Goal: Task Accomplishment & Management: Use online tool/utility

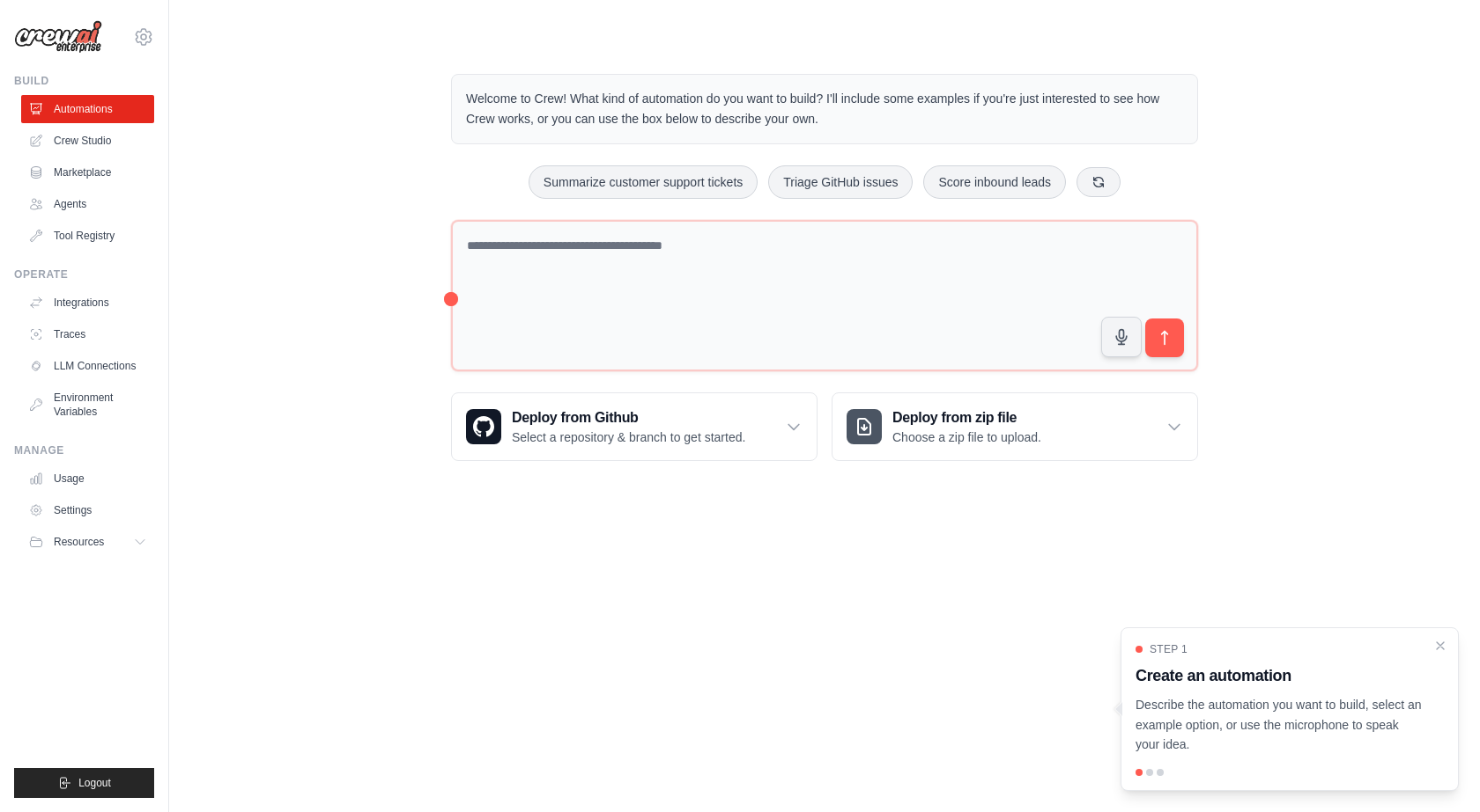
click at [369, 209] on div "Welcome to Crew! What kind of automation do you want to build? I'll include som…" at bounding box center [824, 267] width 1255 height 444
click at [390, 146] on div "Welcome to Crew! What kind of automation do you want to build? I'll include som…" at bounding box center [824, 267] width 1255 height 444
click at [304, 167] on div "Welcome to Crew! What kind of automation do you want to build? I'll include som…" at bounding box center [824, 267] width 1255 height 444
click at [1444, 645] on icon "Close walkthrough" at bounding box center [1440, 645] width 16 height 16
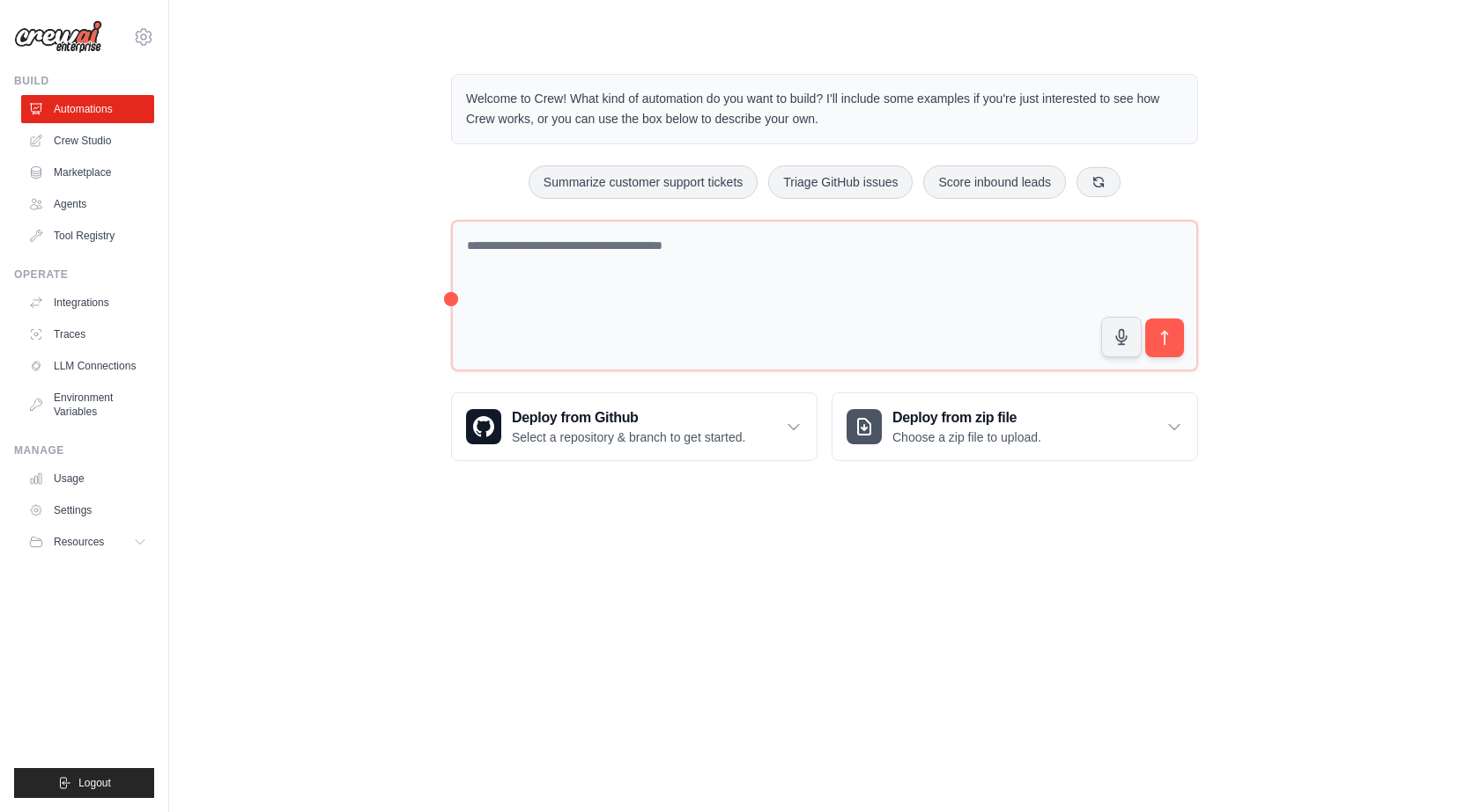
click at [525, 595] on body "5202error@gmail.com Settings Build Automations Crew Studio" at bounding box center [740, 406] width 1480 height 812
click at [81, 242] on link "Tool Registry" at bounding box center [89, 235] width 133 height 28
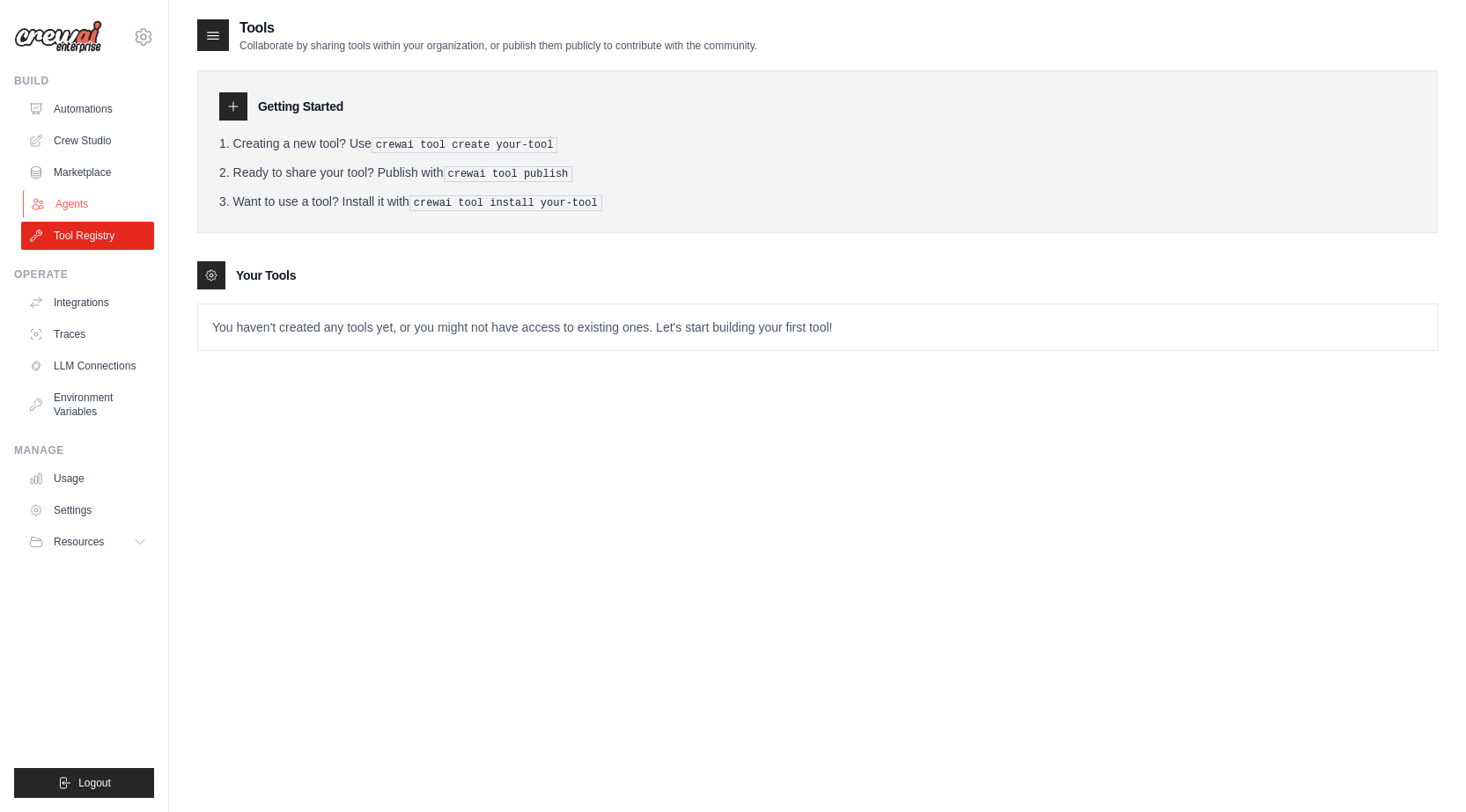
click at [61, 206] on link "Agents" at bounding box center [89, 204] width 133 height 28
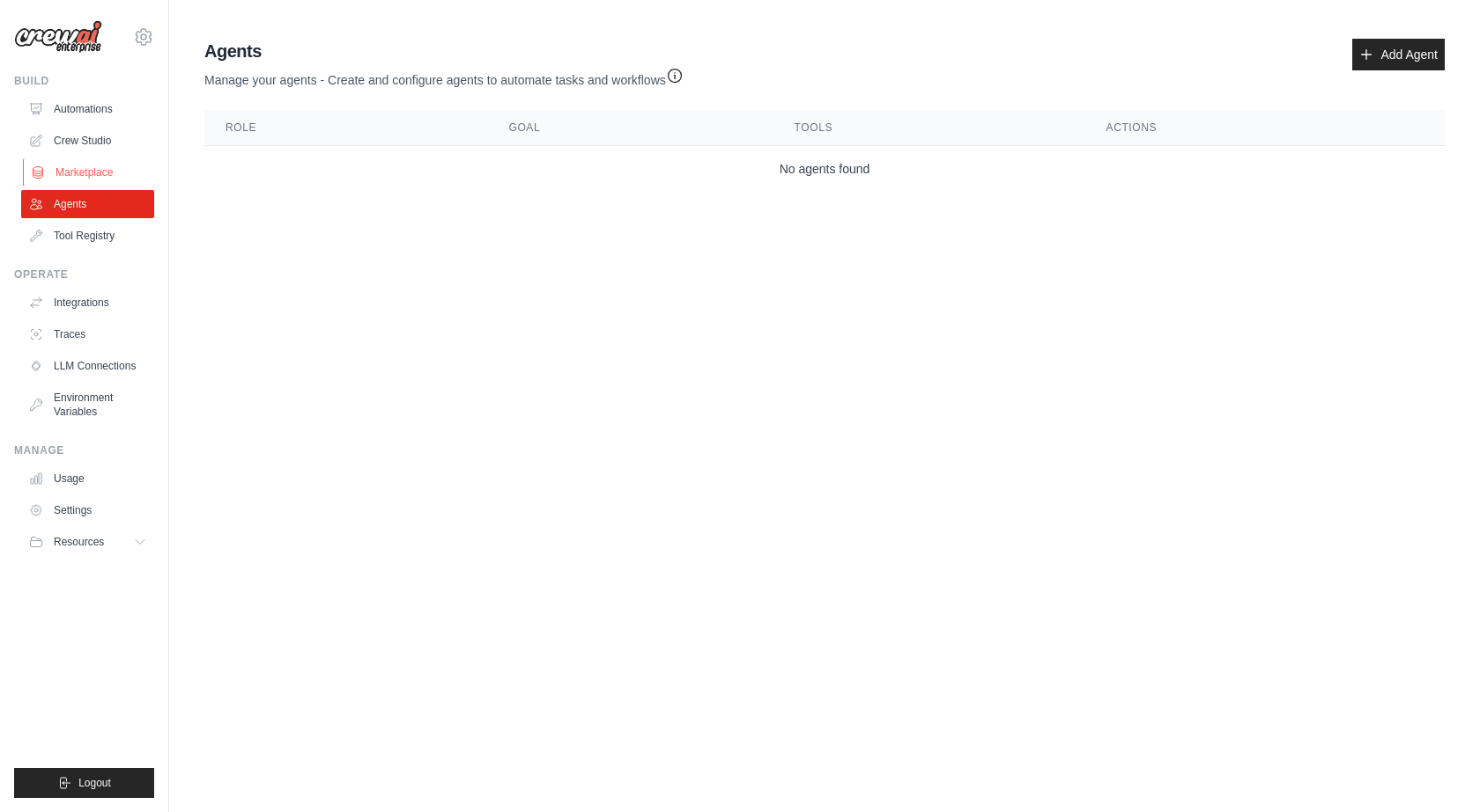
click at [75, 180] on link "Marketplace" at bounding box center [89, 172] width 133 height 28
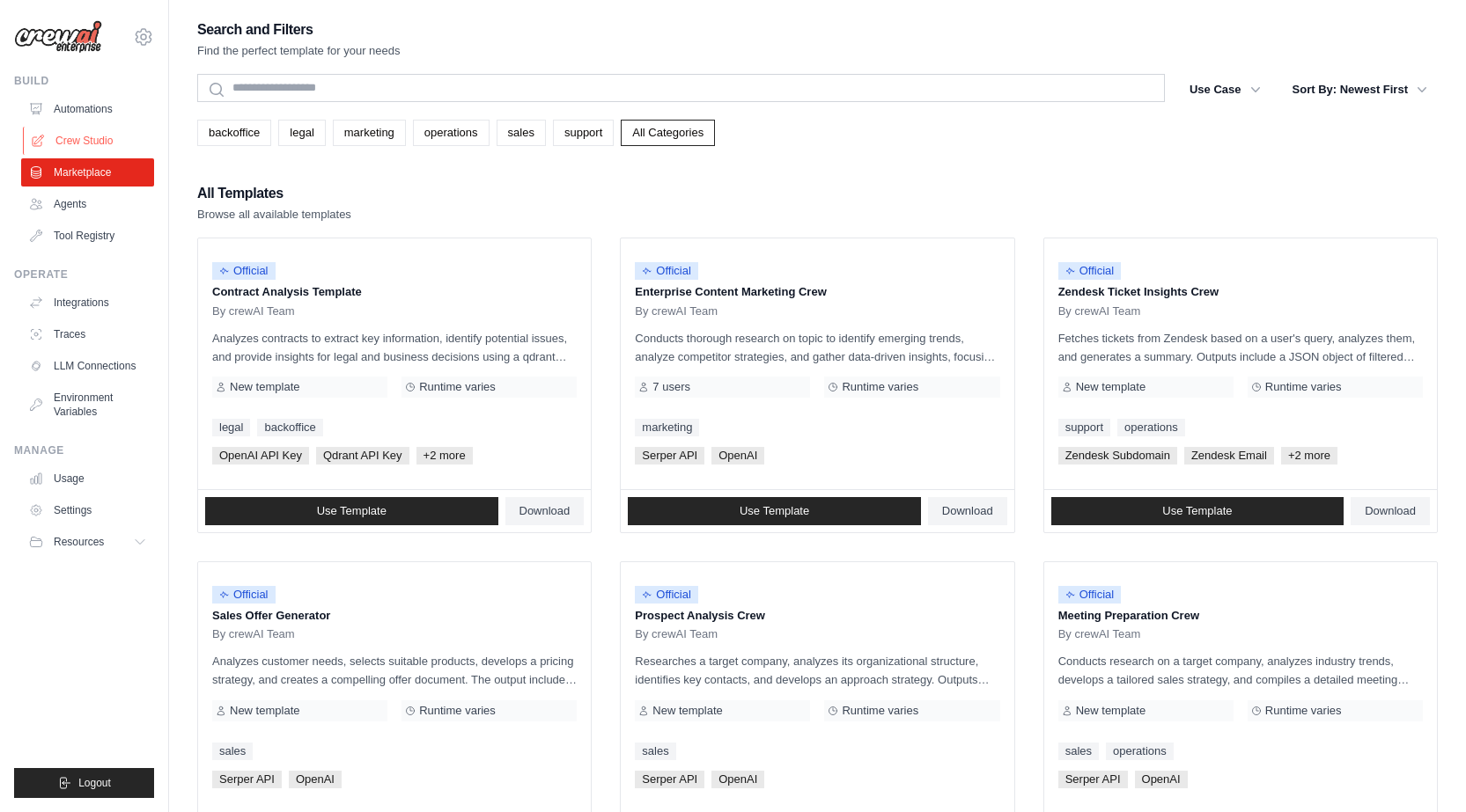
click at [86, 139] on link "Crew Studio" at bounding box center [89, 141] width 133 height 28
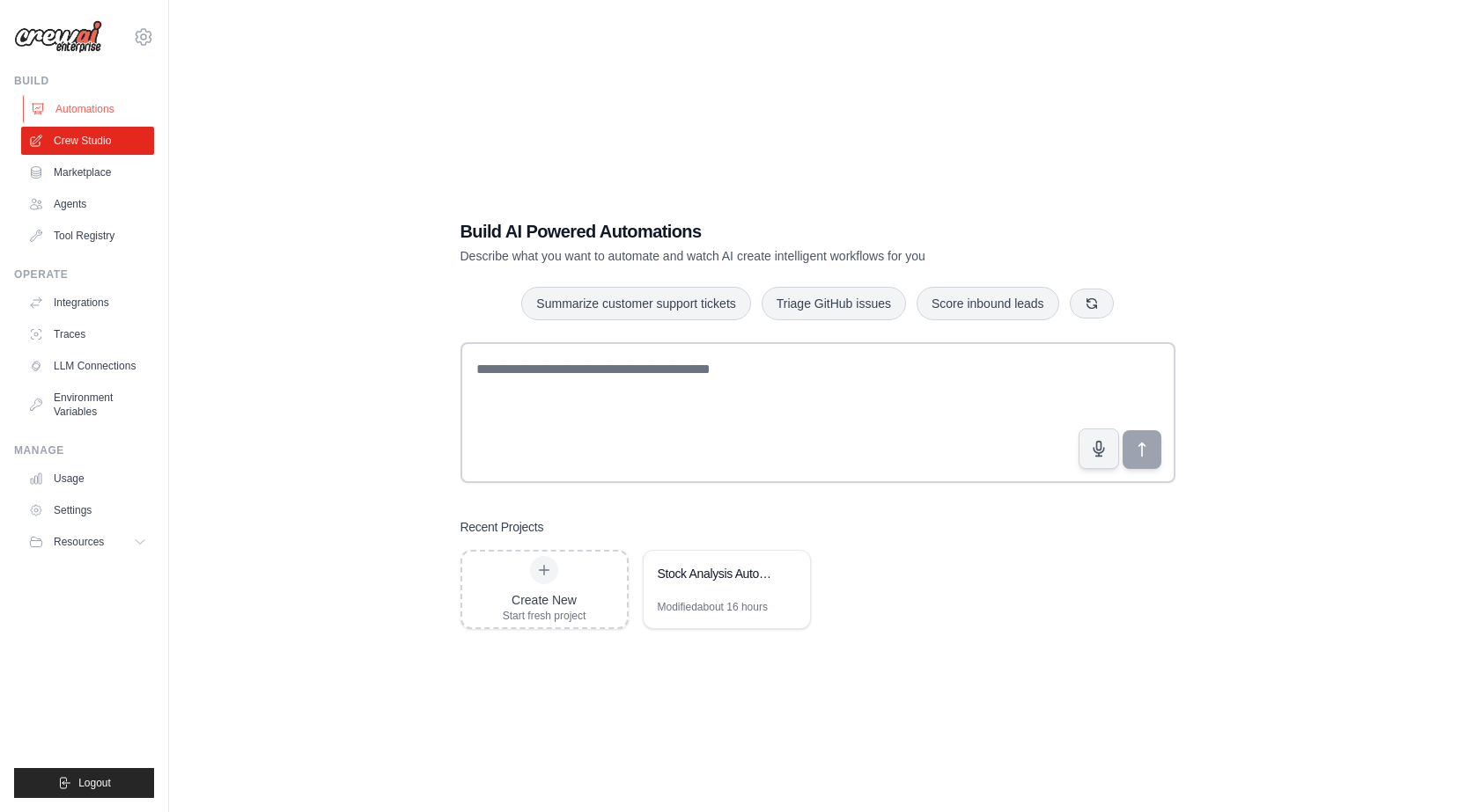
click at [86, 106] on link "Automations" at bounding box center [89, 109] width 133 height 28
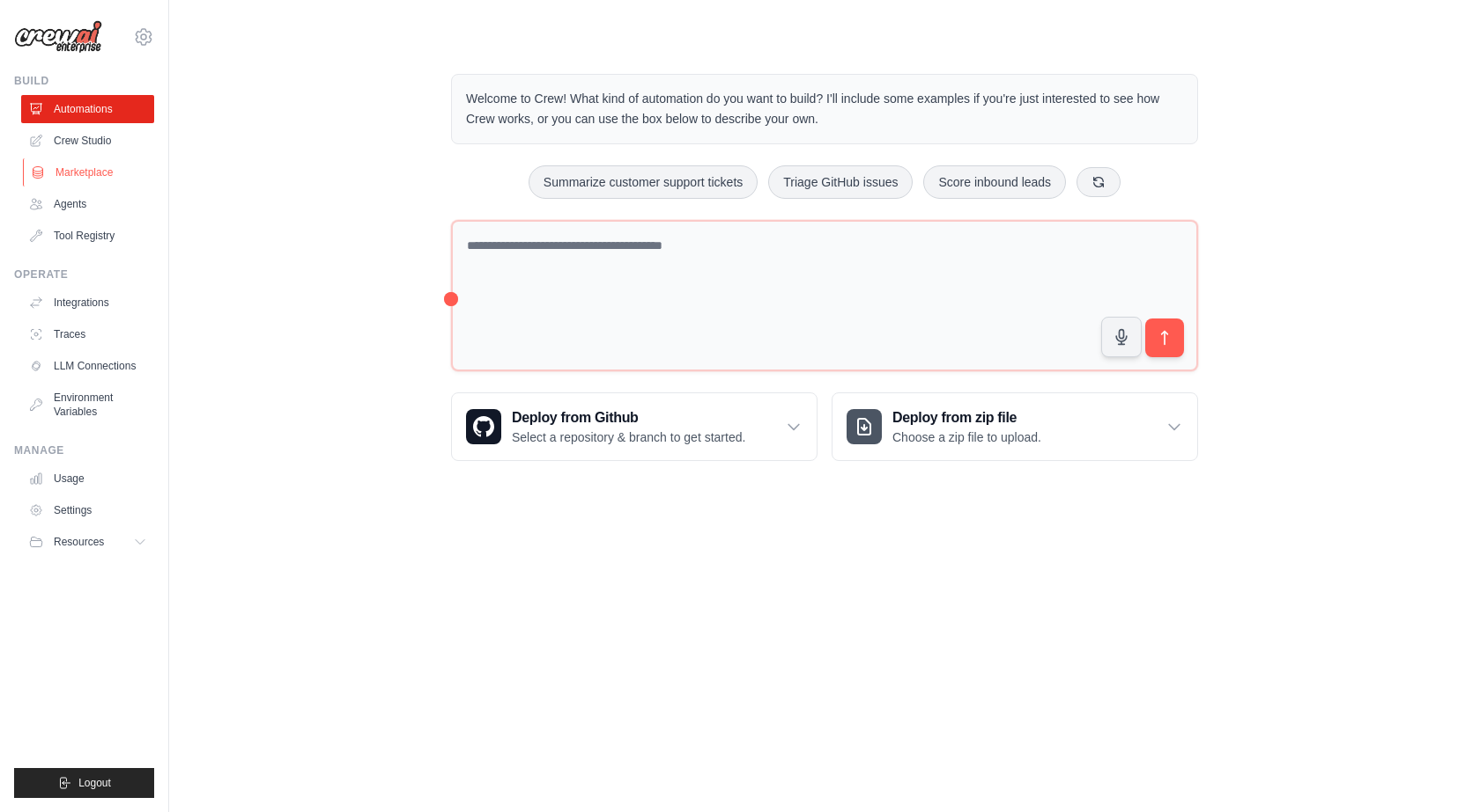
click at [78, 165] on link "Marketplace" at bounding box center [89, 172] width 133 height 28
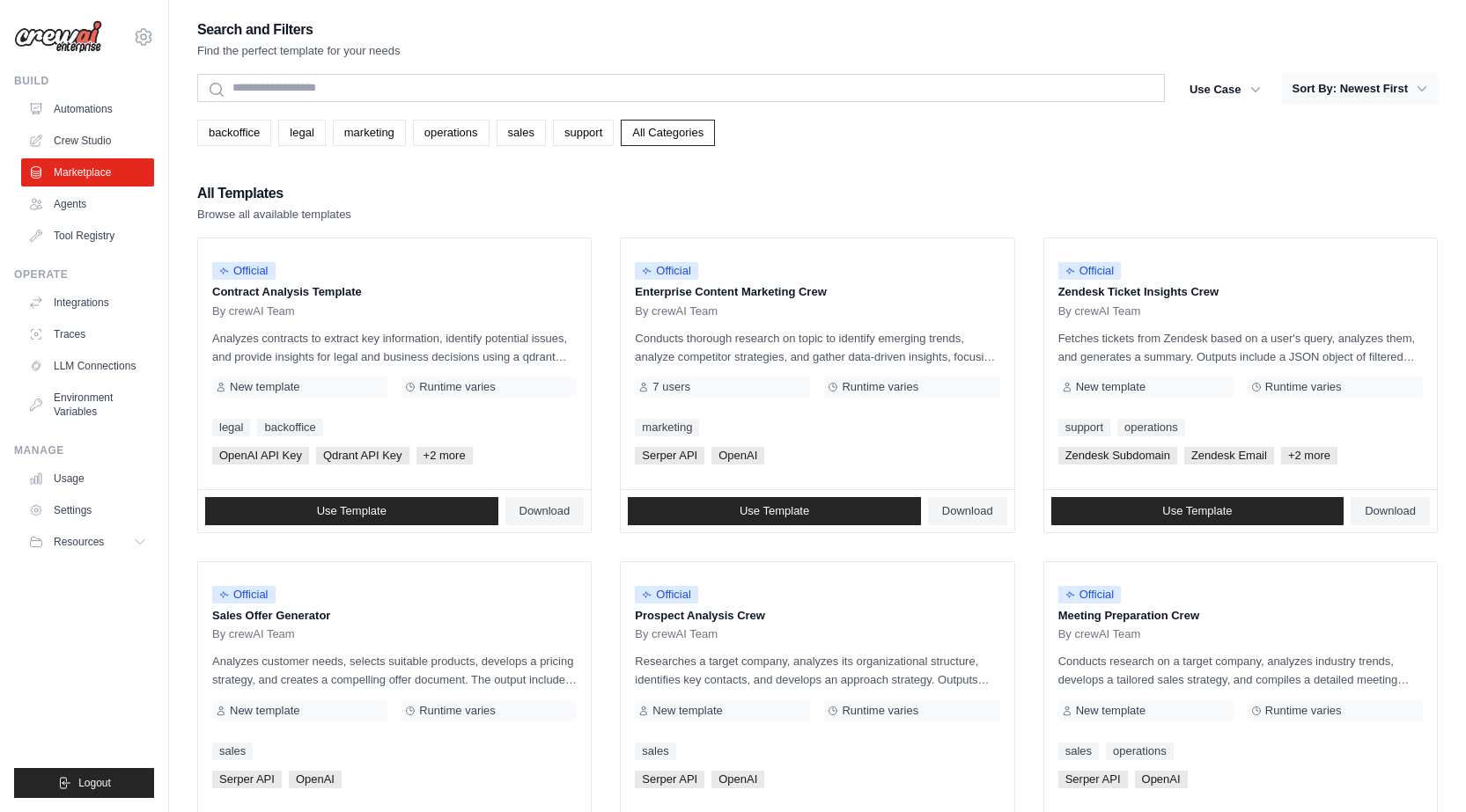
click at [1413, 87] on button "Sort By: Newest First" at bounding box center [1360, 88] width 155 height 32
click at [1258, 87] on icon "button" at bounding box center [1255, 88] width 9 height 5
click at [1241, 89] on button "Use Case" at bounding box center [1225, 88] width 92 height 32
click at [1223, 61] on div "Search and Filters Find the perfect template for your needs Search Use Case bac…" at bounding box center [817, 804] width 1241 height 1574
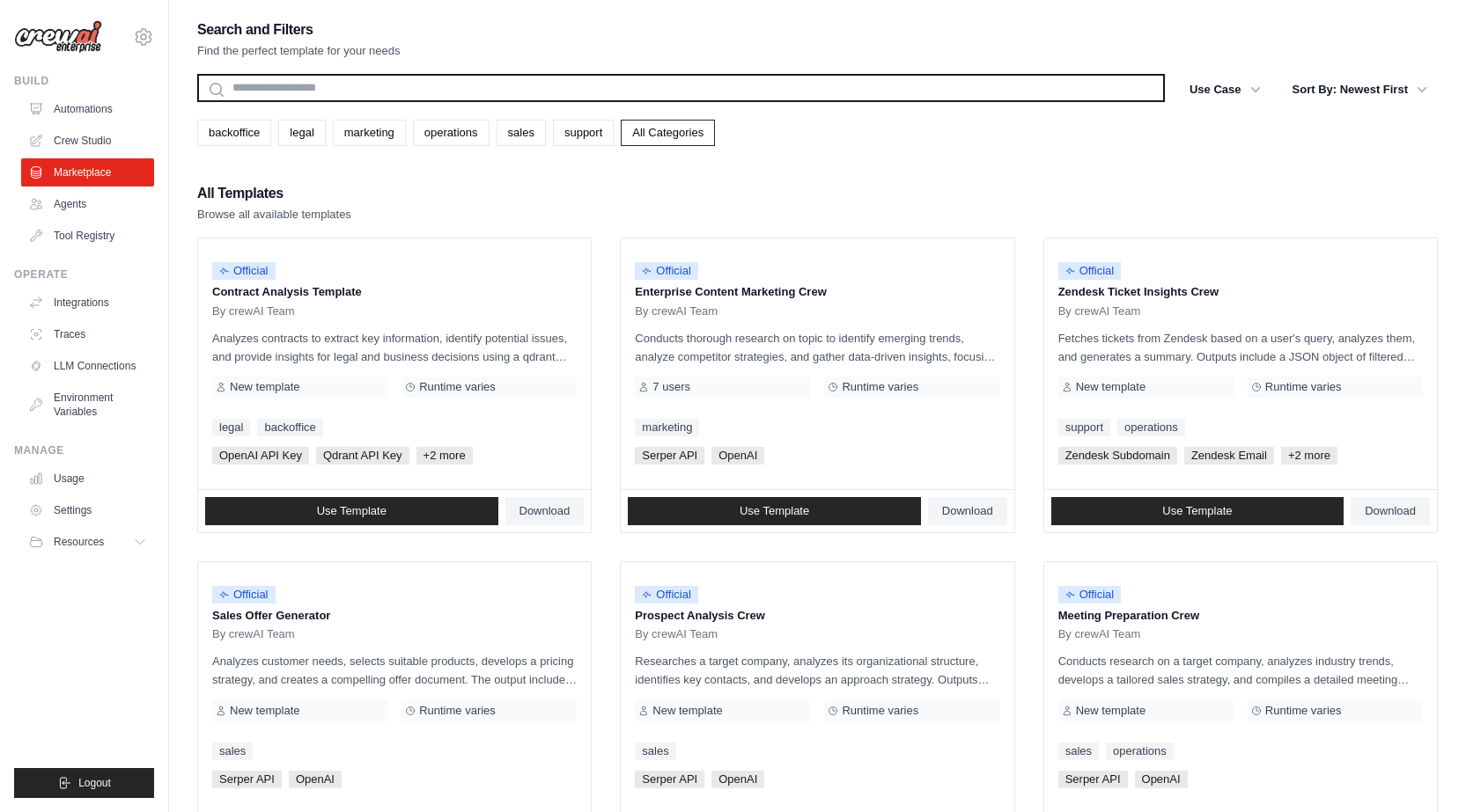
click at [1022, 101] on input "text" at bounding box center [681, 87] width 968 height 28
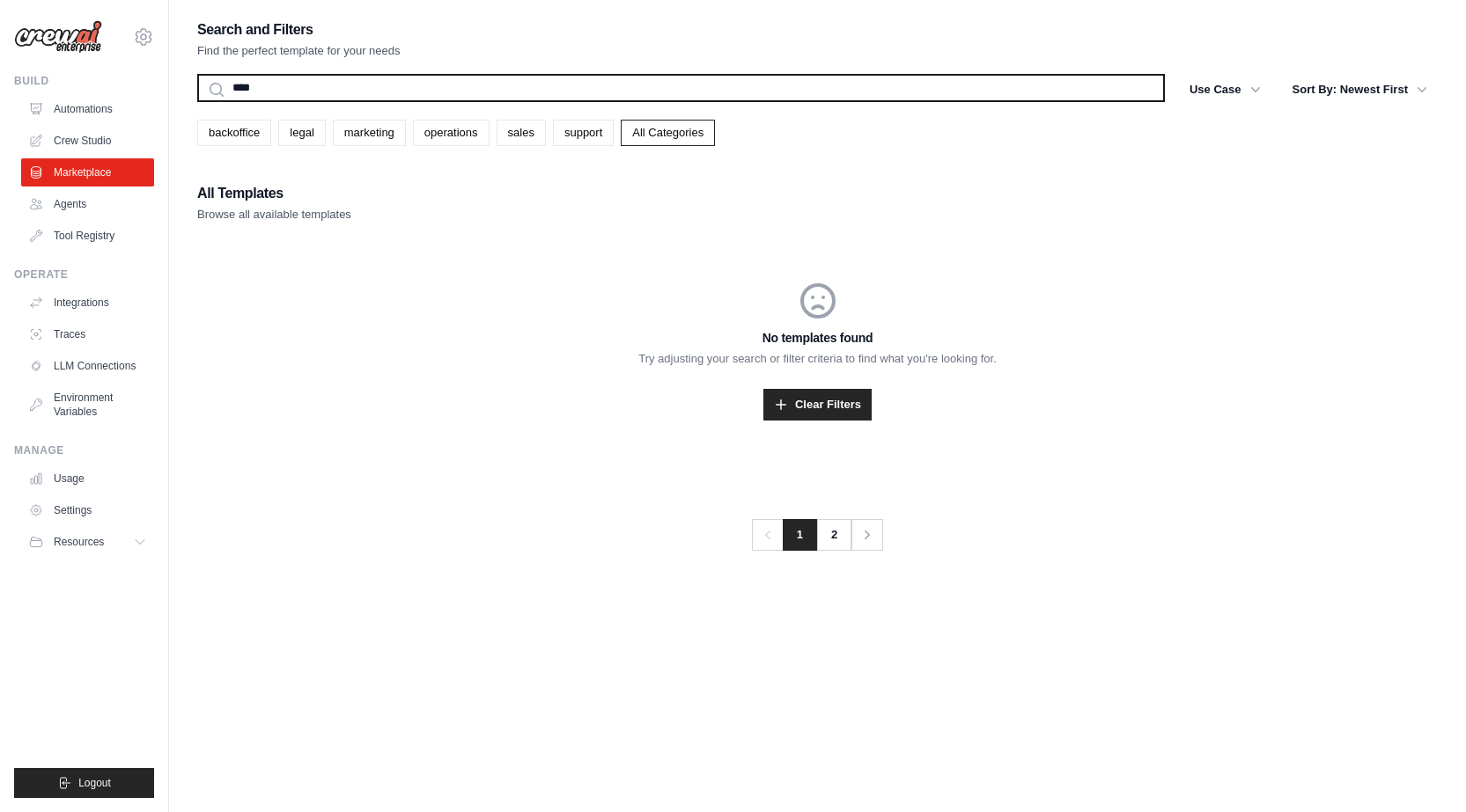
type input "*****"
click at [314, 89] on input "*****" at bounding box center [681, 87] width 968 height 28
drag, startPoint x: 316, startPoint y: 86, endPoint x: 94, endPoint y: 88, distance: 222.0
click at [94, 88] on div "[EMAIL_ADDRESS][DOMAIN_NAME] Settings Build Automations Crew Studio" at bounding box center [733, 423] width 1466 height 848
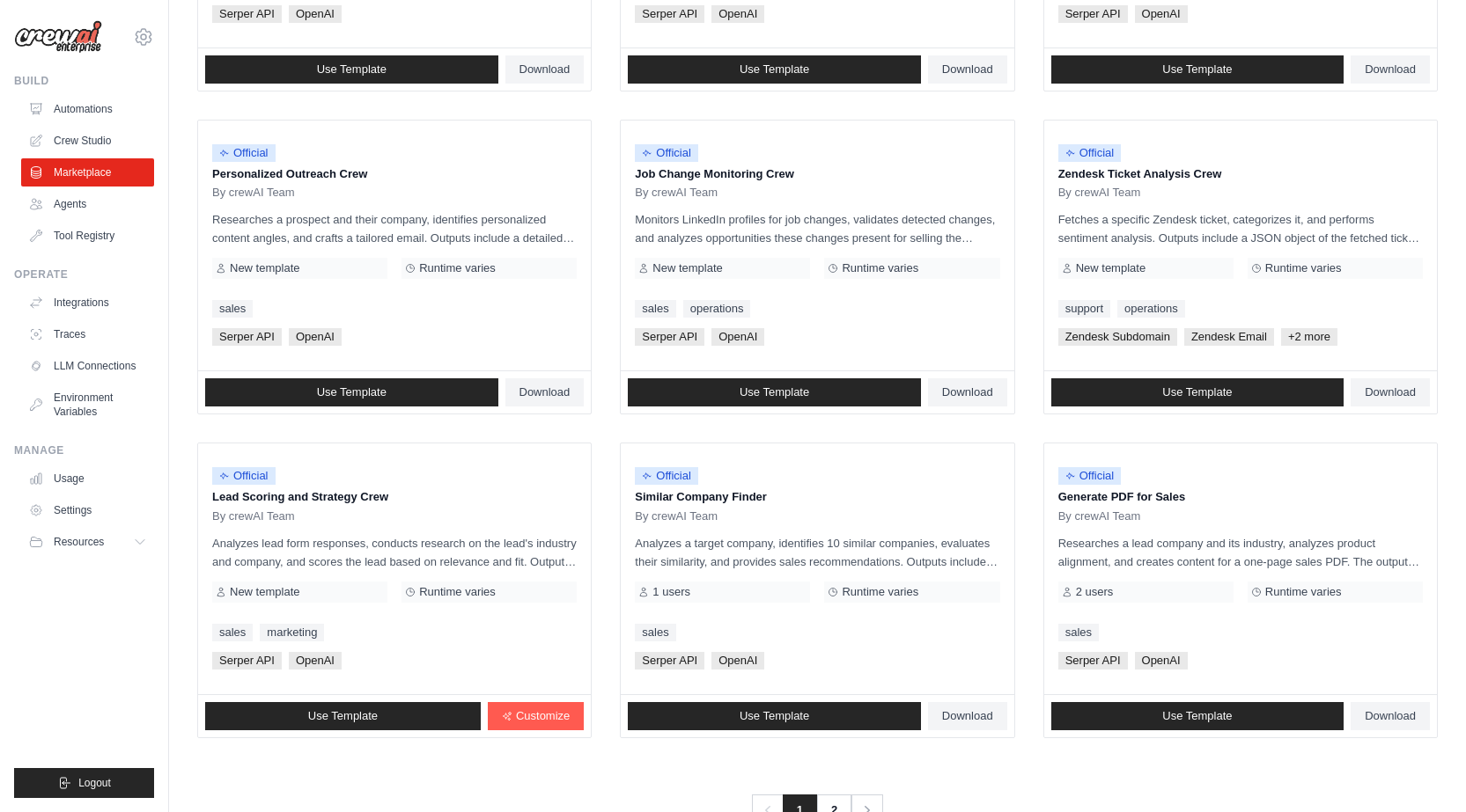
scroll to position [819, 0]
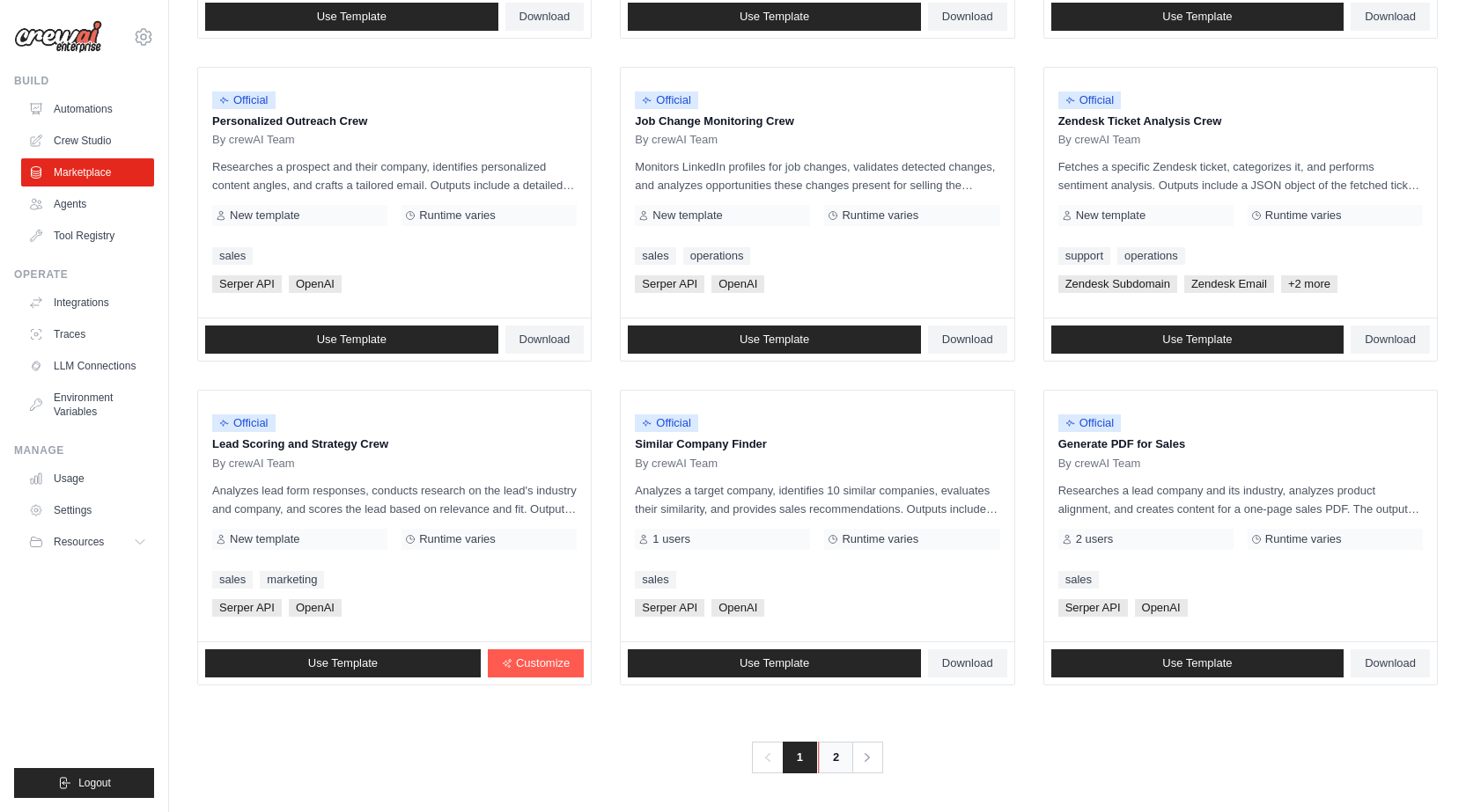
click at [828, 759] on link "2" at bounding box center [835, 758] width 35 height 32
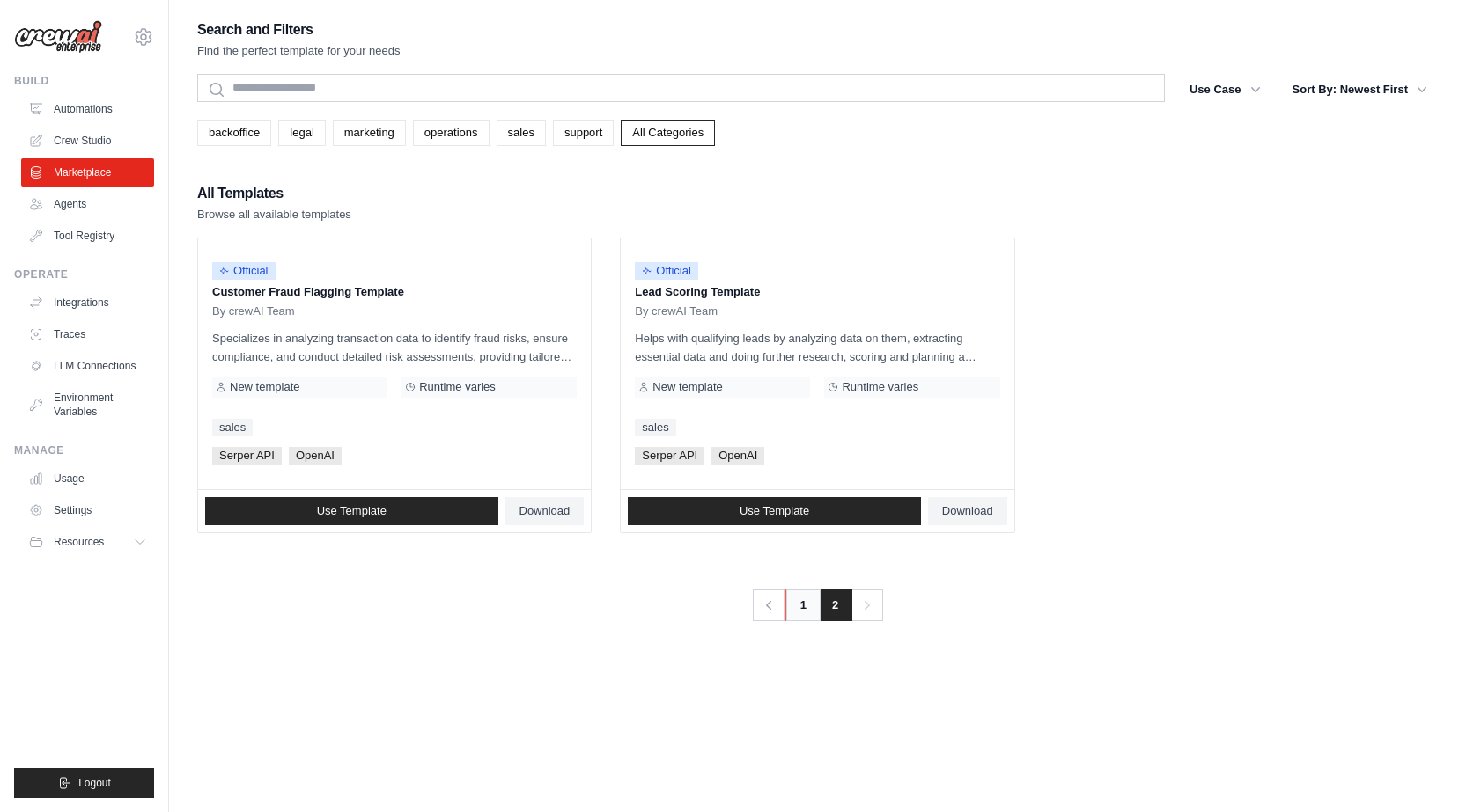
click at [804, 614] on link "1" at bounding box center [802, 605] width 35 height 32
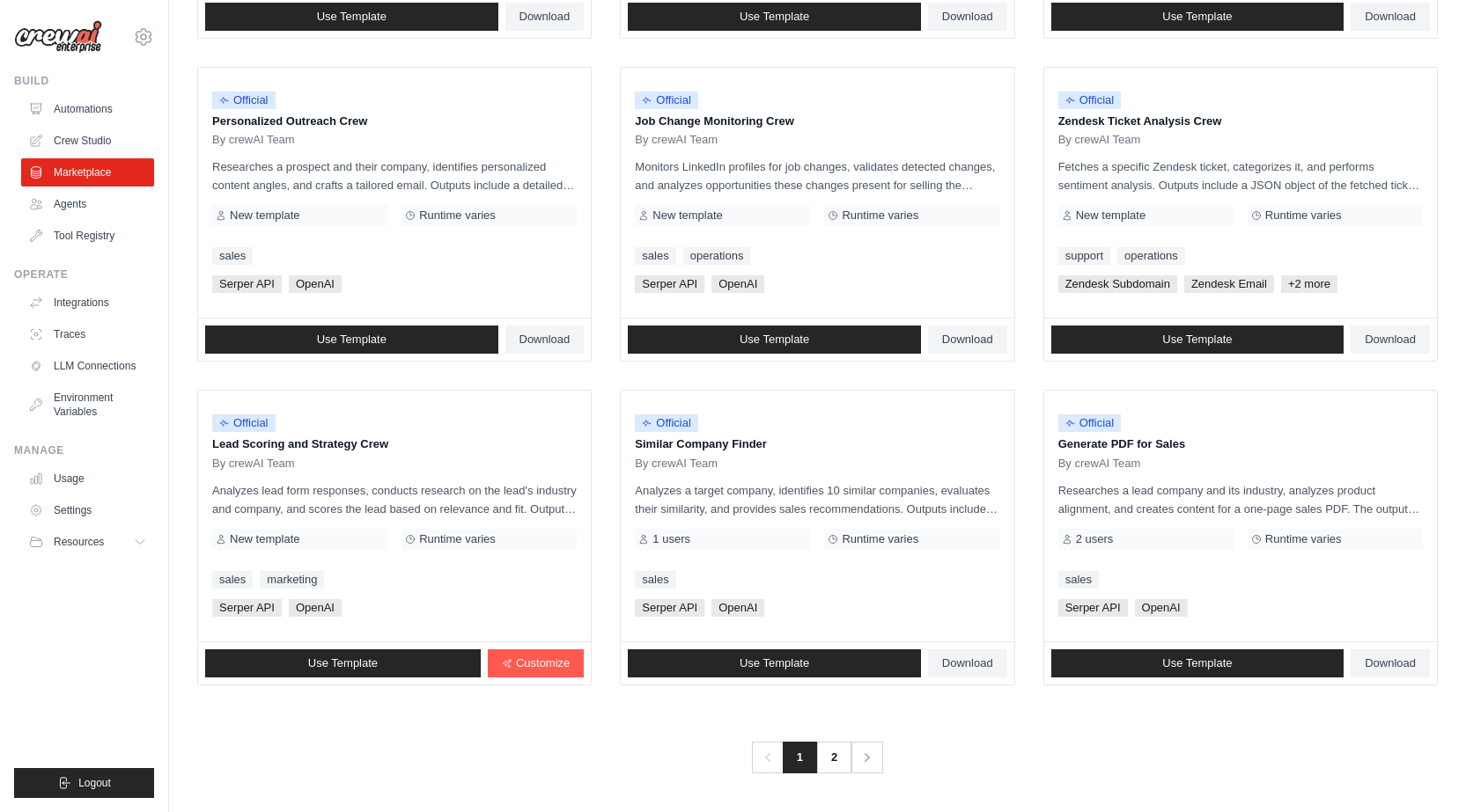
scroll to position [379, 0]
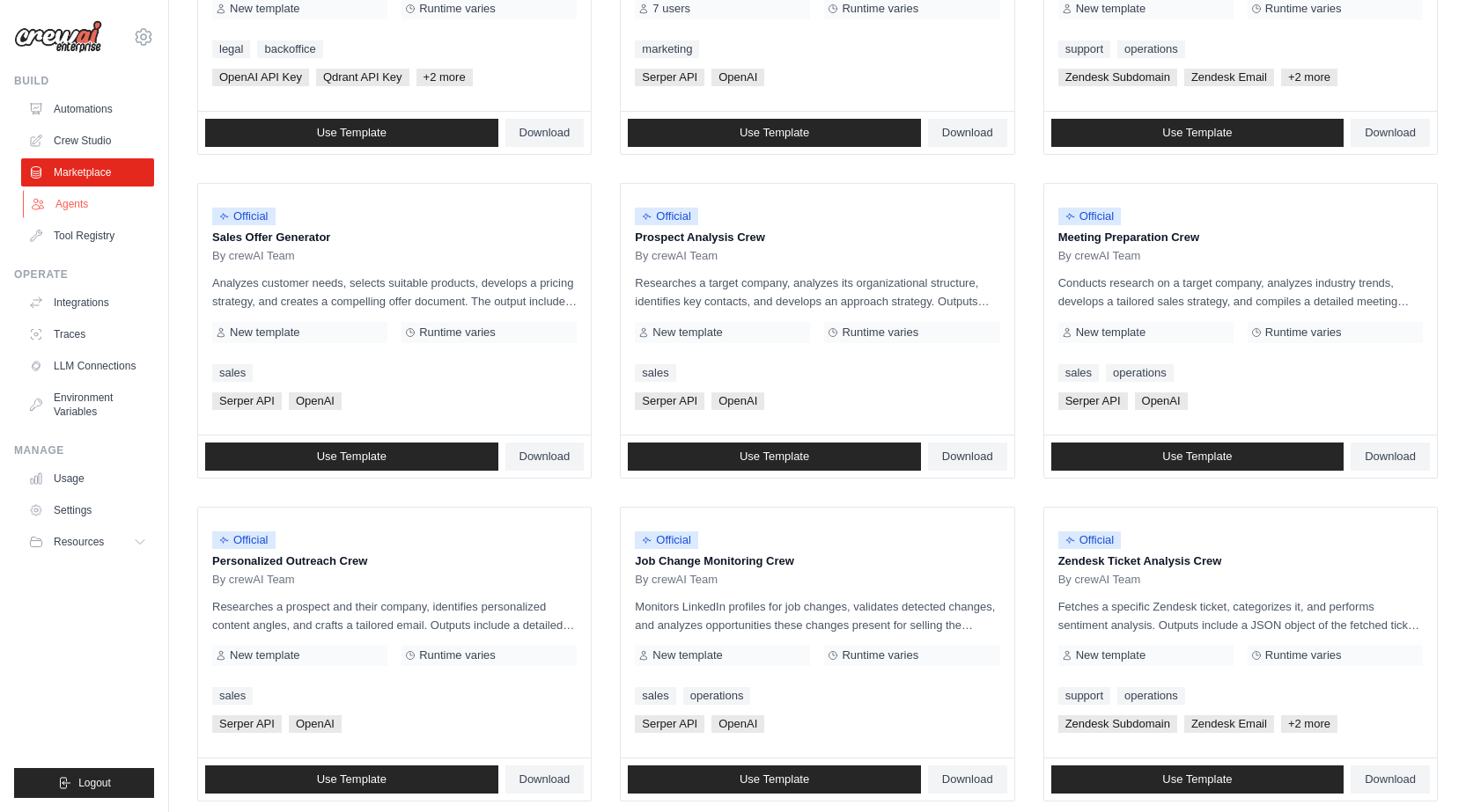
click at [80, 212] on link "Agents" at bounding box center [89, 204] width 133 height 28
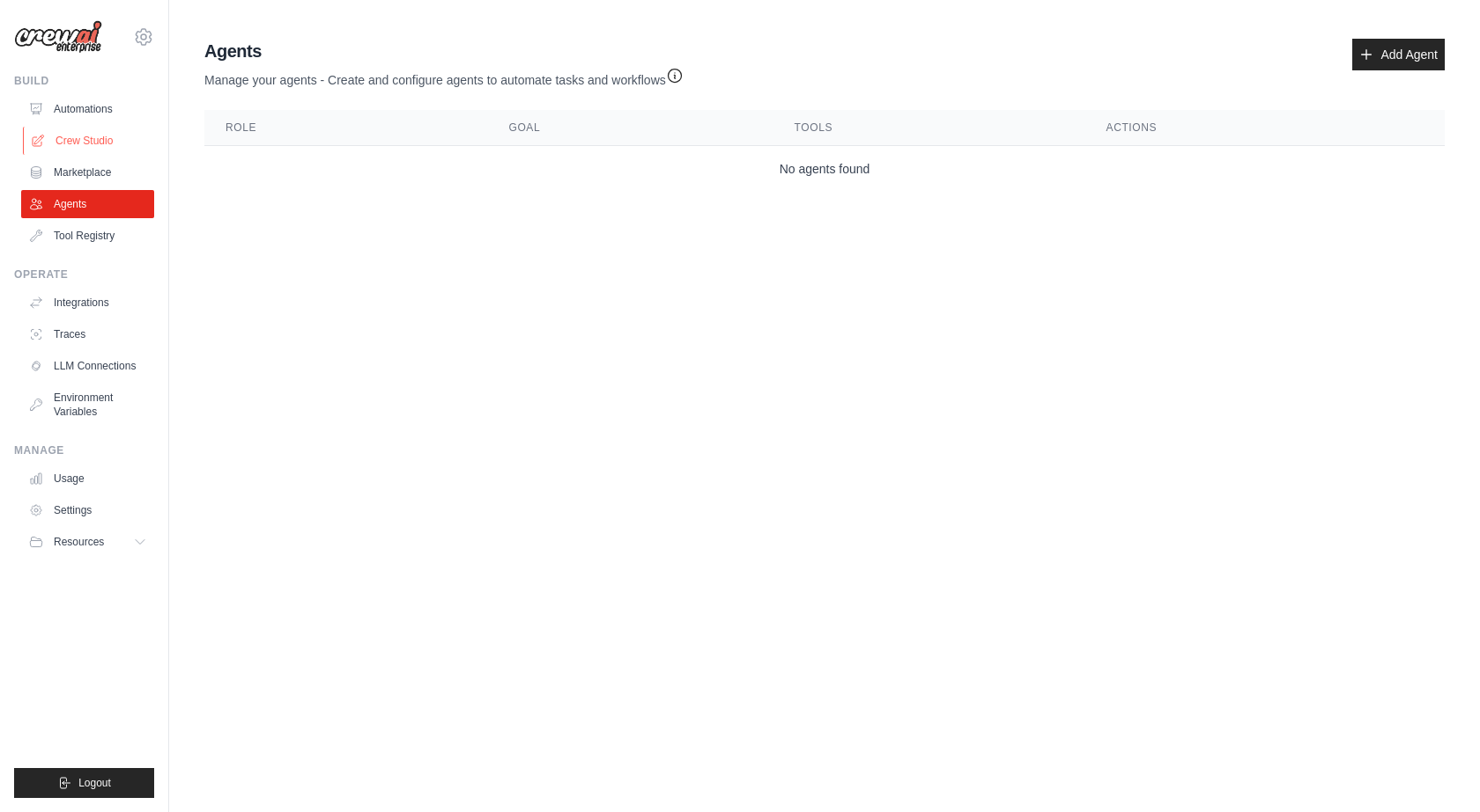
click at [97, 132] on link "Crew Studio" at bounding box center [89, 141] width 133 height 28
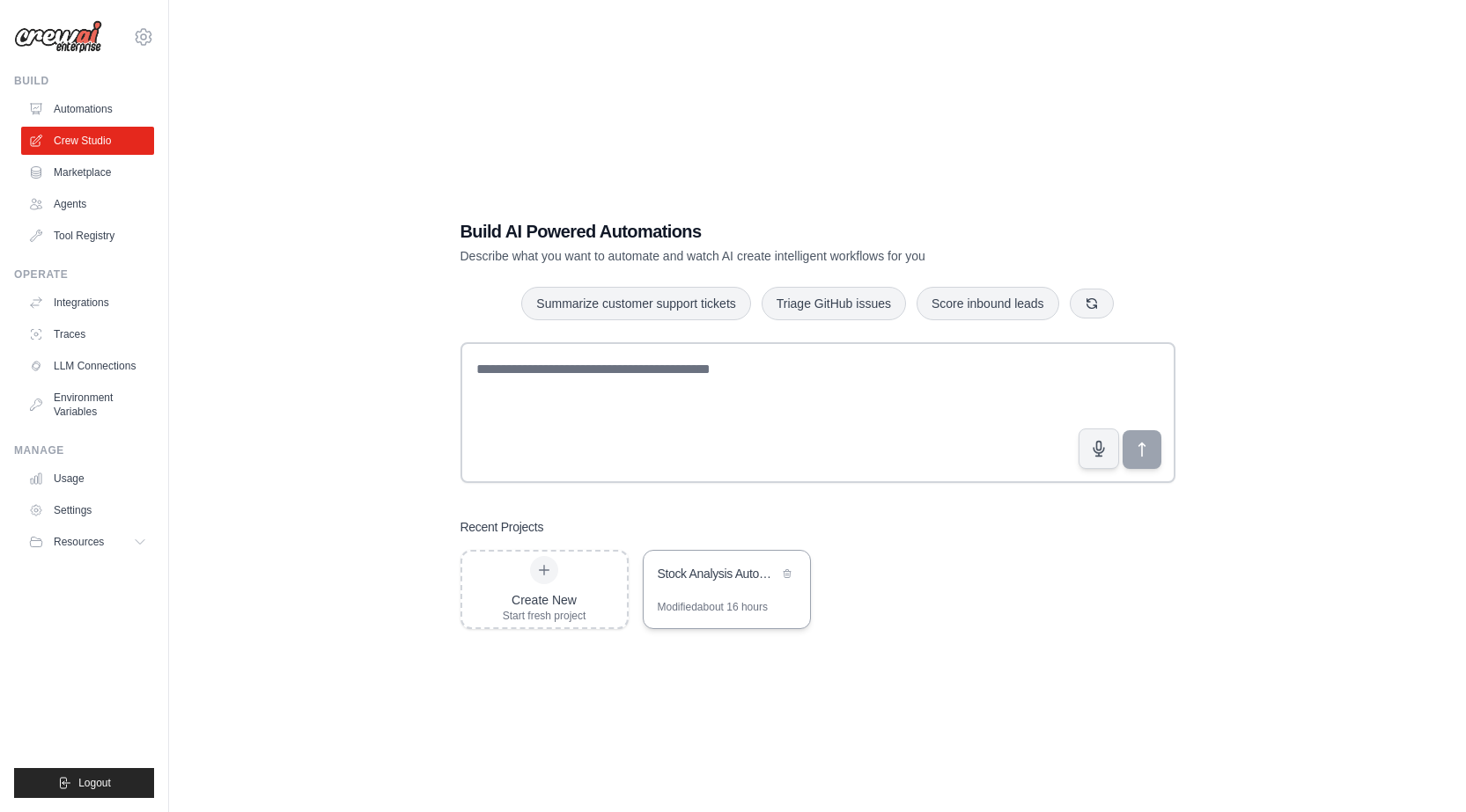
click at [737, 585] on div "Stock Analysis Automation" at bounding box center [718, 576] width 120 height 21
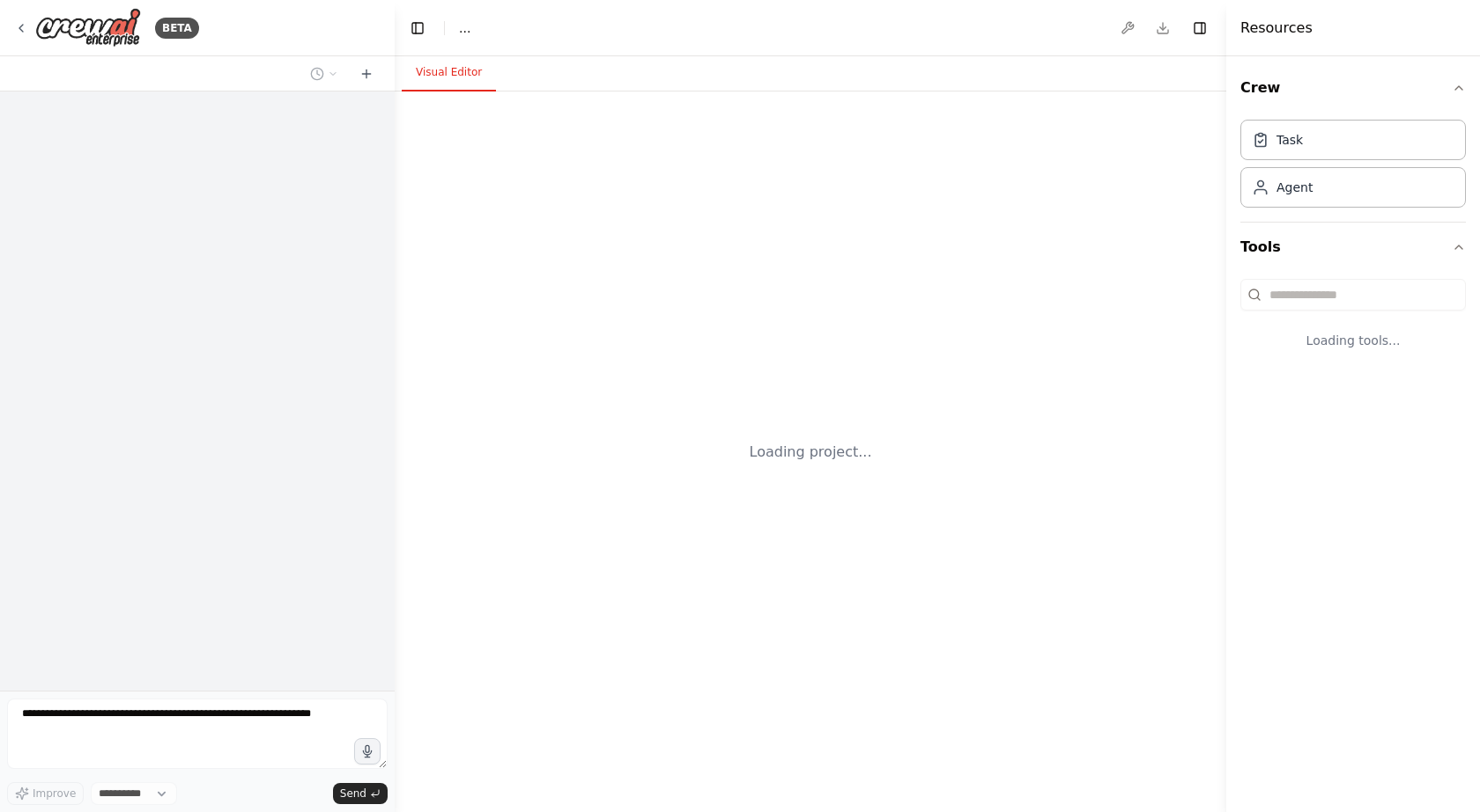
select select "****"
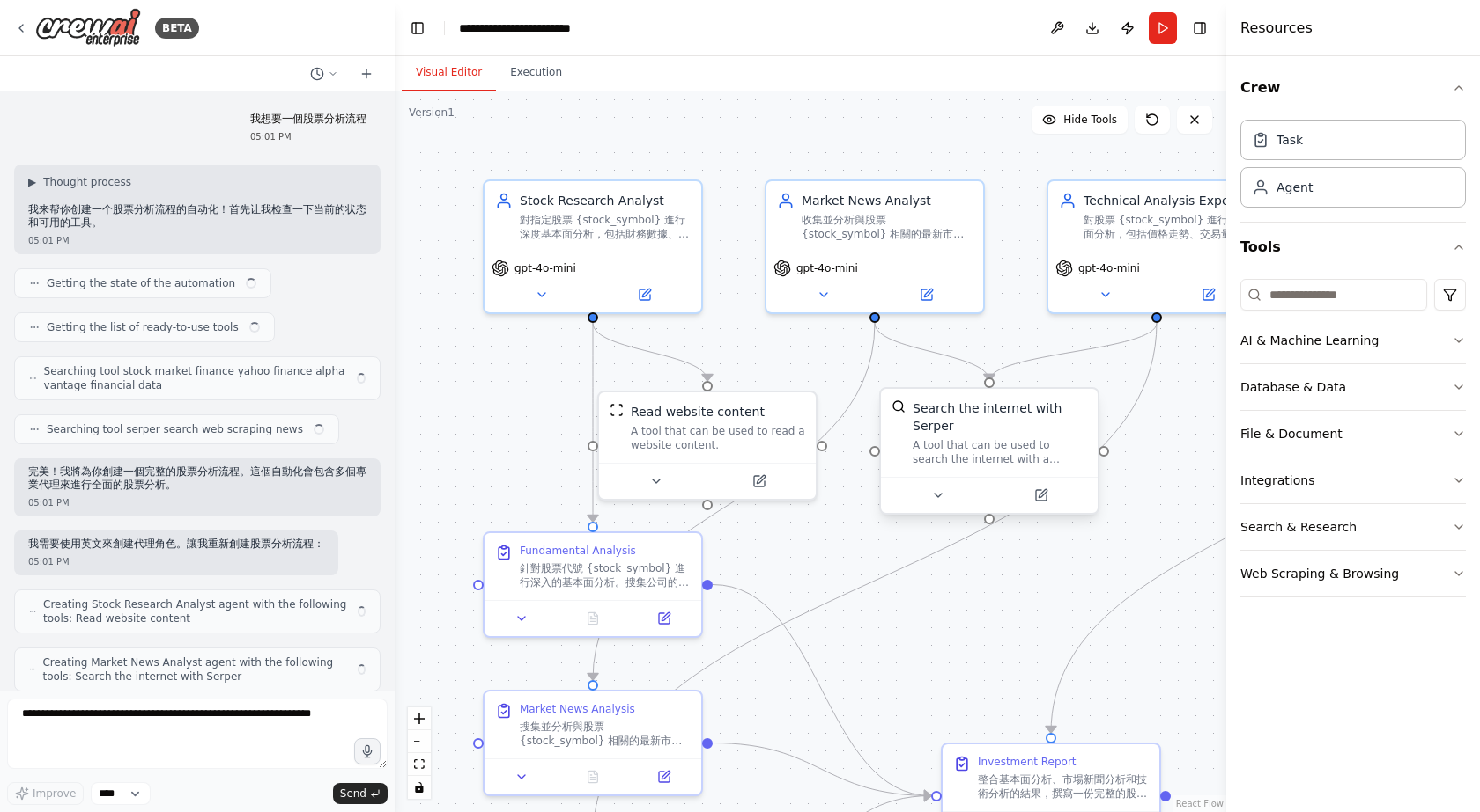
scroll to position [1512, 0]
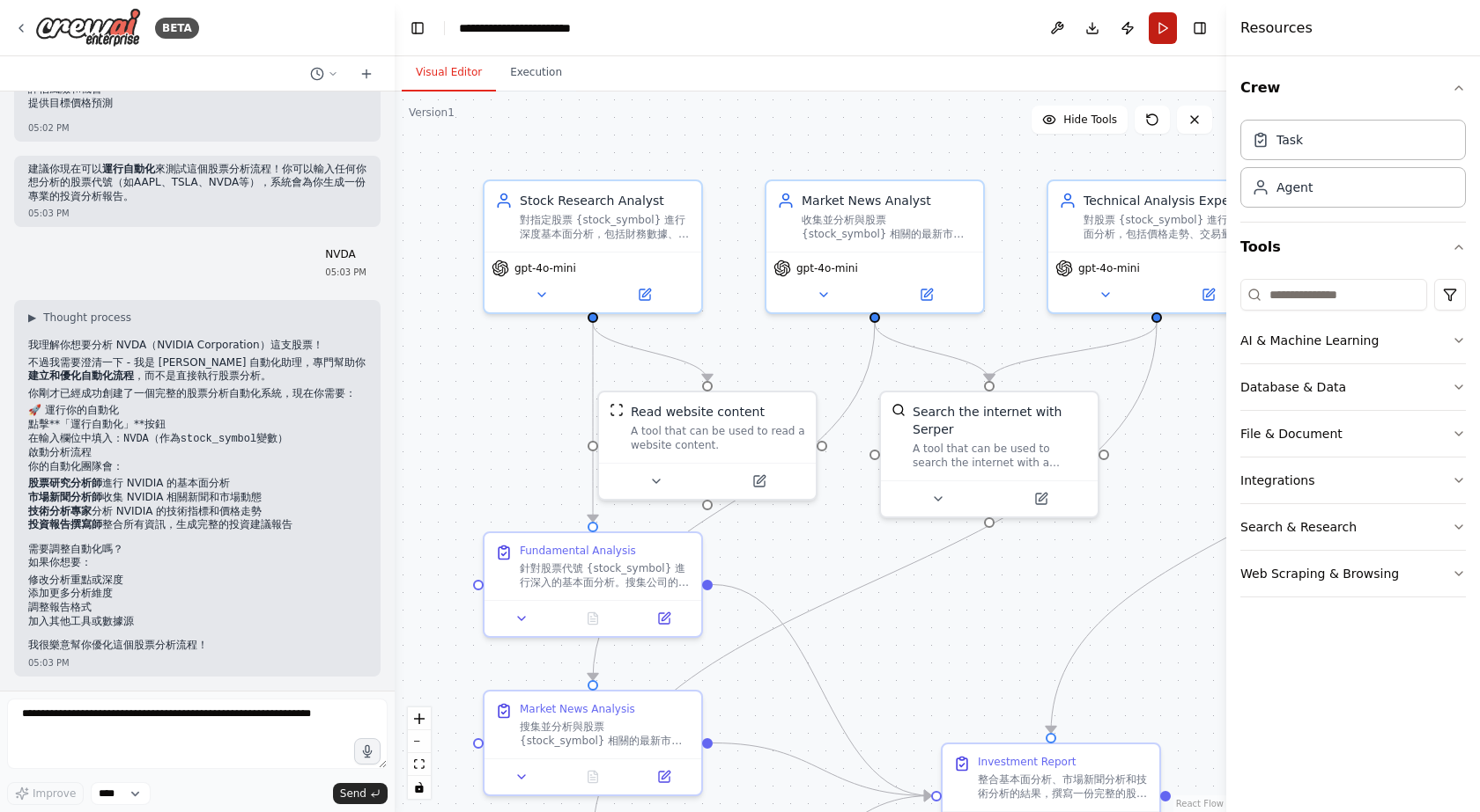
click at [1164, 35] on button "Run" at bounding box center [1162, 28] width 28 height 32
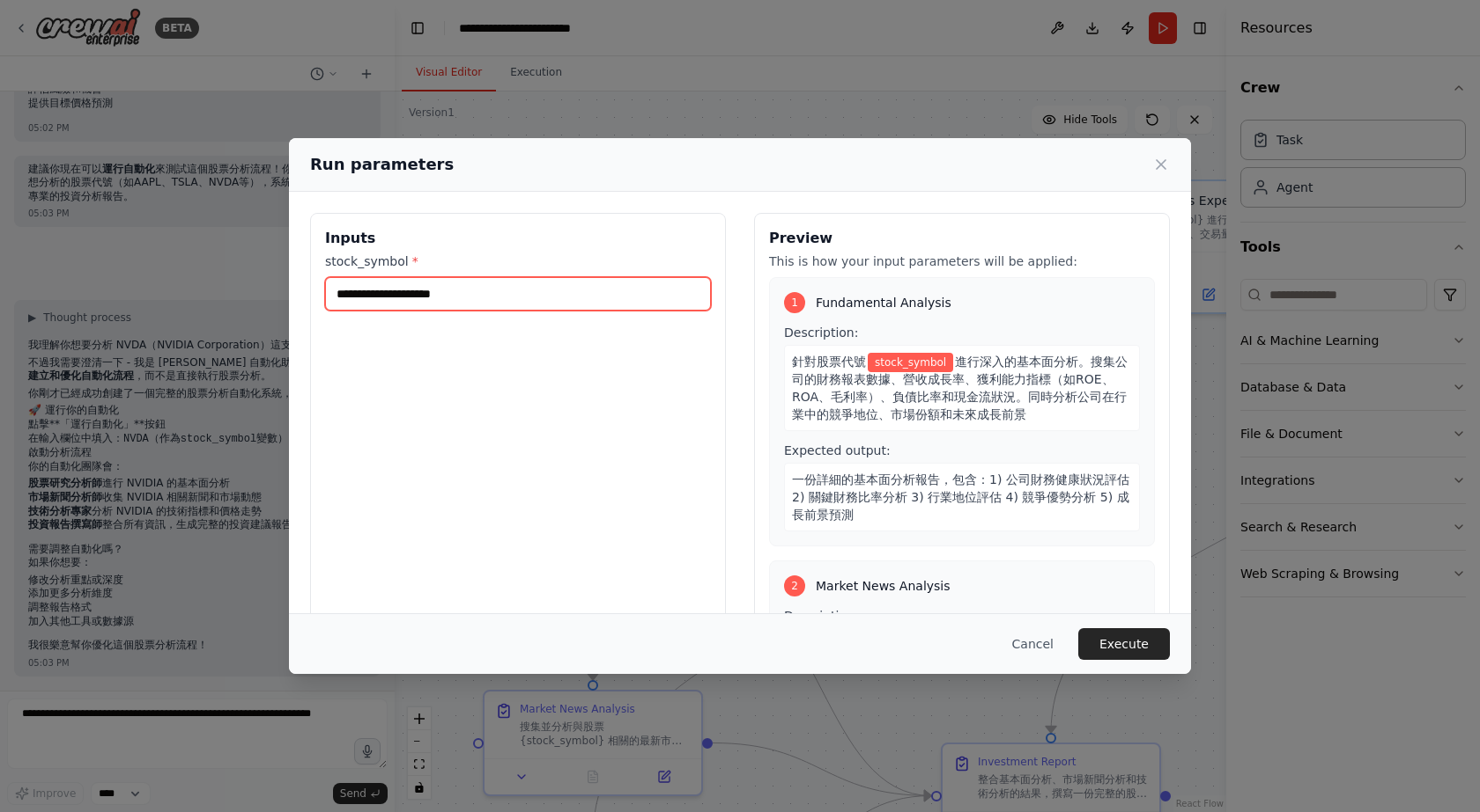
click at [377, 291] on input "stock_symbol *" at bounding box center [517, 293] width 386 height 33
type input "****"
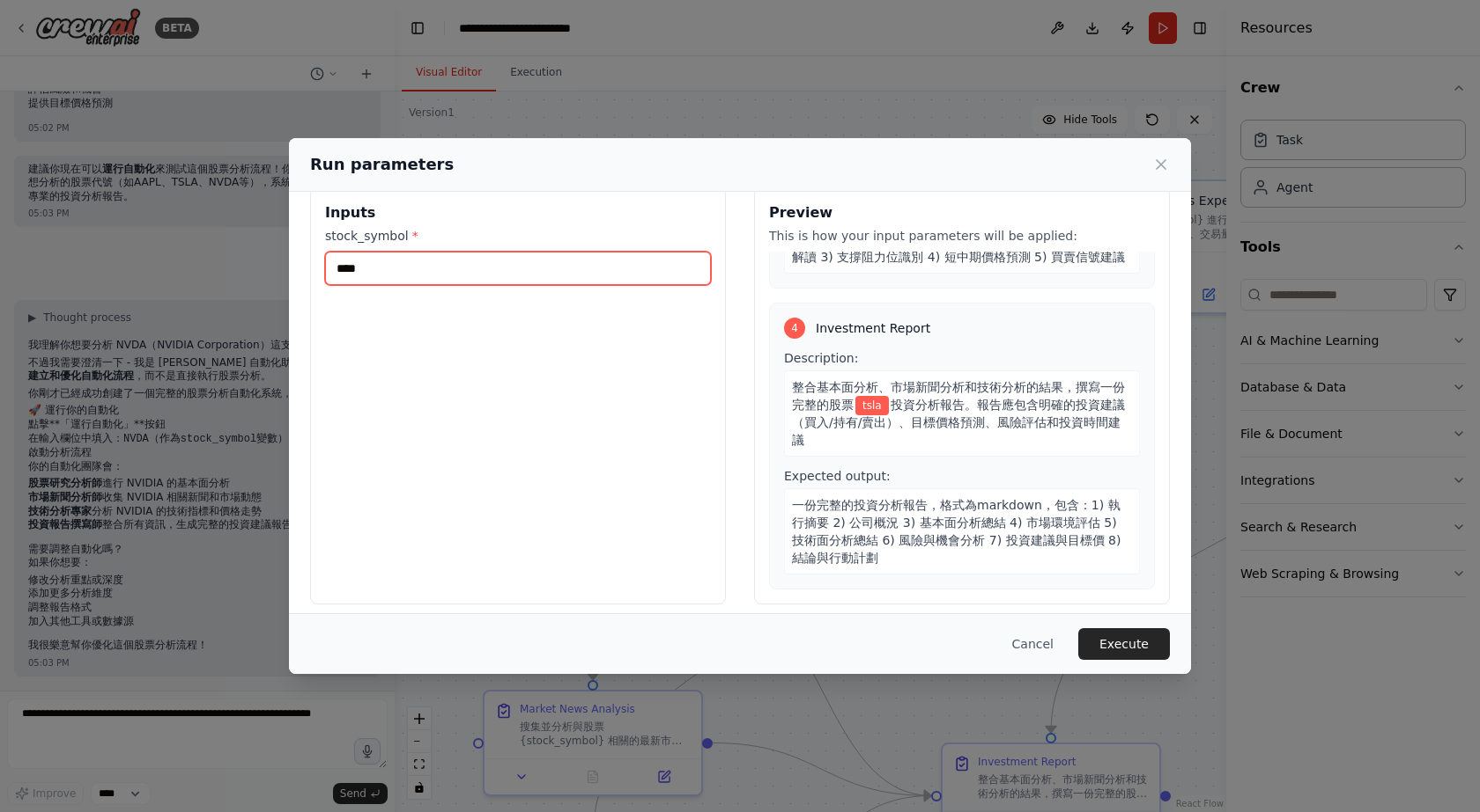
scroll to position [38, 0]
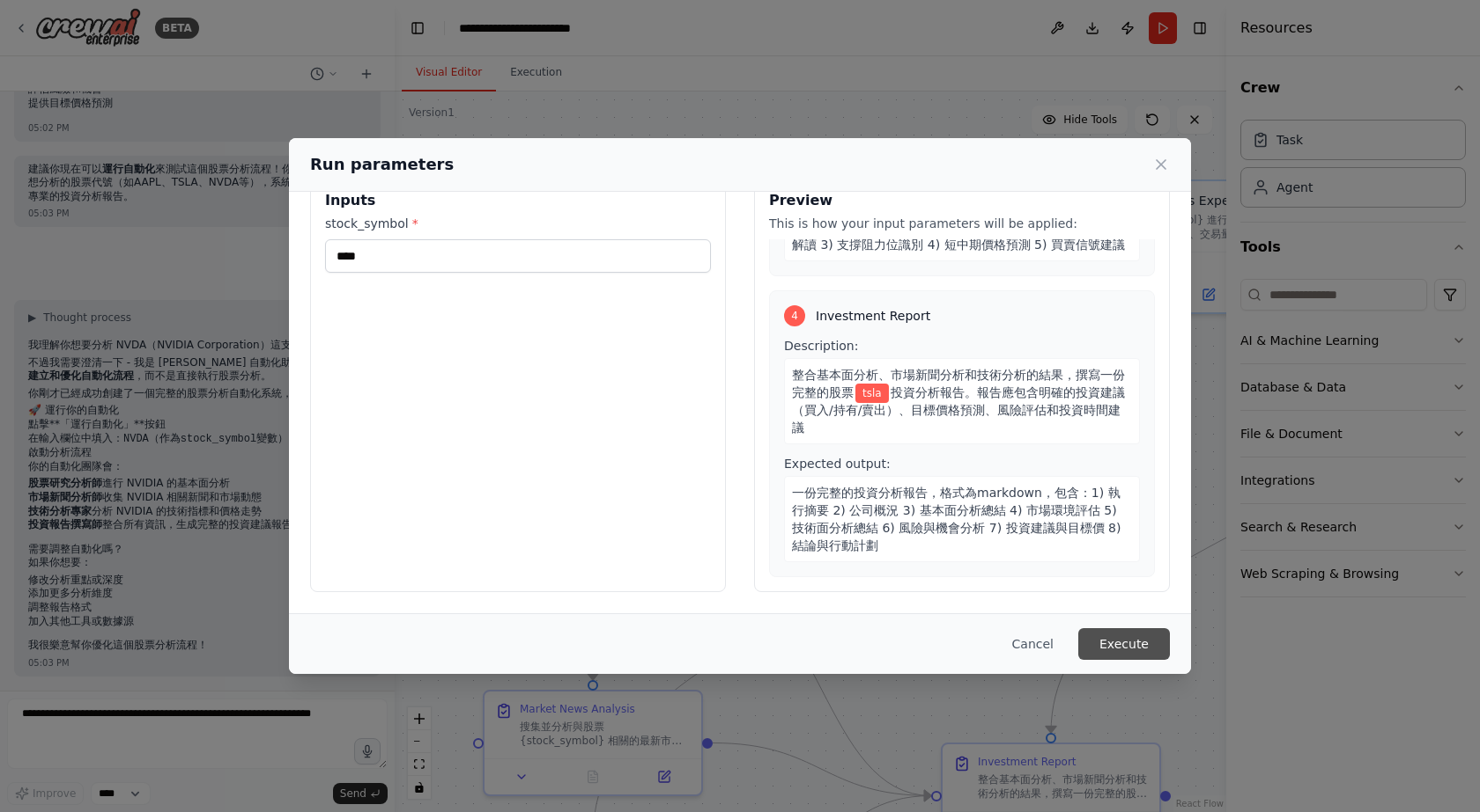
click at [1118, 642] on button "Execute" at bounding box center [1123, 644] width 91 height 32
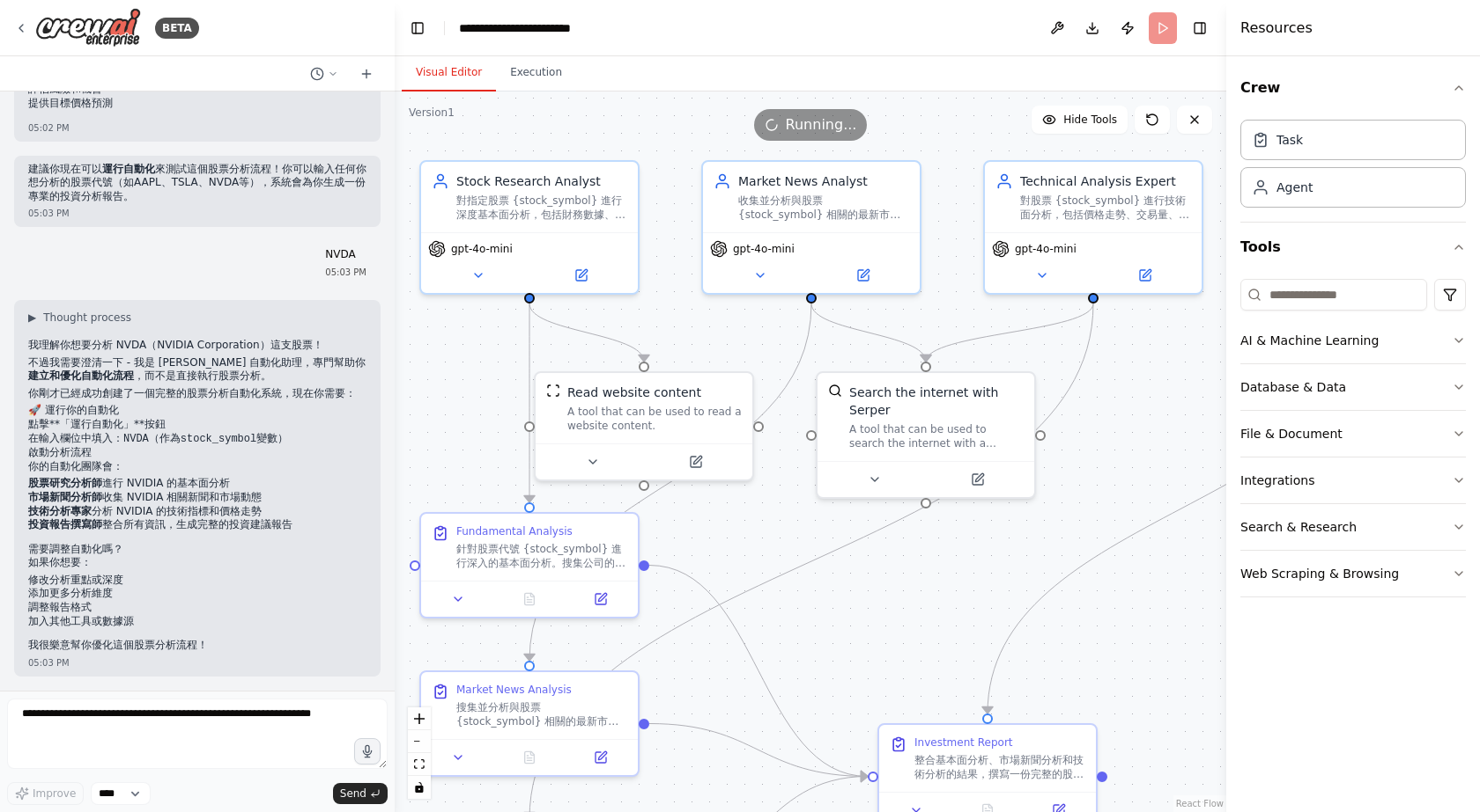
drag, startPoint x: 1001, startPoint y: 592, endPoint x: 938, endPoint y: 572, distance: 66.1
click at [938, 572] on div ".deletable-edge-delete-btn { width: 20px; height: 20px; border: 0px solid #ffff…" at bounding box center [810, 452] width 832 height 721
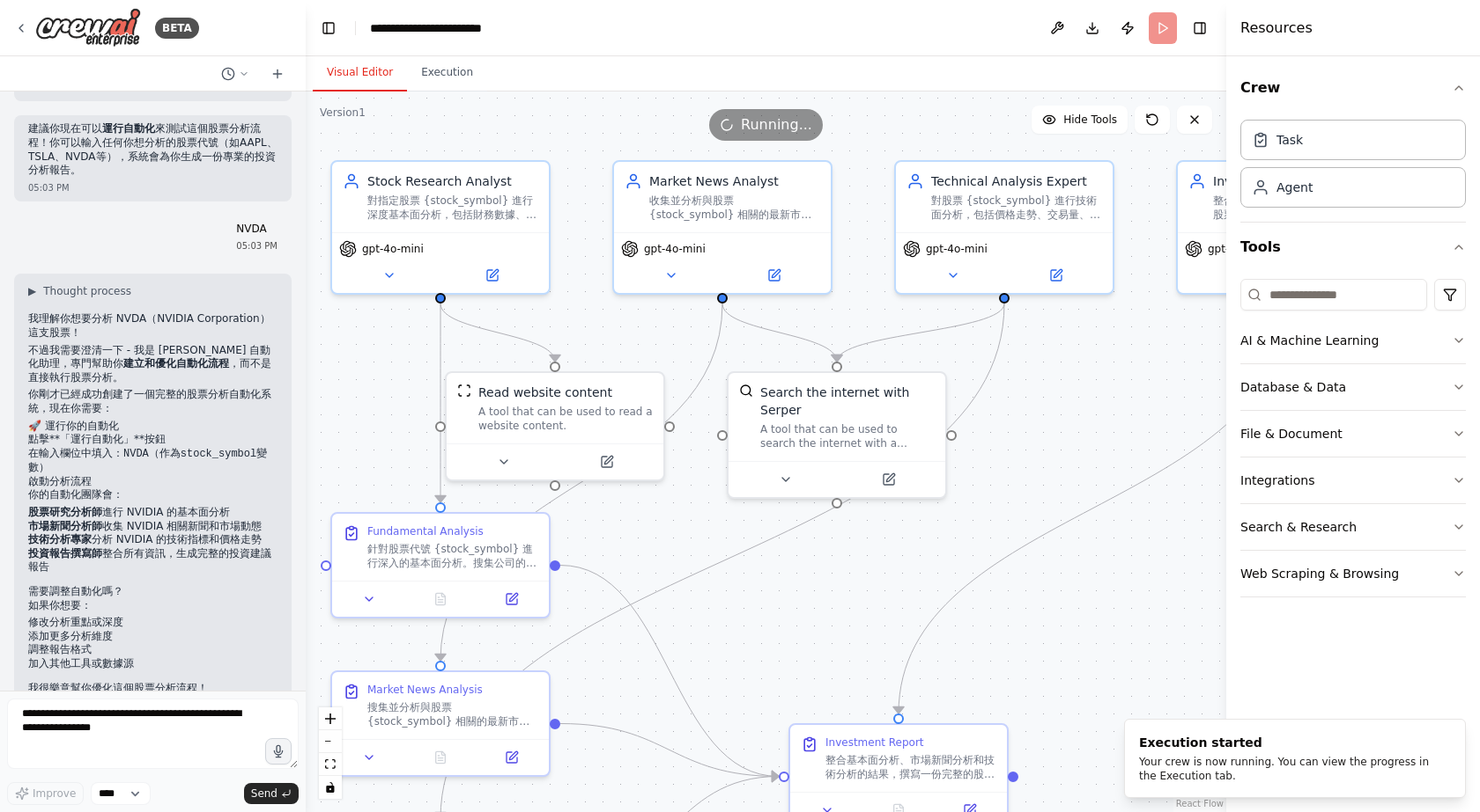
scroll to position [1623, 0]
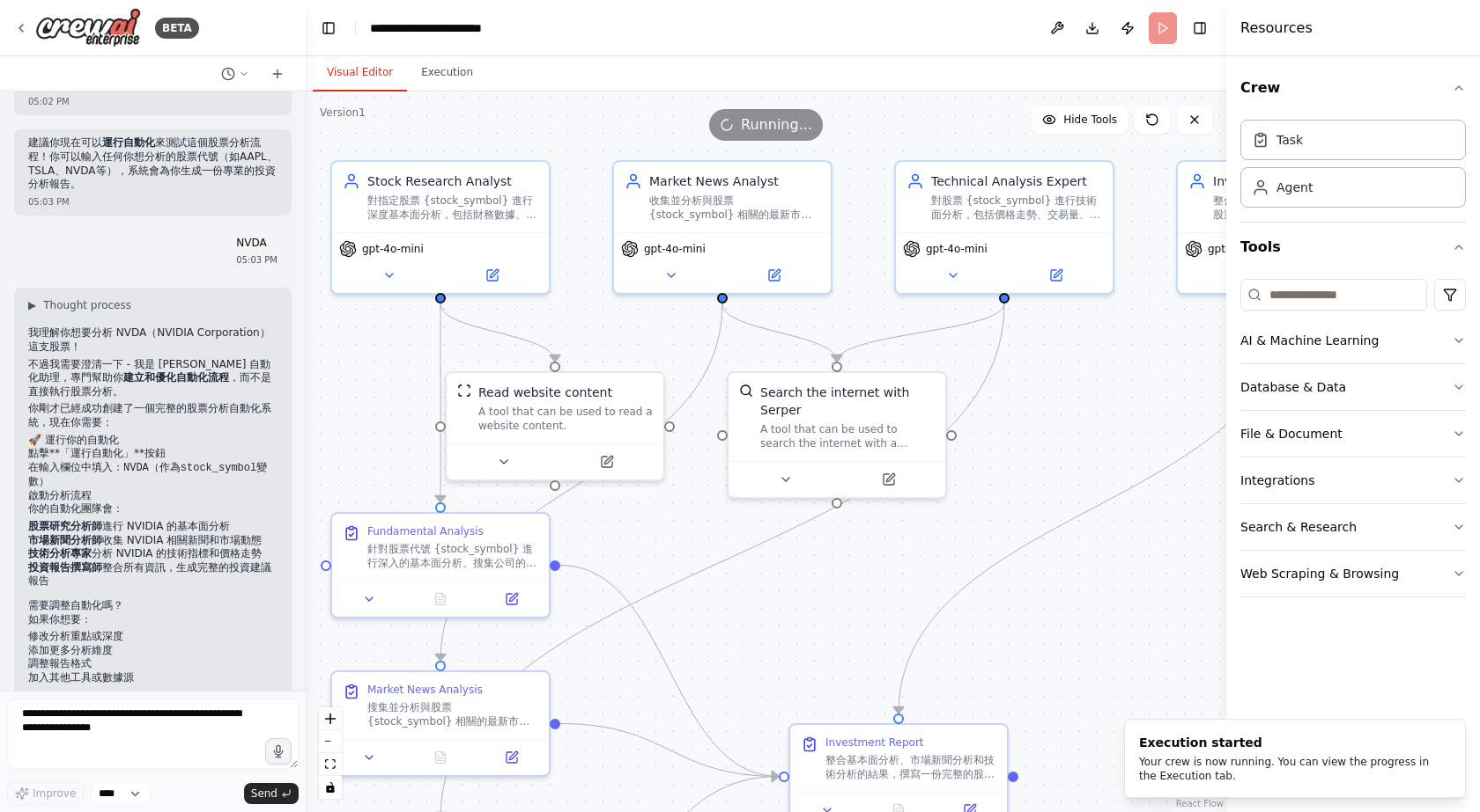
drag, startPoint x: 394, startPoint y: 273, endPoint x: 305, endPoint y: 274, distance: 89.0
click at [305, 274] on div "BETA 我想要一個股票分析流程 05:01 PM ▶ Thought process 我来帮你创建一个股票分析流程的自动化！首先让我检查一下当前的状态和可用…" at bounding box center [740, 406] width 1480 height 812
click at [331, 18] on button "Toggle Left Sidebar" at bounding box center [327, 27] width 24 height 24
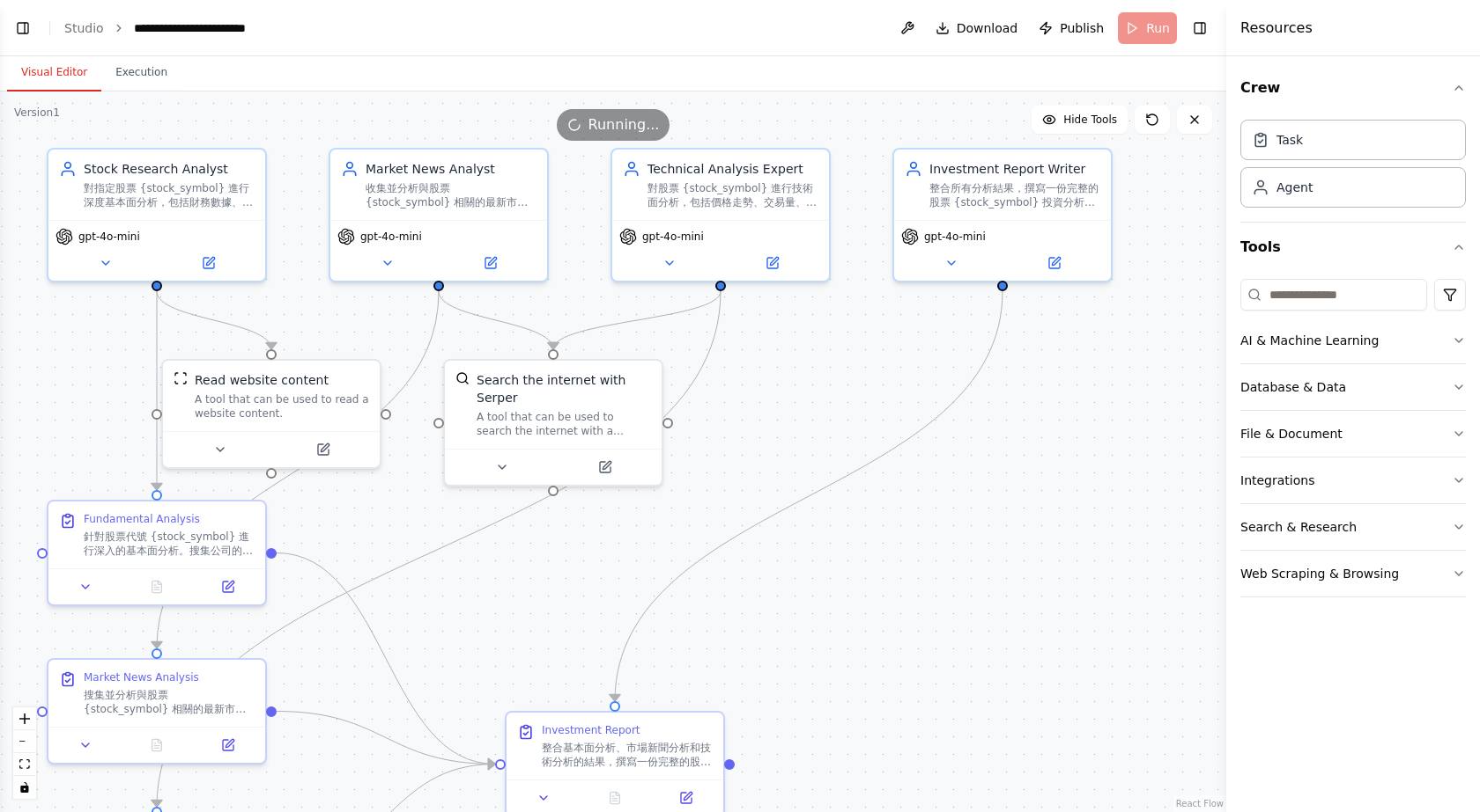
drag, startPoint x: 816, startPoint y: 483, endPoint x: 922, endPoint y: 455, distance: 109.6
click at [922, 455] on div ".deletable-edge-delete-btn { width: 20px; height: 20px; border: 0px solid #ffff…" at bounding box center [613, 452] width 1226 height 721
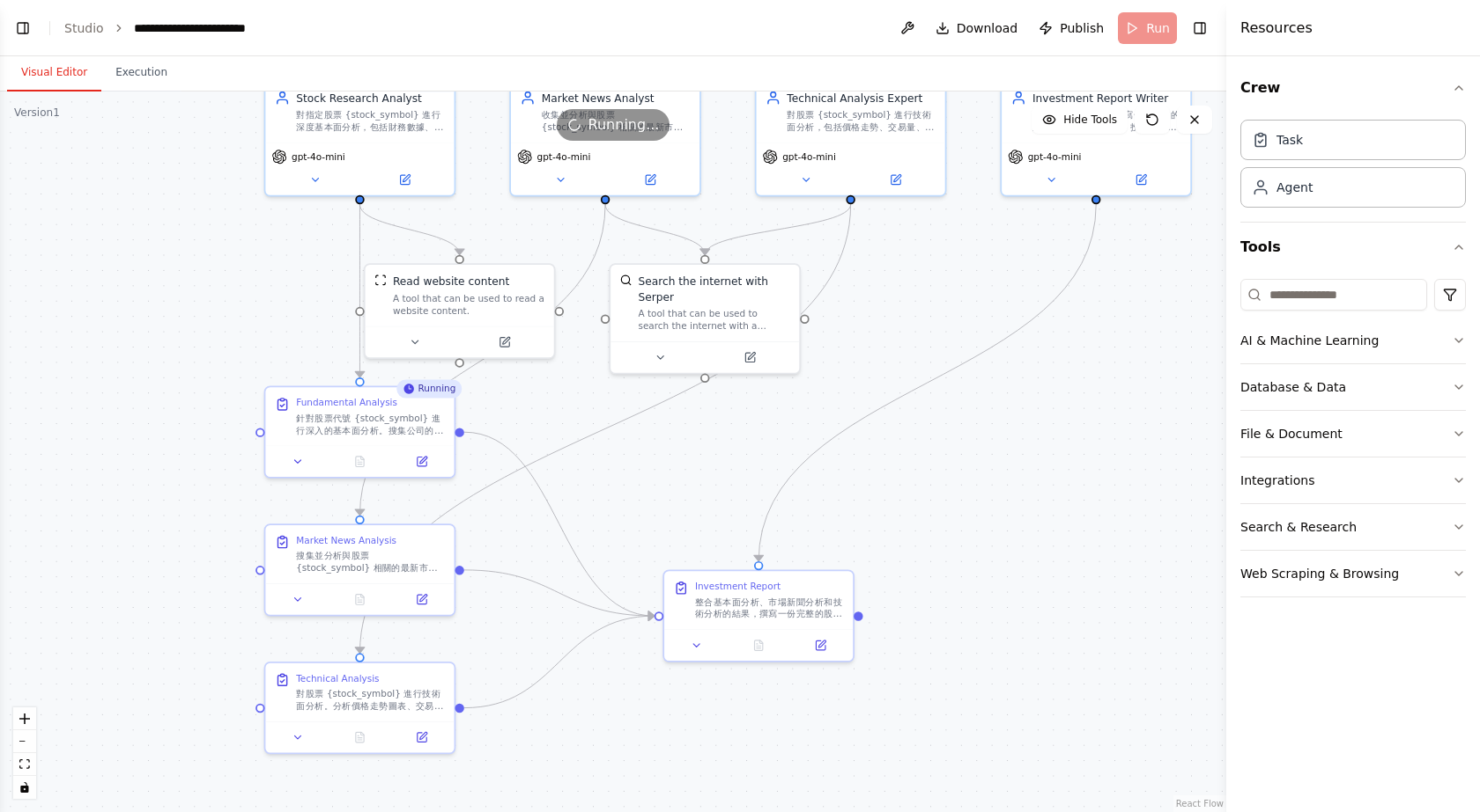
drag, startPoint x: 907, startPoint y: 445, endPoint x: 941, endPoint y: 353, distance: 98.1
click at [941, 353] on div ".deletable-edge-delete-btn { width: 20px; height: 20px; border: 0px solid #ffff…" at bounding box center [613, 452] width 1226 height 721
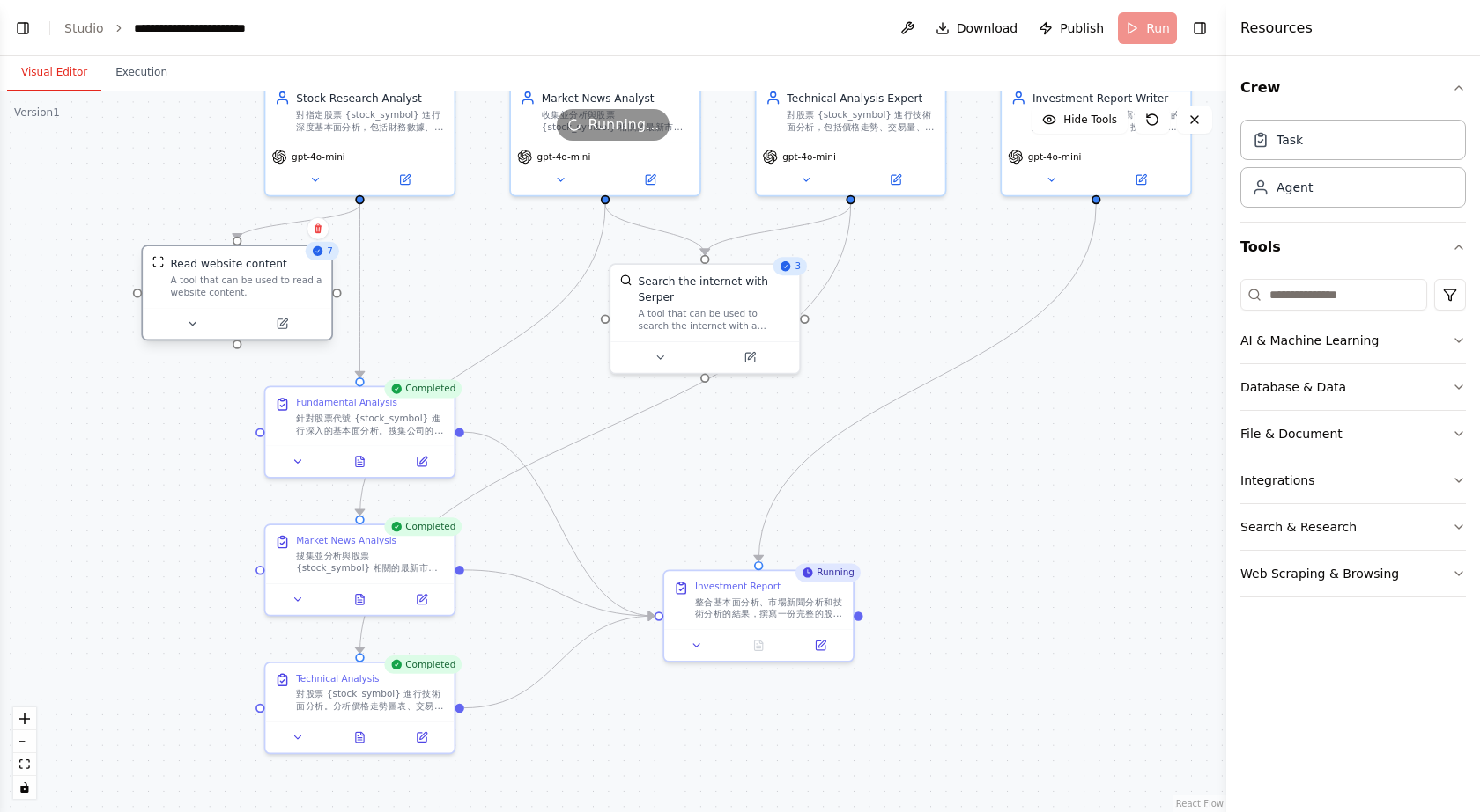
drag, startPoint x: 476, startPoint y: 289, endPoint x: 239, endPoint y: 280, distance: 237.2
click at [239, 280] on div "A tool that can be used to read a website content." at bounding box center [246, 286] width 152 height 24
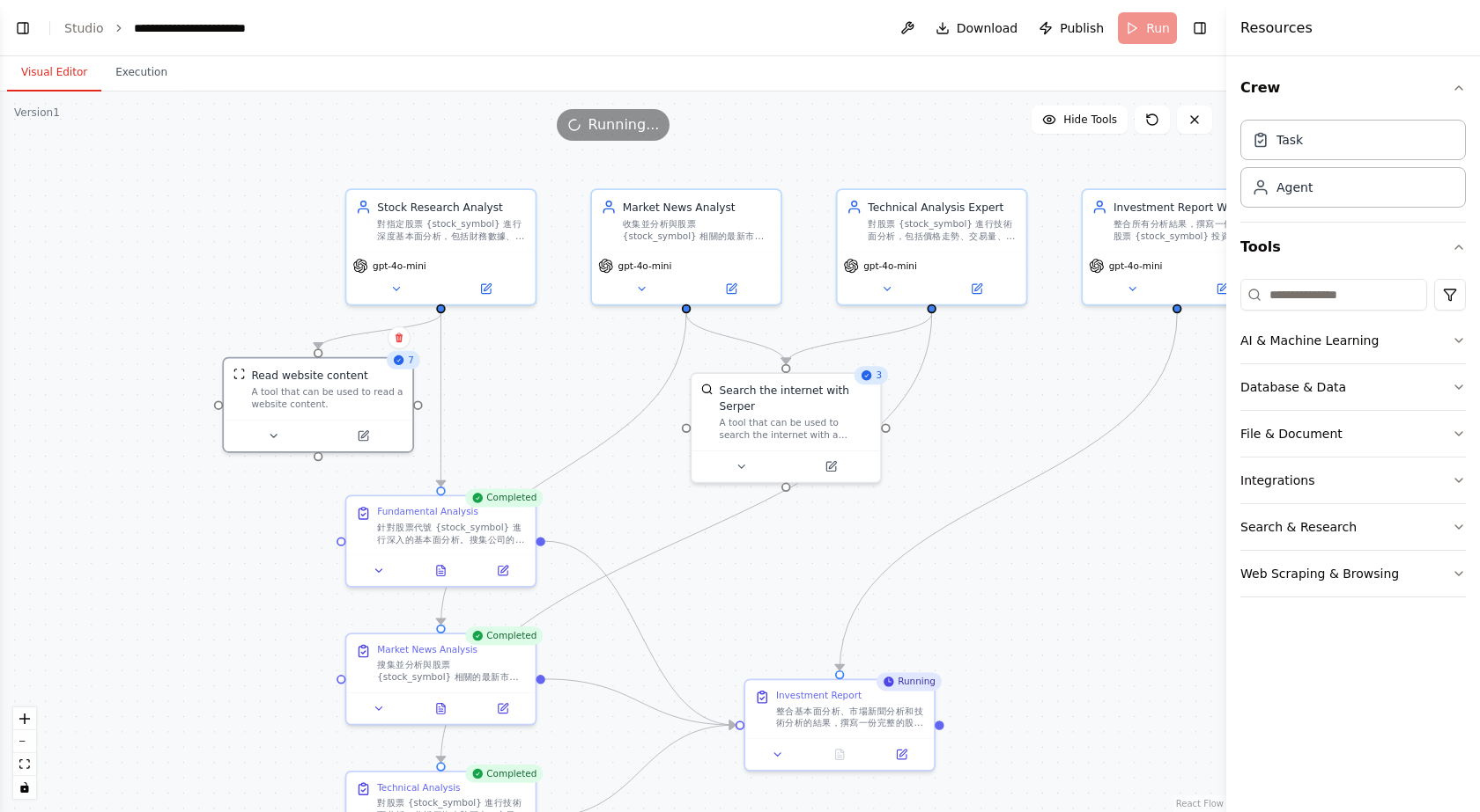
drag, startPoint x: 531, startPoint y: 277, endPoint x: 623, endPoint y: 403, distance: 156.0
click at [623, 403] on div ".deletable-edge-delete-btn { width: 20px; height: 20px; border: 0px solid #ffff…" at bounding box center [613, 452] width 1226 height 721
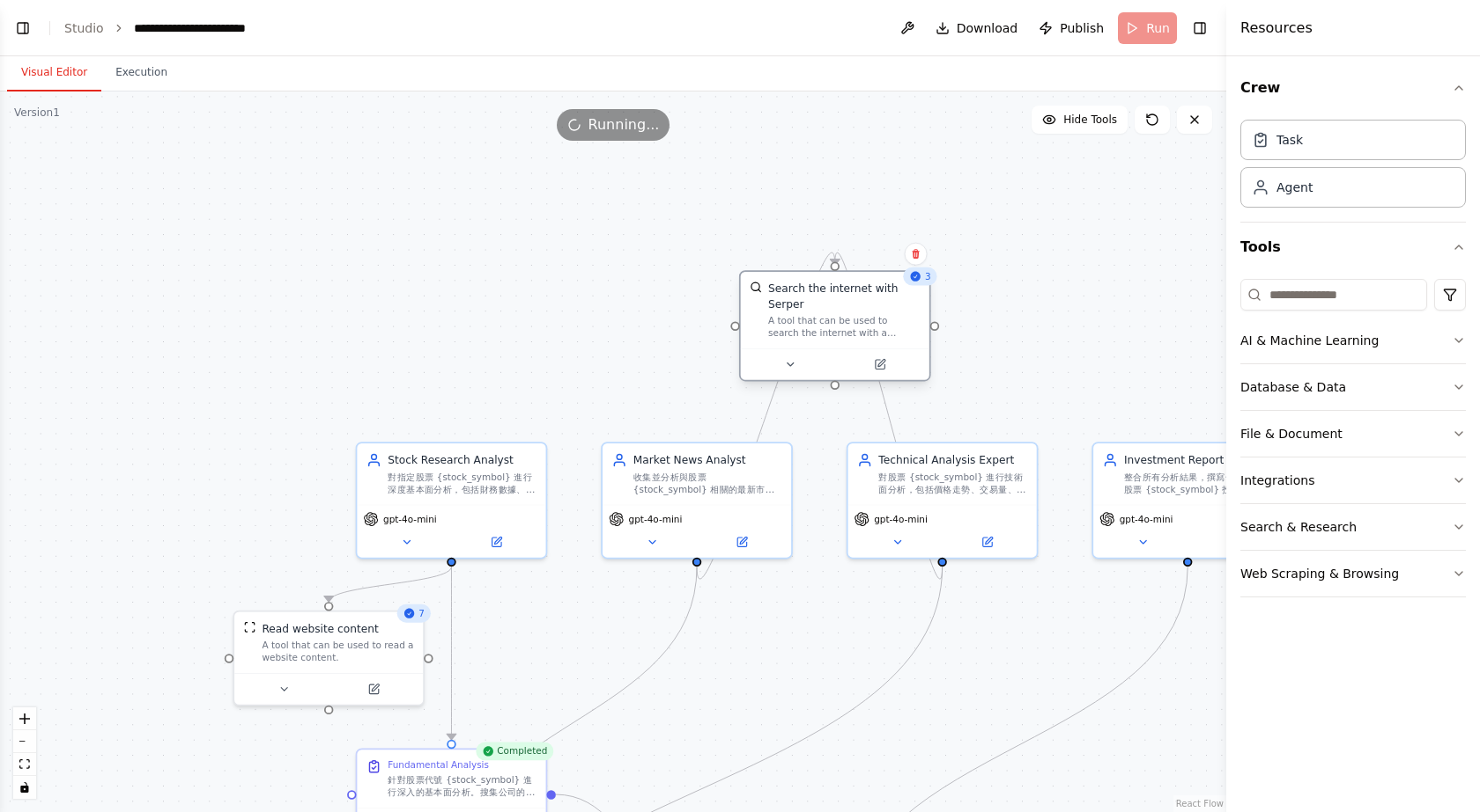
drag, startPoint x: 799, startPoint y: 433, endPoint x: 831, endPoint y: 313, distance: 124.2
click at [831, 315] on div "A tool that can be used to search the internet with a search_query. Supports di…" at bounding box center [843, 326] width 152 height 24
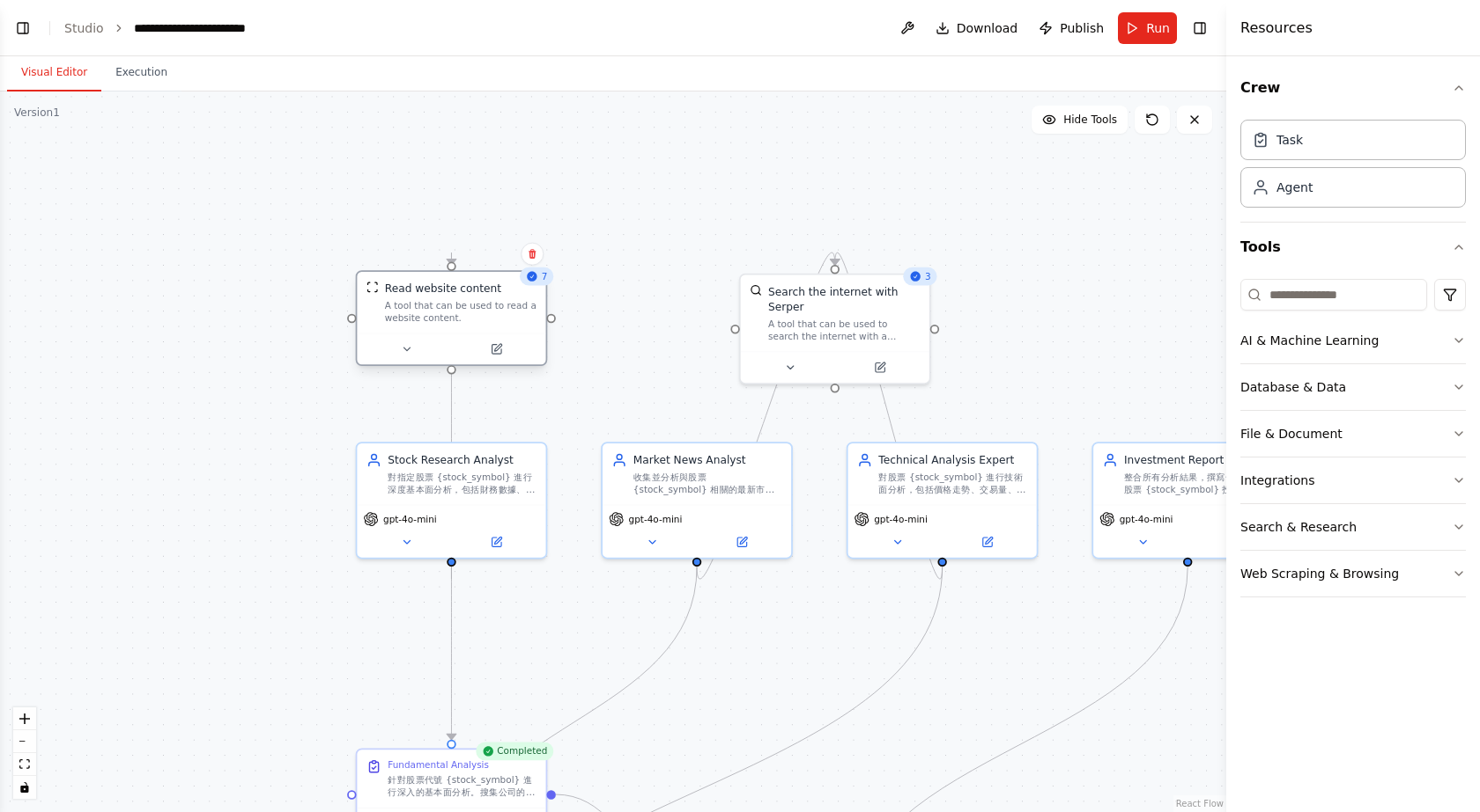
drag, startPoint x: 320, startPoint y: 649, endPoint x: 449, endPoint y: 293, distance: 378.7
click at [449, 293] on div "Read website content A tool that can be used to read a website content." at bounding box center [461, 302] width 152 height 43
drag, startPoint x: 845, startPoint y: 310, endPoint x: 831, endPoint y: 311, distance: 14.0
click at [831, 315] on div "A tool that can be used to search the internet with a search_query. Supports di…" at bounding box center [829, 326] width 152 height 24
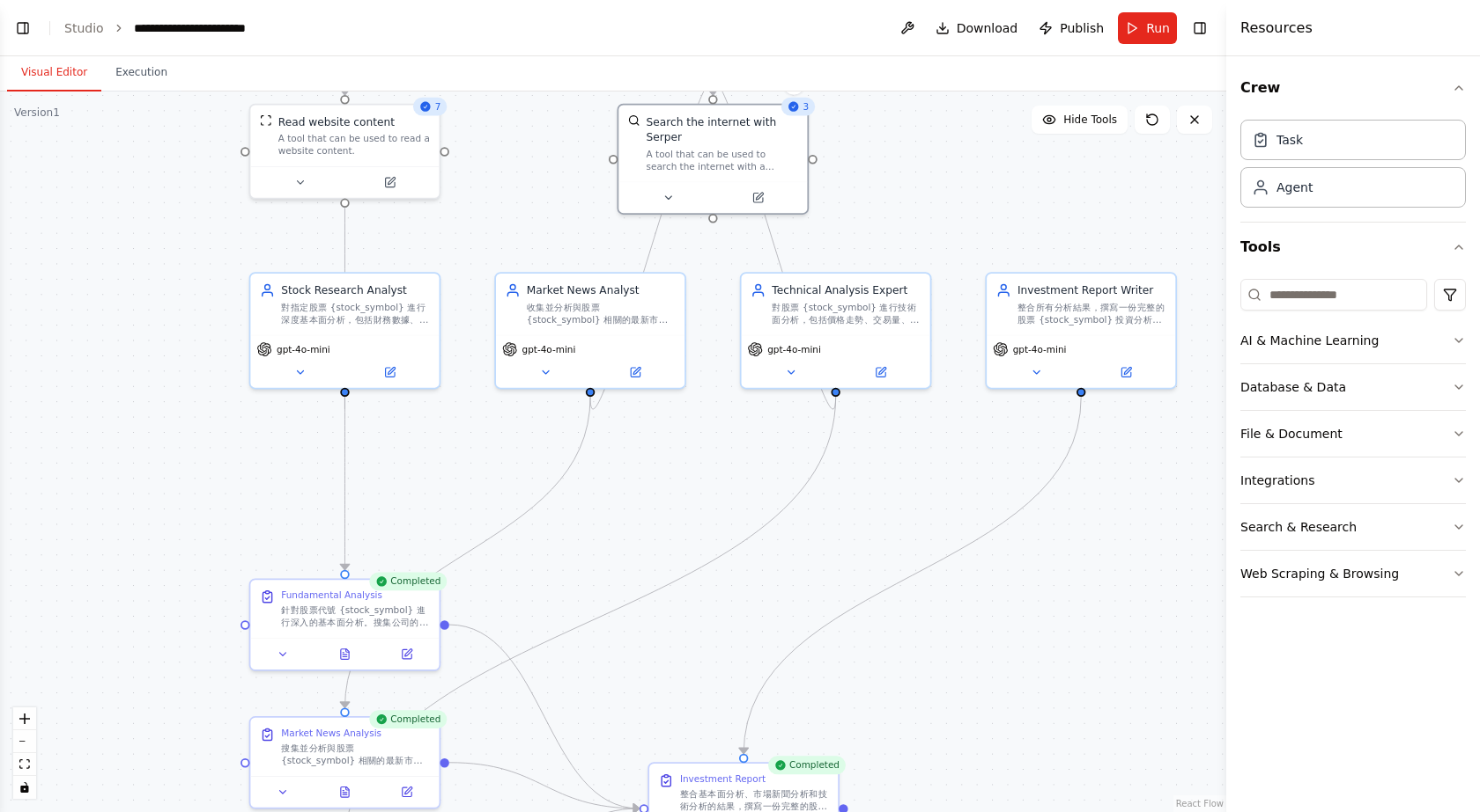
drag, startPoint x: 1039, startPoint y: 359, endPoint x: 932, endPoint y: 192, distance: 198.3
click at [932, 187] on div ".deletable-edge-delete-btn { width: 20px; height: 20px; border: 0px solid #ffff…" at bounding box center [613, 452] width 1226 height 721
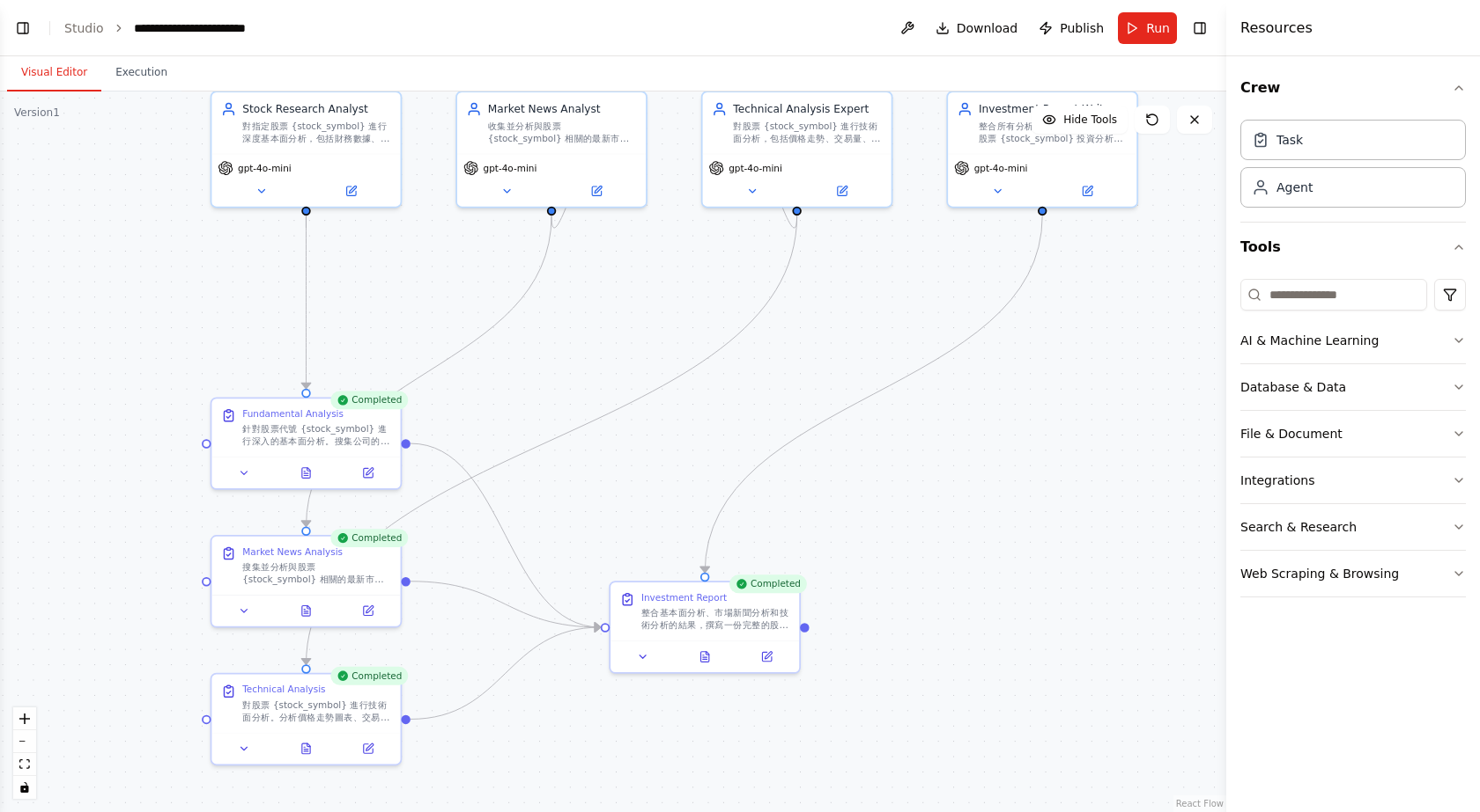
drag, startPoint x: 941, startPoint y: 551, endPoint x: 915, endPoint y: 381, distance: 172.0
click at [915, 386] on div ".deletable-edge-delete-btn { width: 20px; height: 20px; border: 0px solid #ffff…" at bounding box center [613, 452] width 1226 height 721
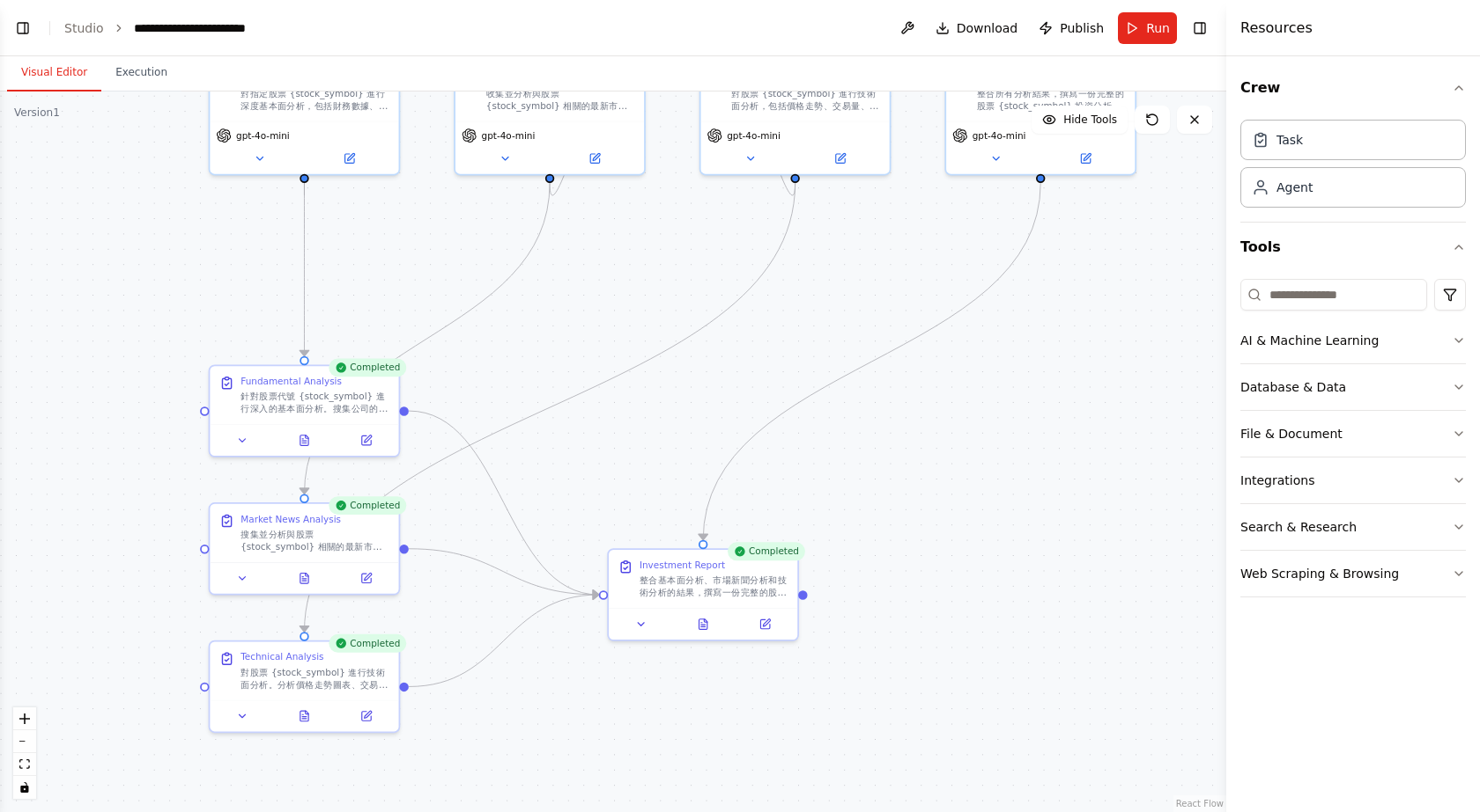
drag, startPoint x: 915, startPoint y: 491, endPoint x: 910, endPoint y: 442, distance: 49.3
click at [911, 443] on div ".deletable-edge-delete-btn { width: 20px; height: 20px; border: 0px solid #ffff…" at bounding box center [613, 452] width 1226 height 721
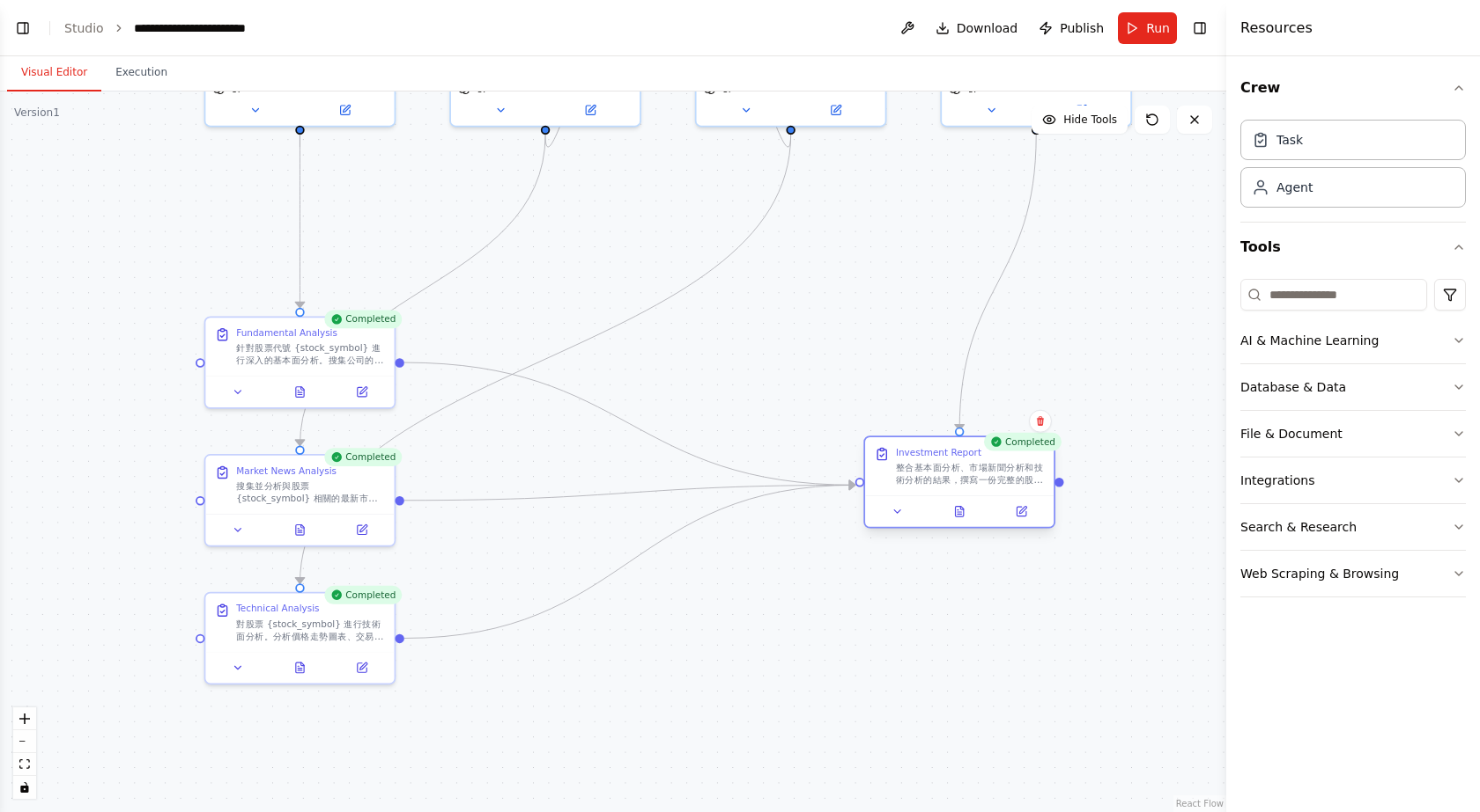
drag, startPoint x: 679, startPoint y: 550, endPoint x: 943, endPoint y: 489, distance: 271.0
click at [943, 489] on div "Investment Report 整合基本面分析、市場新聞分析和技術分析的結果，撰寫一份完整的股票 {stock_symbol} 投資分析報告。報告應包含明…" at bounding box center [959, 466] width 189 height 58
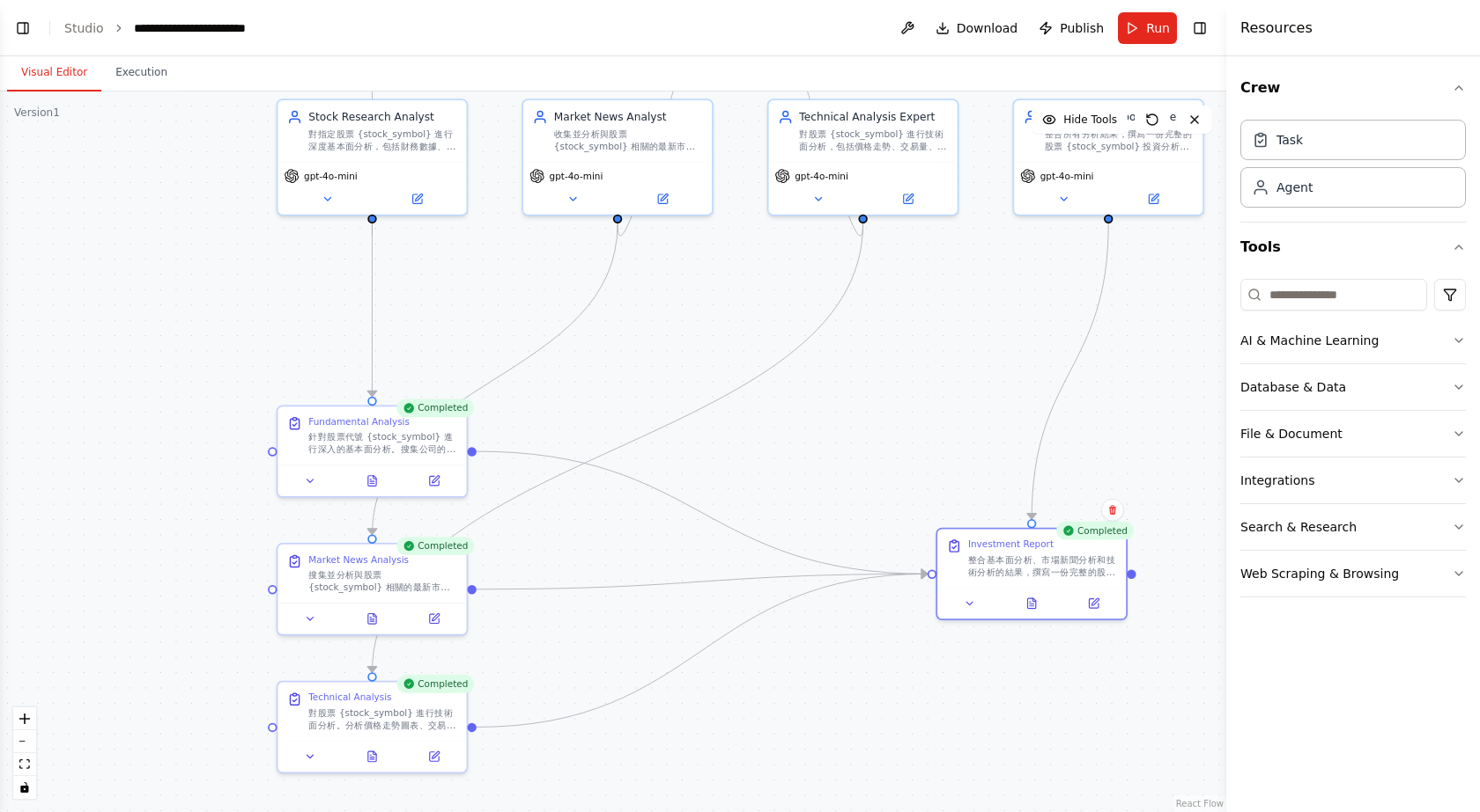
drag, startPoint x: 808, startPoint y: 352, endPoint x: 879, endPoint y: 440, distance: 113.1
click at [879, 440] on div ".deletable-edge-delete-btn { width: 20px; height: 20px; border: 0px solid #ffff…" at bounding box center [613, 452] width 1226 height 721
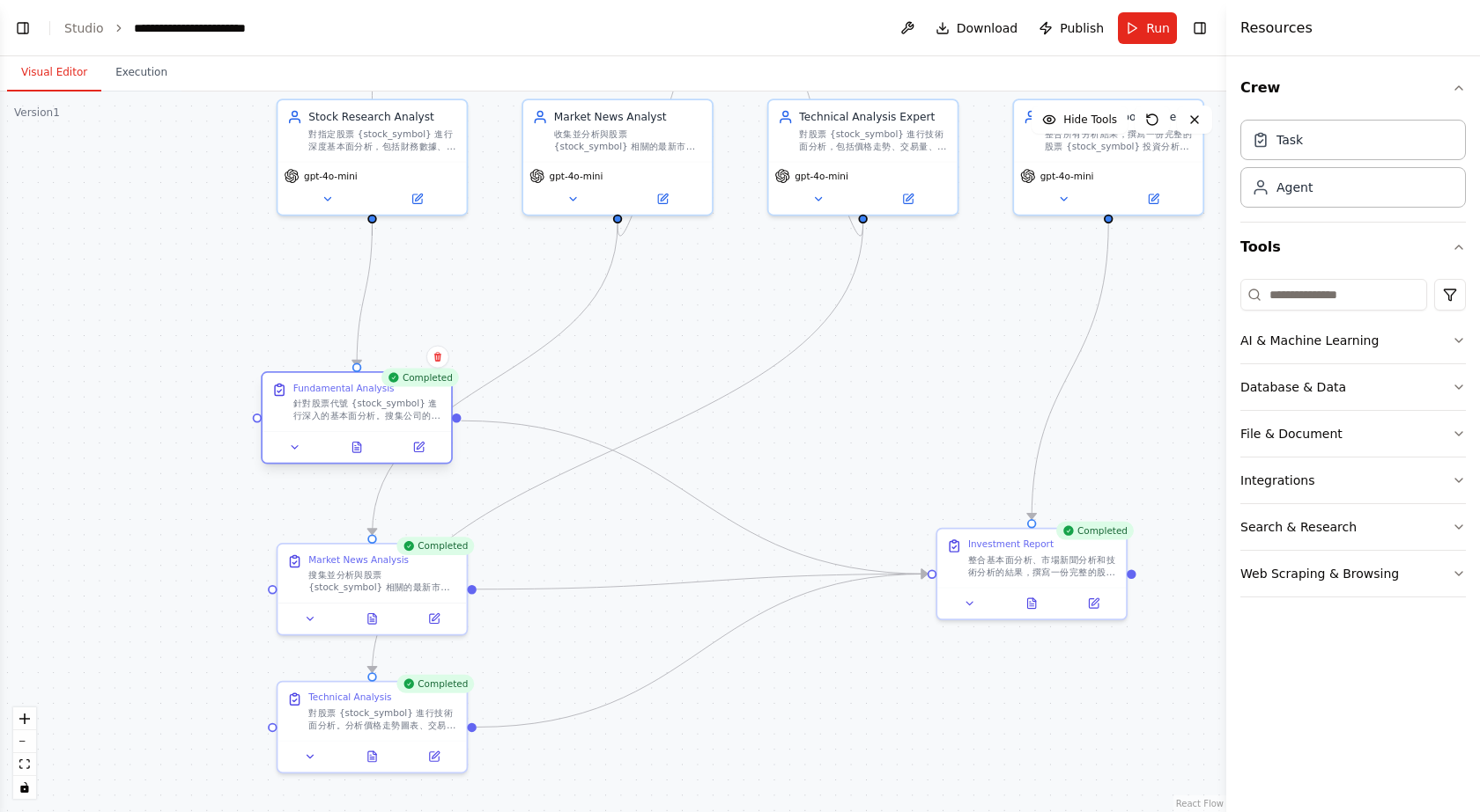
drag, startPoint x: 412, startPoint y: 430, endPoint x: 364, endPoint y: 420, distance: 49.0
click at [364, 431] on div at bounding box center [357, 447] width 189 height 32
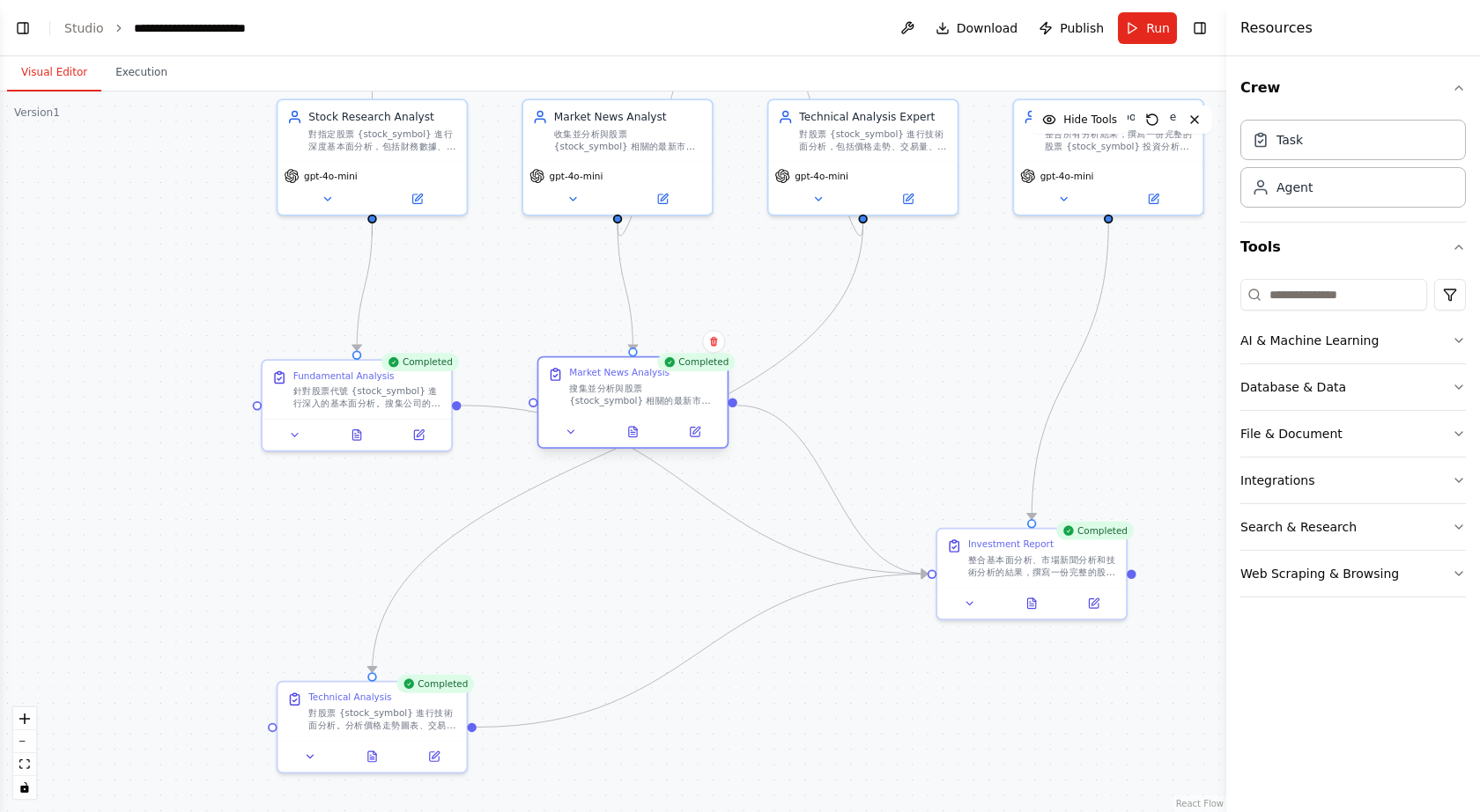
drag, startPoint x: 376, startPoint y: 596, endPoint x: 634, endPoint y: 408, distance: 319.2
click at [634, 408] on div "Market News Analysis 搜集並分析與股票 {stock_symbol} 相關的最新市場新聞、行業動態、公司公告和分析師評級。重點關注可能影響…" at bounding box center [633, 387] width 189 height 58
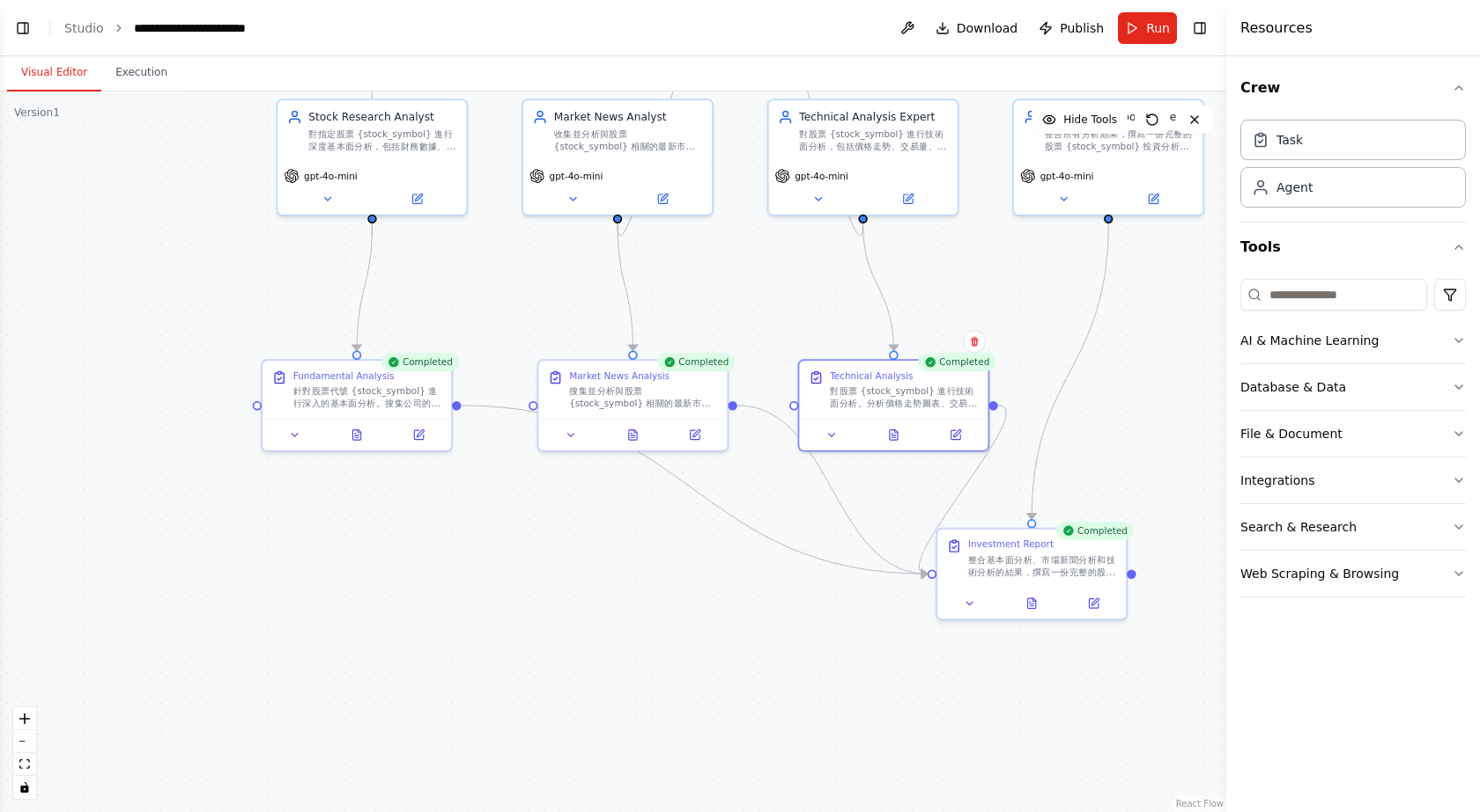
drag, startPoint x: 390, startPoint y: 727, endPoint x: 961, endPoint y: 357, distance: 680.4
click at [961, 359] on div "Completed Technical Analysis 對股票 {stock_symbol} 進行技術面分析。分析價格走勢圖表、交易量變化、移動平均線、RS…" at bounding box center [894, 405] width 192 height 92
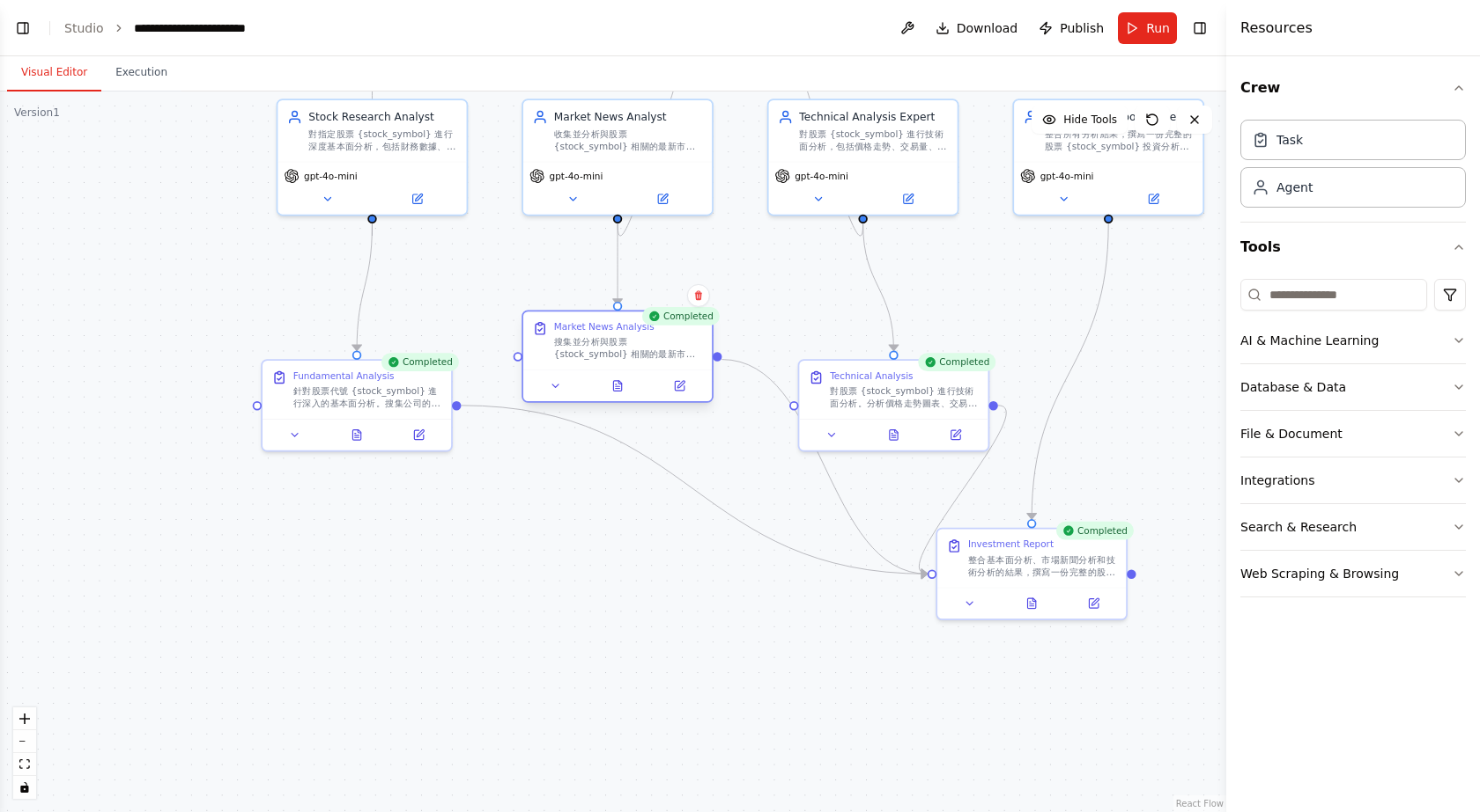
drag, startPoint x: 627, startPoint y: 377, endPoint x: 627, endPoint y: 338, distance: 39.0
click at [627, 338] on div "搜集並分析與股票 {stock_symbol} 相關的最新市場新聞、行業動態、公司公告和分析師評級。重點關注可能影響股價的重要事件，如財報發布、併購消息、政策…" at bounding box center [628, 348] width 149 height 24
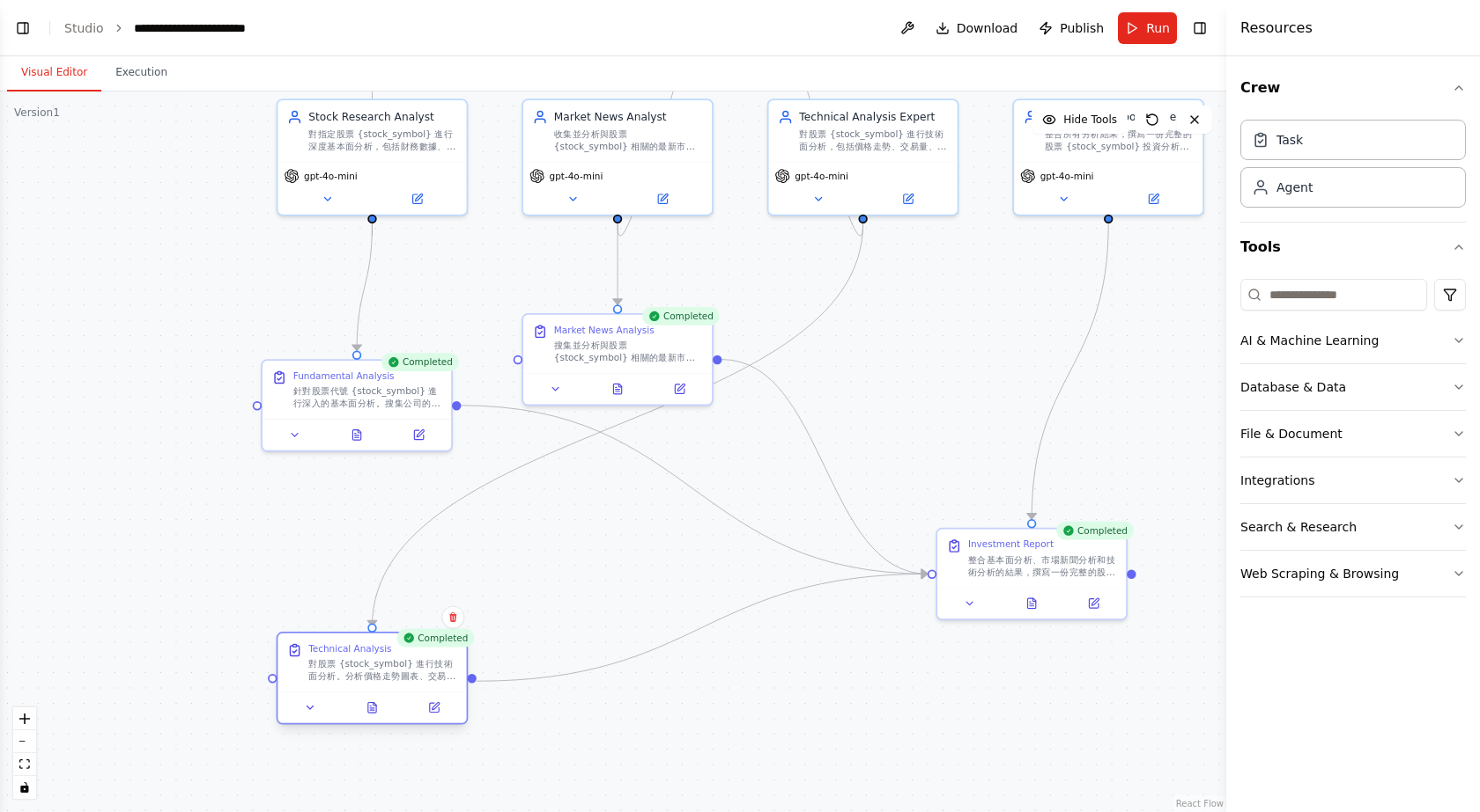
drag, startPoint x: 909, startPoint y: 406, endPoint x: 382, endPoint y: 693, distance: 600.1
click at [382, 693] on div at bounding box center [371, 707] width 189 height 32
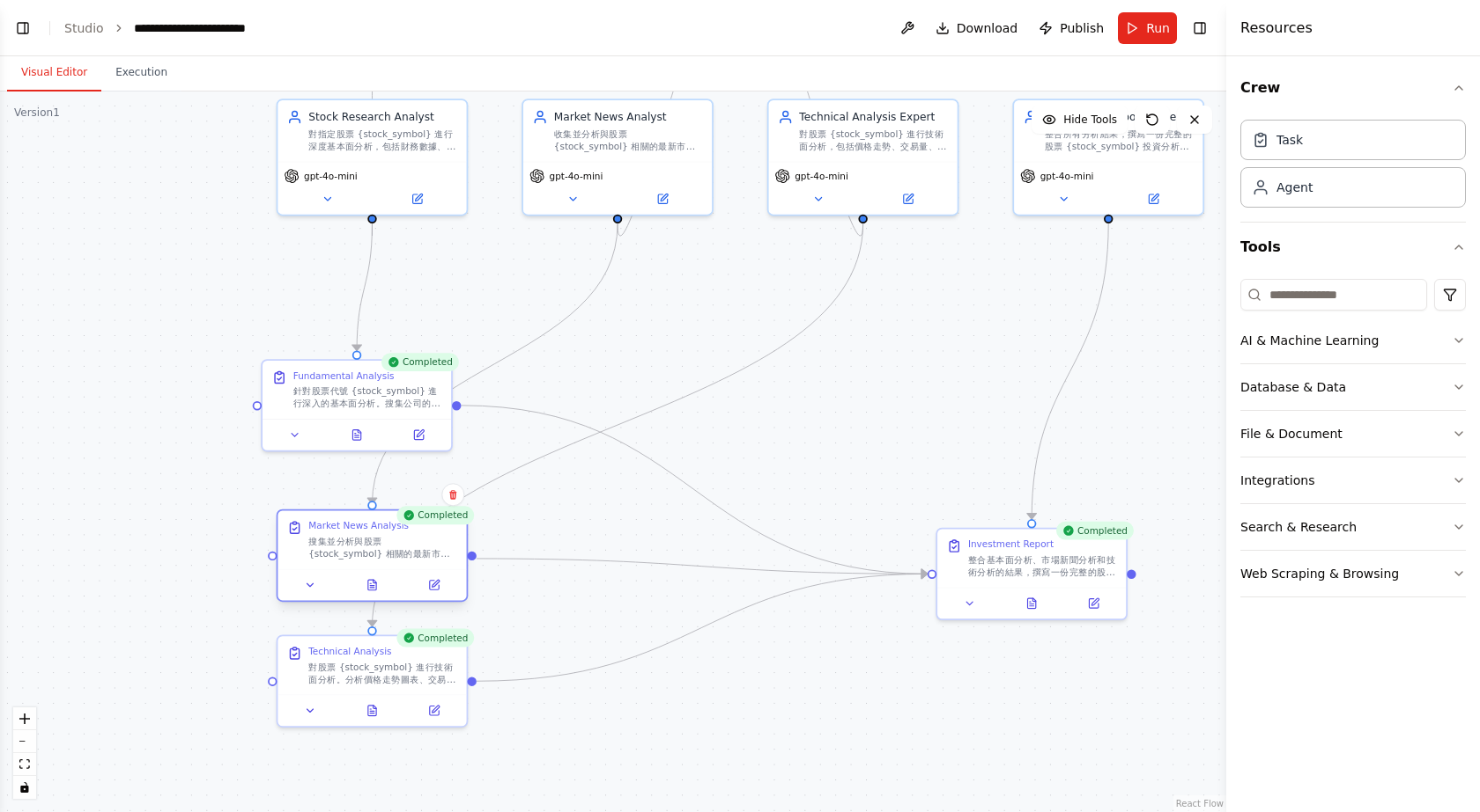
drag, startPoint x: 553, startPoint y: 461, endPoint x: 394, endPoint y: 540, distance: 177.5
click at [394, 540] on div "搜集並分析與股票 {stock_symbol} 相關的最新市場新聞、行業動態、公司公告和分析師評級。重點關注可能影響股價的重要事件，如財報發布、併購消息、政策…" at bounding box center [382, 547] width 149 height 24
click at [1033, 604] on icon at bounding box center [1032, 601] width 8 height 11
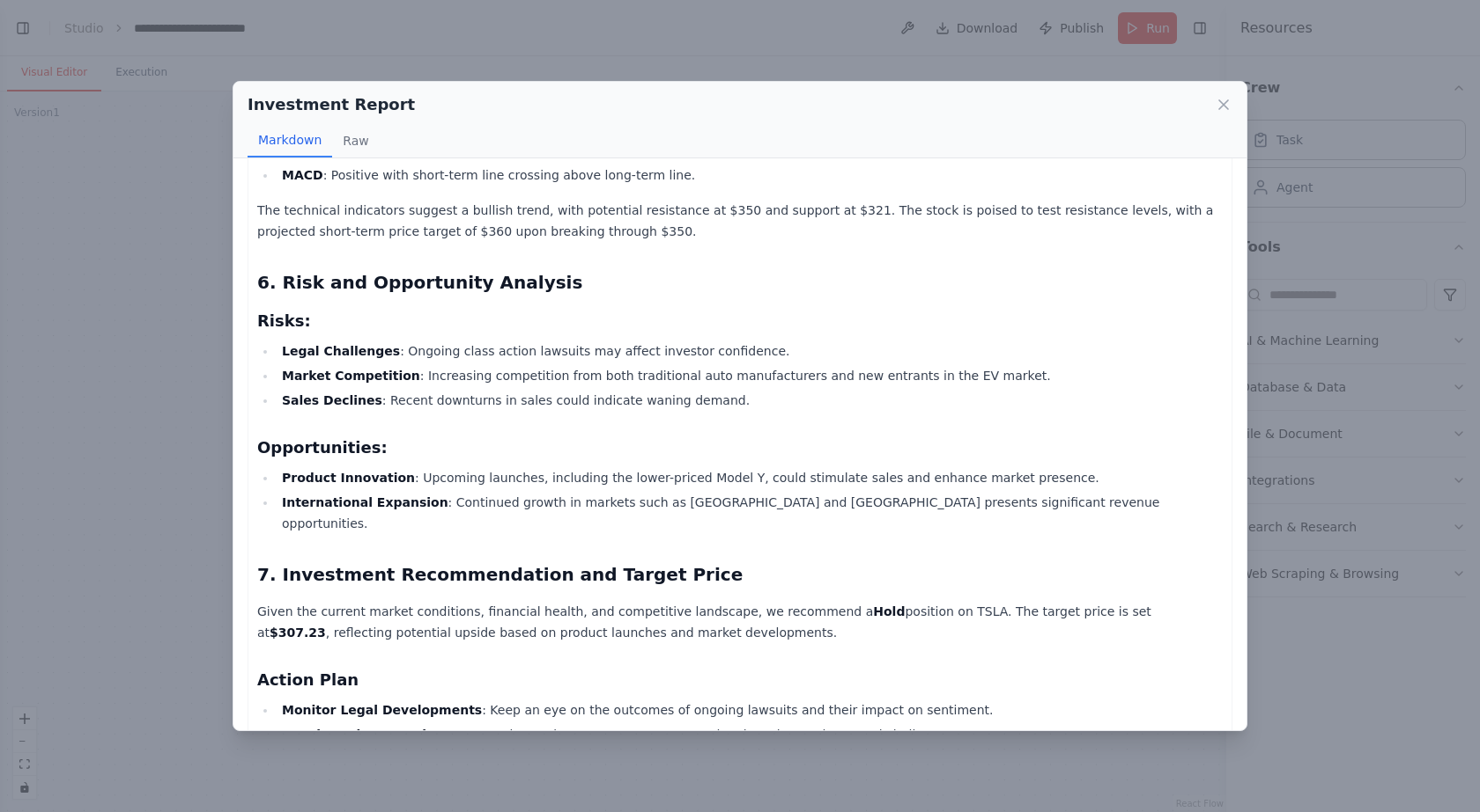
scroll to position [1141, 0]
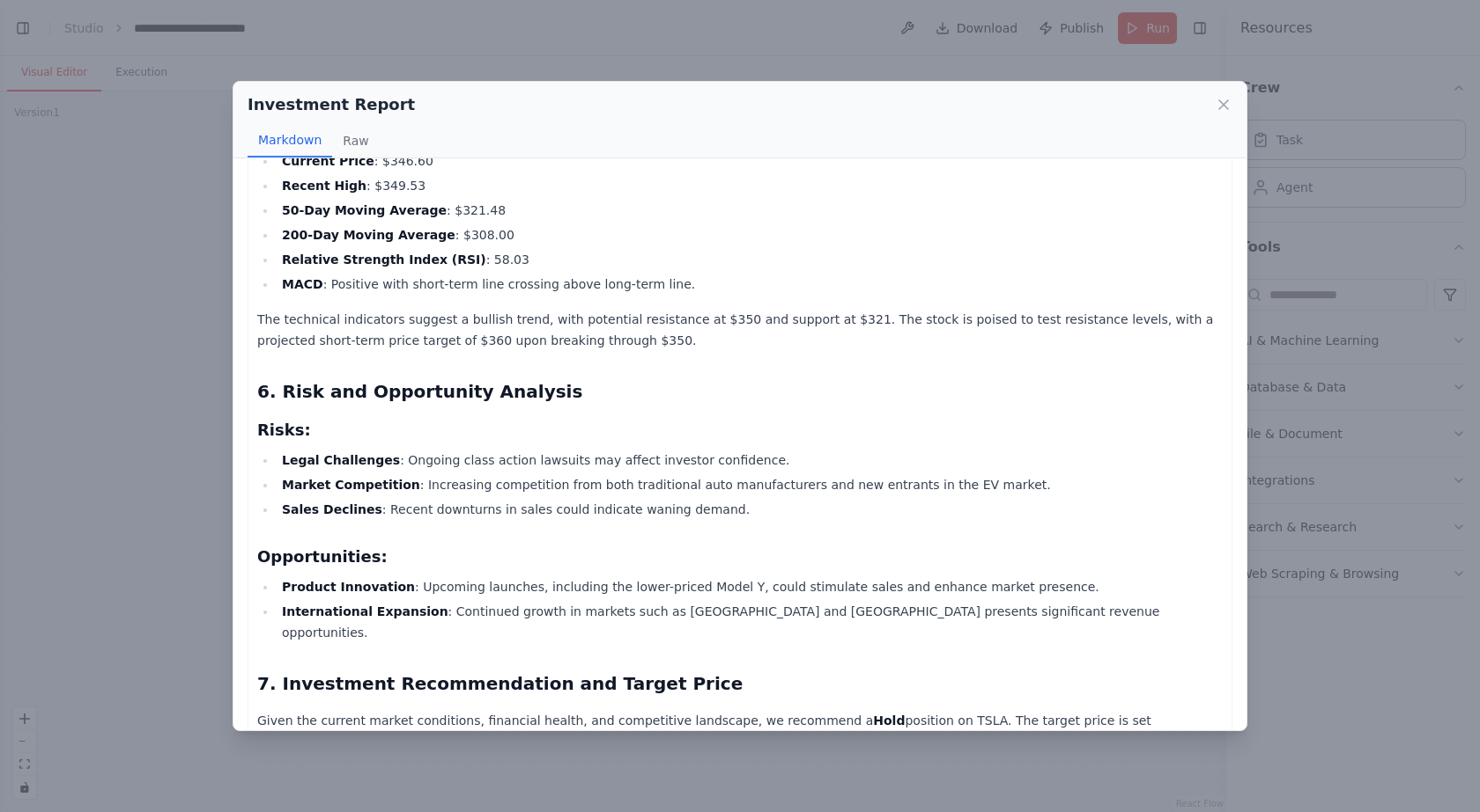
scroll to position [857, 0]
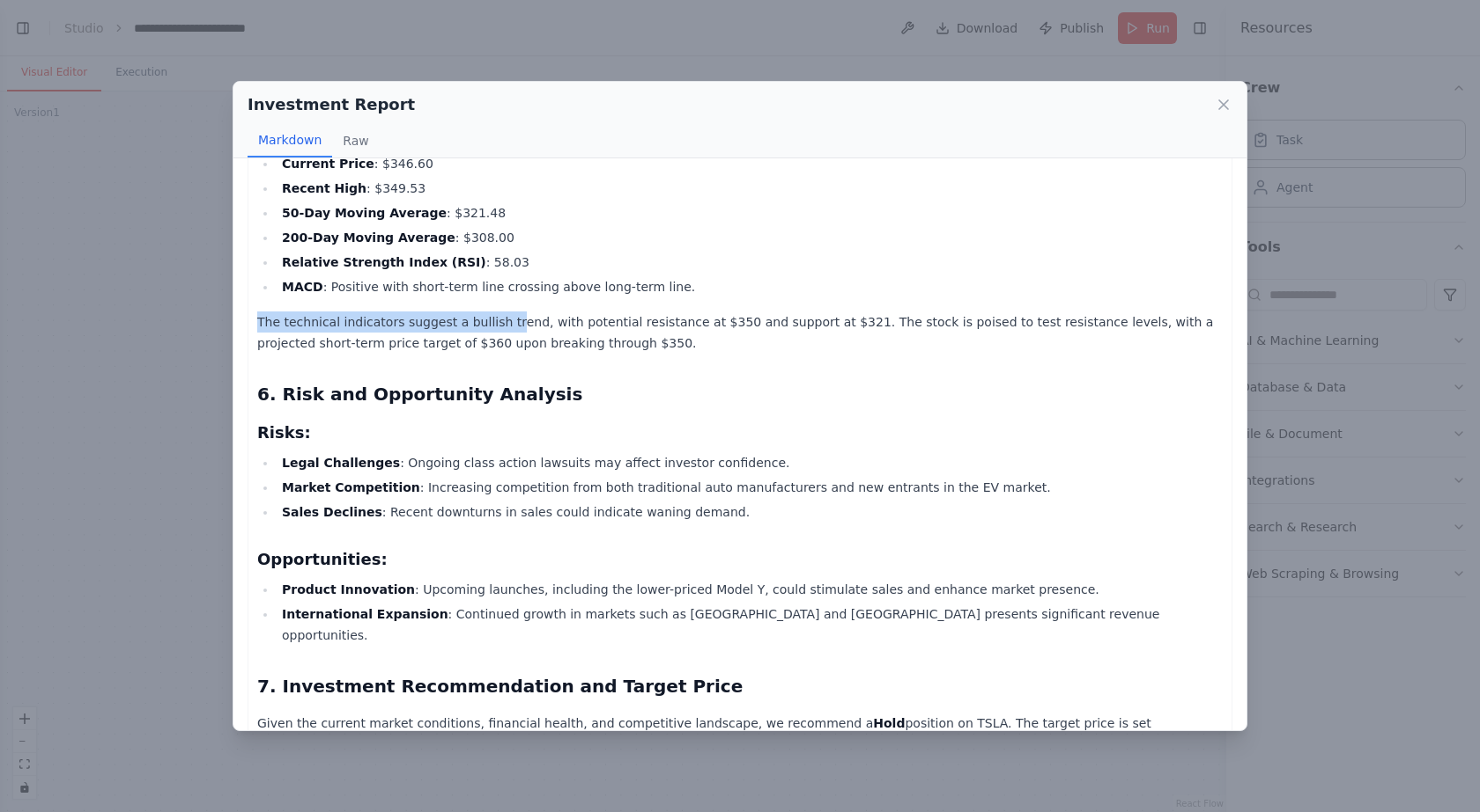
drag, startPoint x: 303, startPoint y: 325, endPoint x: 501, endPoint y: 320, distance: 198.1
click at [500, 320] on div "Tesla, Inc. (TSLA) Investment Analysis Report 1. Executive Summary Tesla, Inc. …" at bounding box center [740, 180] width 984 height 1727
click at [501, 320] on p "The technical indicators suggest a bullish trend, with potential resistance at …" at bounding box center [740, 333] width 965 height 43
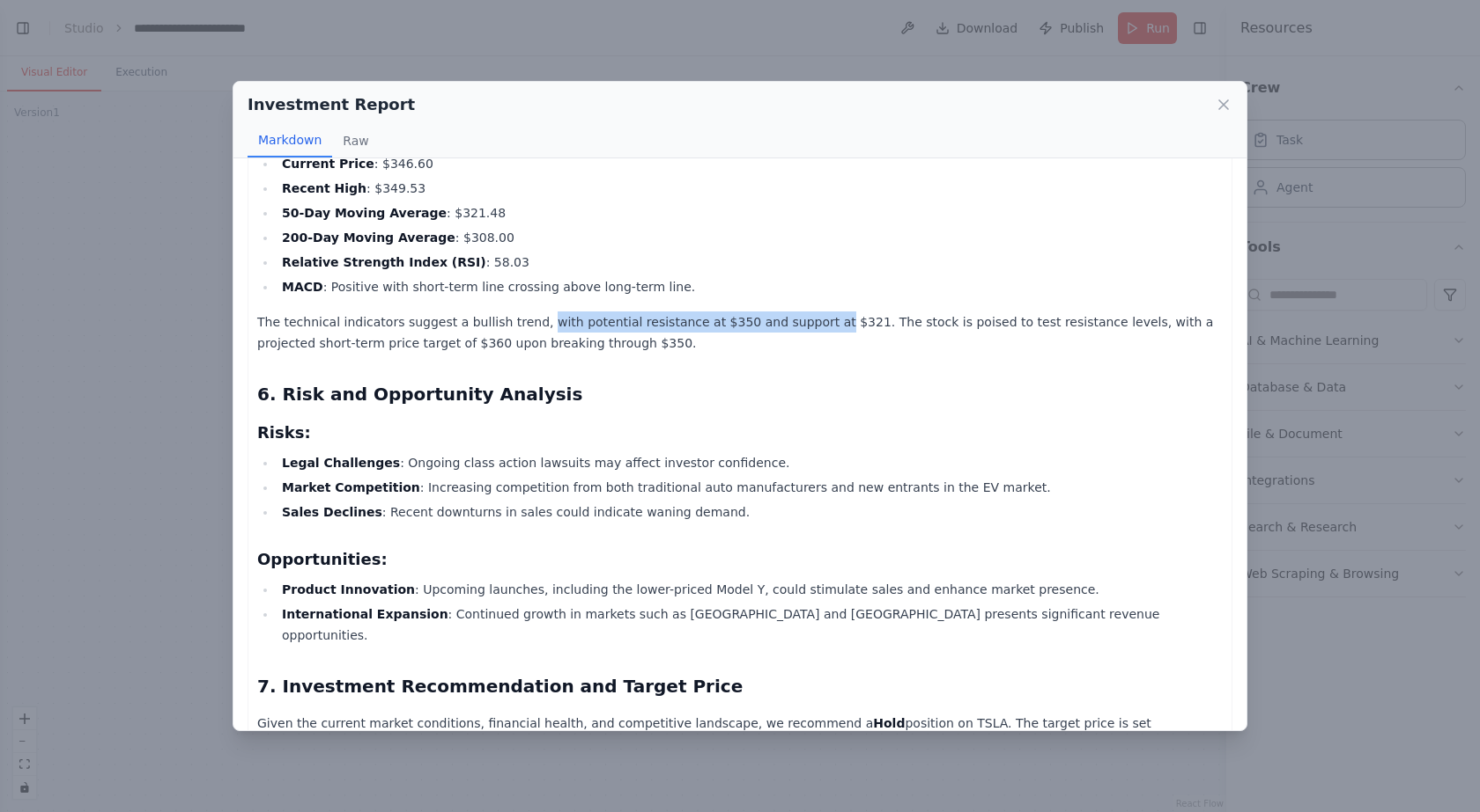
drag, startPoint x: 535, startPoint y: 321, endPoint x: 776, endPoint y: 328, distance: 241.1
click at [776, 328] on p "The technical indicators suggest a bullish trend, with potential resistance at …" at bounding box center [740, 333] width 965 height 43
click at [764, 344] on p "The technical indicators suggest a bullish trend, with potential resistance at …" at bounding box center [740, 333] width 965 height 43
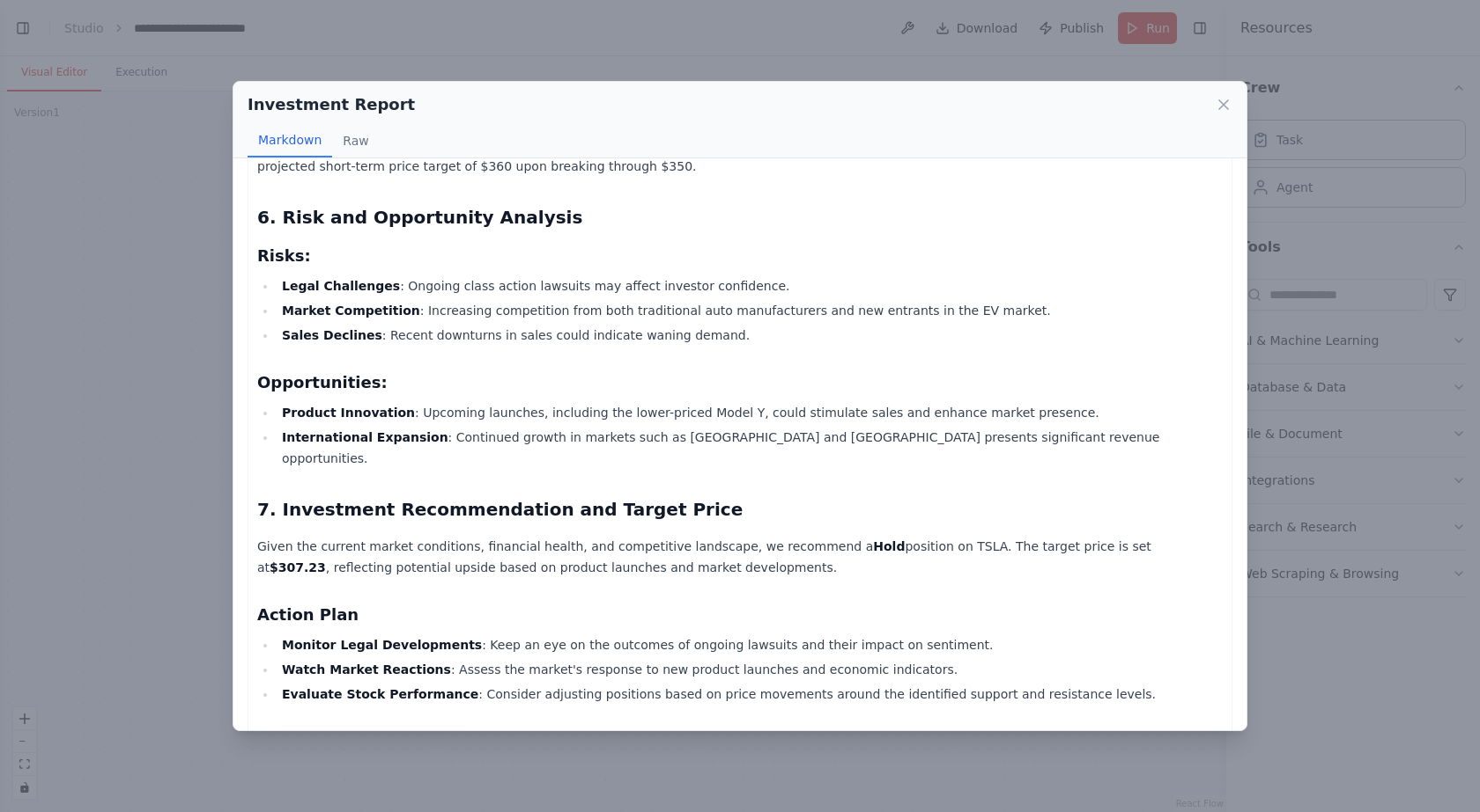
scroll to position [1141, 0]
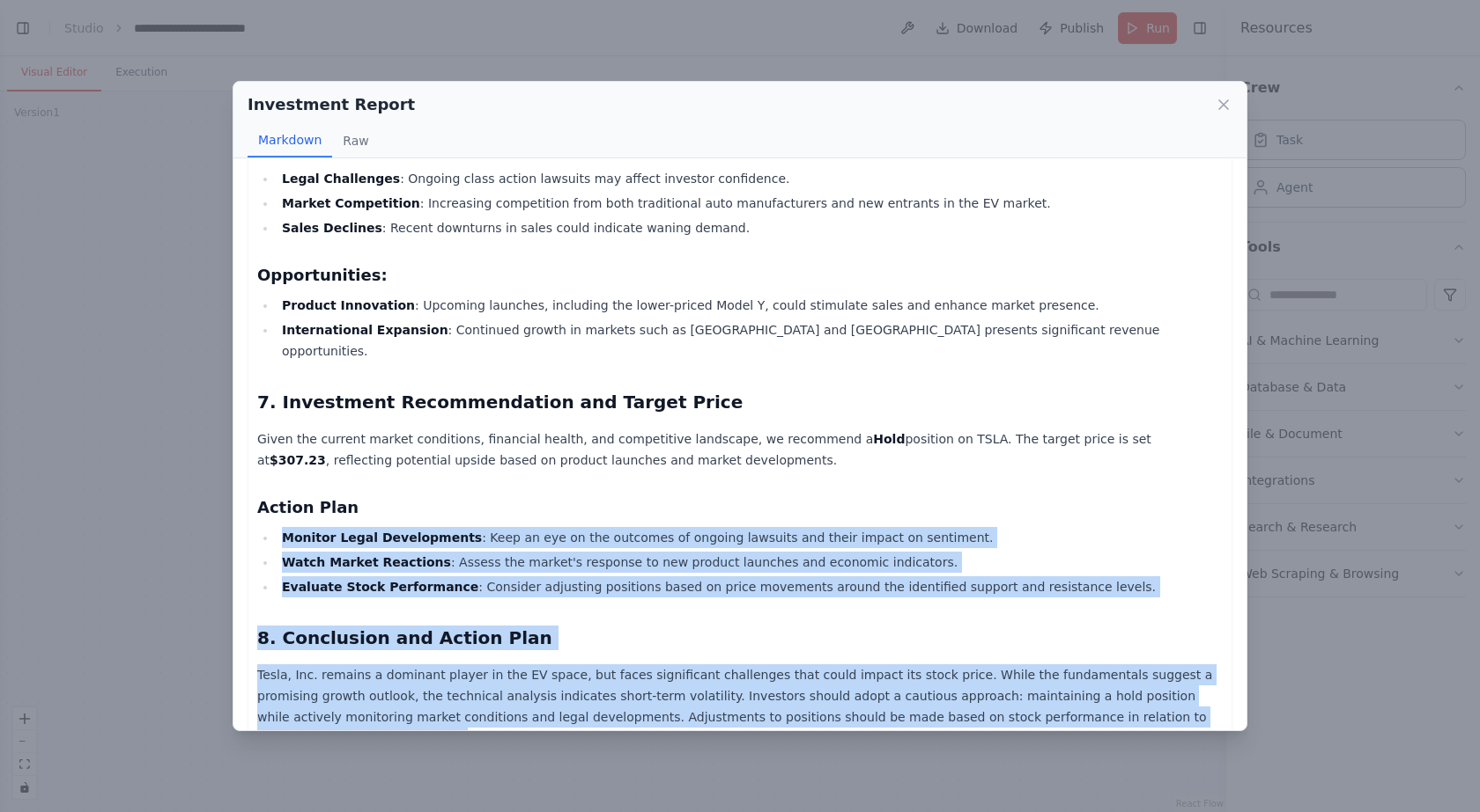
drag, startPoint x: 1152, startPoint y: 696, endPoint x: 436, endPoint y: 455, distance: 755.5
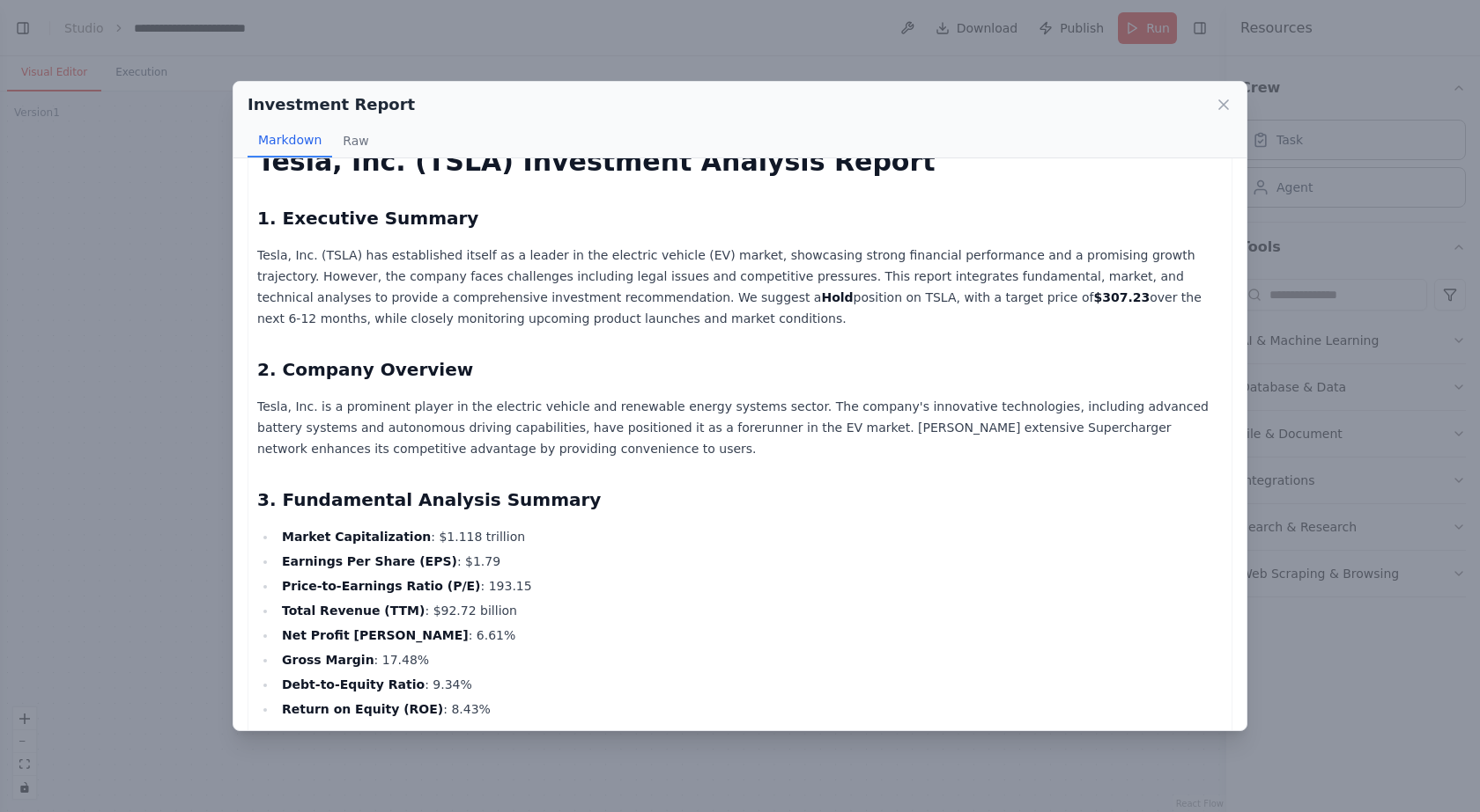
scroll to position [0, 0]
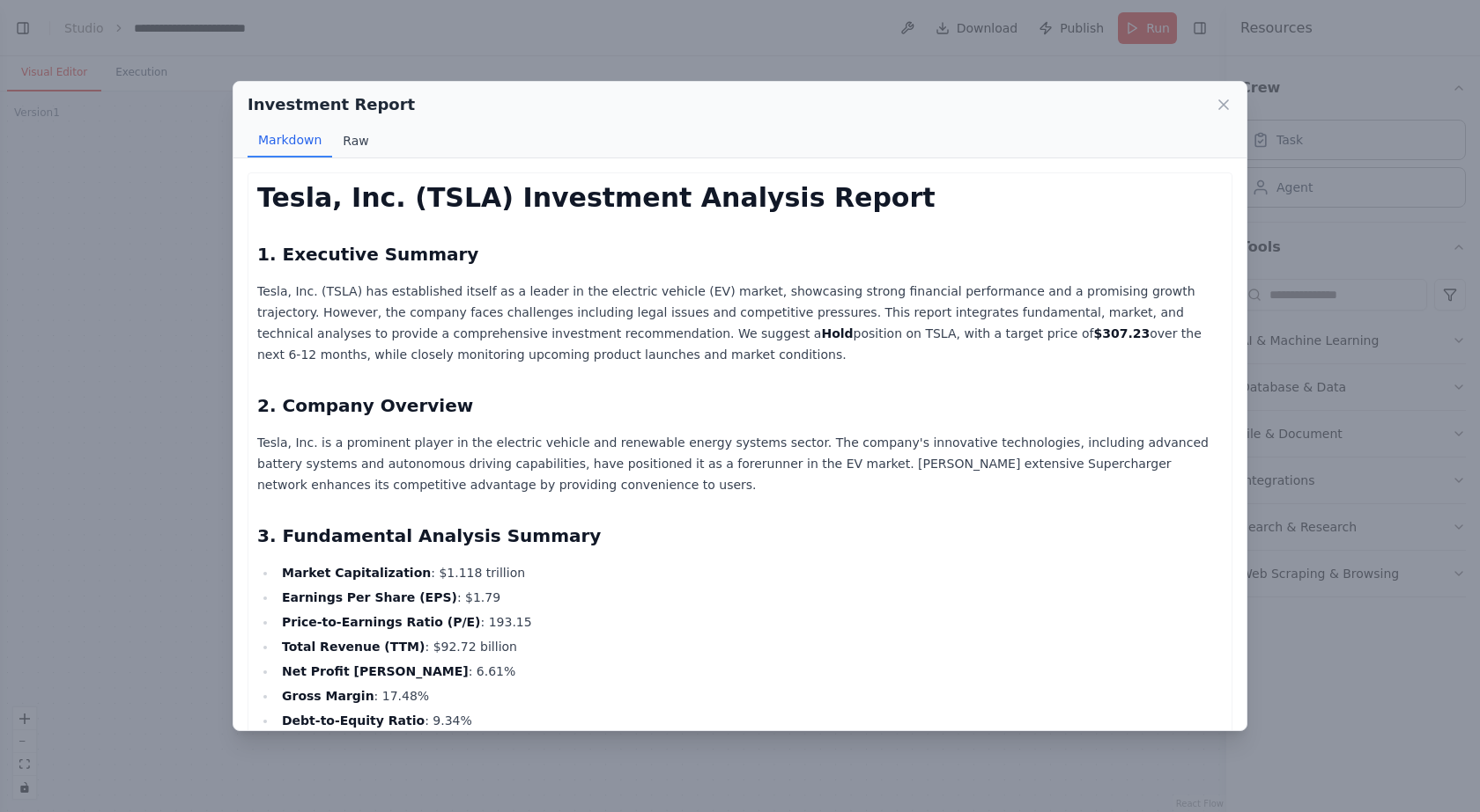
click at [335, 128] on button "Raw" at bounding box center [356, 141] width 47 height 33
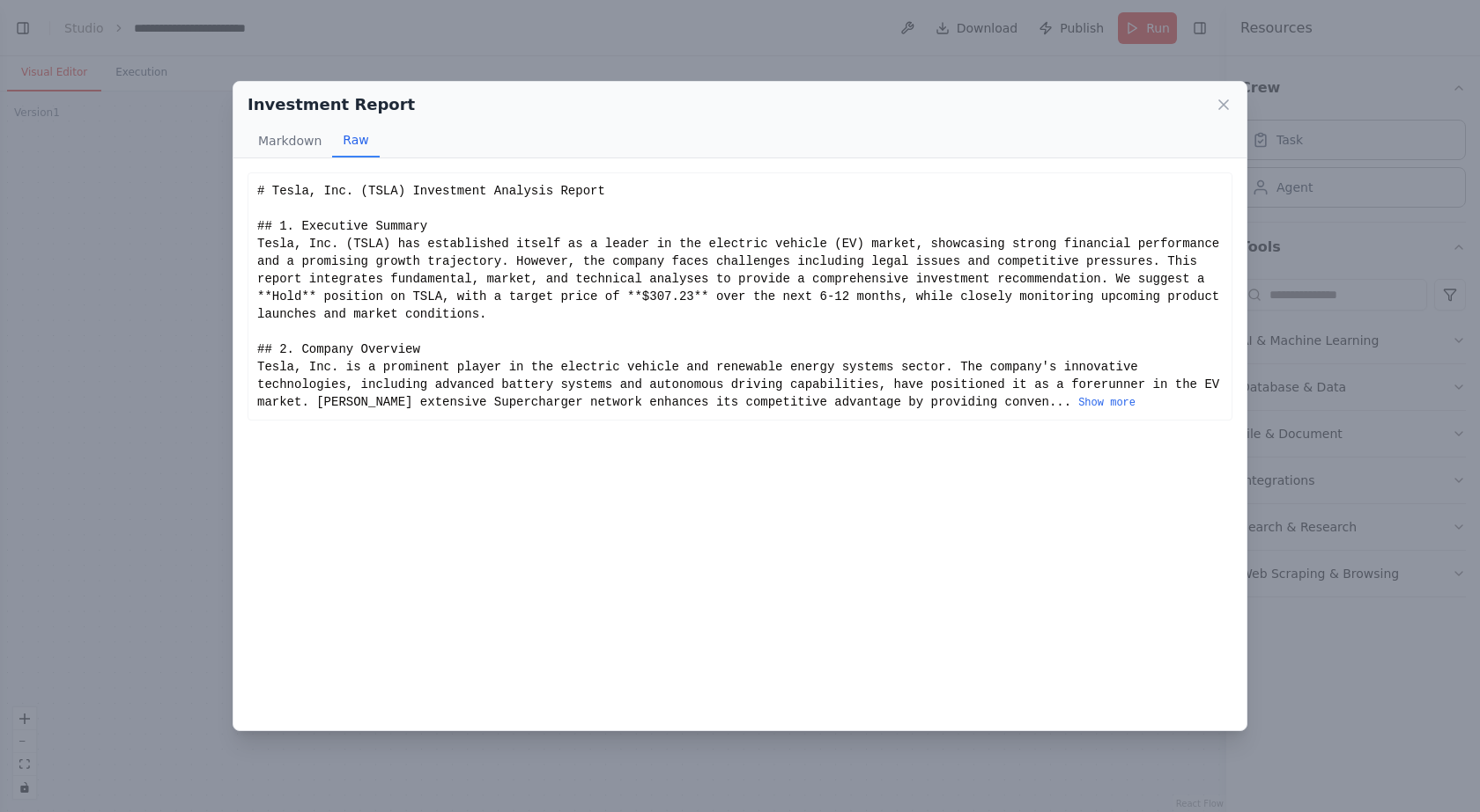
click at [823, 399] on div "# Tesla, Inc. (TSLA) Investment Analysis Report ## 1. Executive Summary Tesla, …" at bounding box center [740, 297] width 984 height 249
click at [1078, 396] on button "Show more" at bounding box center [1106, 403] width 57 height 15
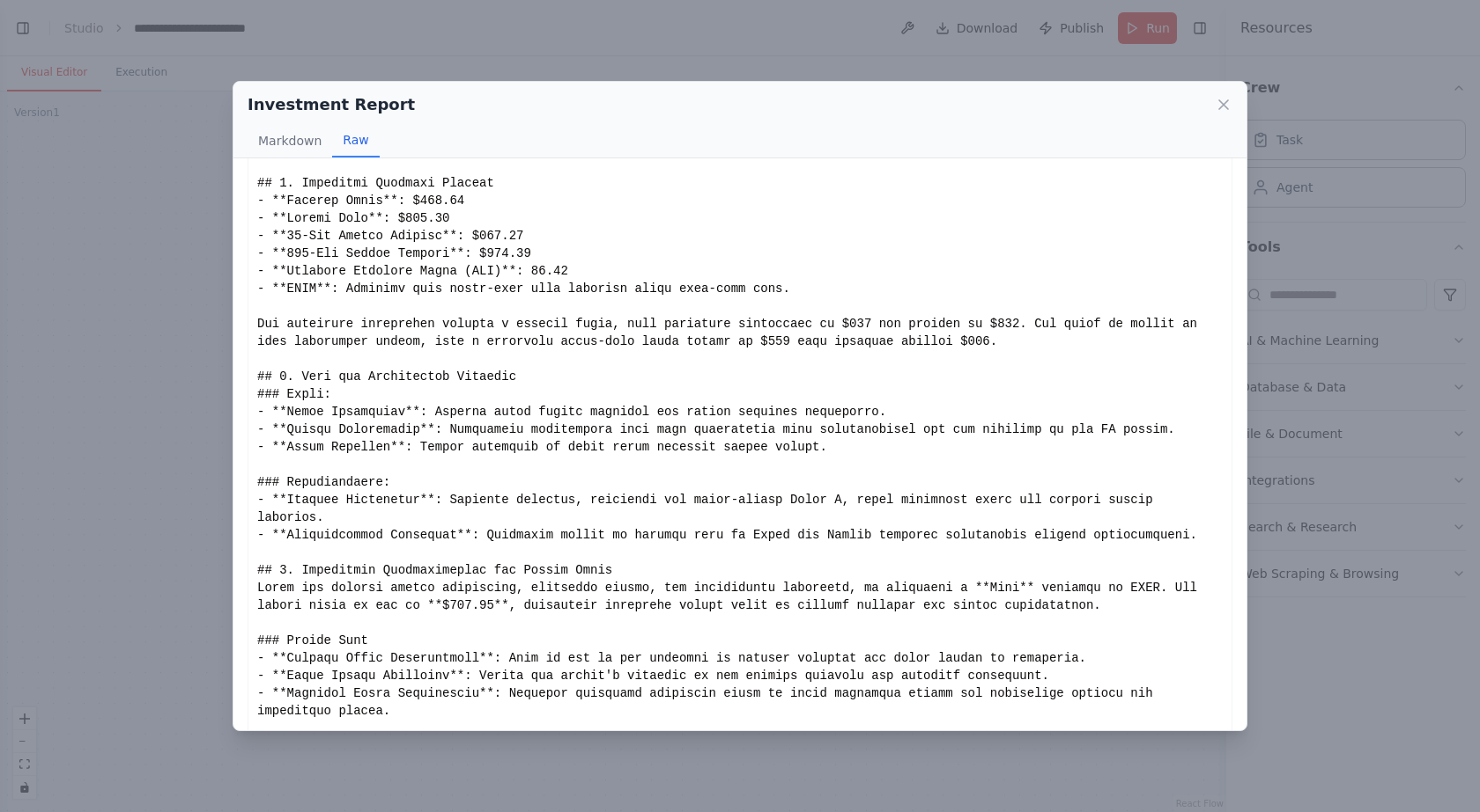
scroll to position [637, 0]
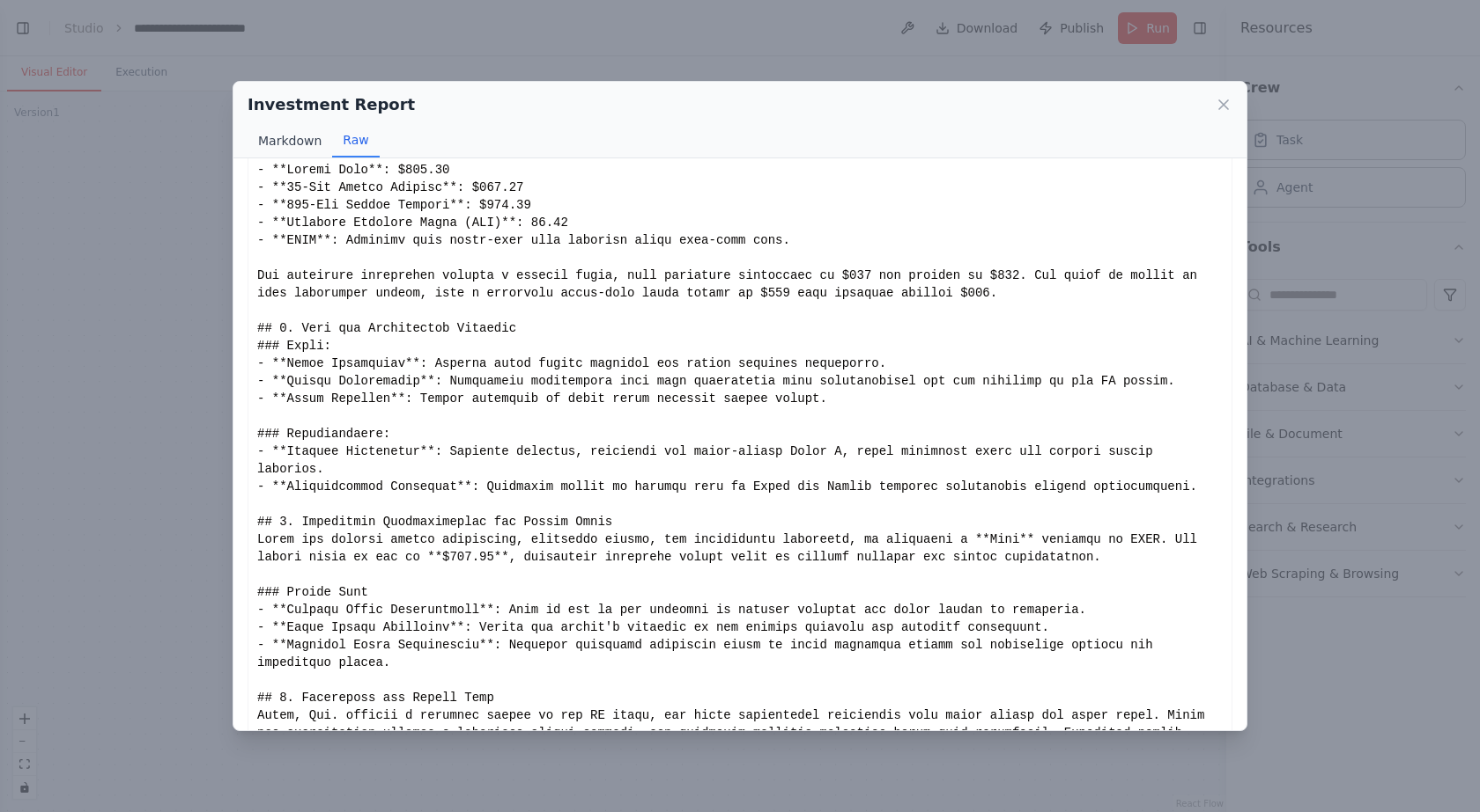
click at [295, 140] on button "Markdown" at bounding box center [290, 141] width 85 height 33
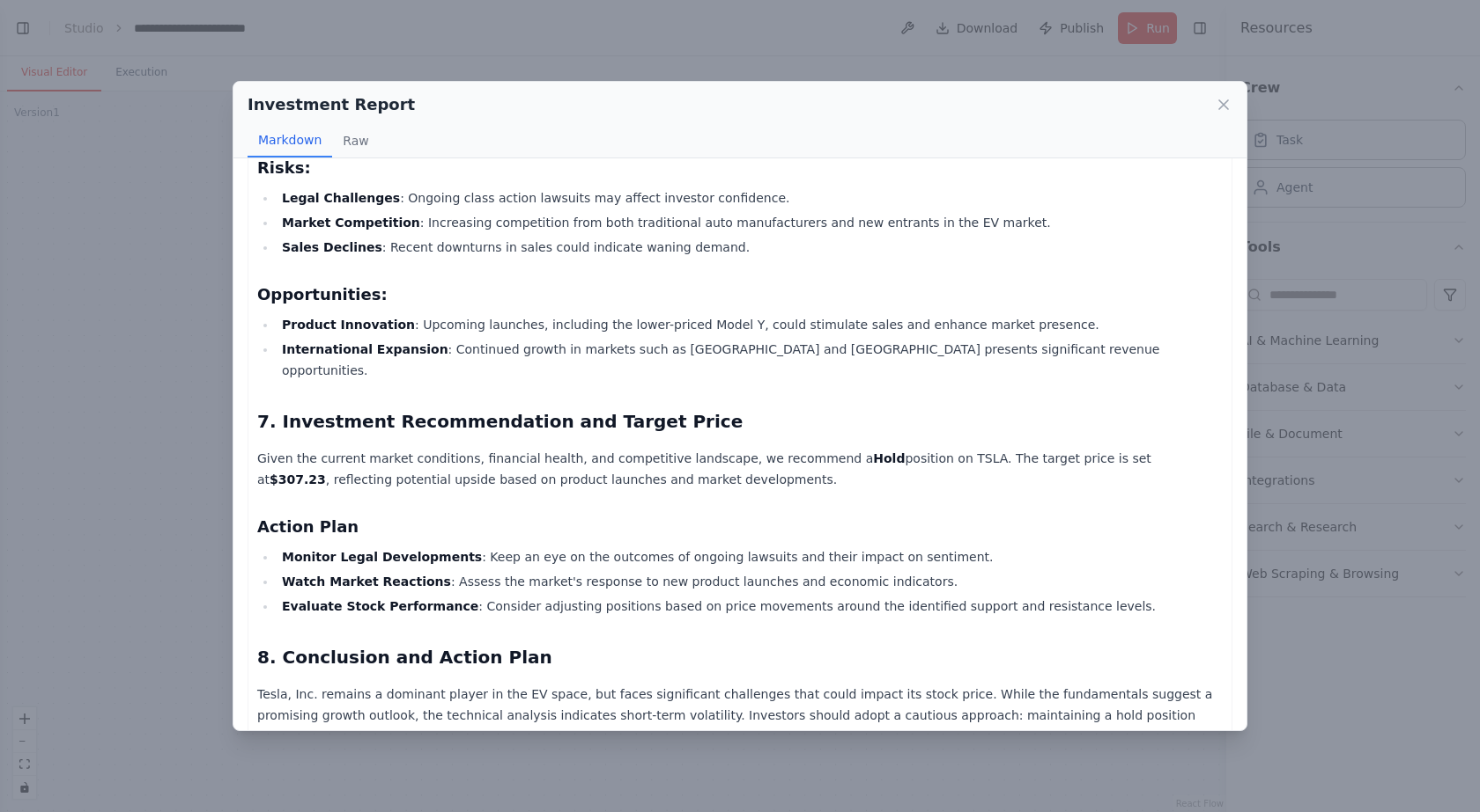
scroll to position [1141, 0]
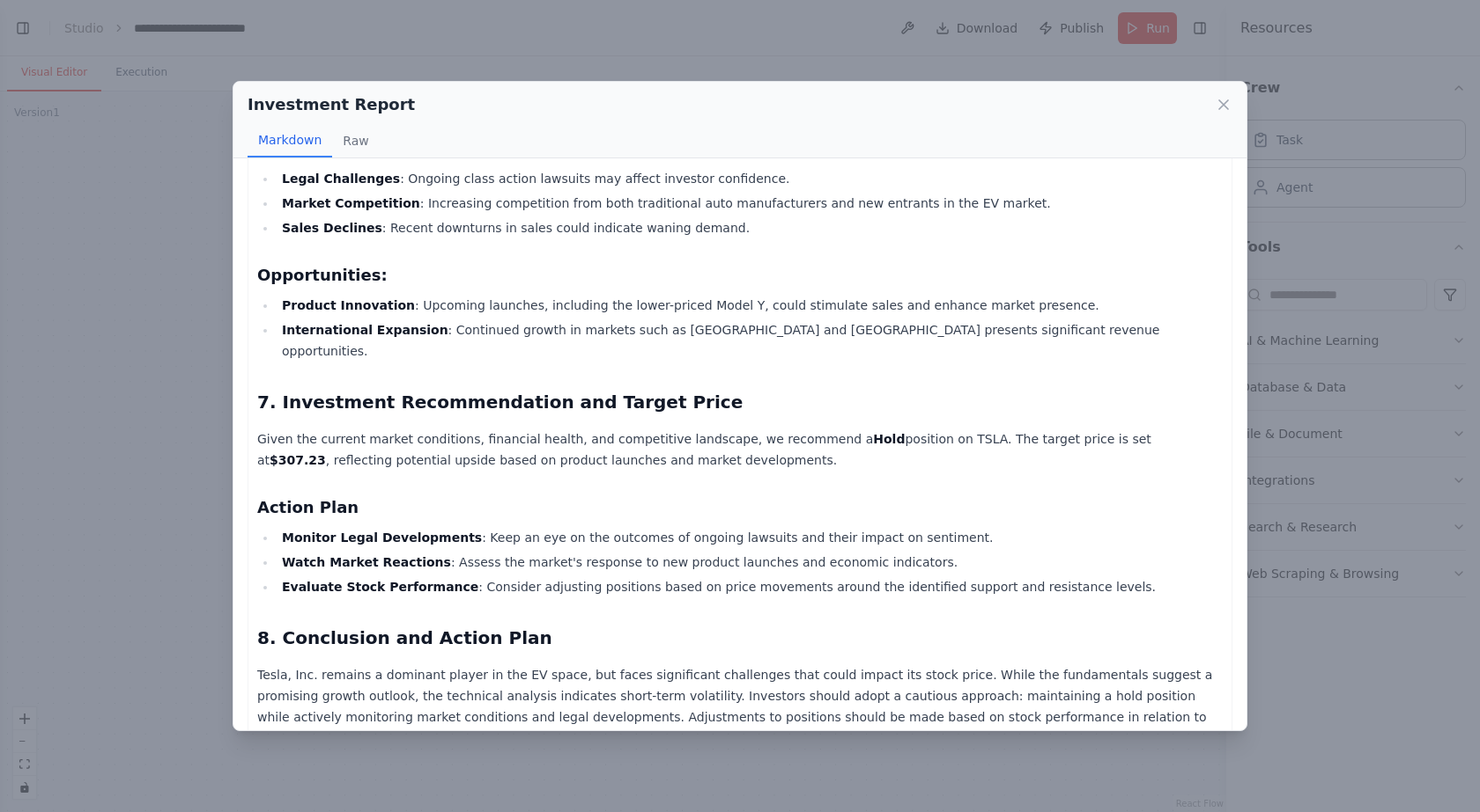
click at [967, 319] on ul "Product Innovation : Upcoming launches, including the lower-priced Model Y, cou…" at bounding box center [740, 328] width 965 height 67
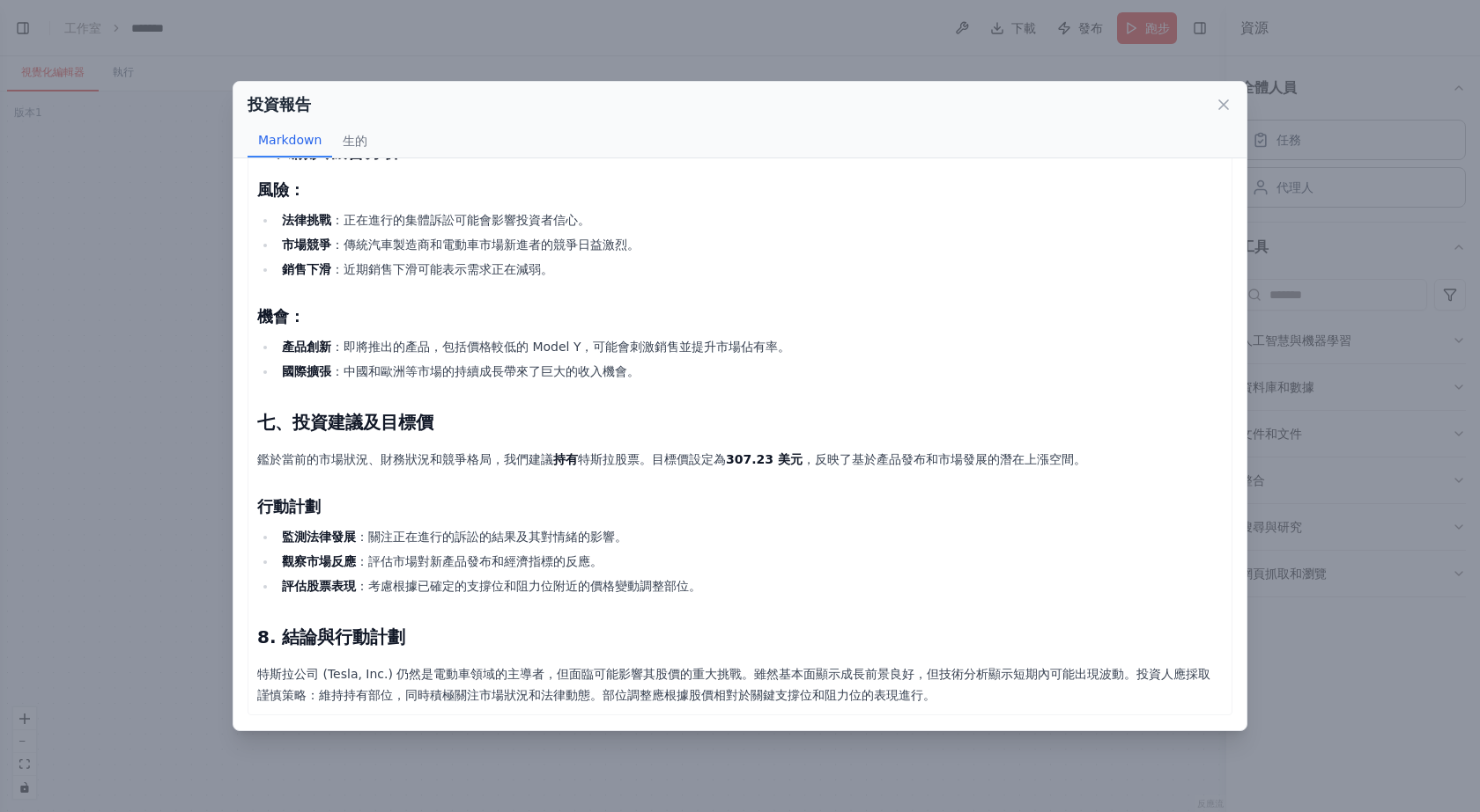
scroll to position [1581, 0]
click at [754, 372] on li "國際擴張 ：中國和歐洲等市場的持續成長帶來了巨大的收入機會。" at bounding box center [749, 372] width 946 height 21
drag, startPoint x: 613, startPoint y: 359, endPoint x: 746, endPoint y: 359, distance: 133.0
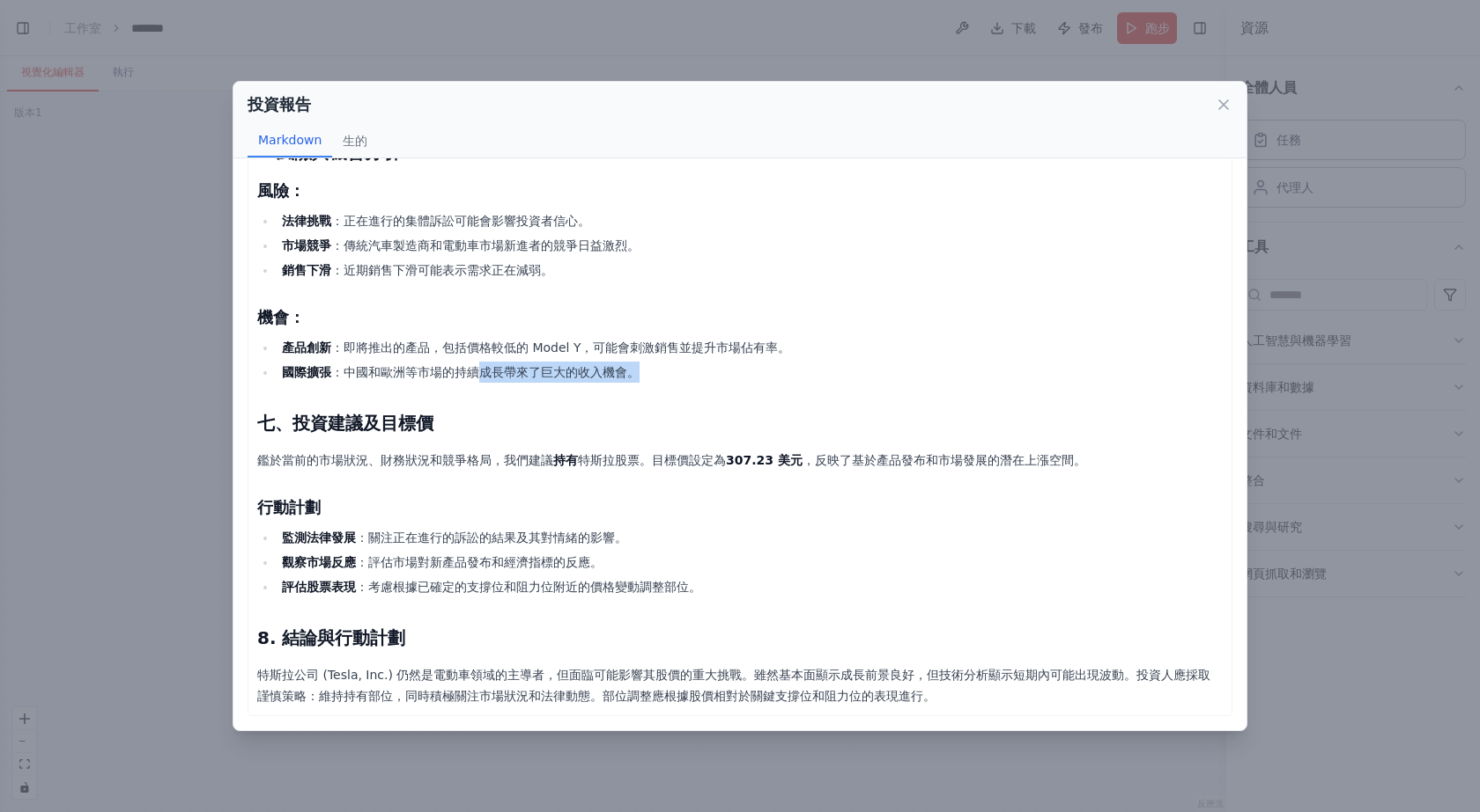
click at [746, 359] on ul "產品創新 ：即將推出的產品，包括價格較低的 Model Y，可能會刺激銷售並提升市場佔有率。 國際擴張 ：中國和歐洲等市場的持續成長帶來了巨大的收入機會。" at bounding box center [740, 359] width 965 height 46
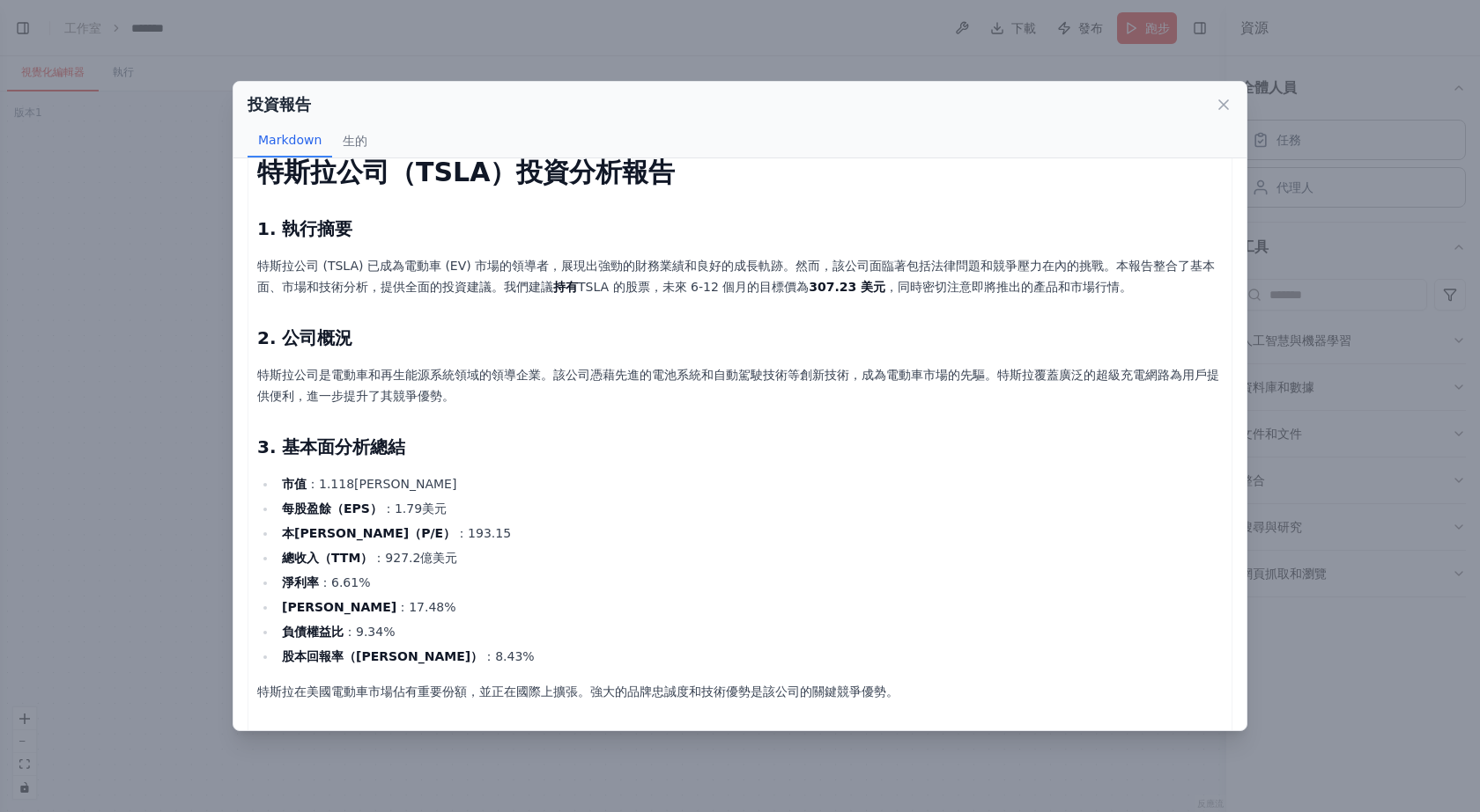
scroll to position [0, 0]
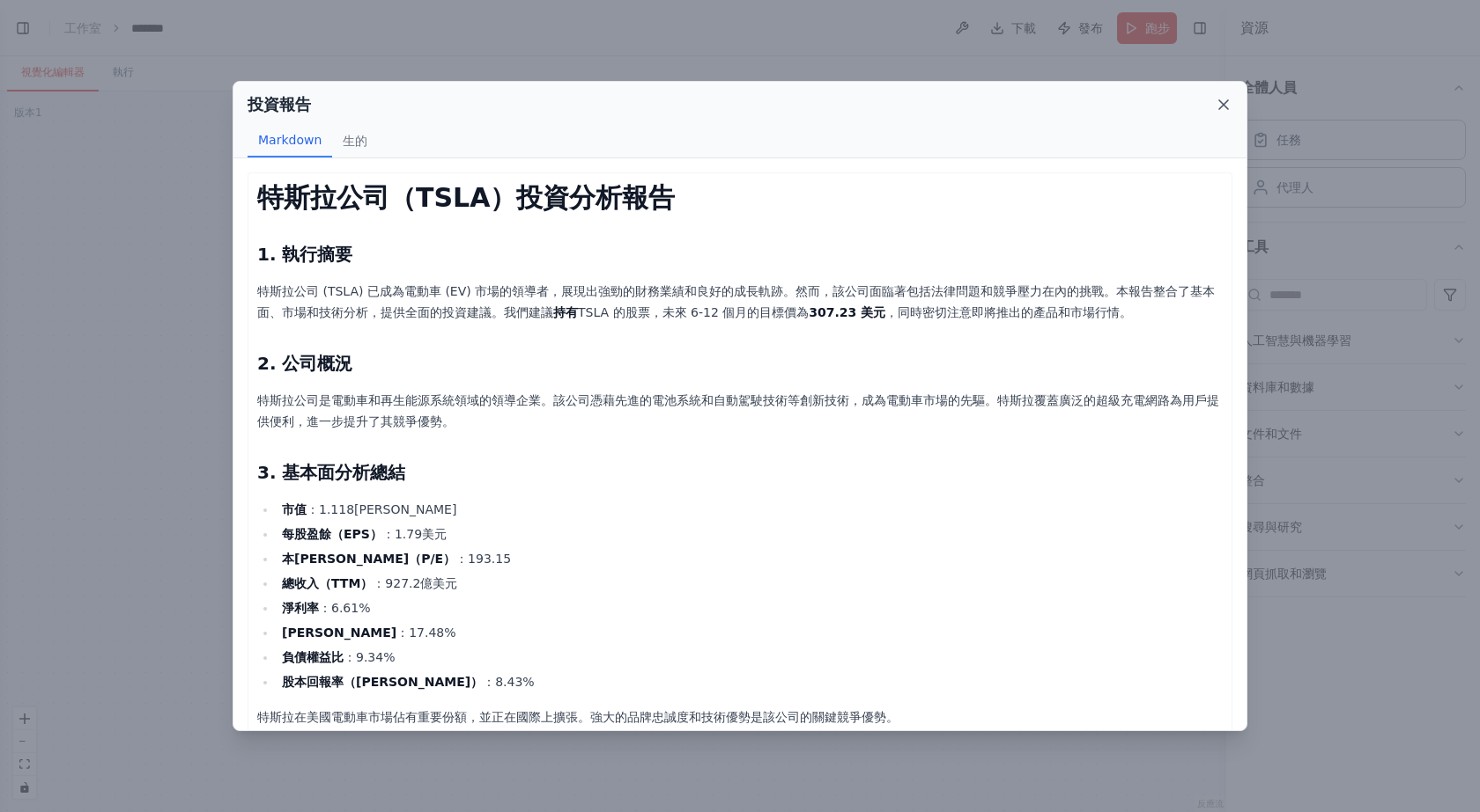
click at [1225, 99] on icon at bounding box center [1223, 105] width 17 height 17
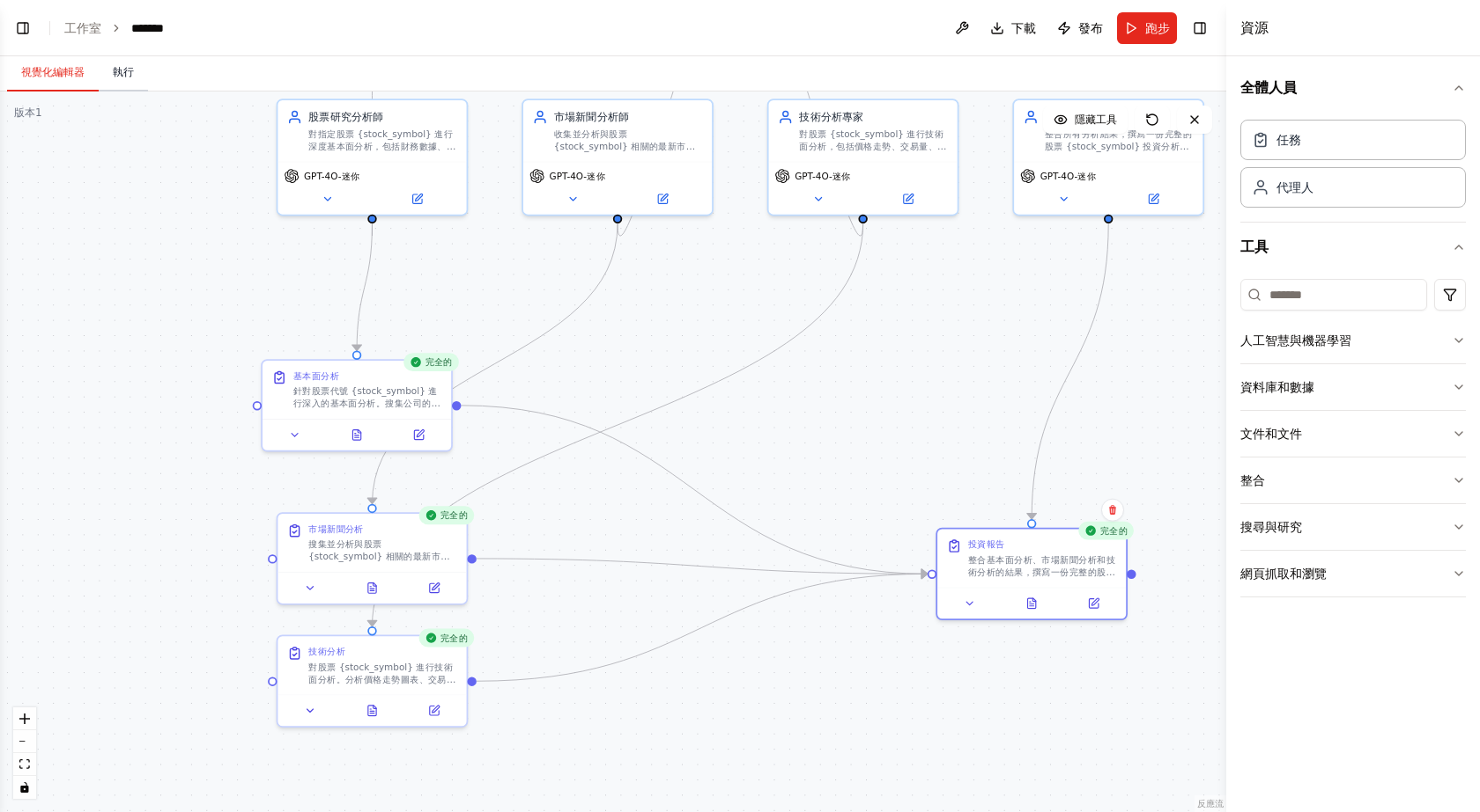
click at [109, 72] on button "執行" at bounding box center [123, 73] width 50 height 37
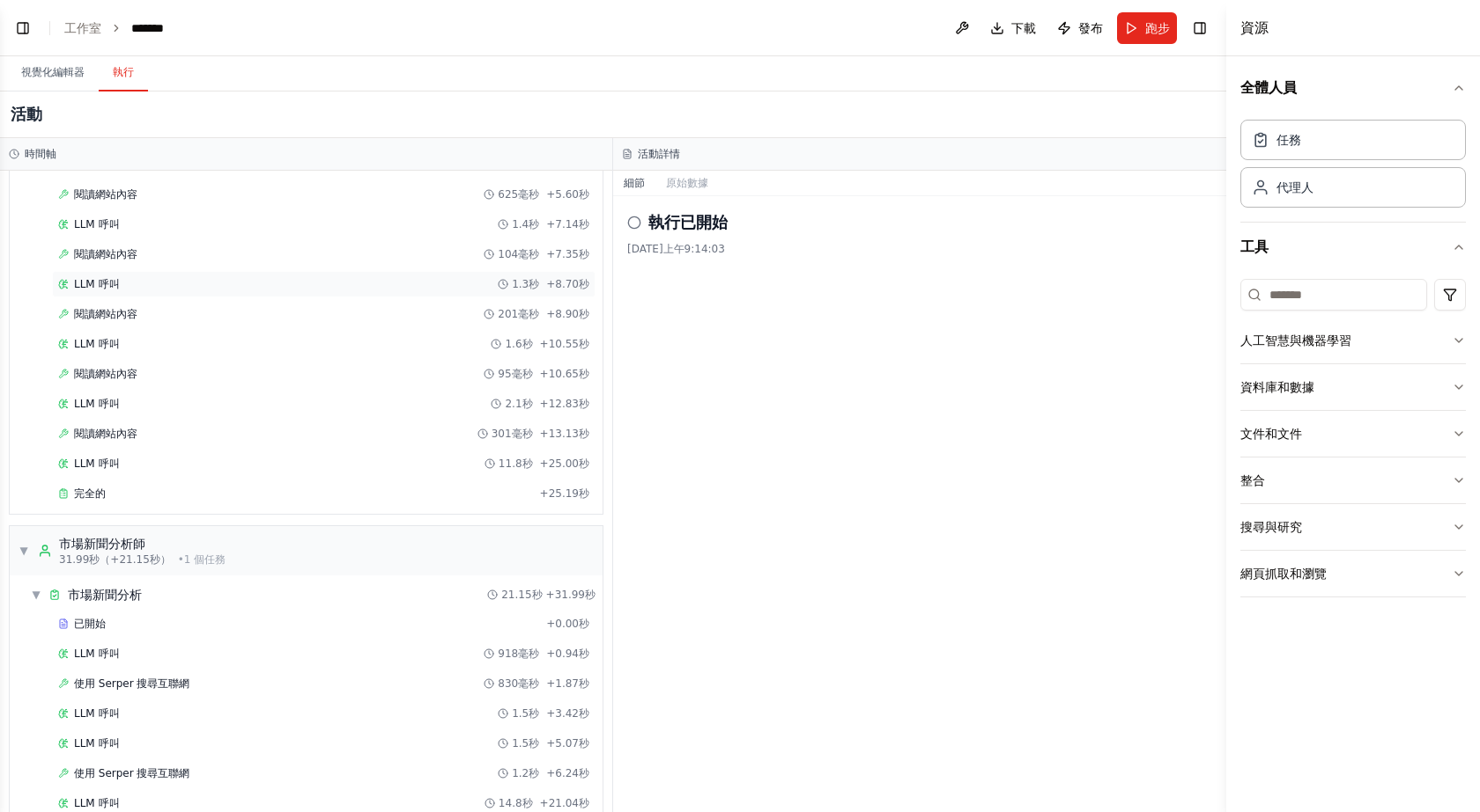
scroll to position [264, 0]
click at [52, 70] on font "視覺化編輯器" at bounding box center [52, 72] width 63 height 13
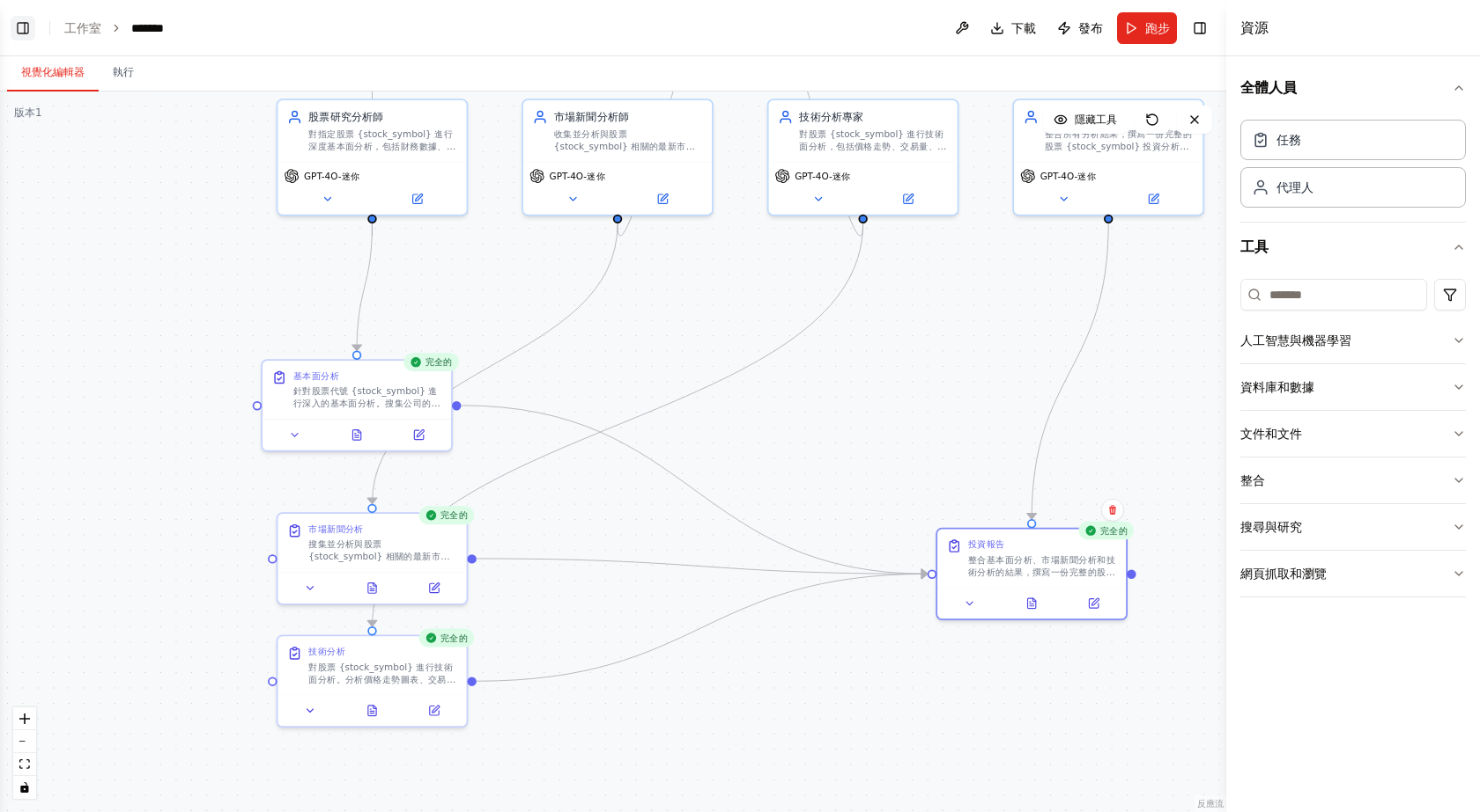
click at [12, 26] on button "切換左側邊欄" at bounding box center [22, 27] width 24 height 24
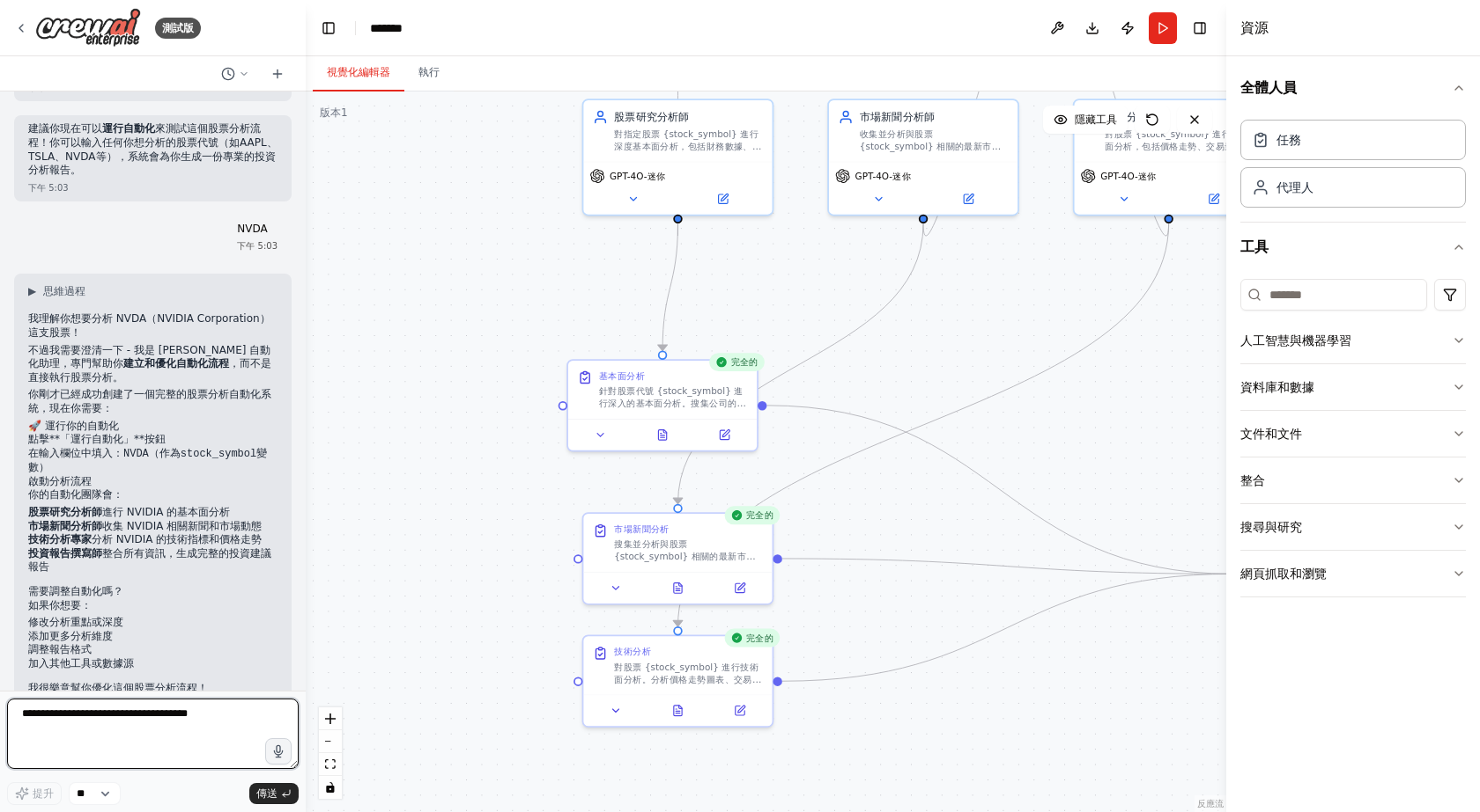
click at [80, 738] on textarea at bounding box center [153, 734] width 292 height 71
type textarea "*"
drag, startPoint x: 66, startPoint y: 716, endPoint x: 145, endPoint y: 716, distance: 79.0
click at [145, 716] on textarea "**********" at bounding box center [153, 734] width 292 height 71
click at [146, 716] on textarea "**********" at bounding box center [153, 734] width 292 height 71
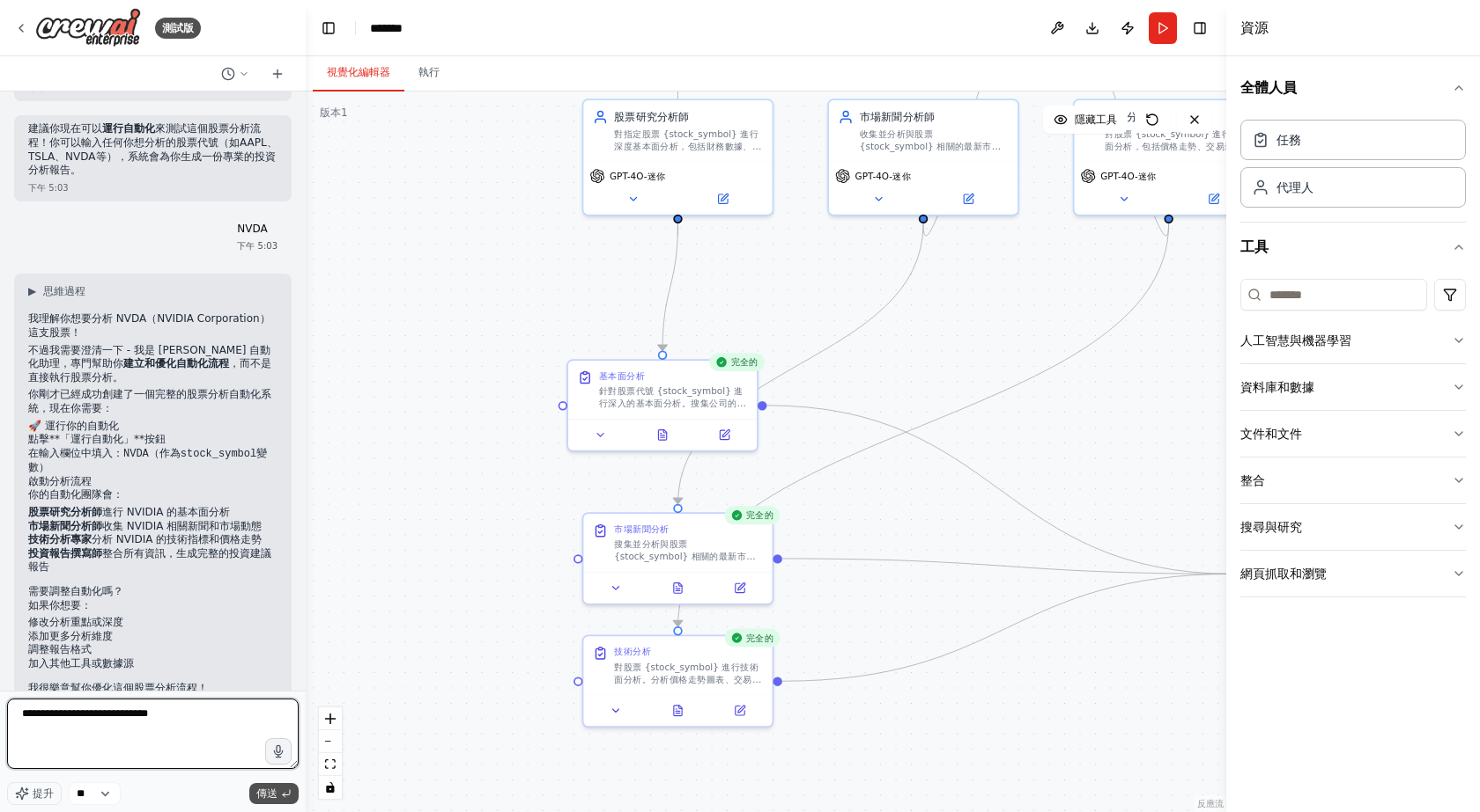
type textarea "**********"
click at [261, 788] on font "傳送" at bounding box center [267, 794] width 21 height 13
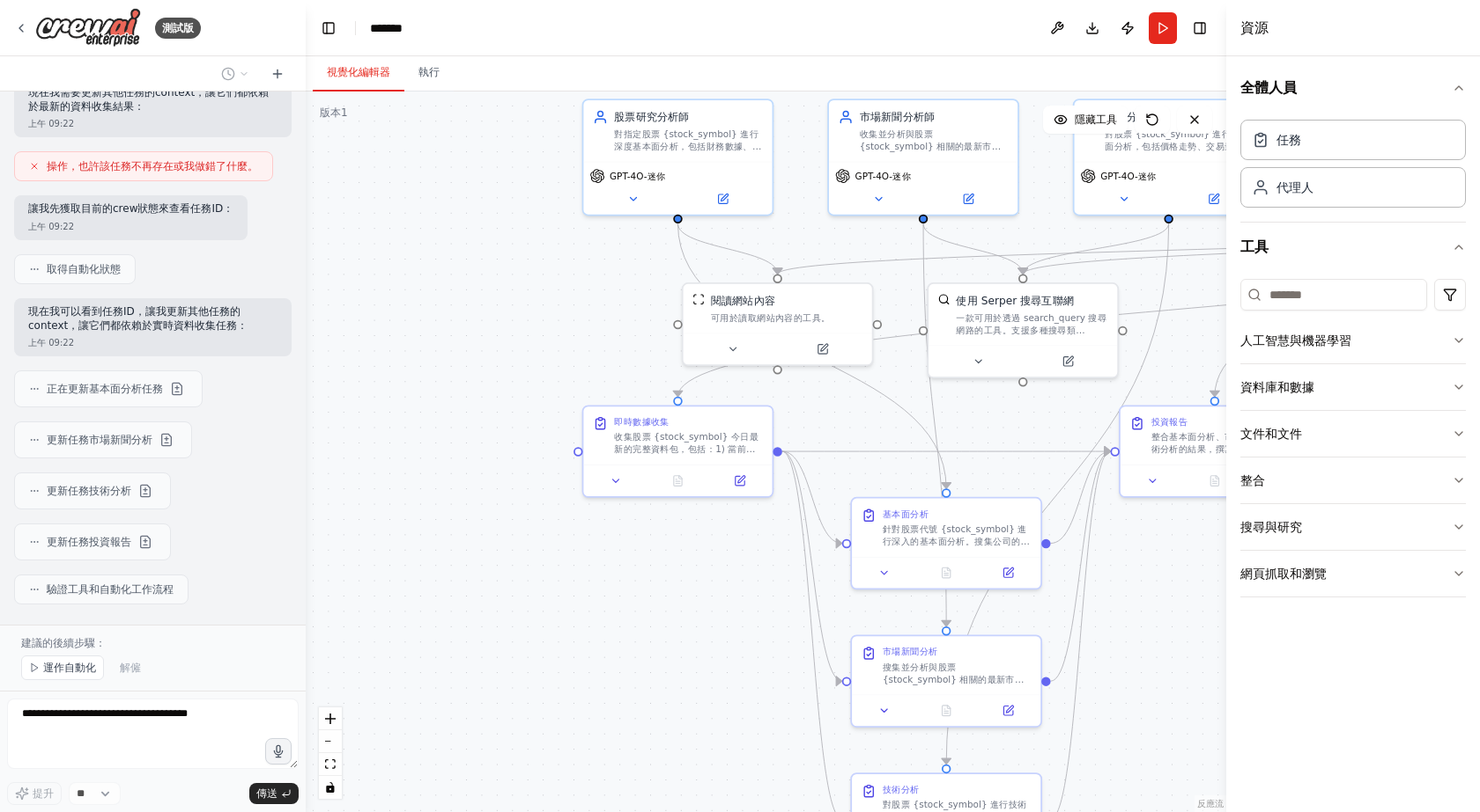
scroll to position [2638, 0]
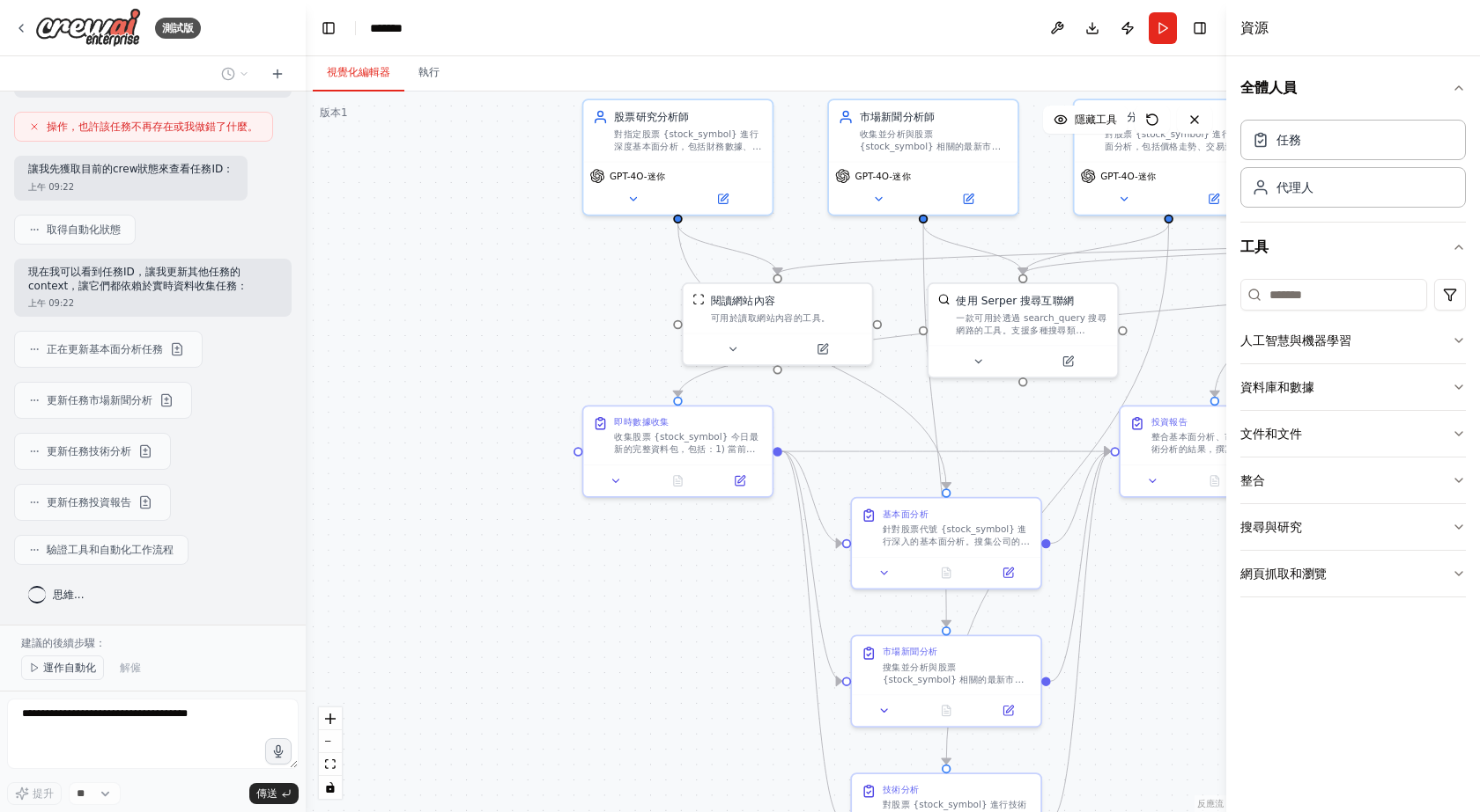
click at [67, 669] on font "運作自動化" at bounding box center [69, 668] width 52 height 13
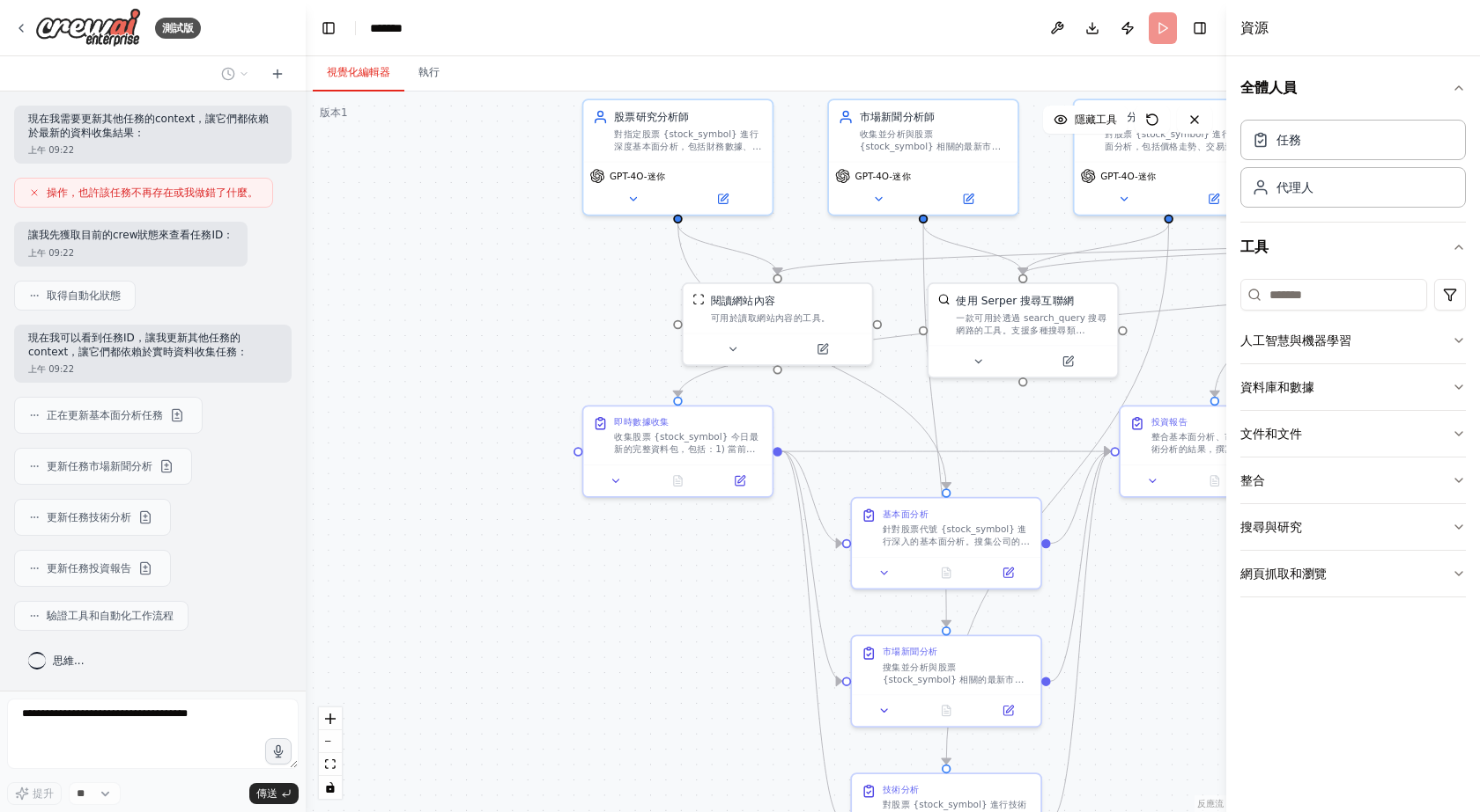
scroll to position [2572, 0]
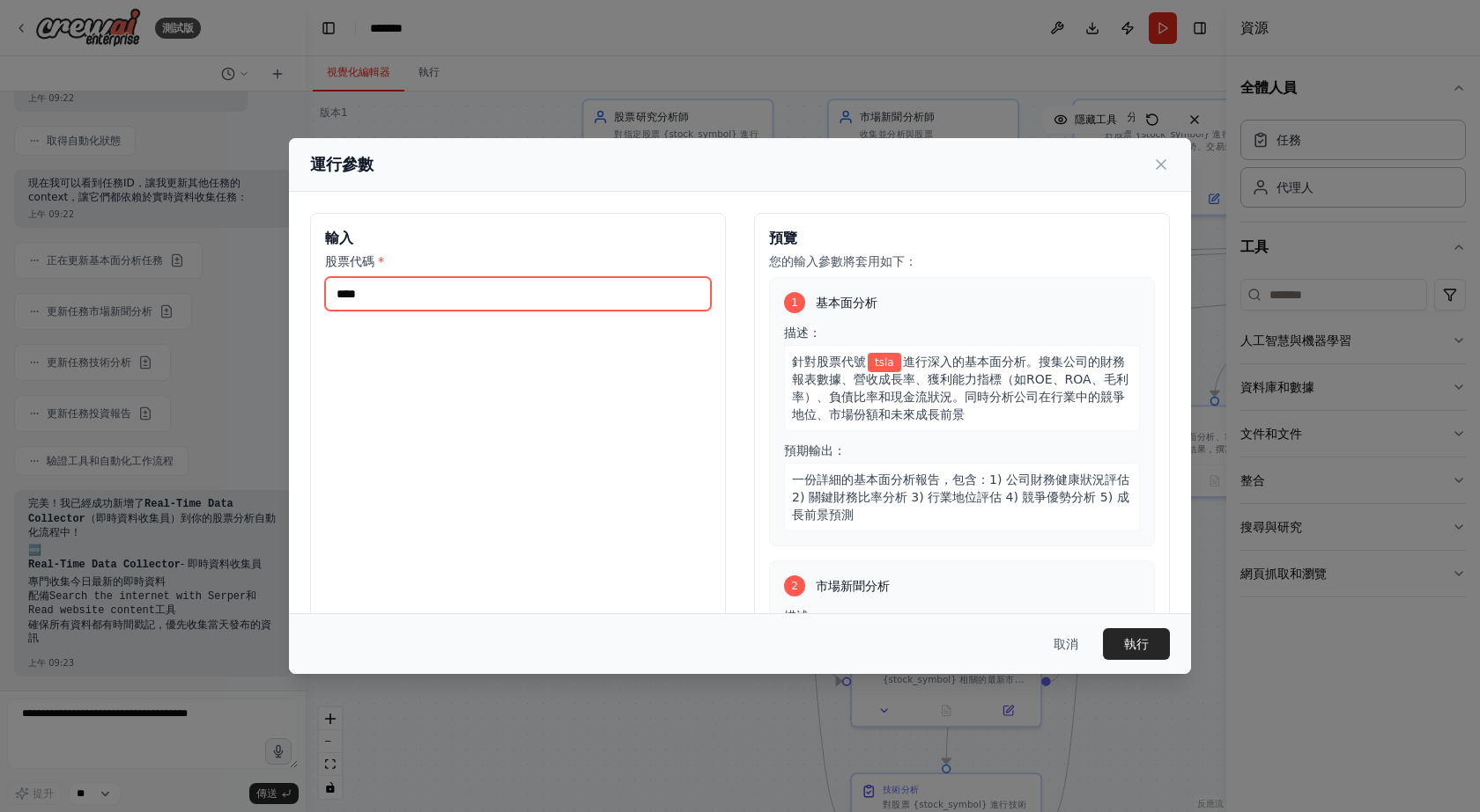
drag, startPoint x: 375, startPoint y: 287, endPoint x: 178, endPoint y: 289, distance: 197.0
click at [178, 289] on div "運行參數 輸入 股票代碼 * **** 預覽 您的輸入參數將套用如下： 1 基本面分析 描述： 針對股票代號 tsla 進行深入的基本面分析。搜集公司的財務報…" at bounding box center [740, 406] width 1480 height 812
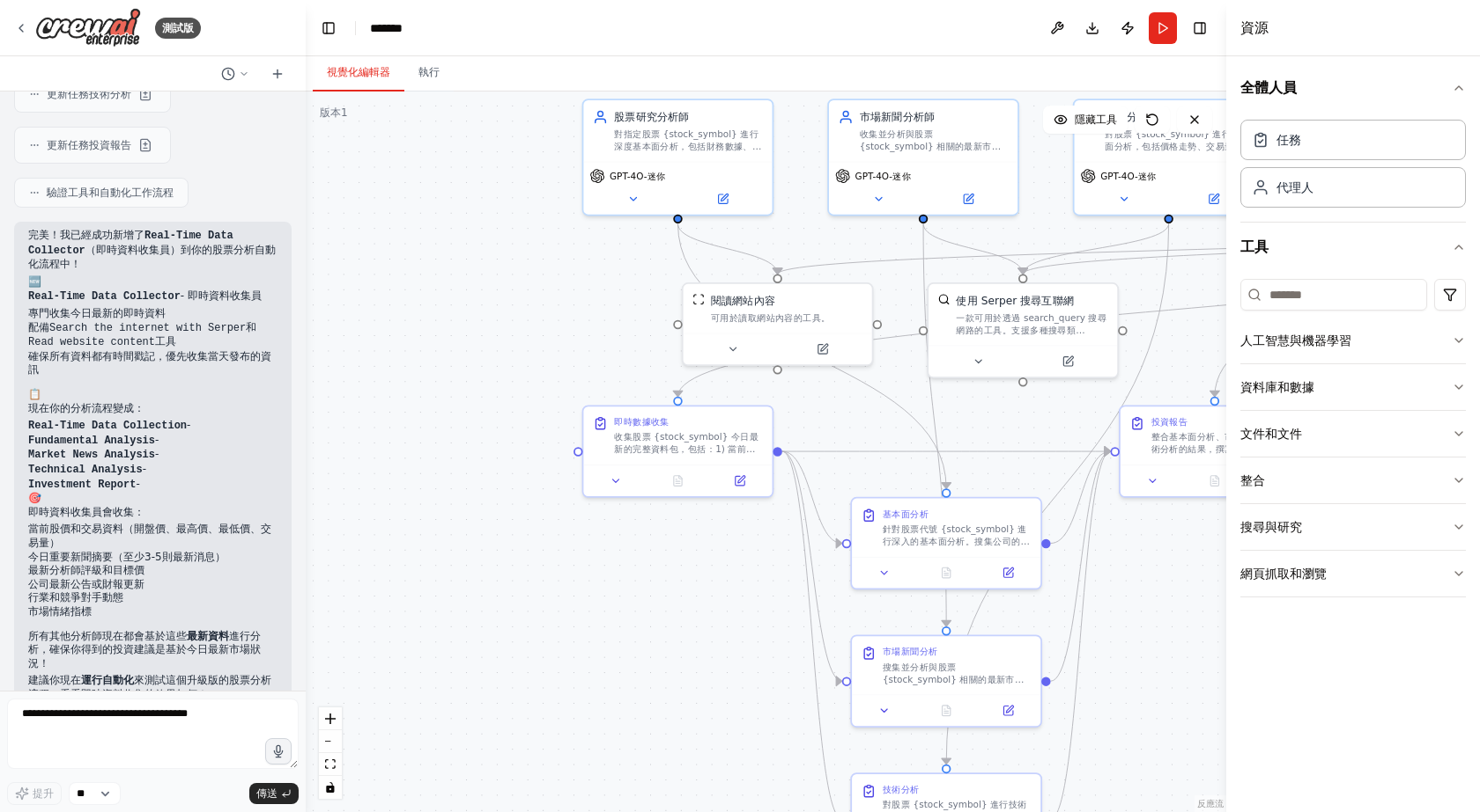
scroll to position [3045, 0]
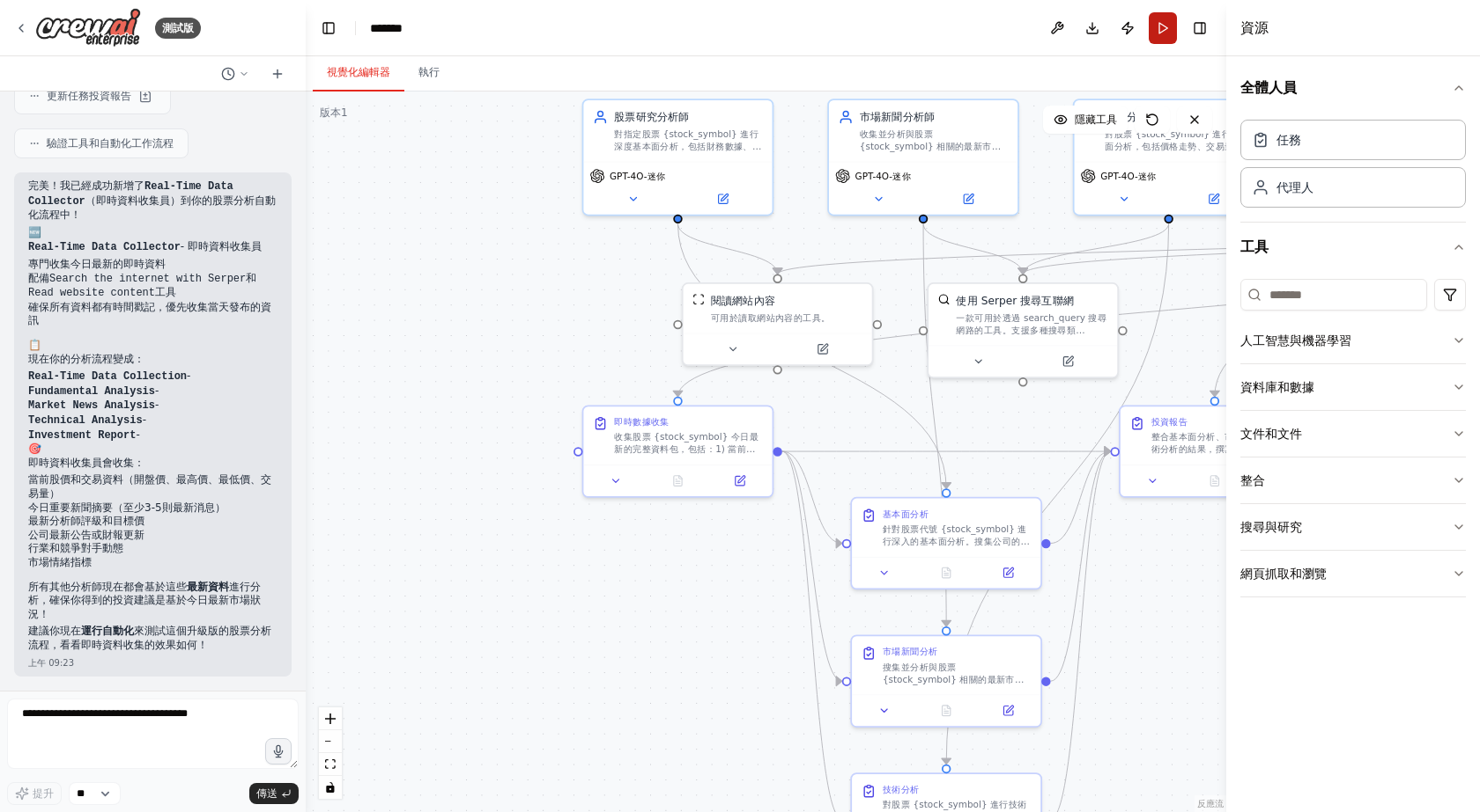
click at [1165, 26] on button "跑步" at bounding box center [1162, 28] width 28 height 32
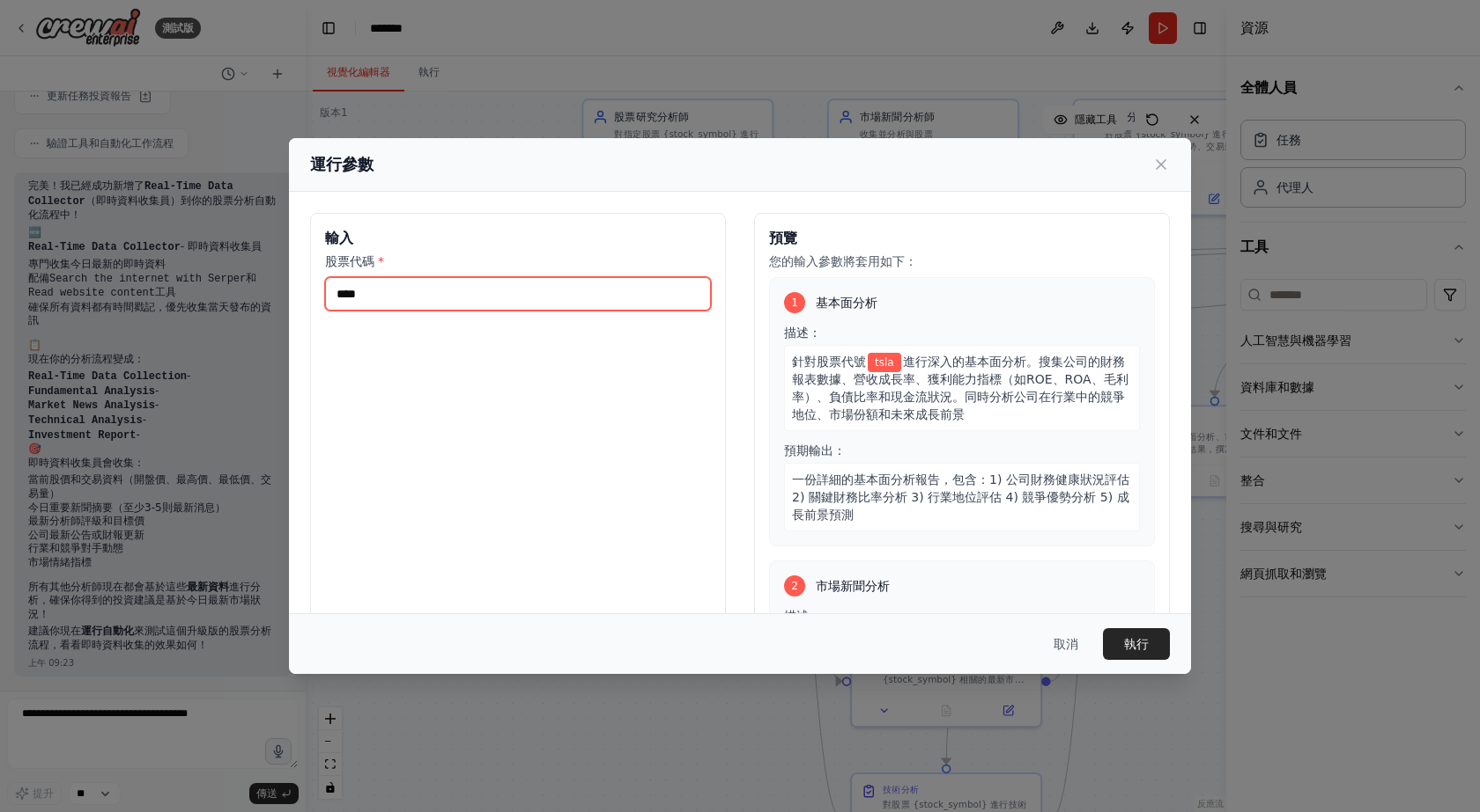
click at [414, 294] on input "****" at bounding box center [517, 293] width 386 height 33
type input "*"
type input "****"
click at [1112, 634] on button "執行" at bounding box center [1136, 644] width 67 height 32
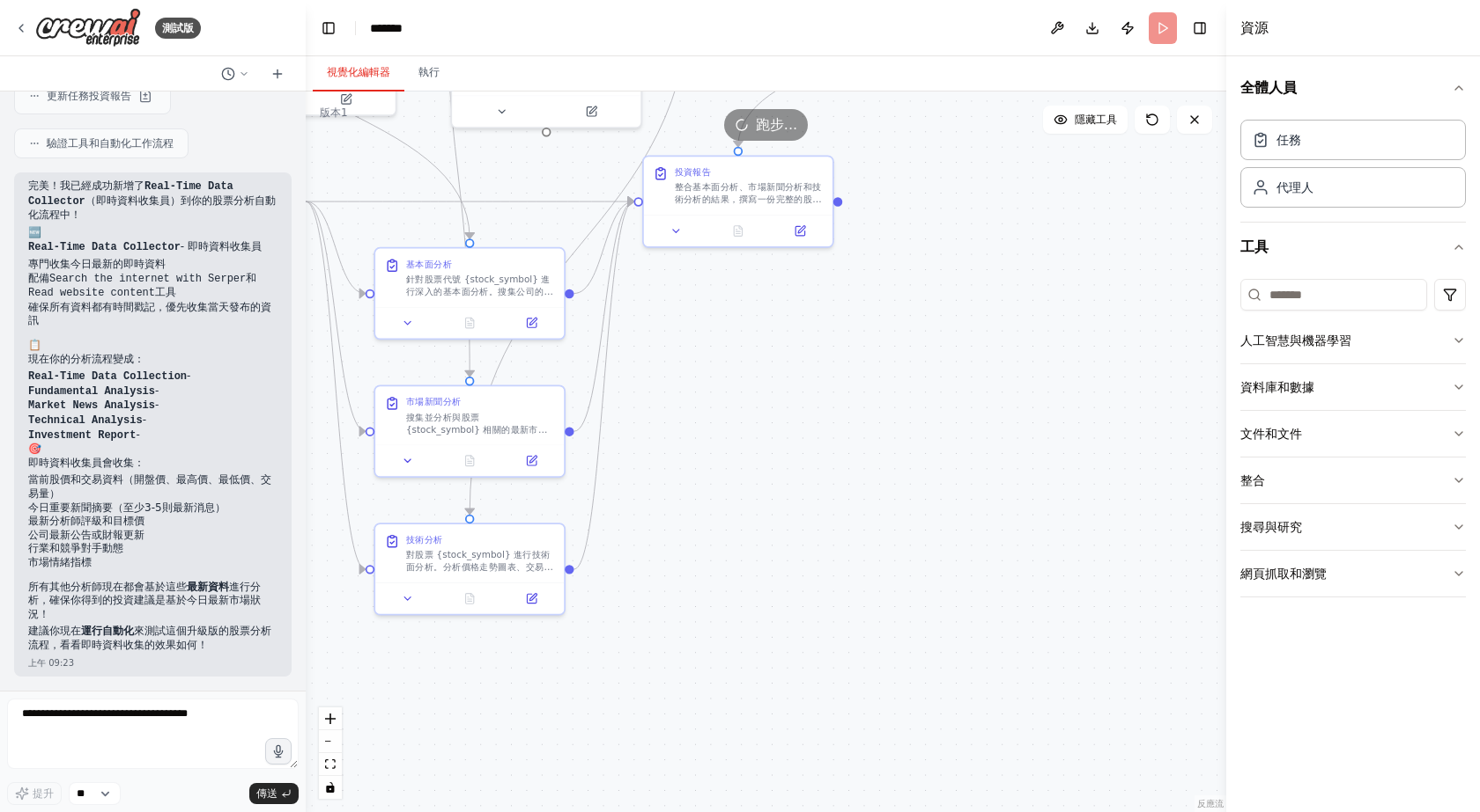
drag, startPoint x: 1067, startPoint y: 425, endPoint x: 547, endPoint y: 135, distance: 595.4
click at [547, 135] on div "版本 1 隱藏工具 .deletable-edge-delete-btn { width: 20px; height: 20px; border: 0px s…" at bounding box center [765, 452] width 920 height 721
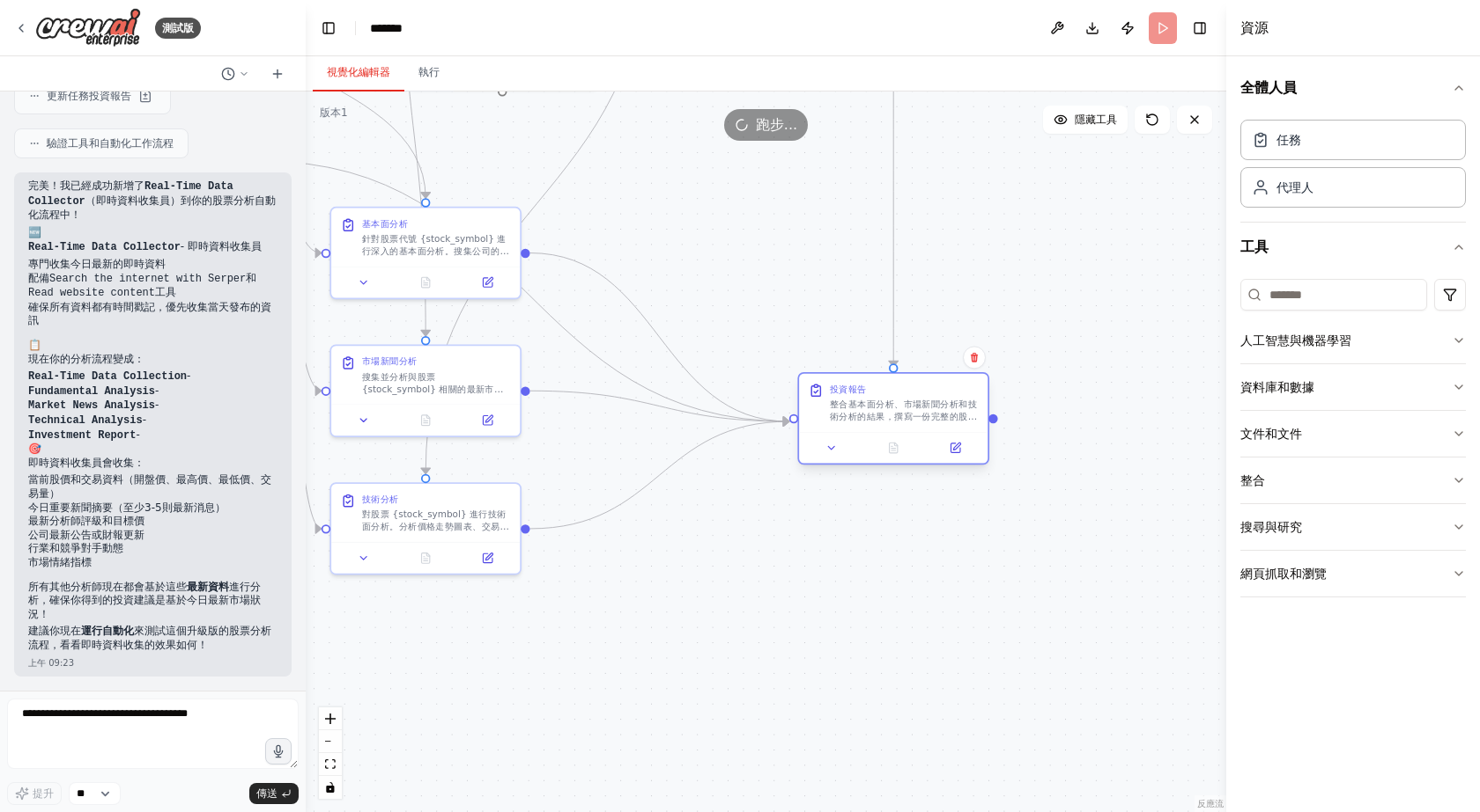
drag, startPoint x: 682, startPoint y: 148, endPoint x: 888, endPoint y: 418, distance: 339.6
click at [888, 418] on div "整合基本面分析、市場新聞分析和技術分析的結果，撰寫一份完整的股票 {stock_symbol} 投資分析報告。報告應包含明確的投資建議（買入/持有/賣出）、目…" at bounding box center [904, 411] width 149 height 24
click at [732, 233] on div ".deletable-edge-delete-btn { width: 20px; height: 20px; border: 0px solid #ffff…" at bounding box center [765, 452] width 920 height 721
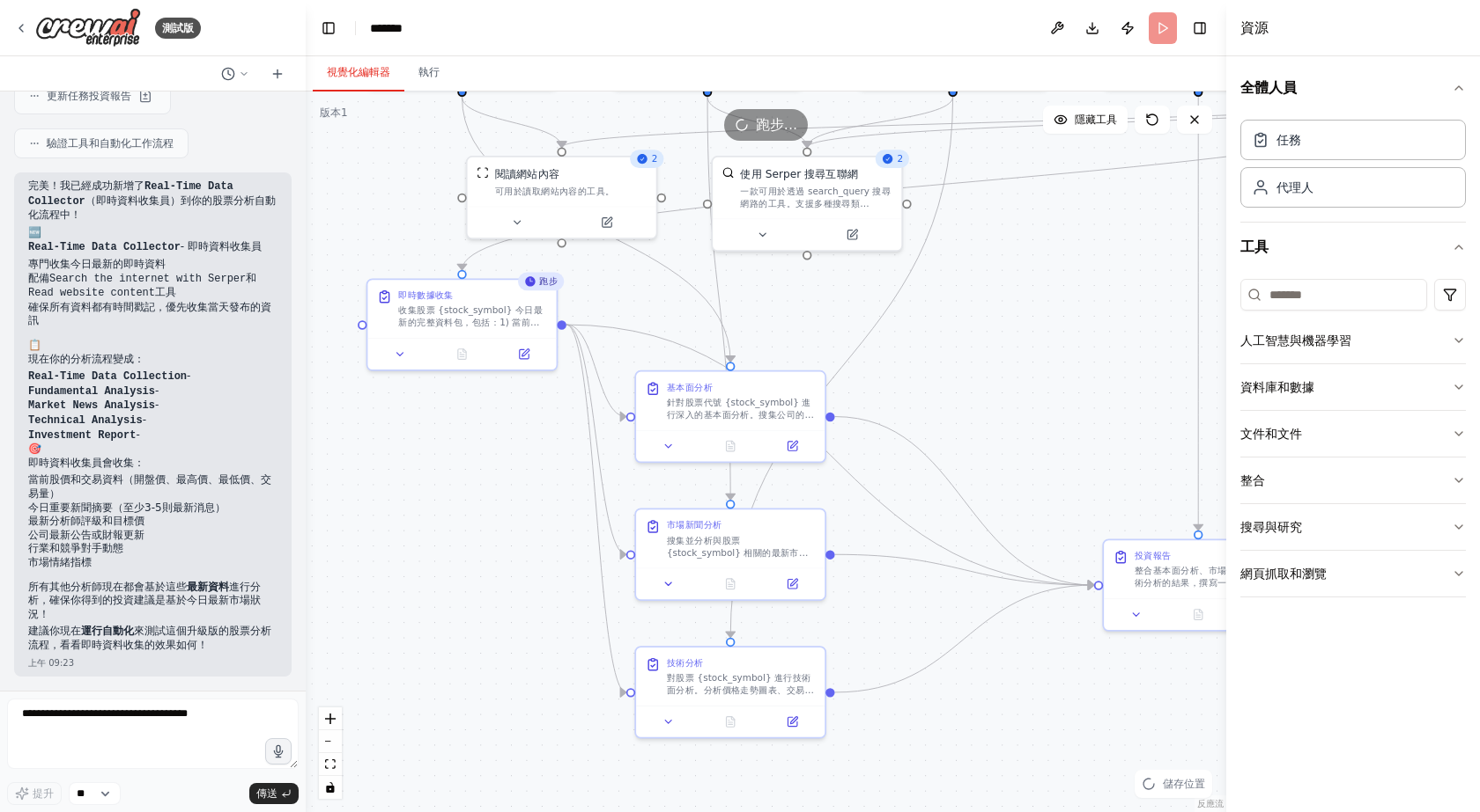
drag, startPoint x: 715, startPoint y: 198, endPoint x: 1019, endPoint y: 361, distance: 344.9
click at [1019, 361] on div ".deletable-edge-delete-btn { width: 20px; height: 20px; border: 0px solid #ffff…" at bounding box center [765, 452] width 920 height 721
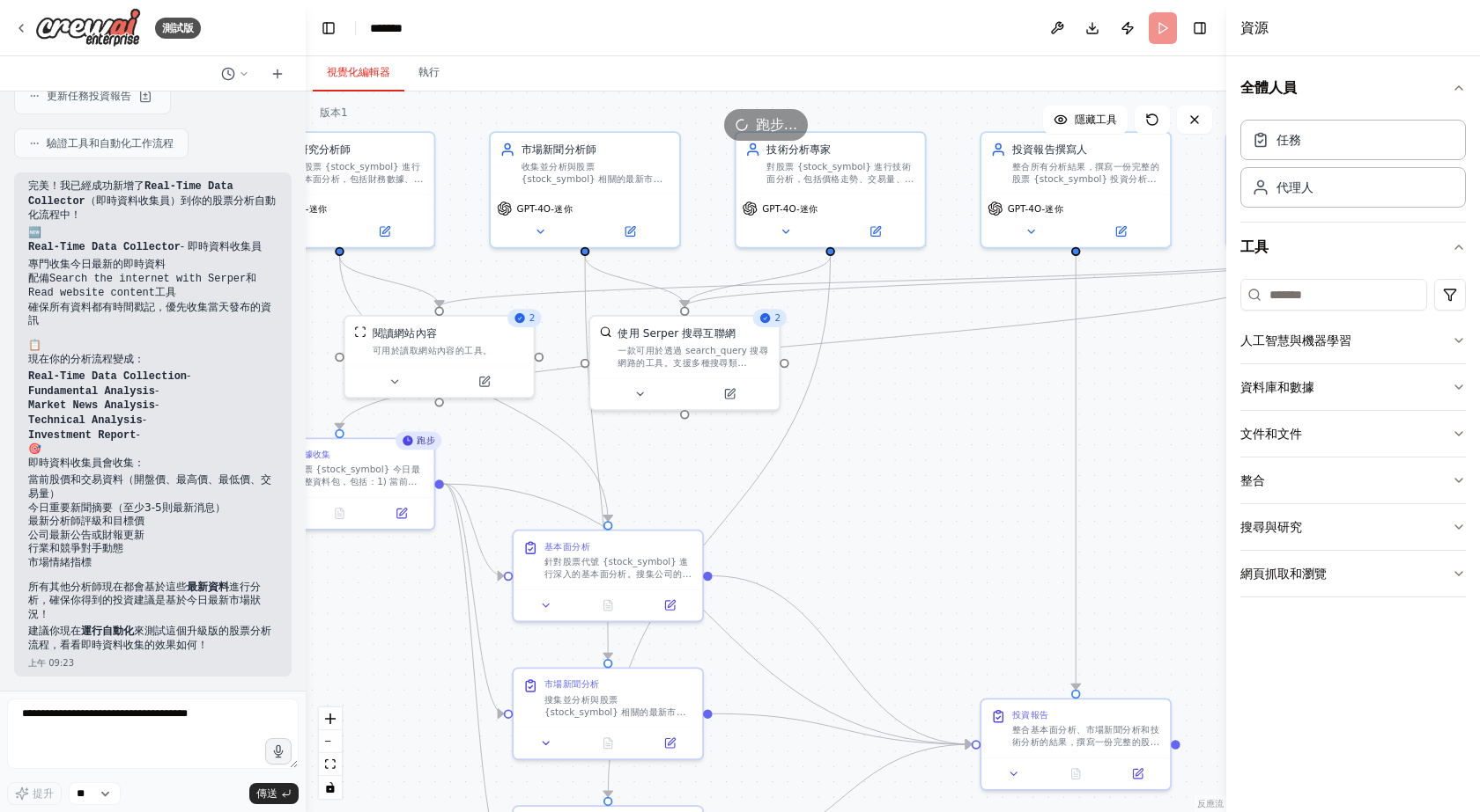
drag, startPoint x: 1019, startPoint y: 296, endPoint x: 917, endPoint y: 491, distance: 220.1
click at [917, 491] on div ".deletable-edge-delete-btn { width: 20px; height: 20px; border: 0px solid #ffff…" at bounding box center [765, 452] width 920 height 721
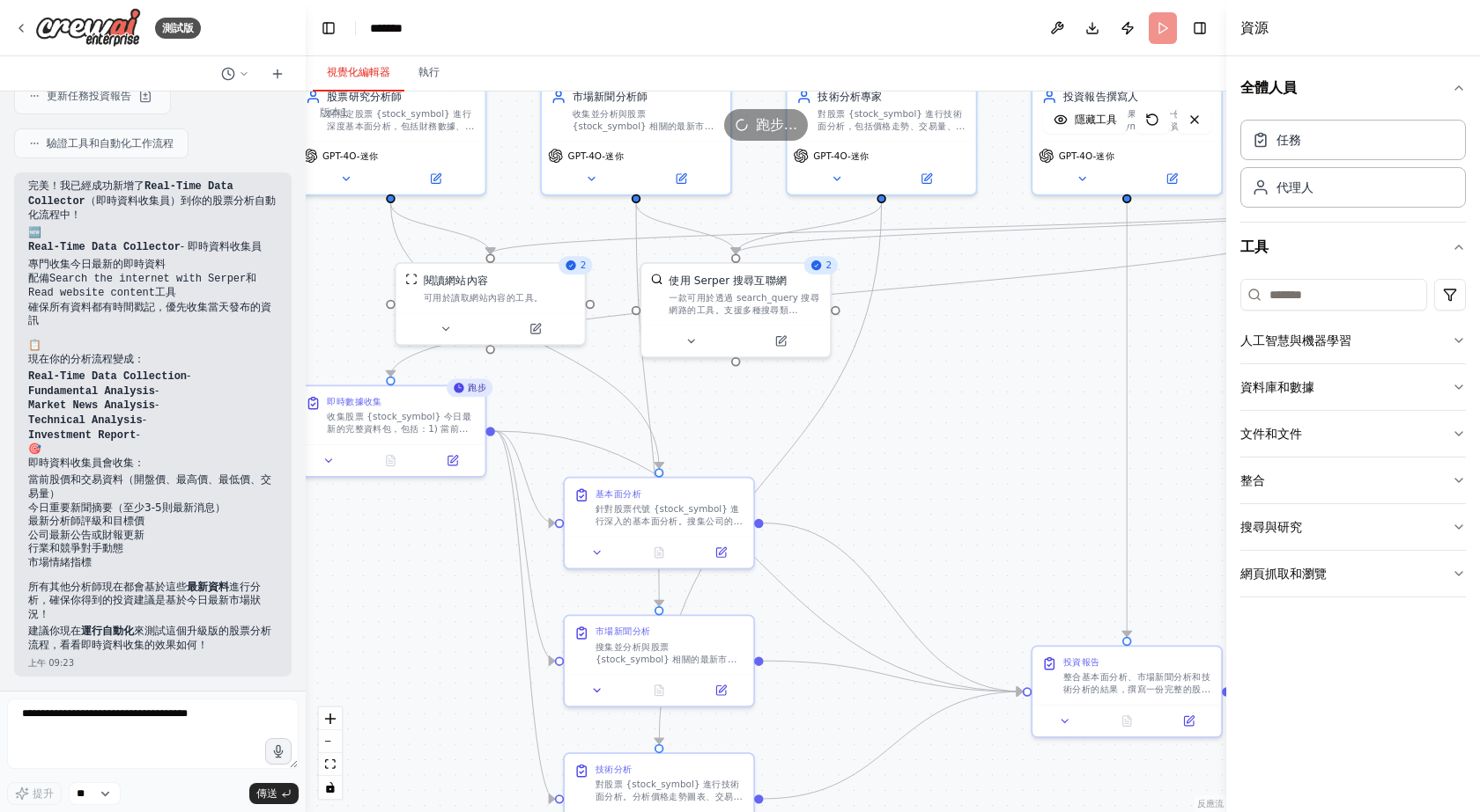
drag, startPoint x: 948, startPoint y: 410, endPoint x: 964, endPoint y: 361, distance: 51.5
click at [964, 361] on div ".deletable-edge-delete-btn { width: 20px; height: 20px; border: 0px solid #ffff…" at bounding box center [765, 452] width 920 height 721
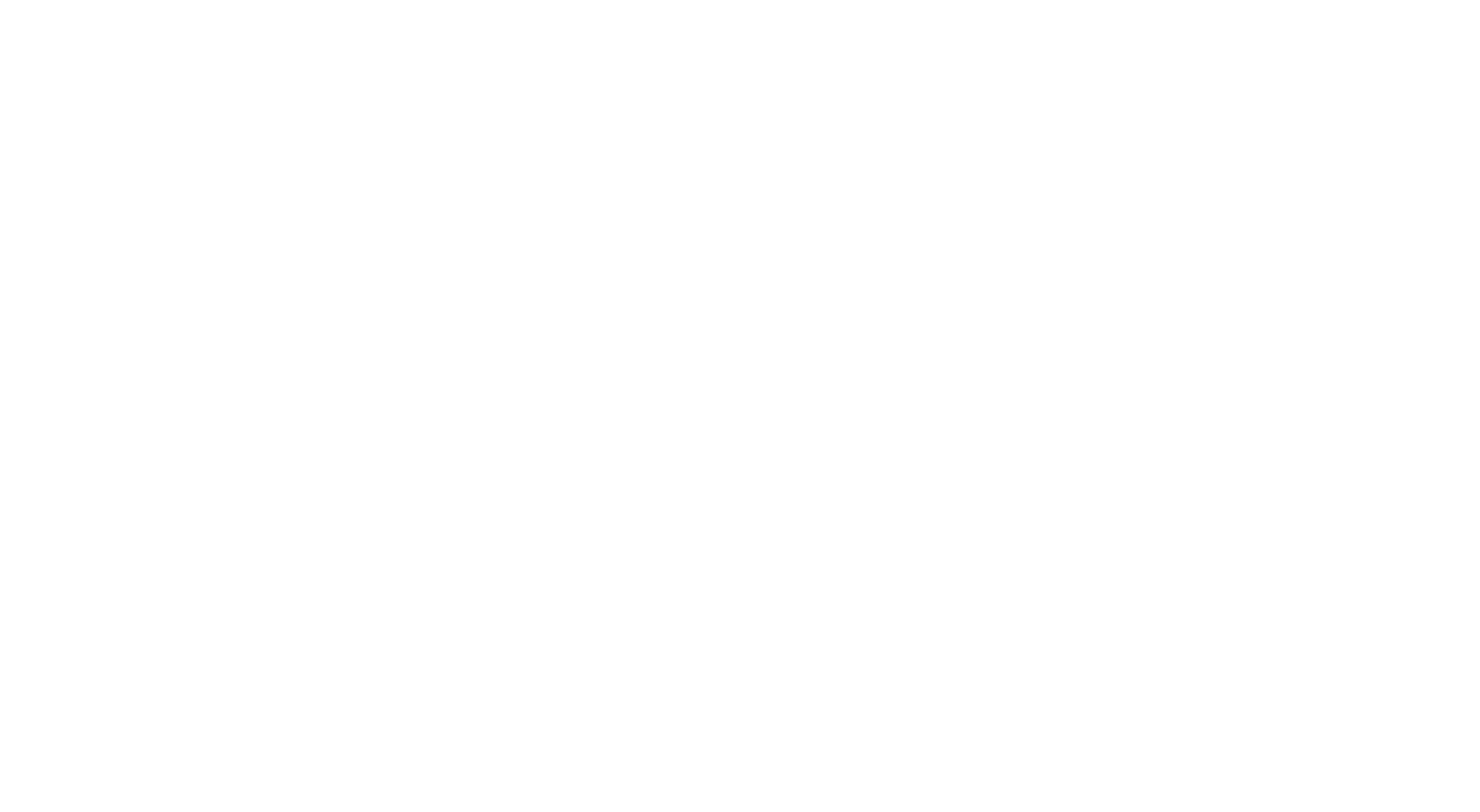
click at [415, 0] on html "Original text Rate this translation Your feedback will be used to help improve …" at bounding box center [740, 0] width 1480 height 0
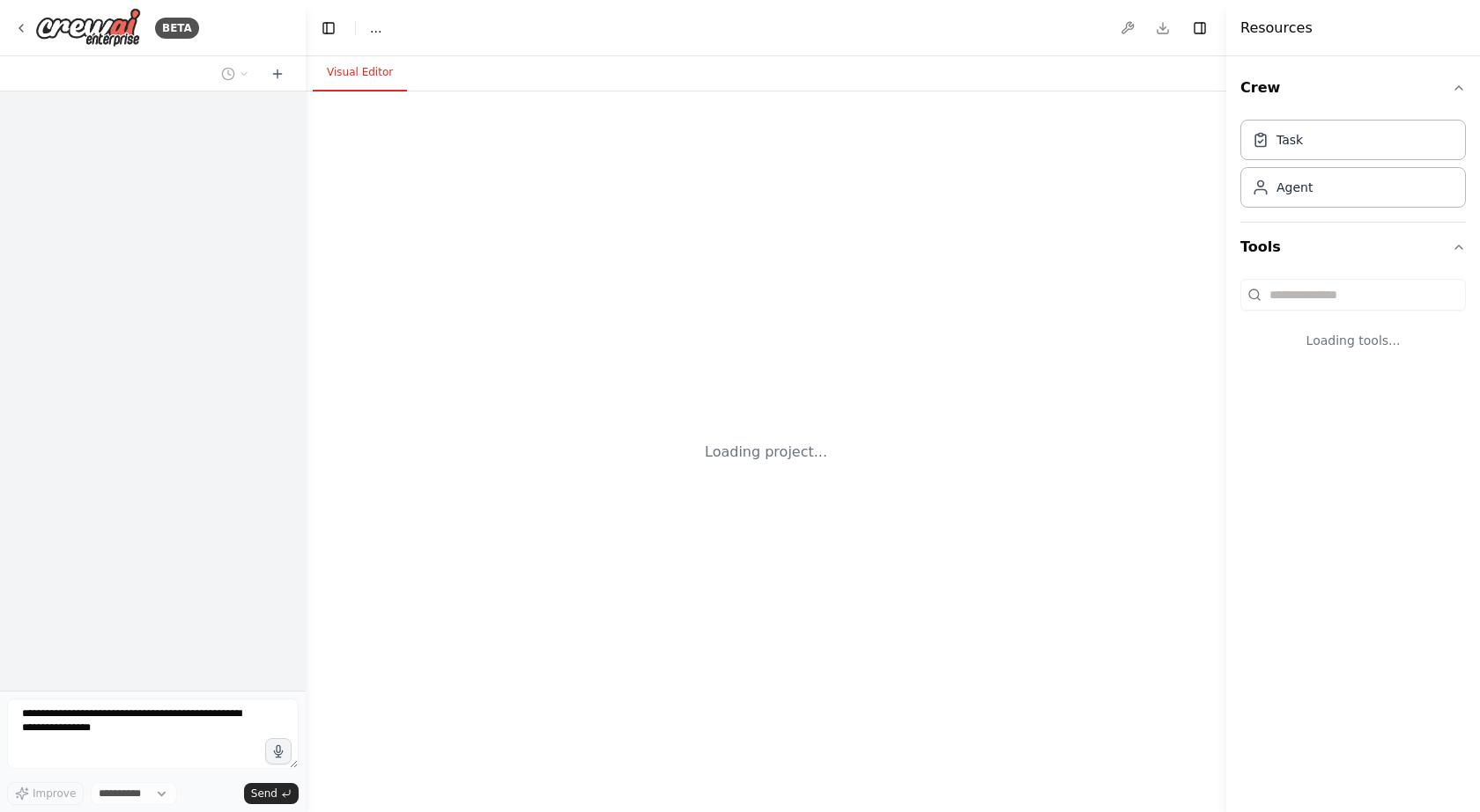
select select "****"
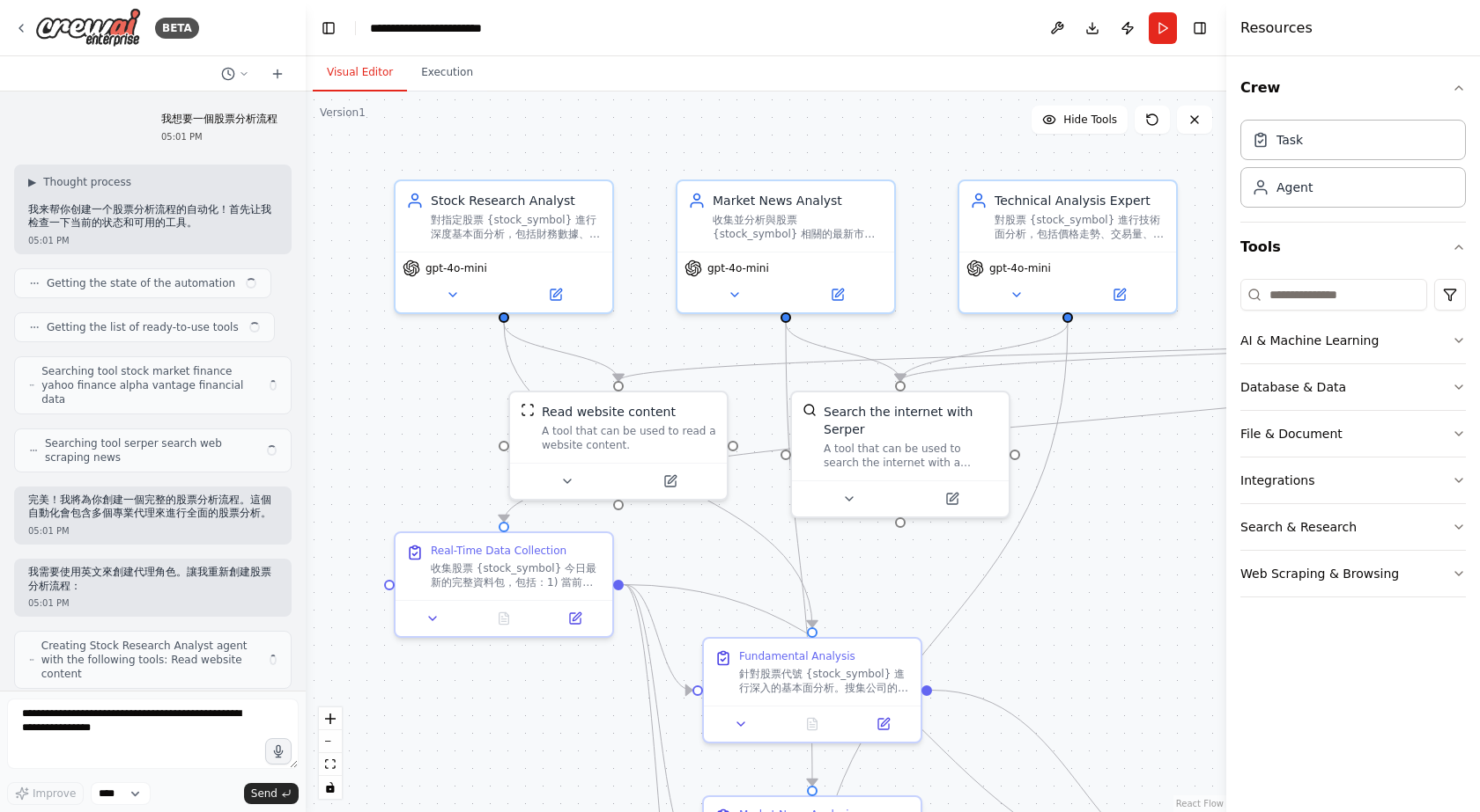
scroll to position [3169, 0]
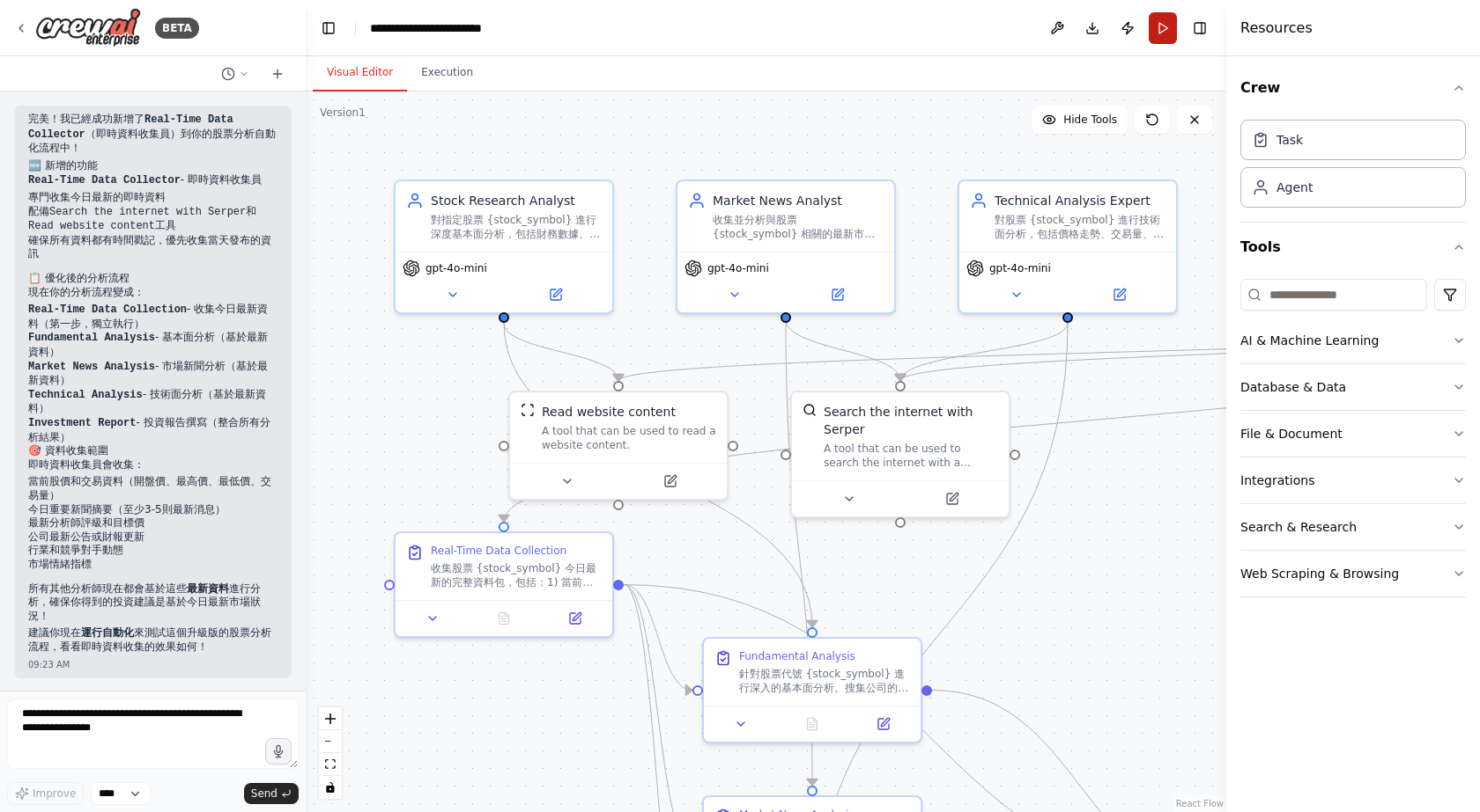
click at [1158, 30] on button "Run" at bounding box center [1162, 28] width 28 height 32
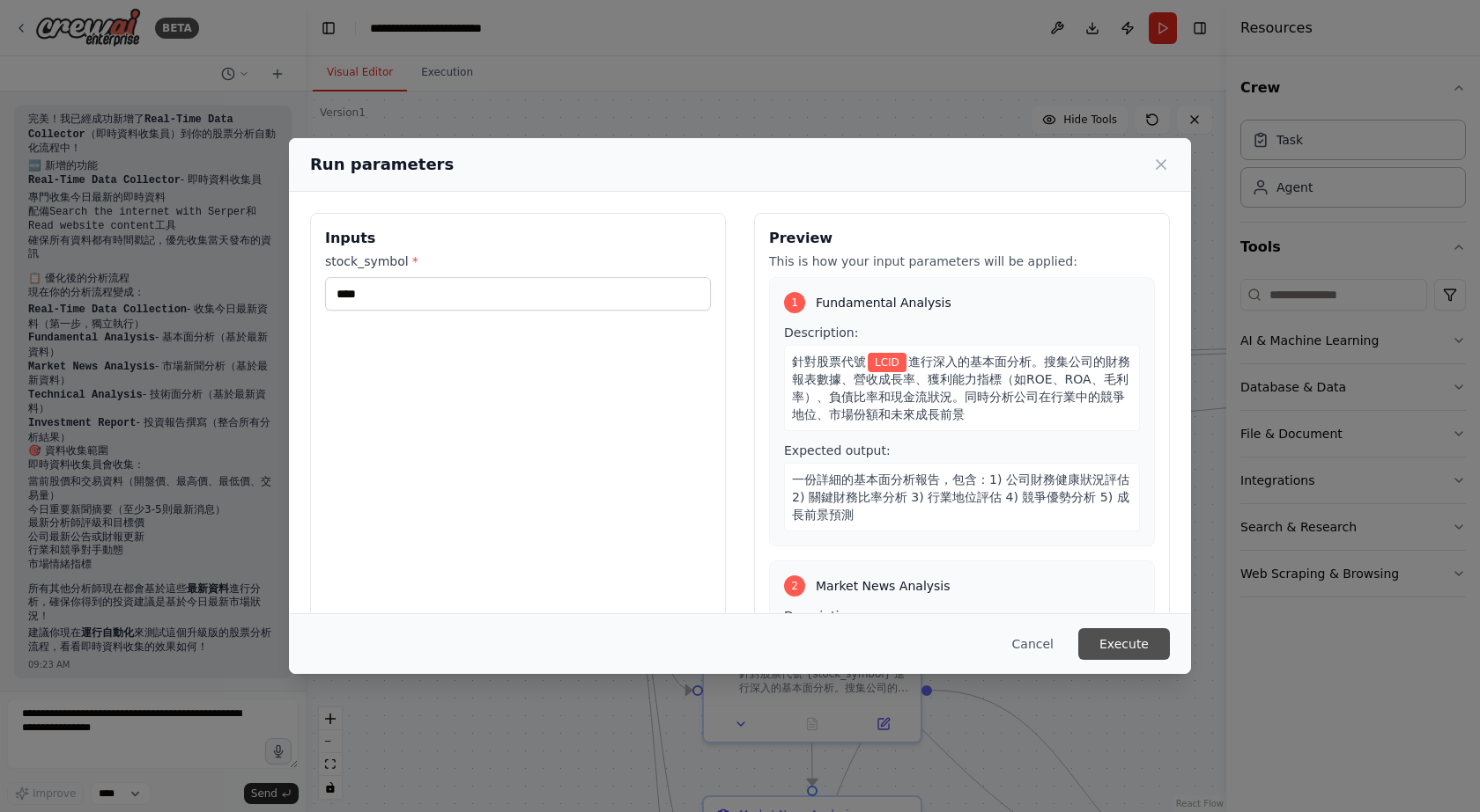
click at [1142, 635] on button "Execute" at bounding box center [1123, 644] width 91 height 32
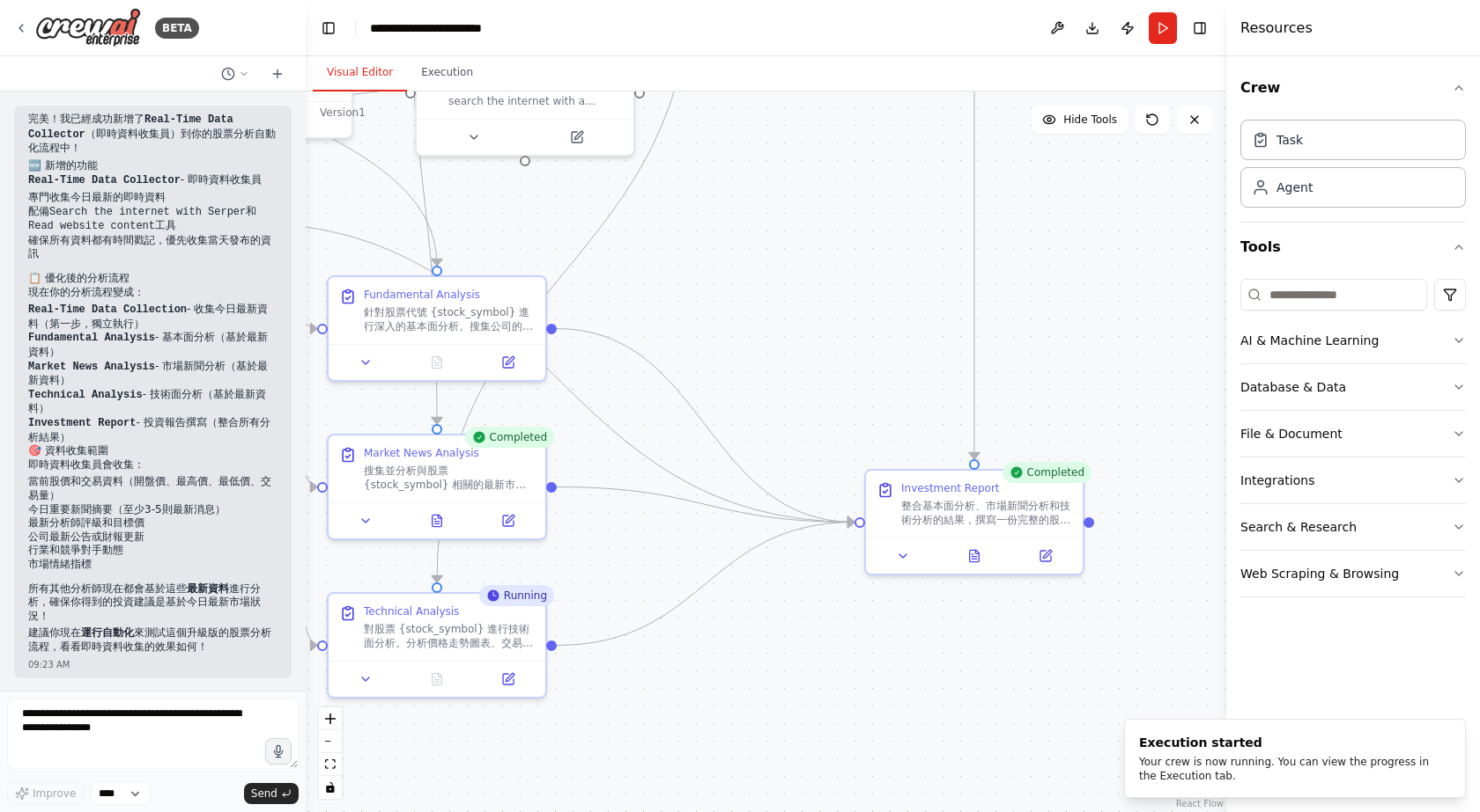
drag, startPoint x: 1113, startPoint y: 550, endPoint x: 738, endPoint y: 187, distance: 521.9
click at [738, 187] on div ".deletable-edge-delete-btn { width: 20px; height: 20px; border: 0px solid #ffff…" at bounding box center [765, 452] width 920 height 721
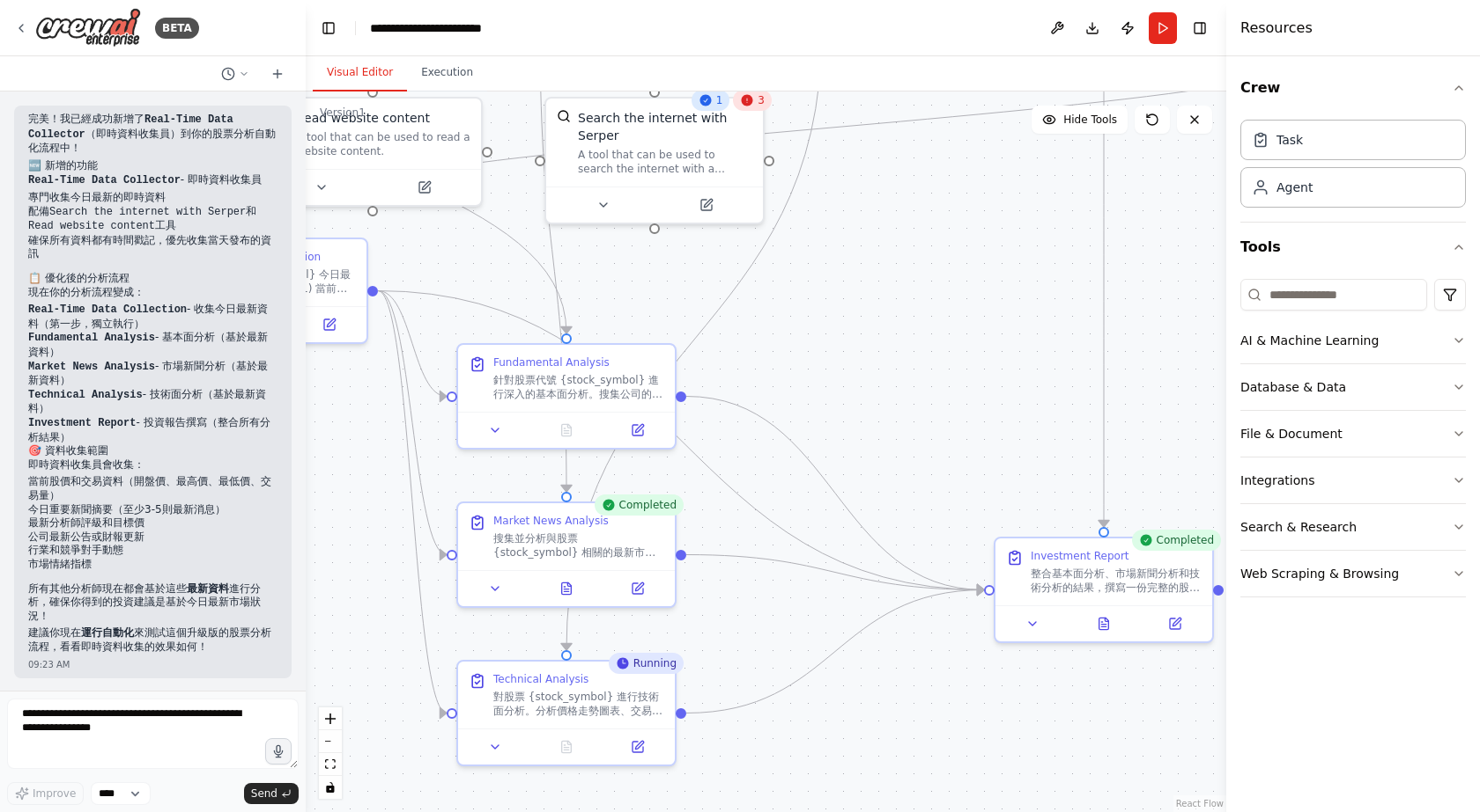
drag, startPoint x: 880, startPoint y: 245, endPoint x: 953, endPoint y: 251, distance: 73.2
click at [953, 251] on div ".deletable-edge-delete-btn { width: 20px; height: 20px; border: 0px solid #ffff…" at bounding box center [765, 452] width 920 height 721
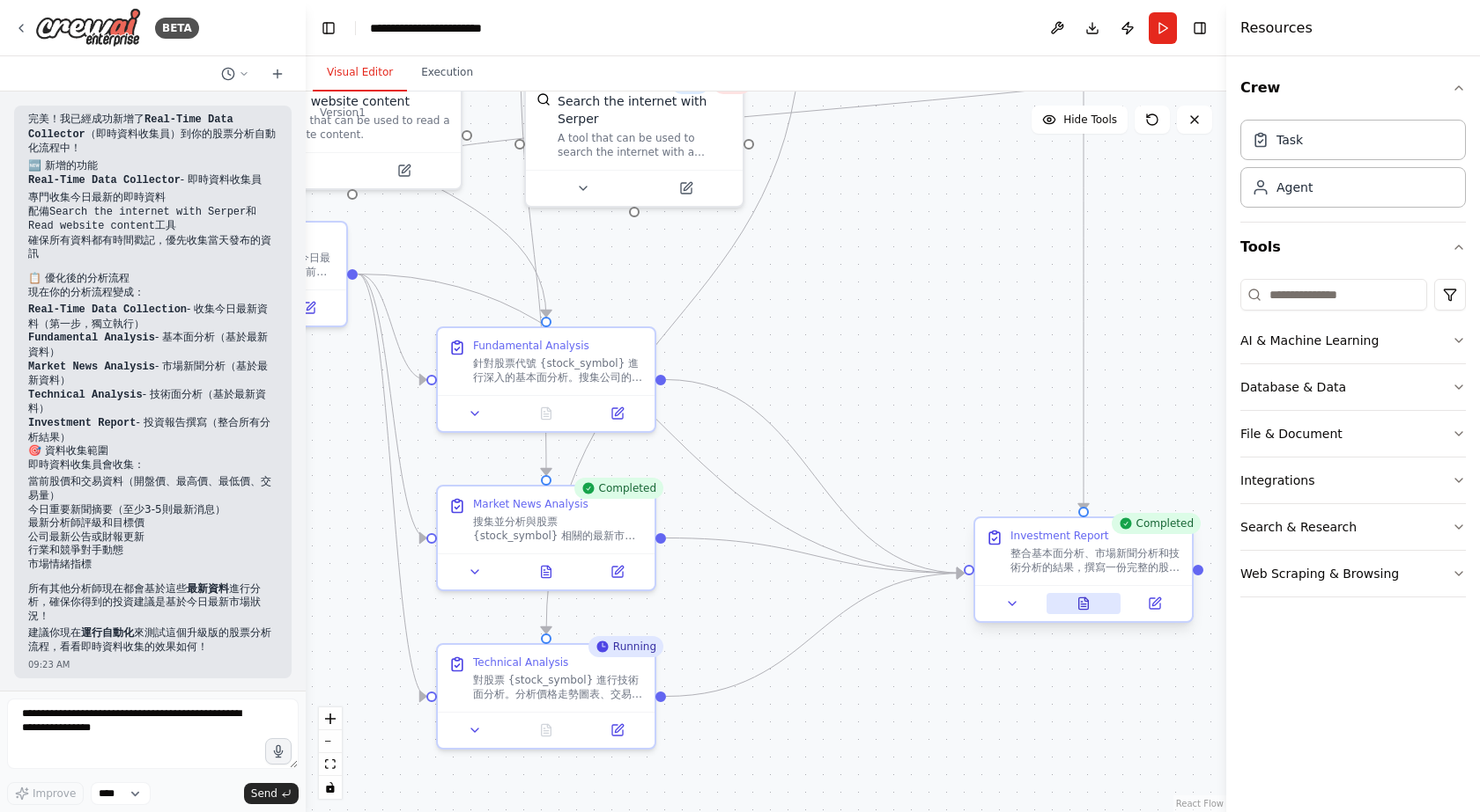
click at [1089, 610] on icon at bounding box center [1083, 603] width 15 height 15
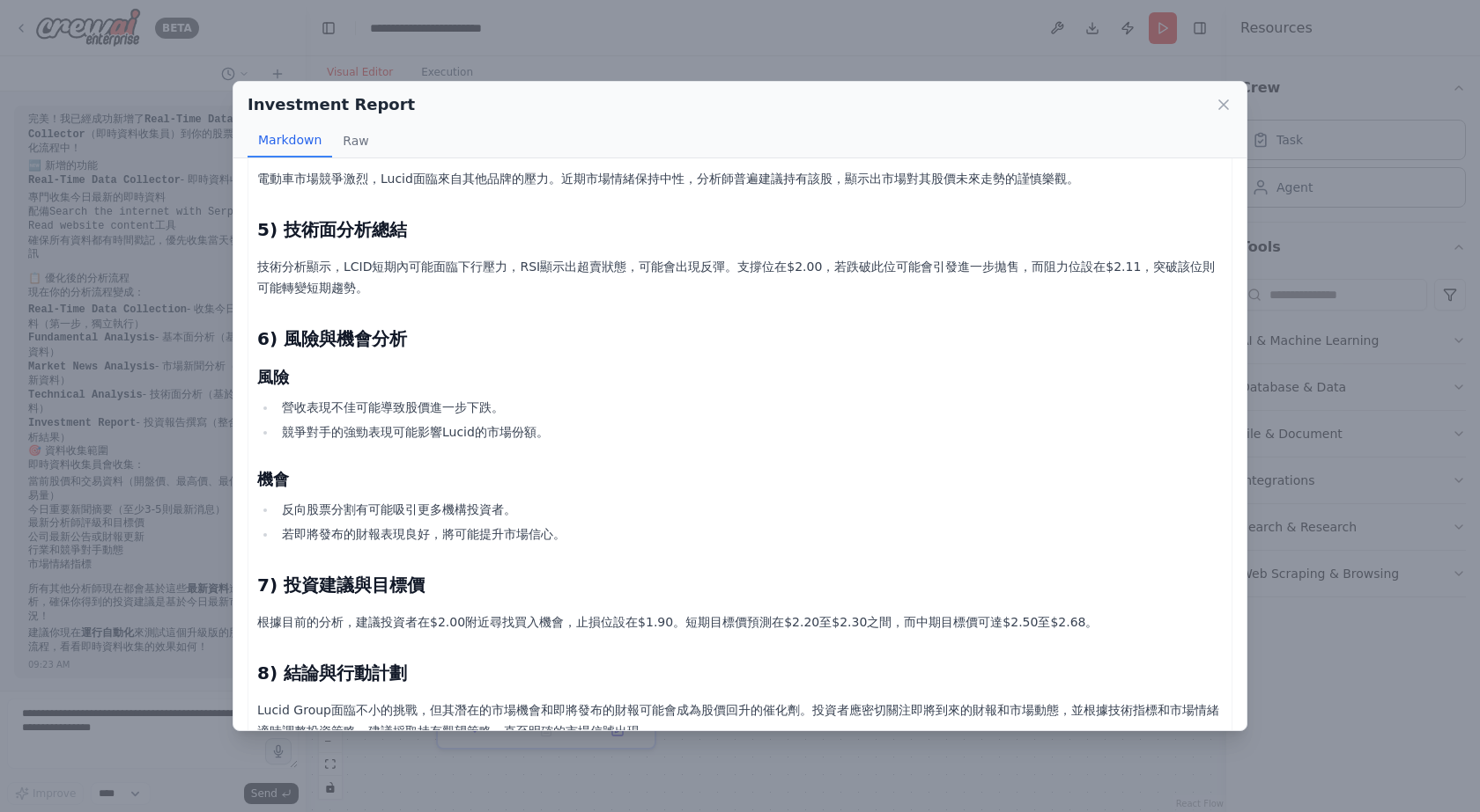
scroll to position [475, 0]
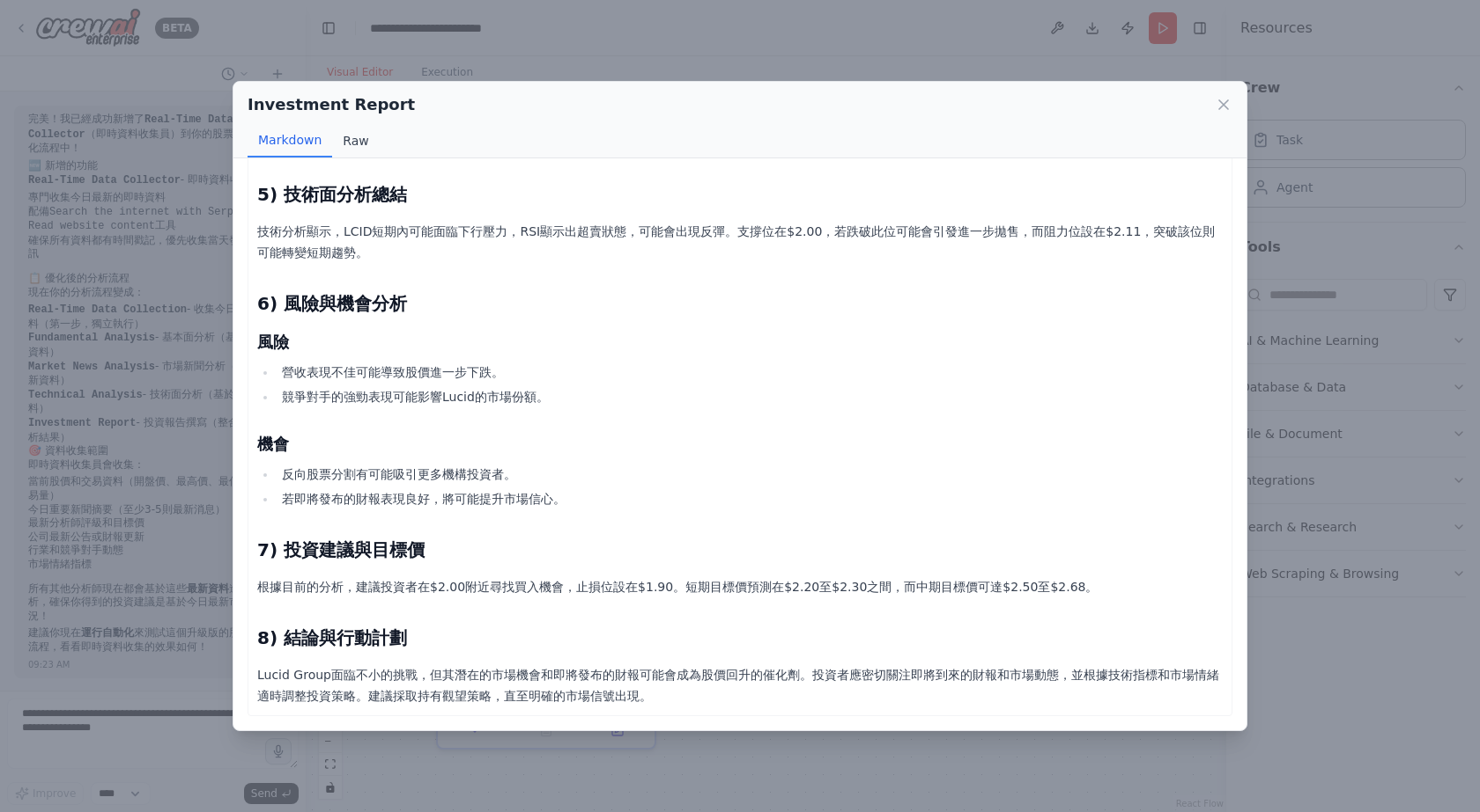
click at [361, 137] on button "Raw" at bounding box center [356, 141] width 47 height 33
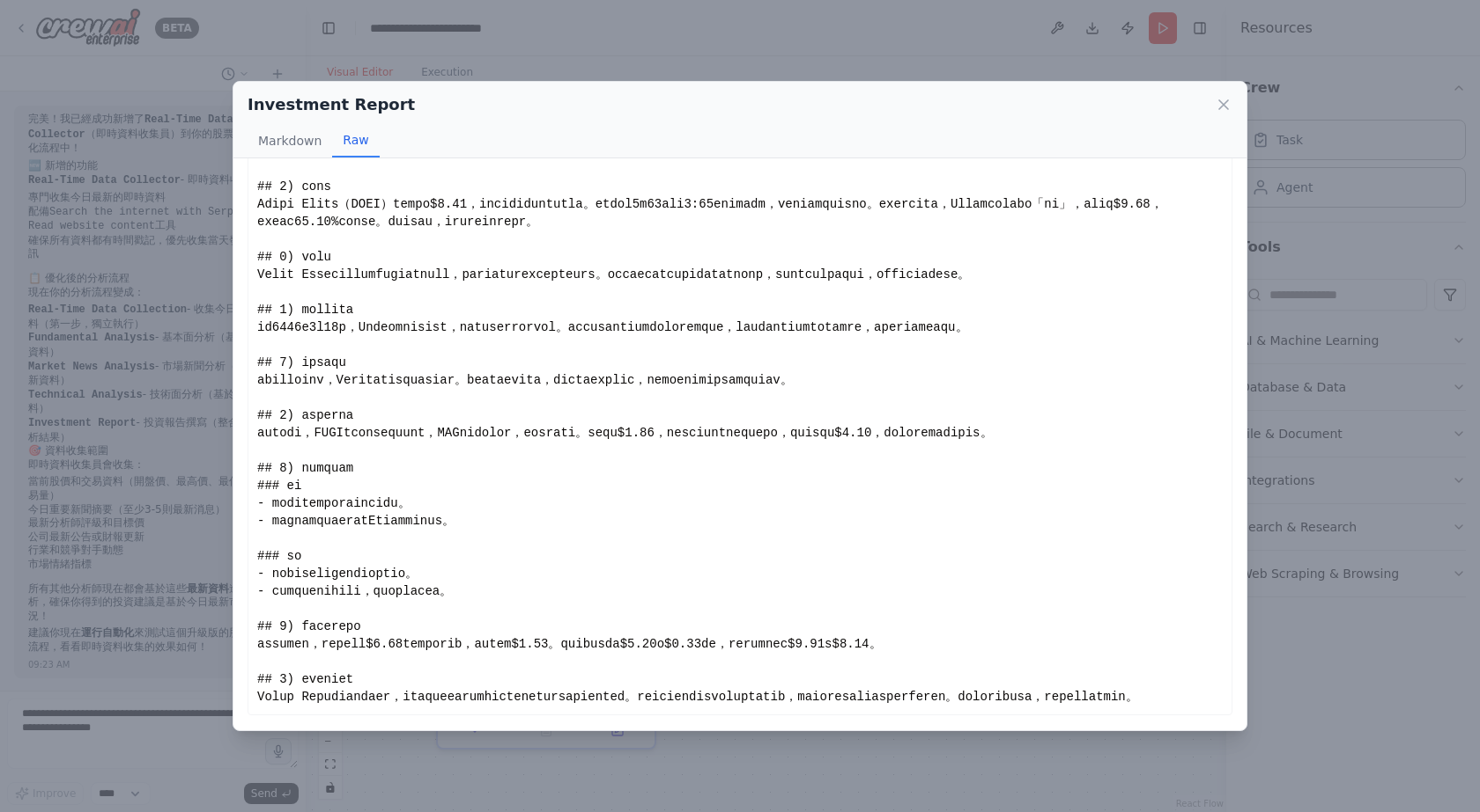
scroll to position [109, 0]
click at [1230, 108] on icon at bounding box center [1223, 105] width 17 height 17
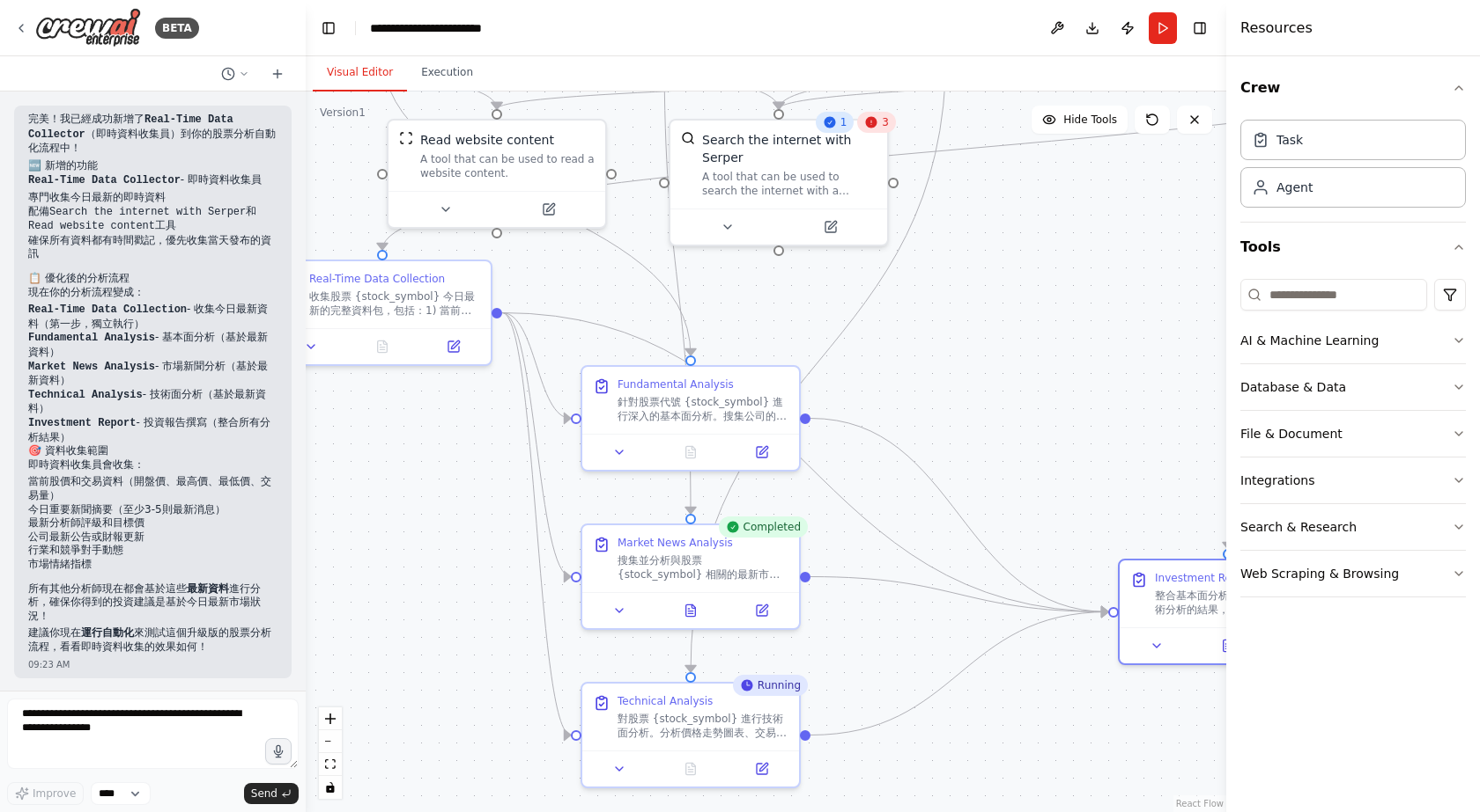
drag, startPoint x: 897, startPoint y: 321, endPoint x: 969, endPoint y: 342, distance: 75.0
click at [969, 342] on div ".deletable-edge-delete-btn { width: 20px; height: 20px; border: 0px solid #ffff…" at bounding box center [765, 452] width 920 height 721
click at [332, 26] on button "Toggle Left Sidebar" at bounding box center [327, 27] width 24 height 24
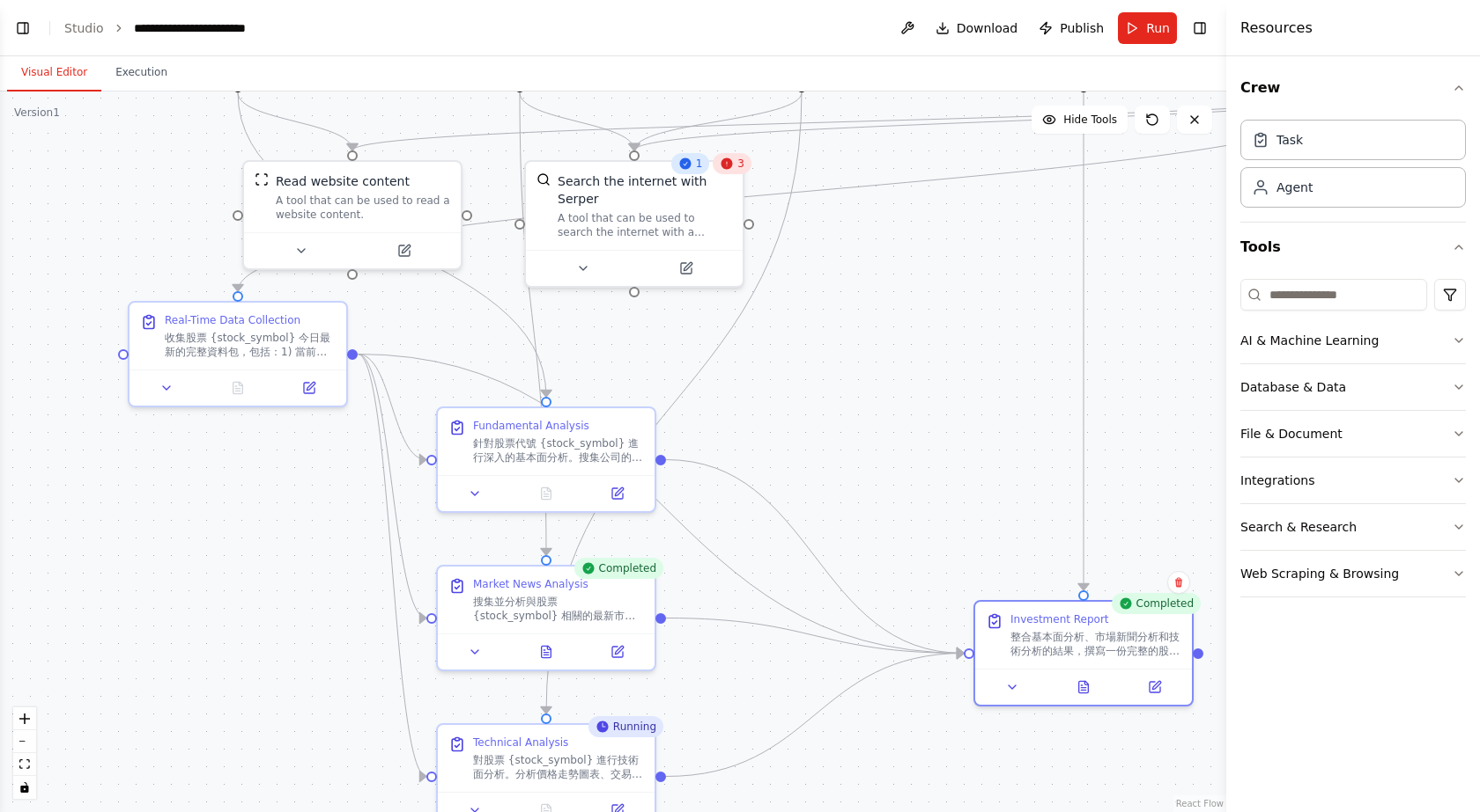
drag, startPoint x: 801, startPoint y: 302, endPoint x: 959, endPoint y: 375, distance: 174.0
click at [959, 375] on div ".deletable-edge-delete-btn { width: 20px; height: 20px; border: 0px solid #ffff…" at bounding box center [613, 452] width 1226 height 721
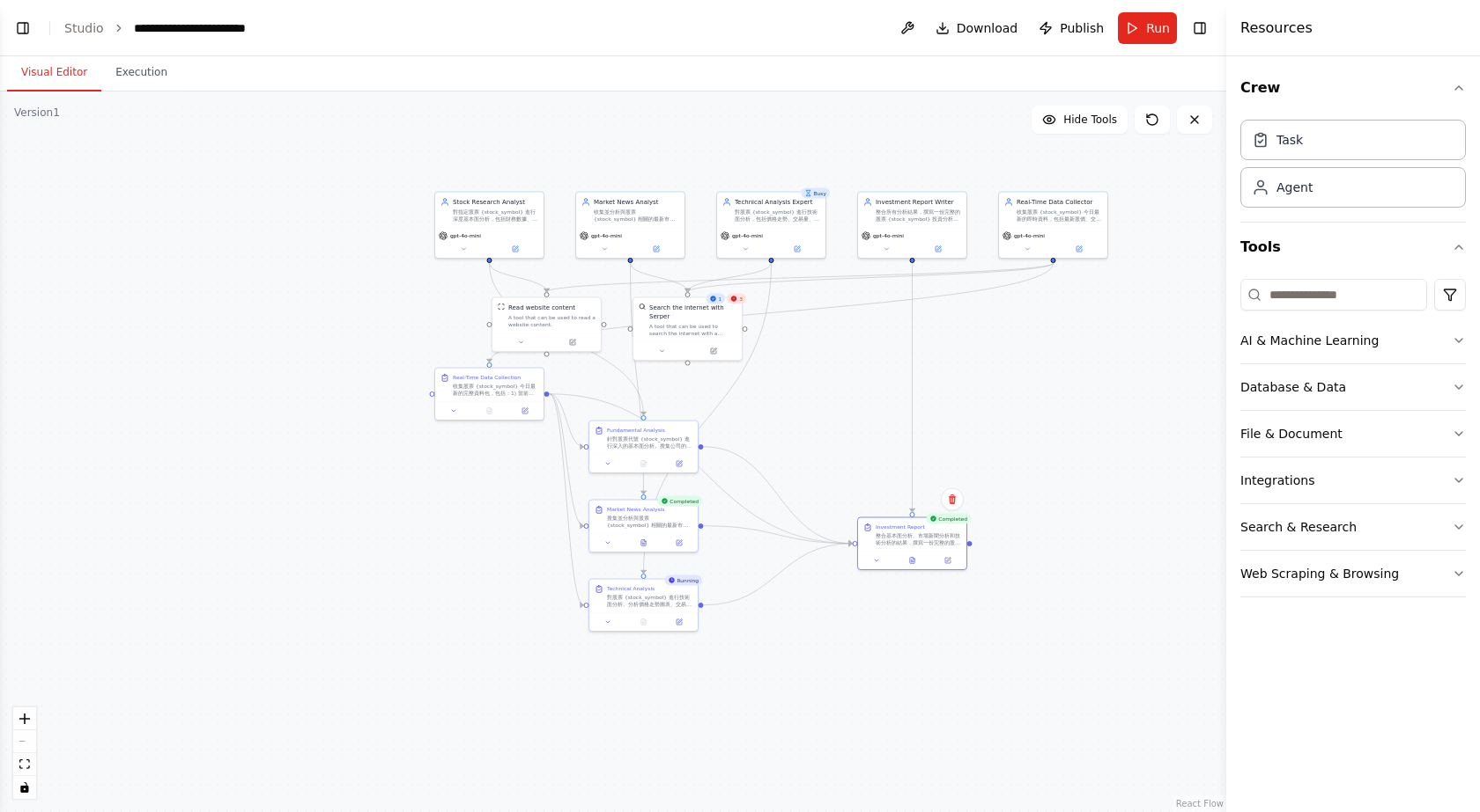
drag, startPoint x: 881, startPoint y: 362, endPoint x: 762, endPoint y: 364, distance: 119.0
click at [762, 364] on div ".deletable-edge-delete-btn { width: 20px; height: 20px; border: 0px solid #ffff…" at bounding box center [613, 452] width 1226 height 721
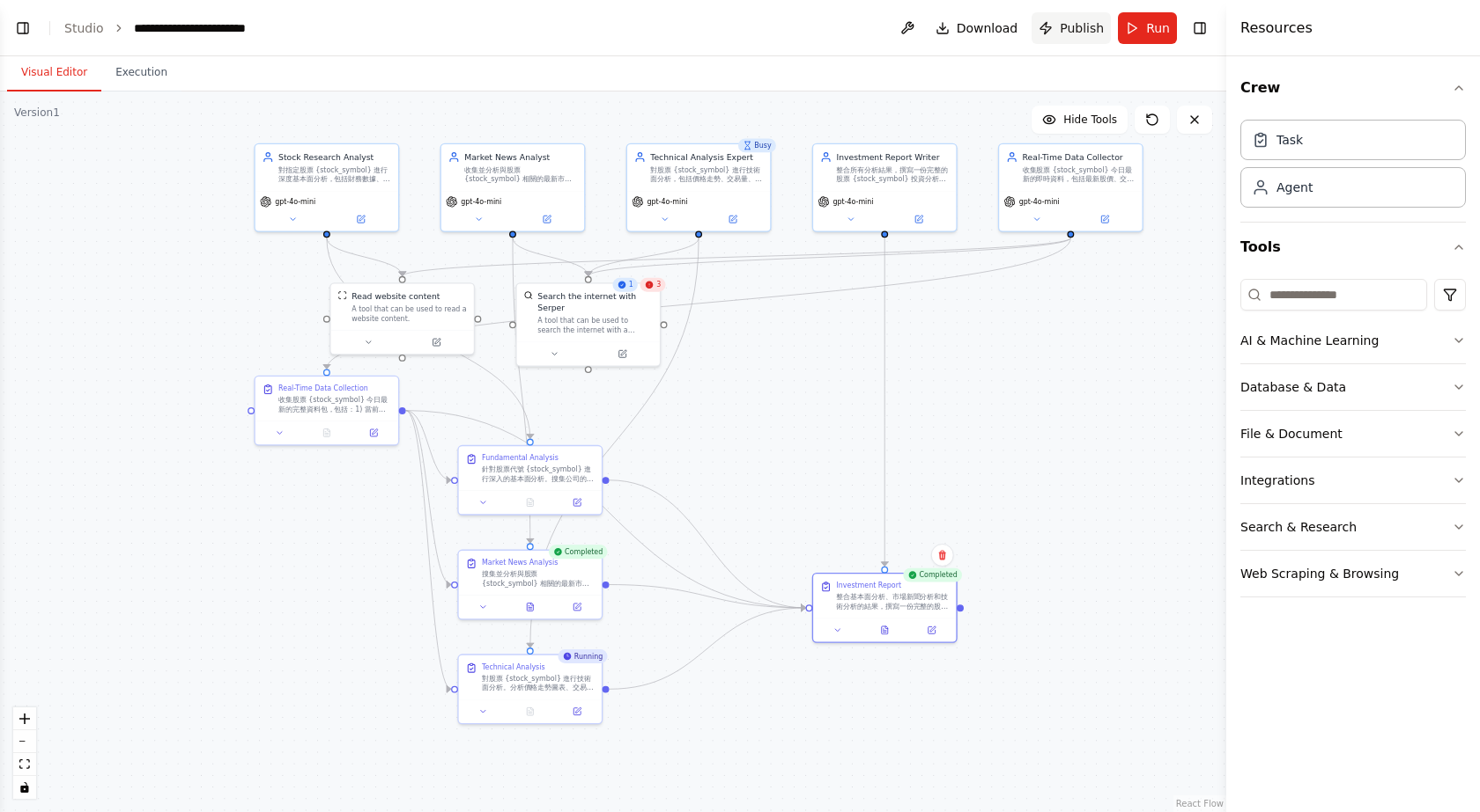
click at [1079, 25] on span "Publish" at bounding box center [1081, 28] width 44 height 17
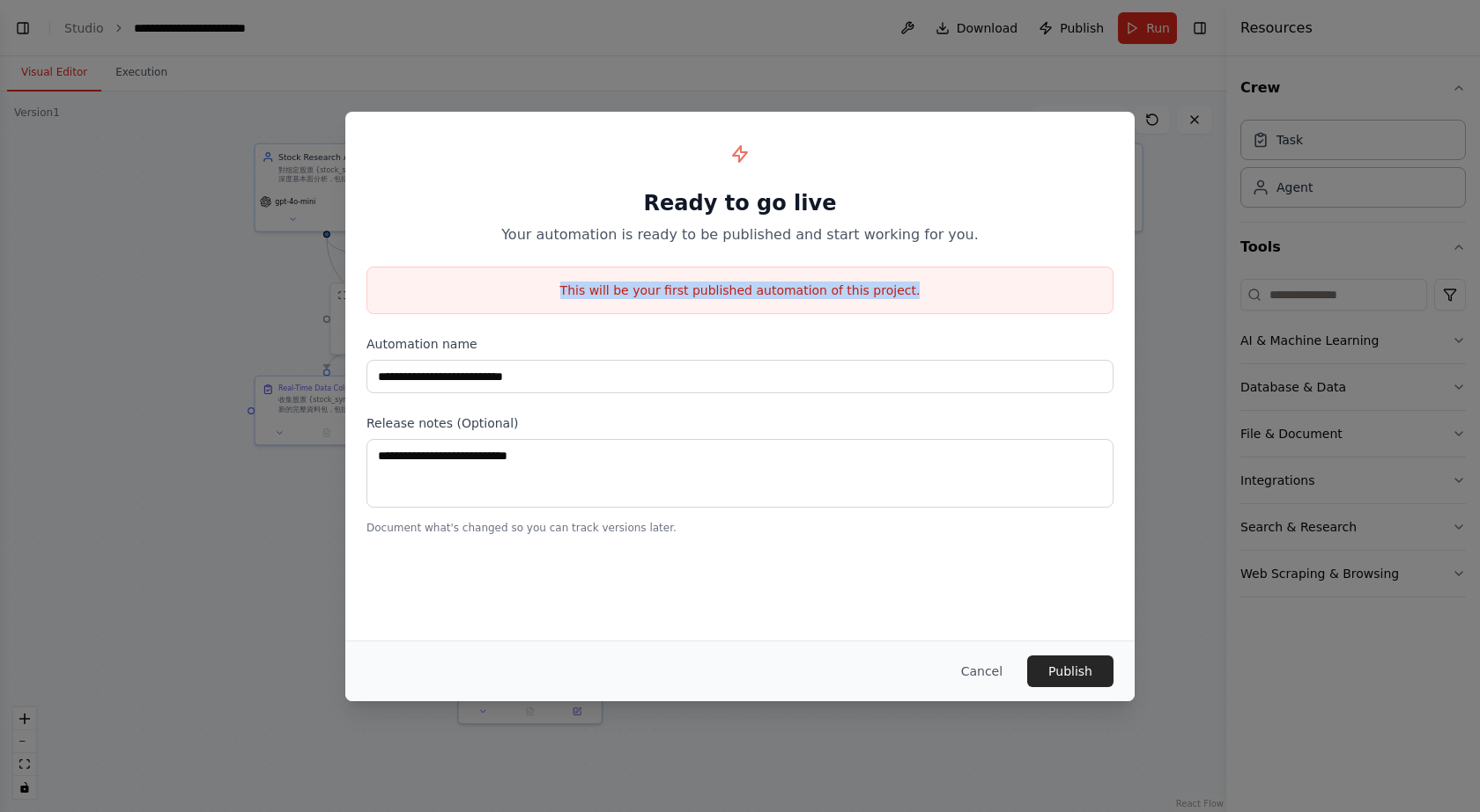
drag, startPoint x: 554, startPoint y: 288, endPoint x: 967, endPoint y: 286, distance: 413.0
click at [967, 286] on p "This will be your first published automation of this project." at bounding box center [740, 290] width 745 height 17
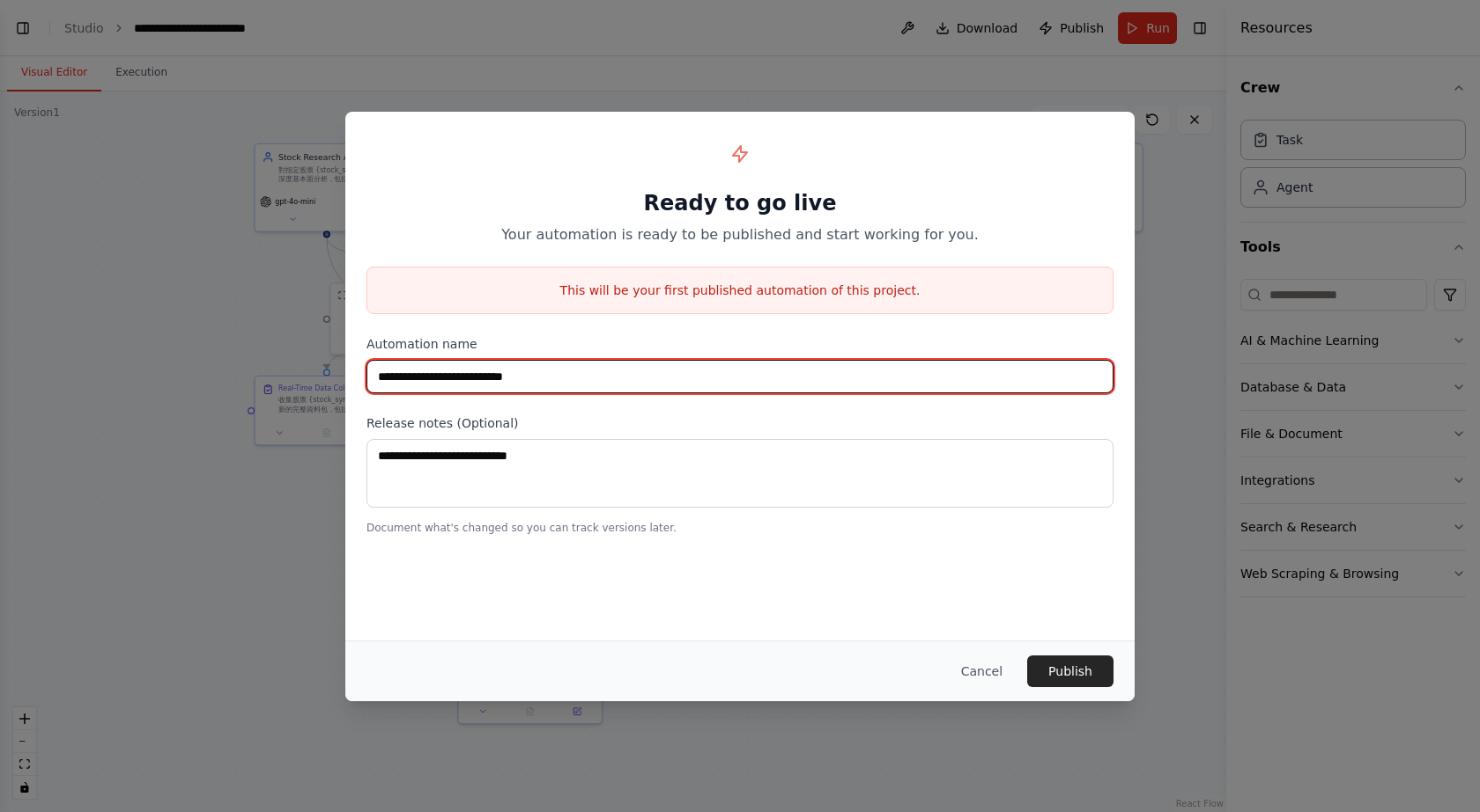
click at [559, 379] on input "**********" at bounding box center [740, 377] width 747 height 33
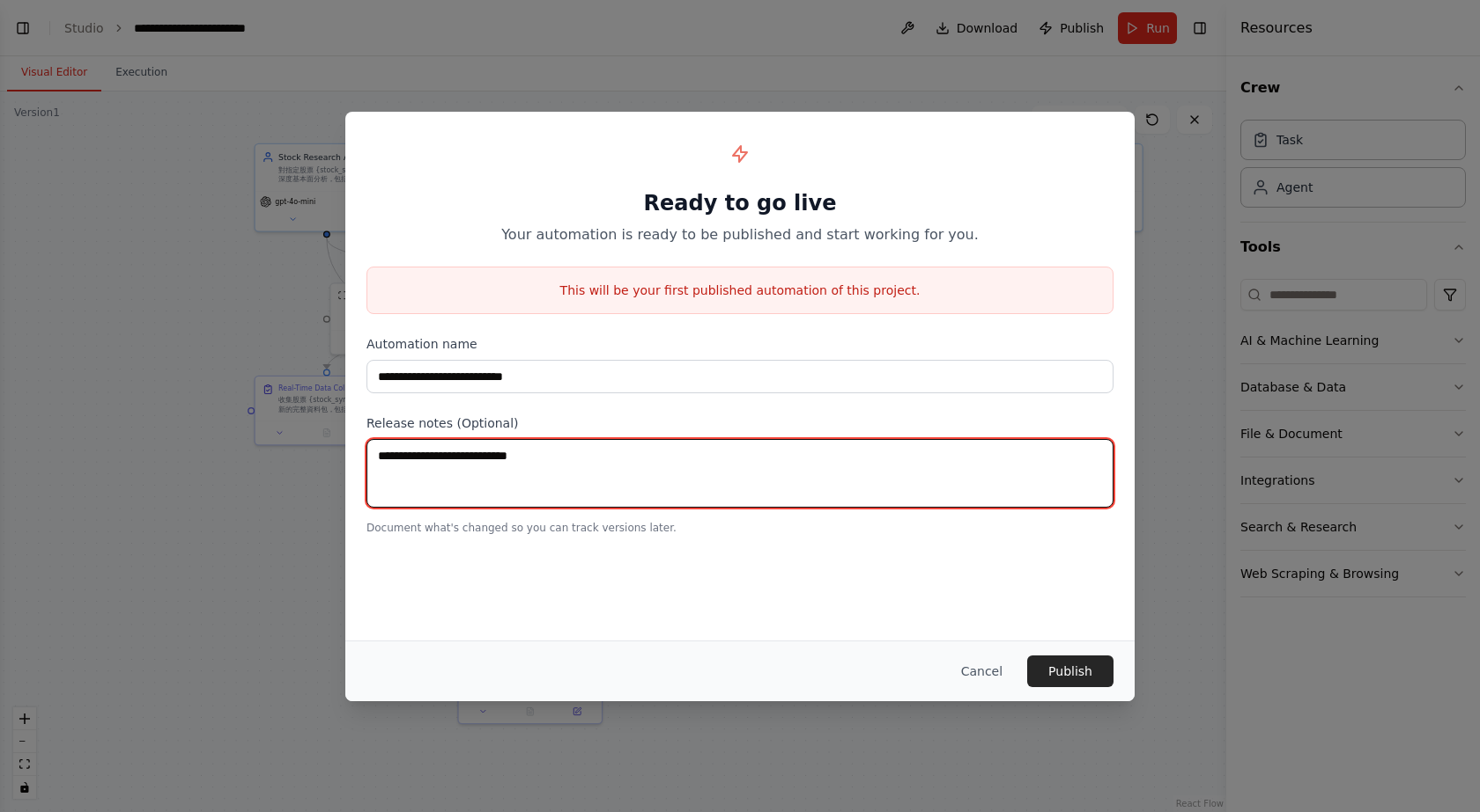
click at [538, 471] on textarea at bounding box center [740, 473] width 747 height 69
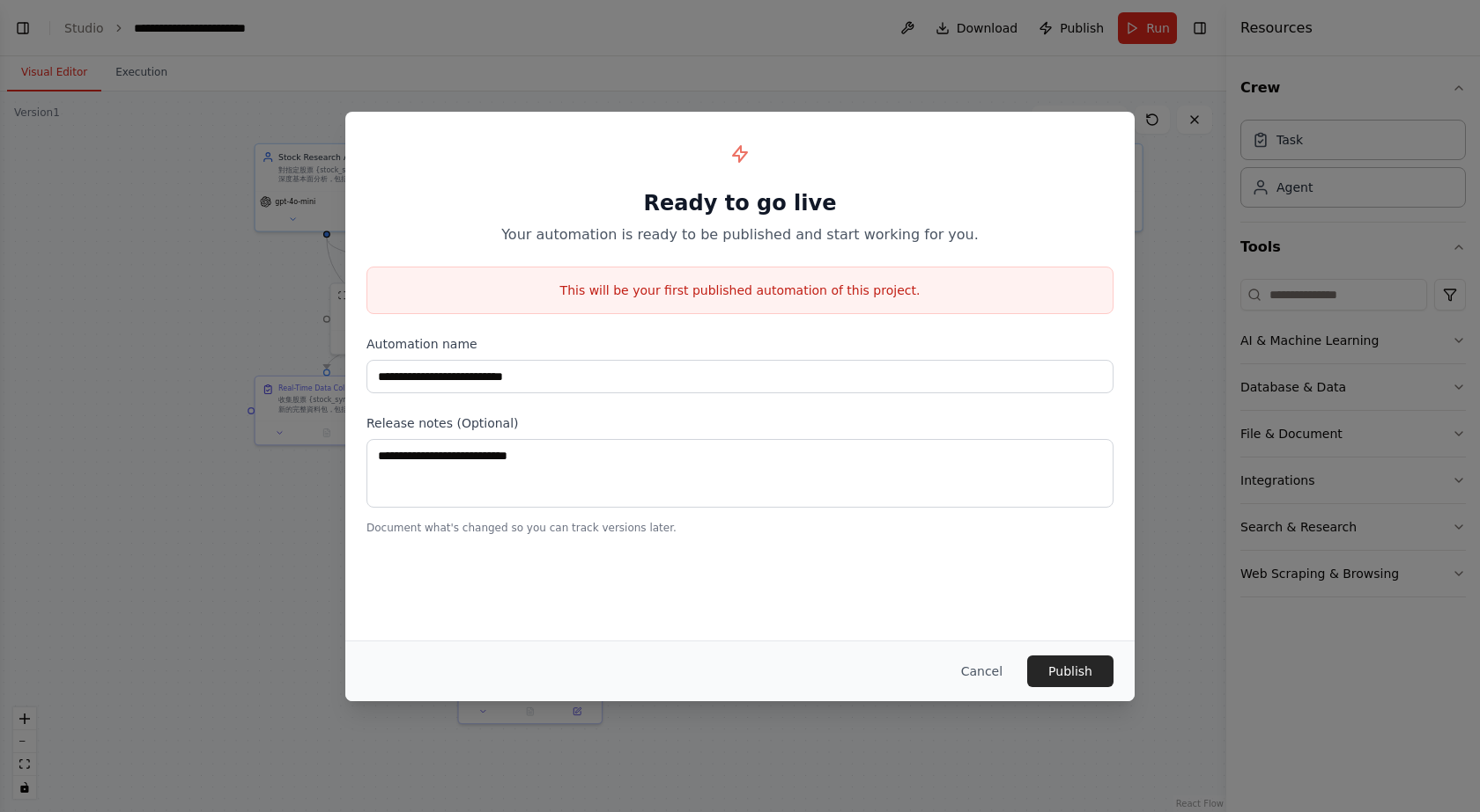
click at [1201, 273] on div "**********" at bounding box center [740, 406] width 1480 height 812
click at [772, 118] on div "**********" at bounding box center [740, 334] width 789 height 445
click at [991, 671] on button "Cancel" at bounding box center [981, 671] width 70 height 32
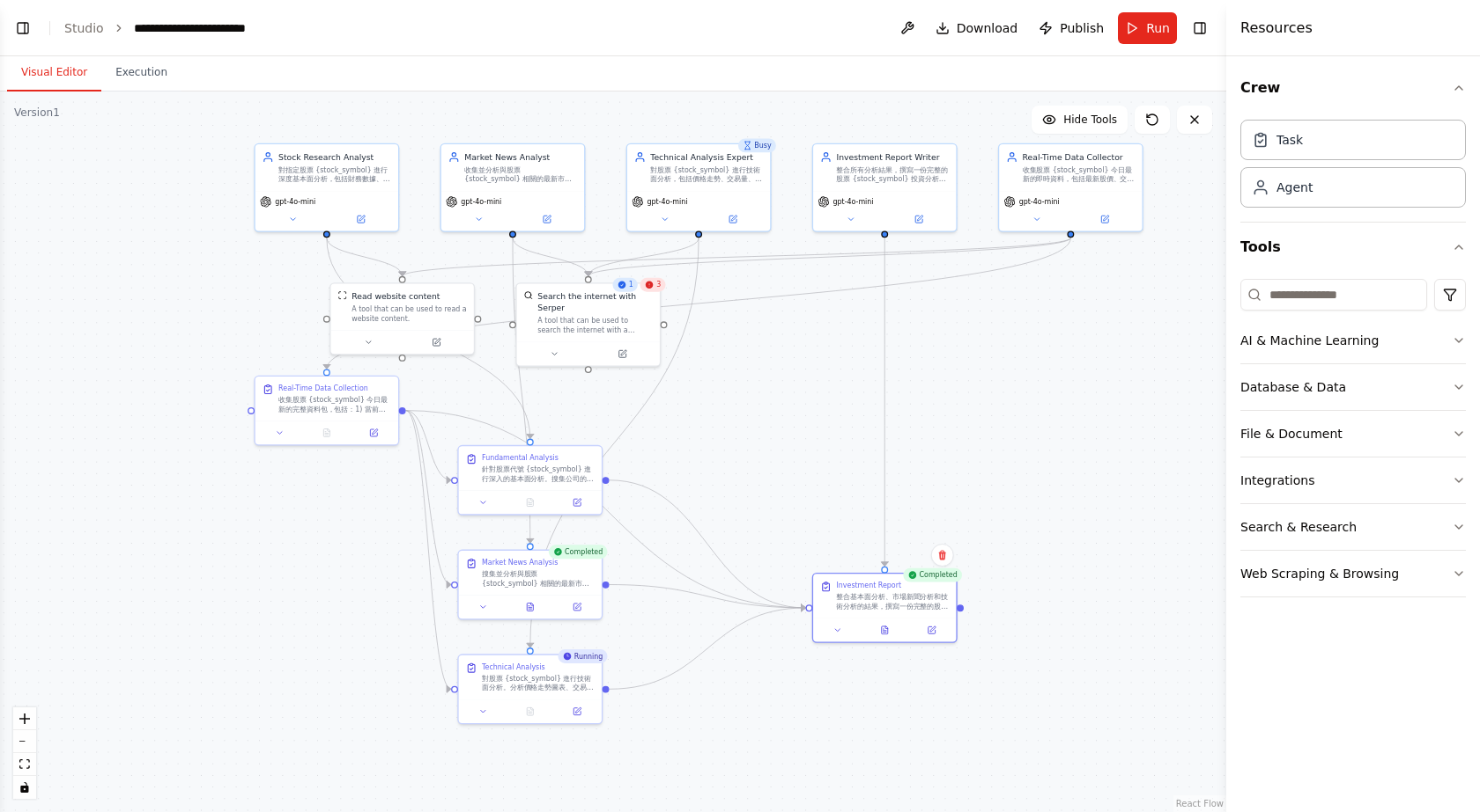
drag, startPoint x: 901, startPoint y: 589, endPoint x: 855, endPoint y: 532, distance: 73.2
click at [855, 532] on div ".deletable-edge-delete-btn { width: 20px; height: 20px; border: 0px solid #ffff…" at bounding box center [613, 452] width 1226 height 721
click at [860, 580] on div "Investment Report" at bounding box center [868, 584] width 65 height 10
click at [1454, 578] on icon "button" at bounding box center [1459, 574] width 15 height 15
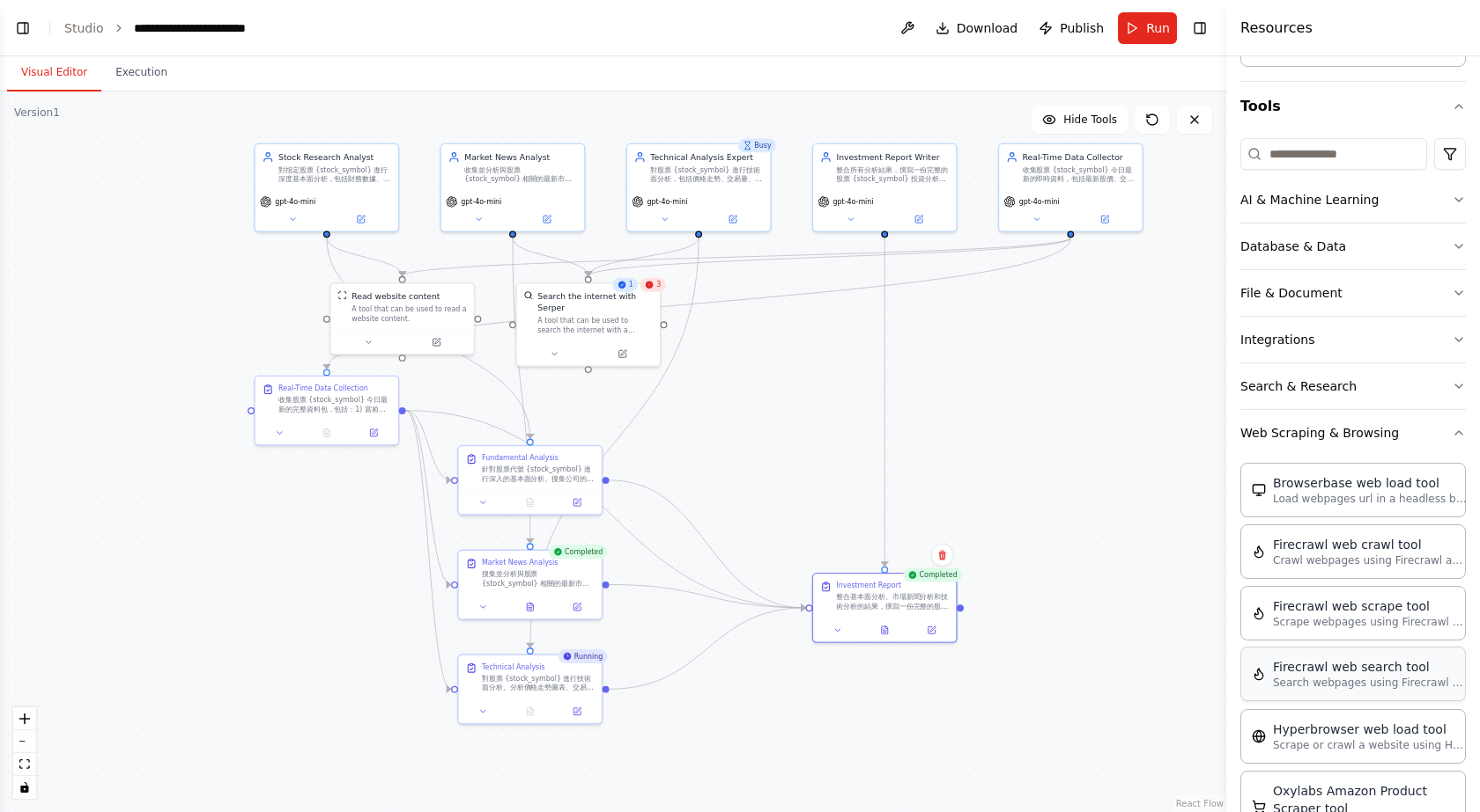
scroll to position [13, 0]
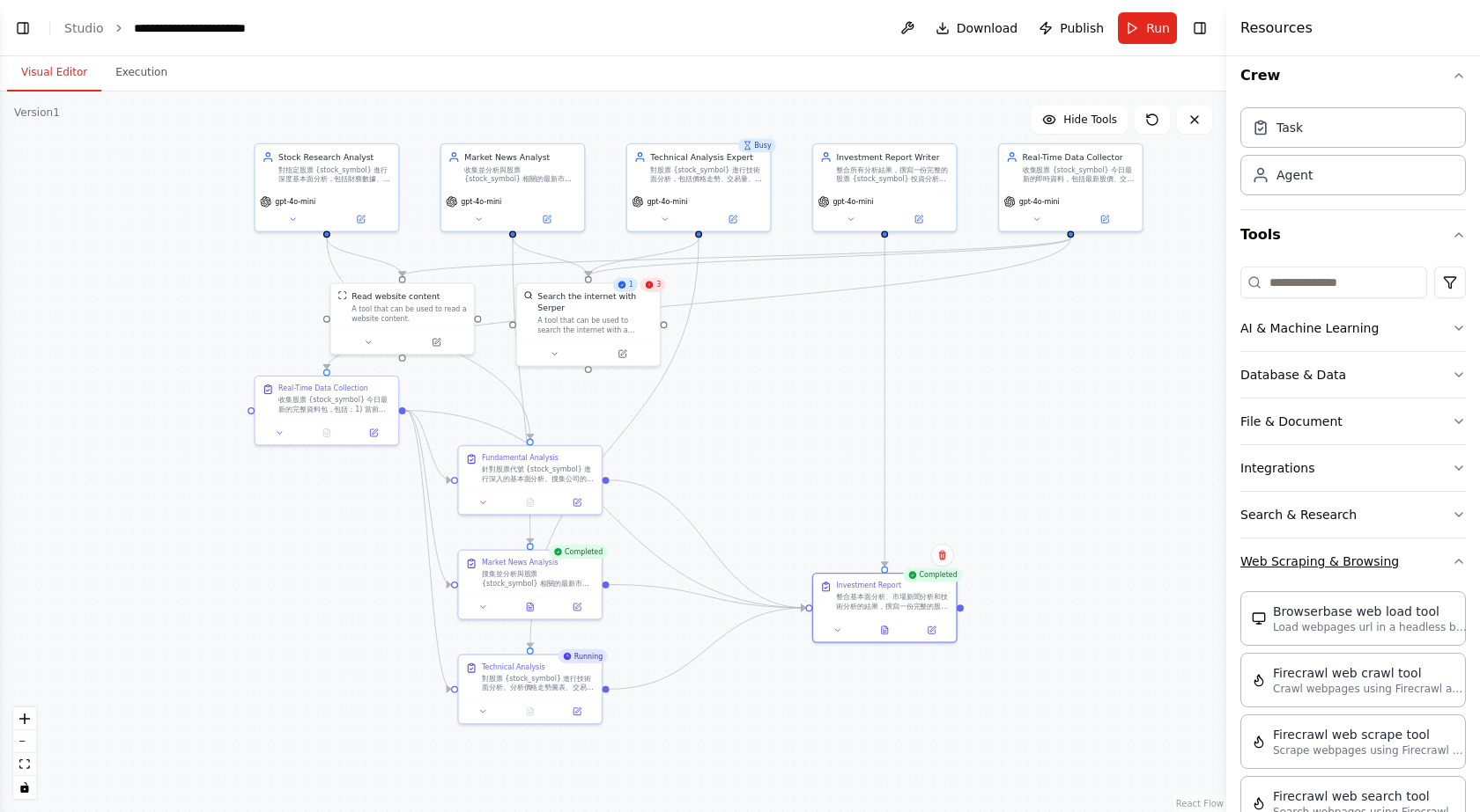
click at [1452, 560] on icon "button" at bounding box center [1459, 561] width 15 height 15
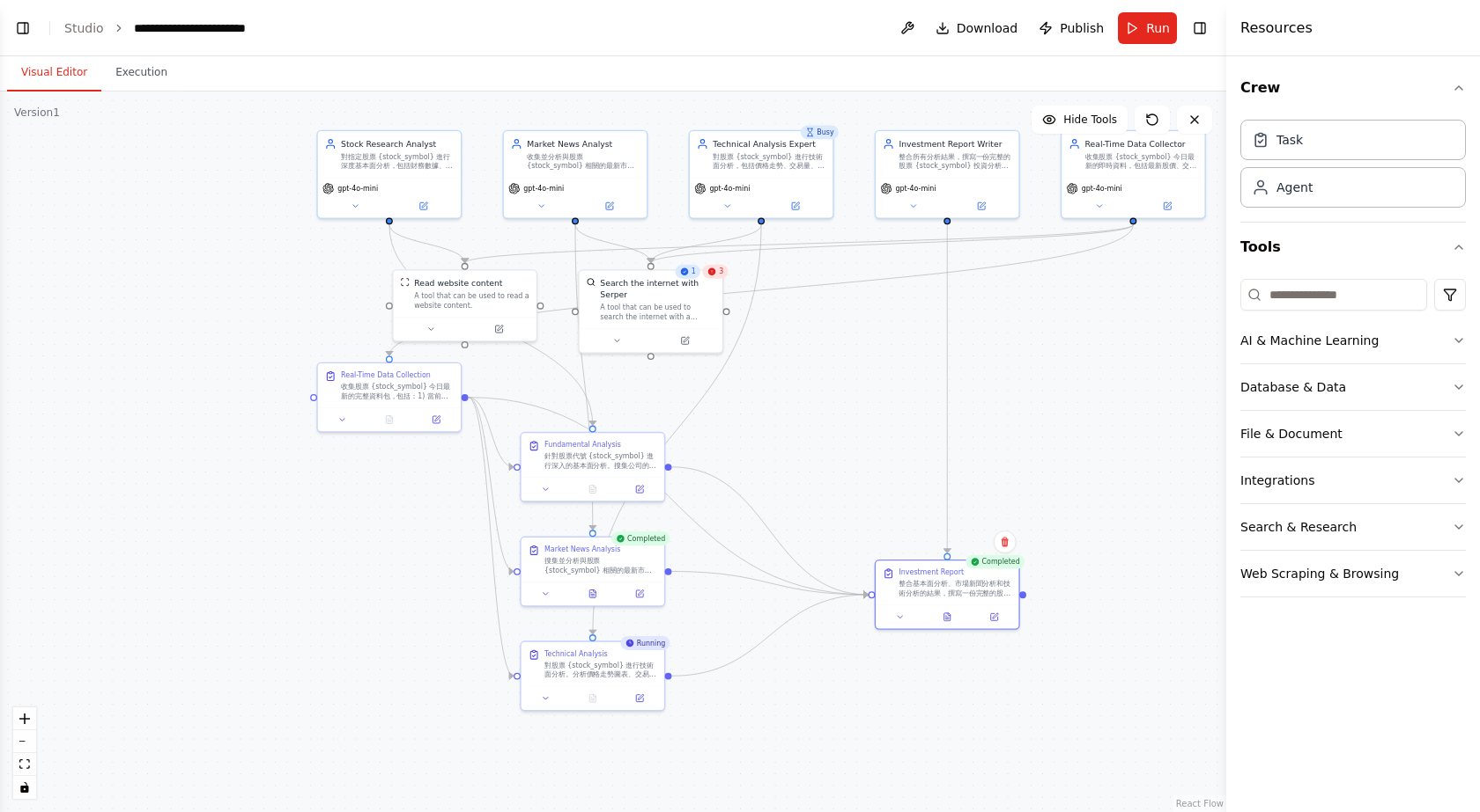
drag, startPoint x: 779, startPoint y: 415, endPoint x: 842, endPoint y: 401, distance: 64.5
click at [842, 401] on div ".deletable-edge-delete-btn { width: 20px; height: 20px; border: 0px solid #ffff…" at bounding box center [613, 452] width 1226 height 721
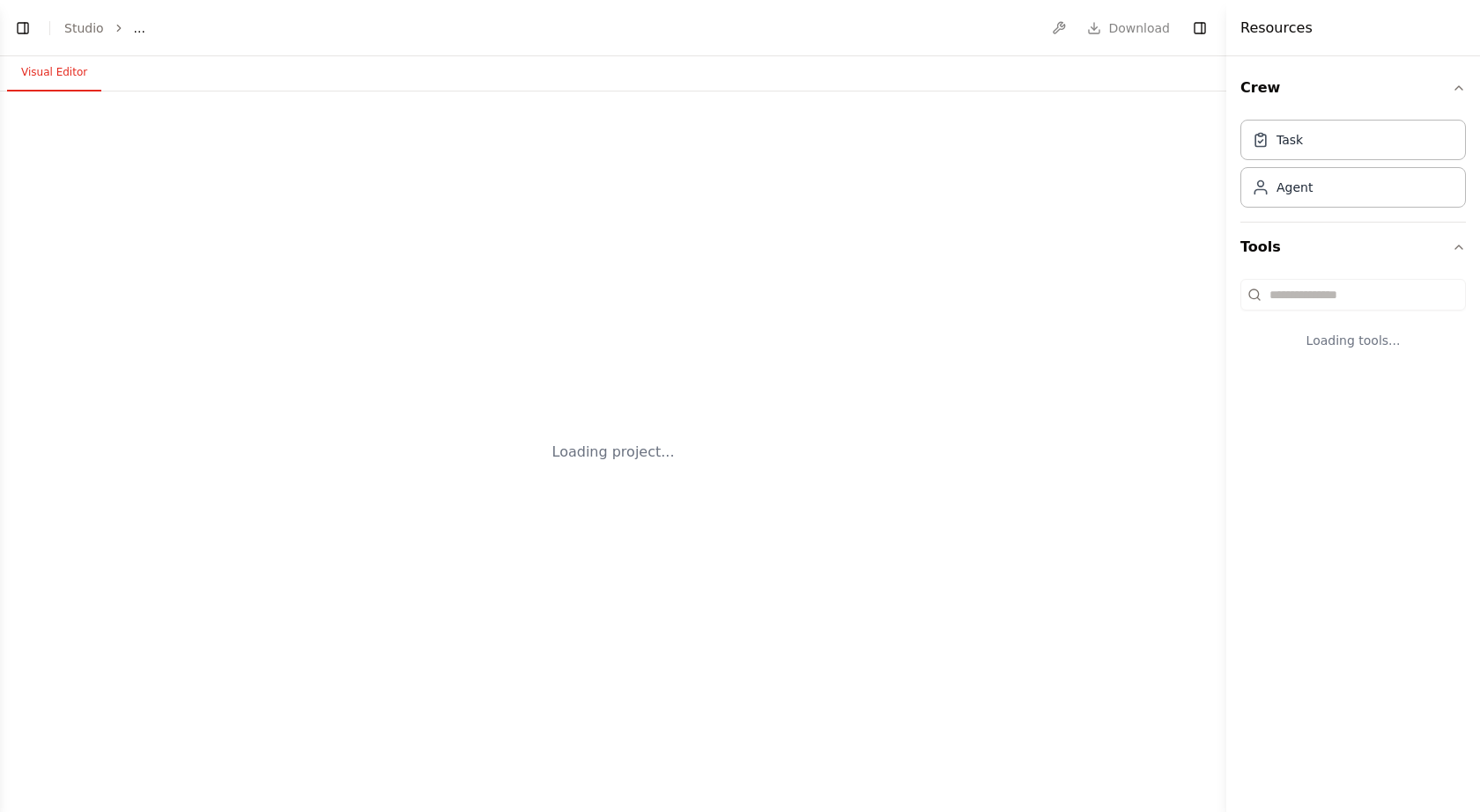
select select "****"
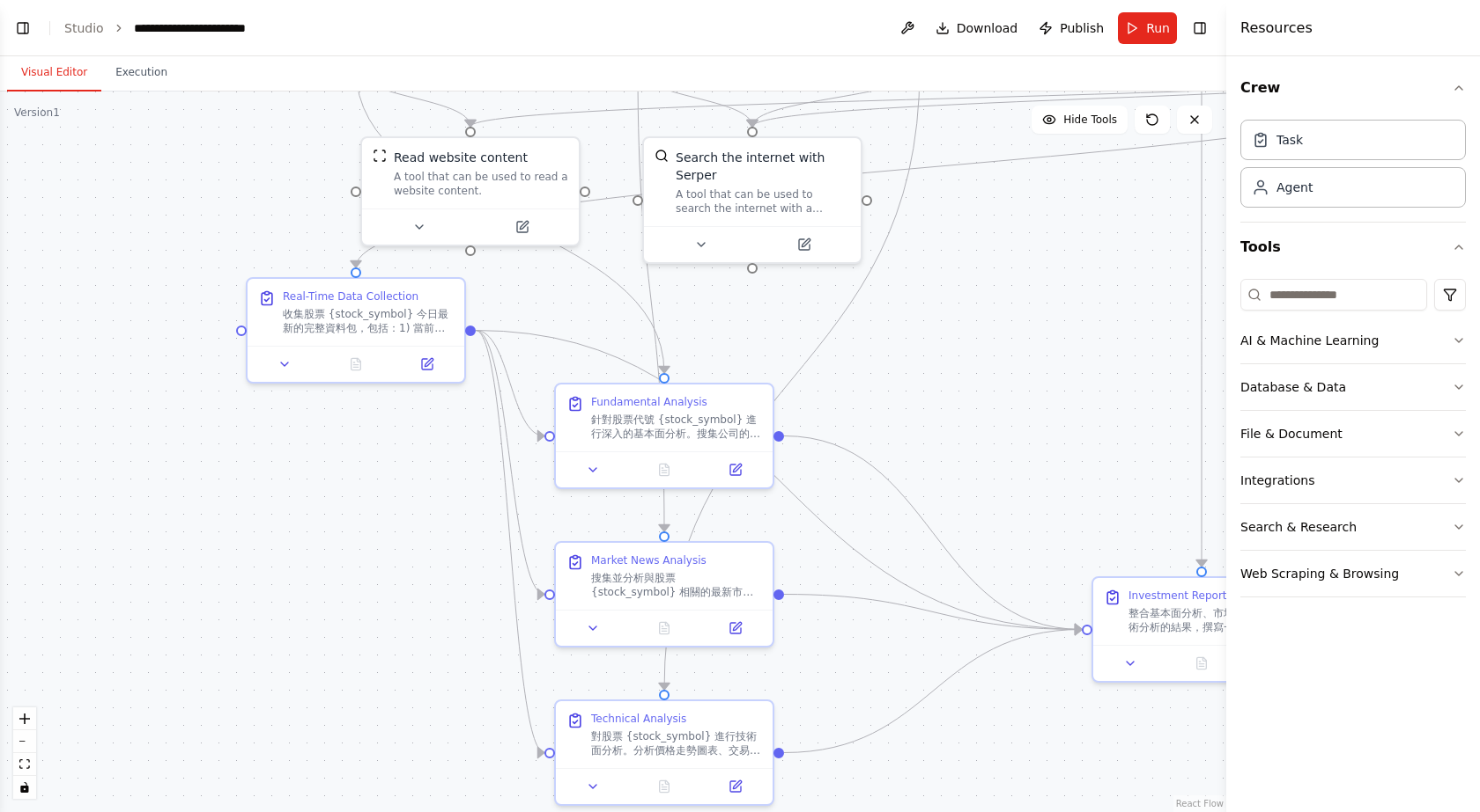
drag, startPoint x: 831, startPoint y: 521, endPoint x: 988, endPoint y: 266, distance: 299.5
click at [988, 266] on div ".deletable-edge-delete-btn { width: 20px; height: 20px; border: 0px solid #ffff…" at bounding box center [613, 452] width 1226 height 721
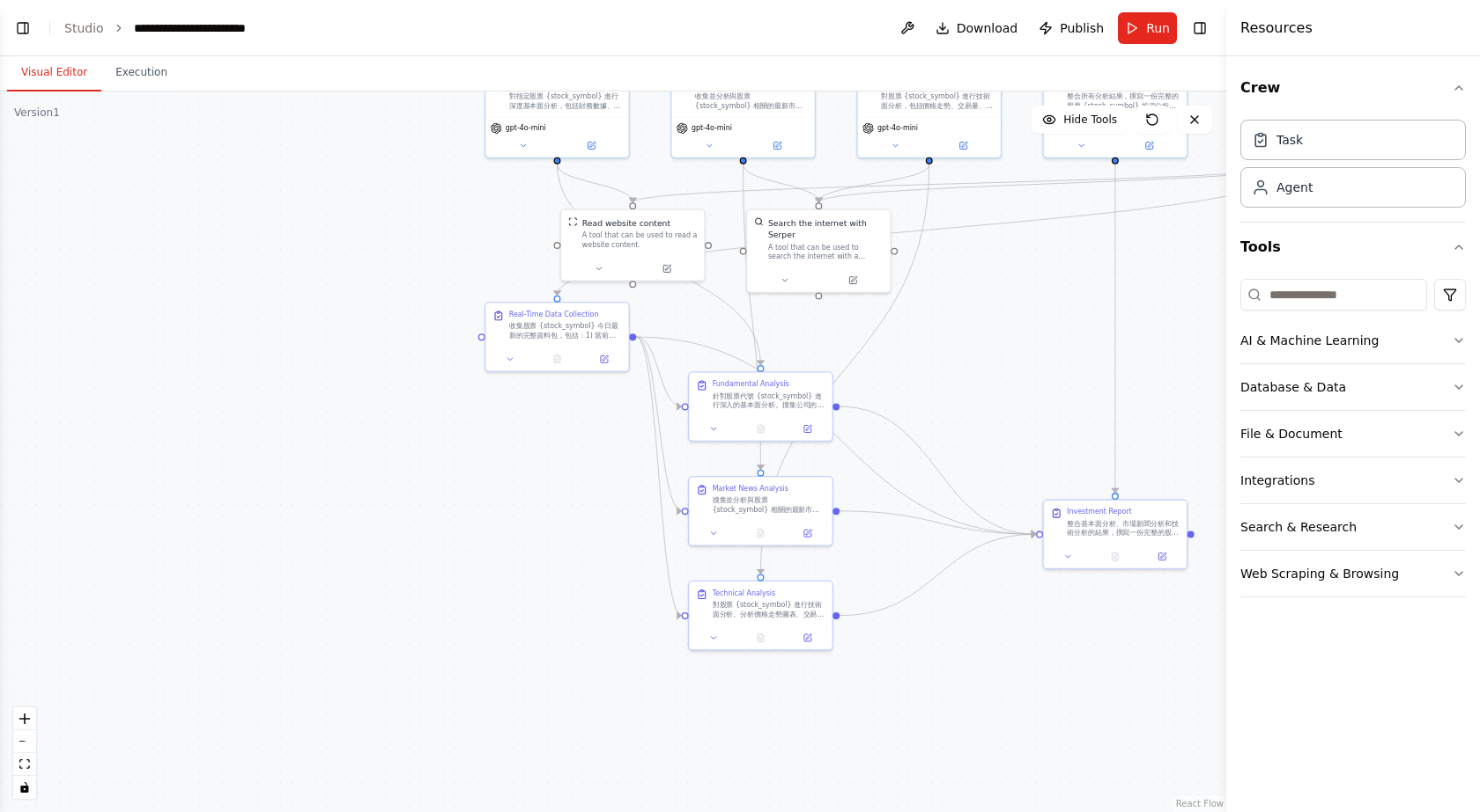
drag, startPoint x: 1007, startPoint y: 361, endPoint x: 869, endPoint y: 363, distance: 138.0
click at [869, 363] on div ".deletable-edge-delete-btn { width: 20px; height: 20px; border: 0px solid #ffff…" at bounding box center [613, 452] width 1226 height 721
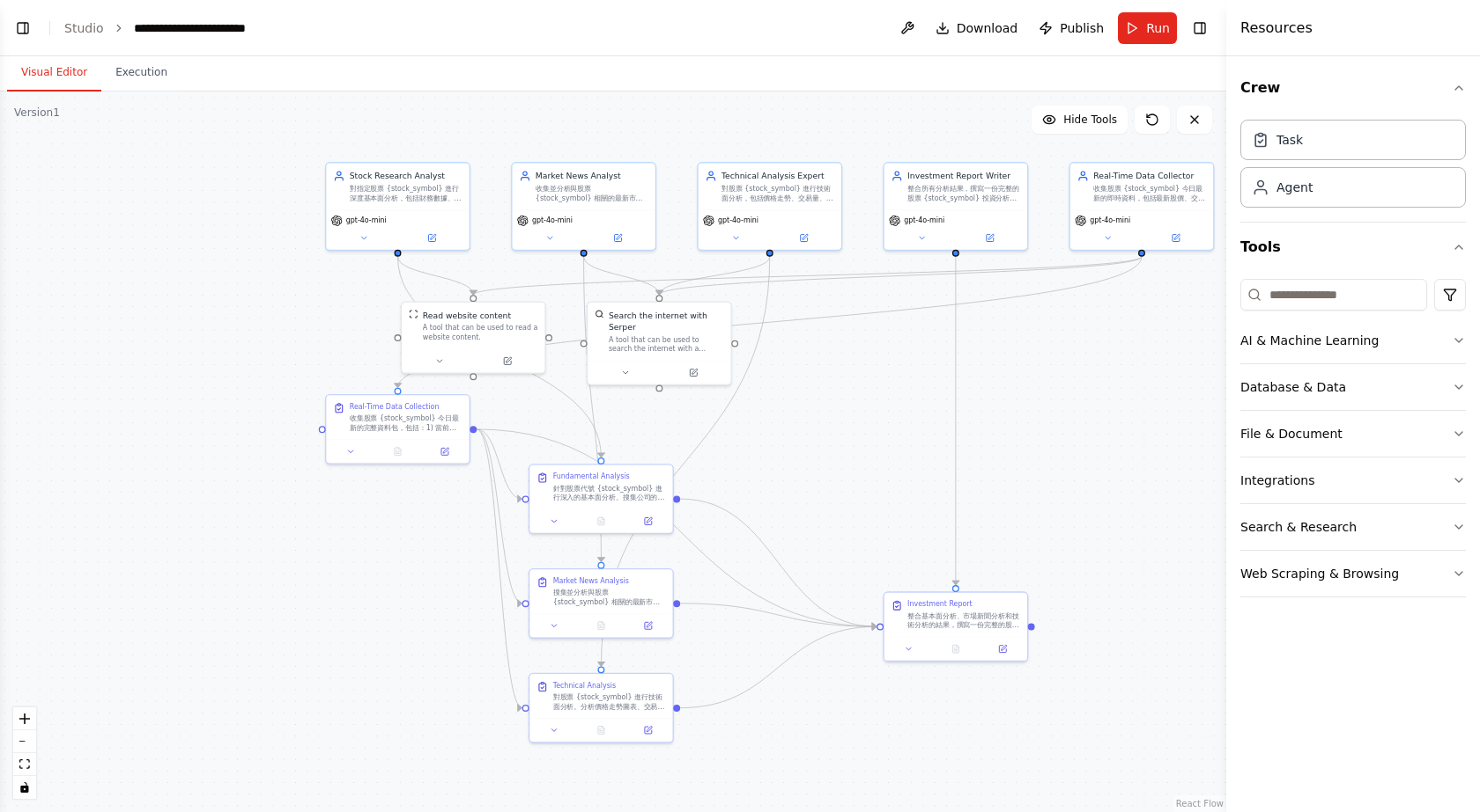
drag, startPoint x: 962, startPoint y: 250, endPoint x: 940, endPoint y: 350, distance: 102.4
click at [940, 350] on div ".deletable-edge-delete-btn { width: 20px; height: 20px; border: 0px solid #ffff…" at bounding box center [613, 452] width 1226 height 721
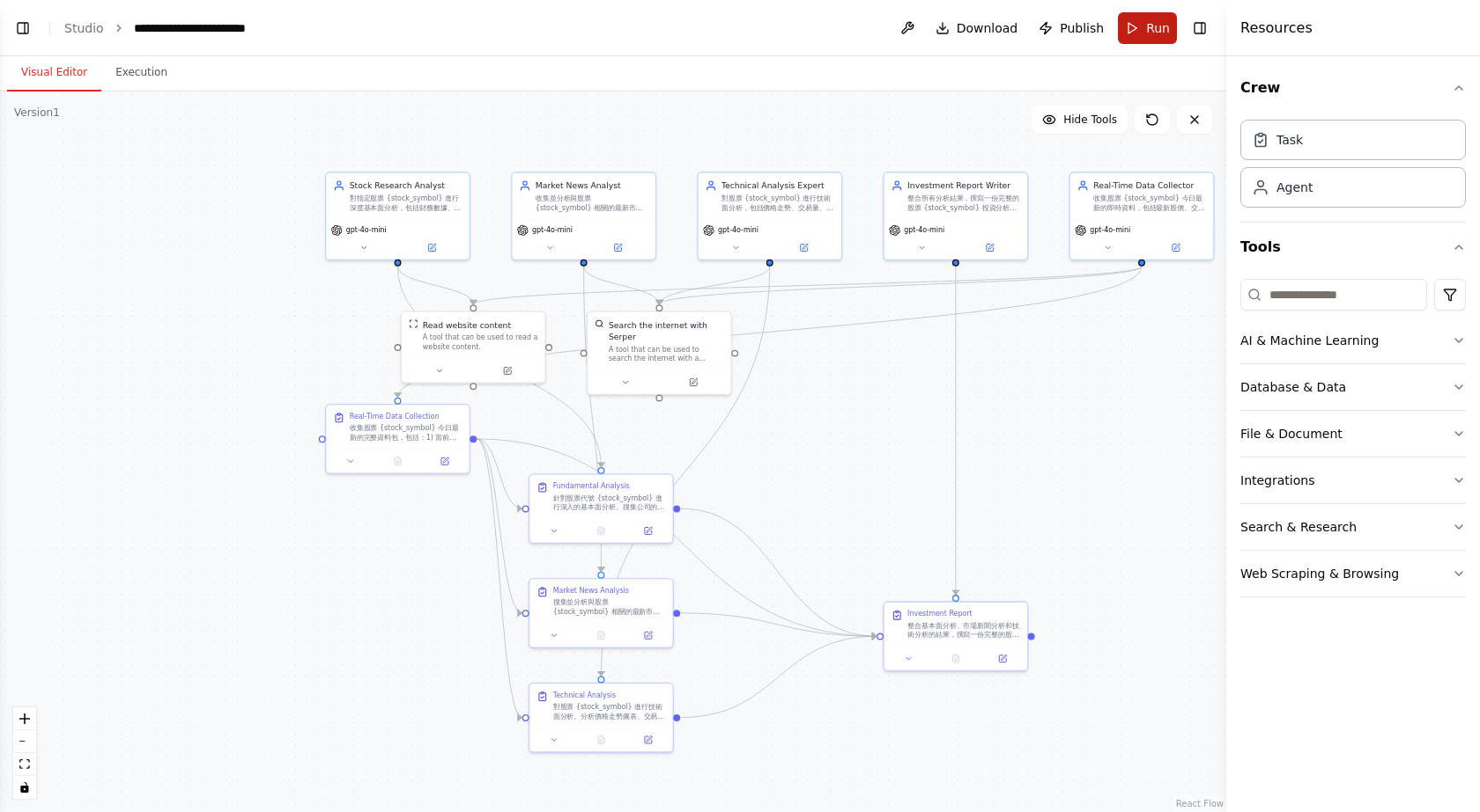
click at [1152, 26] on span "Run" at bounding box center [1157, 28] width 23 height 17
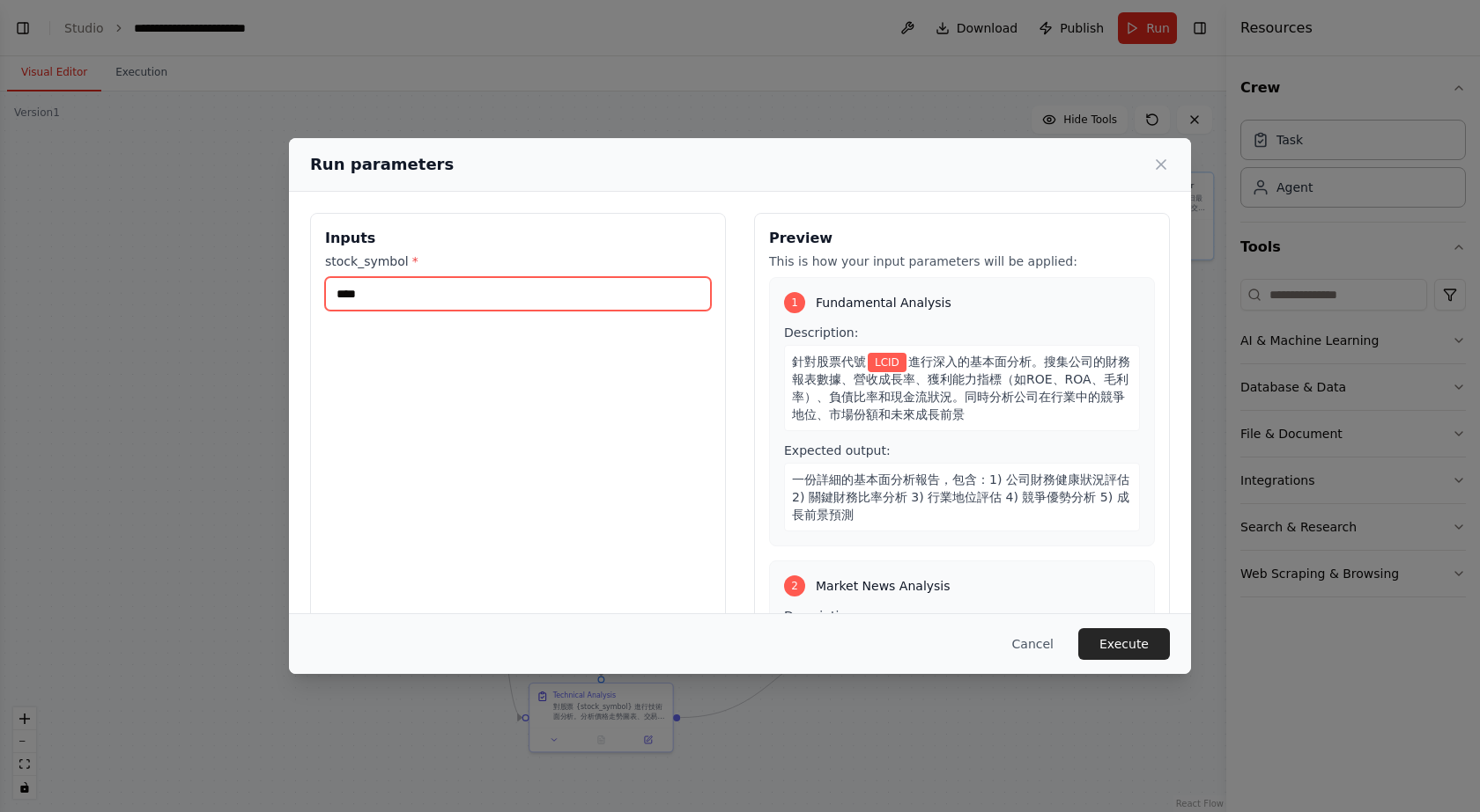
drag, startPoint x: 400, startPoint y: 298, endPoint x: 288, endPoint y: 287, distance: 112.5
click at [288, 287] on div "Run parameters Inputs stock_symbol * **** Preview This is how your input parame…" at bounding box center [740, 406] width 1480 height 812
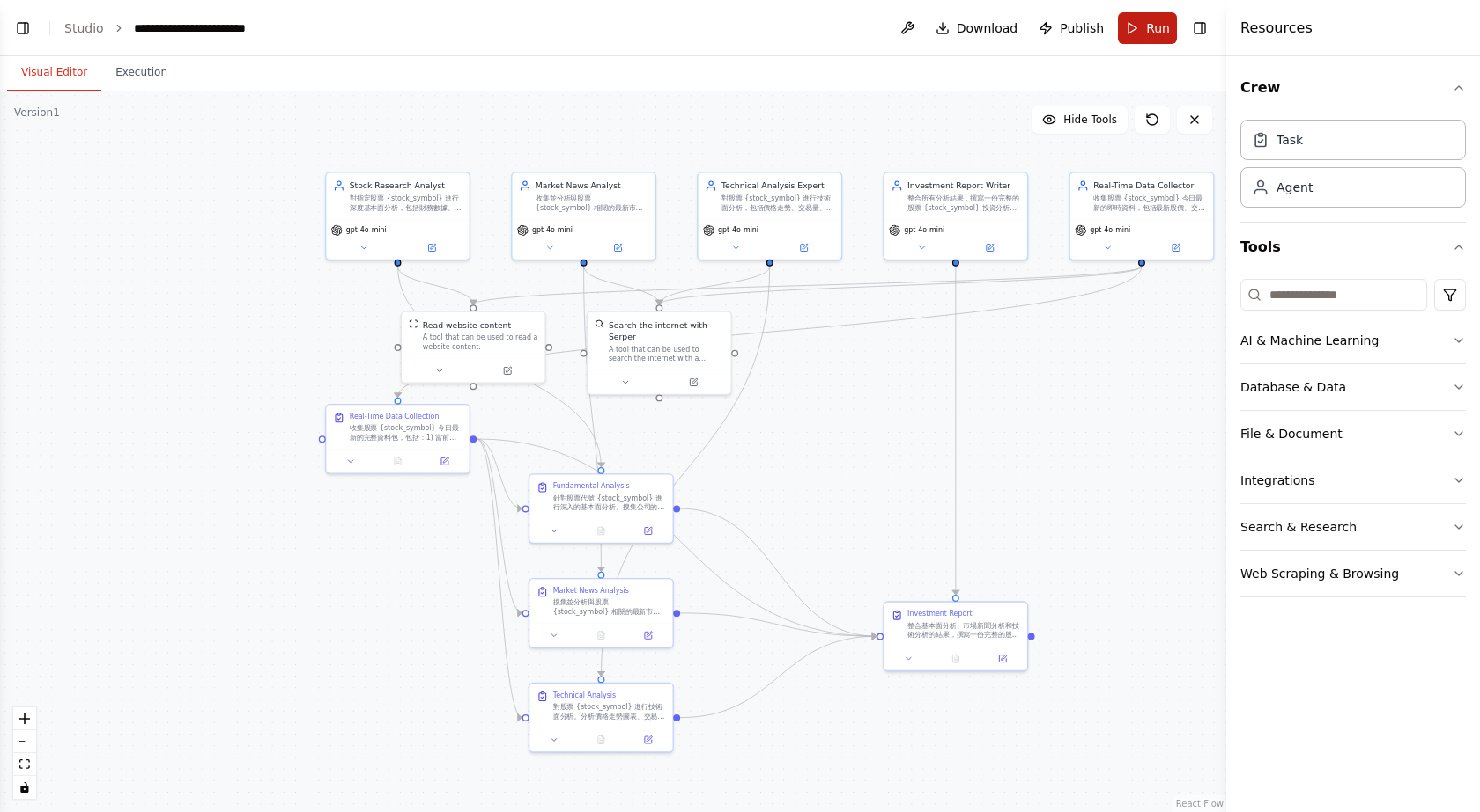
click at [1137, 32] on button "Run" at bounding box center [1147, 28] width 59 height 32
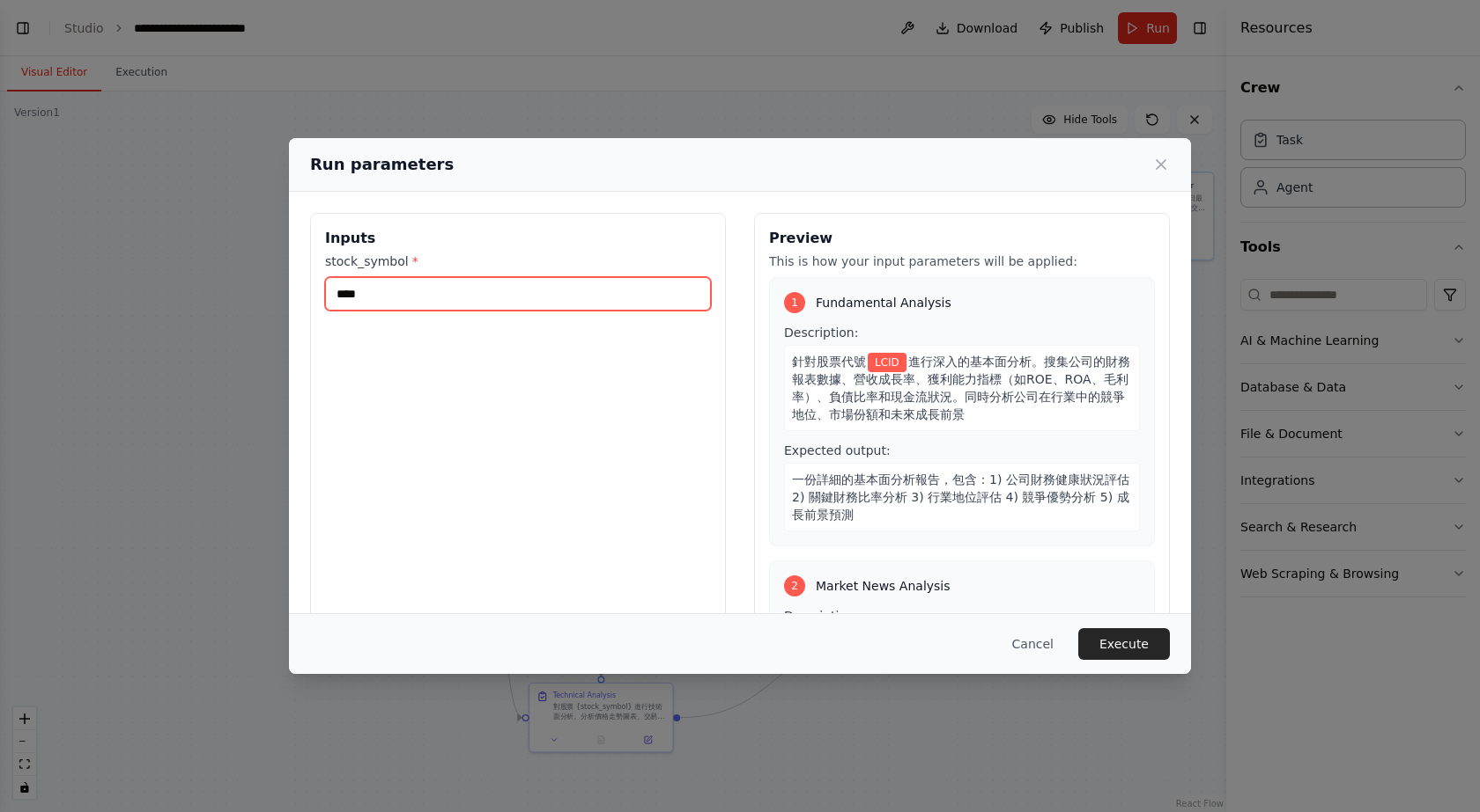
click at [453, 297] on input "****" at bounding box center [517, 293] width 386 height 33
drag, startPoint x: 502, startPoint y: 298, endPoint x: 109, endPoint y: 275, distance: 393.7
click at [113, 275] on div "Run parameters Inputs stock_symbol * **** Preview This is how your input parame…" at bounding box center [740, 406] width 1480 height 812
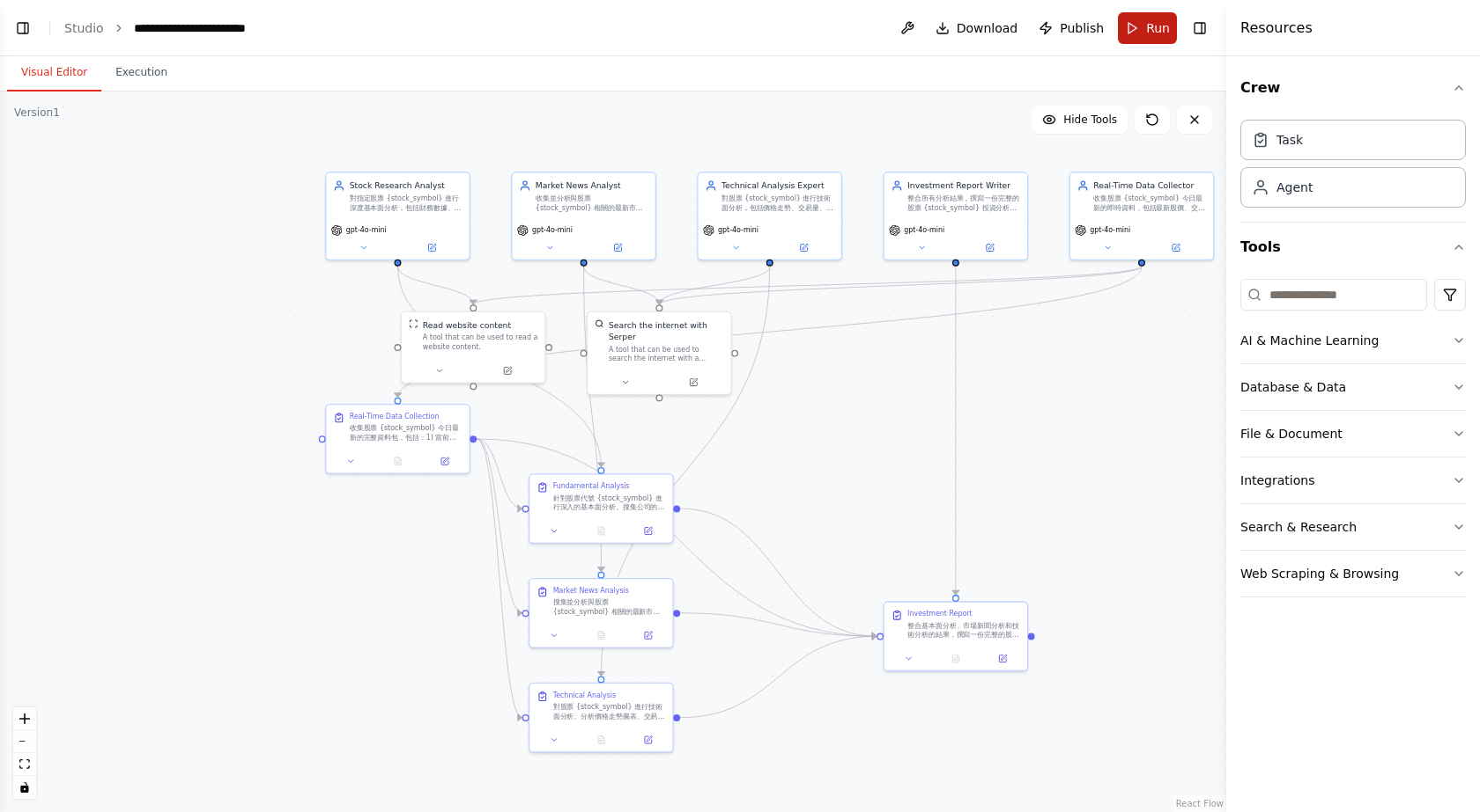
click at [1142, 35] on button "Run" at bounding box center [1147, 28] width 59 height 32
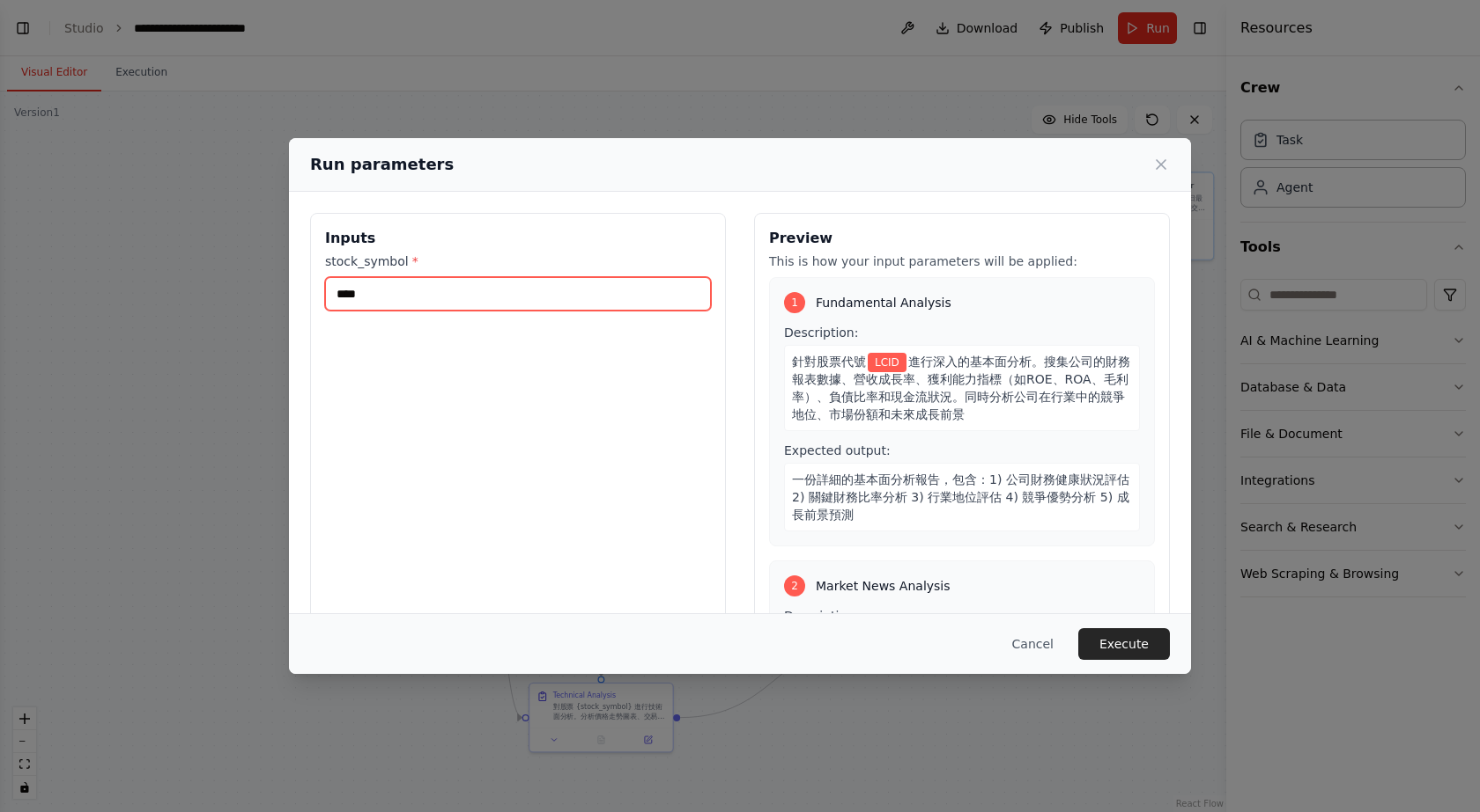
click at [497, 294] on input "****" at bounding box center [517, 293] width 386 height 33
type input "*"
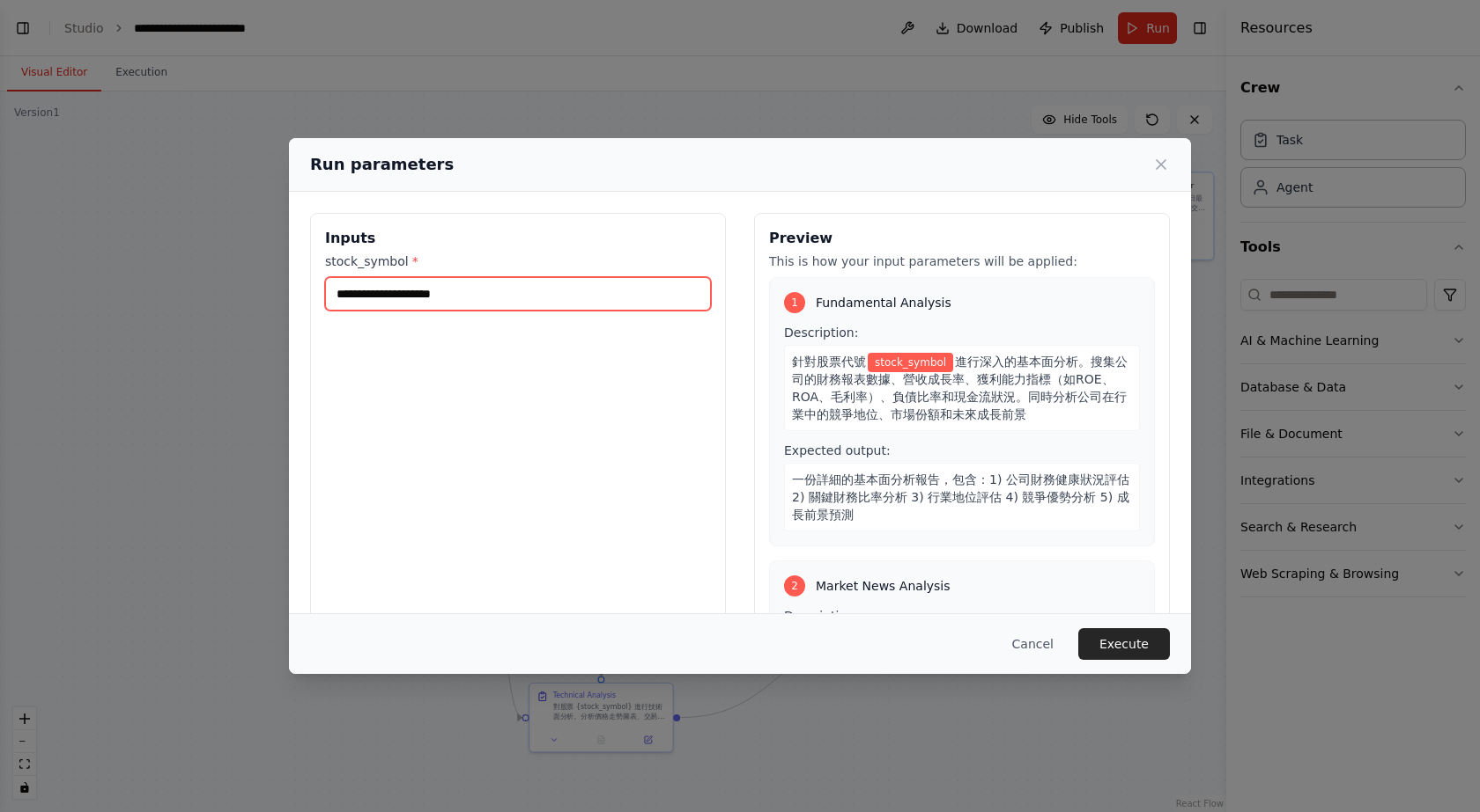
type input "*"
type input "**"
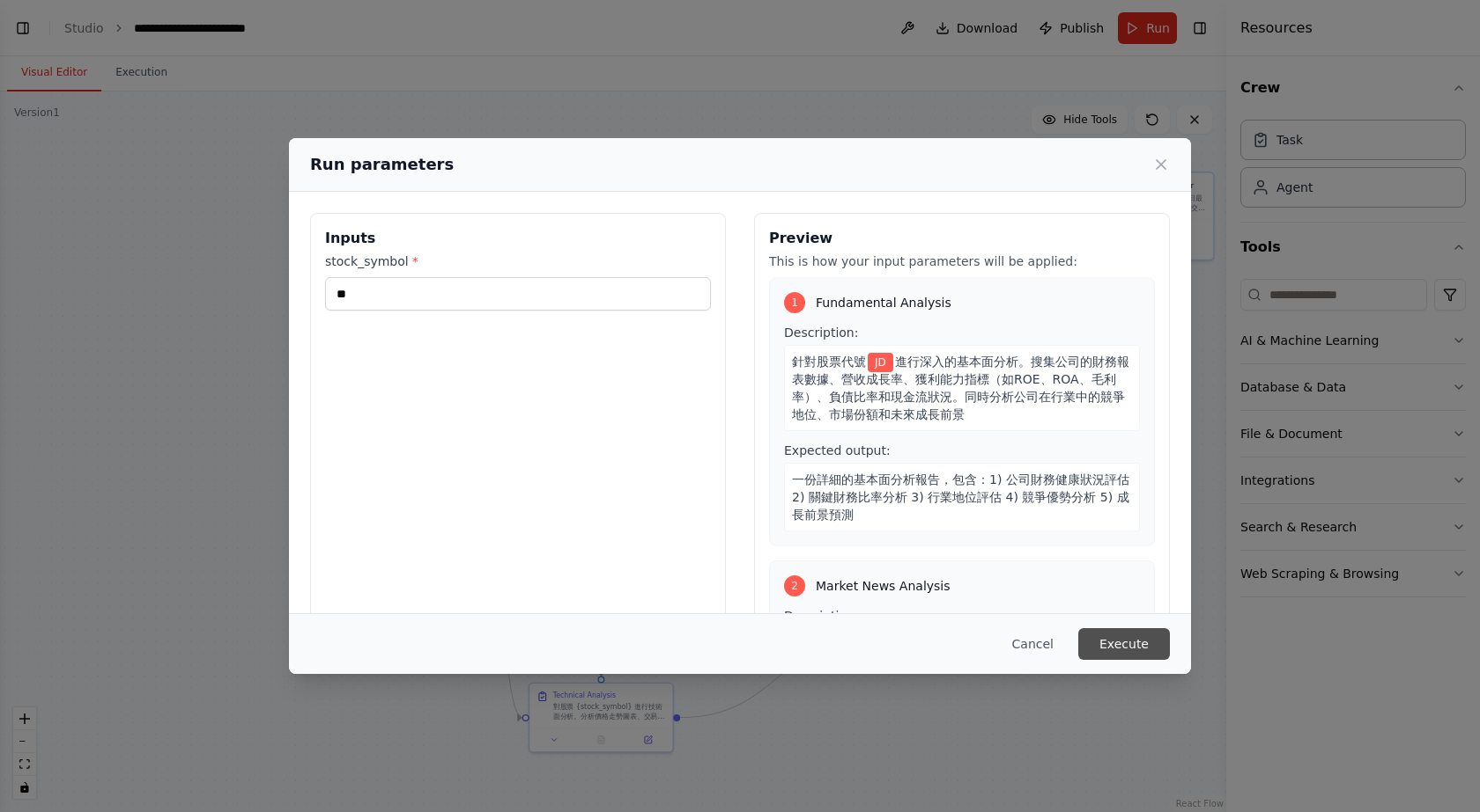
click at [1122, 642] on button "Execute" at bounding box center [1123, 644] width 91 height 32
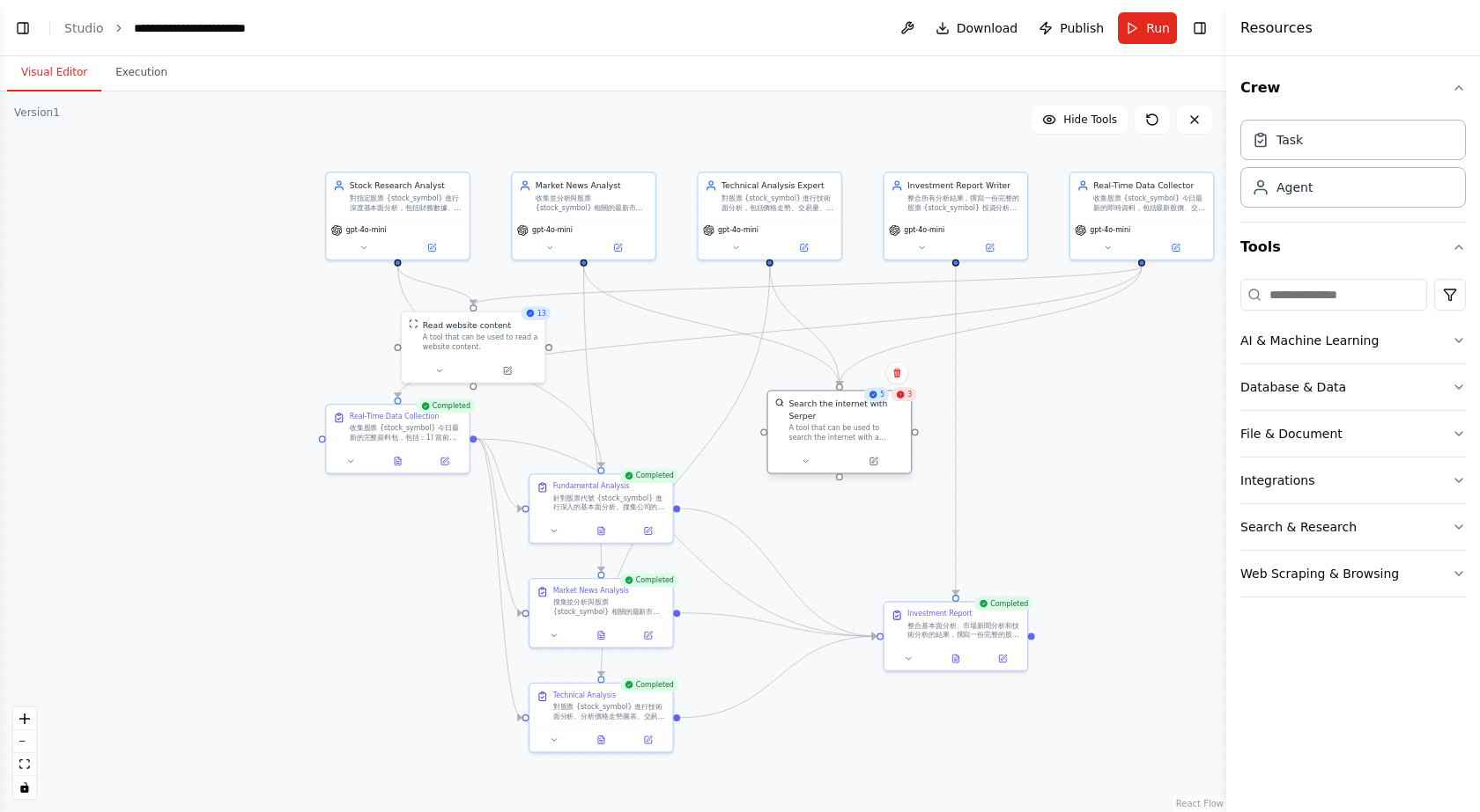
drag, startPoint x: 647, startPoint y: 337, endPoint x: 827, endPoint y: 422, distance: 199.1
click at [827, 423] on div "A tool that can be used to search the internet with a search_query. Supports di…" at bounding box center [846, 432] width 116 height 18
drag, startPoint x: 509, startPoint y: 341, endPoint x: 509, endPoint y: 325, distance: 16.0
click at [509, 325] on div "A tool that can be used to read a website content." at bounding box center [485, 328] width 116 height 18
click at [859, 423] on div "A tool that can be used to search the internet with a search_query. Supports di…" at bounding box center [846, 432] width 116 height 18
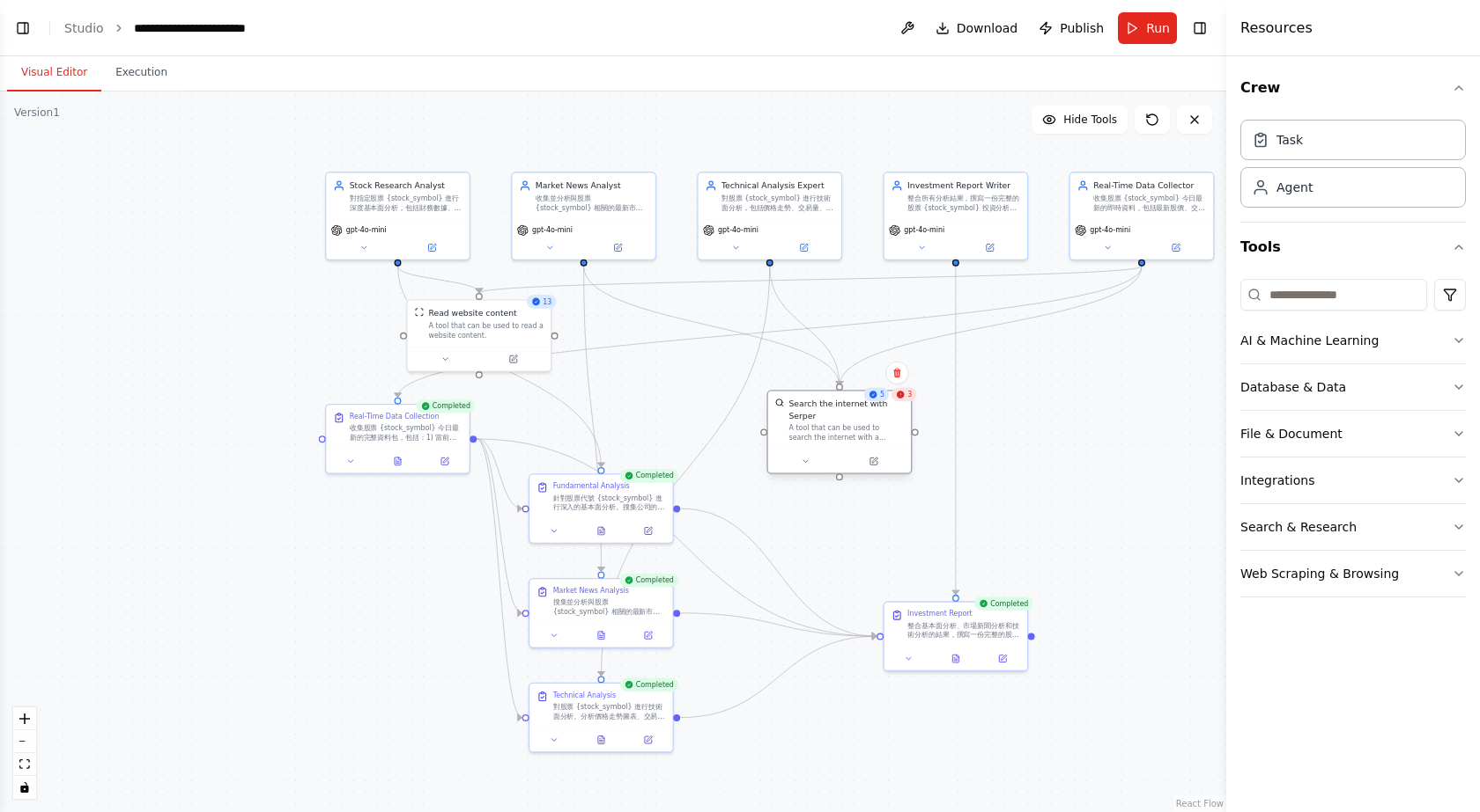
click at [859, 423] on div "A tool that can be used to search the internet with a search_query. Supports di…" at bounding box center [846, 432] width 116 height 18
click at [872, 408] on div "Search the internet with Serper" at bounding box center [846, 410] width 116 height 23
click at [903, 398] on icon at bounding box center [901, 394] width 8 height 8
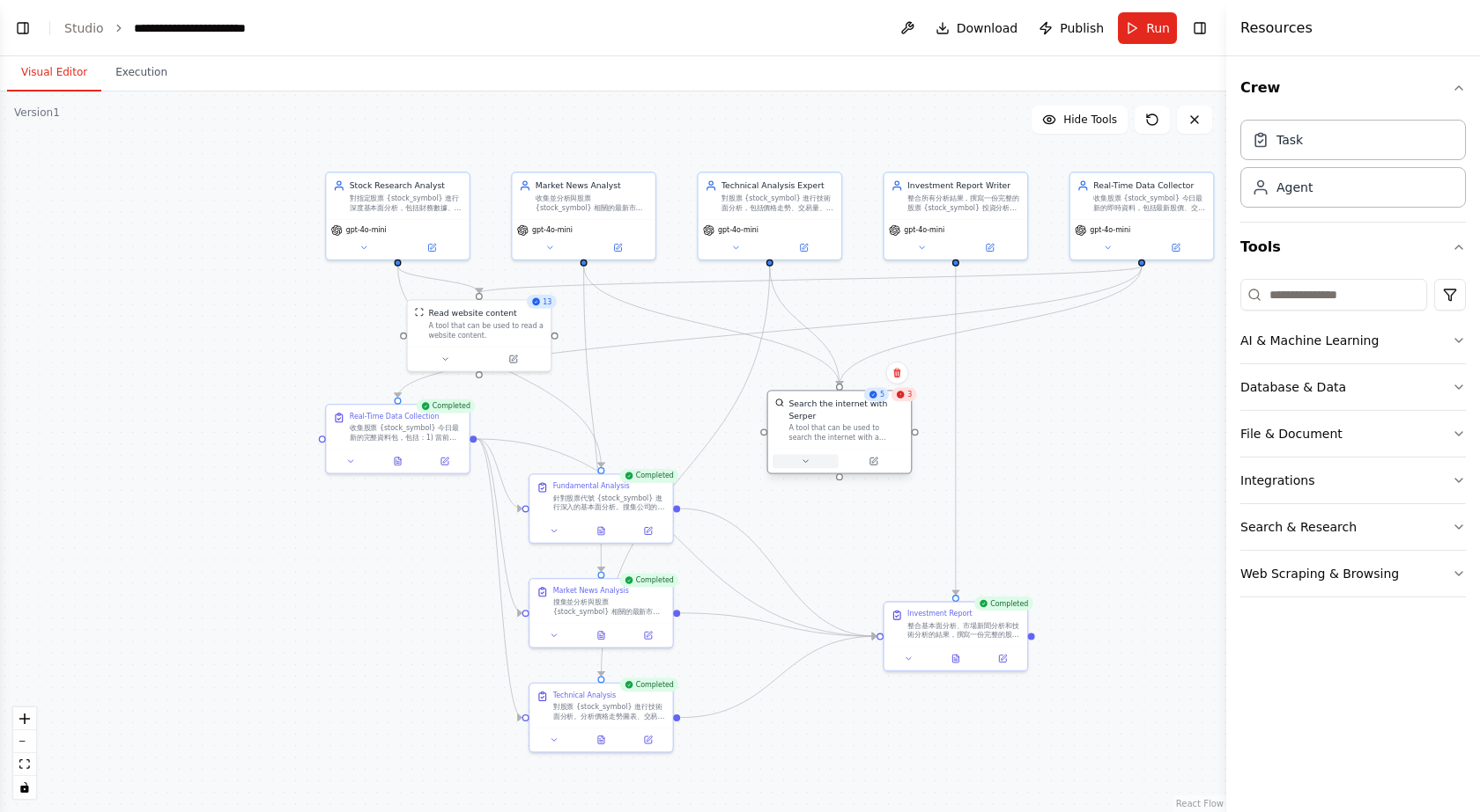
click at [801, 457] on icon at bounding box center [806, 461] width 10 height 10
click at [839, 572] on span "Customize (Optional)" at bounding box center [813, 577] width 74 height 10
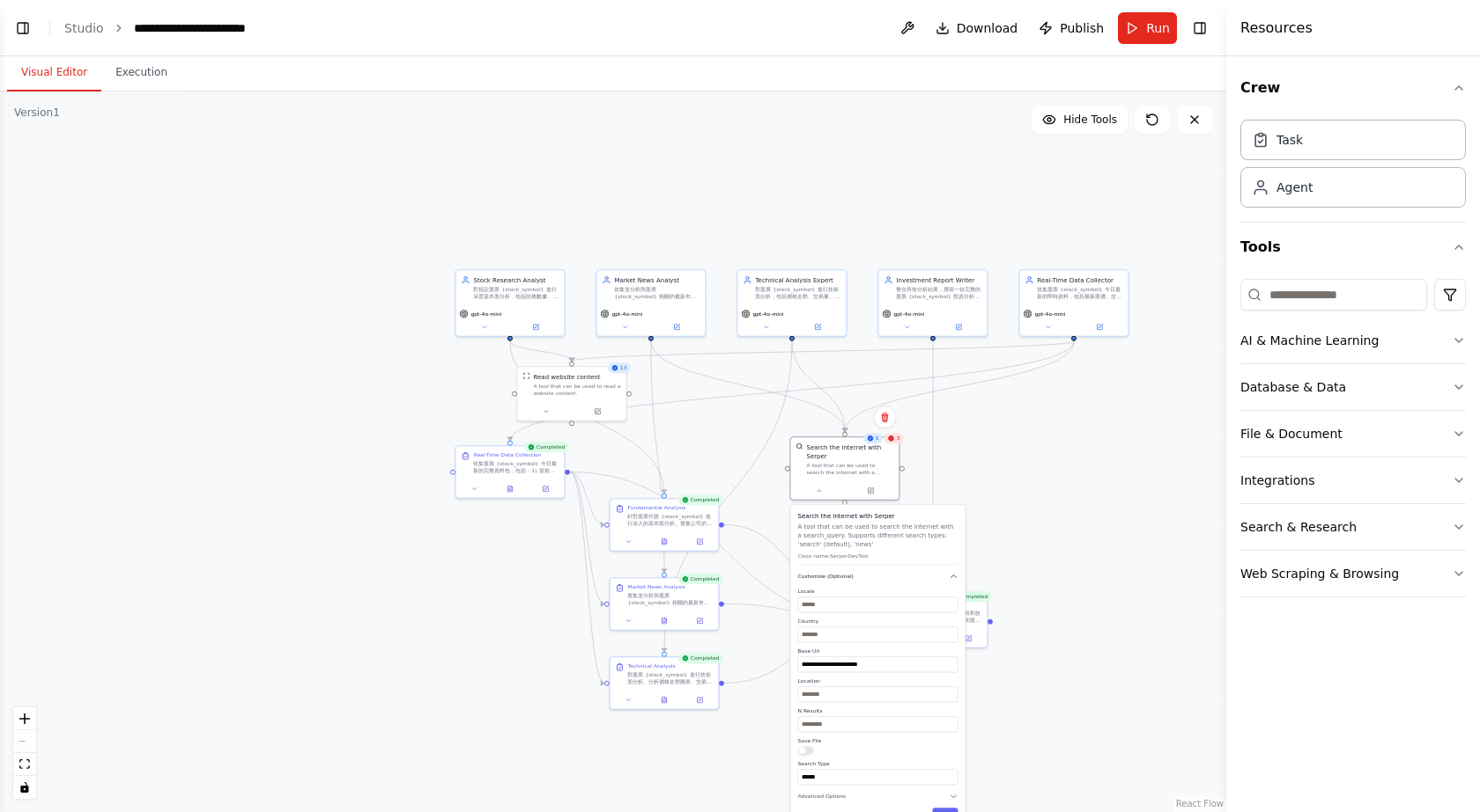
click at [848, 573] on span "Customize (Optional)" at bounding box center [824, 576] width 55 height 7
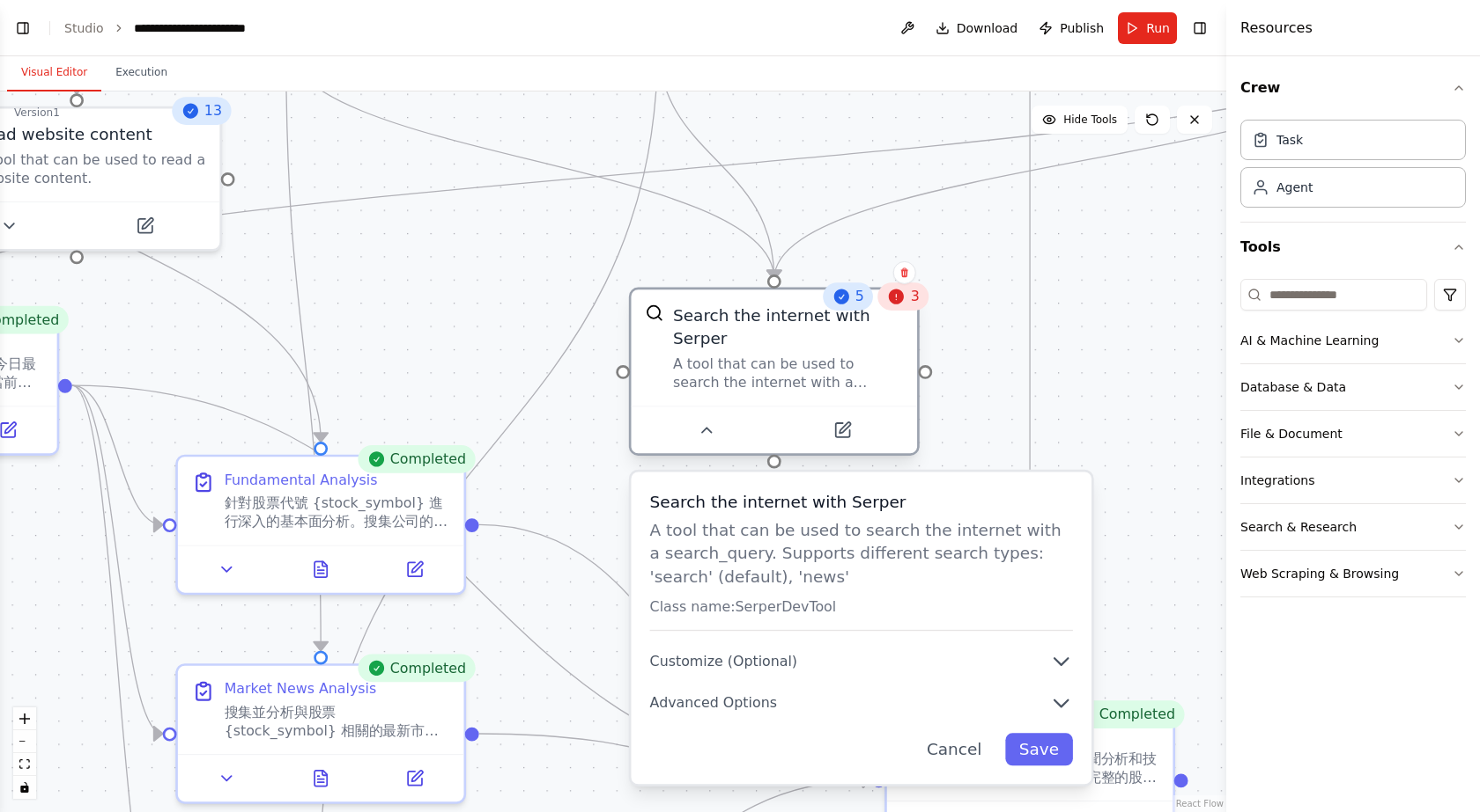
drag, startPoint x: 774, startPoint y: 331, endPoint x: 669, endPoint y: 275, distance: 119.0
click at [672, 304] on div "Search the internet with Serper A tool that can be used to search the internet …" at bounding box center [787, 348] width 230 height 88
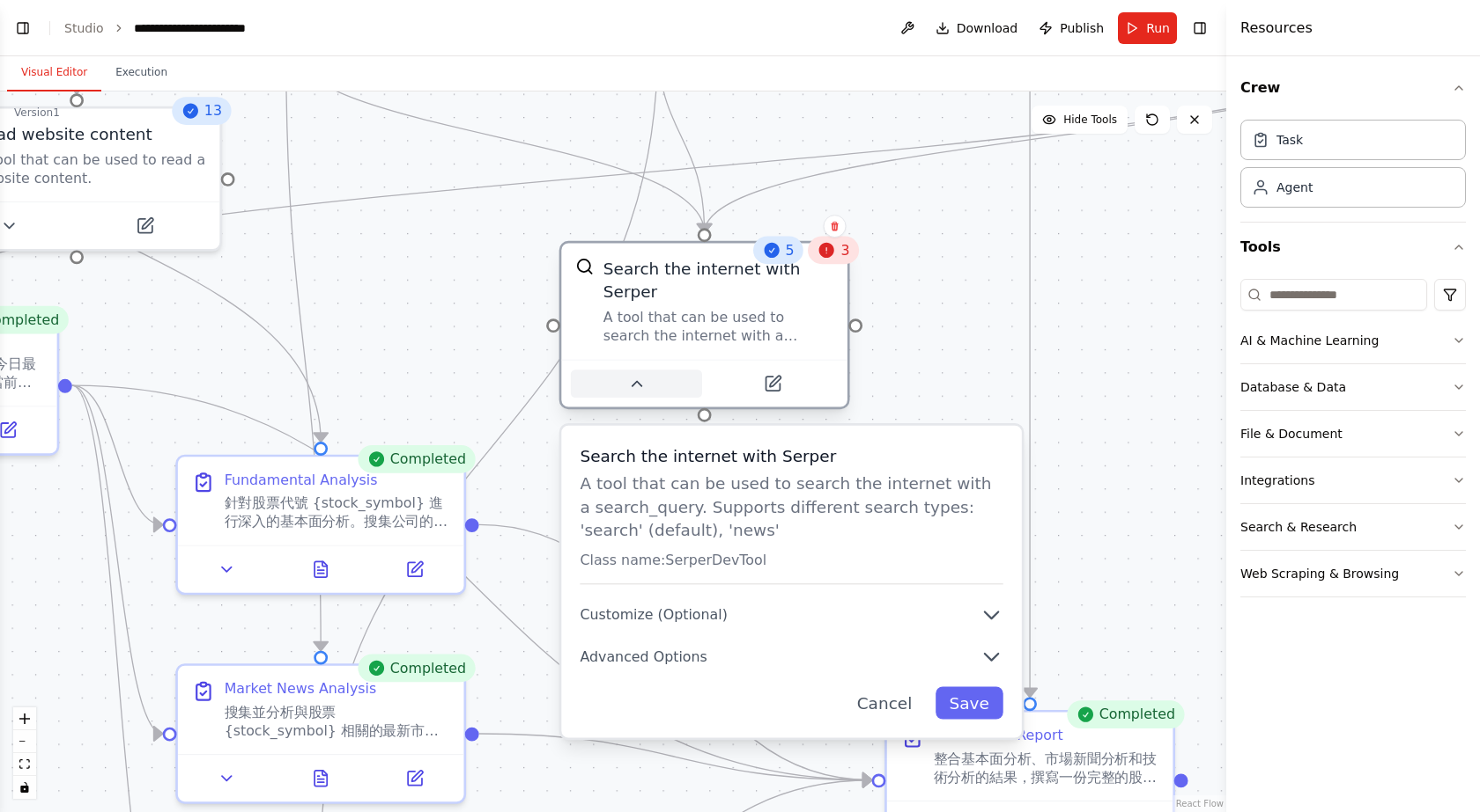
click at [641, 381] on icon at bounding box center [637, 383] width 10 height 5
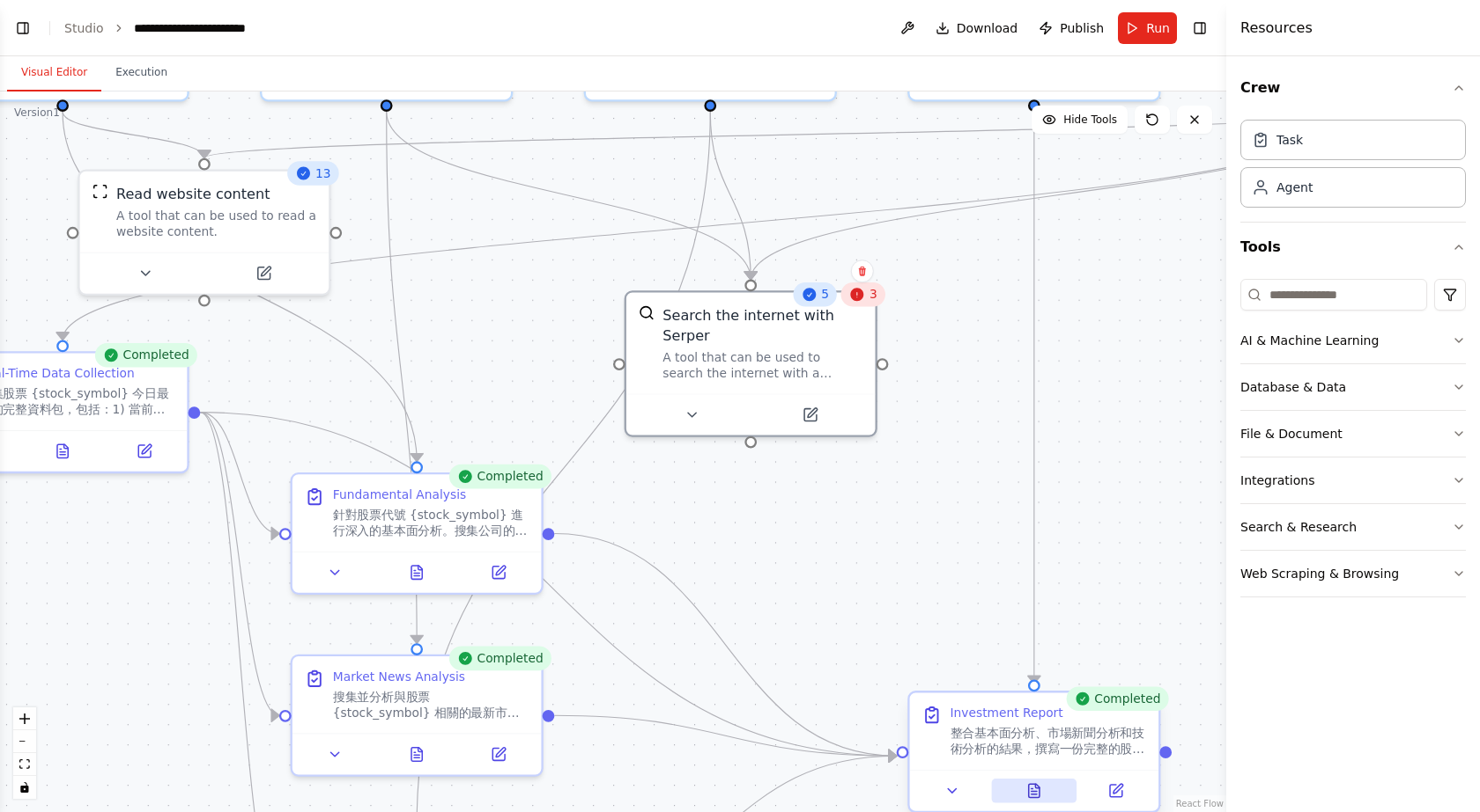
click at [1047, 786] on button at bounding box center [1034, 791] width 86 height 24
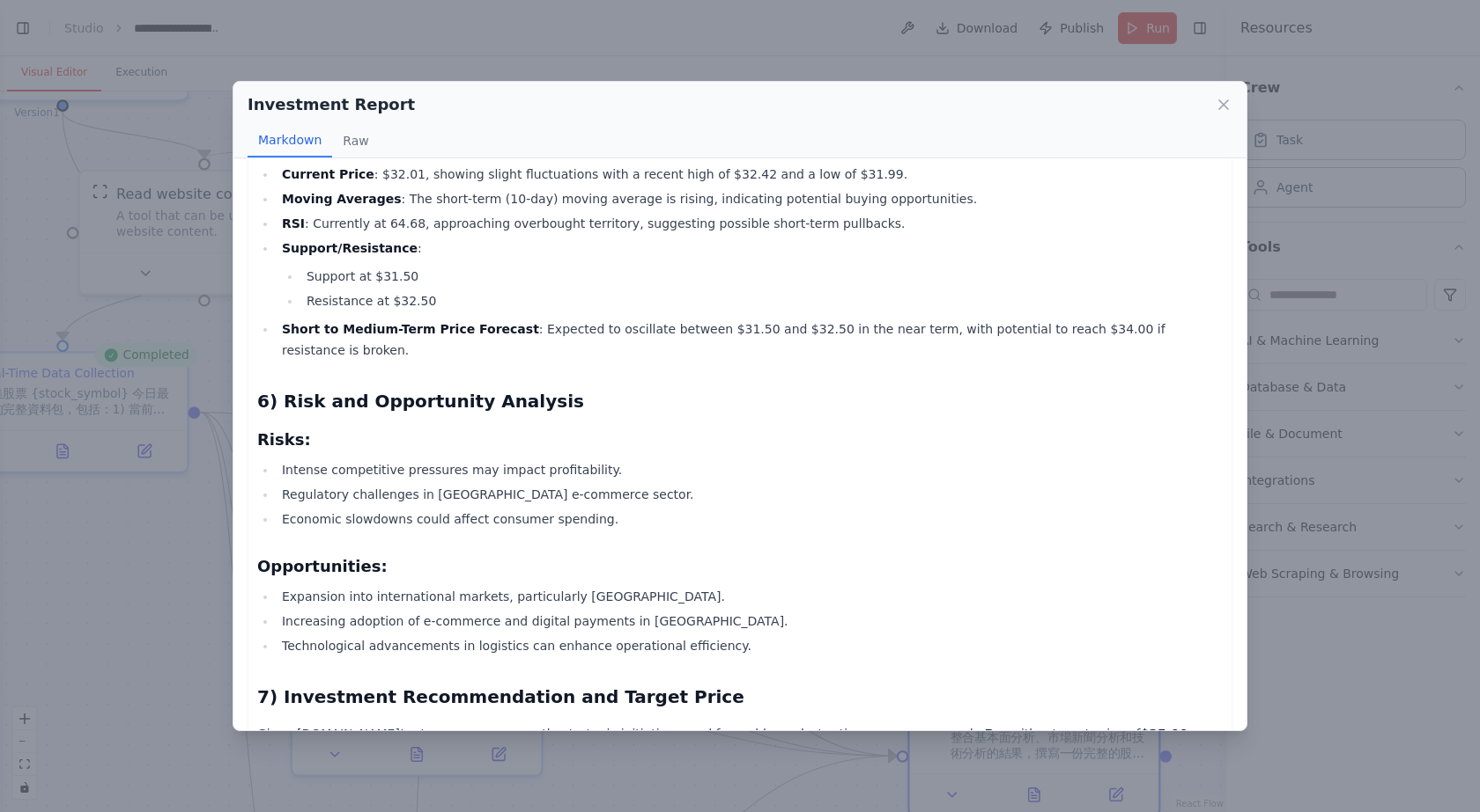
scroll to position [794, 0]
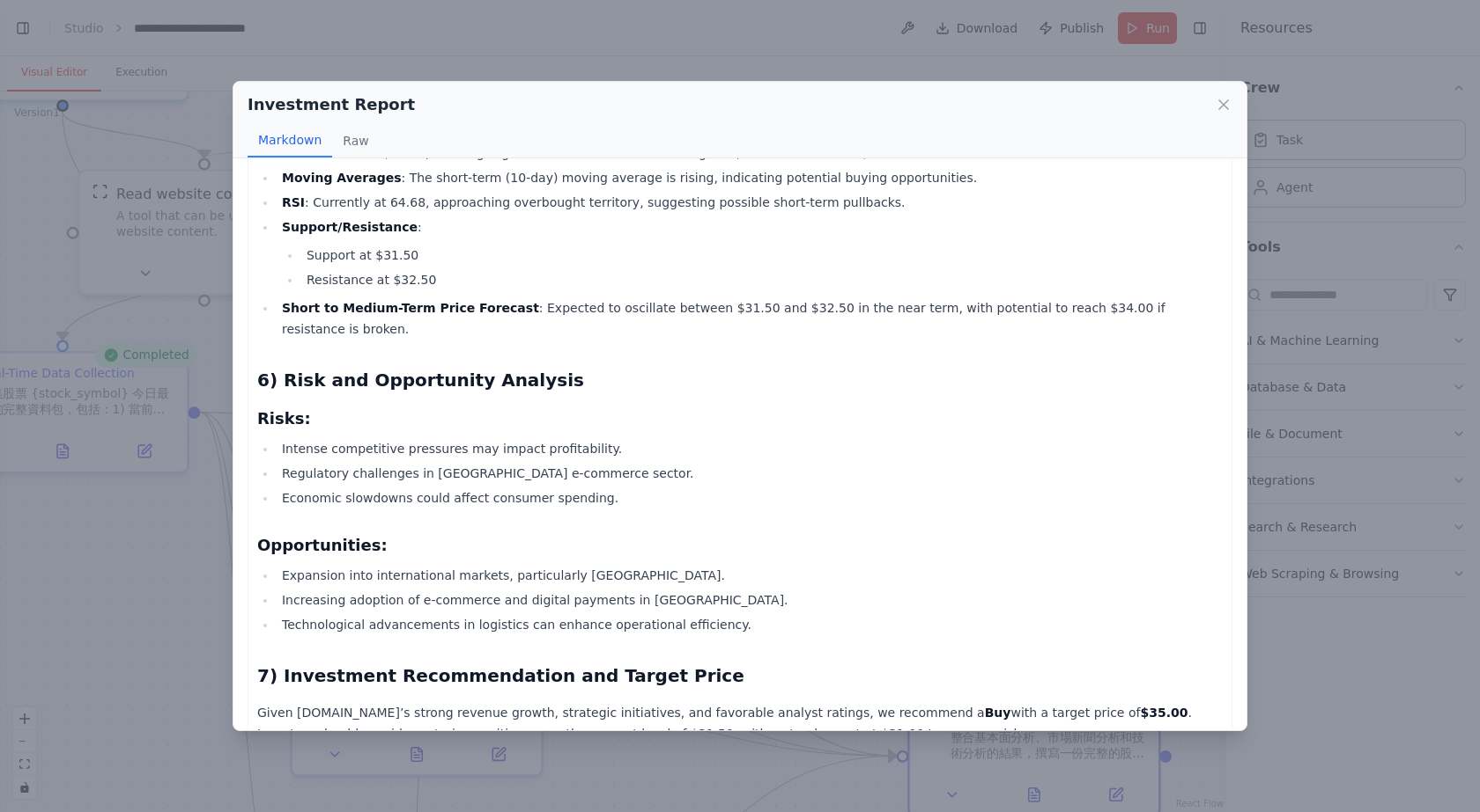
click at [965, 192] on li "RSI : Currently at 64.68, approaching overbought territory, suggesting possible…" at bounding box center [749, 203] width 946 height 21
click at [1217, 99] on icon at bounding box center [1223, 105] width 17 height 17
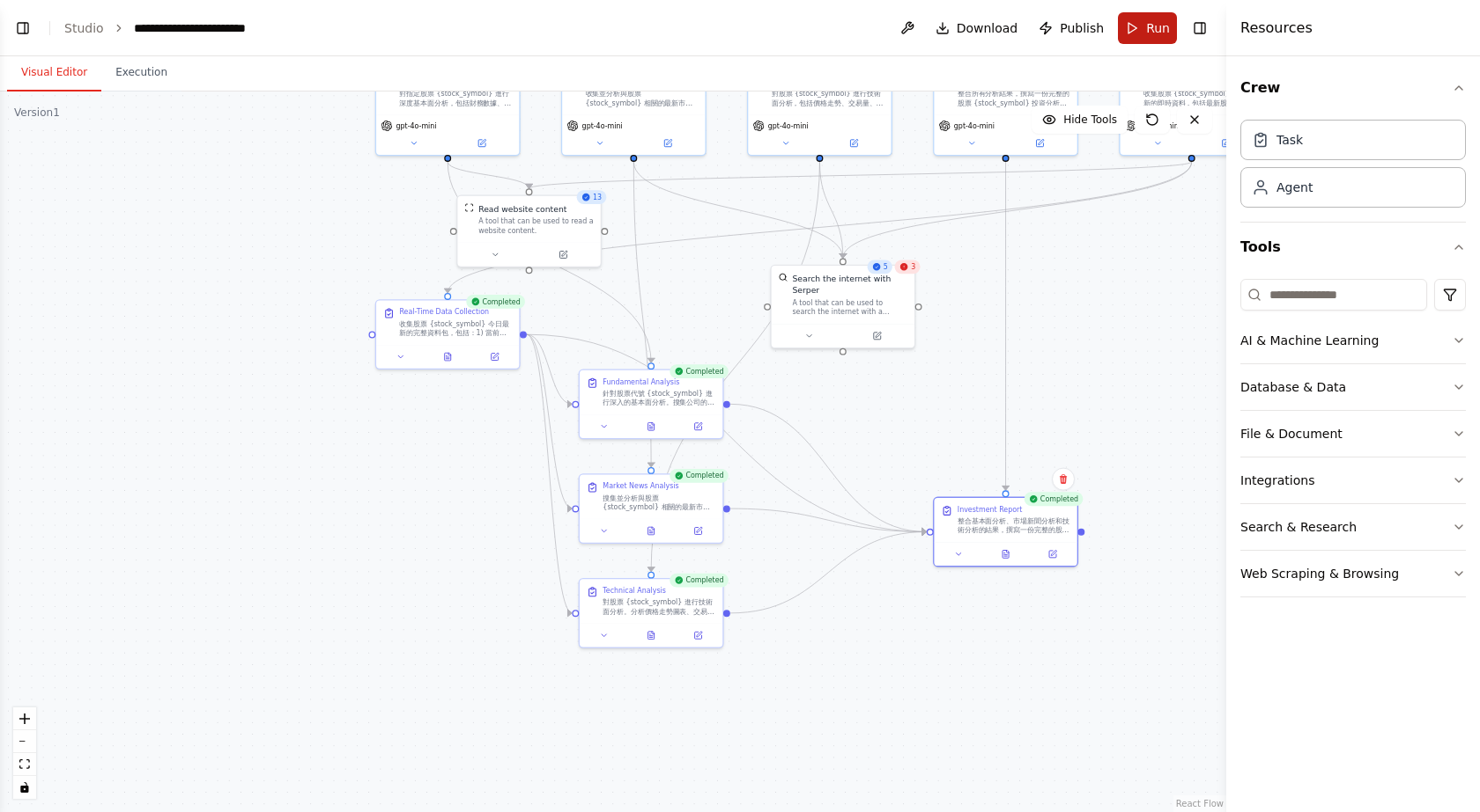
click at [1138, 18] on button "Run" at bounding box center [1147, 28] width 59 height 32
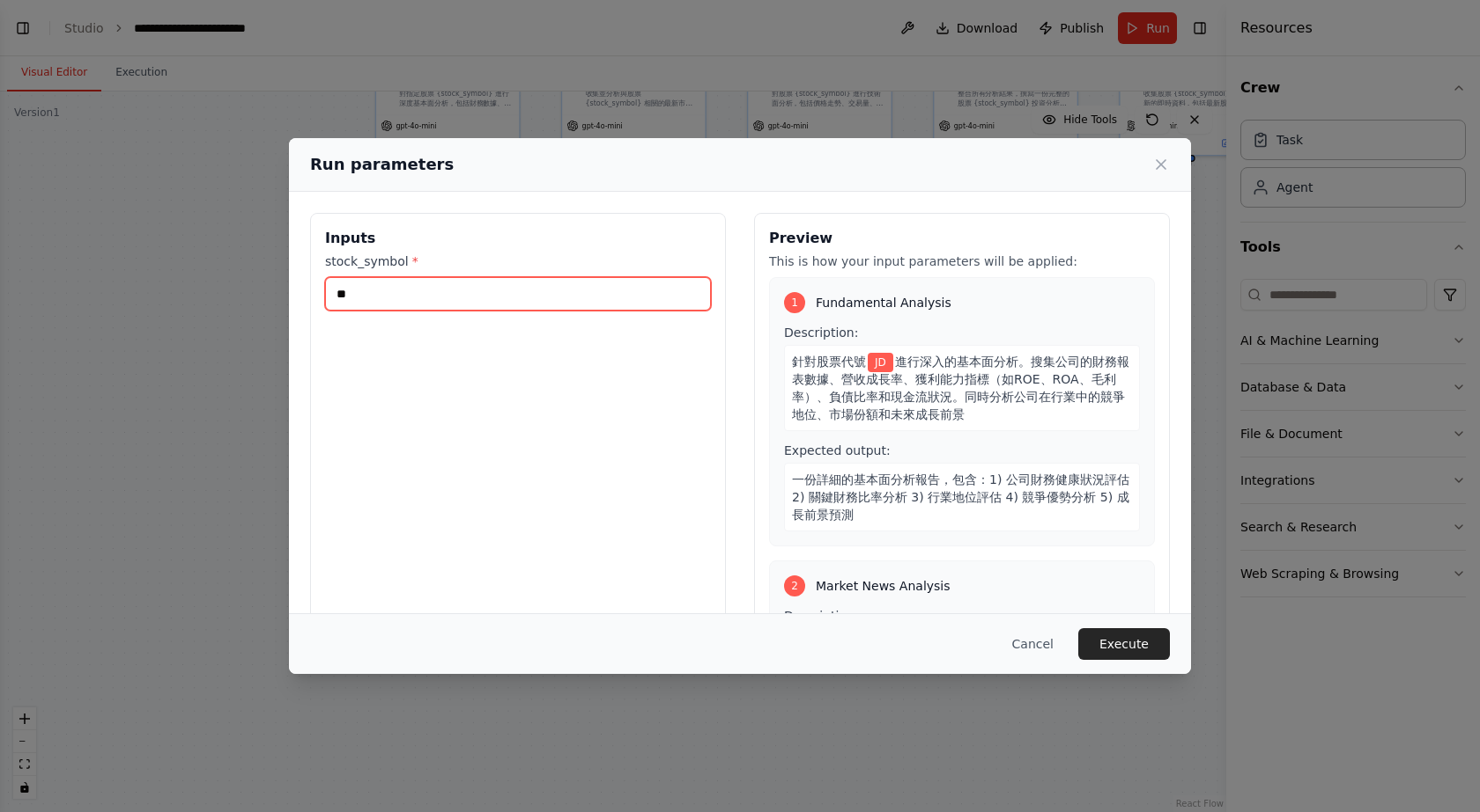
click at [390, 290] on input "**" at bounding box center [517, 293] width 386 height 33
type input "*"
type input "****"
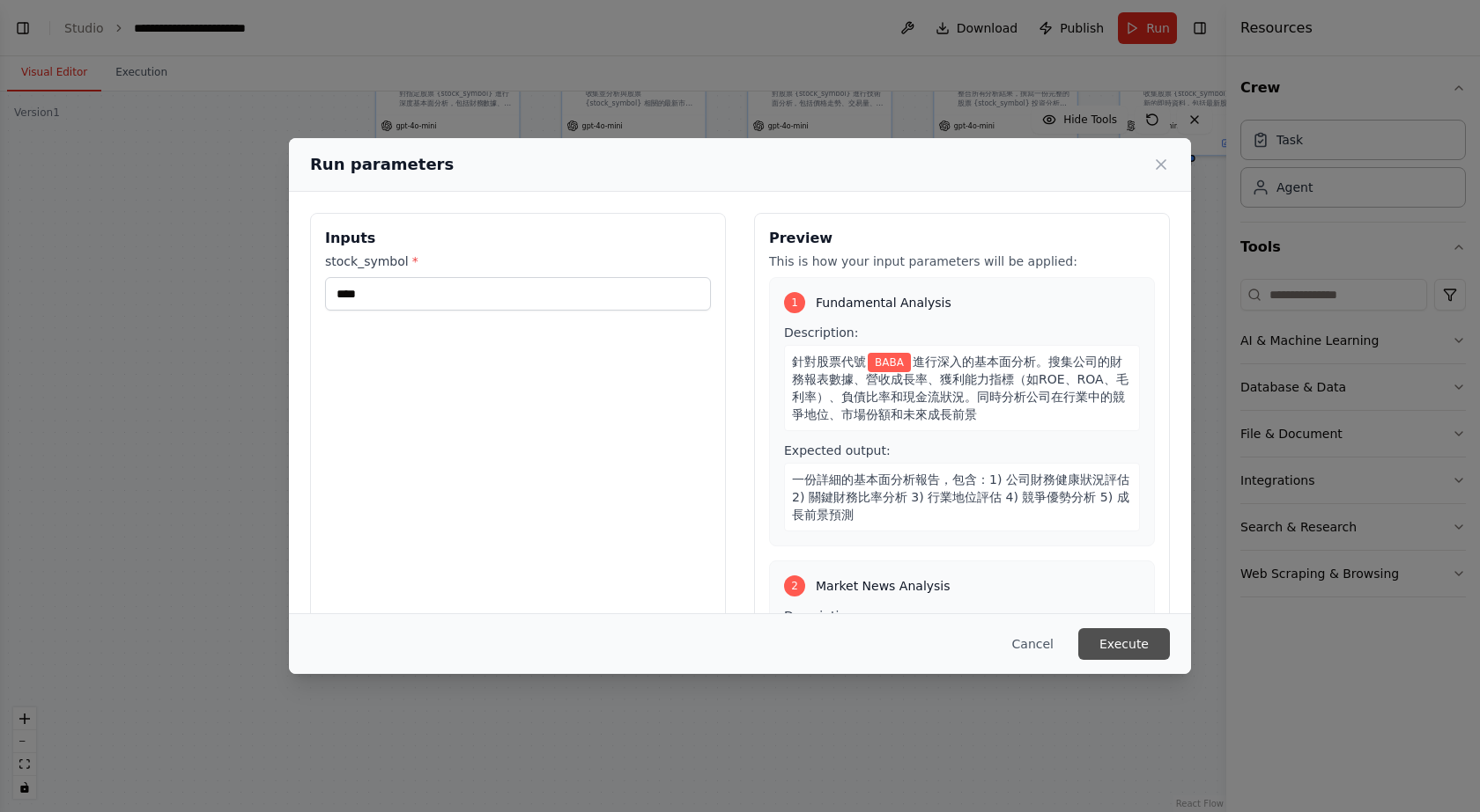
click at [1142, 644] on button "Execute" at bounding box center [1123, 644] width 91 height 32
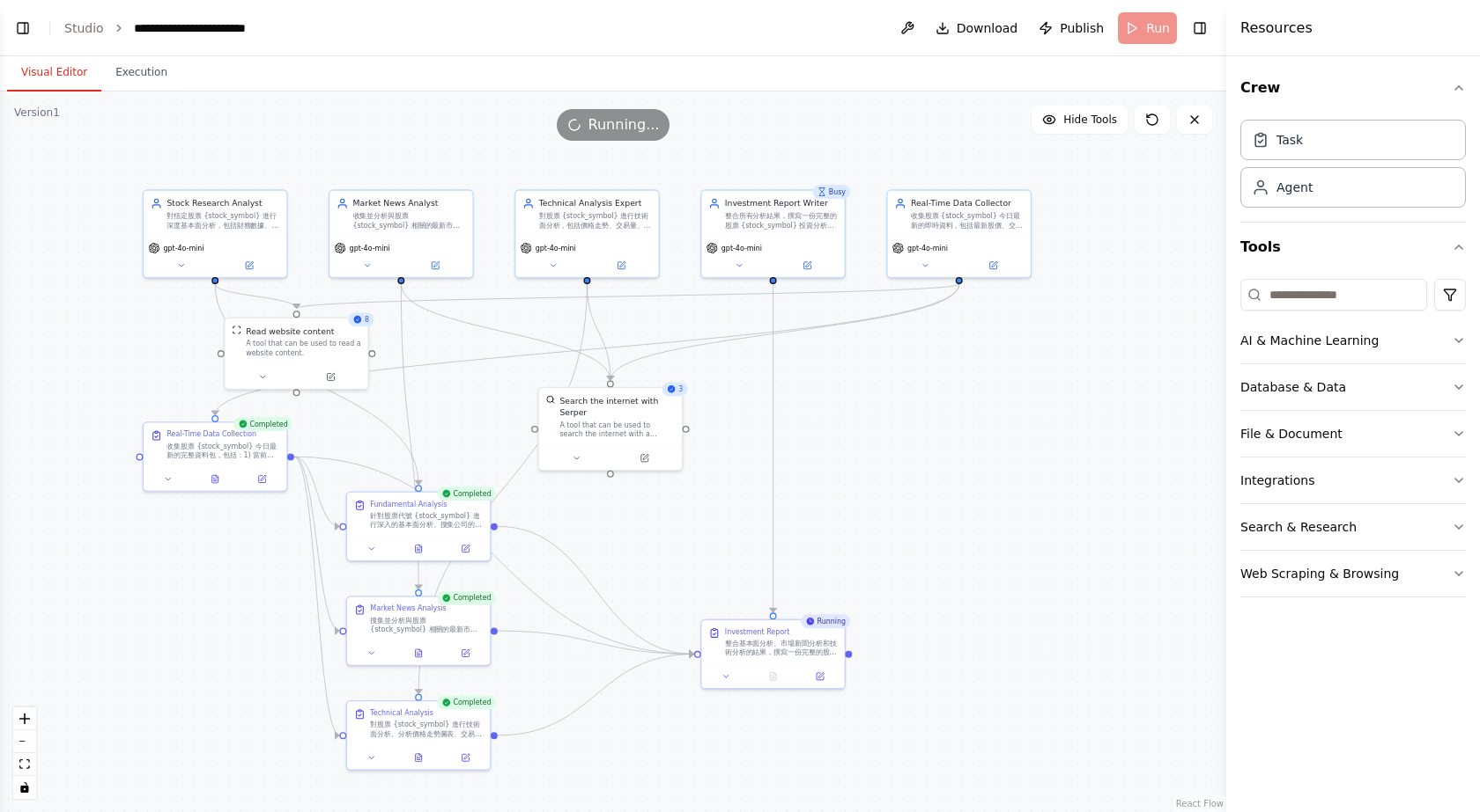
drag, startPoint x: 1110, startPoint y: 254, endPoint x: 840, endPoint y: 411, distance: 312.3
click at [840, 411] on div ".deletable-edge-delete-btn { width: 20px; height: 20px; border: 0px solid #ffff…" at bounding box center [613, 452] width 1226 height 721
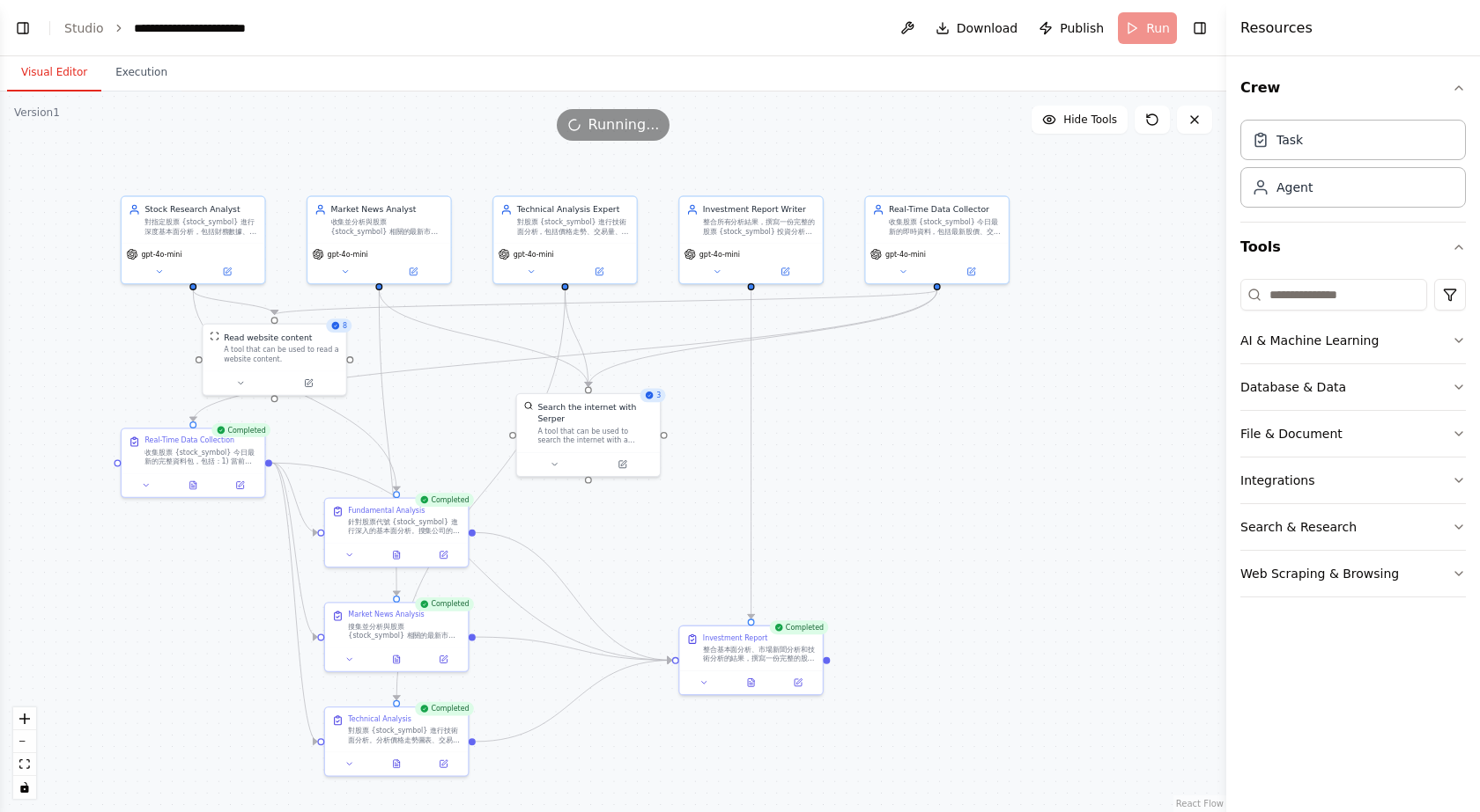
drag, startPoint x: 842, startPoint y: 436, endPoint x: 863, endPoint y: 398, distance: 43.4
click at [863, 398] on div ".deletable-edge-delete-btn { width: 20px; height: 20px; border: 0px solid #ffff…" at bounding box center [613, 452] width 1226 height 721
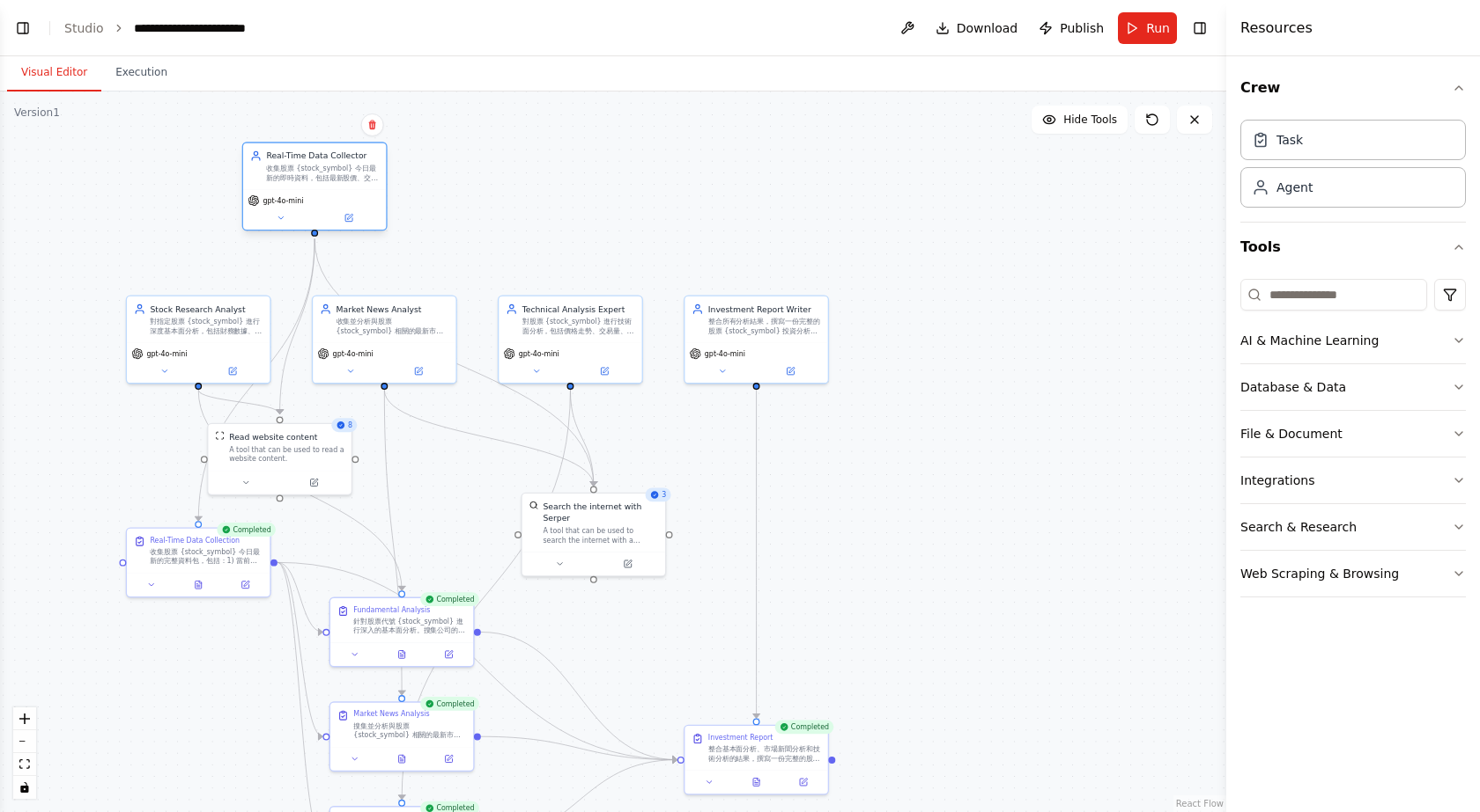
drag, startPoint x: 992, startPoint y: 220, endPoint x: 379, endPoint y: 179, distance: 614.4
click at [379, 179] on div "收集股票 {stock_symbol} 今日最新的即時資料，包括最新股價、交易量、新聞、公告、分析師評級和市場動態，確保所有資料都是當天最新的" at bounding box center [323, 173] width 113 height 18
click at [578, 202] on div ".deletable-edge-delete-btn { width: 20px; height: 20px; border: 0px solid #ffff…" at bounding box center [613, 452] width 1226 height 721
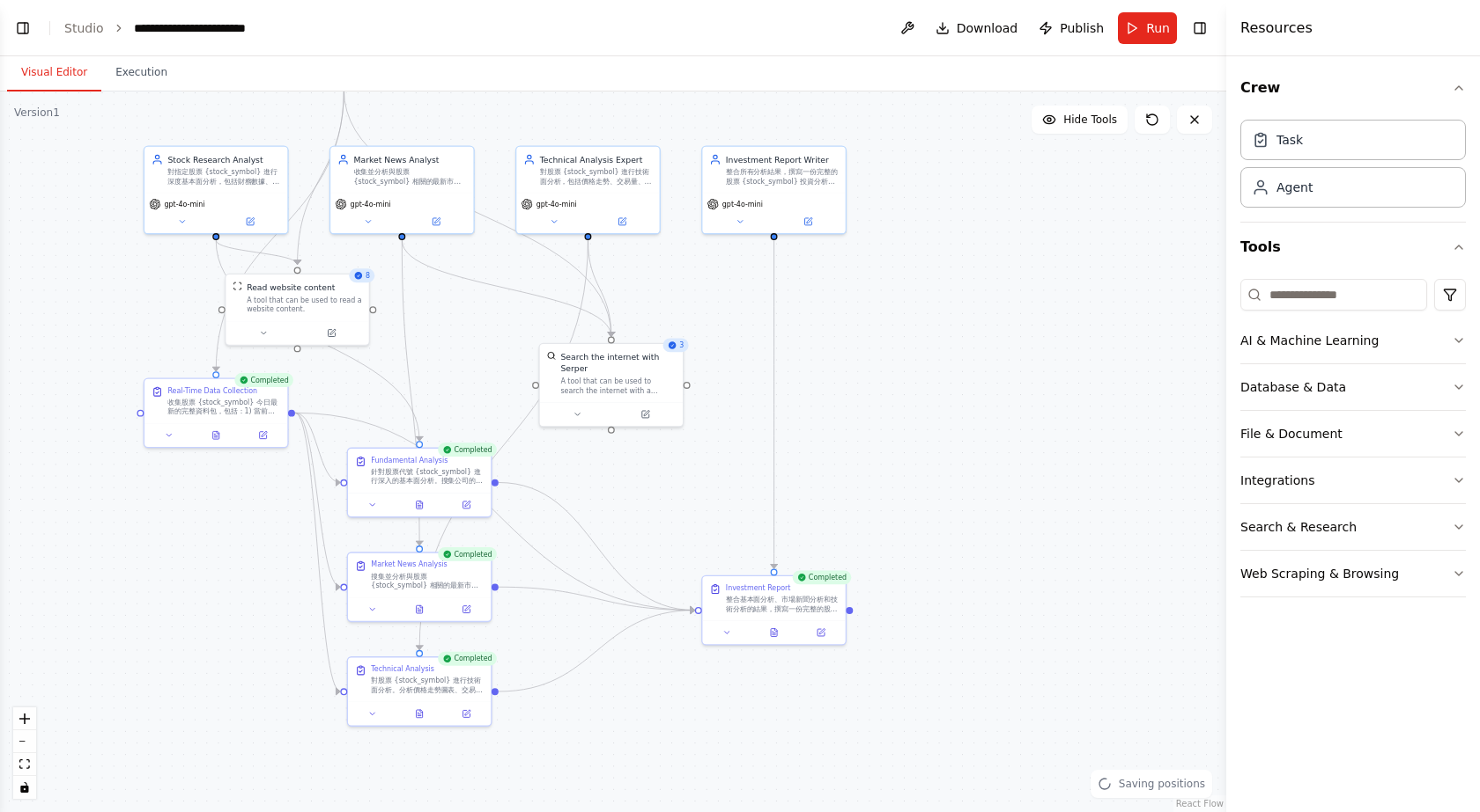
drag, startPoint x: 1038, startPoint y: 450, endPoint x: 1070, endPoint y: 370, distance: 86.2
click at [1070, 370] on div ".deletable-edge-delete-btn { width: 20px; height: 20px; border: 0px solid #ffff…" at bounding box center [613, 452] width 1226 height 721
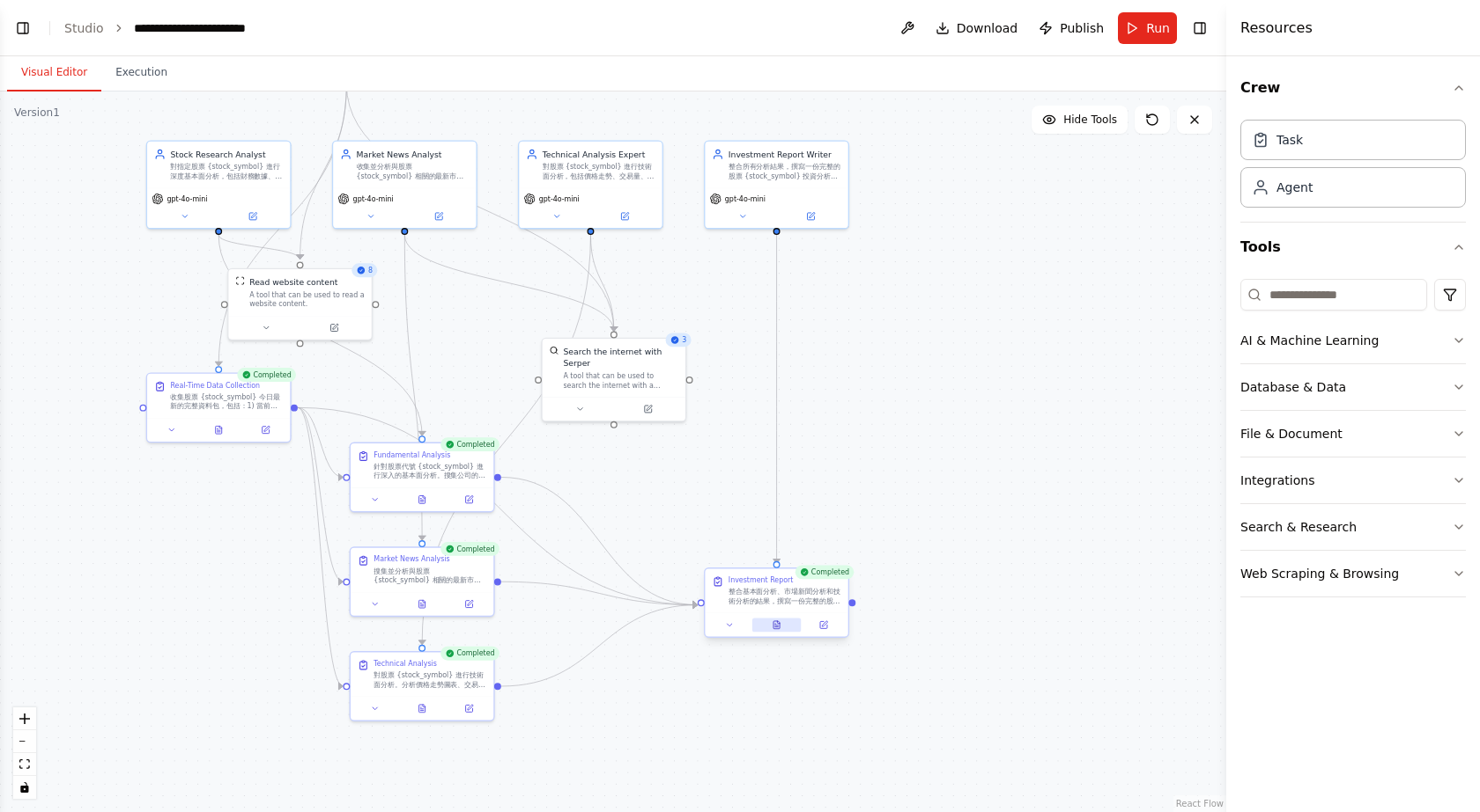
click at [775, 625] on icon at bounding box center [776, 626] width 6 height 8
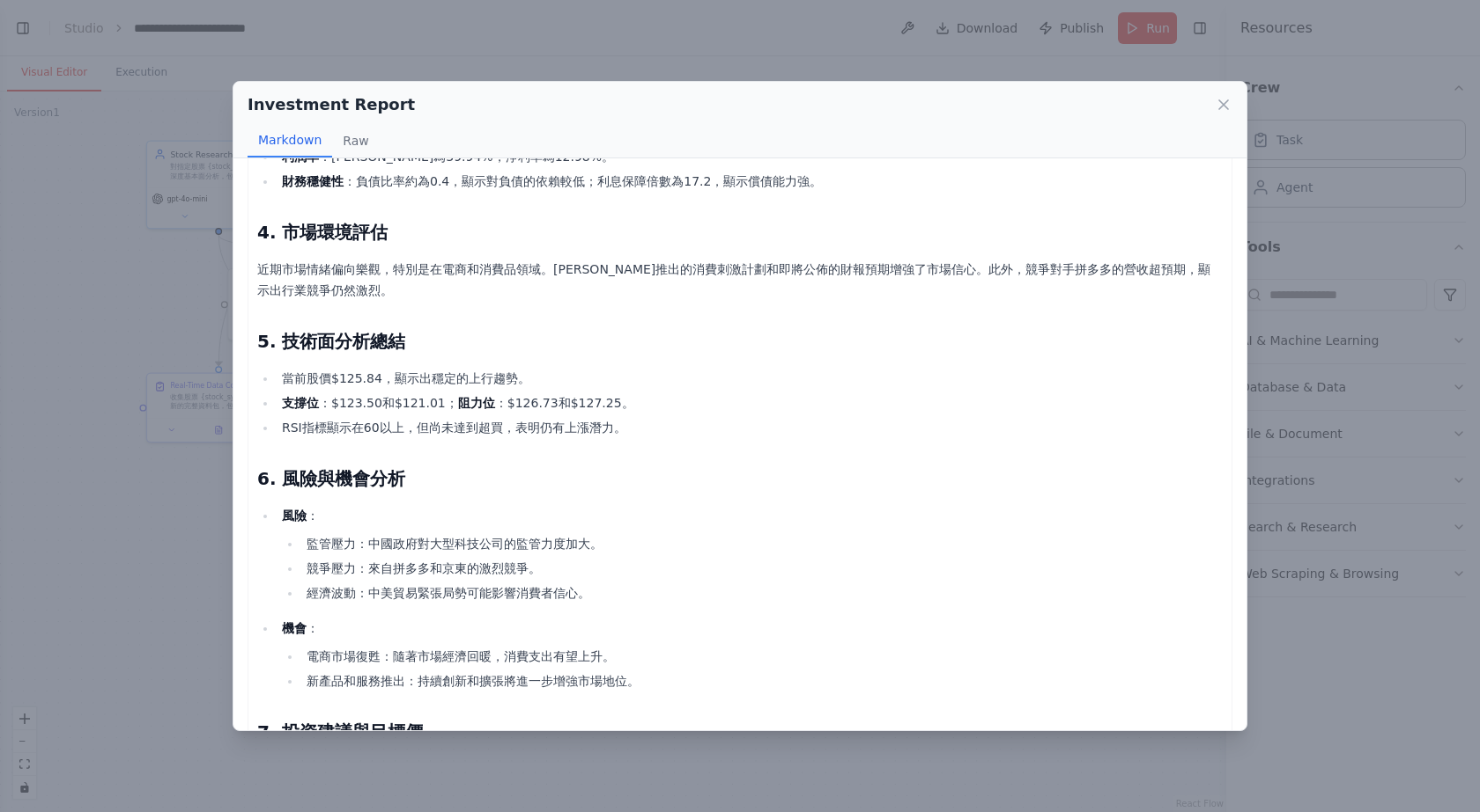
scroll to position [254, 0]
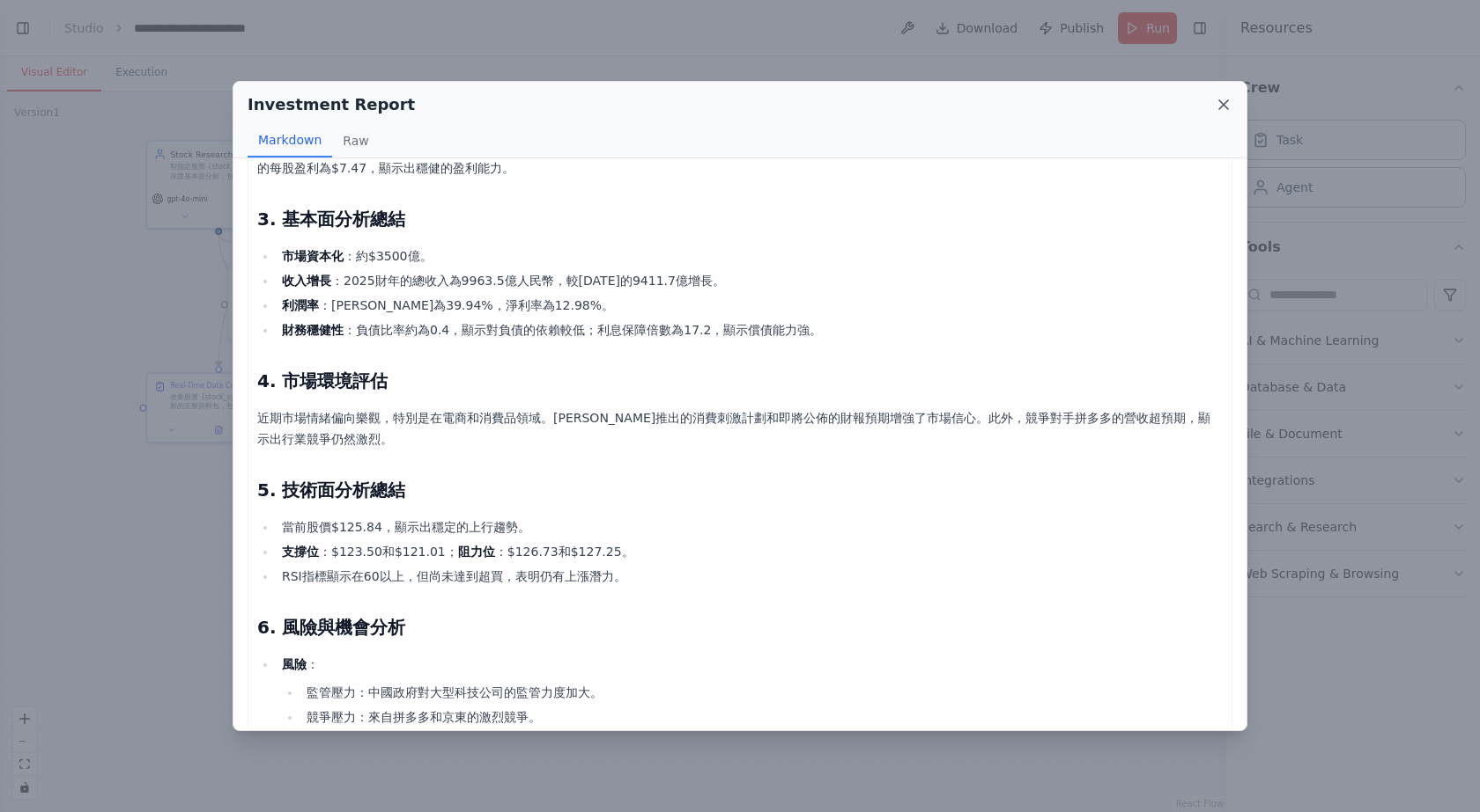
click at [1224, 105] on icon at bounding box center [1222, 104] width 9 height 9
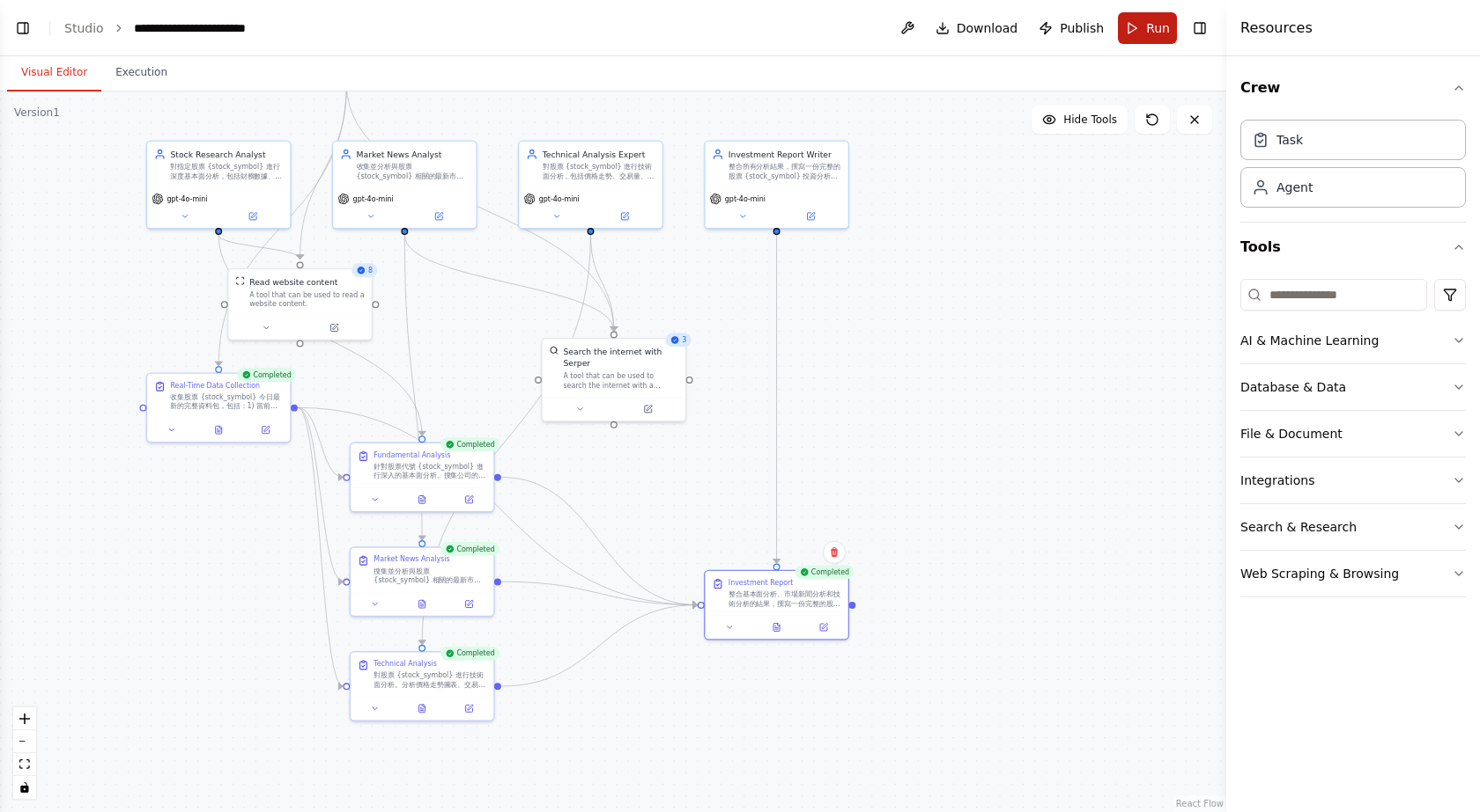
click at [1152, 36] on span "Run" at bounding box center [1157, 28] width 23 height 17
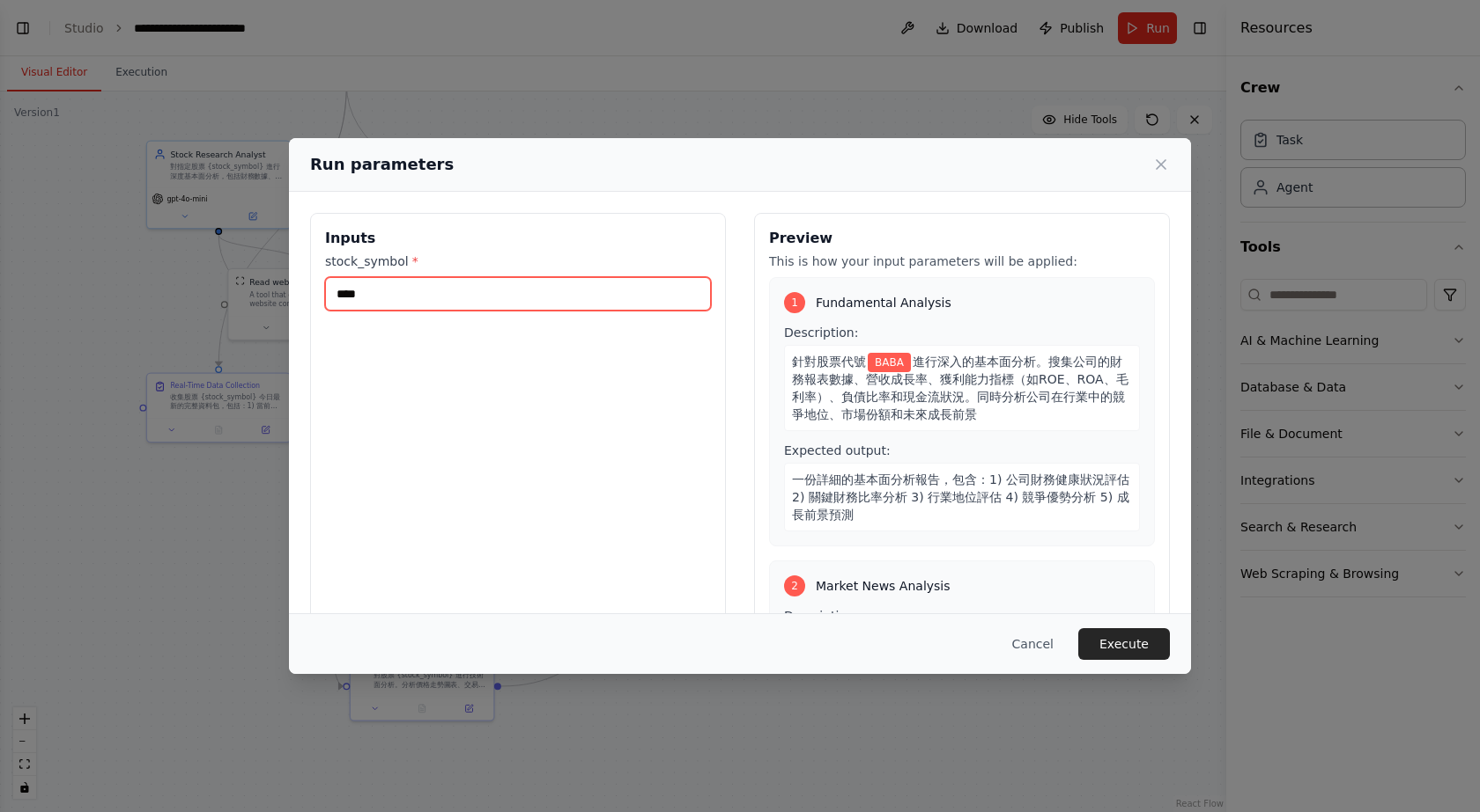
click at [420, 292] on input "****" at bounding box center [517, 293] width 386 height 33
type input "*"
type input "****"
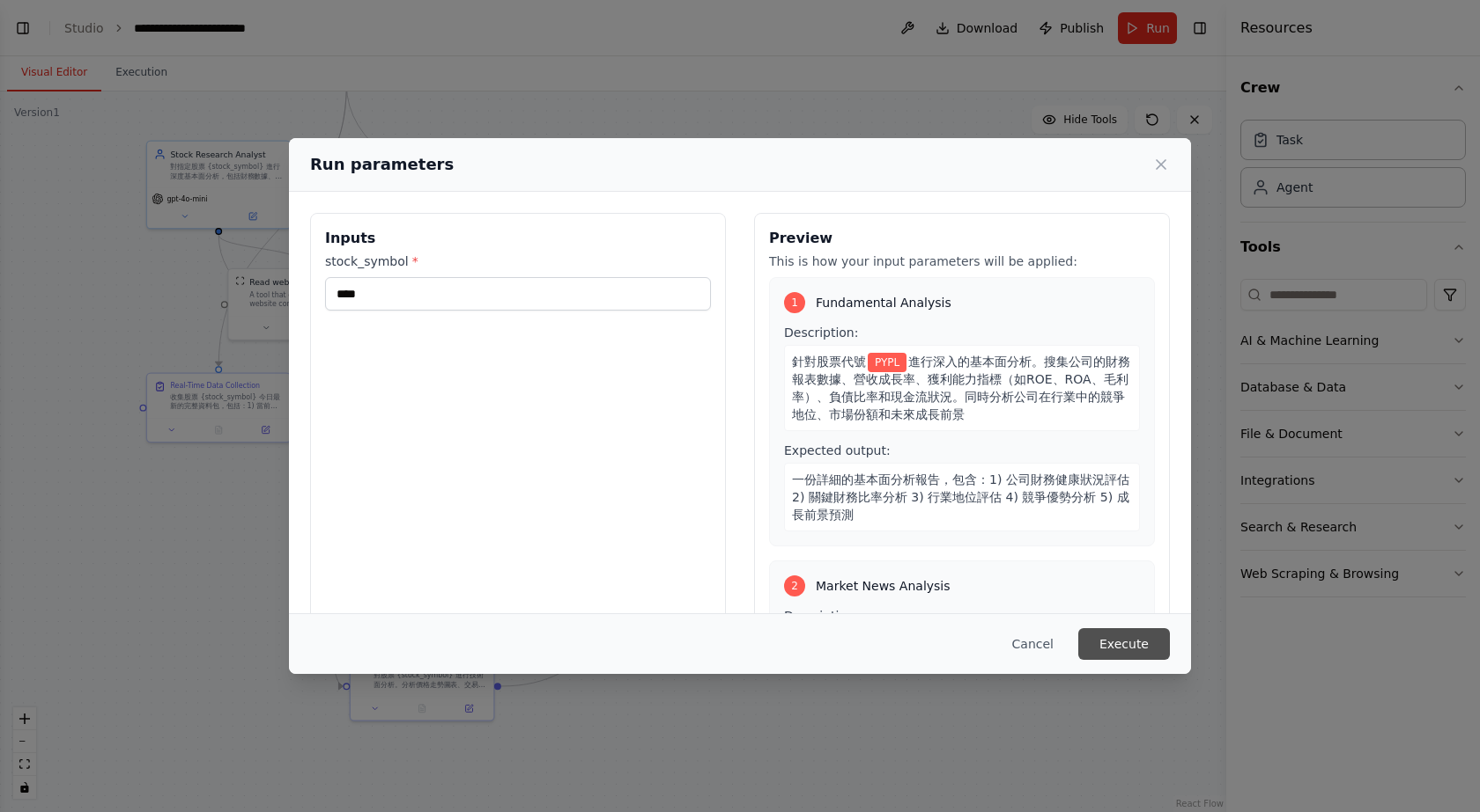
click at [1120, 636] on button "Execute" at bounding box center [1123, 644] width 91 height 32
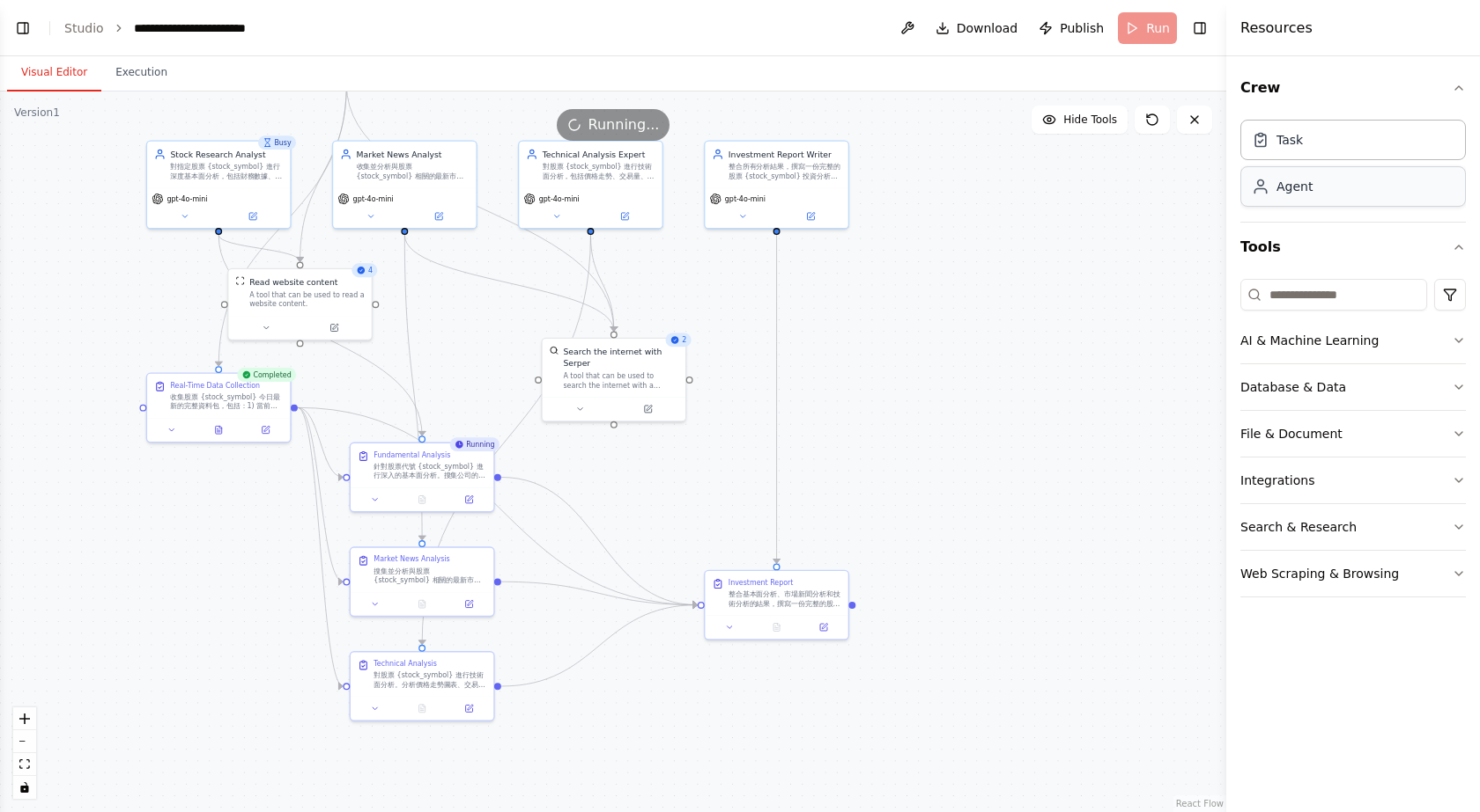
click at [1308, 186] on div "Agent" at bounding box center [1293, 186] width 36 height 17
click at [1323, 142] on div "Task" at bounding box center [1353, 139] width 225 height 41
click at [1307, 136] on div "Task" at bounding box center [1353, 139] width 225 height 41
click at [1297, 189] on div "Agent" at bounding box center [1293, 186] width 36 height 17
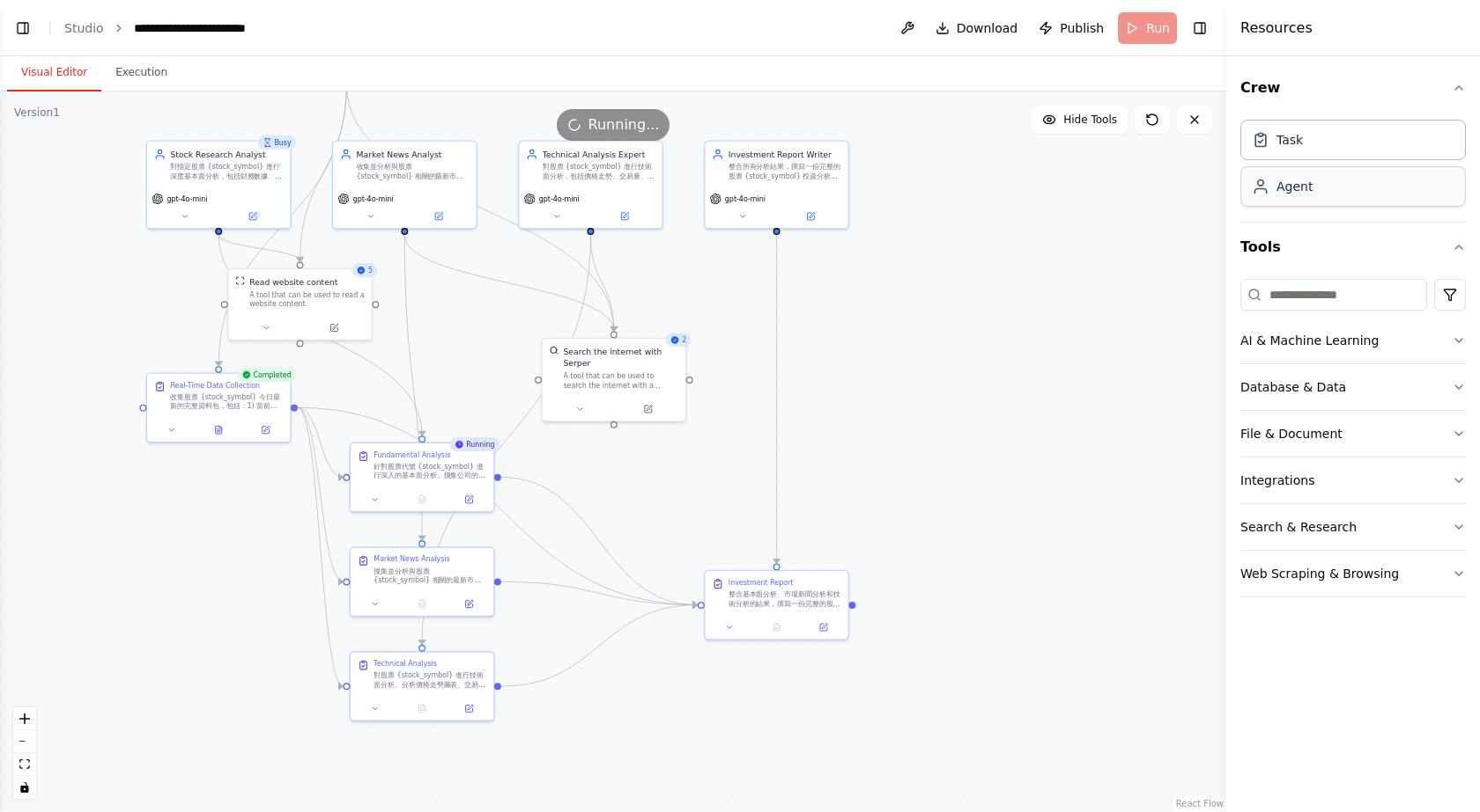
click at [1297, 189] on div "Agent" at bounding box center [1293, 186] width 36 height 17
click at [1321, 343] on button "AI & Machine Learning" at bounding box center [1353, 340] width 225 height 46
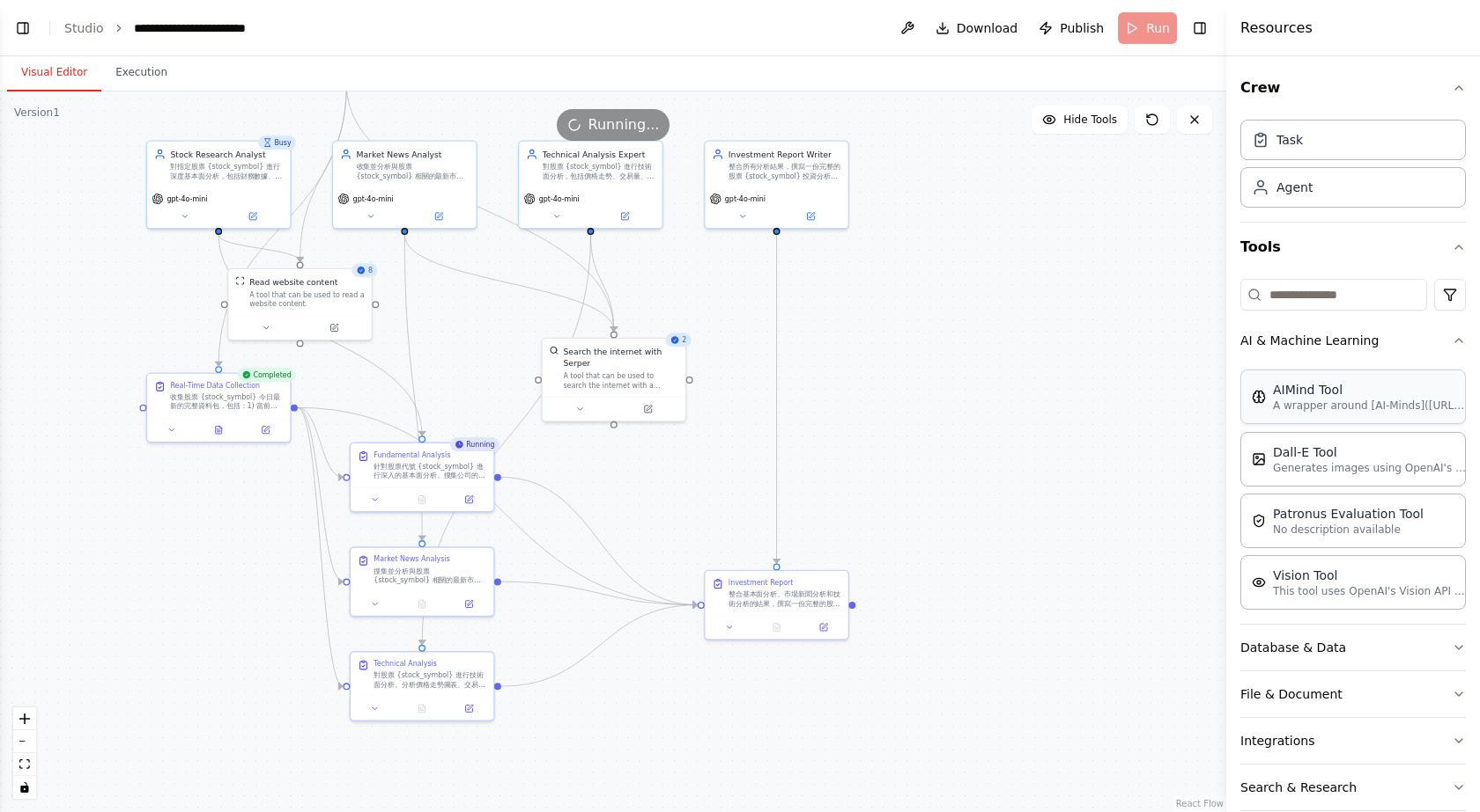
click at [1326, 406] on p "A wrapper around [AI-Minds](https://mindsdb.com/minds). Useful for when you nee…" at bounding box center [1369, 406] width 193 height 15
click at [1334, 343] on button "AI & Machine Learning" at bounding box center [1353, 340] width 225 height 46
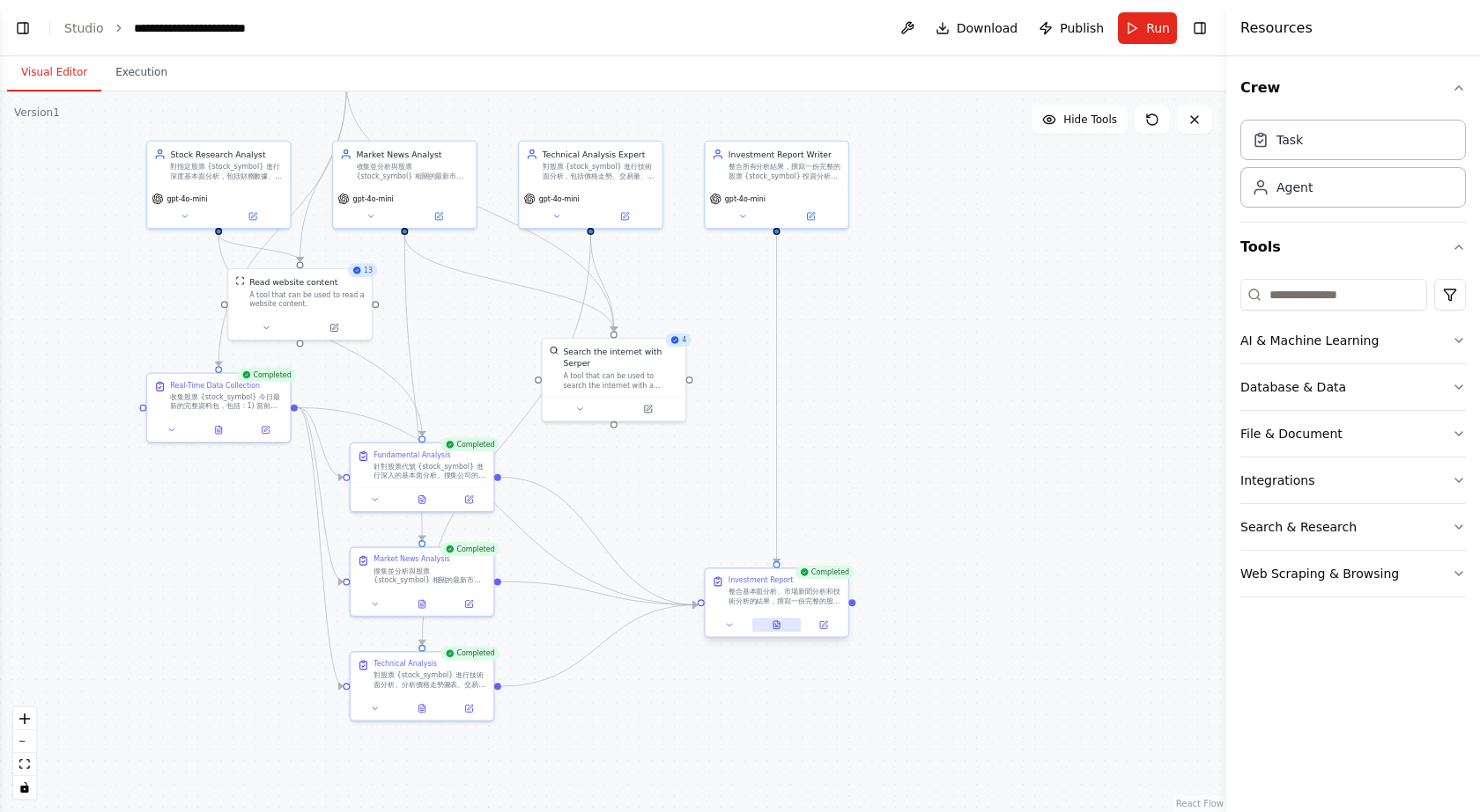
click at [774, 626] on icon at bounding box center [776, 626] width 6 height 8
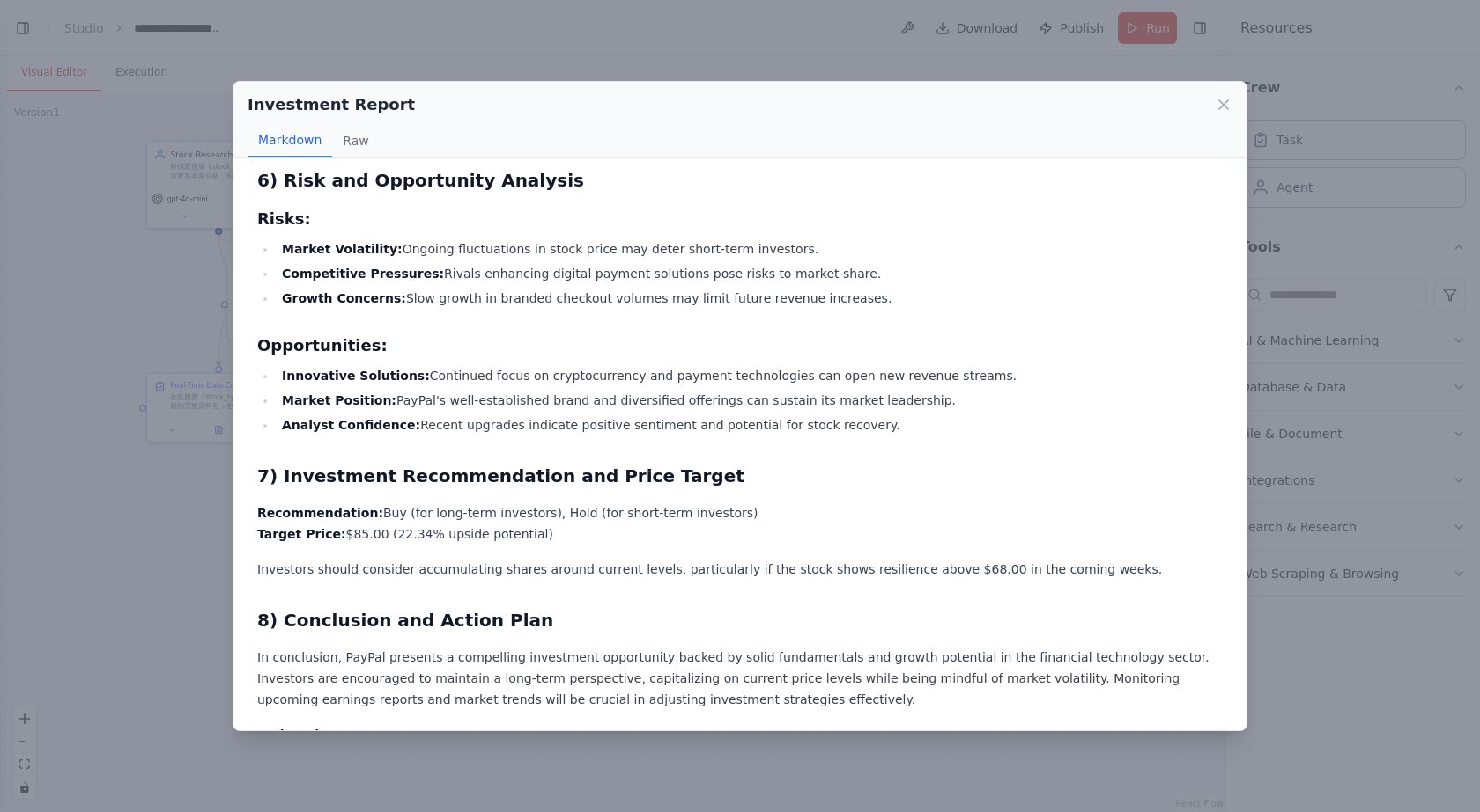
scroll to position [1179, 0]
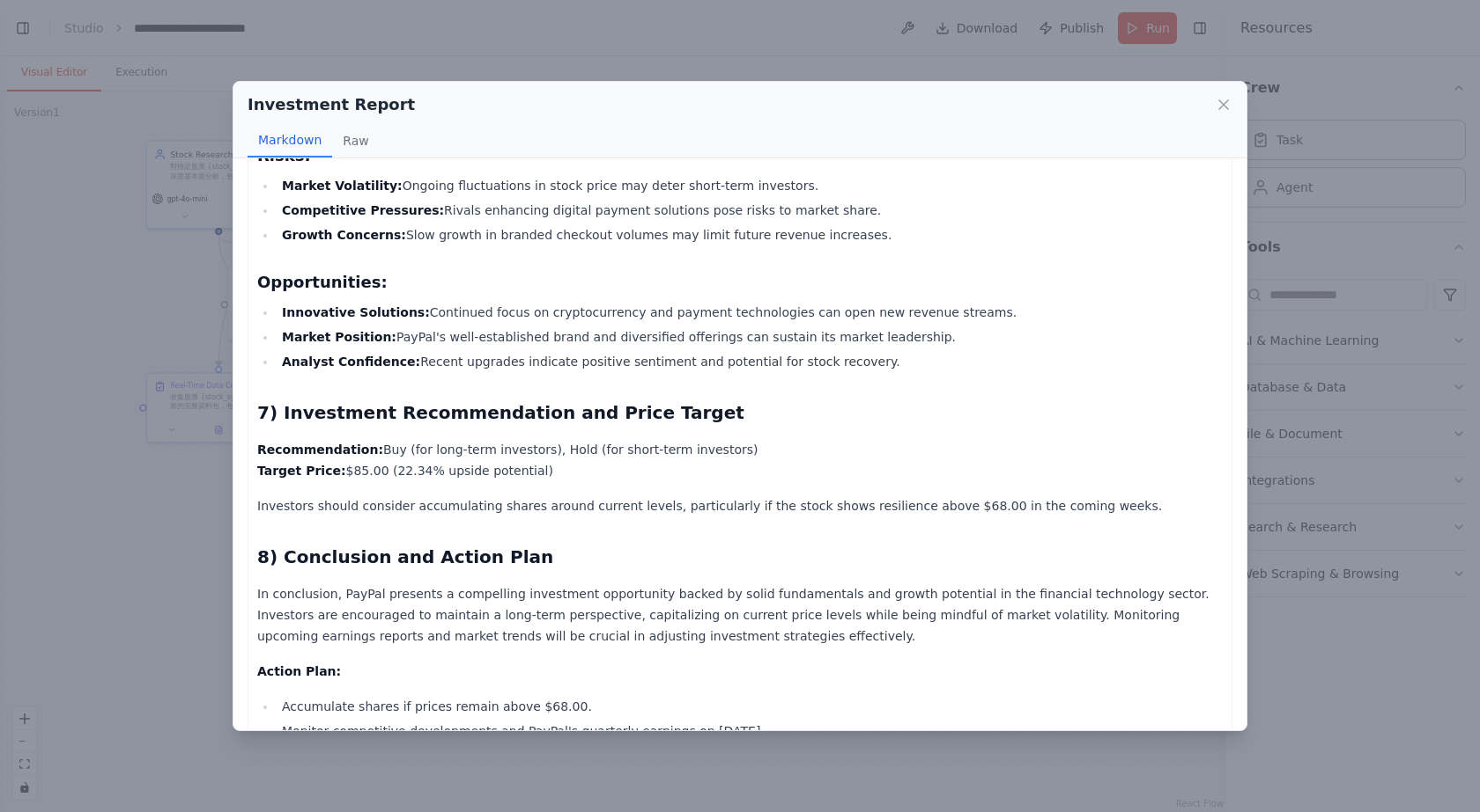
click at [549, 28] on div "Investment Report Markdown Raw PayPal (PYPL) Investment Analysis Report - Augus…" at bounding box center [740, 406] width 1480 height 812
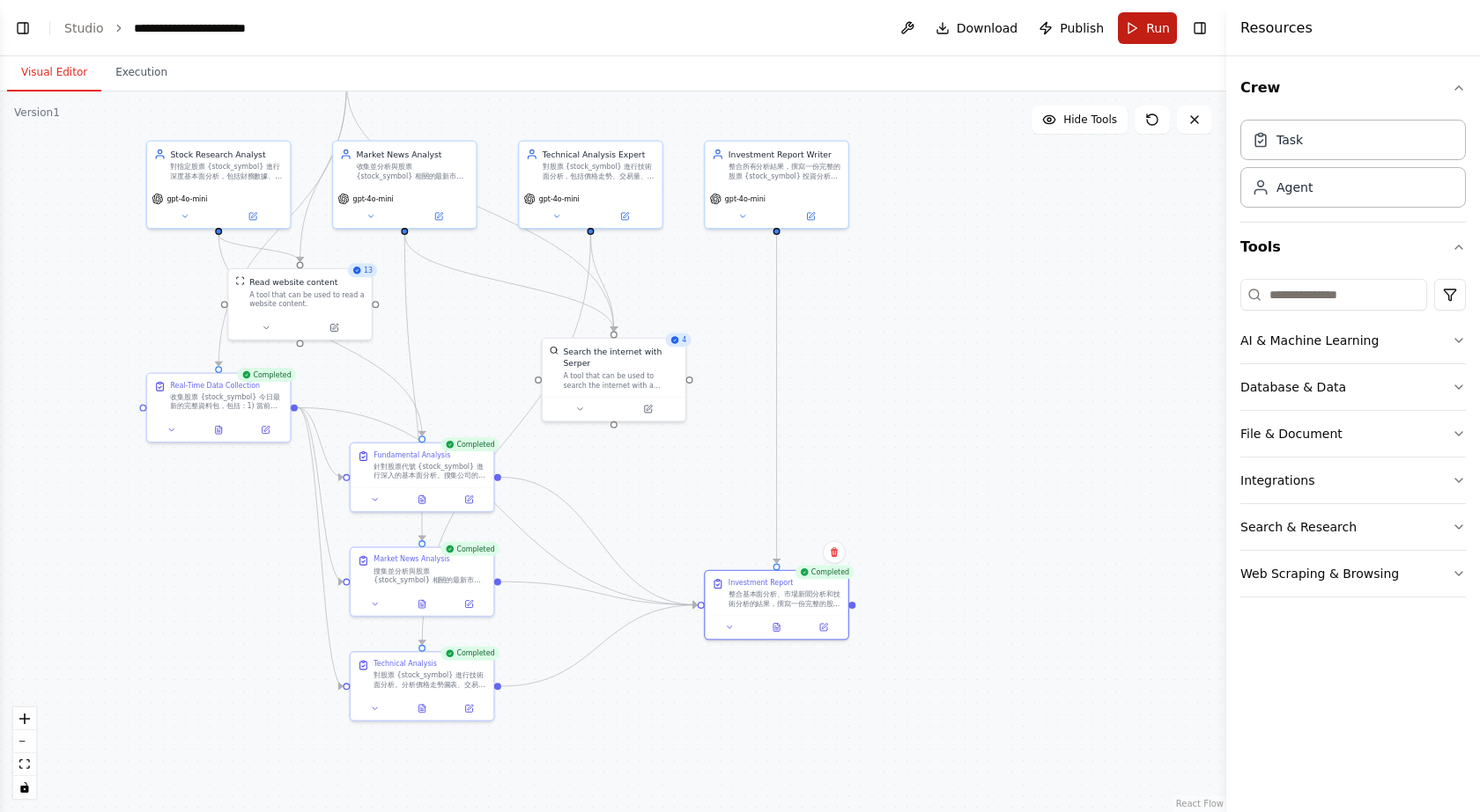
click at [1157, 21] on span "Run" at bounding box center [1157, 28] width 23 height 17
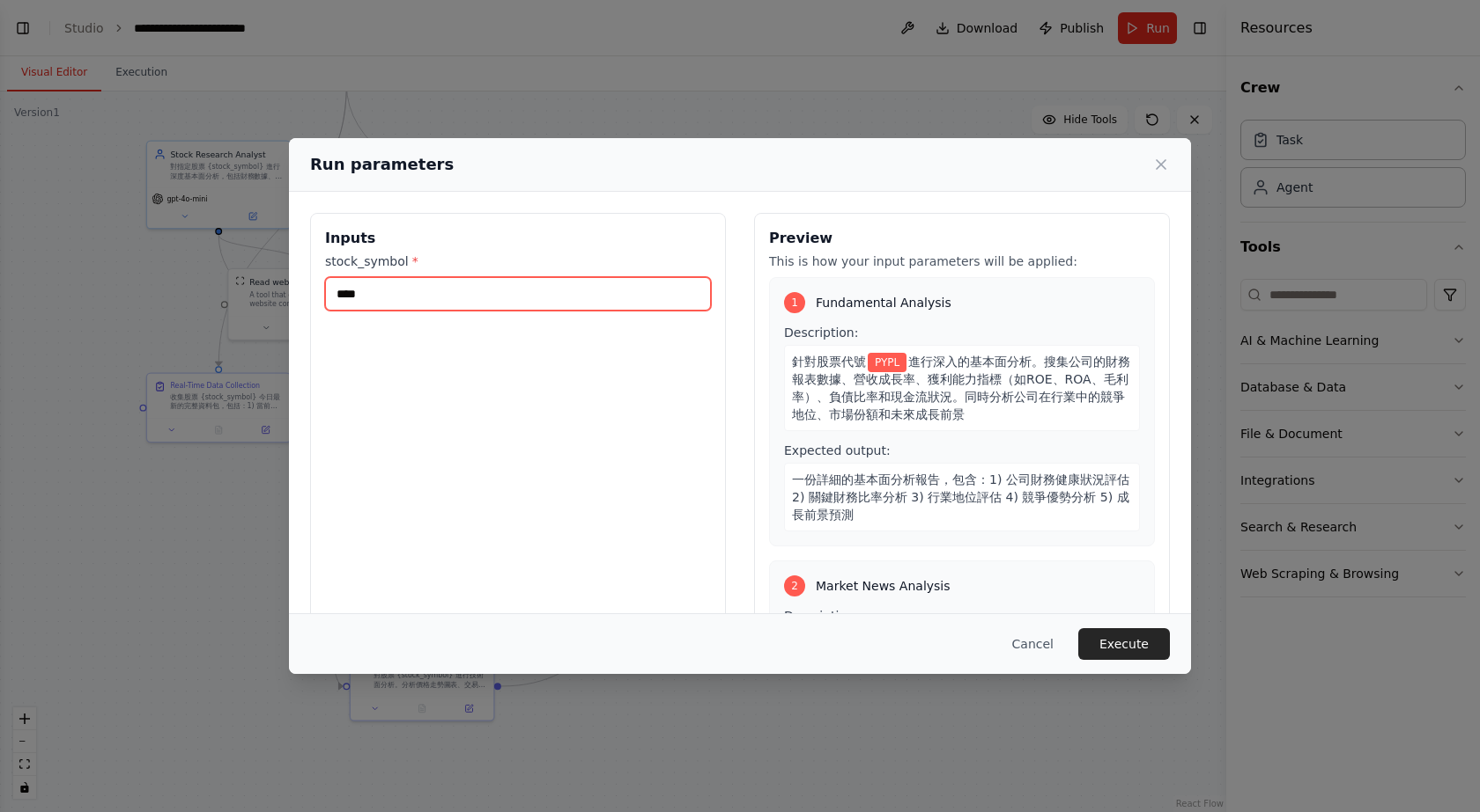
click at [453, 295] on input "****" at bounding box center [517, 293] width 386 height 33
type input "*"
type input "****"
click at [1144, 643] on button "Execute" at bounding box center [1123, 644] width 91 height 32
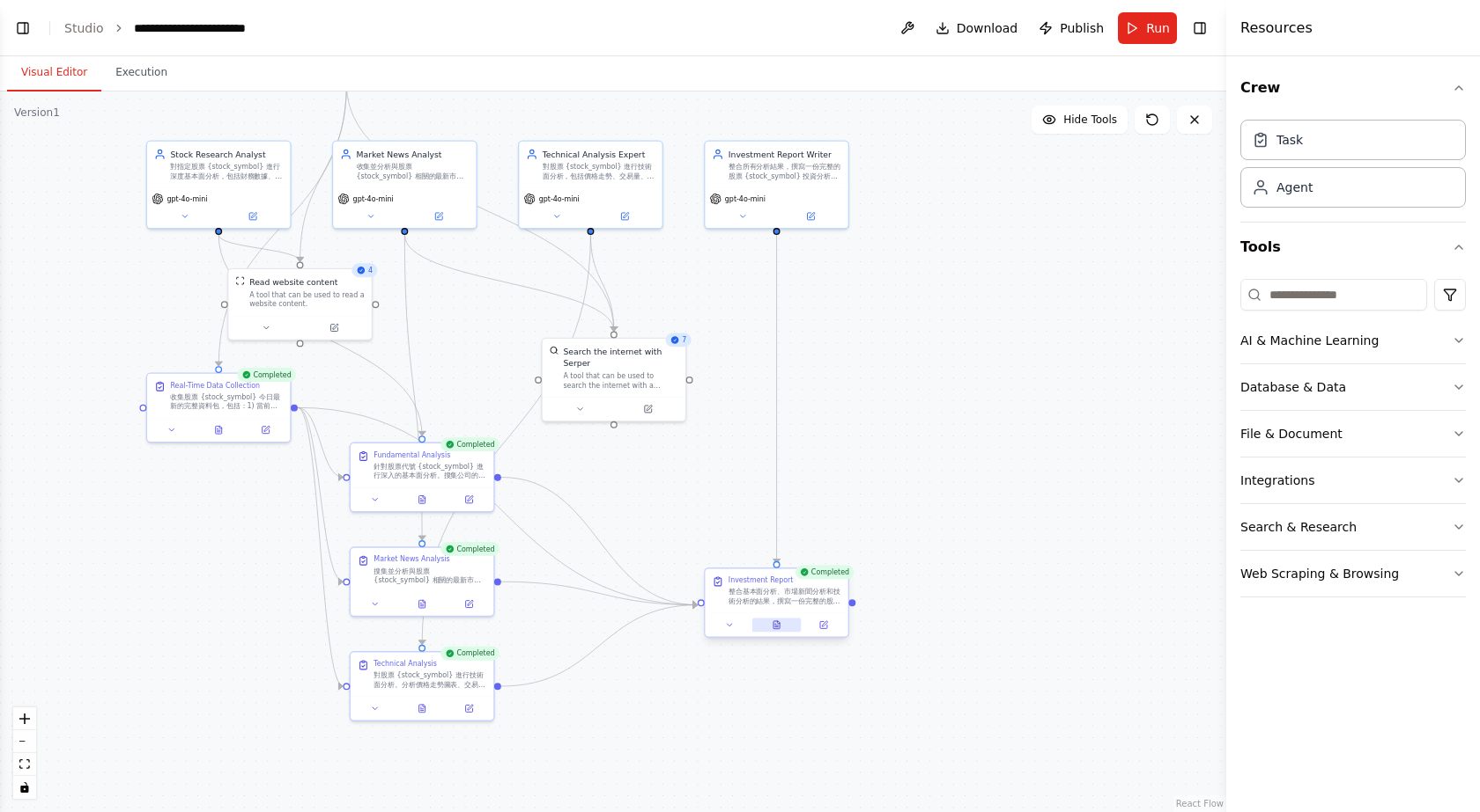
click at [779, 627] on icon at bounding box center [776, 626] width 6 height 8
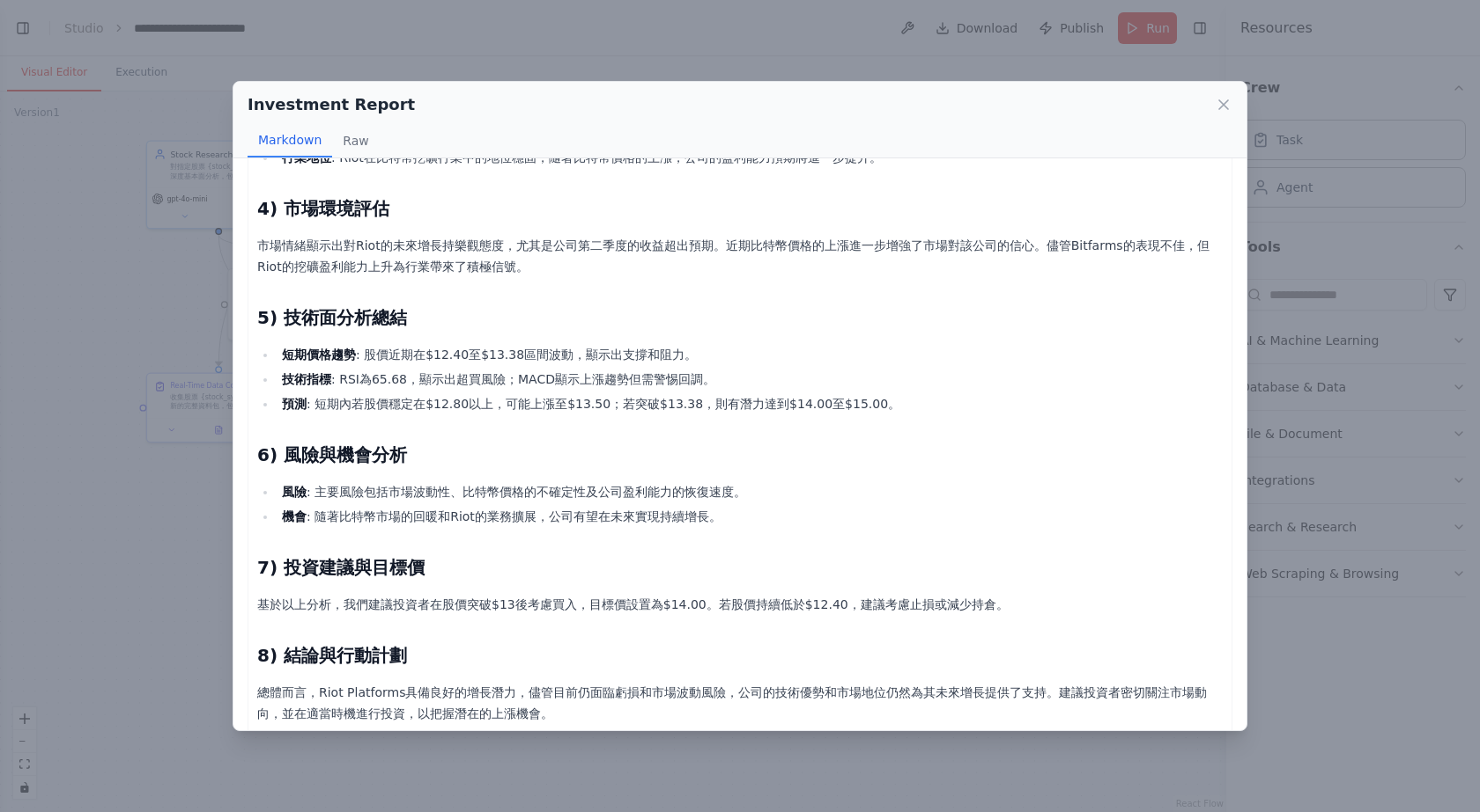
scroll to position [444, 0]
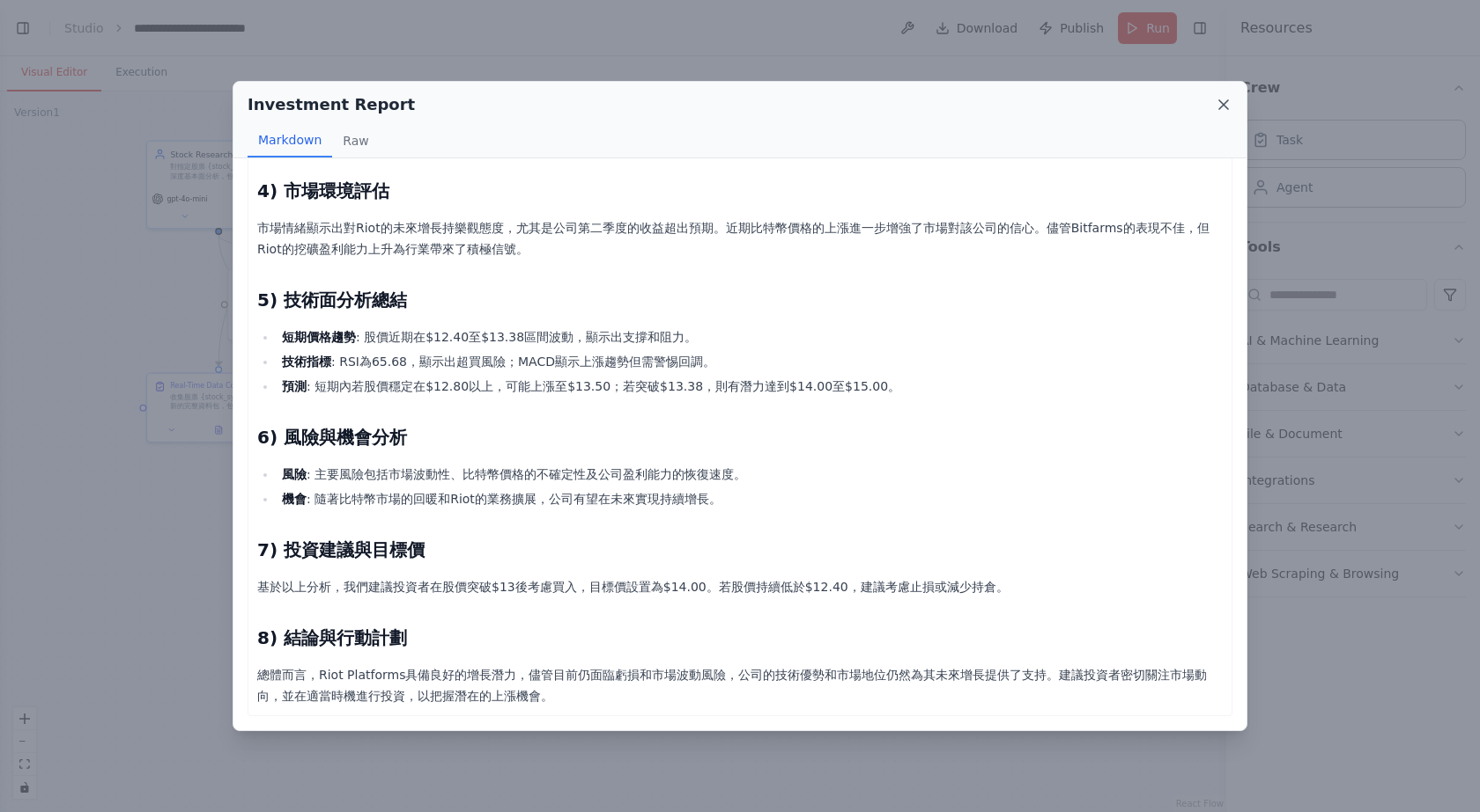
click at [1229, 111] on icon at bounding box center [1223, 105] width 17 height 17
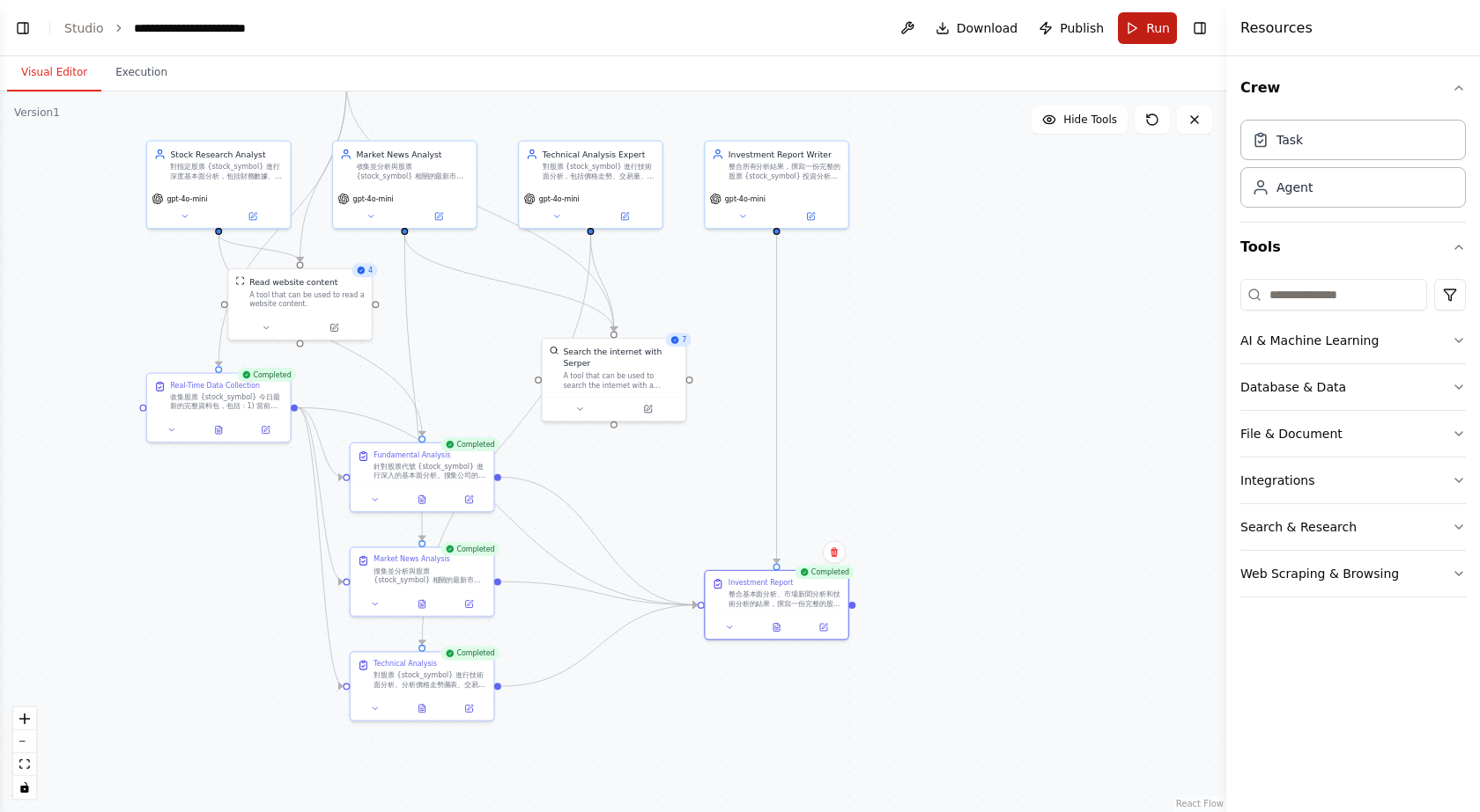
click at [1132, 15] on button "Run" at bounding box center [1147, 28] width 59 height 32
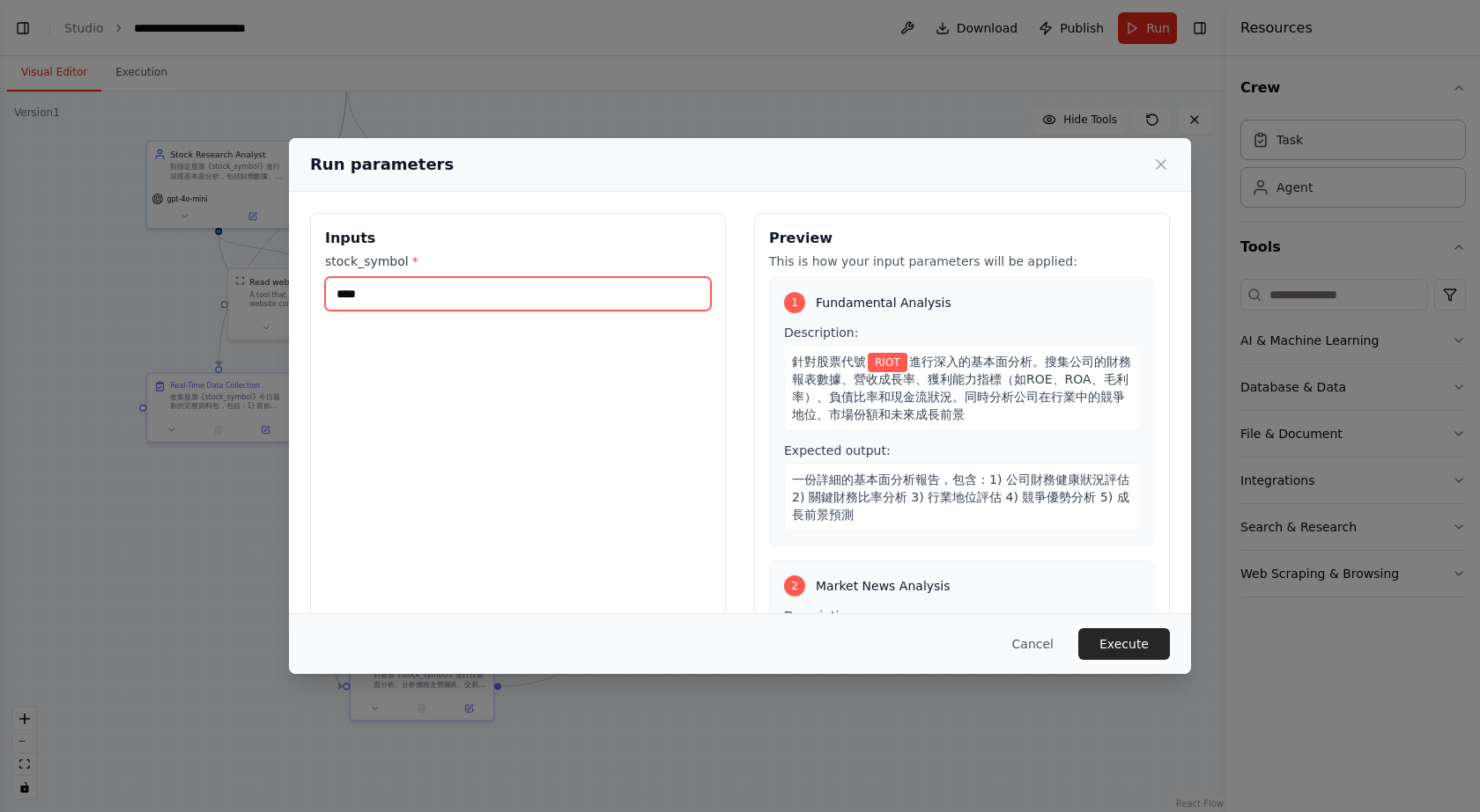
click at [436, 298] on input "****" at bounding box center [517, 293] width 386 height 33
type input "*"
type input "****"
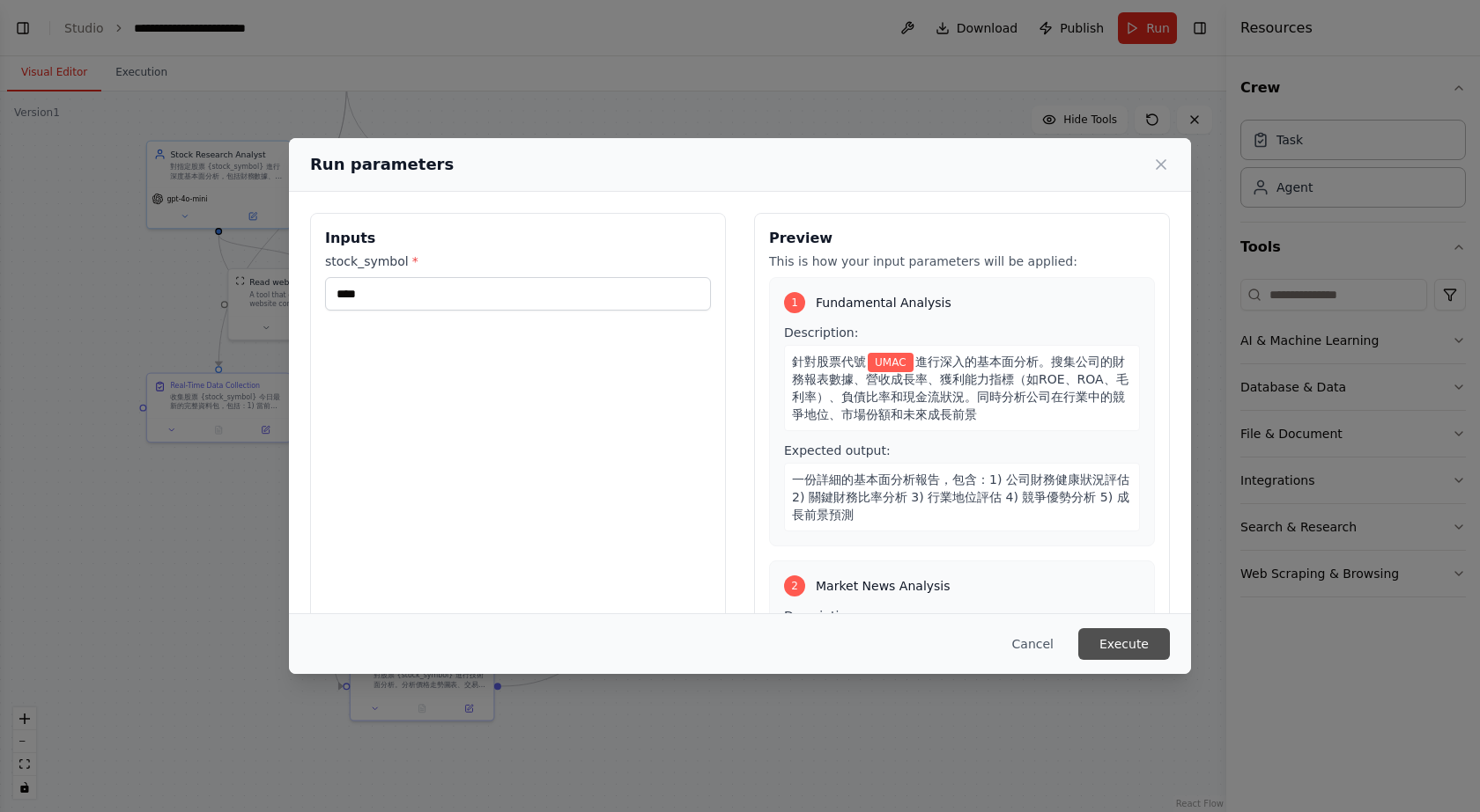
click at [1122, 632] on button "Execute" at bounding box center [1123, 644] width 91 height 32
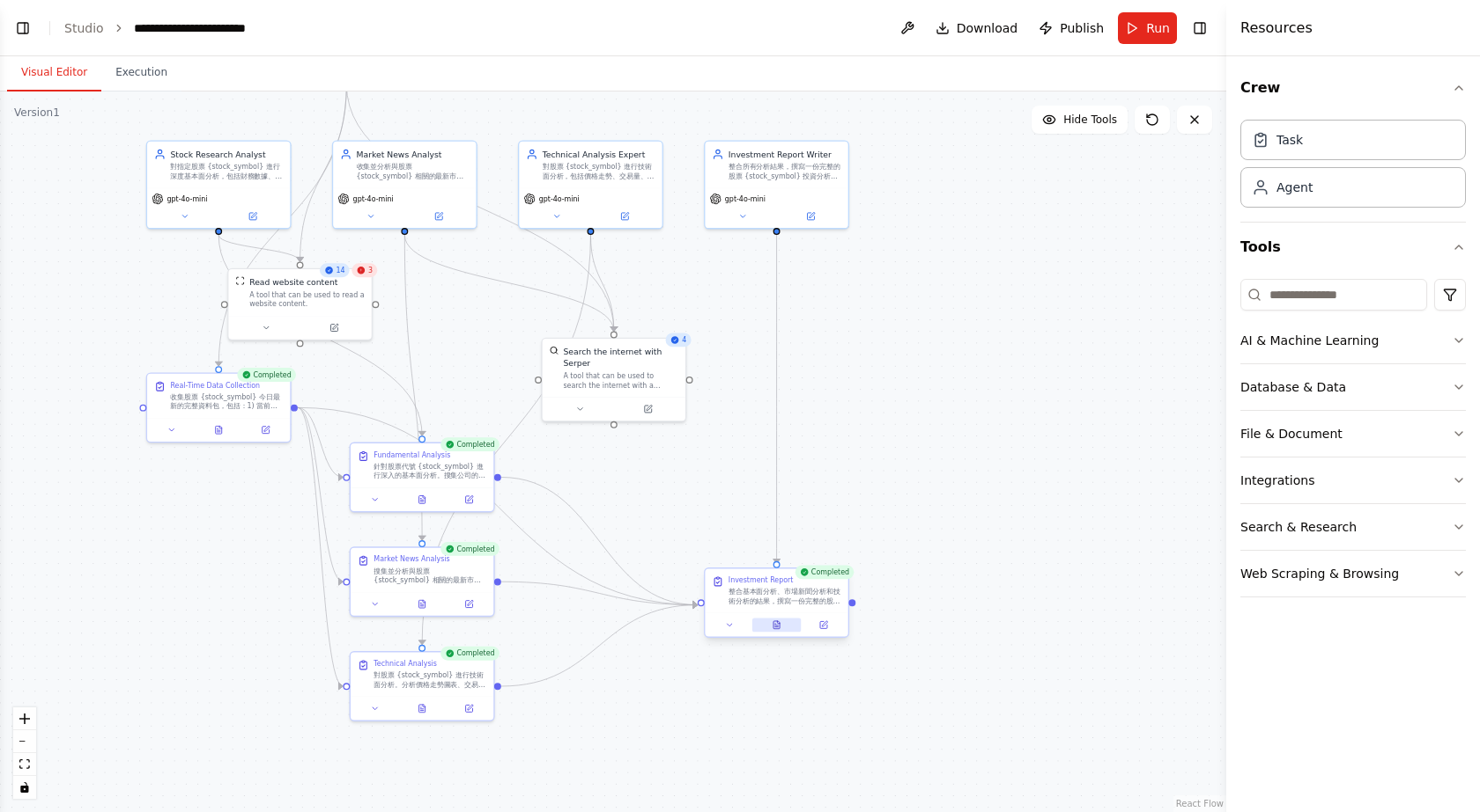
click at [774, 625] on icon at bounding box center [776, 626] width 6 height 8
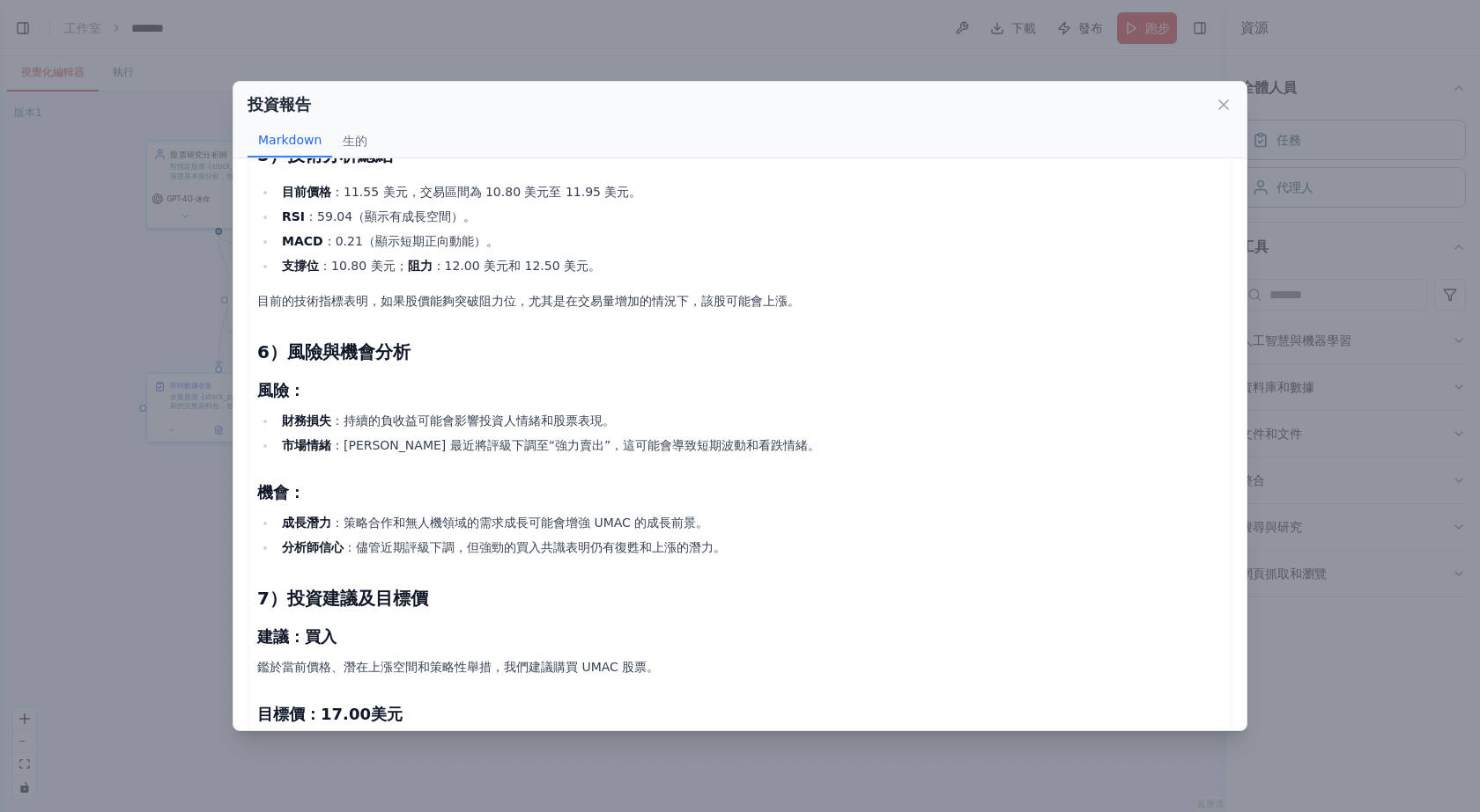
scroll to position [613, 0]
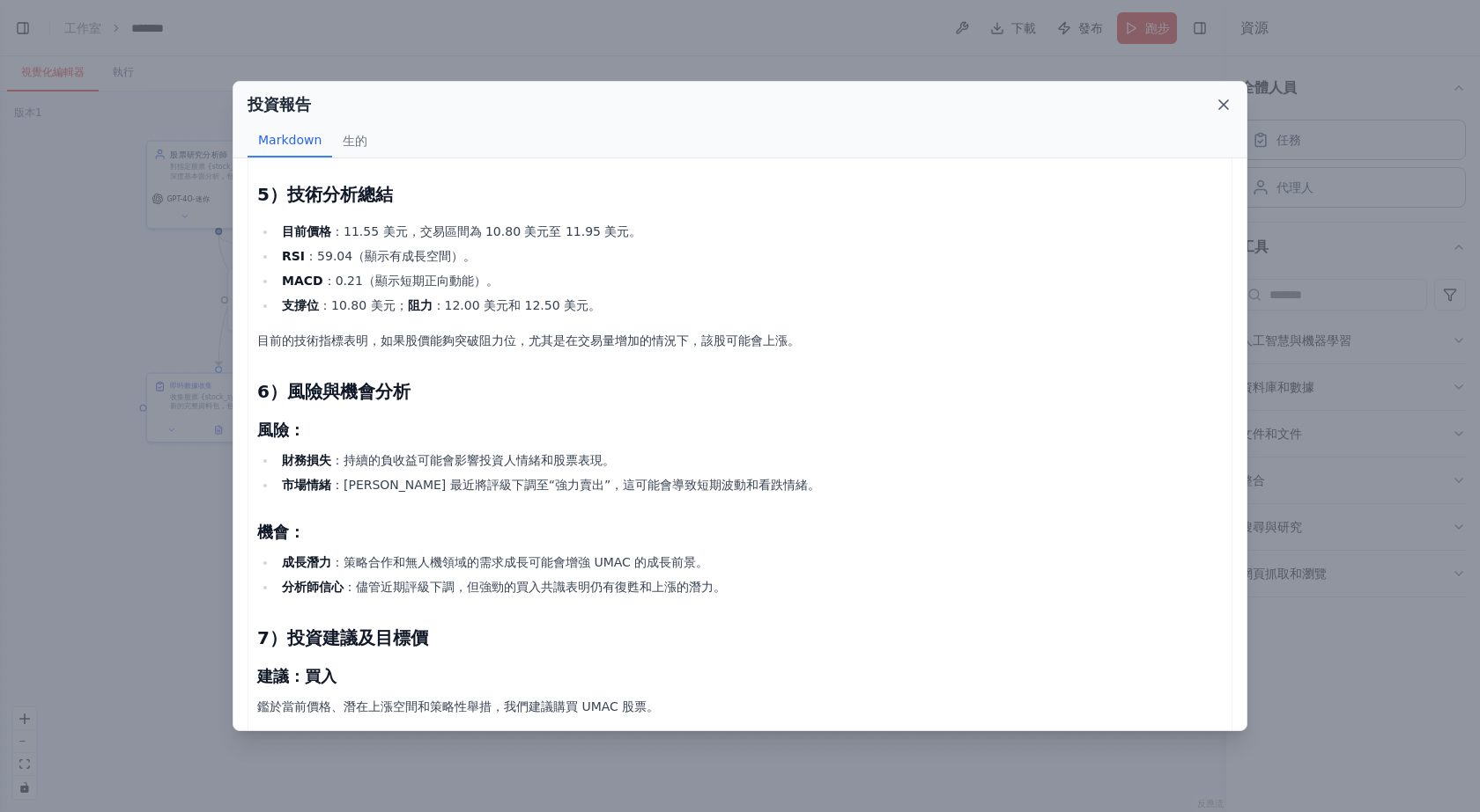
click at [1221, 102] on icon at bounding box center [1222, 104] width 9 height 9
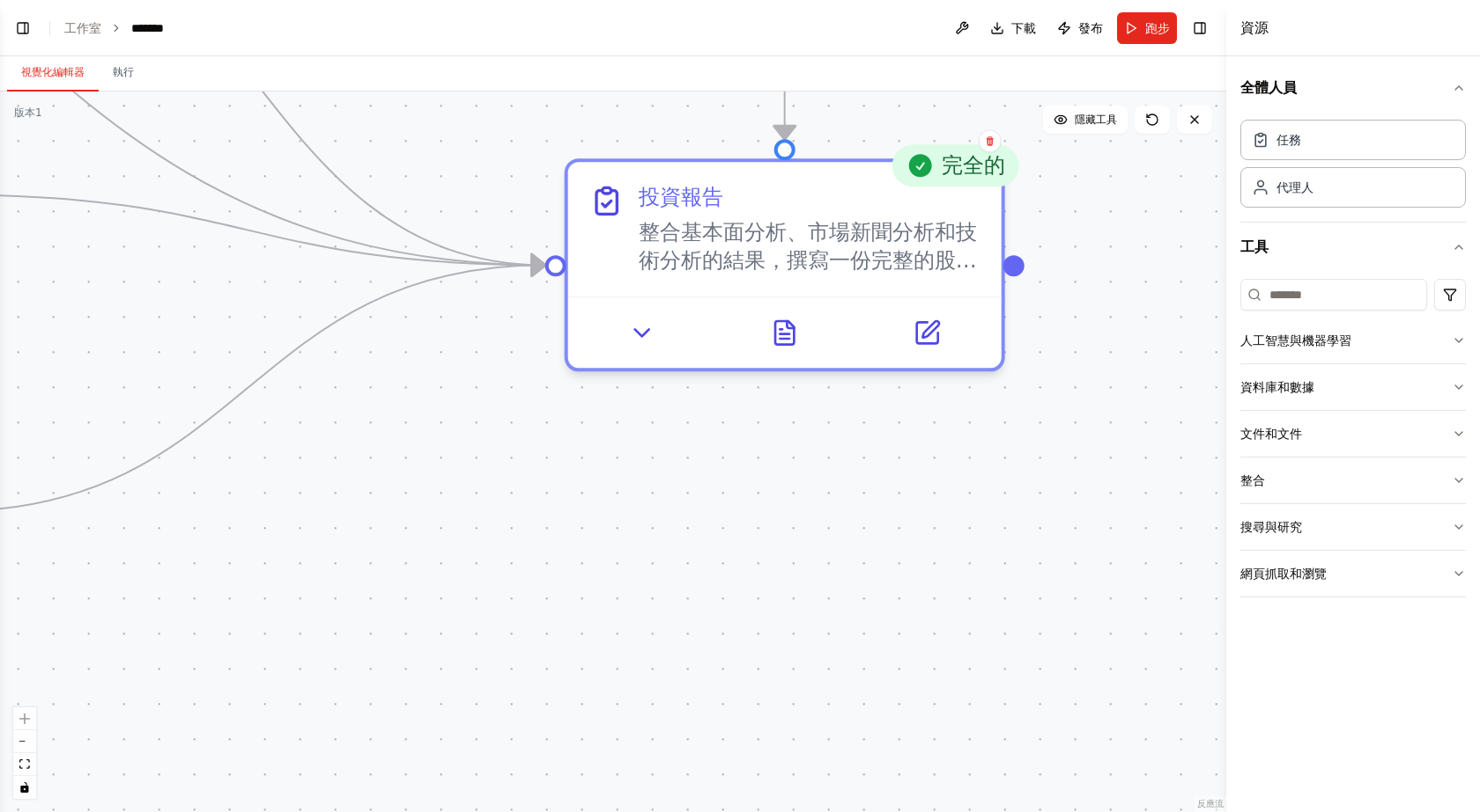
drag, startPoint x: 829, startPoint y: 540, endPoint x: 1070, endPoint y: 74, distance: 524.6
click at [1069, 74] on div "視覺化編輯器 執行 版本 1 隱藏工具 .deletable-edge-delete-btn { width: 20px; height: 20px; bor…" at bounding box center [613, 434] width 1226 height 756
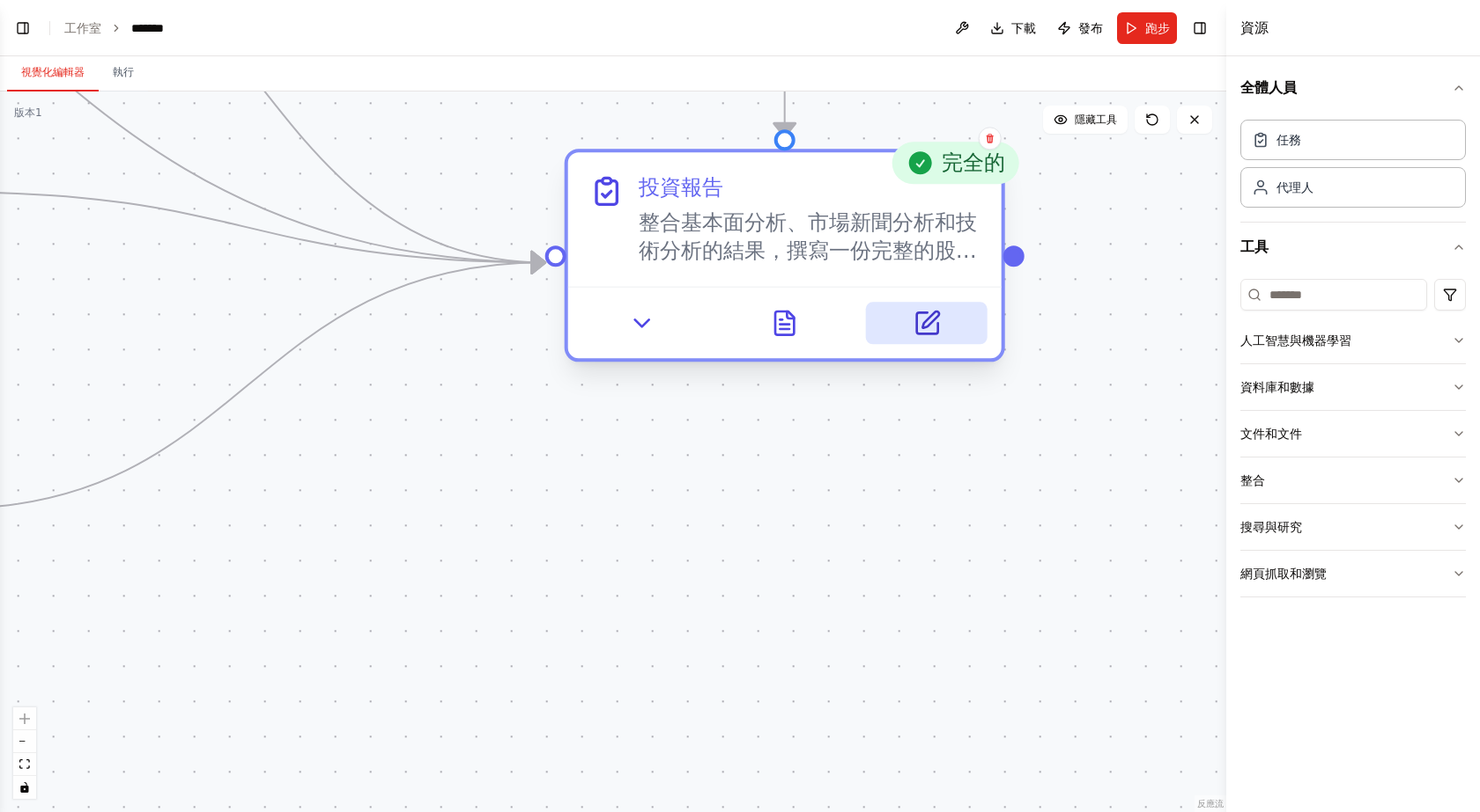
click at [944, 328] on button at bounding box center [926, 323] width 120 height 43
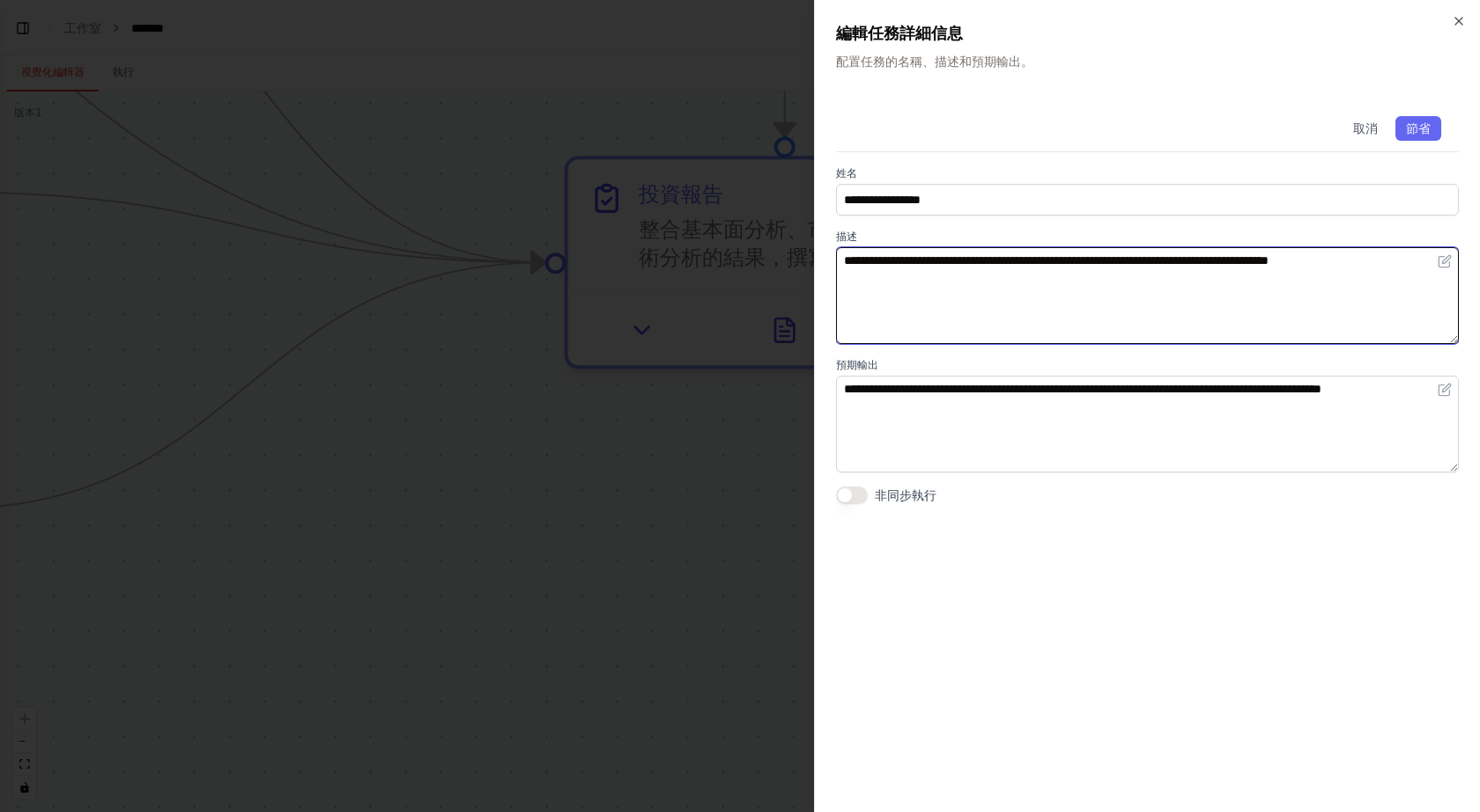
click at [978, 281] on textarea "**********" at bounding box center [1147, 296] width 623 height 97
drag, startPoint x: 1230, startPoint y: 278, endPoint x: 1387, endPoint y: 278, distance: 157.0
click at [1387, 278] on textarea "**********" at bounding box center [1147, 296] width 623 height 97
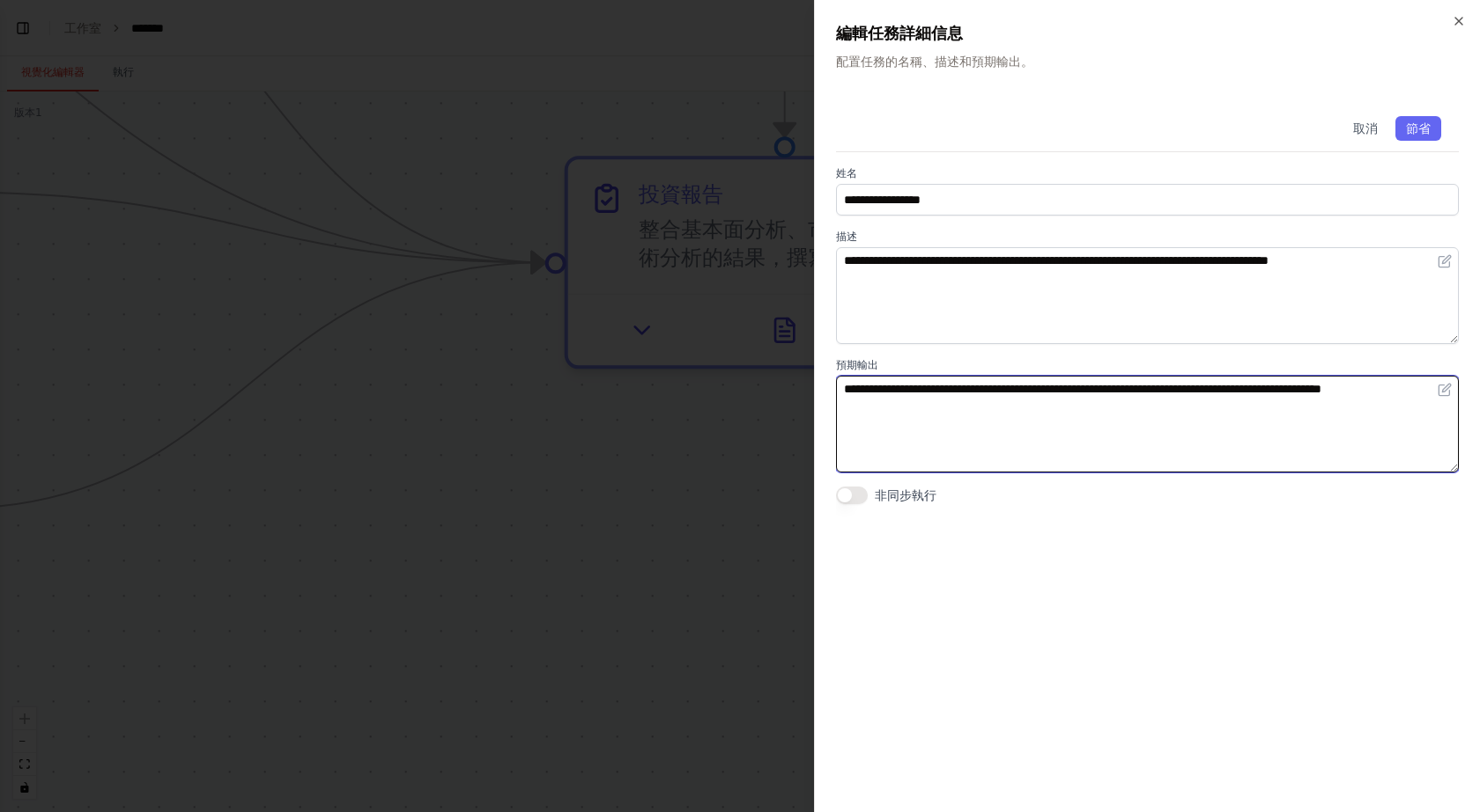
click at [1019, 380] on textarea "**********" at bounding box center [1147, 424] width 623 height 97
drag, startPoint x: 849, startPoint y: 385, endPoint x: 1316, endPoint y: 407, distance: 467.5
click at [1316, 407] on textarea "**********" at bounding box center [1147, 424] width 623 height 97
click at [1316, 408] on textarea "**********" at bounding box center [1147, 424] width 623 height 97
drag, startPoint x: 1327, startPoint y: 408, endPoint x: 1436, endPoint y: 437, distance: 112.8
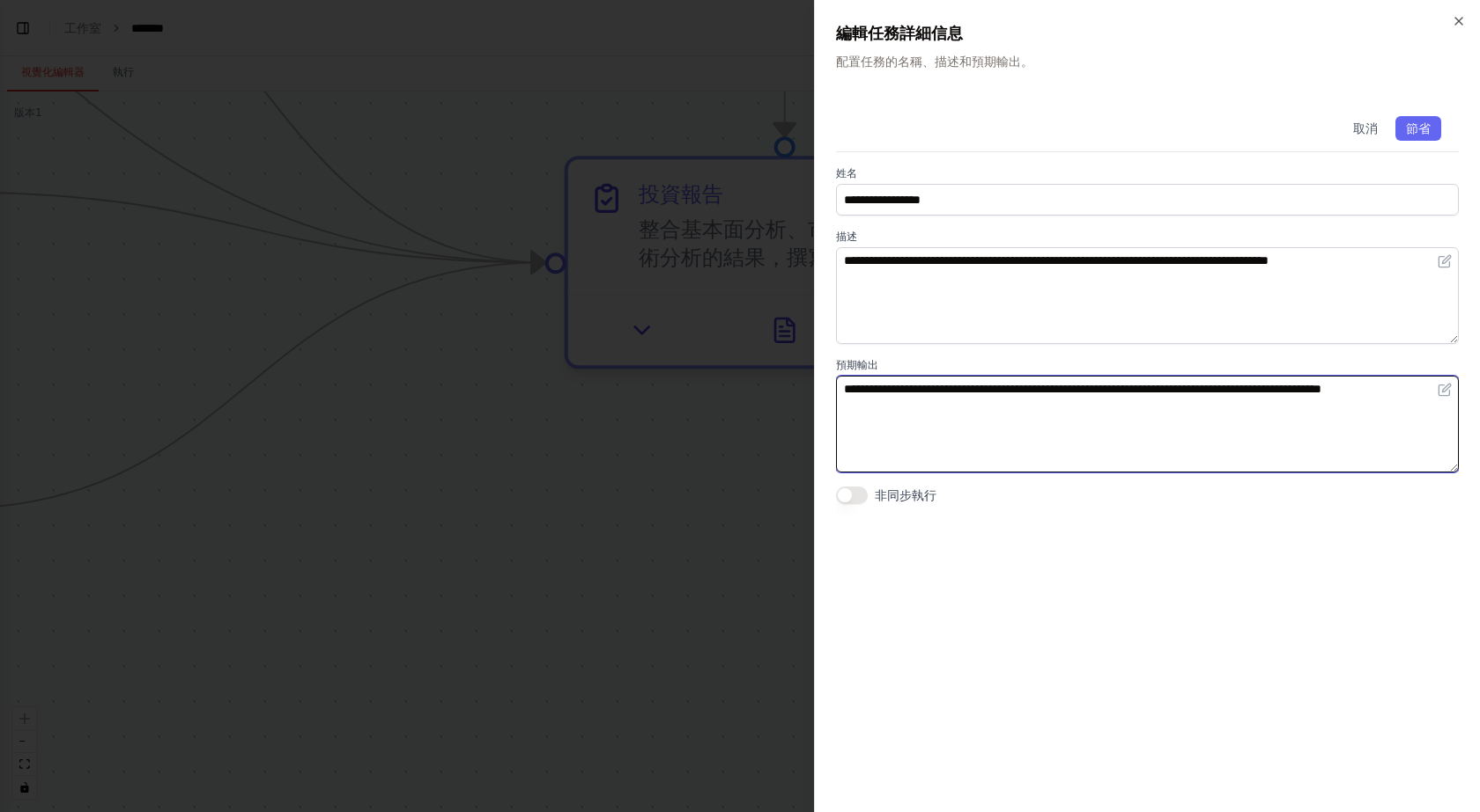
click at [1436, 437] on textarea "**********" at bounding box center [1147, 424] width 623 height 97
click at [1378, 427] on textarea "**********" at bounding box center [1147, 424] width 623 height 97
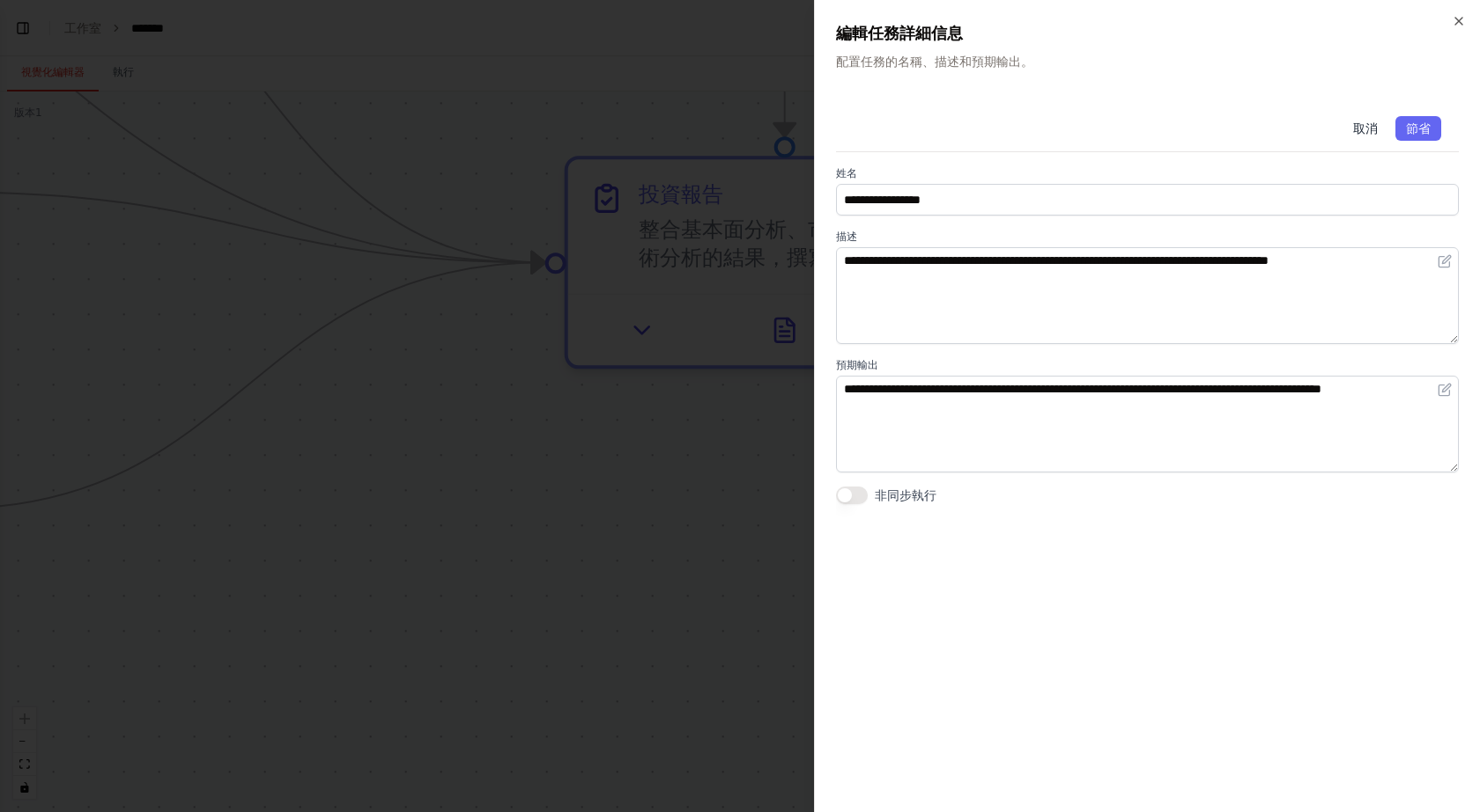
click at [1369, 123] on font "取消" at bounding box center [1364, 128] width 24 height 15
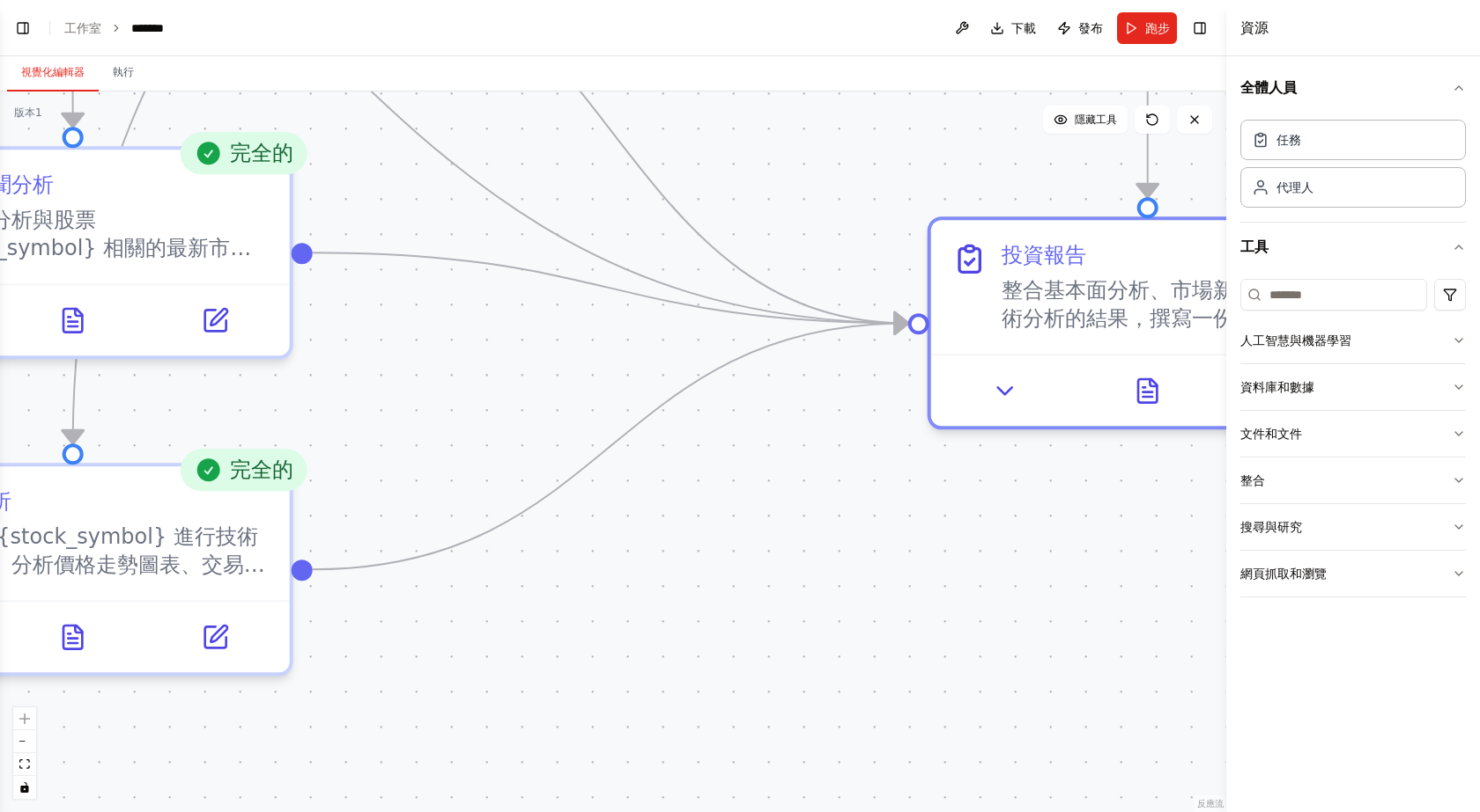
drag, startPoint x: 649, startPoint y: 511, endPoint x: 865, endPoint y: 545, distance: 218.7
click at [865, 545] on div ".deletable-edge-delete-btn { width: 20px; height: 20px; border: 0px solid #ffff…" at bounding box center [613, 452] width 1226 height 721
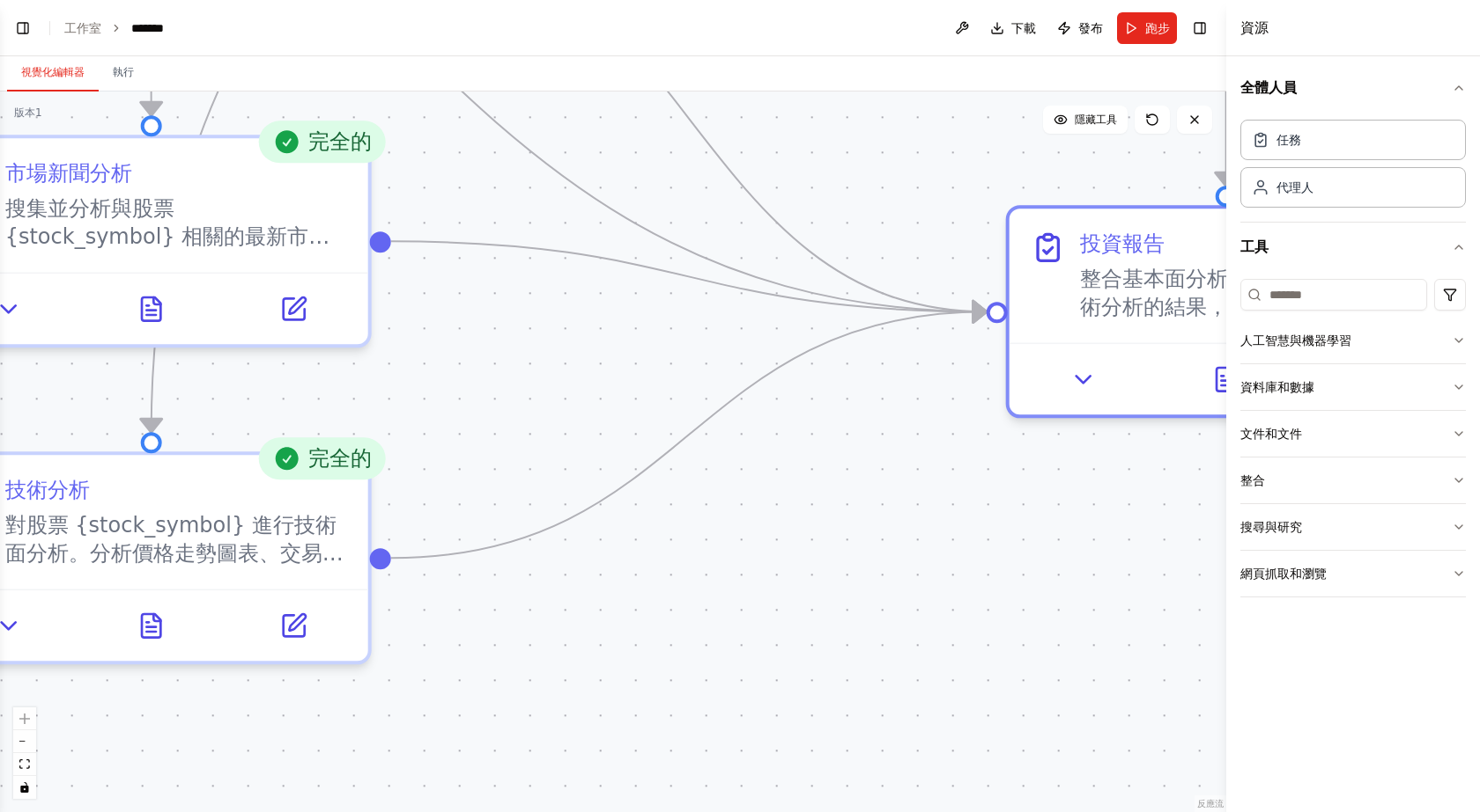
drag, startPoint x: 827, startPoint y: 528, endPoint x: 933, endPoint y: 506, distance: 108.3
click at [936, 509] on div ".deletable-edge-delete-btn { width: 20px; height: 20px; border: 0px solid #ffff…" at bounding box center [613, 452] width 1226 height 721
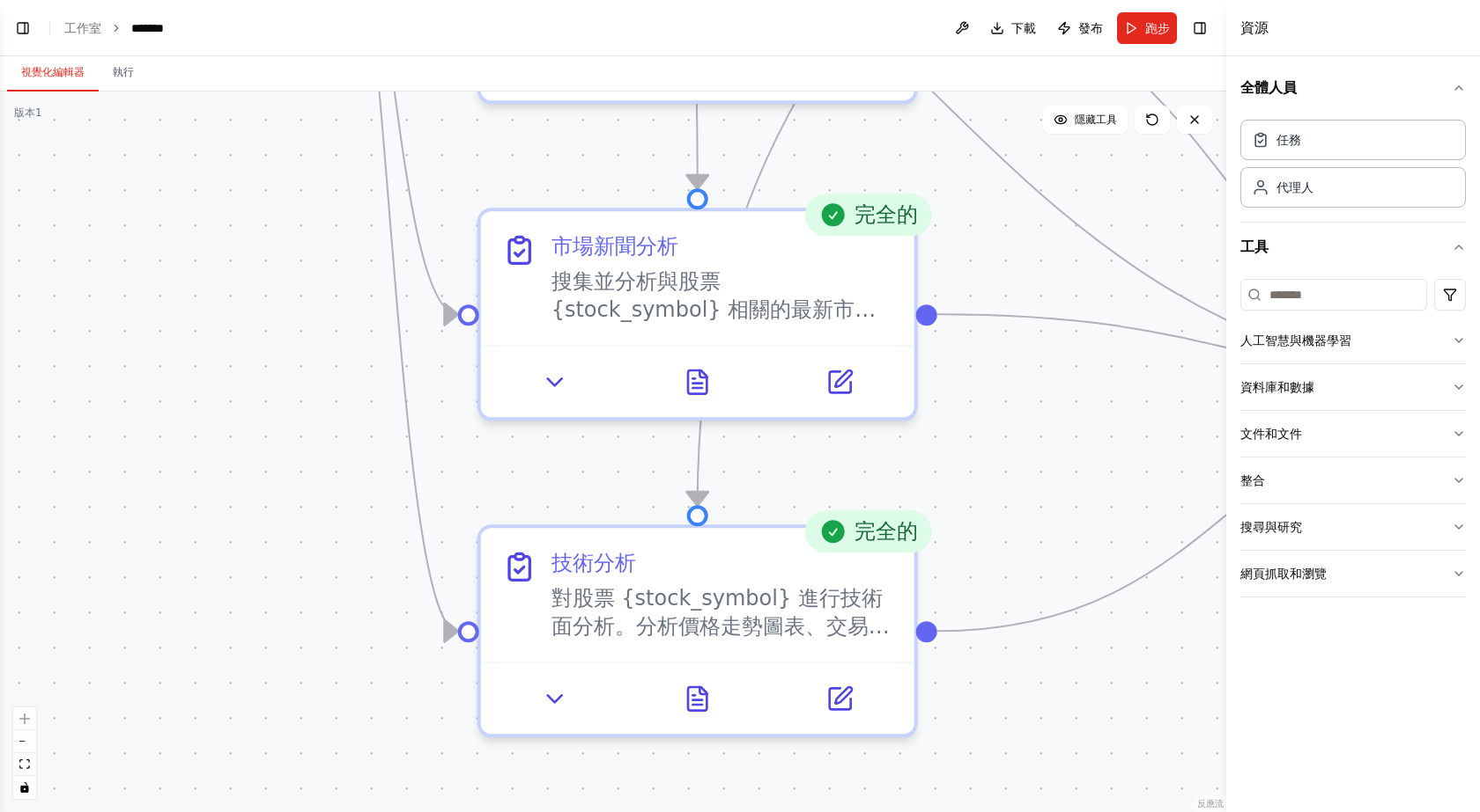
drag, startPoint x: 836, startPoint y: 426, endPoint x: 1075, endPoint y: 446, distance: 239.8
click at [1075, 446] on div ".deletable-edge-delete-btn { width: 20px; height: 20px; border: 0px solid #ffff…" at bounding box center [613, 452] width 1226 height 721
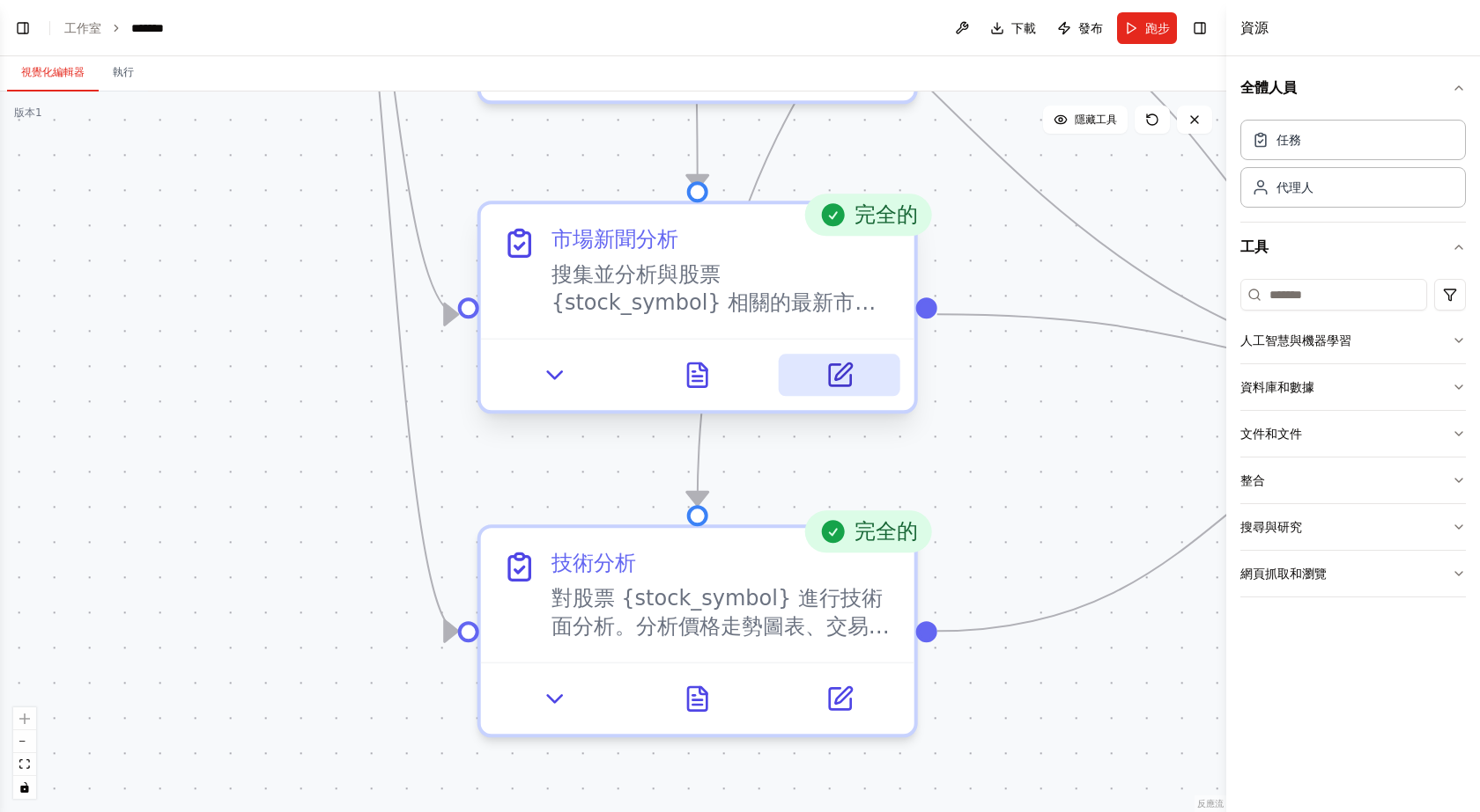
click at [847, 390] on button at bounding box center [839, 375] width 120 height 43
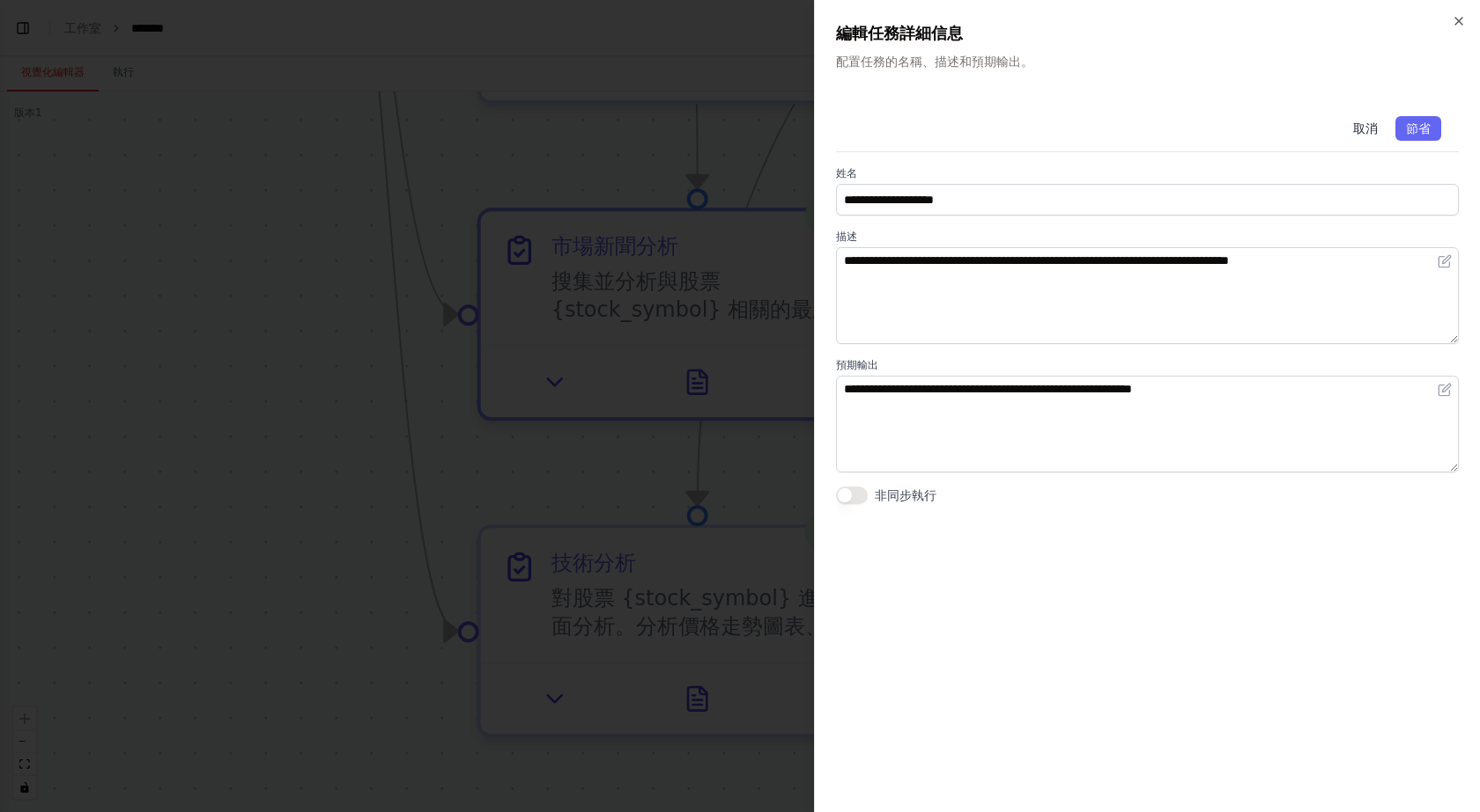
click at [1367, 134] on font "取消" at bounding box center [1364, 128] width 24 height 15
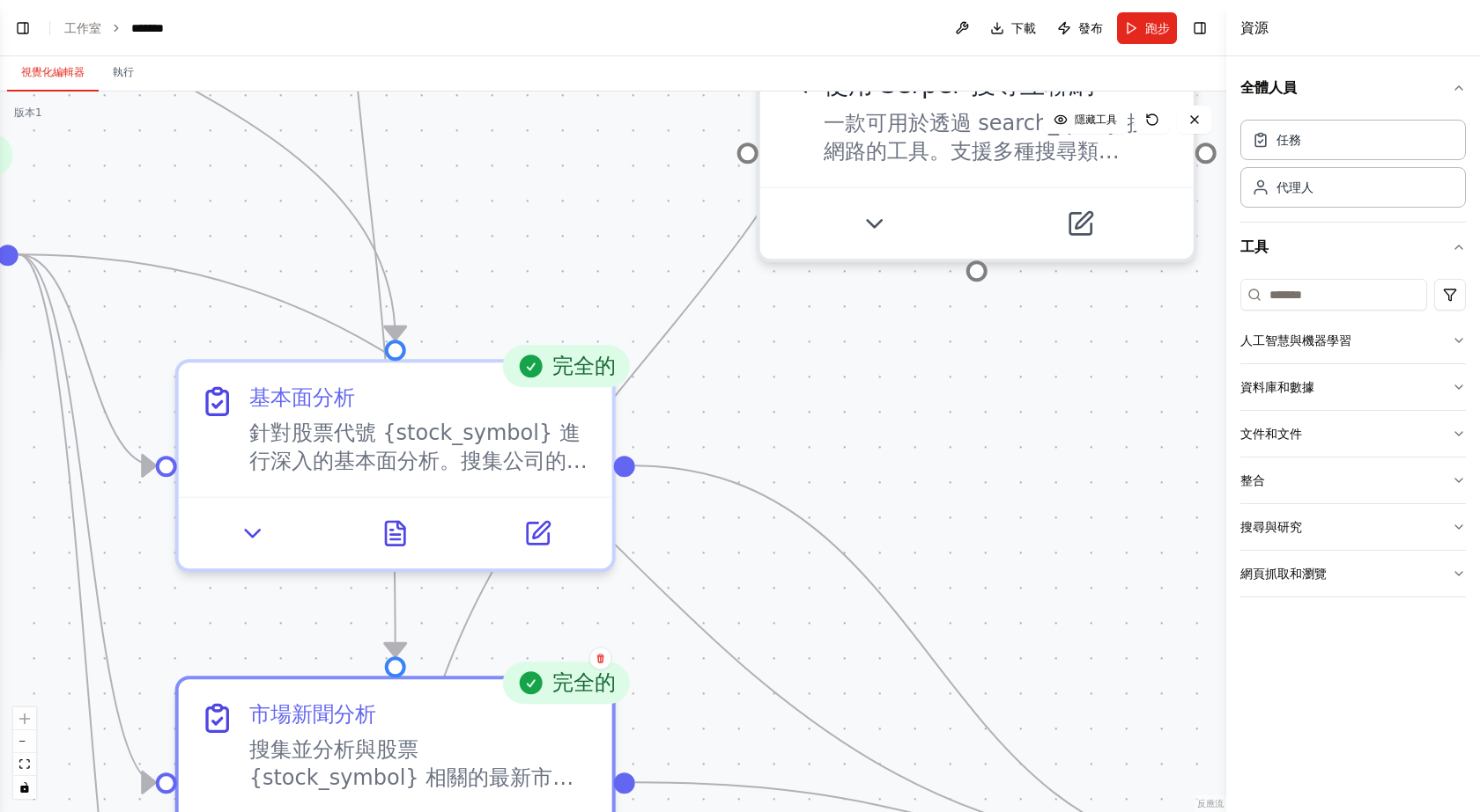
drag, startPoint x: 568, startPoint y: 202, endPoint x: 288, endPoint y: 625, distance: 507.3
click at [288, 625] on div ".deletable-edge-delete-btn { width: 20px; height: 20px; border: 0px solid #ffff…" at bounding box center [613, 452] width 1226 height 721
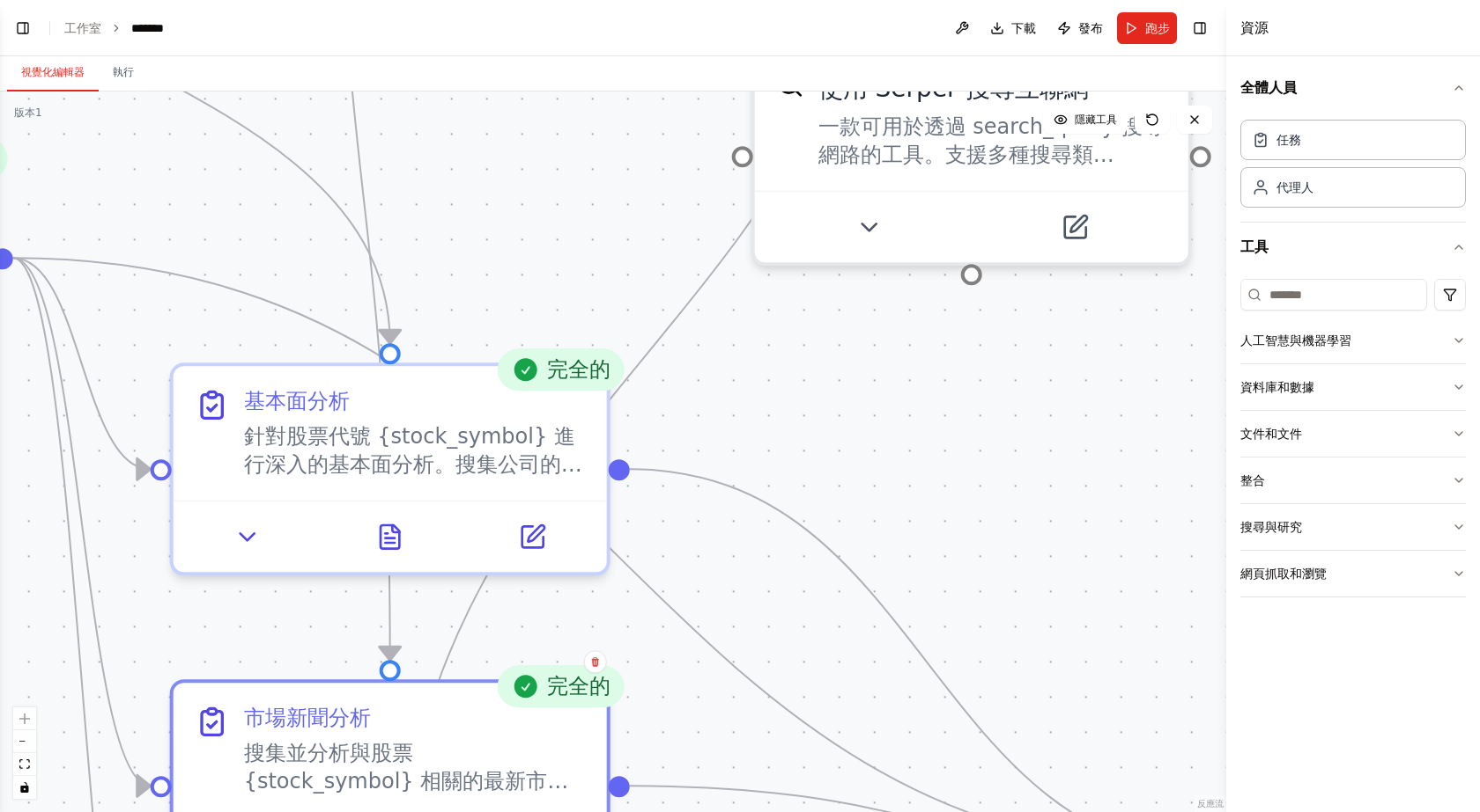
drag, startPoint x: 796, startPoint y: 361, endPoint x: 850, endPoint y: 722, distance: 365.0
click at [850, 722] on div ".deletable-edge-delete-btn { width: 20px; height: 20px; border: 0px solid #ffff…" at bounding box center [613, 452] width 1226 height 721
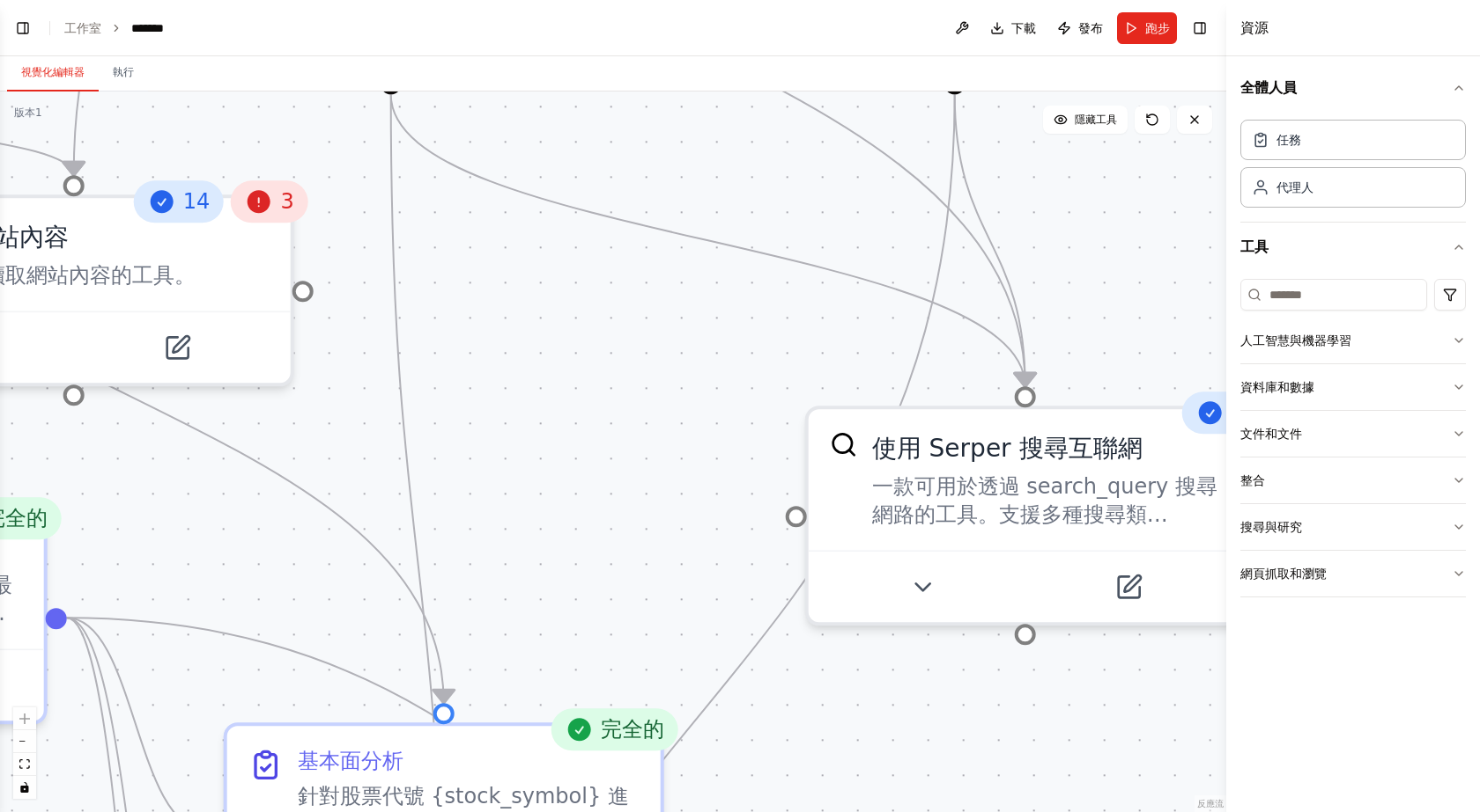
drag, startPoint x: 456, startPoint y: 309, endPoint x: 426, endPoint y: 300, distance: 31.3
click at [426, 303] on div ".deletable-edge-delete-btn { width: 20px; height: 20px; border: 0px solid #ffff…" at bounding box center [613, 452] width 1226 height 721
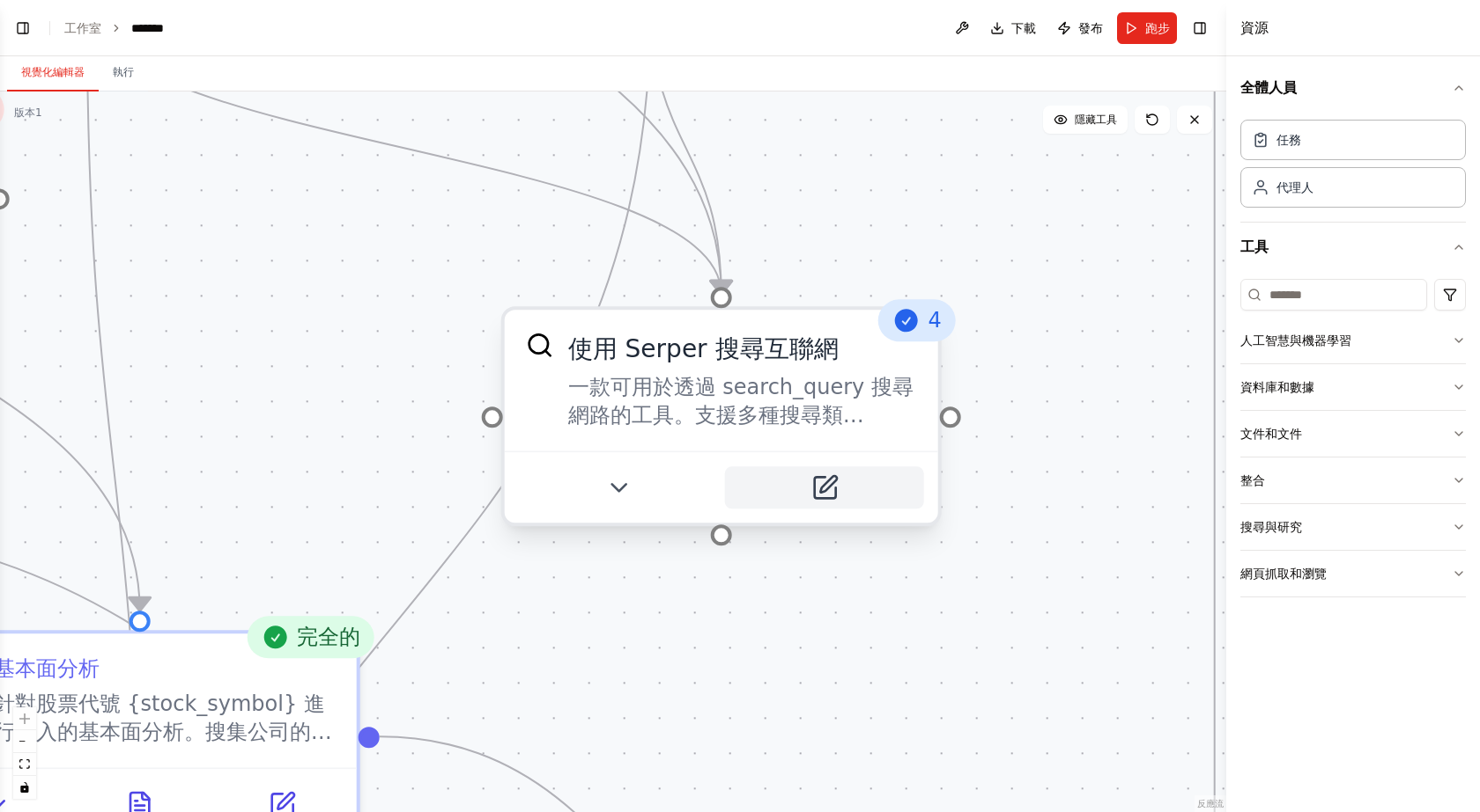
click at [840, 485] on button at bounding box center [824, 488] width 199 height 43
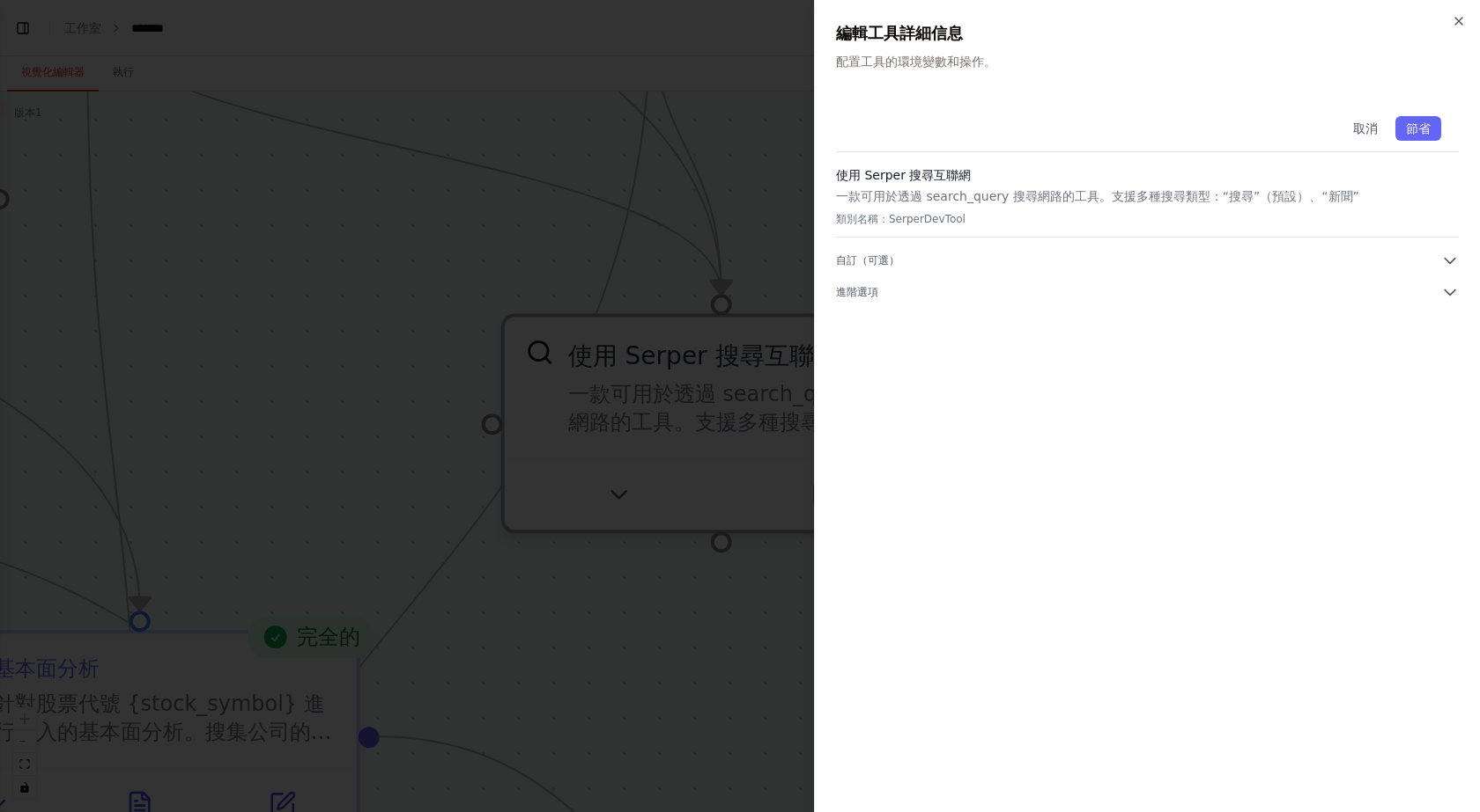
click at [1446, 251] on div "取消 節省 使用 Serper 搜尋互聯網 一款可用於透過 search_query 搜尋網路的工具。支援多種搜尋類型：“搜尋”（預設）、“新聞” 類別名稱：…" at bounding box center [1147, 200] width 623 height 202
click at [1448, 254] on icon "button" at bounding box center [1450, 260] width 17 height 17
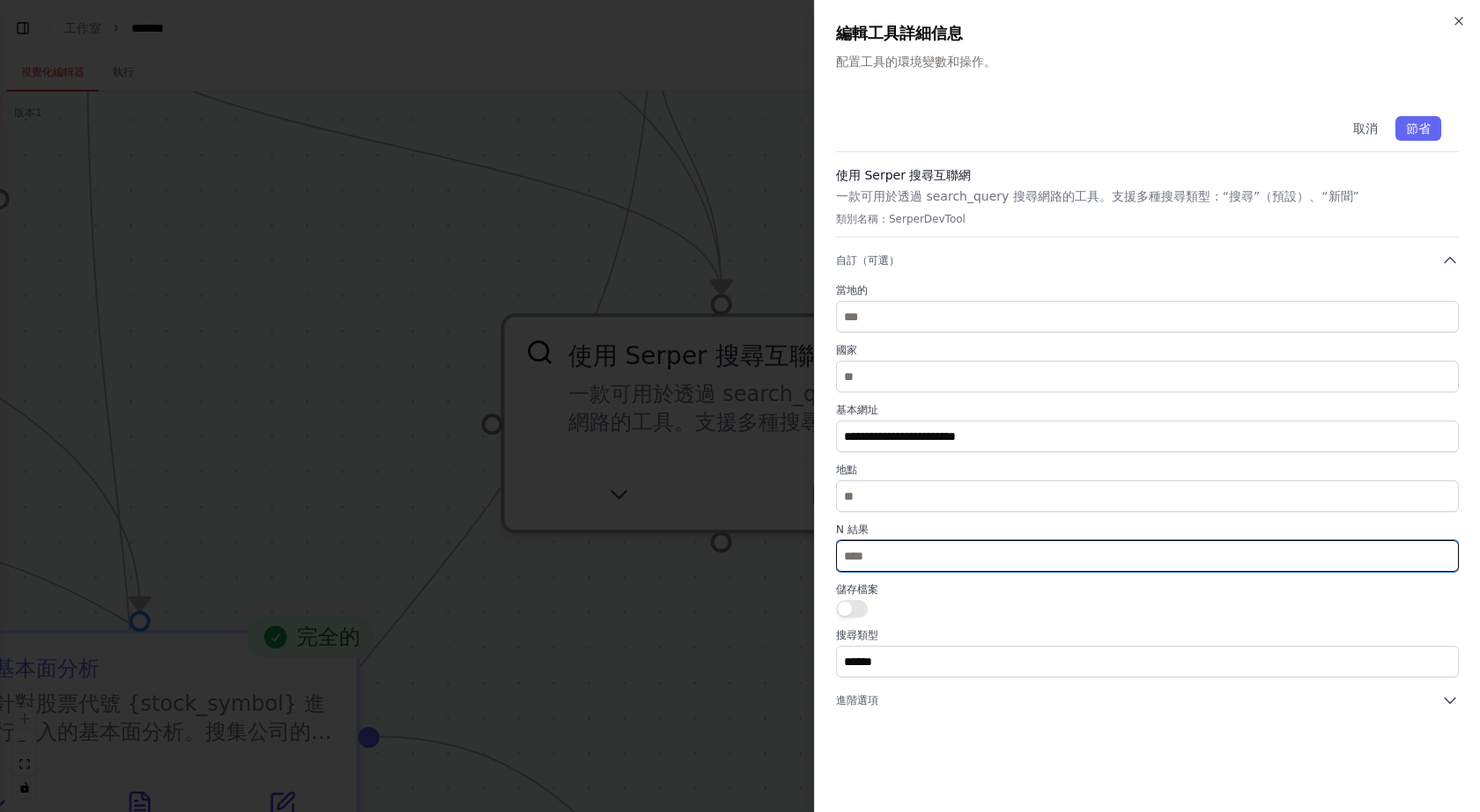
click at [903, 557] on input "**" at bounding box center [1147, 556] width 623 height 32
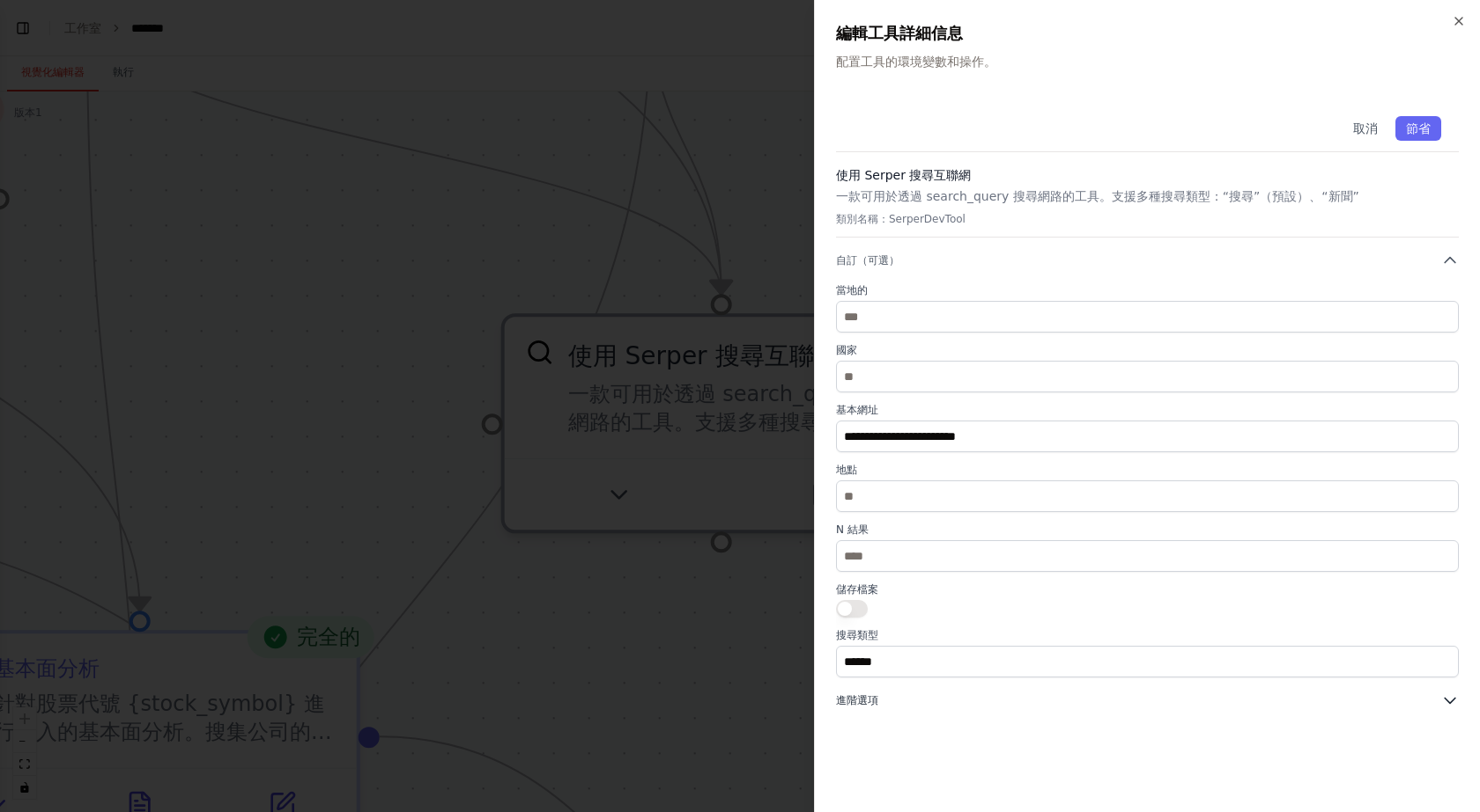
click at [970, 706] on button "進階選項" at bounding box center [1147, 700] width 623 height 17
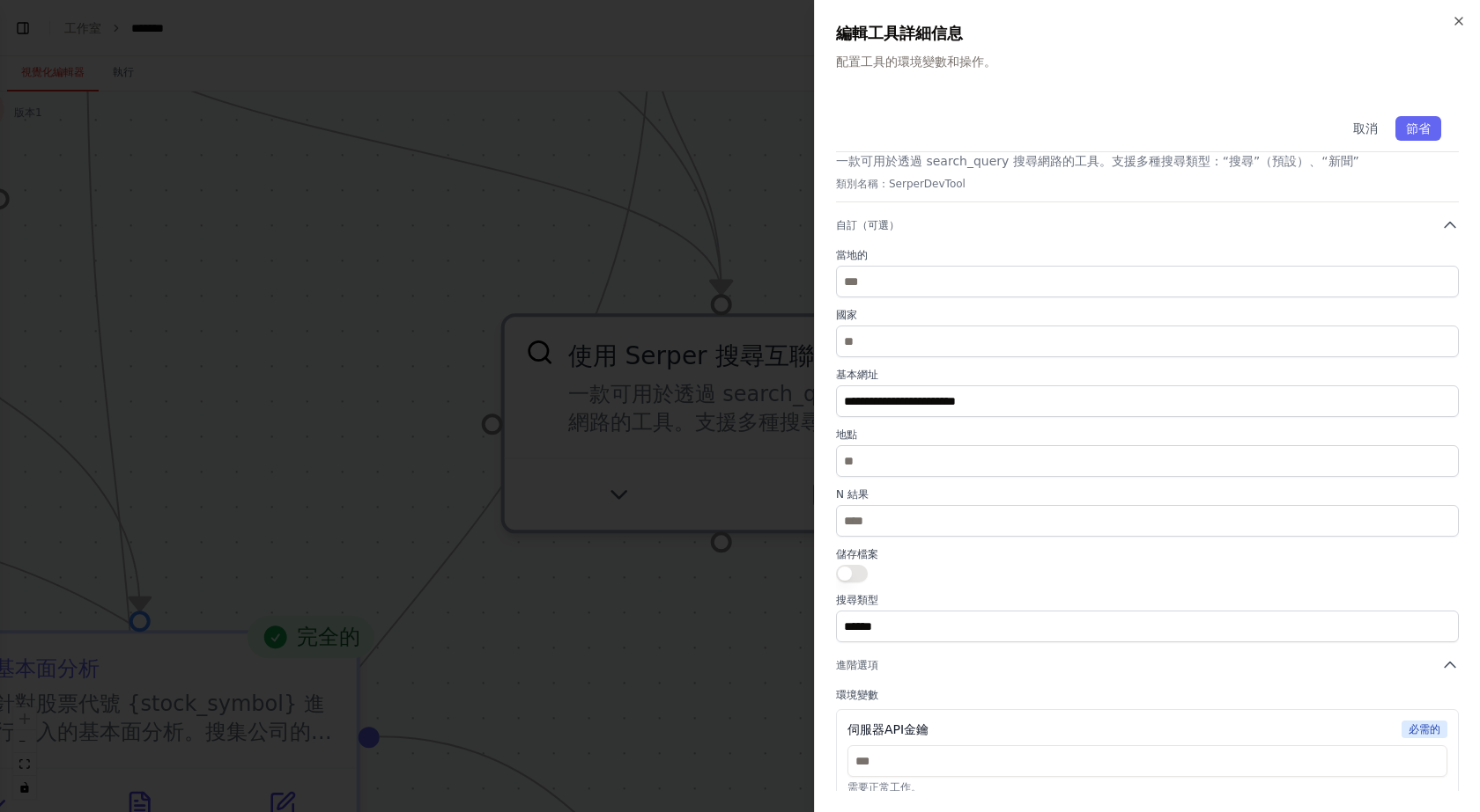
scroll to position [51, 0]
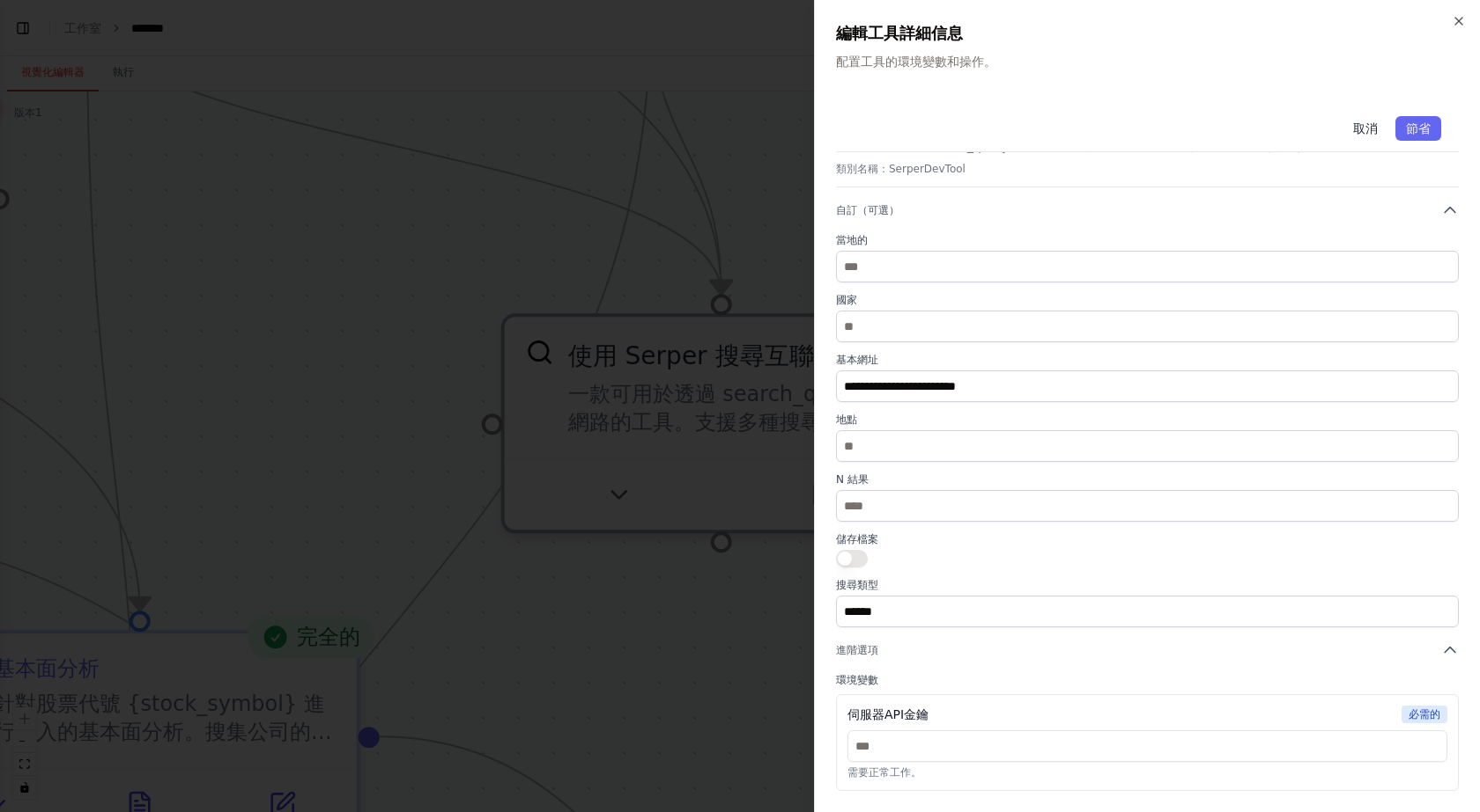
click at [1355, 127] on font "取消" at bounding box center [1364, 128] width 24 height 15
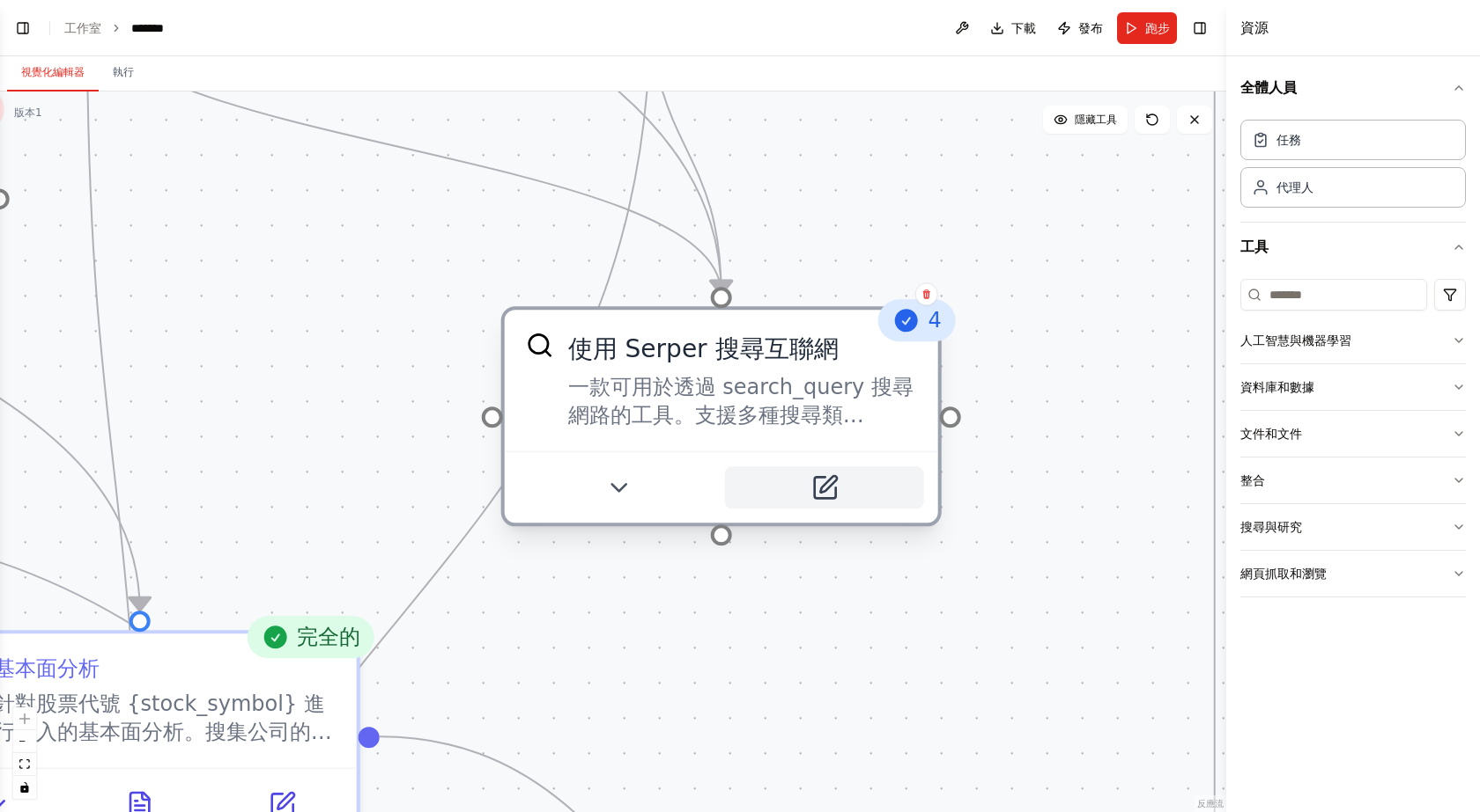
click at [841, 493] on button at bounding box center [824, 488] width 199 height 43
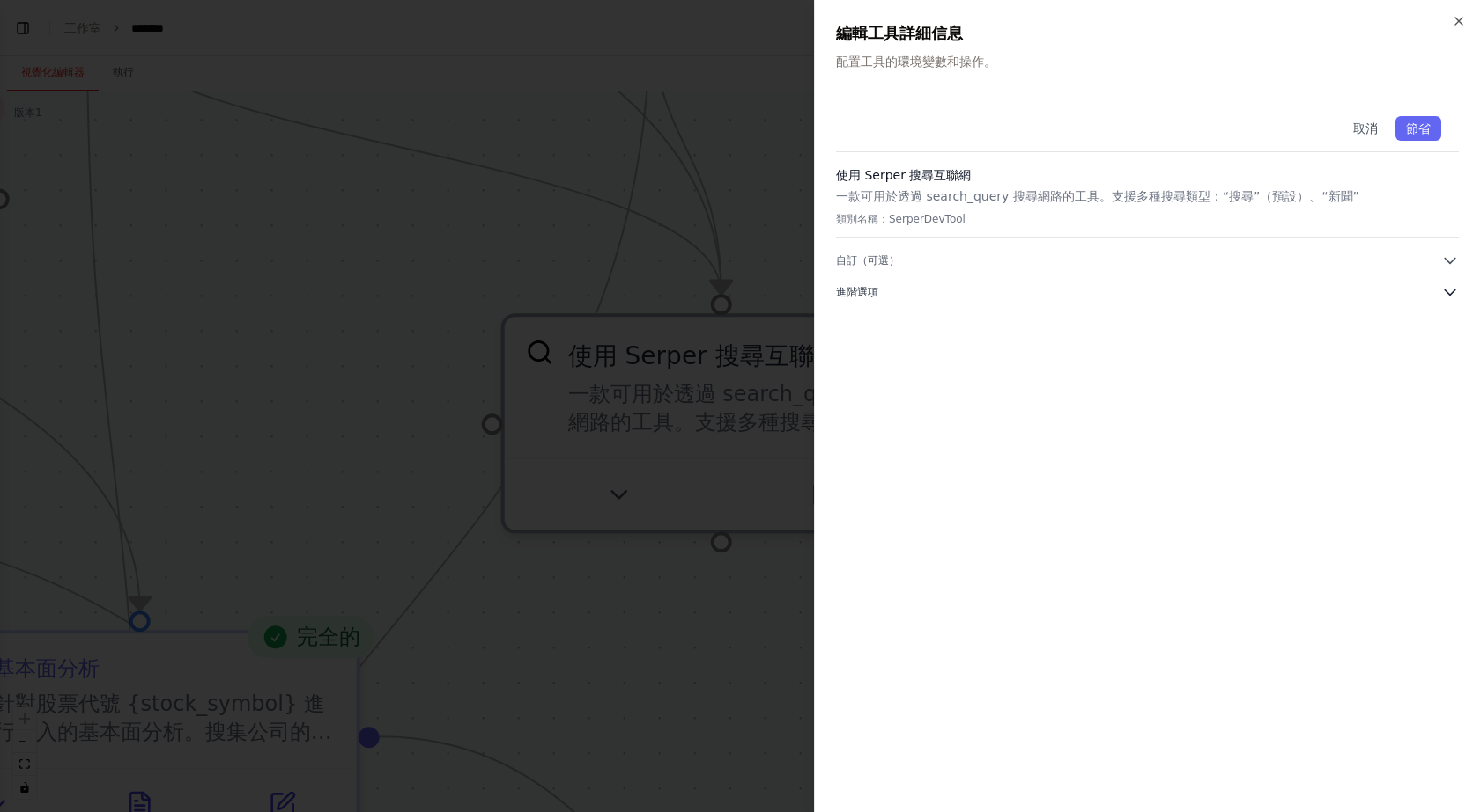
click at [854, 290] on font "進階選項" at bounding box center [857, 292] width 43 height 13
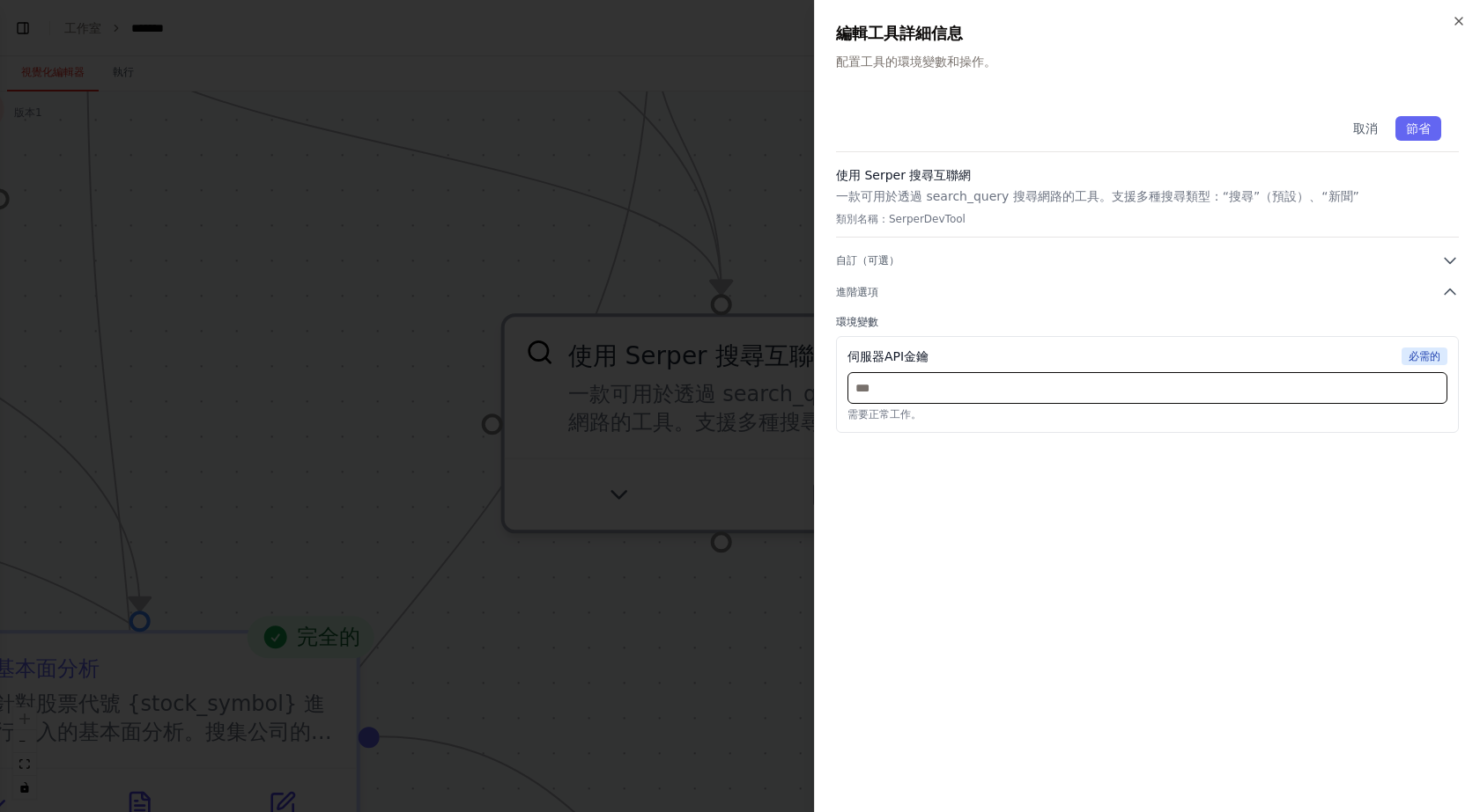
click at [897, 393] on input "text" at bounding box center [1147, 388] width 600 height 32
click at [1056, 471] on div "取消 節省 使用 Serper 搜尋互聯網 一款可用於透過 search_query 搜尋網路的工具。支援多種搜尋類型：“搜尋”（預設）、“新聞” 類別名稱：…" at bounding box center [1147, 445] width 623 height 693
click at [1355, 127] on font "取消" at bounding box center [1364, 128] width 24 height 15
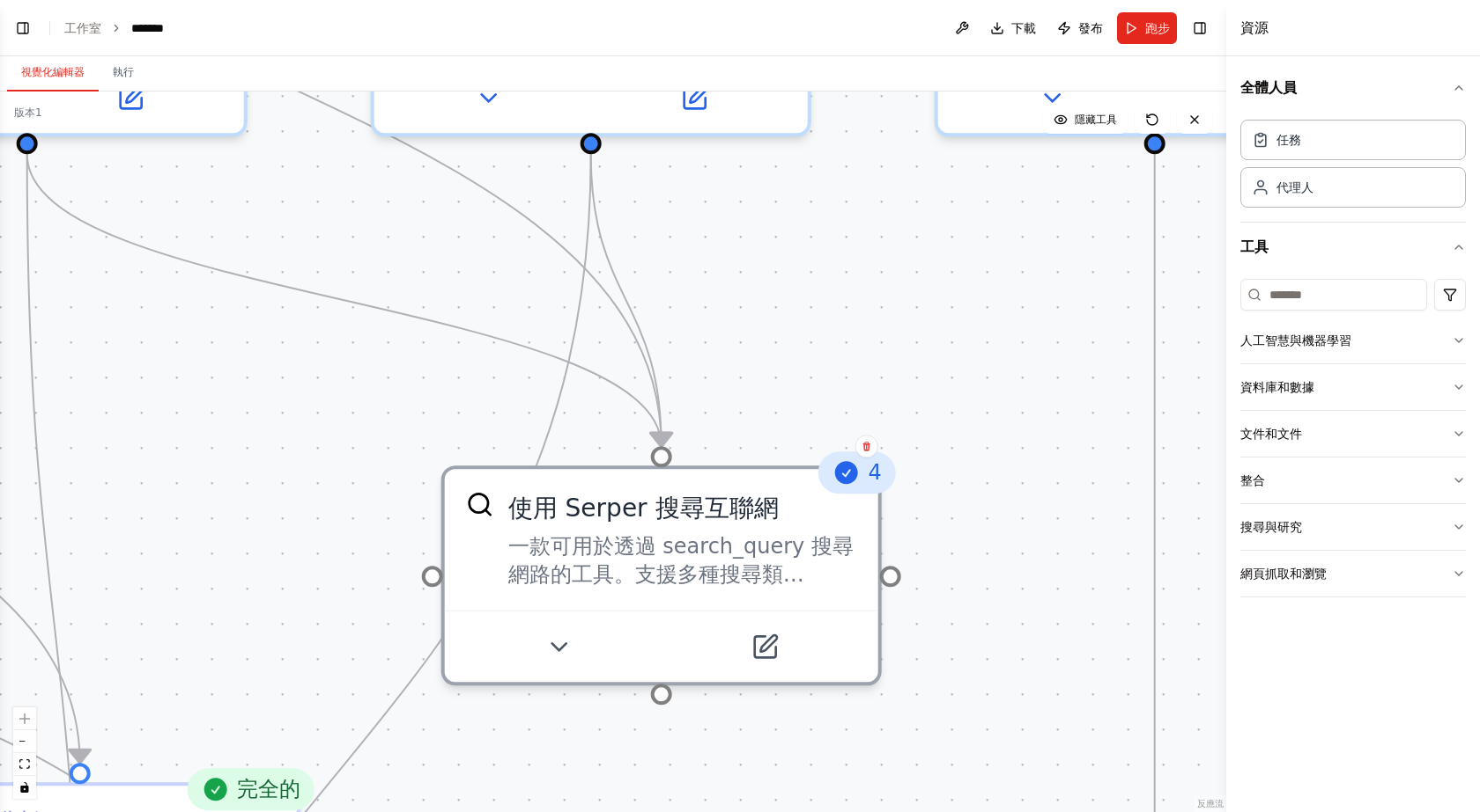
drag, startPoint x: 390, startPoint y: 274, endPoint x: 329, endPoint y: 430, distance: 167.5
click at [329, 430] on div ".deletable-edge-delete-btn { width: 20px; height: 20px; border: 0px solid #ffff…" at bounding box center [613, 452] width 1226 height 721
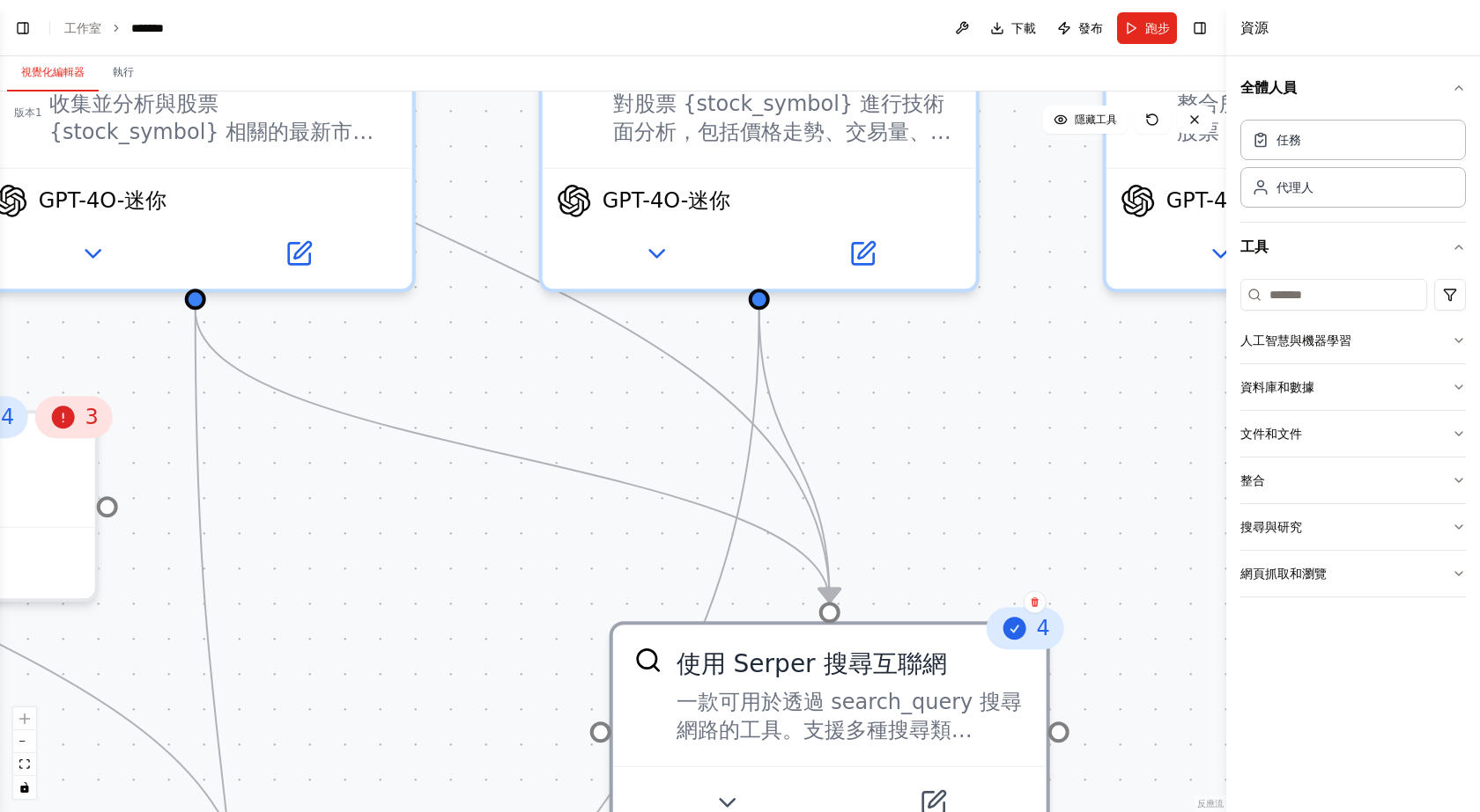
drag, startPoint x: 1032, startPoint y: 465, endPoint x: 1139, endPoint y: 492, distance: 110.4
click at [1151, 522] on div ".deletable-edge-delete-btn { width: 20px; height: 20px; border: 0px solid #ffff…" at bounding box center [613, 452] width 1226 height 721
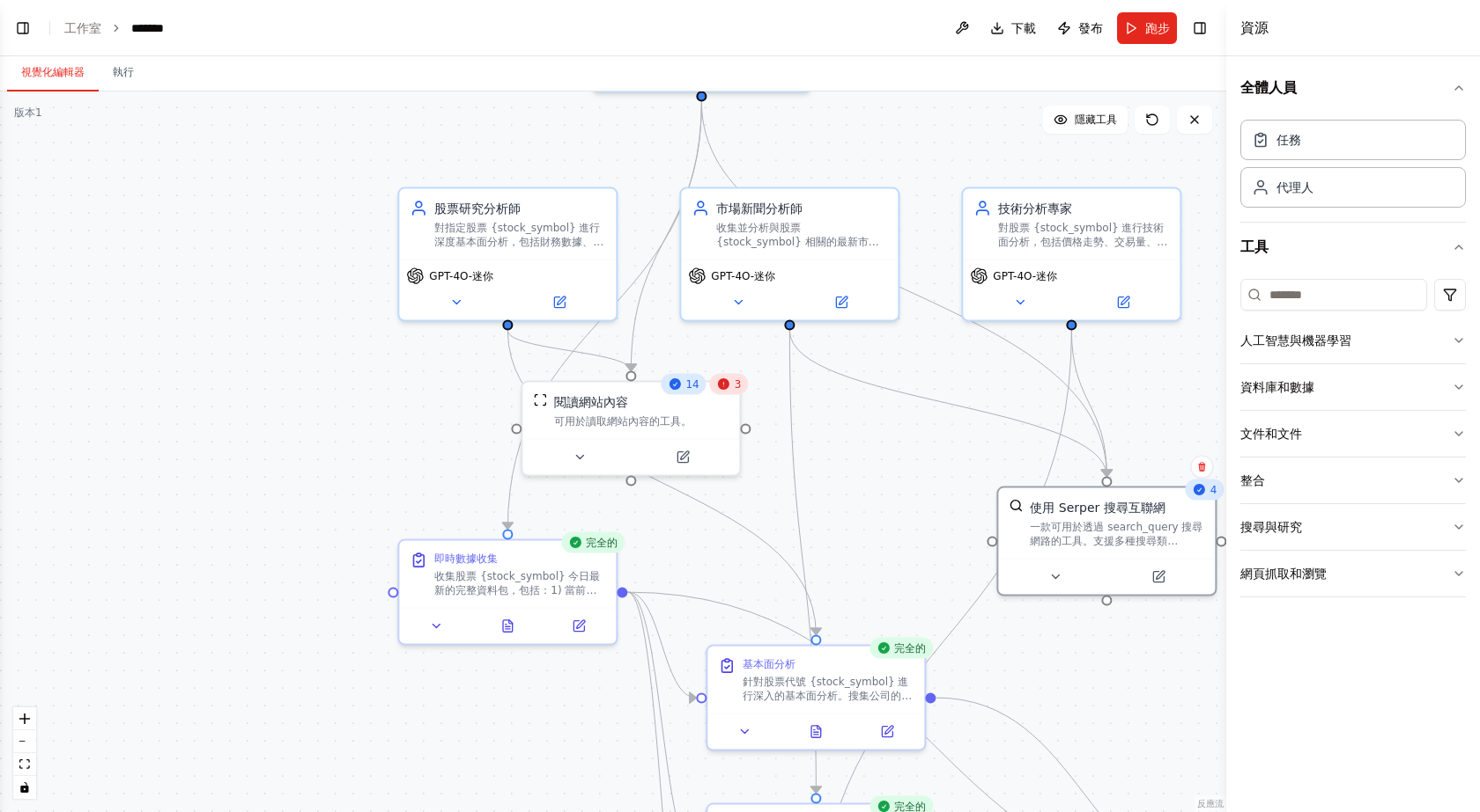
drag, startPoint x: 758, startPoint y: 468, endPoint x: 1135, endPoint y: 308, distance: 409.5
click at [1135, 308] on div ".deletable-edge-delete-btn { width: 20px; height: 20px; border: 0px solid #ffff…" at bounding box center [613, 452] width 1226 height 721
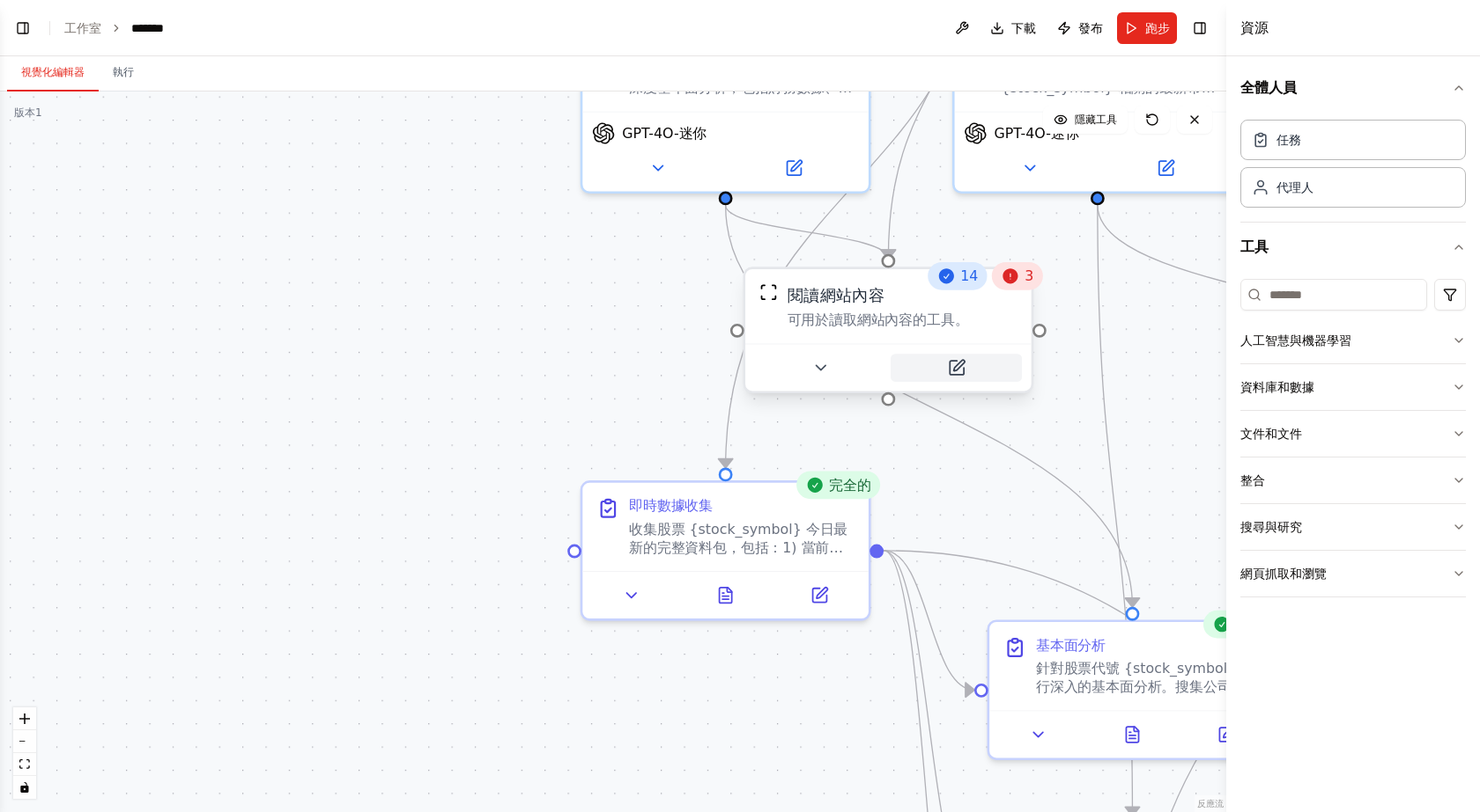
click at [966, 371] on button at bounding box center [955, 367] width 131 height 28
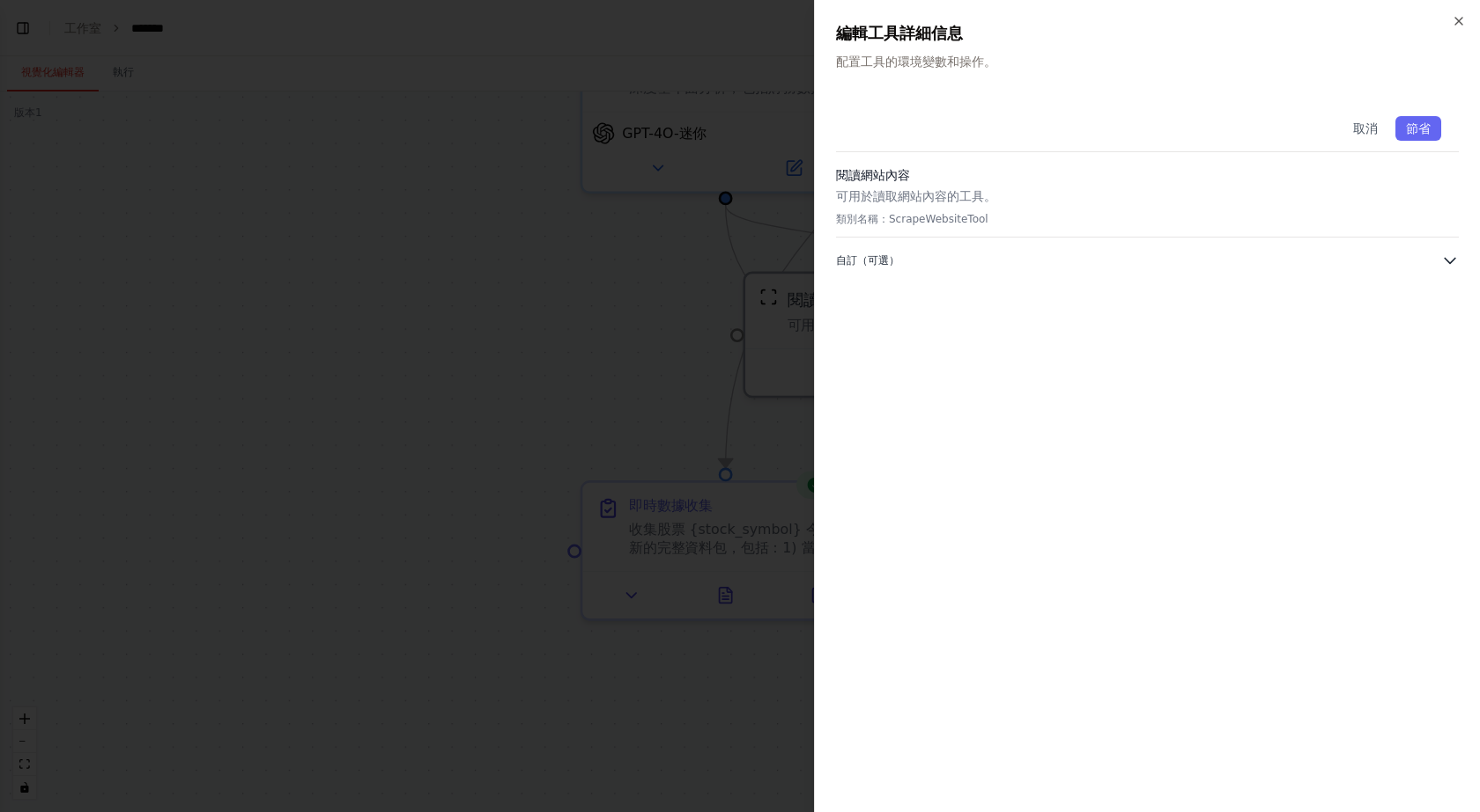
click at [878, 264] on font "自訂（可選）" at bounding box center [867, 260] width 63 height 13
click at [954, 363] on div "取消 節省 閱讀網站內容 可用於讀取網站內容的工具。 類別名稱： ScrapeWebsiteTool 自訂（可選） 網站網址" at bounding box center [1147, 445] width 623 height 693
click at [1274, 214] on p "類別名稱： ScrapeWebsiteTool" at bounding box center [1147, 219] width 623 height 15
click at [964, 193] on font "可用於讀取網站內容的工具。" at bounding box center [915, 196] width 160 height 15
click at [954, 202] on font "可用於讀取網站內容的工具。" at bounding box center [915, 196] width 160 height 15
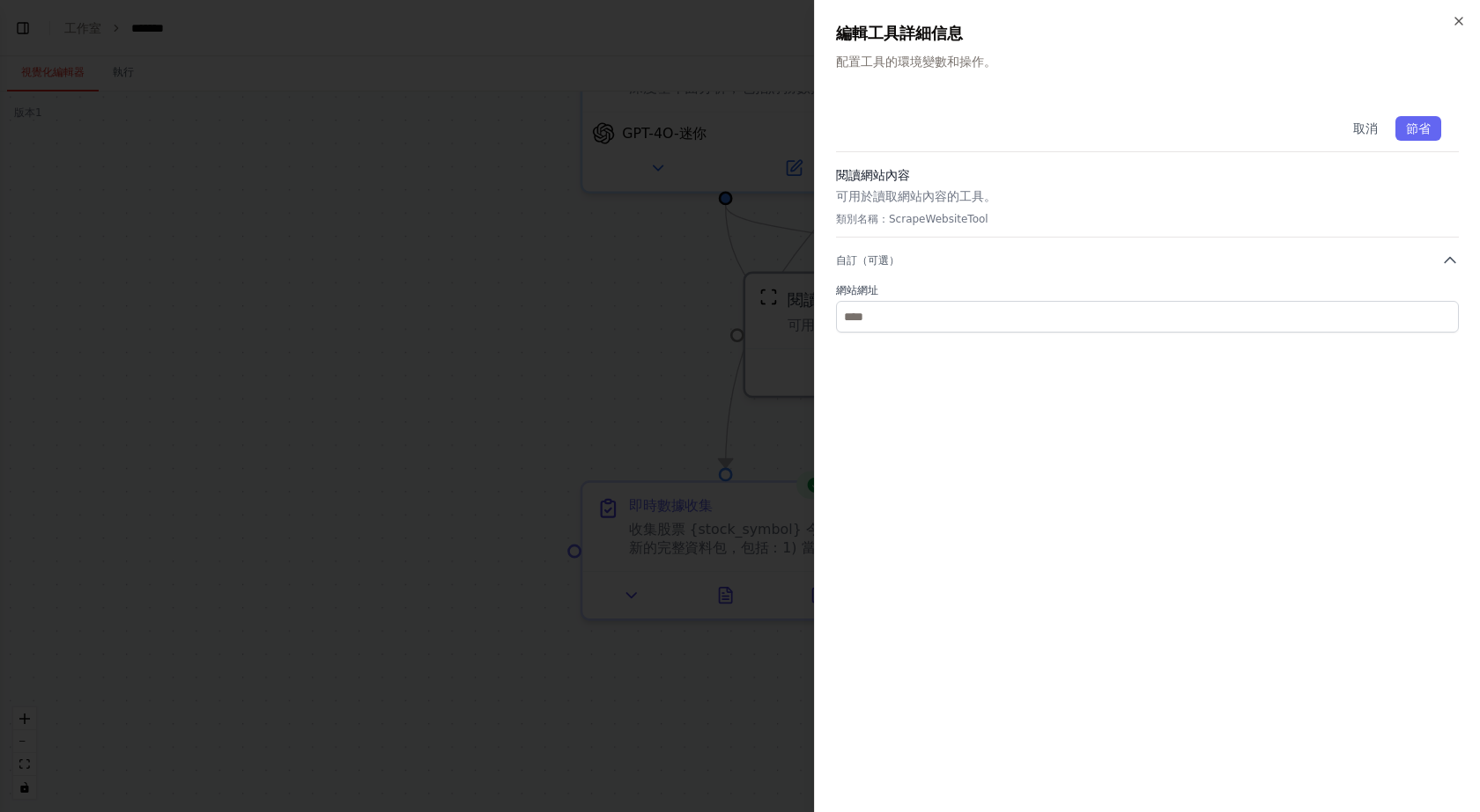
click at [939, 214] on font "ScrapeWebsiteTool" at bounding box center [938, 219] width 99 height 13
drag, startPoint x: 888, startPoint y: 219, endPoint x: 1045, endPoint y: 212, distance: 157.2
click at [1042, 212] on p "類別名稱： ScrapeWebsiteTool" at bounding box center [1147, 219] width 623 height 15
click at [1046, 212] on div "閱讀網站內容 可用於讀取網站內容的工具。 類別名稱： ScrapeWebsiteTool" at bounding box center [1147, 201] width 623 height 71
click at [1358, 125] on font "取消" at bounding box center [1364, 128] width 24 height 15
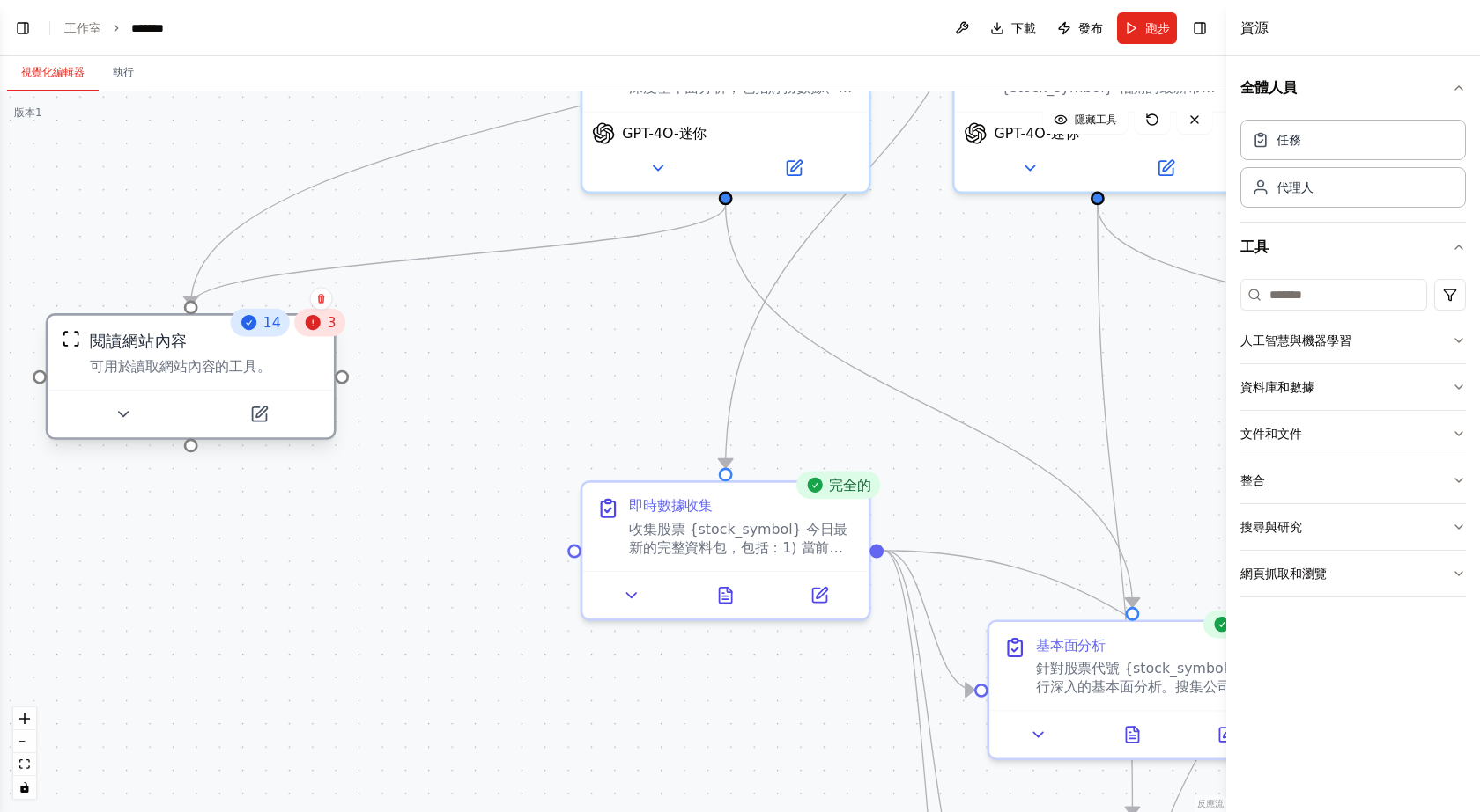
drag, startPoint x: 851, startPoint y: 315, endPoint x: 155, endPoint y: 357, distance: 697.3
click at [155, 358] on font "可用於讀取網站內容的工具。" at bounding box center [180, 366] width 182 height 16
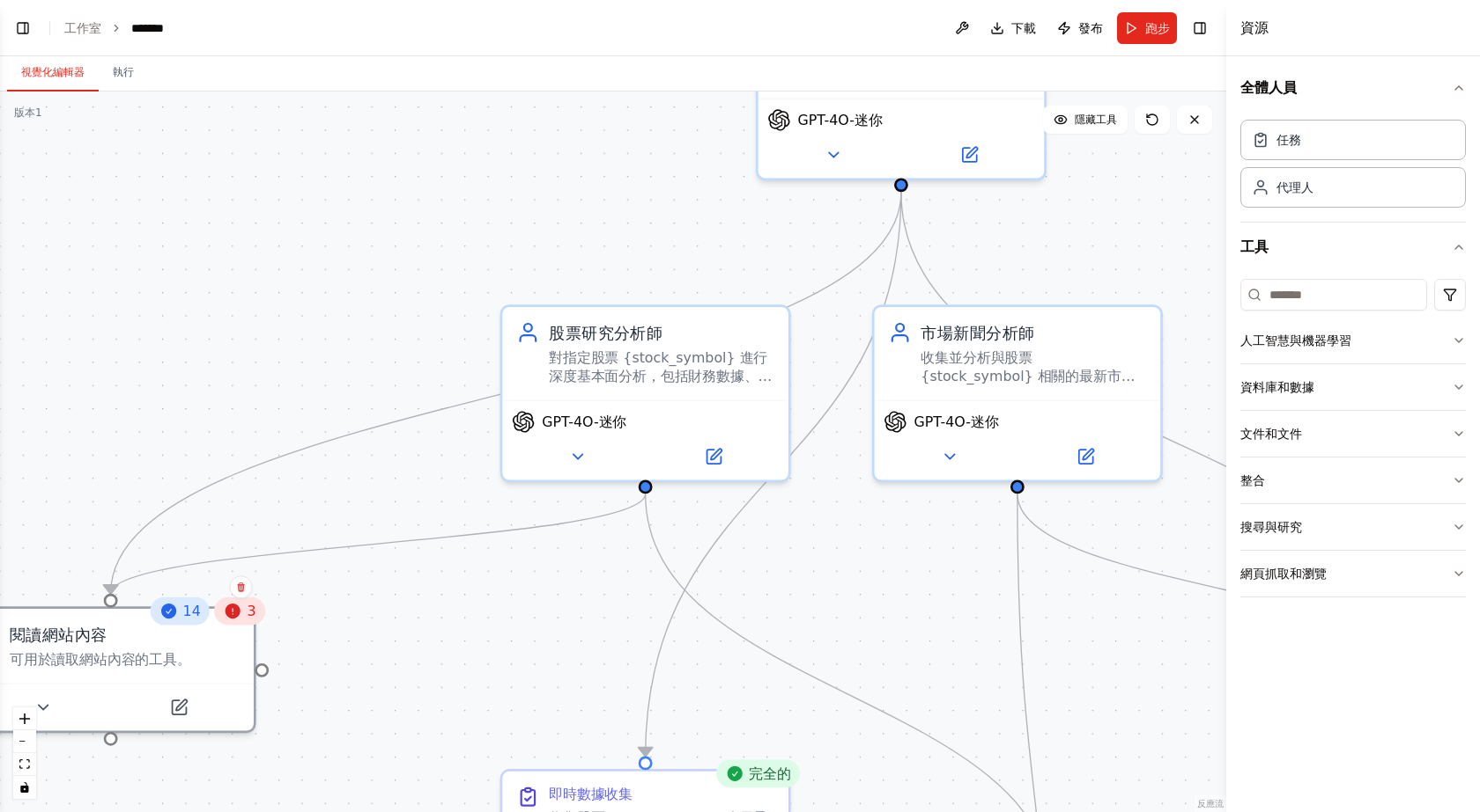
drag, startPoint x: 565, startPoint y: 421, endPoint x: 499, endPoint y: 584, distance: 175.9
click at [499, 584] on div ".deletable-edge-delete-btn { width: 20px; height: 20px; border: 0px solid #ffff…" at bounding box center [613, 452] width 1226 height 721
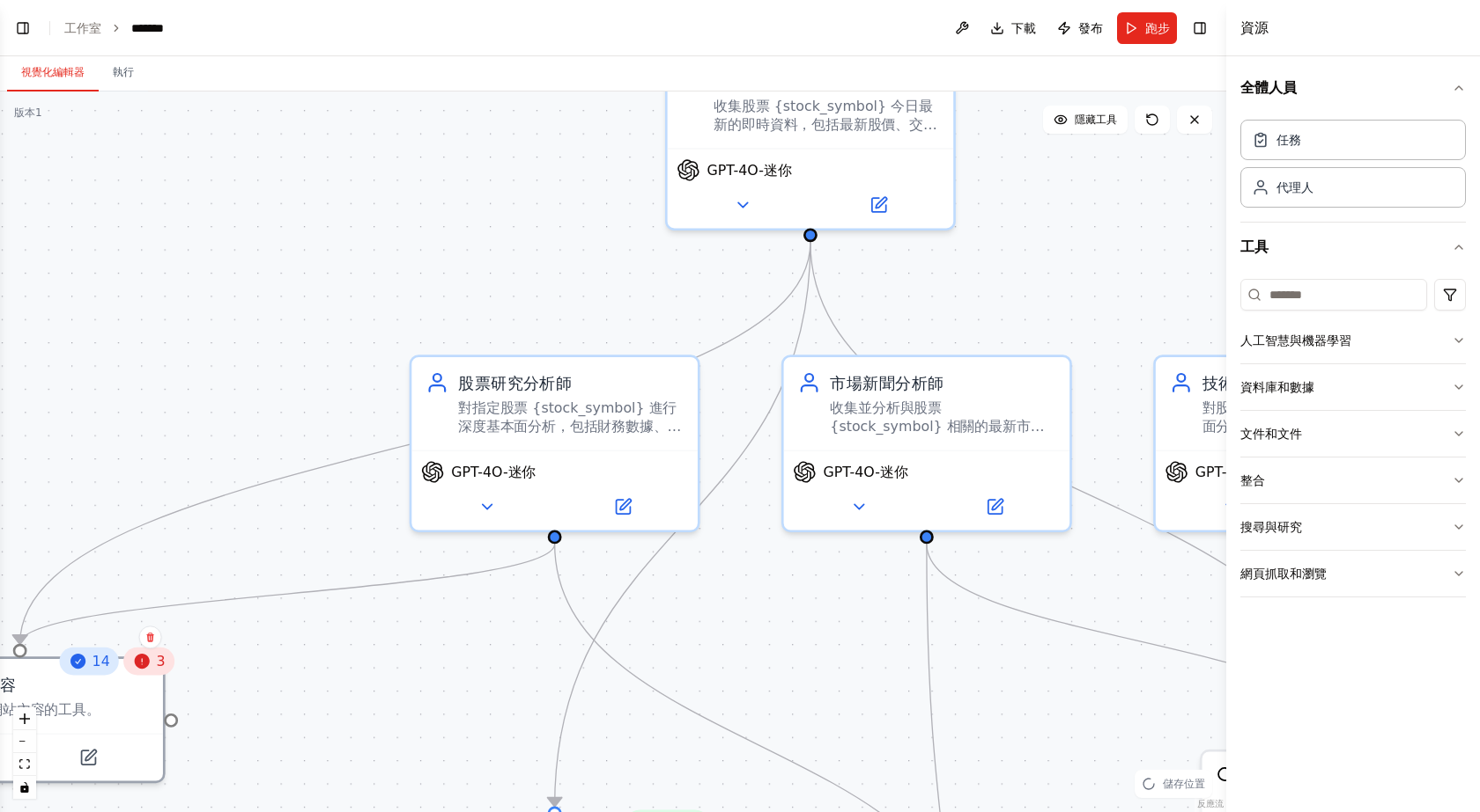
drag, startPoint x: 653, startPoint y: 277, endPoint x: 590, endPoint y: 330, distance: 82.3
click at [590, 330] on div ".deletable-edge-delete-btn { width: 20px; height: 20px; border: 0px solid #ffff…" at bounding box center [613, 452] width 1226 height 721
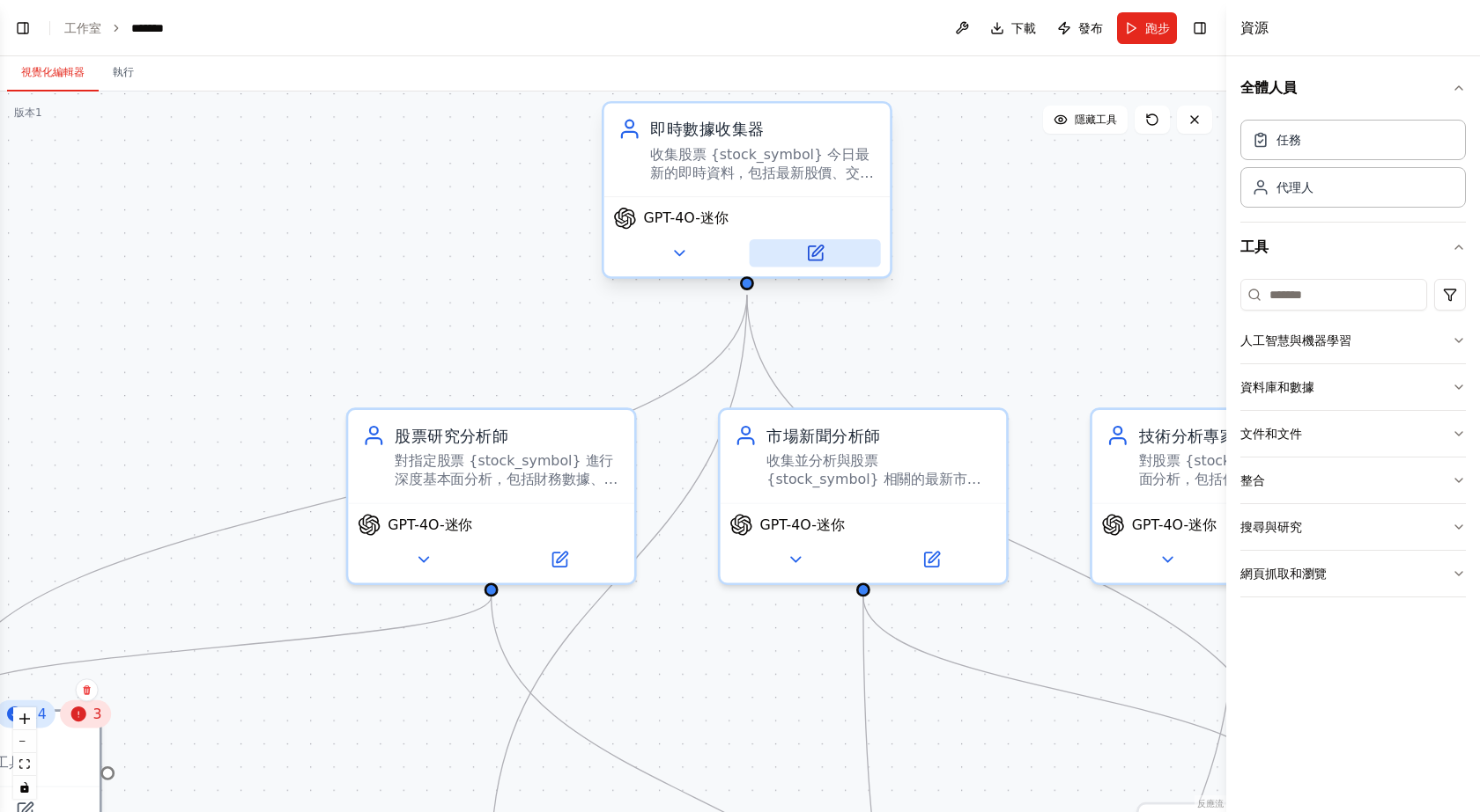
click at [835, 255] on button at bounding box center [814, 254] width 131 height 28
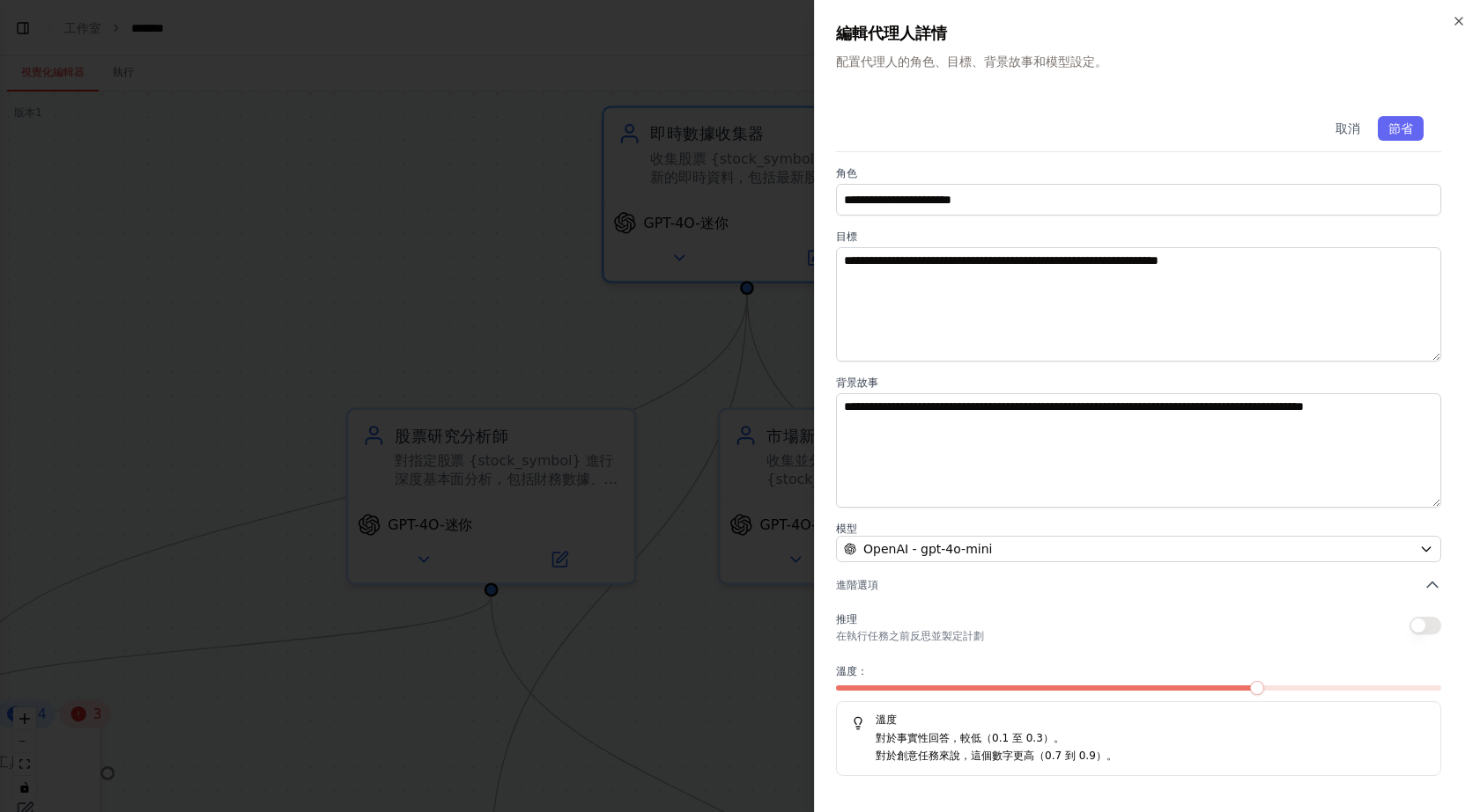
click at [1256, 688] on span at bounding box center [1256, 688] width 15 height 15
click at [968, 692] on span at bounding box center [960, 688] width 15 height 15
click at [968, 689] on span at bounding box center [960, 688] width 15 height 15
click at [1034, 687] on span at bounding box center [1138, 688] width 605 height 5
click at [1441, 691] on span at bounding box center [1138, 688] width 605 height 5
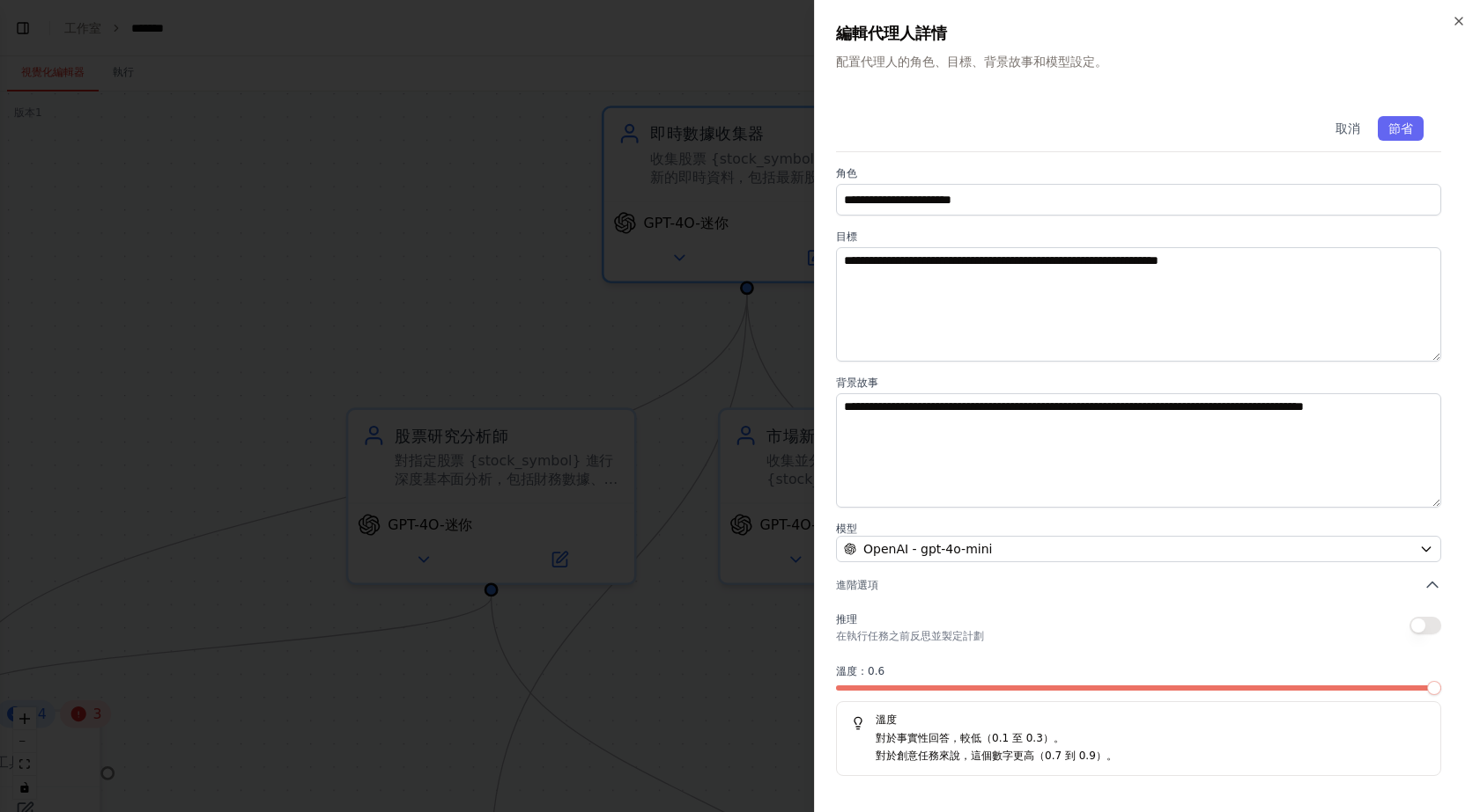
click at [1170, 691] on div at bounding box center [1138, 692] width 605 height 13
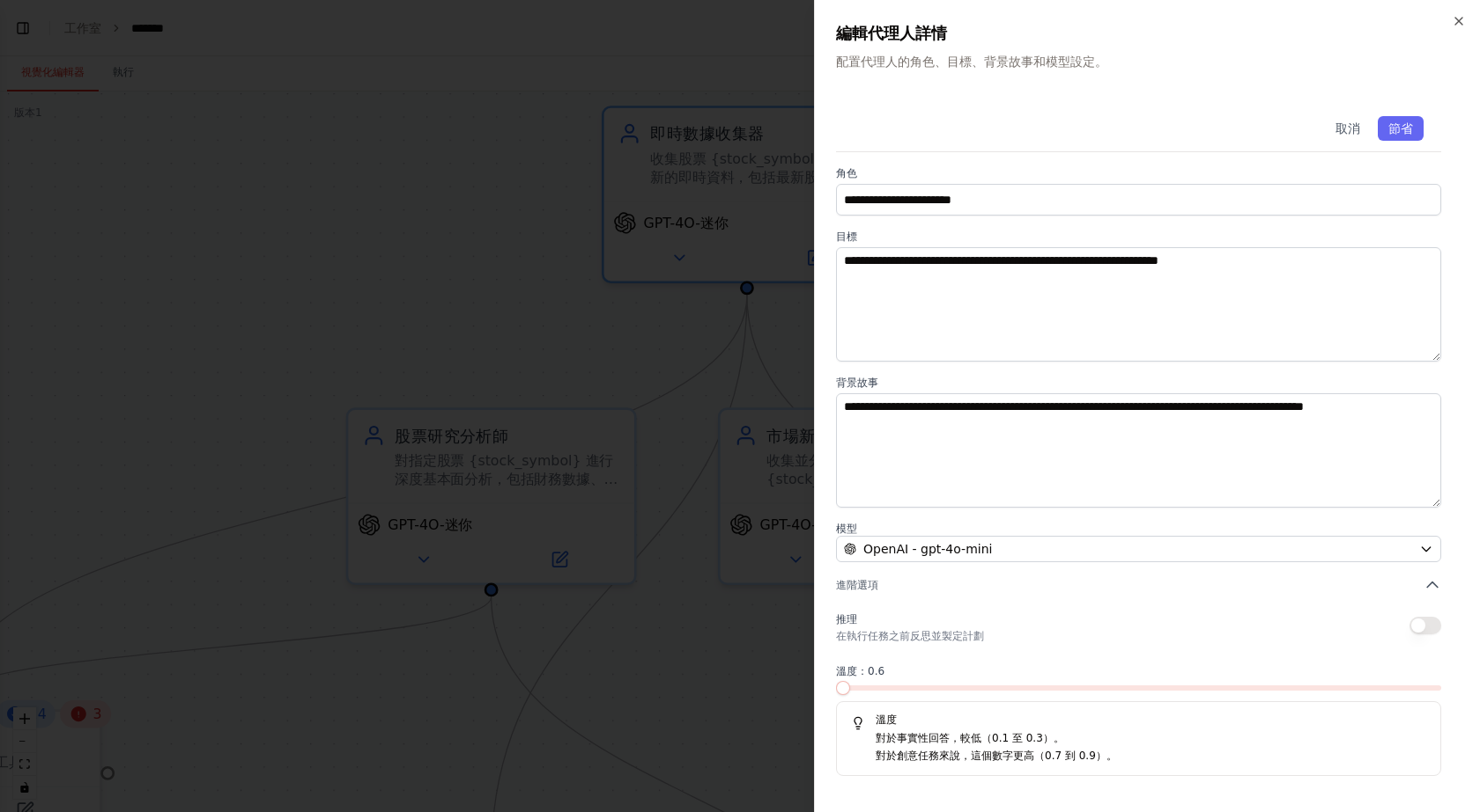
click at [836, 686] on span at bounding box center [836, 688] width 0 height 5
click at [953, 692] on span at bounding box center [960, 688] width 15 height 15
click at [1043, 627] on div "推理 在執行任務之前反思並製定計劃" at bounding box center [1138, 626] width 605 height 35
click at [1341, 145] on div "取消 節省" at bounding box center [1138, 125] width 605 height 53
click at [1342, 136] on font "取消" at bounding box center [1347, 128] width 24 height 15
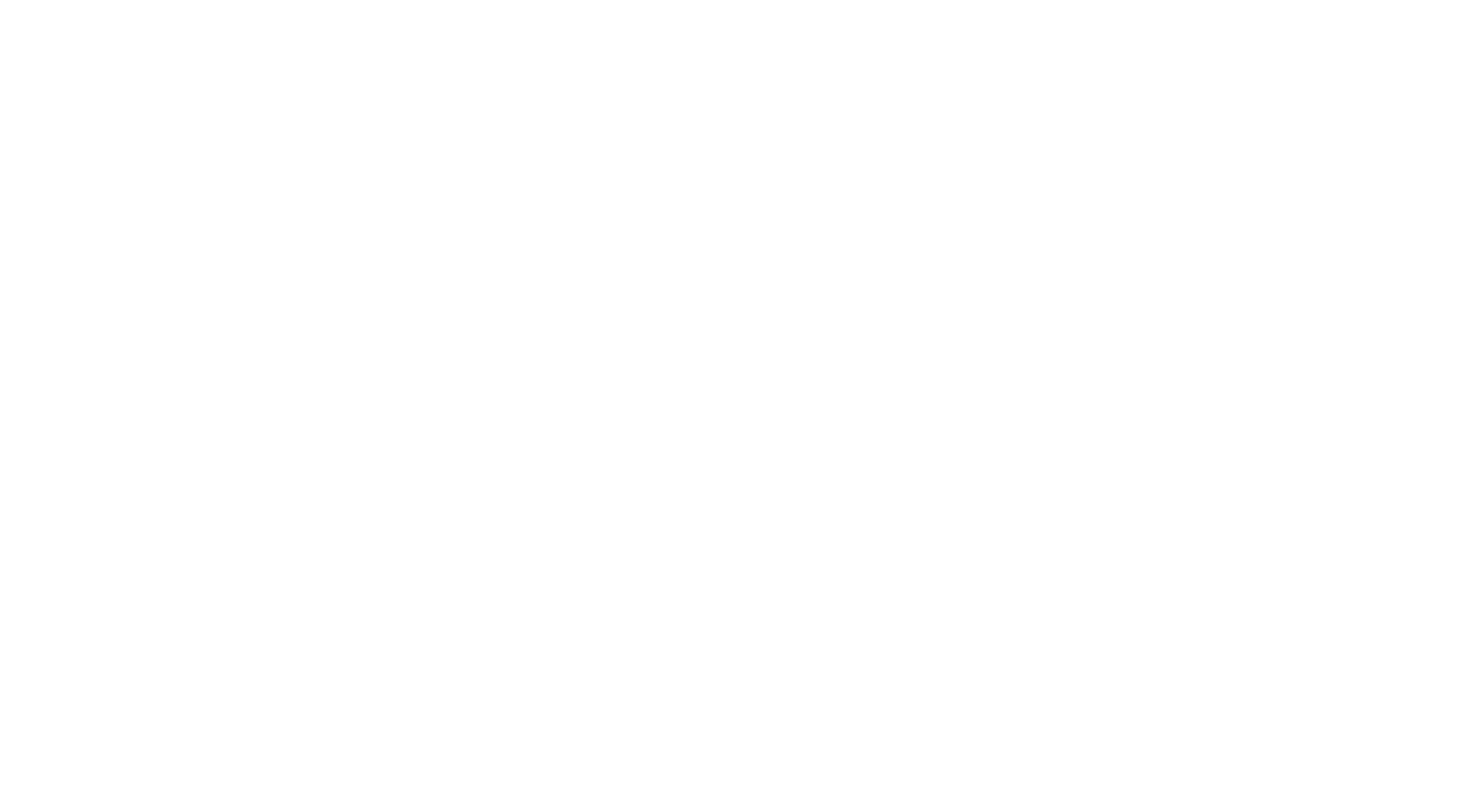
drag, startPoint x: 713, startPoint y: 186, endPoint x: 240, endPoint y: 9, distance: 505.0
click at [712, 0] on html "Original text Rate this translation Your feedback will be used to help improve …" at bounding box center [740, 0] width 1480 height 0
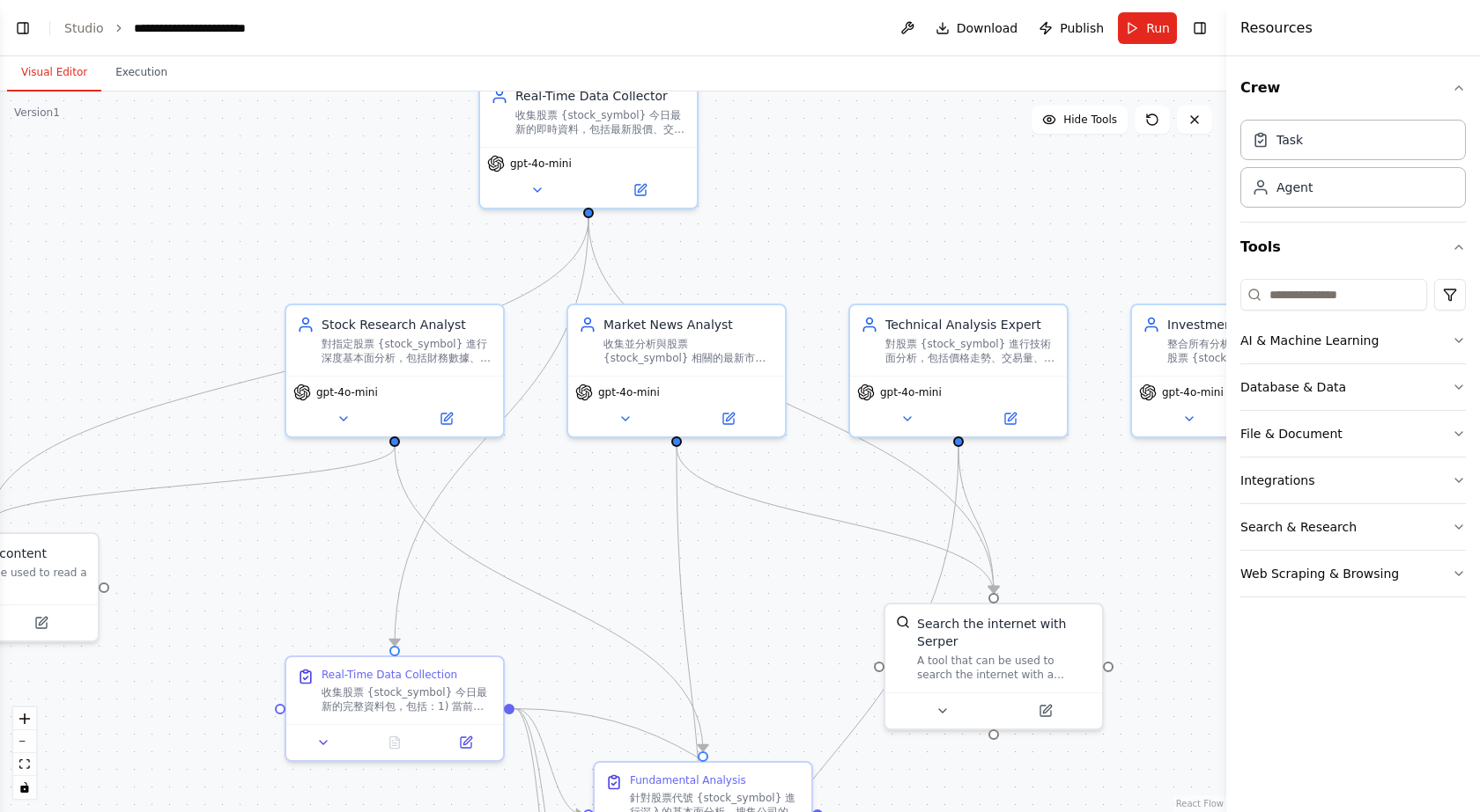
drag, startPoint x: 809, startPoint y: 246, endPoint x: 1038, endPoint y: 375, distance: 262.8
click at [1038, 374] on div ".deletable-edge-delete-btn { width: 20px; height: 20px; border: 0px solid #ffff…" at bounding box center [613, 452] width 1226 height 721
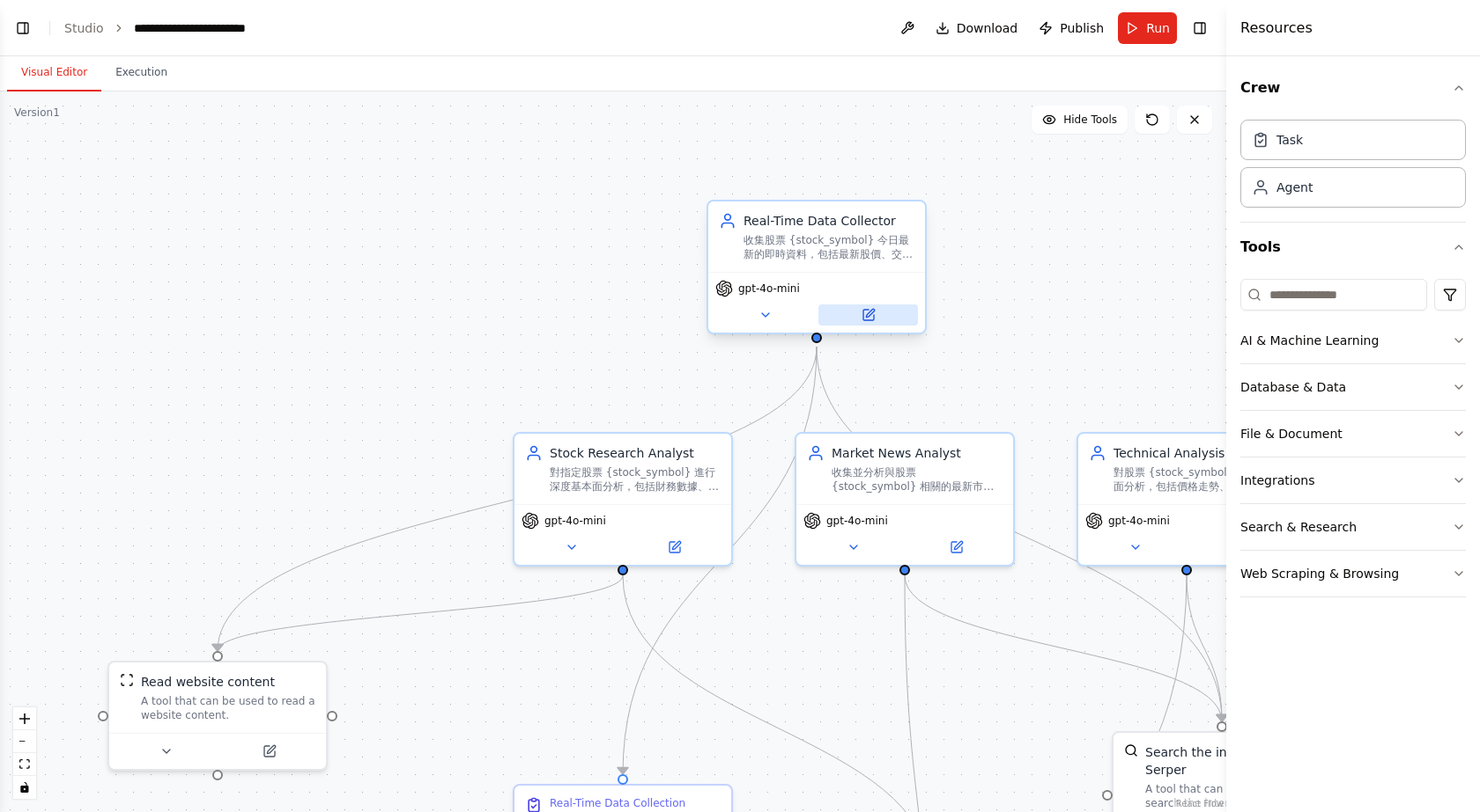
click at [872, 320] on icon at bounding box center [868, 315] width 11 height 11
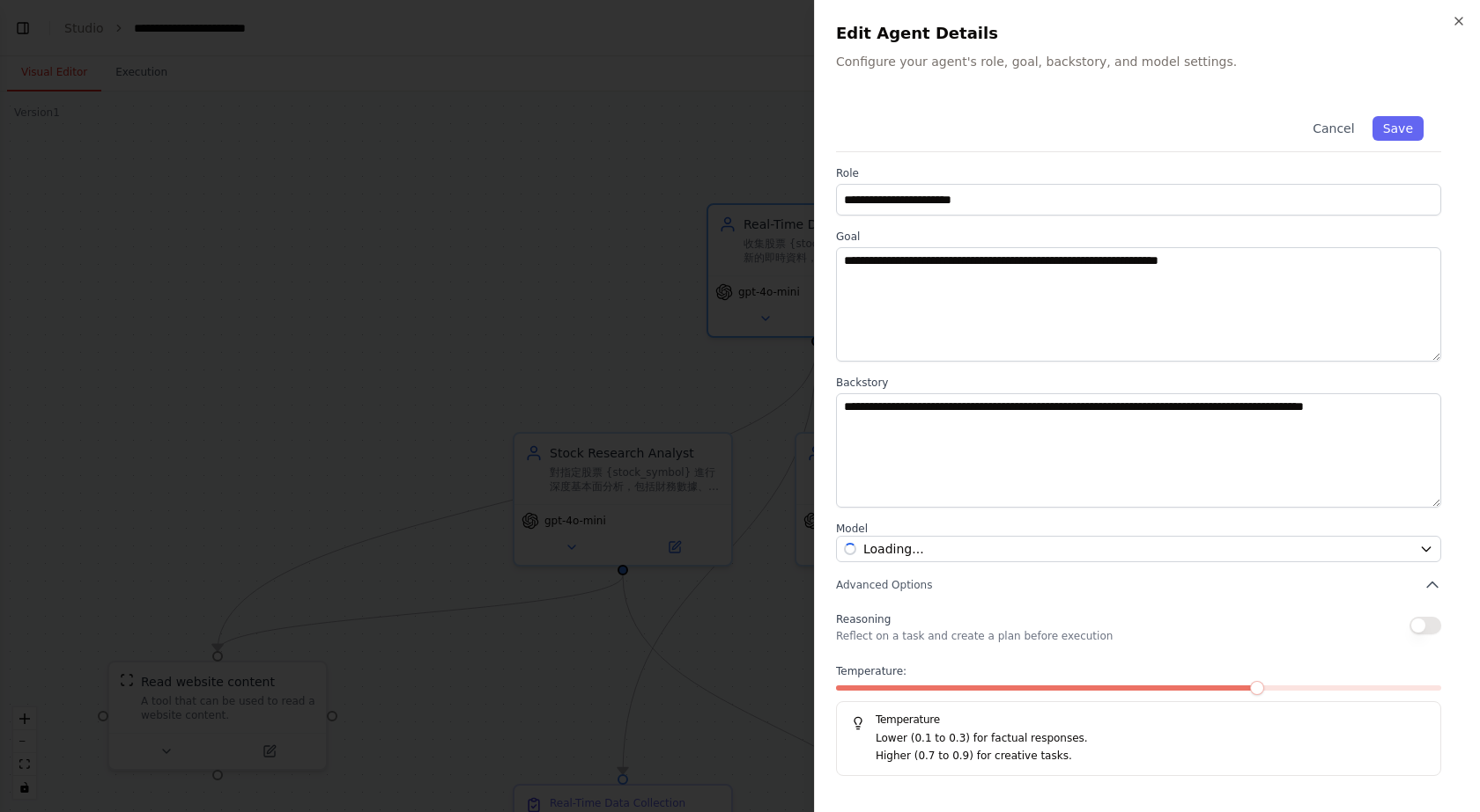
scroll to position [2518, 0]
click at [1024, 683] on span at bounding box center [1019, 688] width 15 height 15
click at [1398, 122] on button "Save" at bounding box center [1397, 128] width 52 height 24
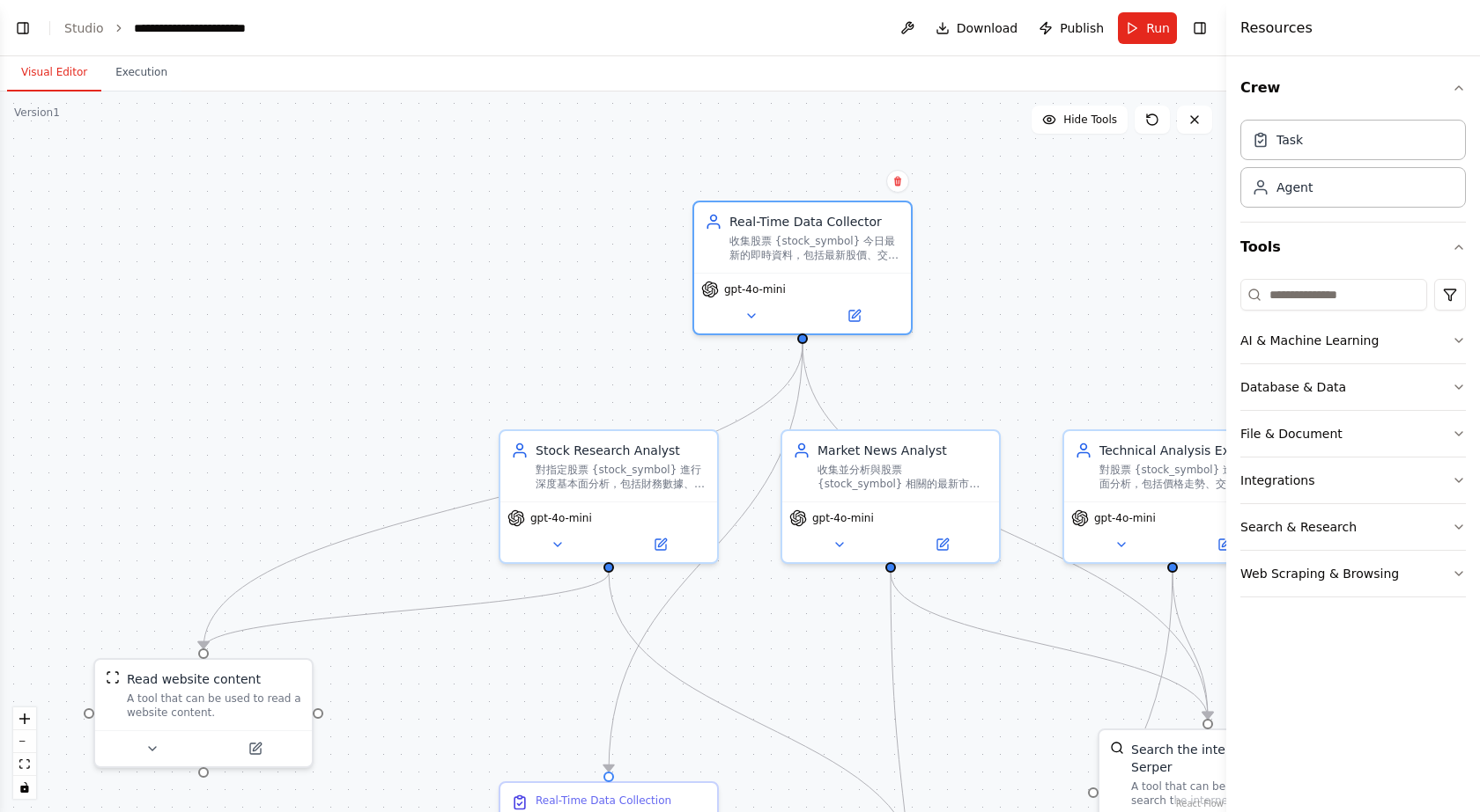
drag, startPoint x: 1021, startPoint y: 285, endPoint x: 745, endPoint y: 202, distance: 288.2
click at [745, 202] on div ".deletable-edge-delete-btn { width: 20px; height: 20px; border: 0px solid #ffff…" at bounding box center [613, 452] width 1226 height 721
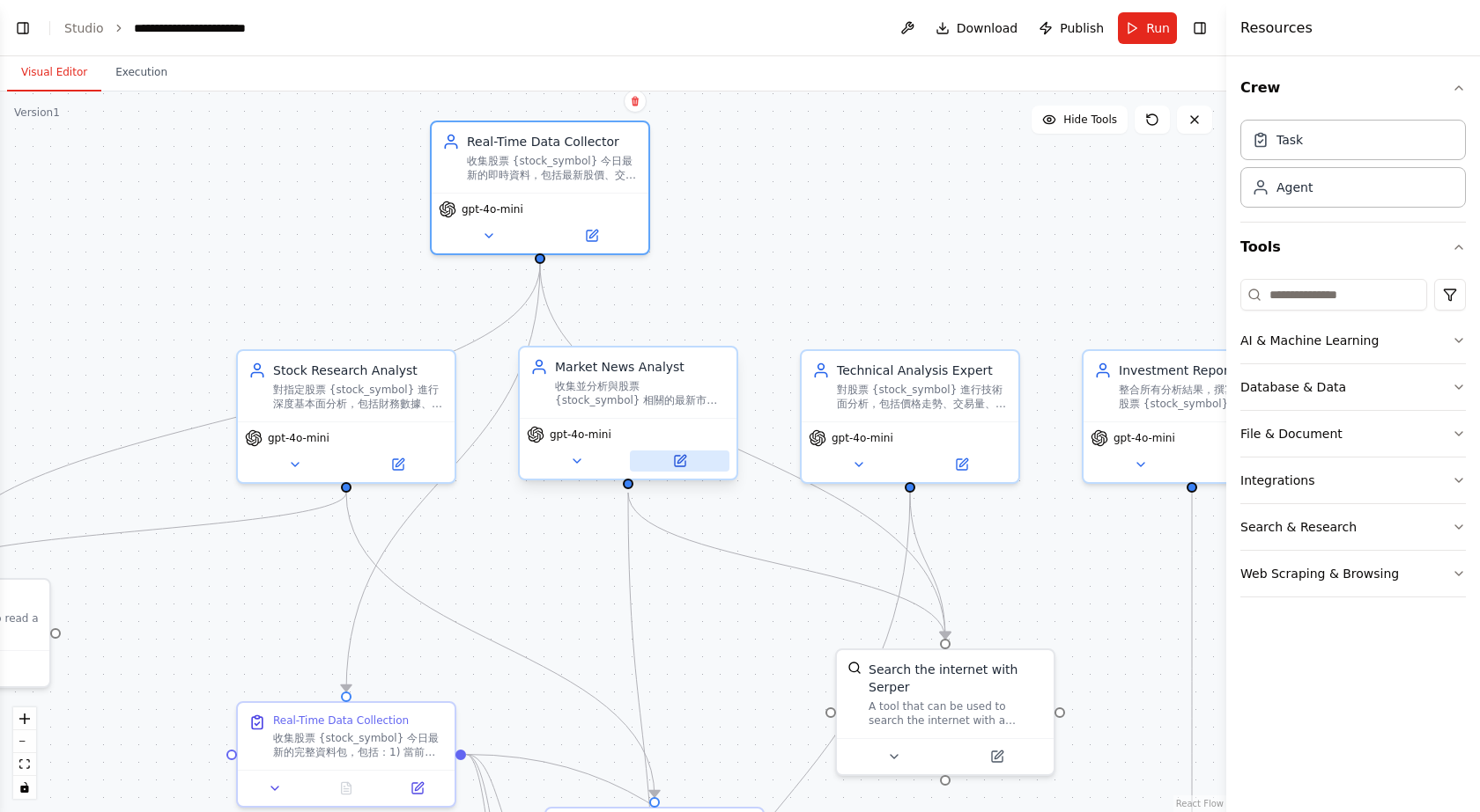
click at [694, 467] on button at bounding box center [679, 461] width 99 height 21
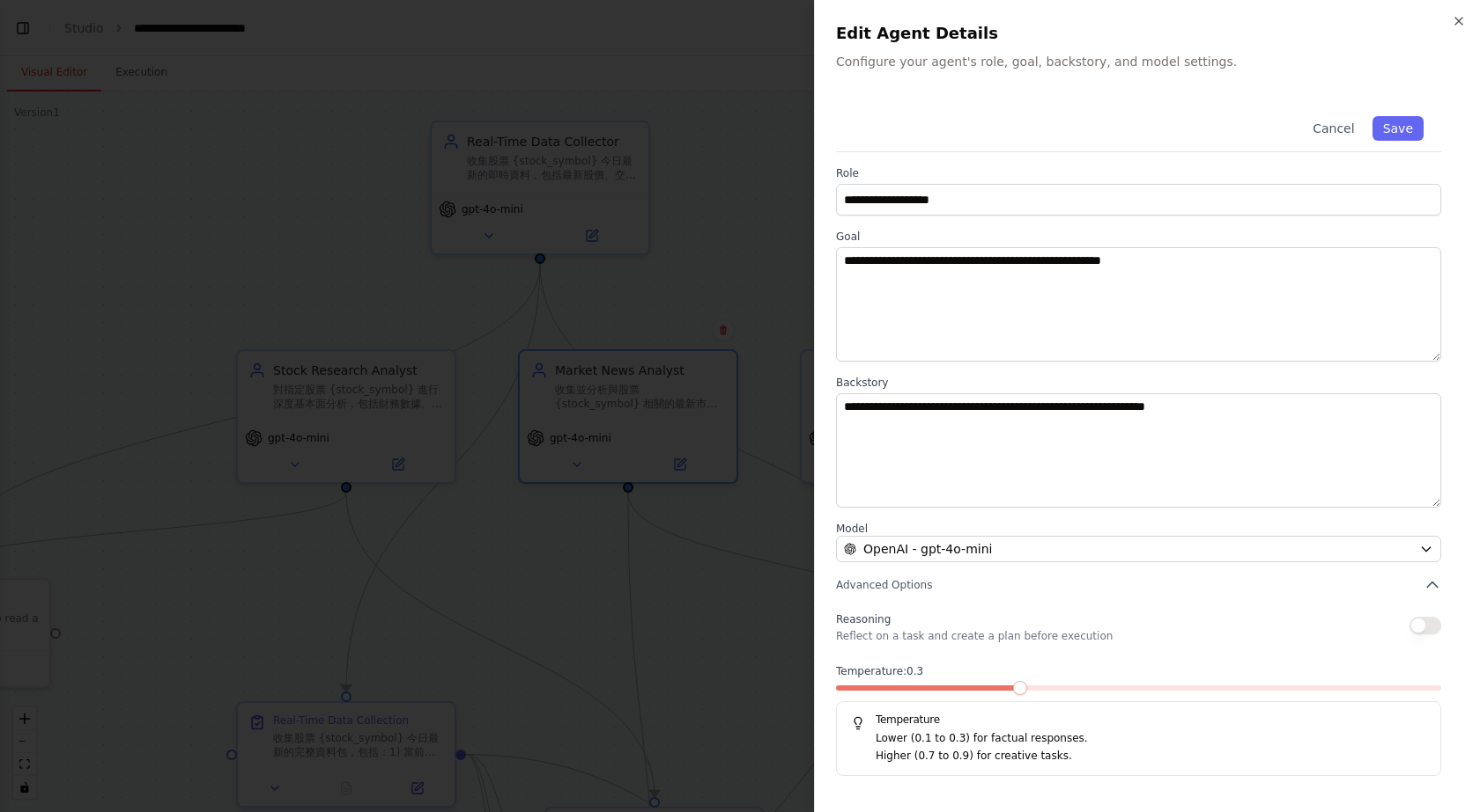
click at [1027, 691] on span at bounding box center [1019, 688] width 15 height 15
click at [1395, 122] on button "Save" at bounding box center [1397, 128] width 52 height 24
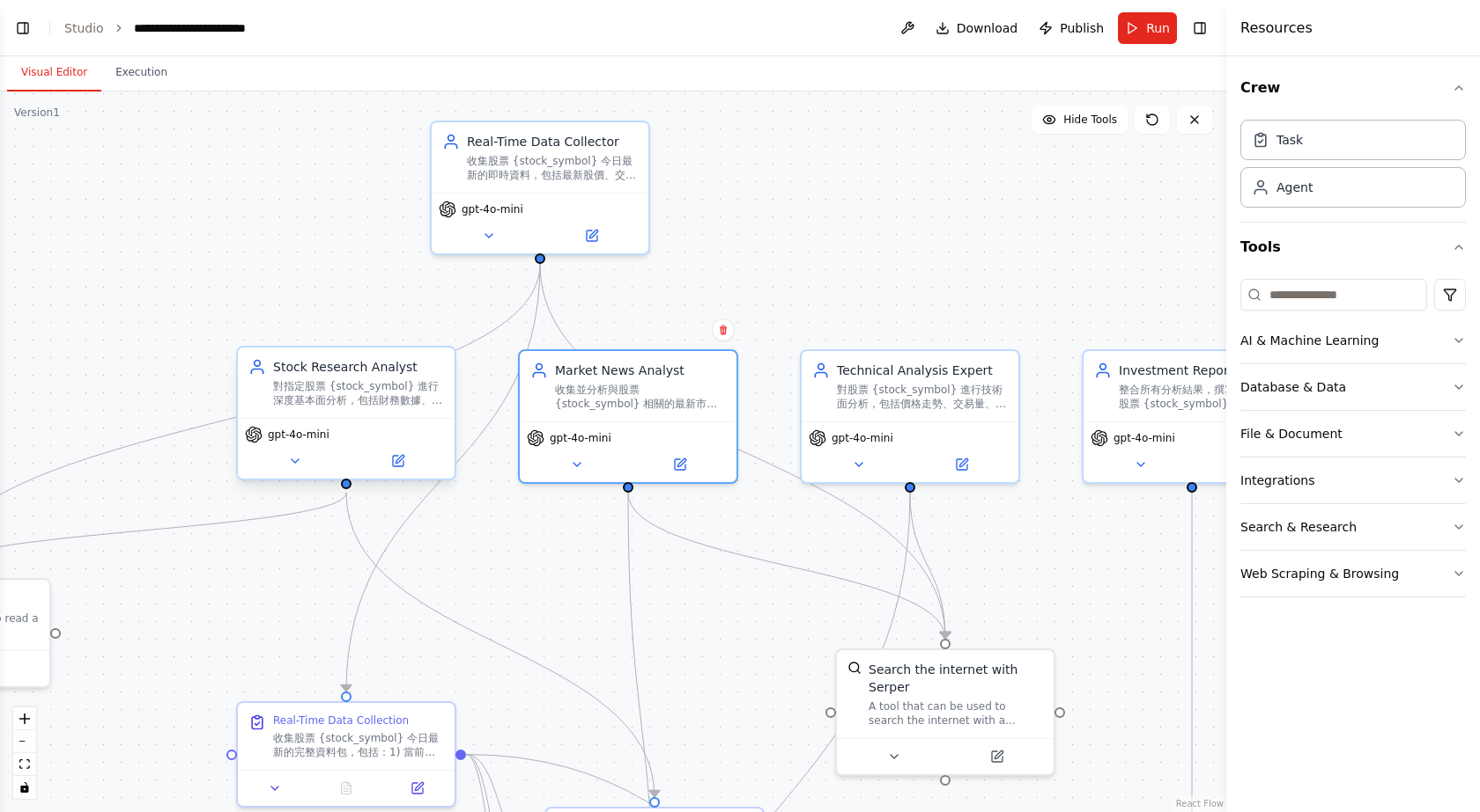
click at [399, 392] on div "對指定股票 {stock_symbol} 進行深度基本面分析，包括財務數據、行業地位、競爭優勢和投資風險評估。分析公司的營收增長、獲利能力、負債比率和現金流狀況" at bounding box center [359, 393] width 171 height 28
click at [400, 472] on div "gpt-4o-mini" at bounding box center [346, 448] width 217 height 61
click at [393, 455] on icon at bounding box center [397, 461] width 15 height 15
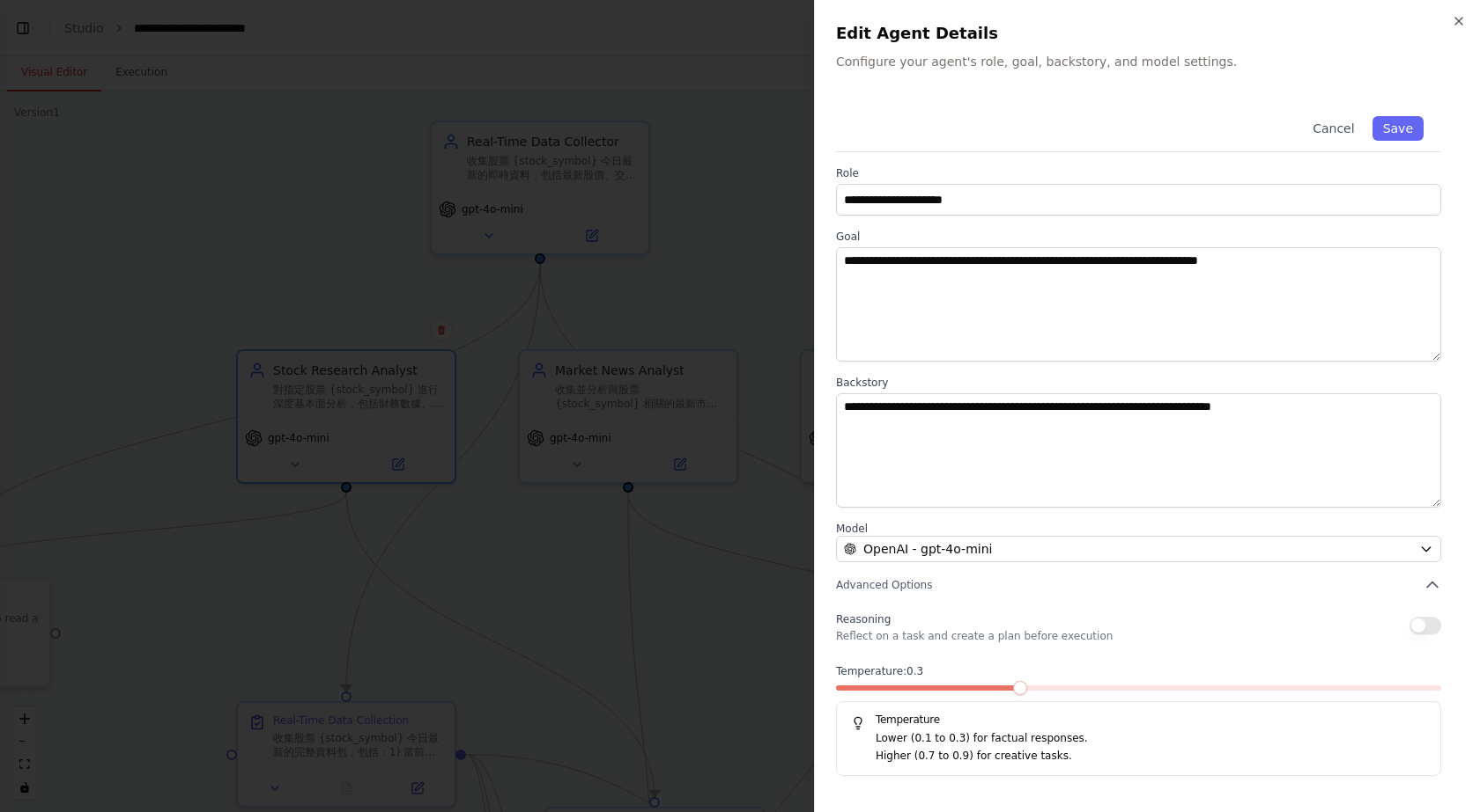
click at [1027, 691] on span at bounding box center [1019, 688] width 15 height 15
click at [1411, 141] on div "Cancel Save" at bounding box center [1138, 125] width 605 height 53
click at [1411, 134] on button "Save" at bounding box center [1397, 128] width 52 height 24
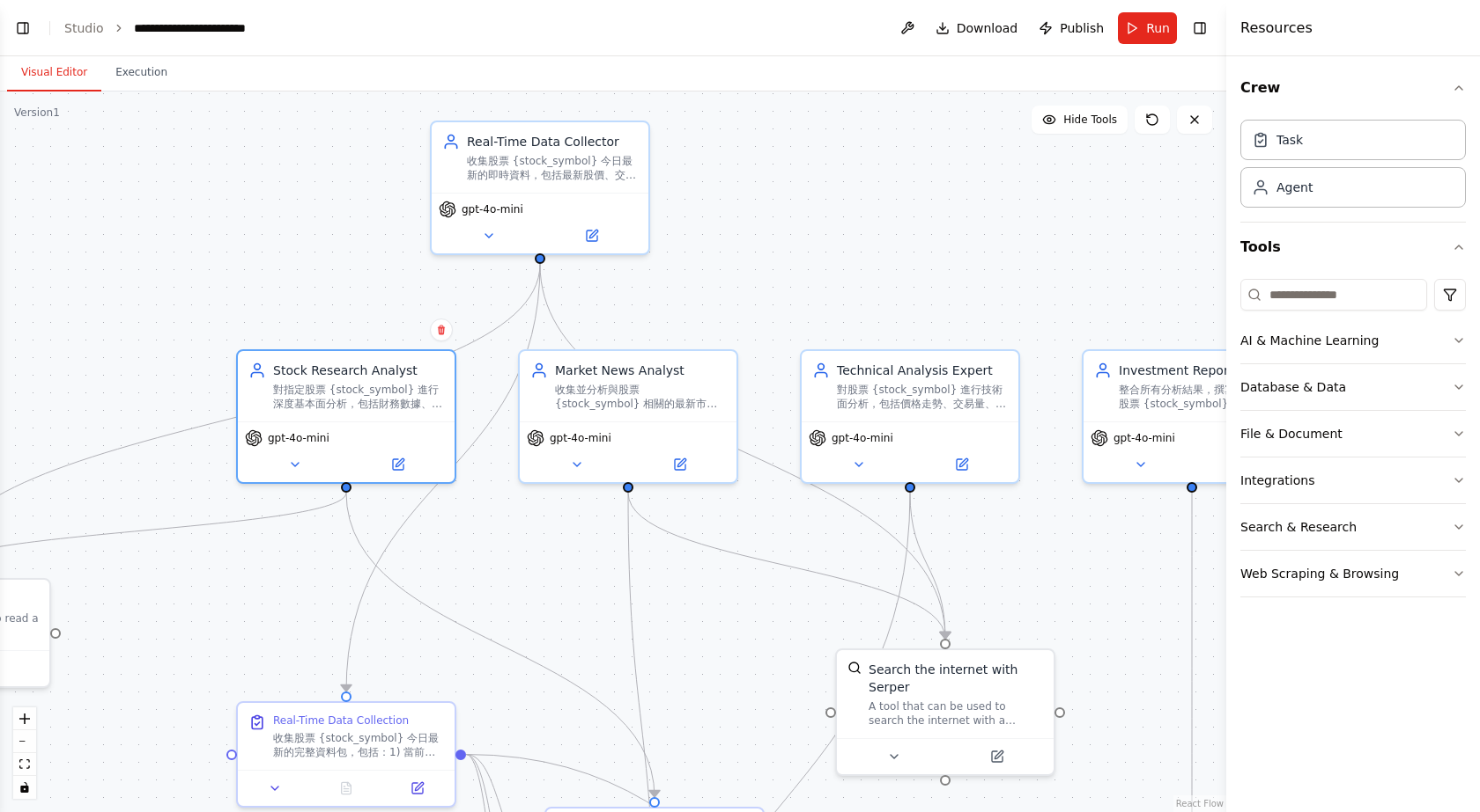
drag, startPoint x: 834, startPoint y: 257, endPoint x: 753, endPoint y: 254, distance: 81.1
click at [753, 254] on div ".deletable-edge-delete-btn { width: 20px; height: 20px; border: 0px solid #ffff…" at bounding box center [613, 452] width 1226 height 721
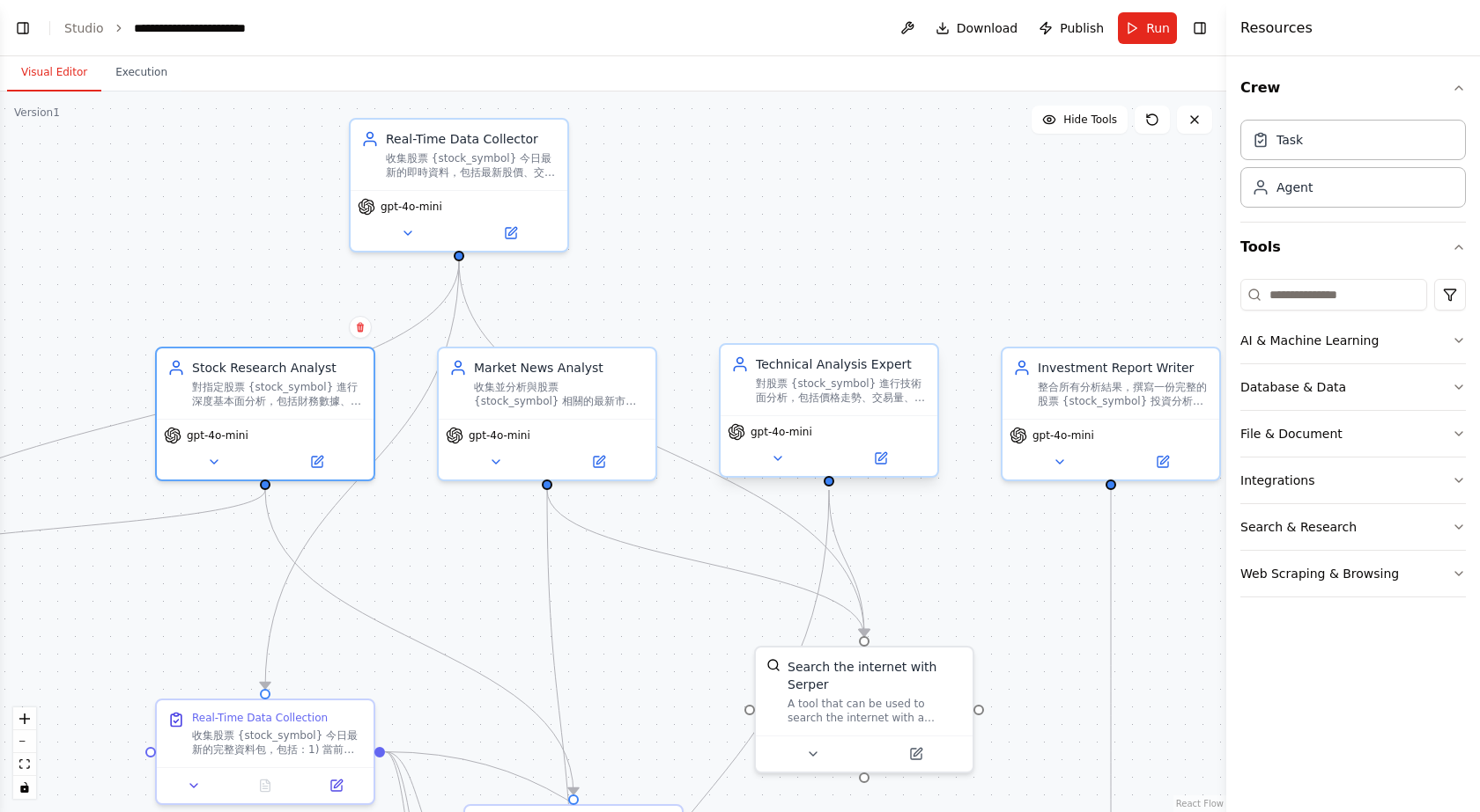
click at [889, 409] on div "Technical Analysis Expert 對股票 {stock_symbol} 進行技術面分析，包括價格走勢、交易量、技術指標和圖表模式分析，提供短…" at bounding box center [828, 380] width 217 height 71
click at [879, 465] on button at bounding box center [880, 458] width 99 height 21
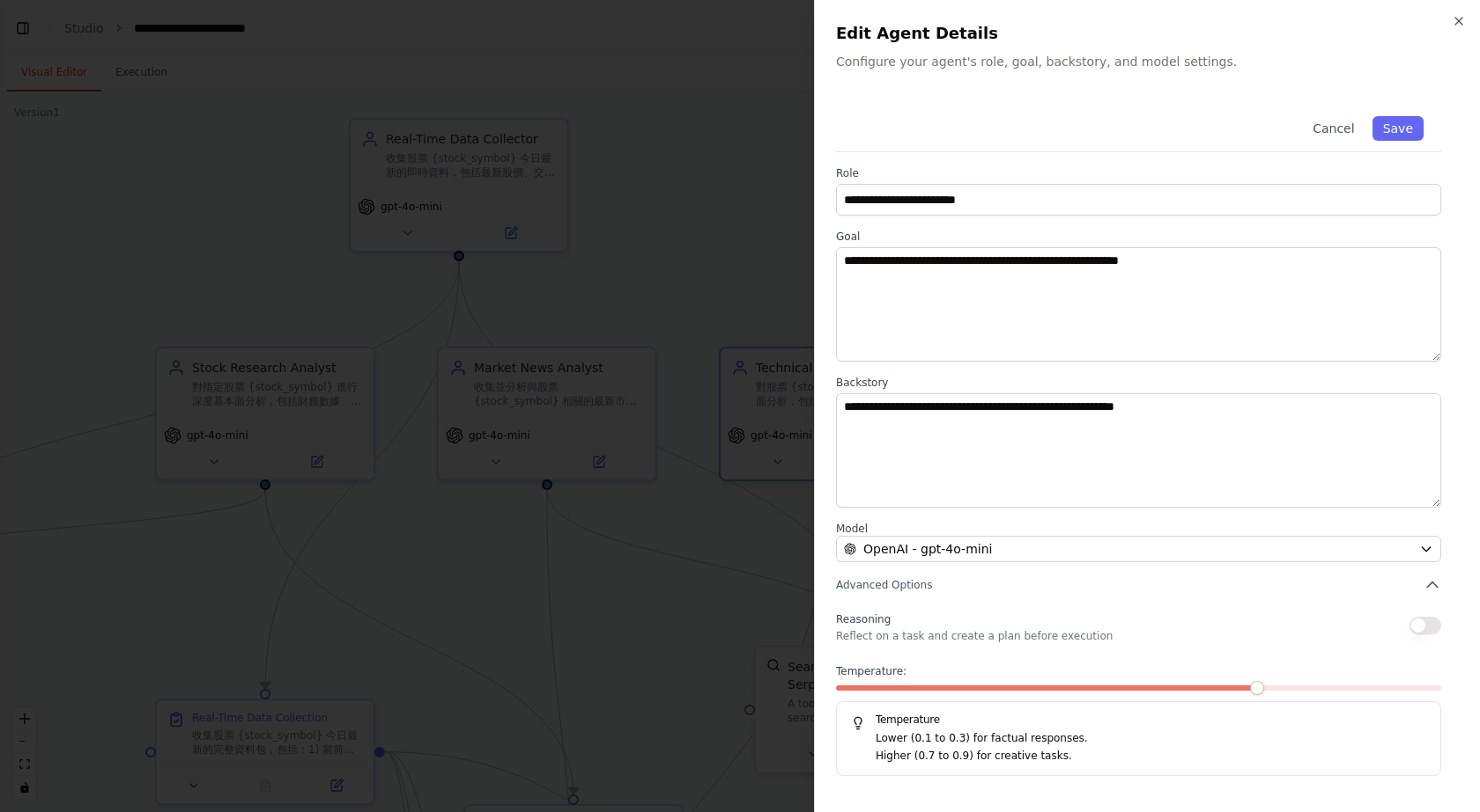
drag, startPoint x: 1257, startPoint y: 696, endPoint x: 1009, endPoint y: 681, distance: 248.5
click at [1000, 681] on div "Temperature: Temperature Lower (0.1 to 0.3) for factual responses. Higher (0.7 …" at bounding box center [1138, 720] width 605 height 112
click at [1013, 681] on span at bounding box center [1019, 688] width 15 height 15
drag, startPoint x: 1411, startPoint y: 123, endPoint x: 1374, endPoint y: 125, distance: 37.1
click at [1413, 123] on button "Save" at bounding box center [1397, 128] width 52 height 24
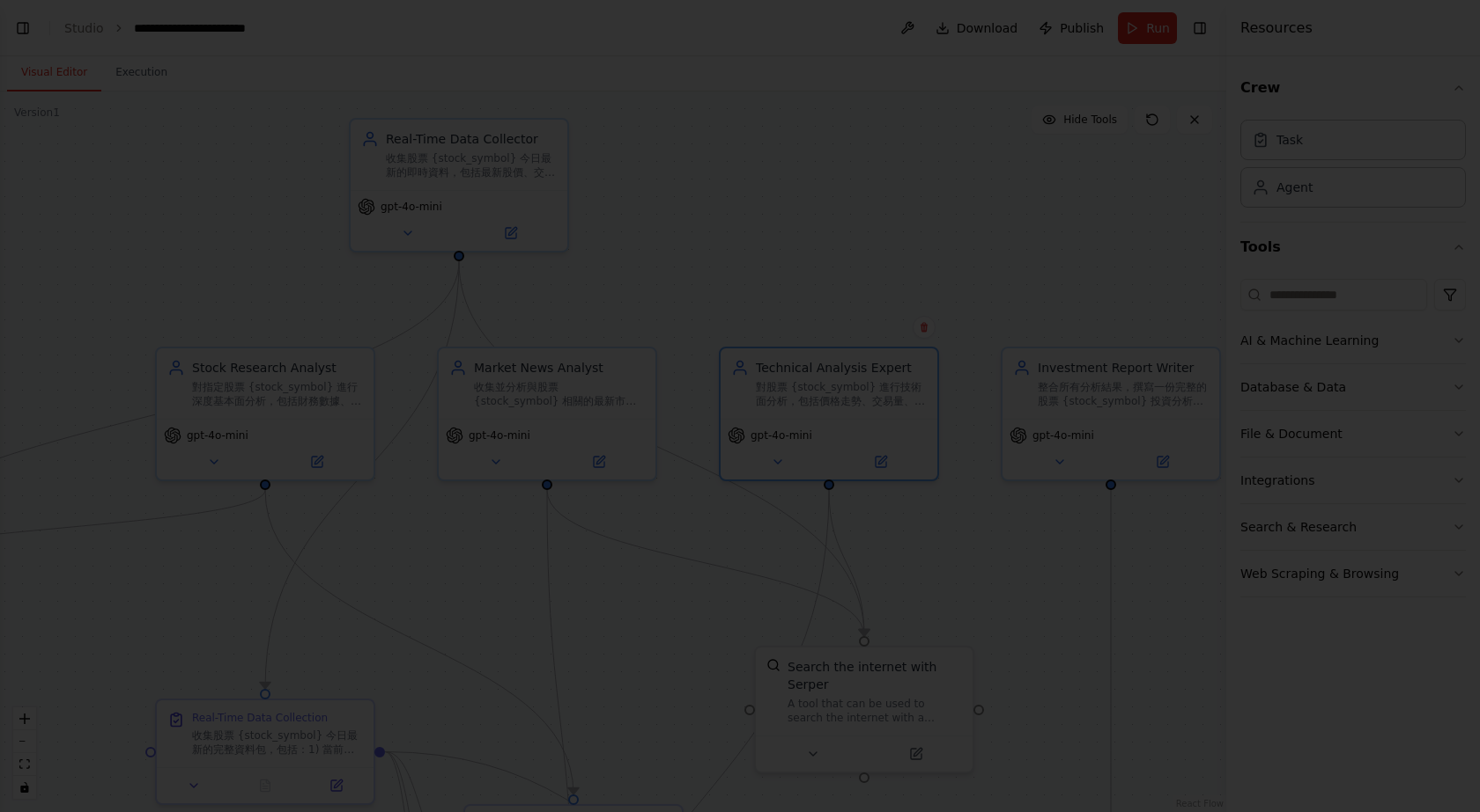
click at [752, 207] on div ".deletable-edge-delete-btn { width: 20px; height: 20px; border: 0px solid #ffff…" at bounding box center [613, 452] width 1226 height 721
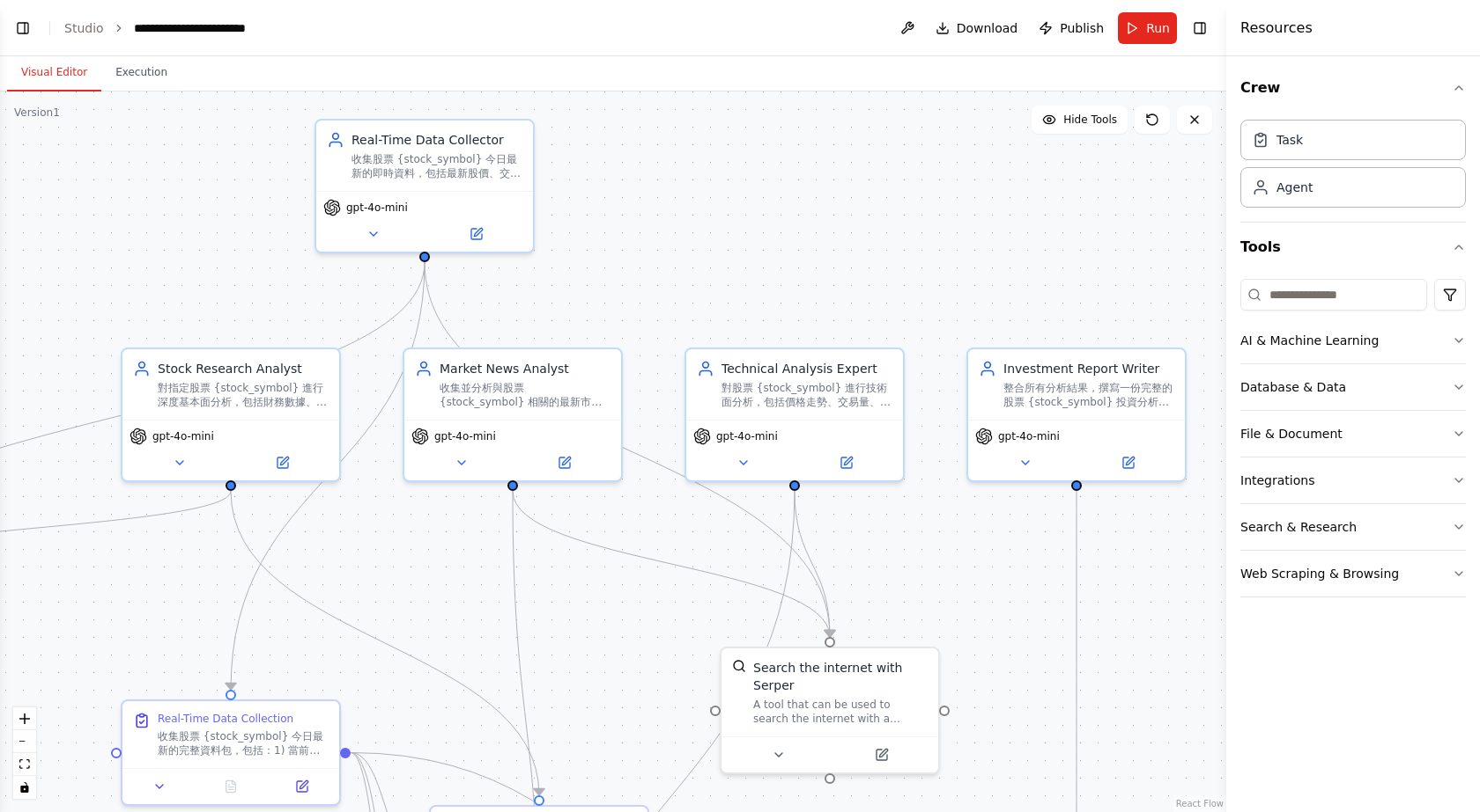
drag, startPoint x: 968, startPoint y: 240, endPoint x: 849, endPoint y: 243, distance: 119.0
click at [769, 227] on div ".deletable-edge-delete-btn { width: 20px; height: 20px; border: 0px solid #ffff…" at bounding box center [613, 452] width 1226 height 721
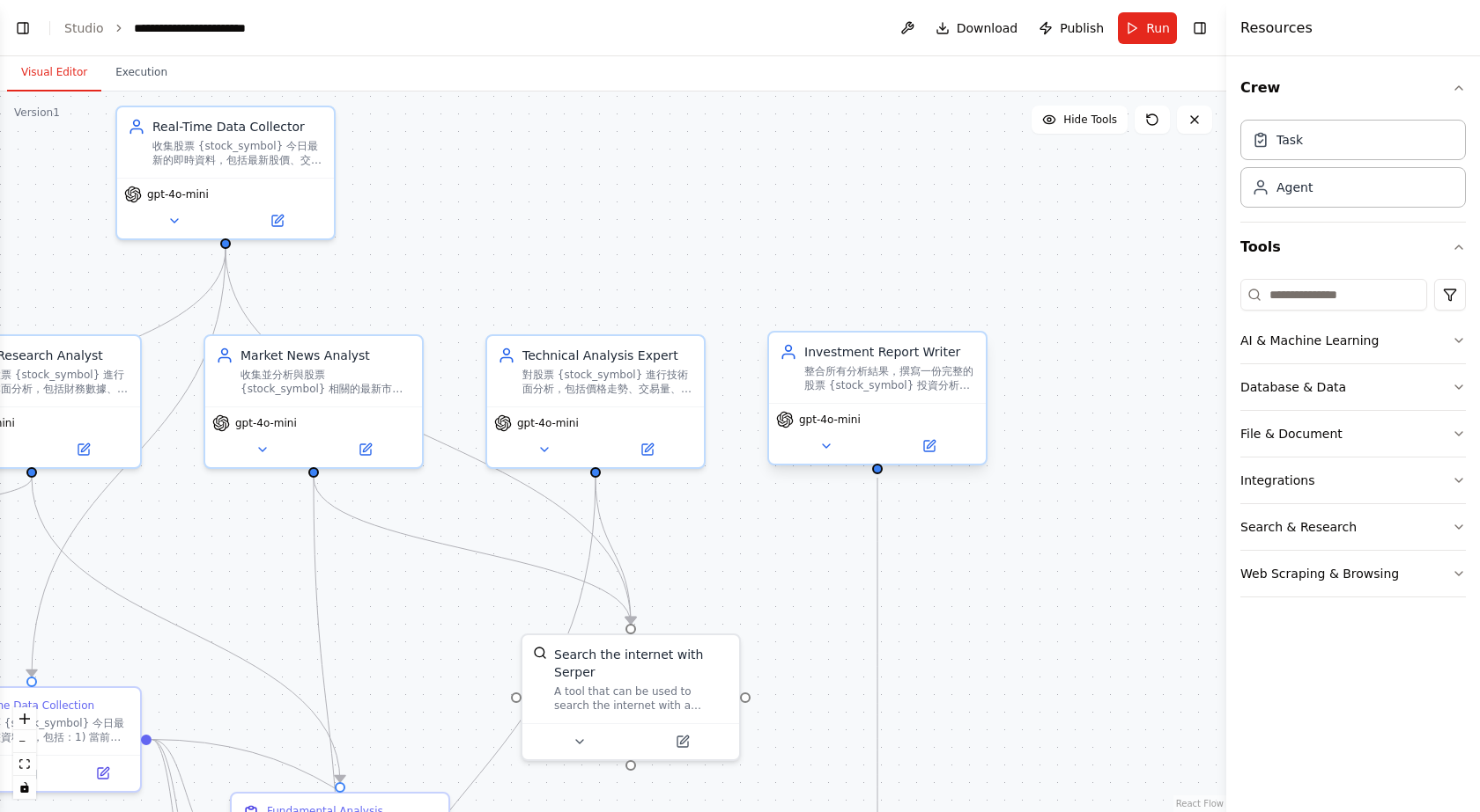
click at [978, 399] on div "Investment Report Writer 整合所有分析結果，撰寫一份完整的股票 {stock_symbol} 投資分析報告，包括買入/賣出建議和風險評估" at bounding box center [877, 368] width 217 height 71
click at [952, 458] on div "gpt-4o-mini" at bounding box center [877, 433] width 217 height 61
click at [939, 456] on button at bounding box center [928, 447] width 99 height 21
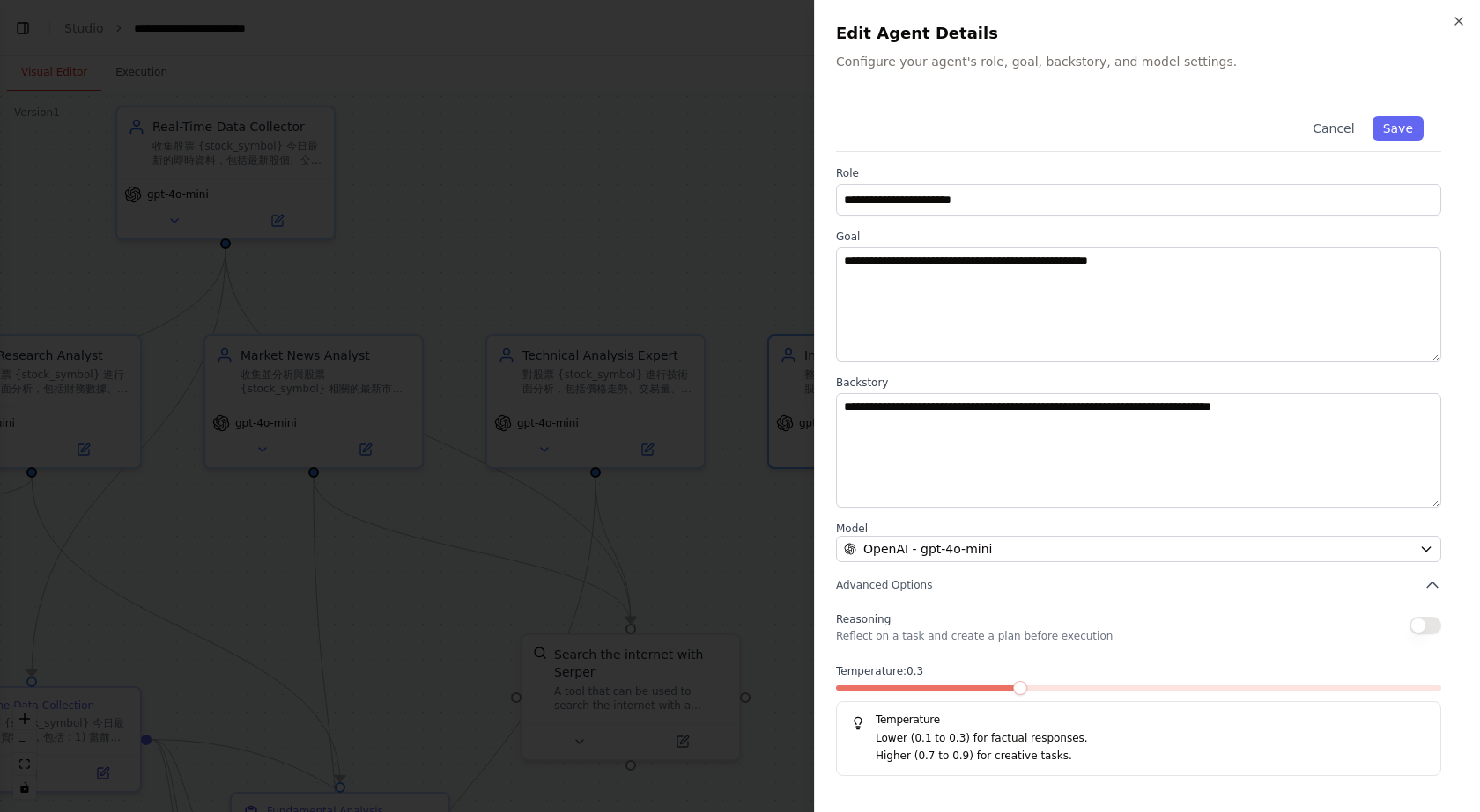
click at [1018, 681] on span at bounding box center [1019, 688] width 15 height 15
click at [1386, 118] on button "Save" at bounding box center [1397, 128] width 52 height 24
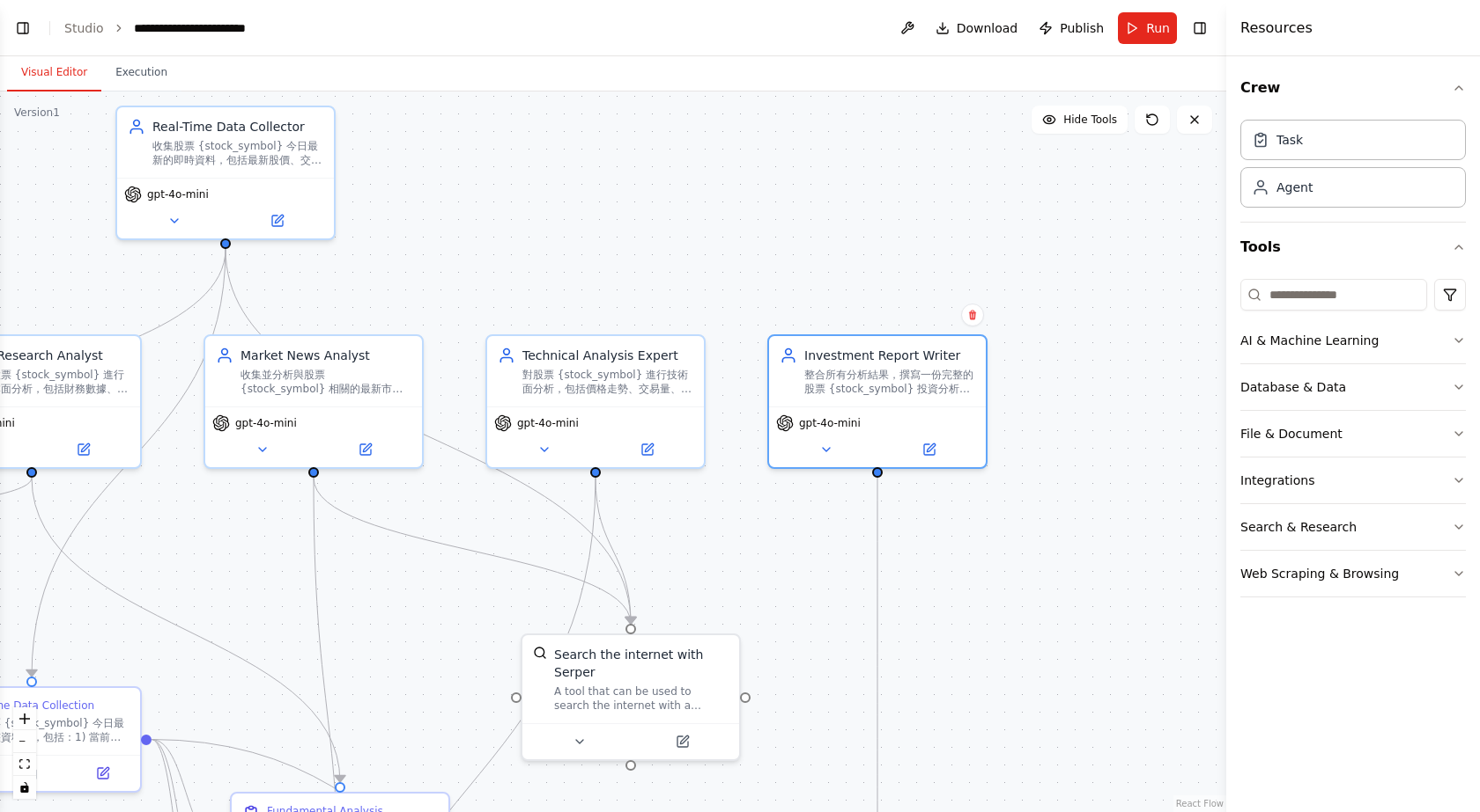
click at [709, 226] on div ".deletable-edge-delete-btn { width: 20px; height: 20px; border: 0px solid #ffff…" at bounding box center [613, 452] width 1226 height 721
drag, startPoint x: 1188, startPoint y: 141, endPoint x: 1208, endPoint y: 126, distance: 25.0
click at [1206, 136] on div ".deletable-edge-delete-btn { width: 20px; height: 20px; border: 0px solid #ffff…" at bounding box center [613, 452] width 1226 height 721
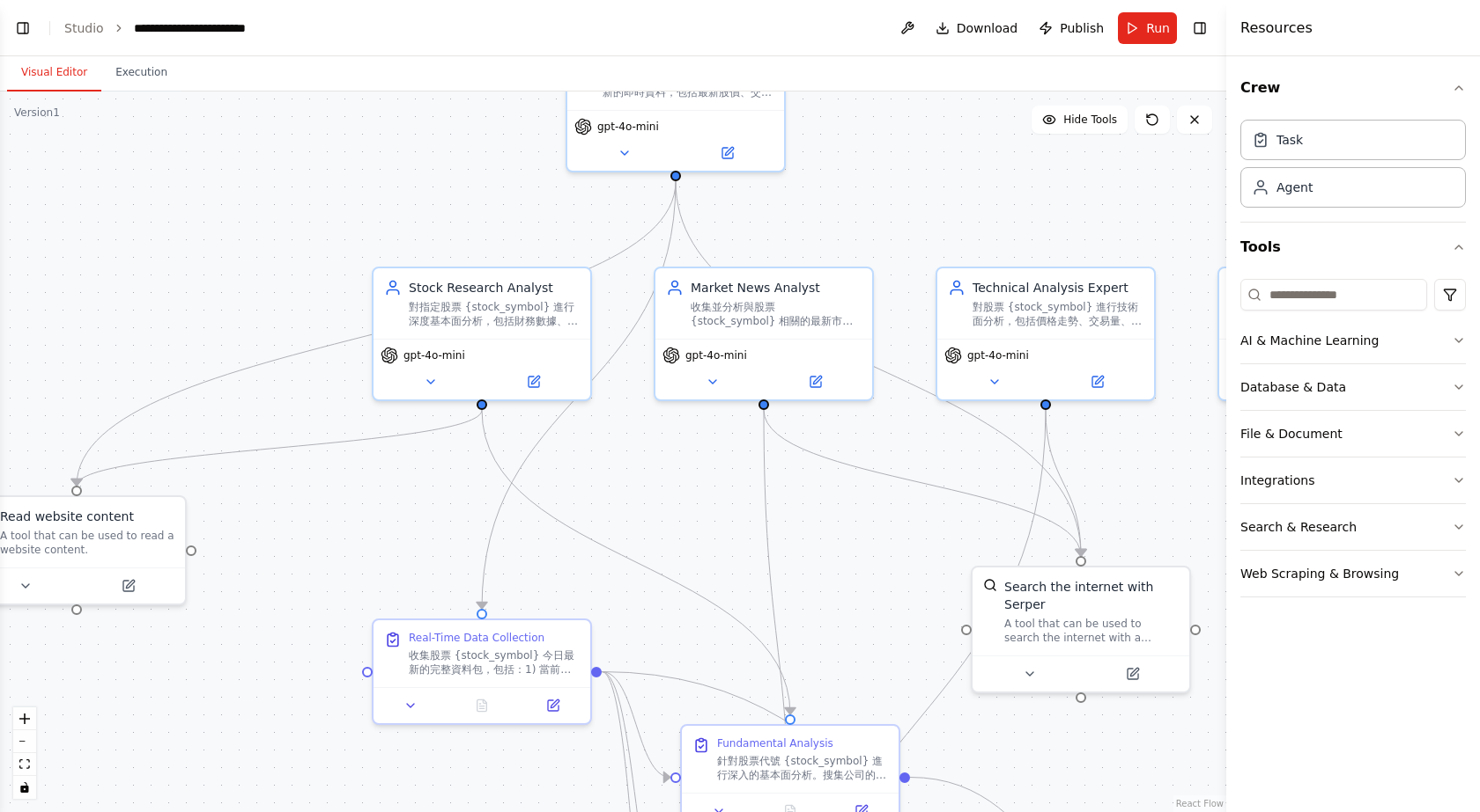
click at [1140, 35] on button "Run" at bounding box center [1147, 28] width 59 height 32
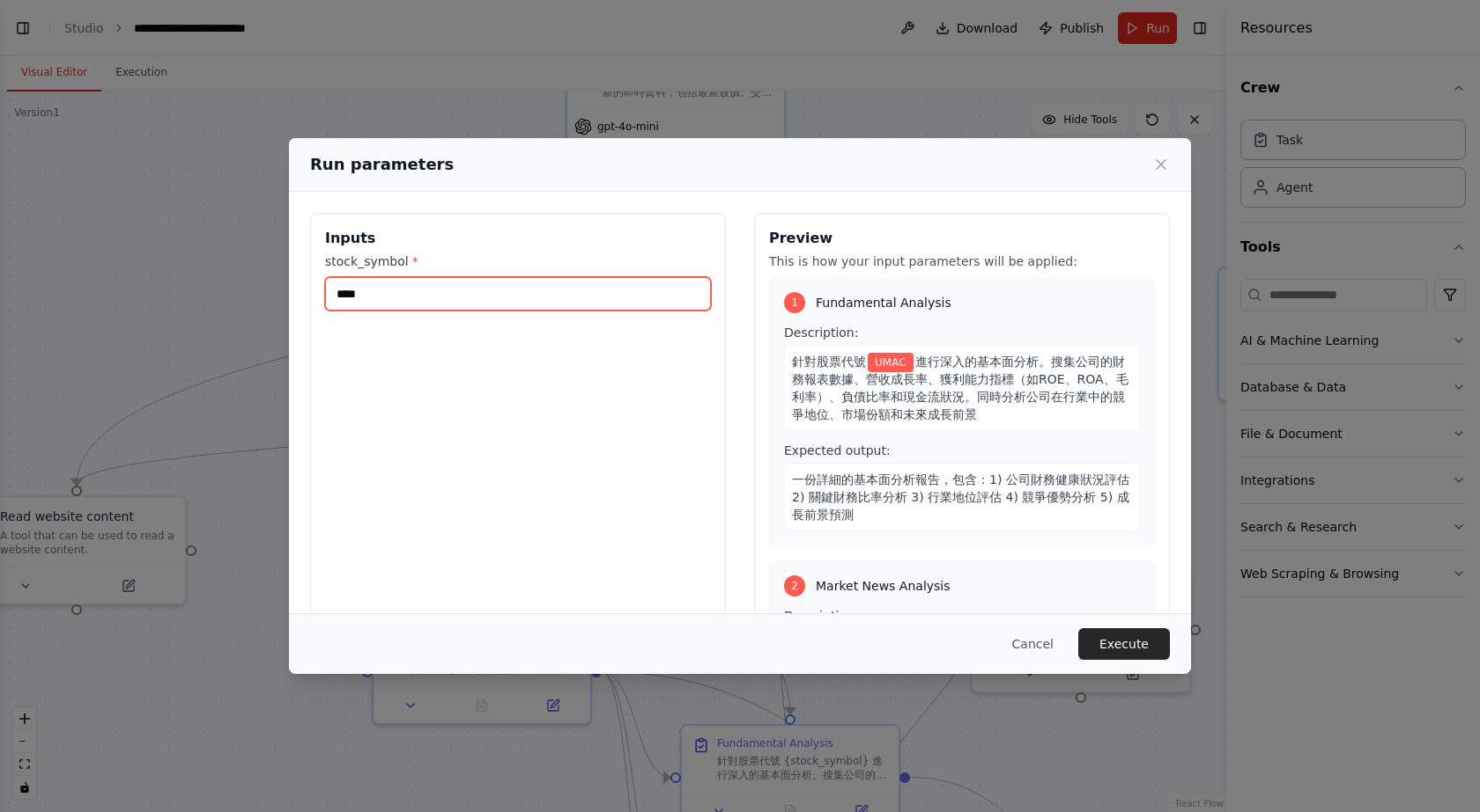
click at [430, 289] on input "****" at bounding box center [517, 293] width 386 height 33
type input "*"
type input "****"
click at [1106, 638] on button "Execute" at bounding box center [1123, 644] width 91 height 32
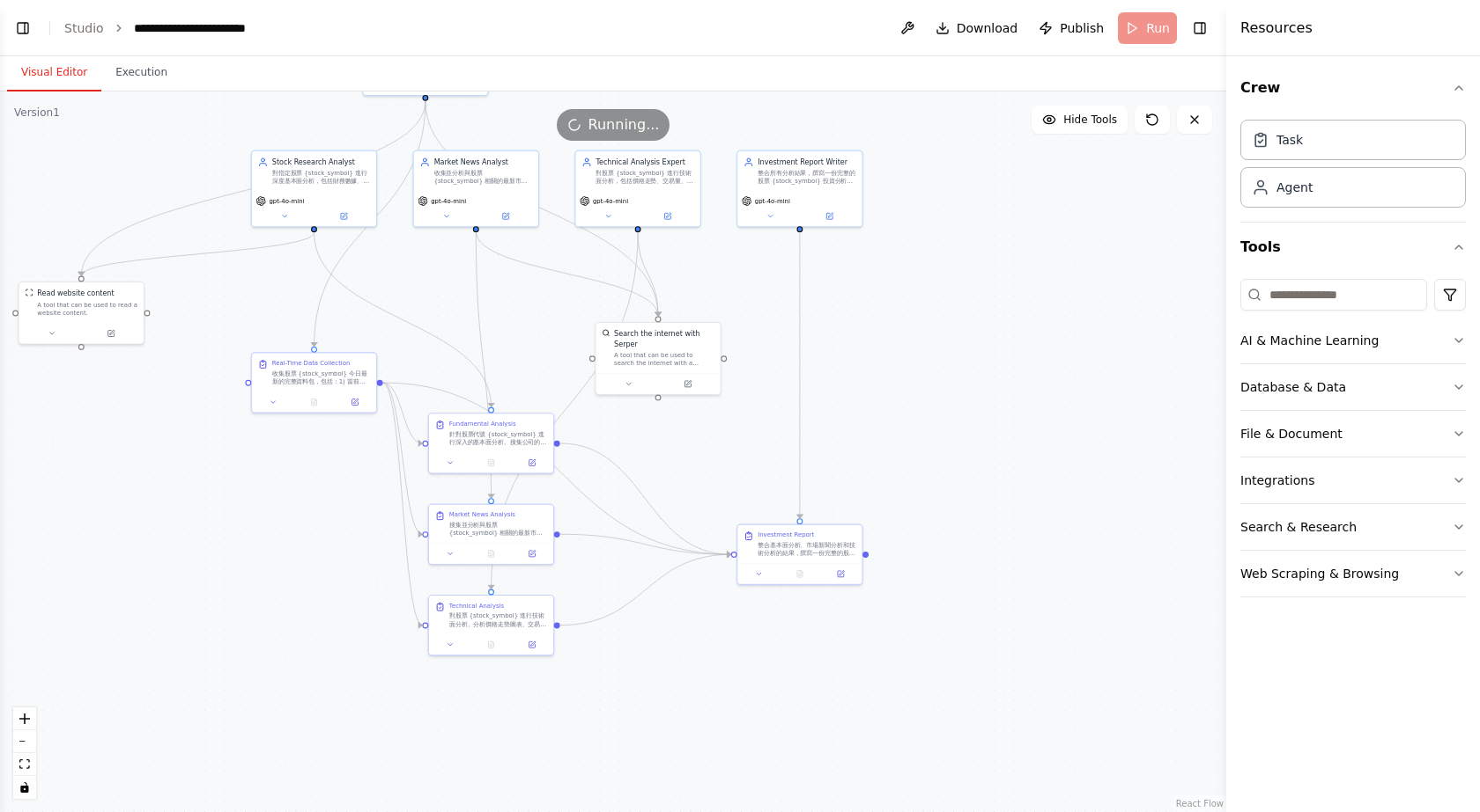
drag, startPoint x: 1012, startPoint y: 203, endPoint x: 635, endPoint y: 102, distance: 390.3
click at [635, 102] on div ".deletable-edge-delete-btn { width: 20px; height: 20px; border: 0px solid #ffff…" at bounding box center [613, 452] width 1226 height 721
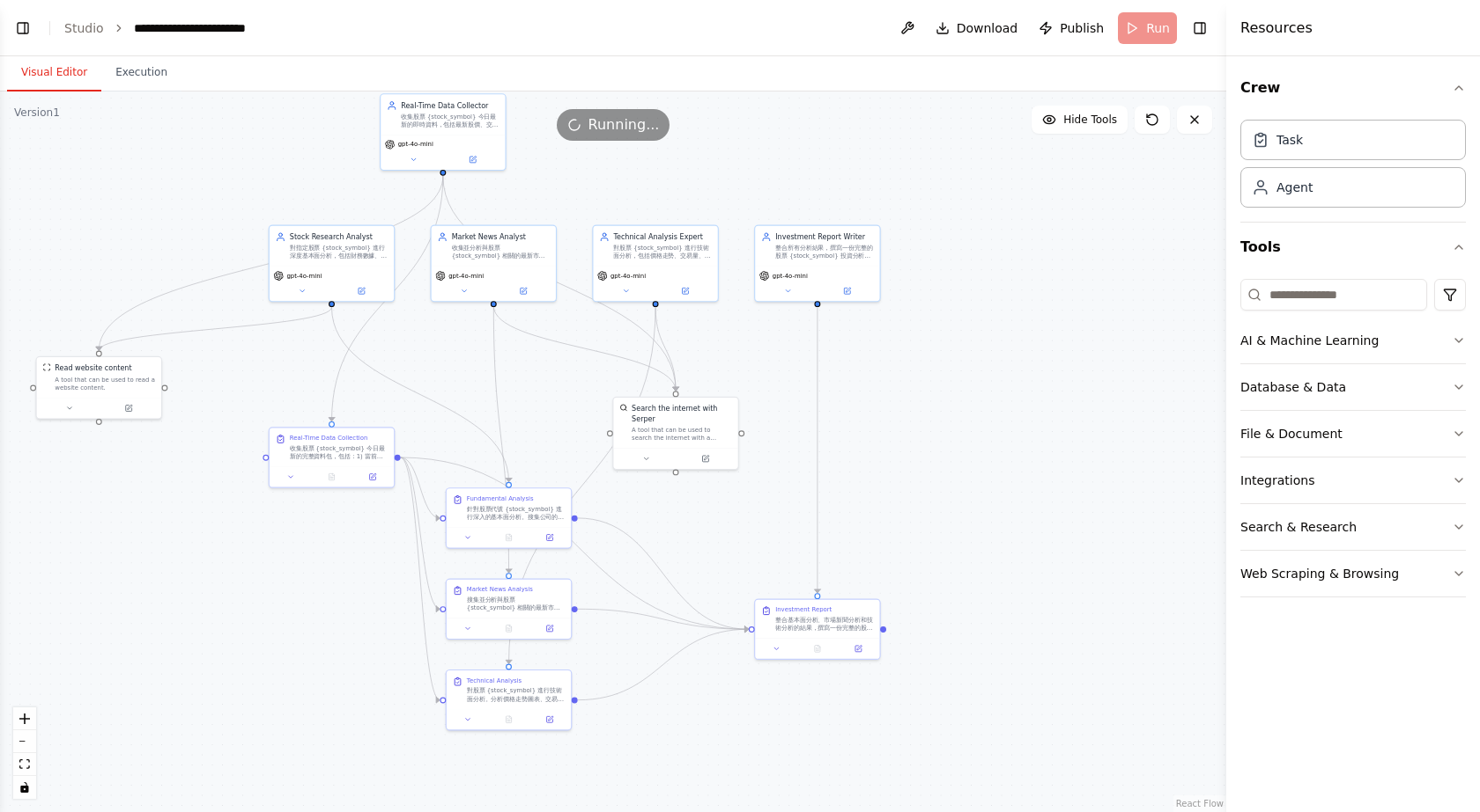
drag, startPoint x: 972, startPoint y: 254, endPoint x: 985, endPoint y: 321, distance: 68.2
click at [985, 321] on div ".deletable-edge-delete-btn { width: 20px; height: 20px; border: 0px solid #ffff…" at bounding box center [613, 452] width 1226 height 721
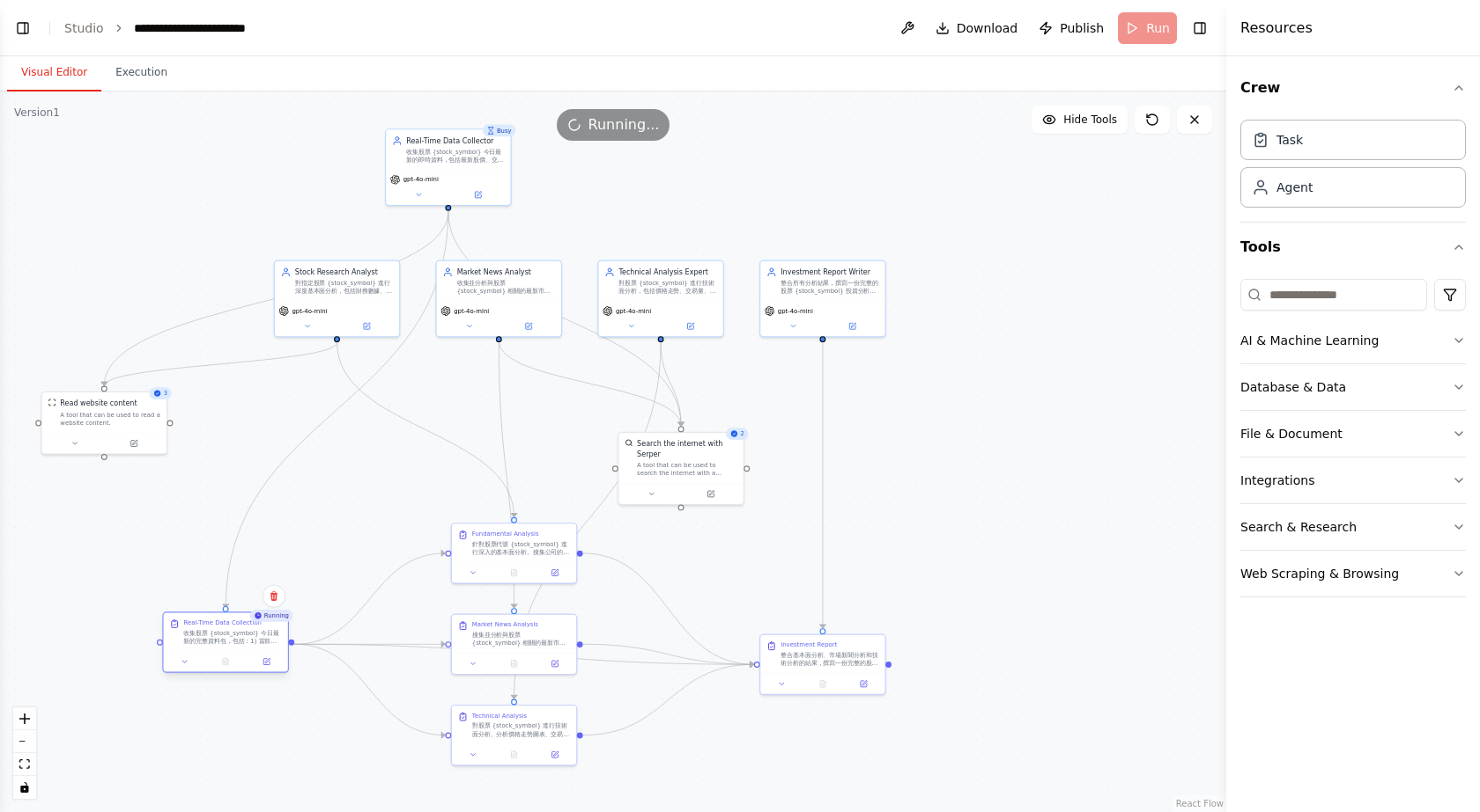
drag, startPoint x: 351, startPoint y: 495, endPoint x: 230, endPoint y: 656, distance: 201.4
click at [230, 652] on div "Real-Time Data Collection 收集股票 {stock_symbol} 今日最新的完整資料包，包括：1) 當前股價和交易資料 2) 今日交…" at bounding box center [226, 632] width 124 height 39
drag, startPoint x: 457, startPoint y: 180, endPoint x: 185, endPoint y: 307, distance: 300.2
click at [185, 307] on div "gpt-4o-mini" at bounding box center [176, 309] width 117 height 10
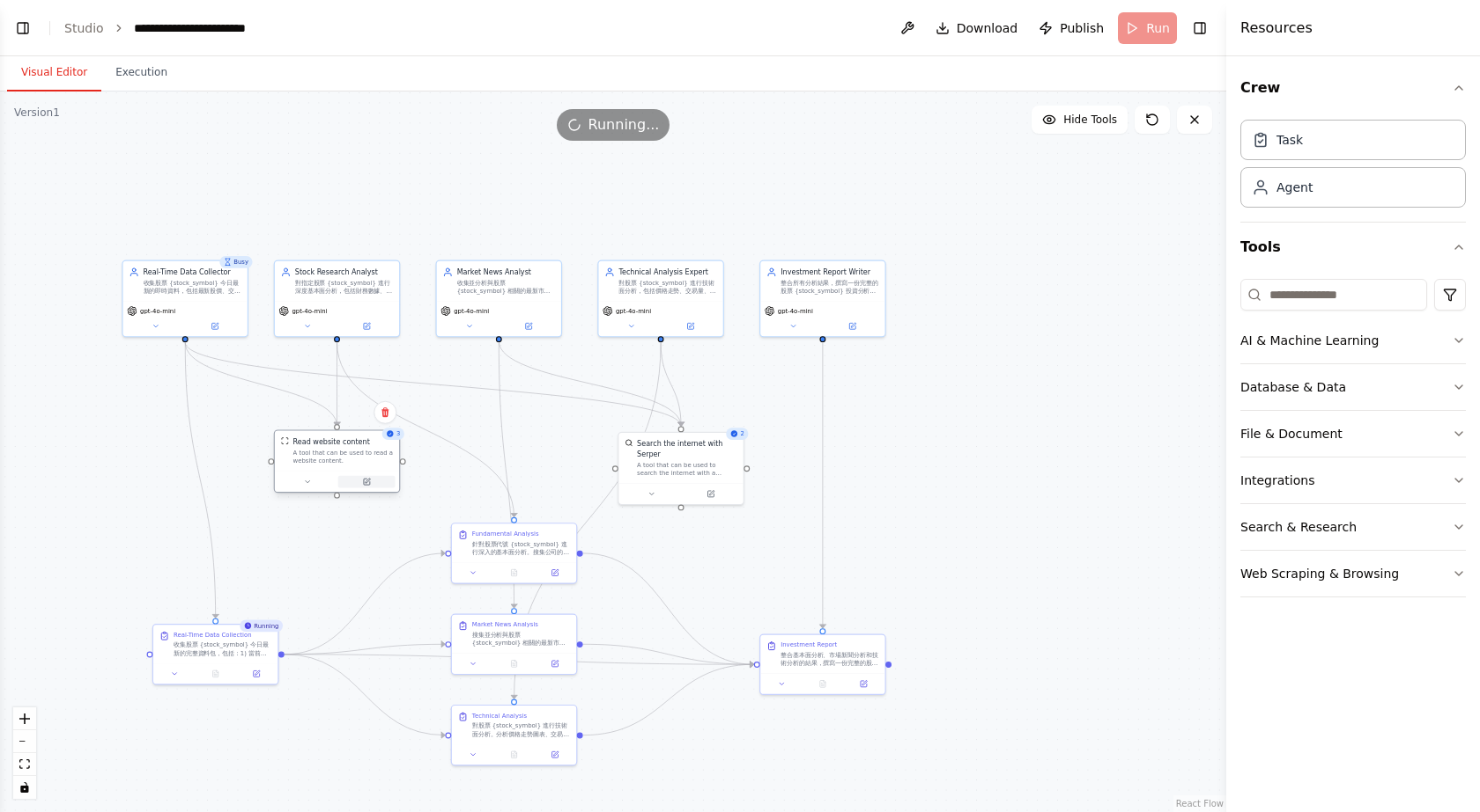
drag, startPoint x: 113, startPoint y: 433, endPoint x: 344, endPoint y: 476, distance: 235.0
click at [344, 476] on div at bounding box center [337, 483] width 124 height 21
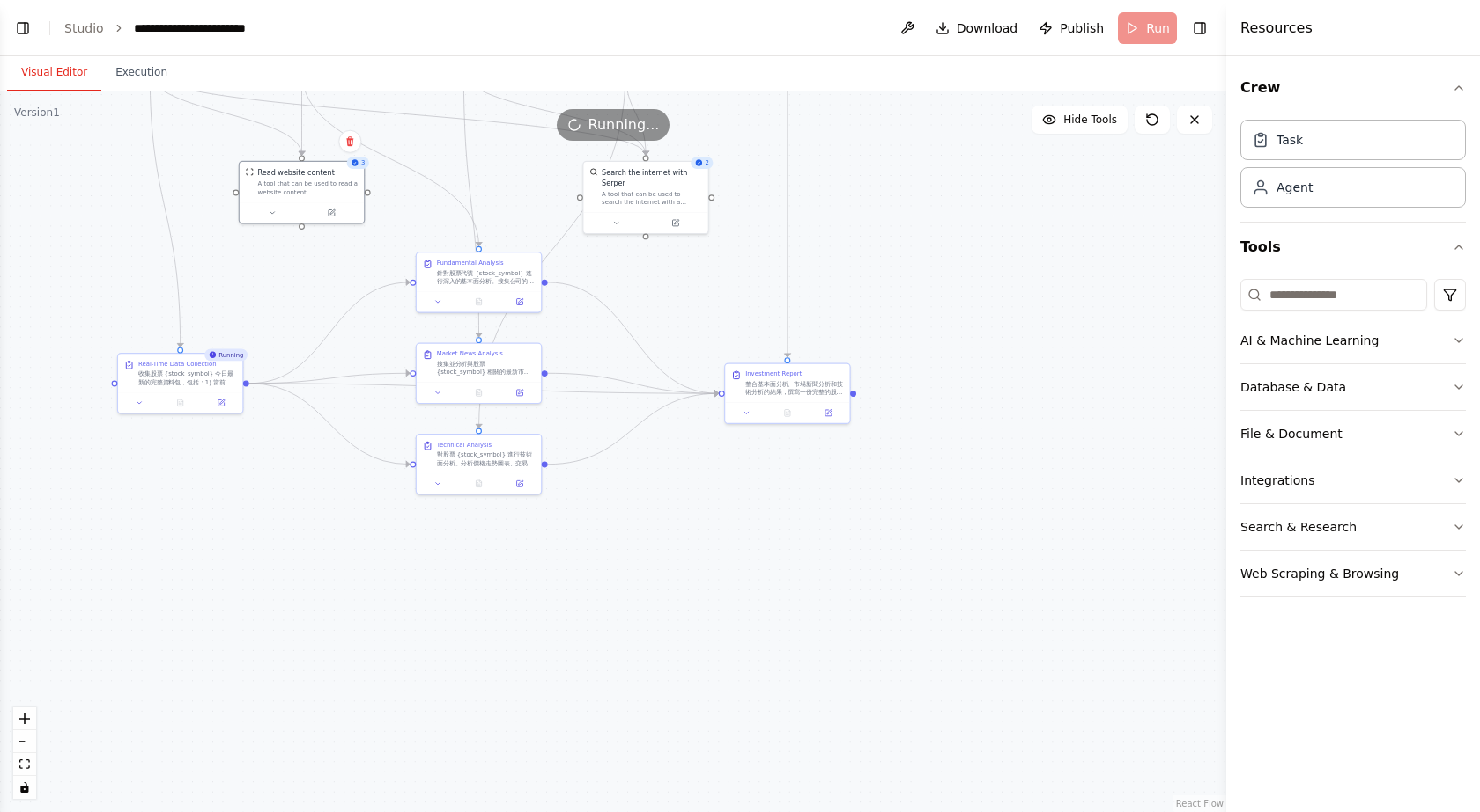
drag, startPoint x: 368, startPoint y: 555, endPoint x: 333, endPoint y: 284, distance: 273.3
click at [333, 284] on div ".deletable-edge-delete-btn { width: 20px; height: 20px; border: 0px solid #ffff…" at bounding box center [613, 452] width 1226 height 721
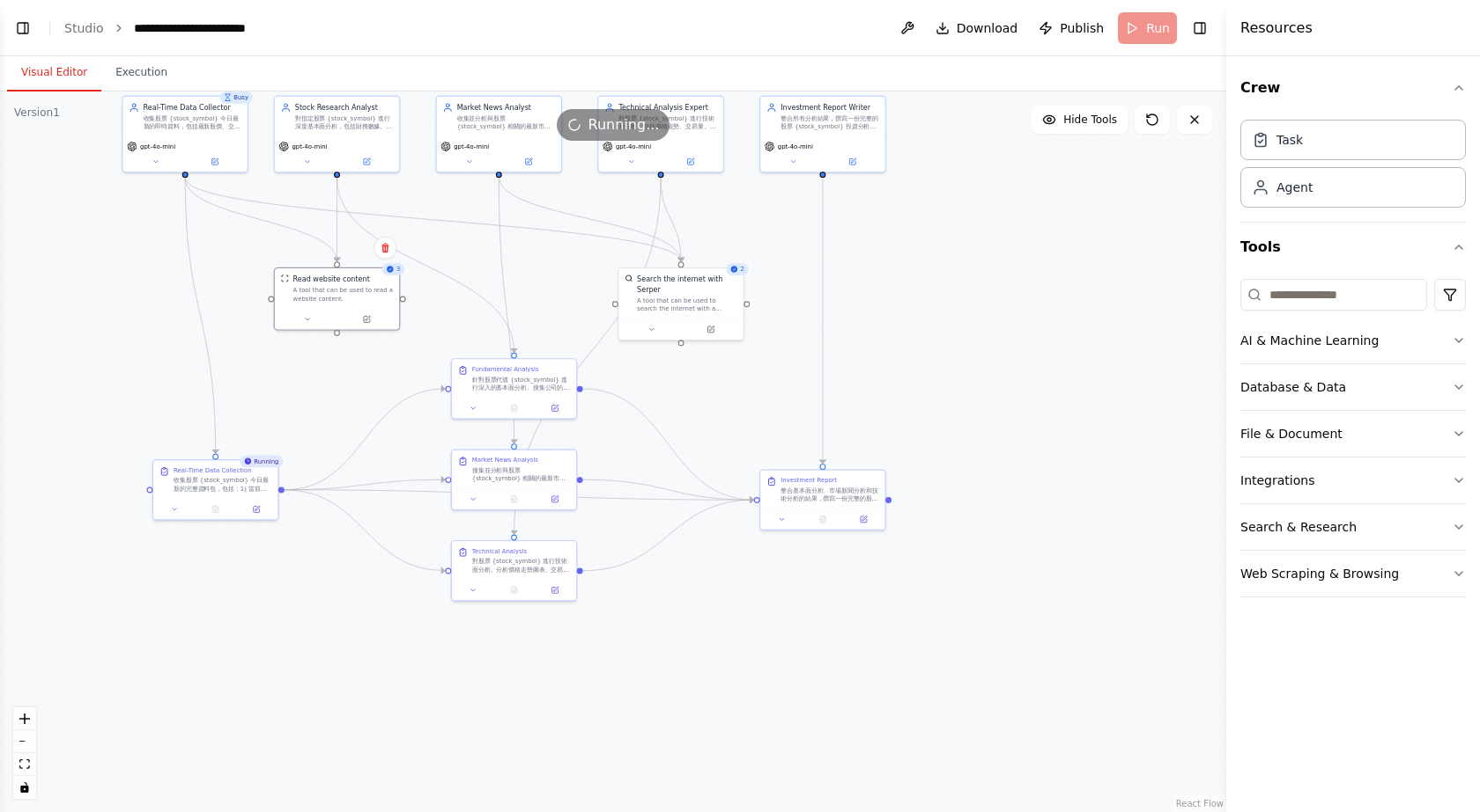
drag, startPoint x: 1024, startPoint y: 224, endPoint x: 1066, endPoint y: 346, distance: 129.0
click at [1066, 346] on div ".deletable-edge-delete-btn { width: 20px; height: 20px; border: 0px solid #ffff…" at bounding box center [613, 452] width 1226 height 721
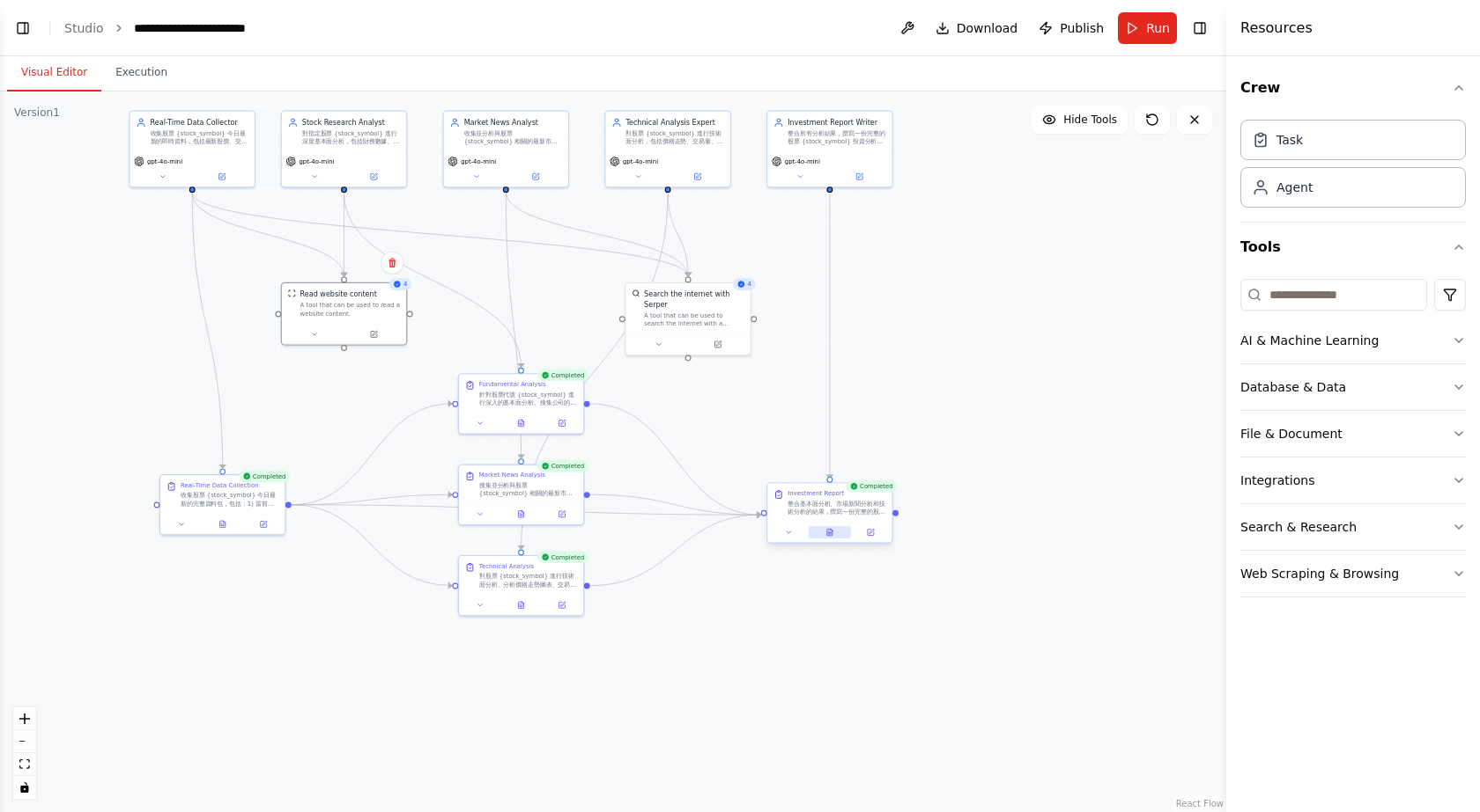
click at [836, 532] on button at bounding box center [830, 532] width 43 height 13
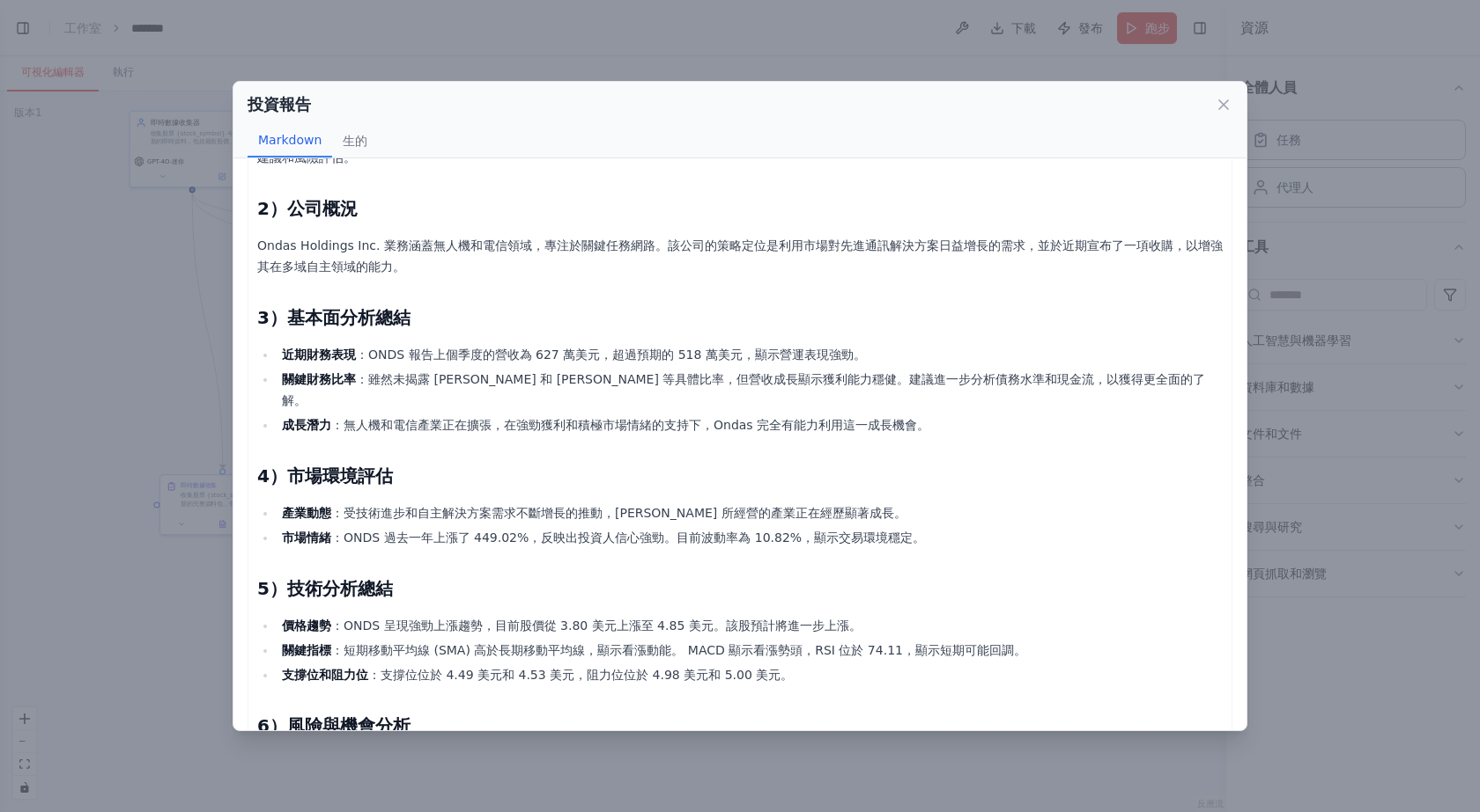
scroll to position [2475, 0]
click at [762, 361] on font "：ONDS 報告上個季度的營收為 627 萬美元，超過預期的 518 萬美元，顯示營運表現強勁。" at bounding box center [610, 355] width 510 height 15
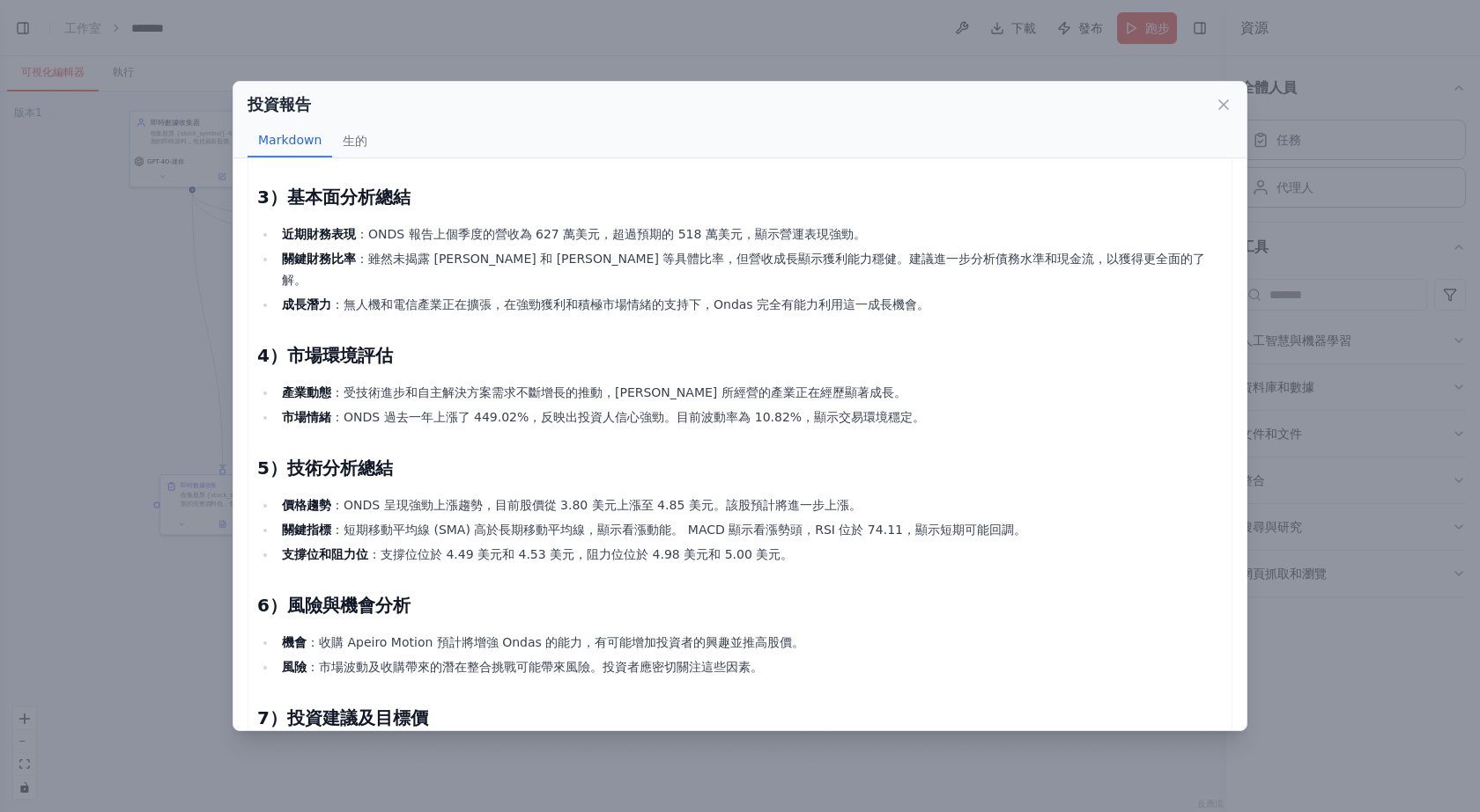
scroll to position [0, 0]
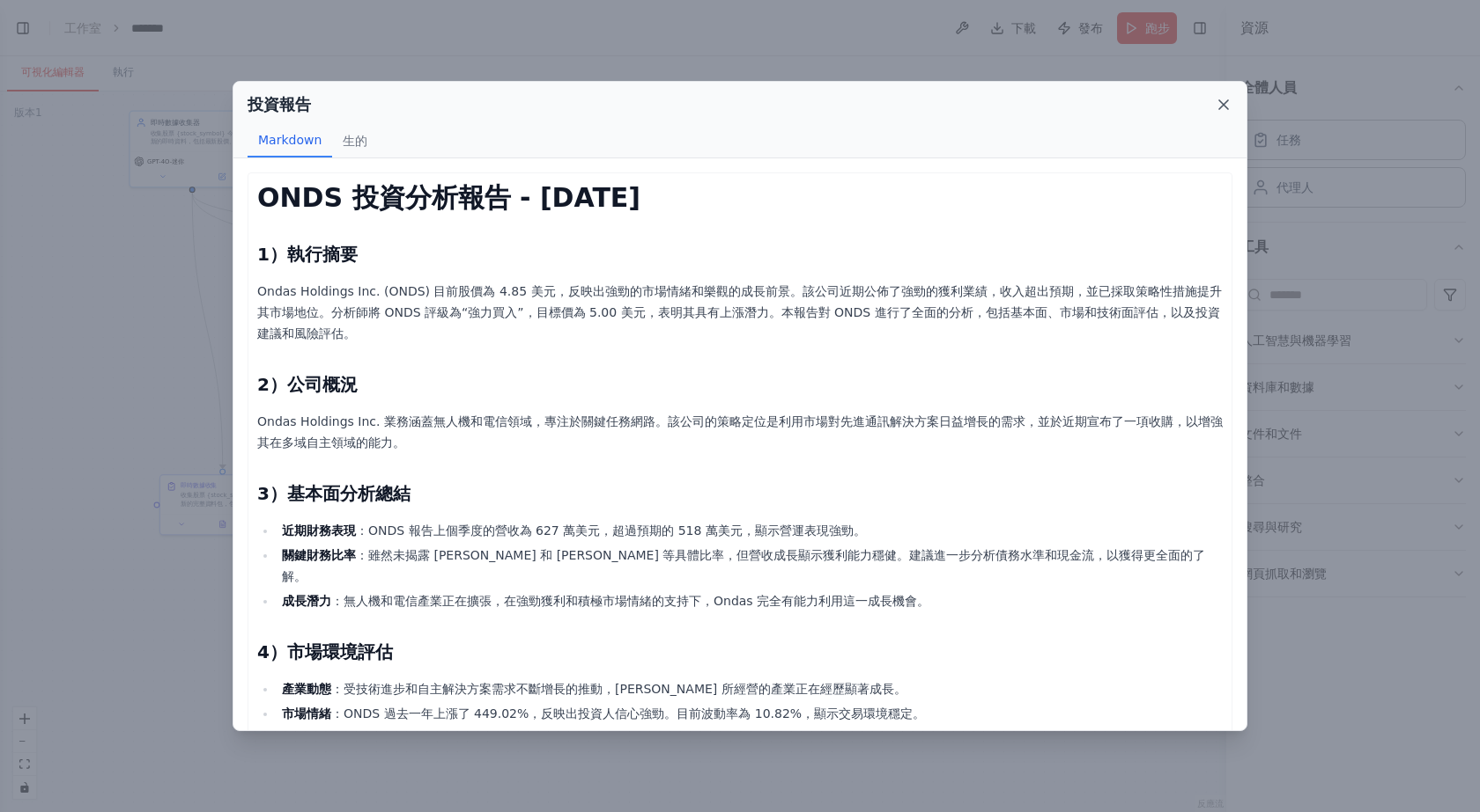
click at [1222, 110] on icon at bounding box center [1223, 105] width 17 height 17
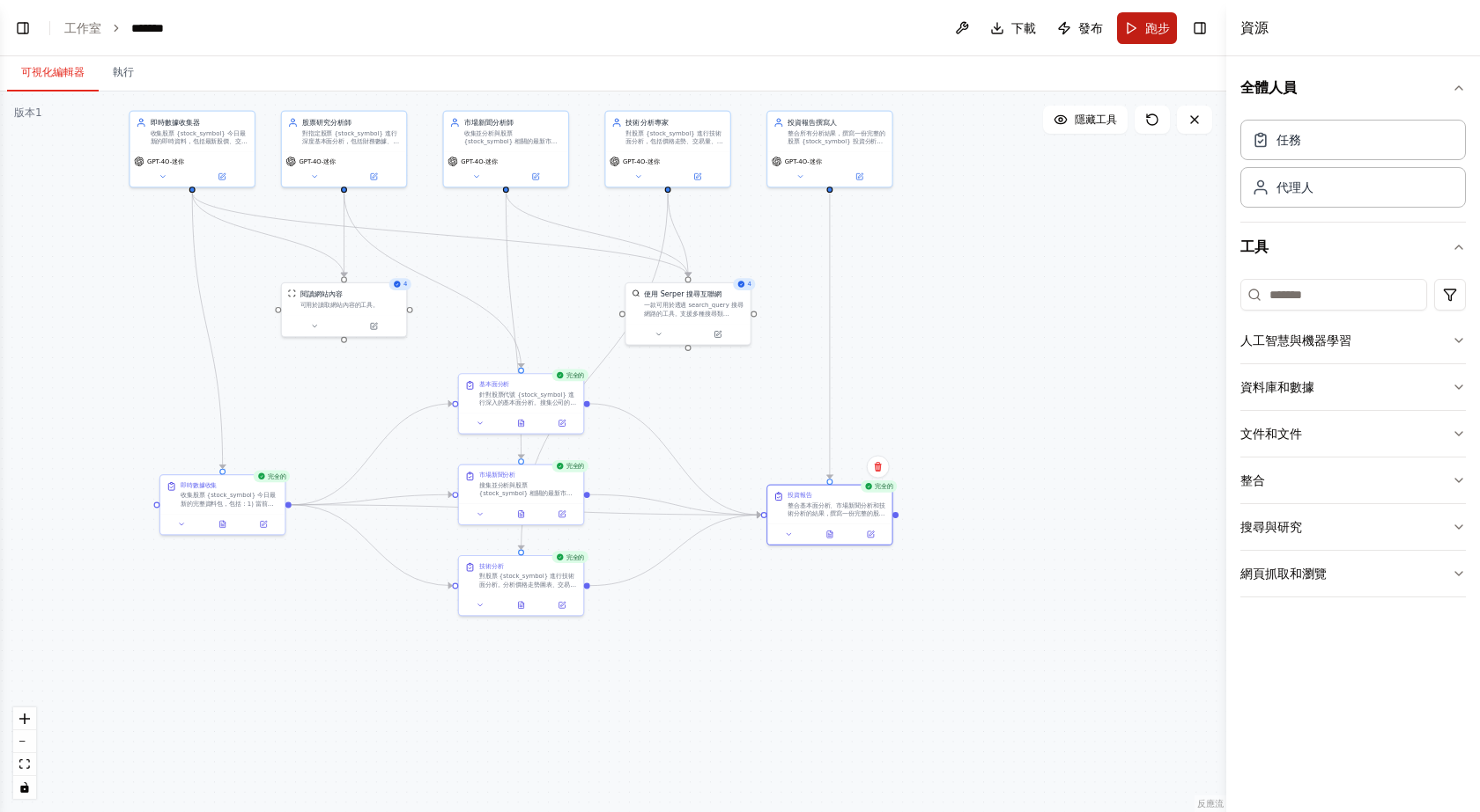
click at [1151, 32] on font "跑步" at bounding box center [1156, 28] width 24 height 15
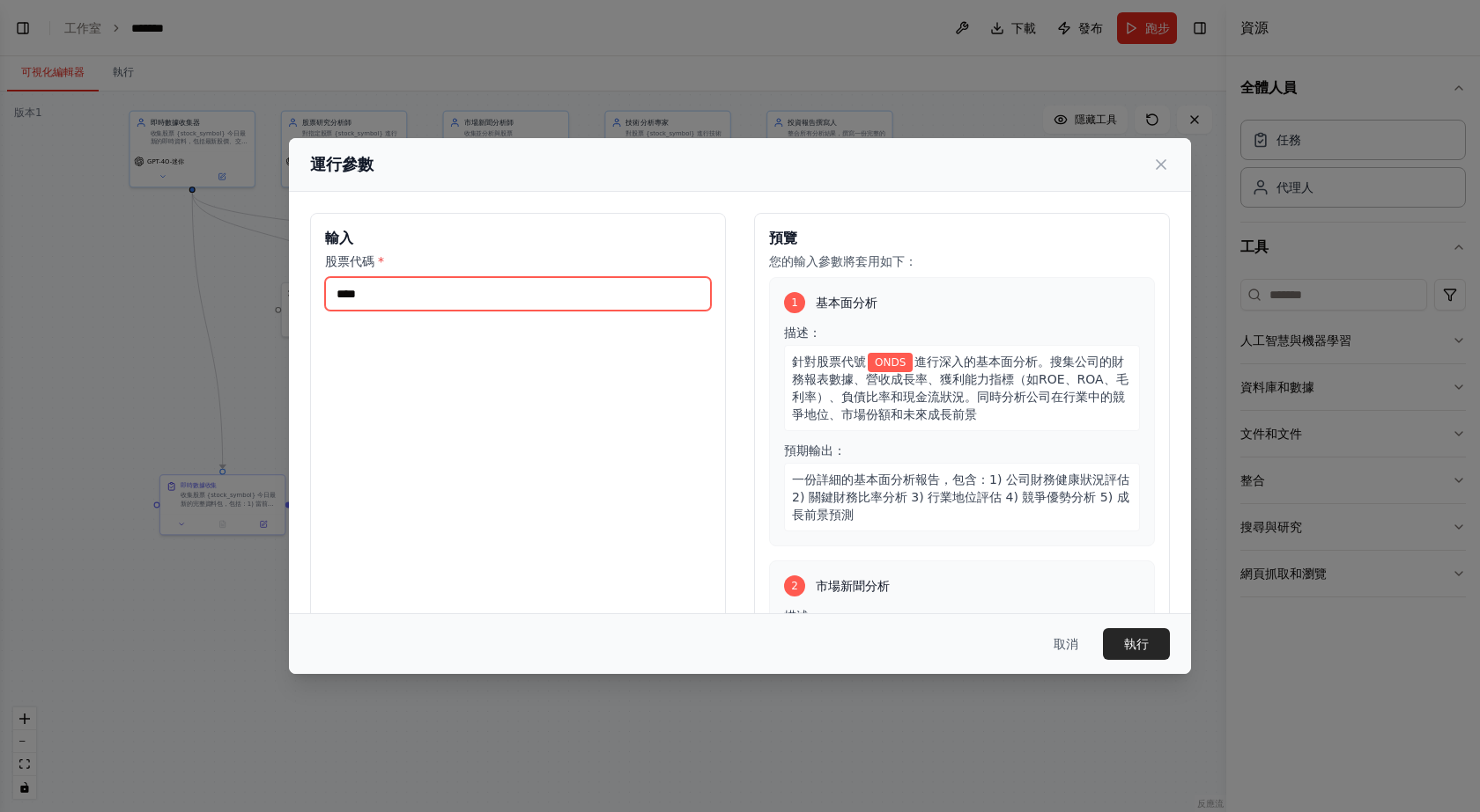
click at [443, 301] on input "****" at bounding box center [517, 293] width 386 height 33
type input "*"
type input "****"
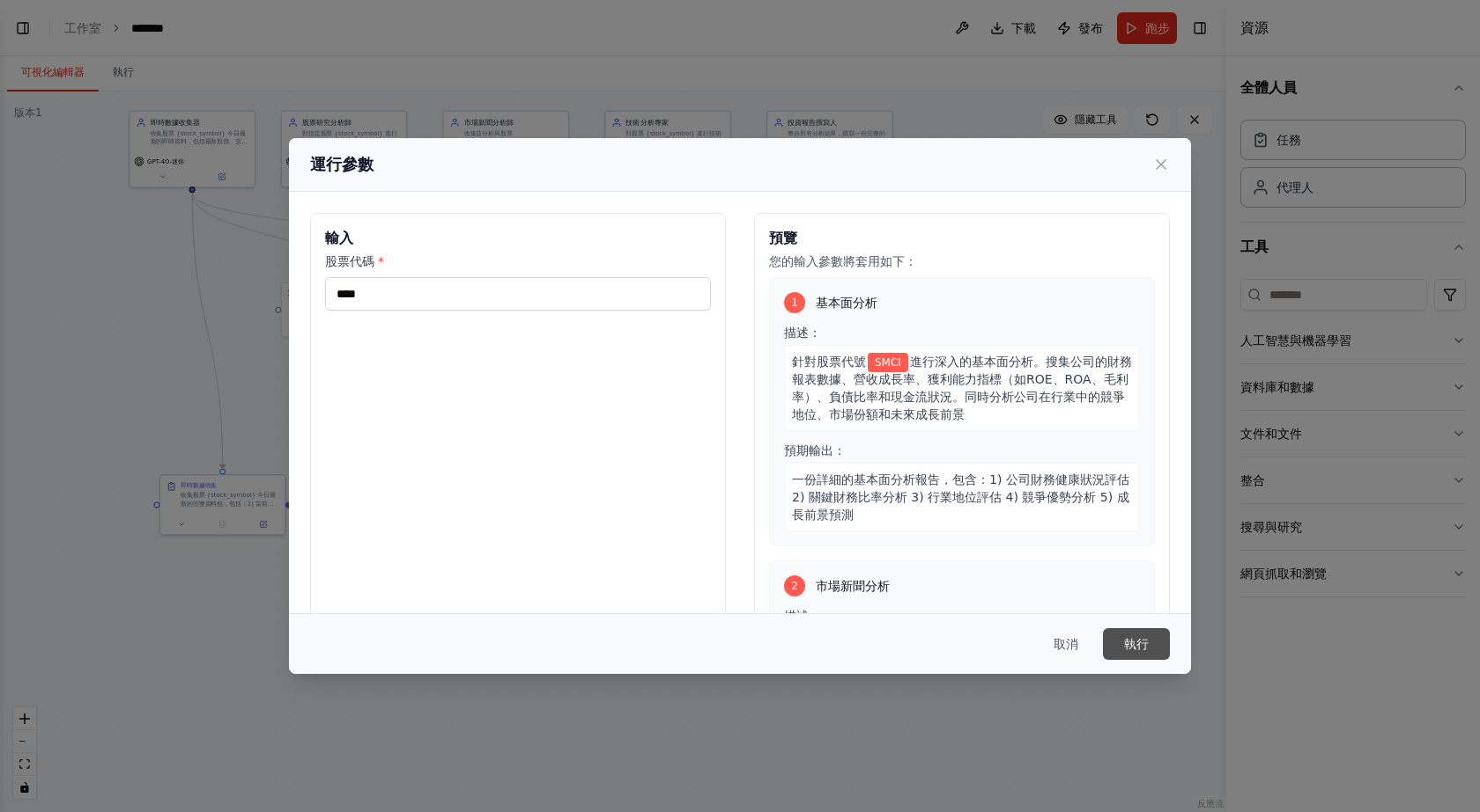
click at [1158, 648] on button "執行" at bounding box center [1136, 644] width 67 height 32
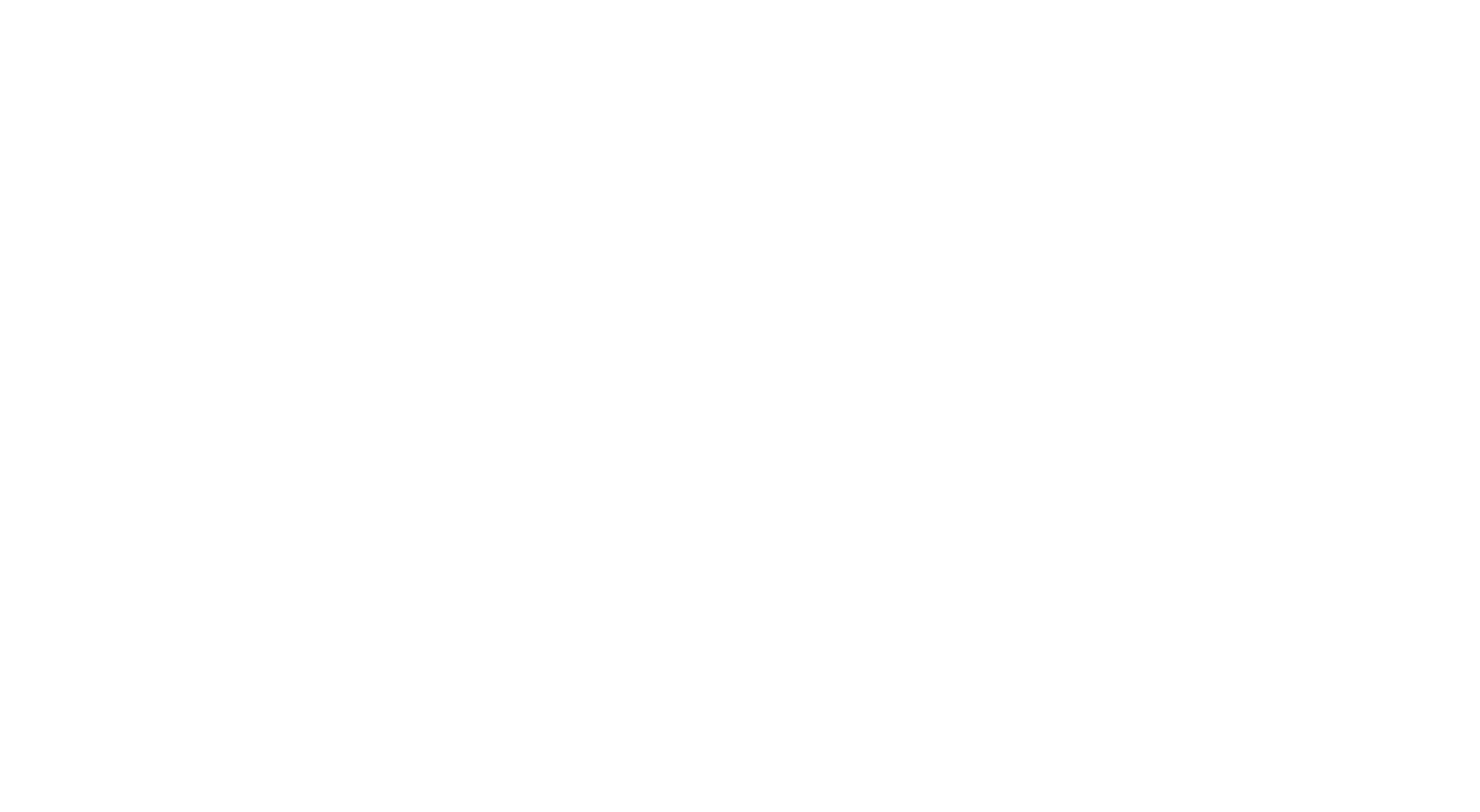
click at [487, 0] on html "Original text Rate this translation Your feedback will be used to help improve …" at bounding box center [740, 0] width 1480 height 0
click at [104, 0] on html "Original text Rate this translation Your feedback will be used to help improve …" at bounding box center [740, 0] width 1480 height 0
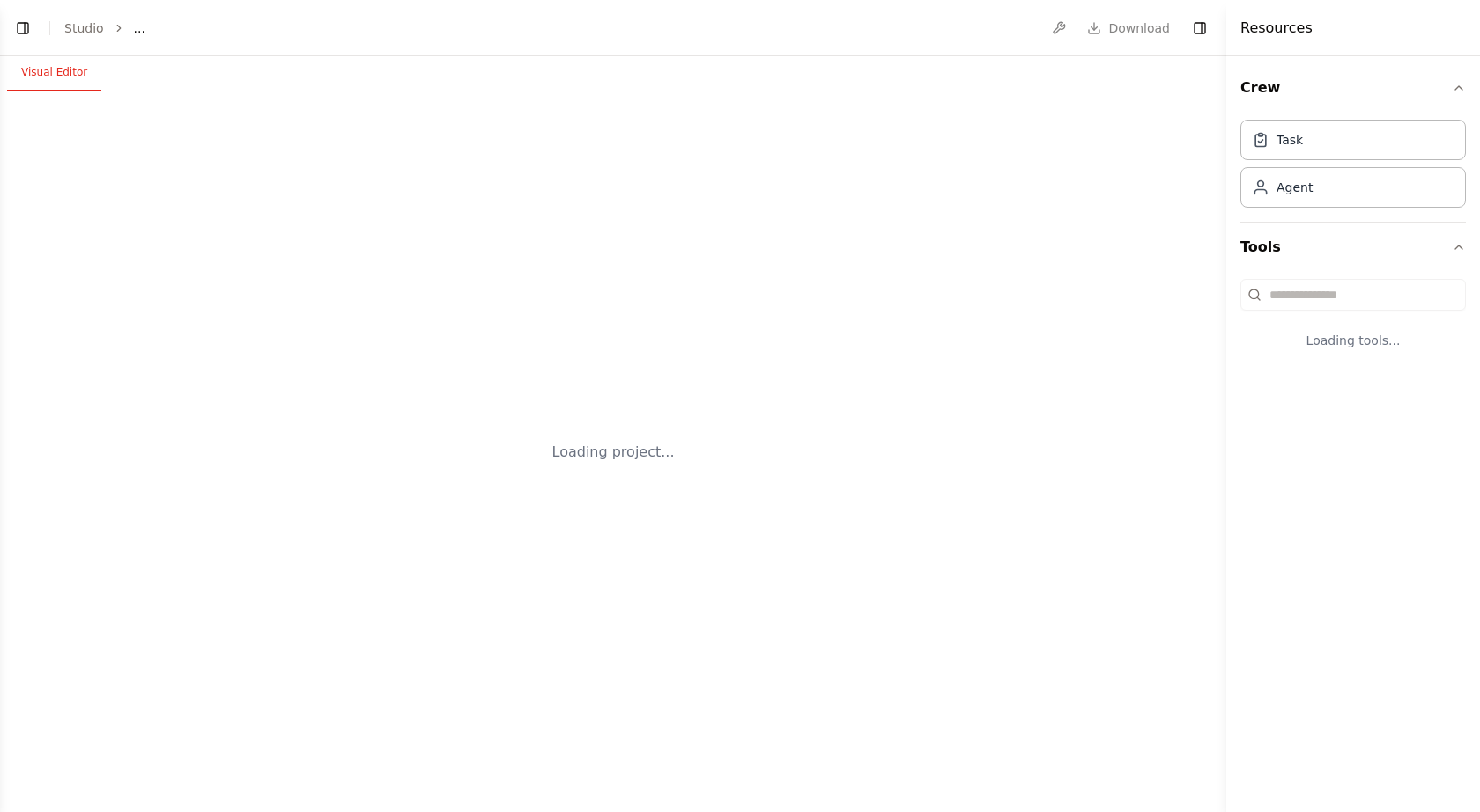
select select "****"
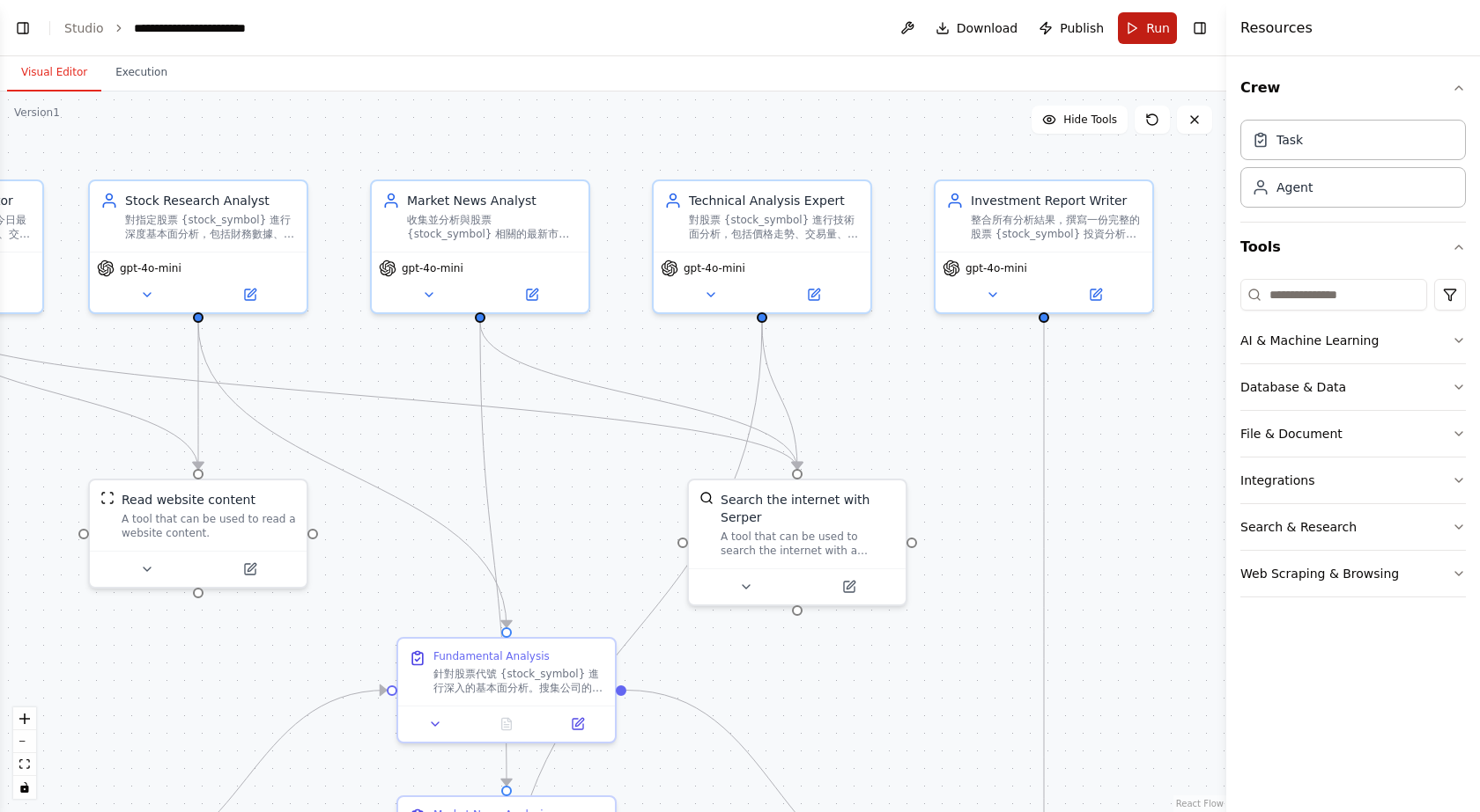
scroll to position [3169, 0]
click at [1144, 30] on button "Run" at bounding box center [1147, 28] width 59 height 32
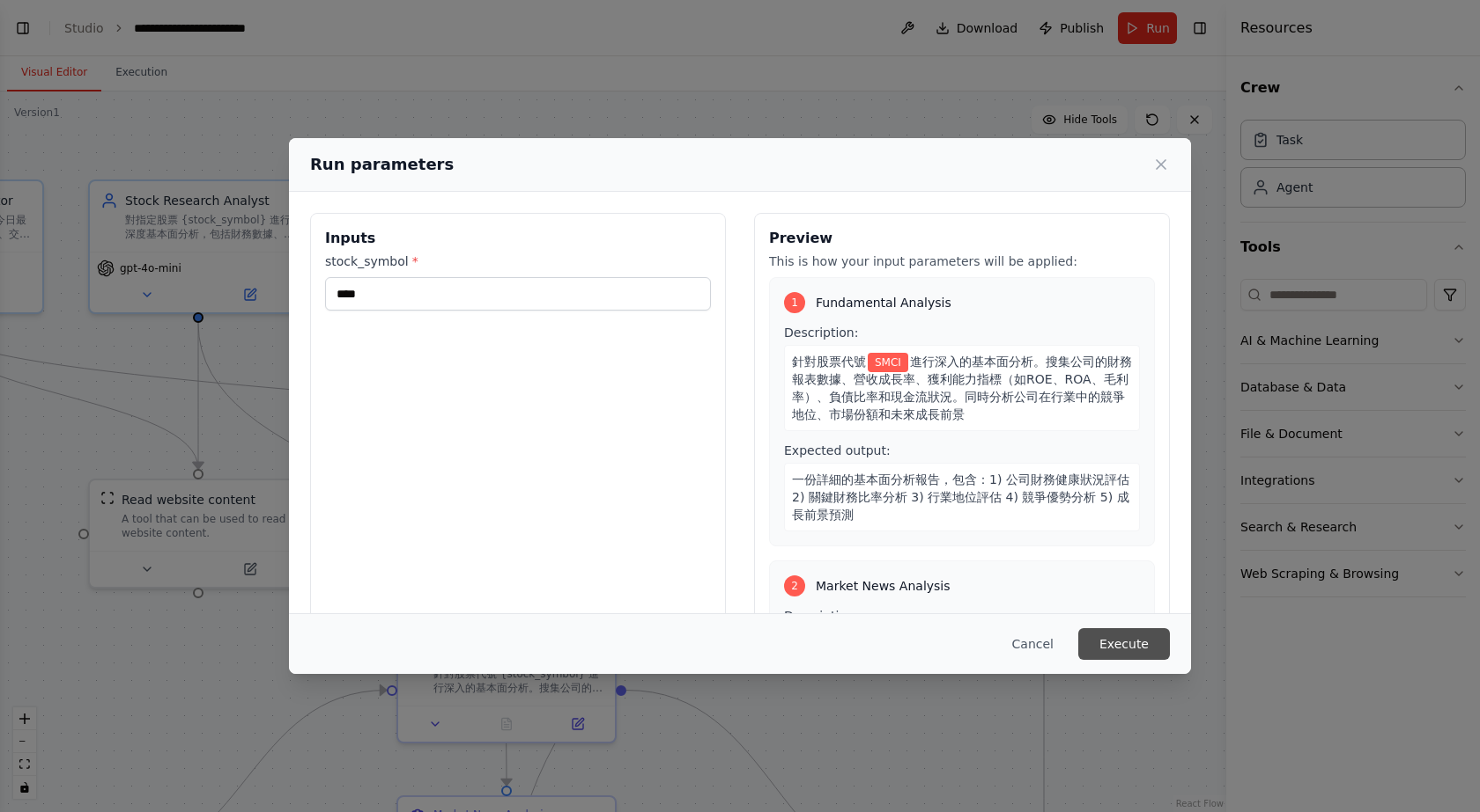
click at [1133, 631] on button "Execute" at bounding box center [1123, 644] width 91 height 32
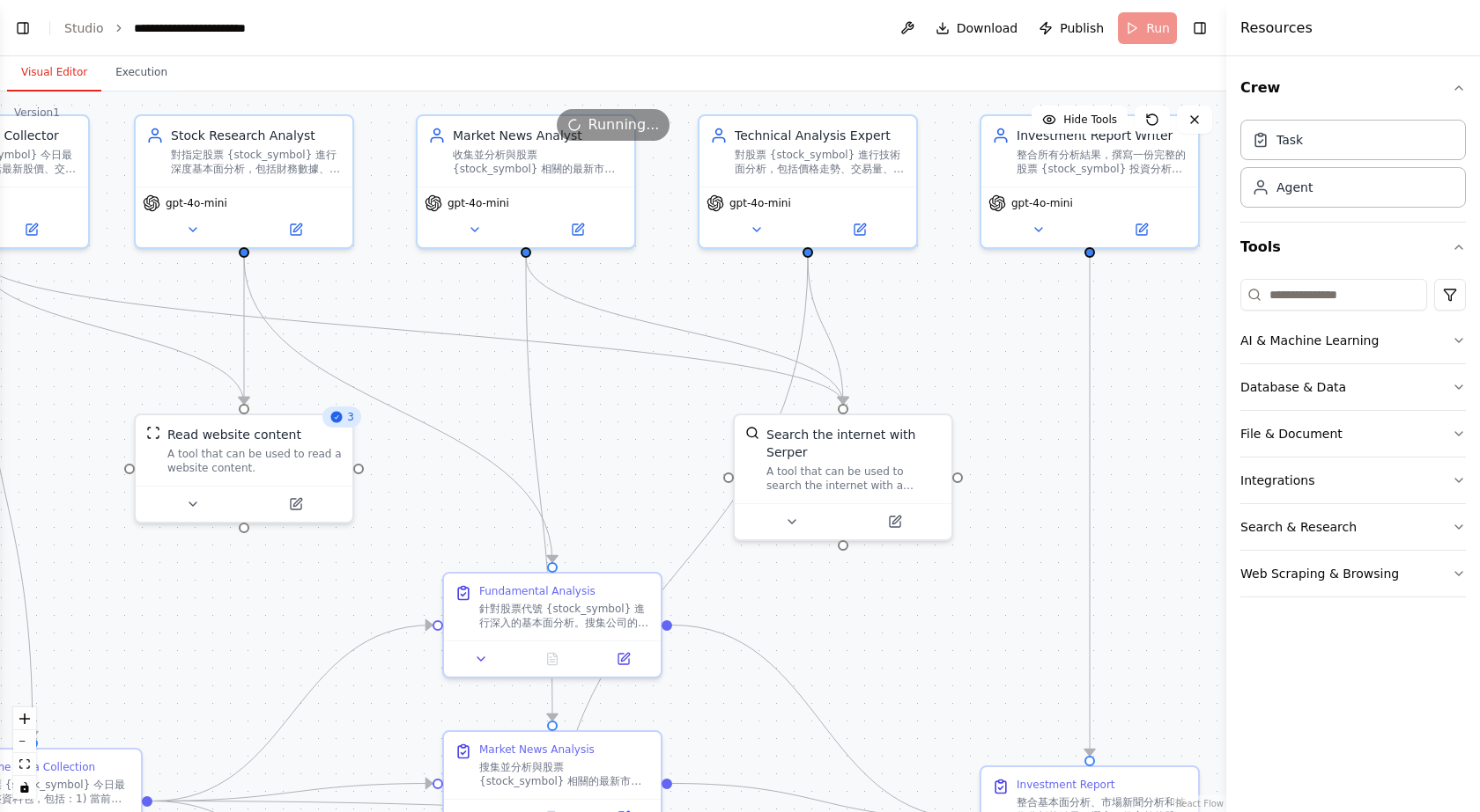
drag, startPoint x: 599, startPoint y: 401, endPoint x: 645, endPoint y: 288, distance: 122.0
click at [645, 288] on div ".deletable-edge-delete-btn { width: 20px; height: 20px; border: 0px solid #ffff…" at bounding box center [613, 452] width 1226 height 721
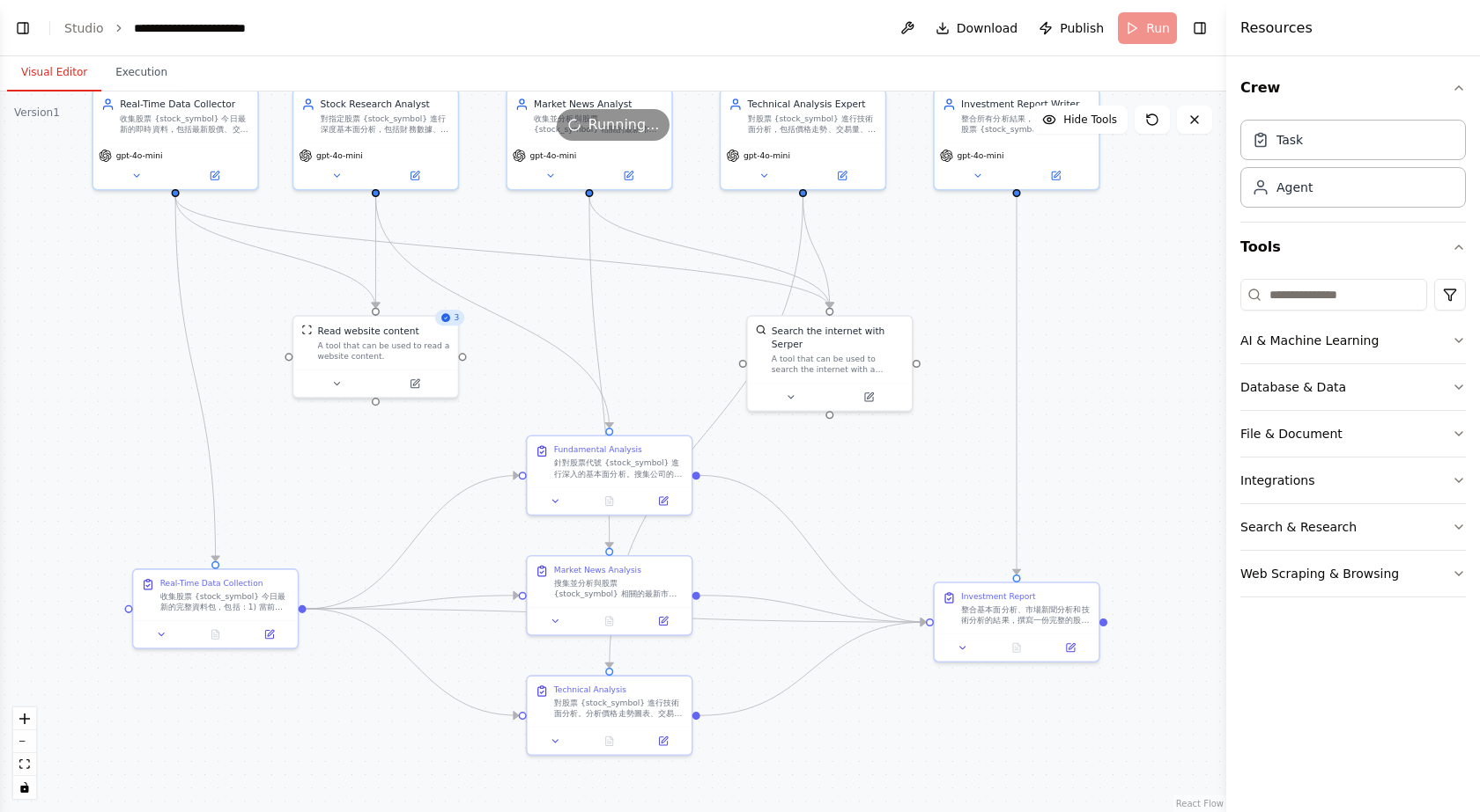
drag, startPoint x: 644, startPoint y: 292, endPoint x: 643, endPoint y: 309, distance: 17.0
click at [643, 309] on div ".deletable-edge-delete-btn { width: 20px; height: 20px; border: 0px solid #ffff…" at bounding box center [613, 452] width 1226 height 721
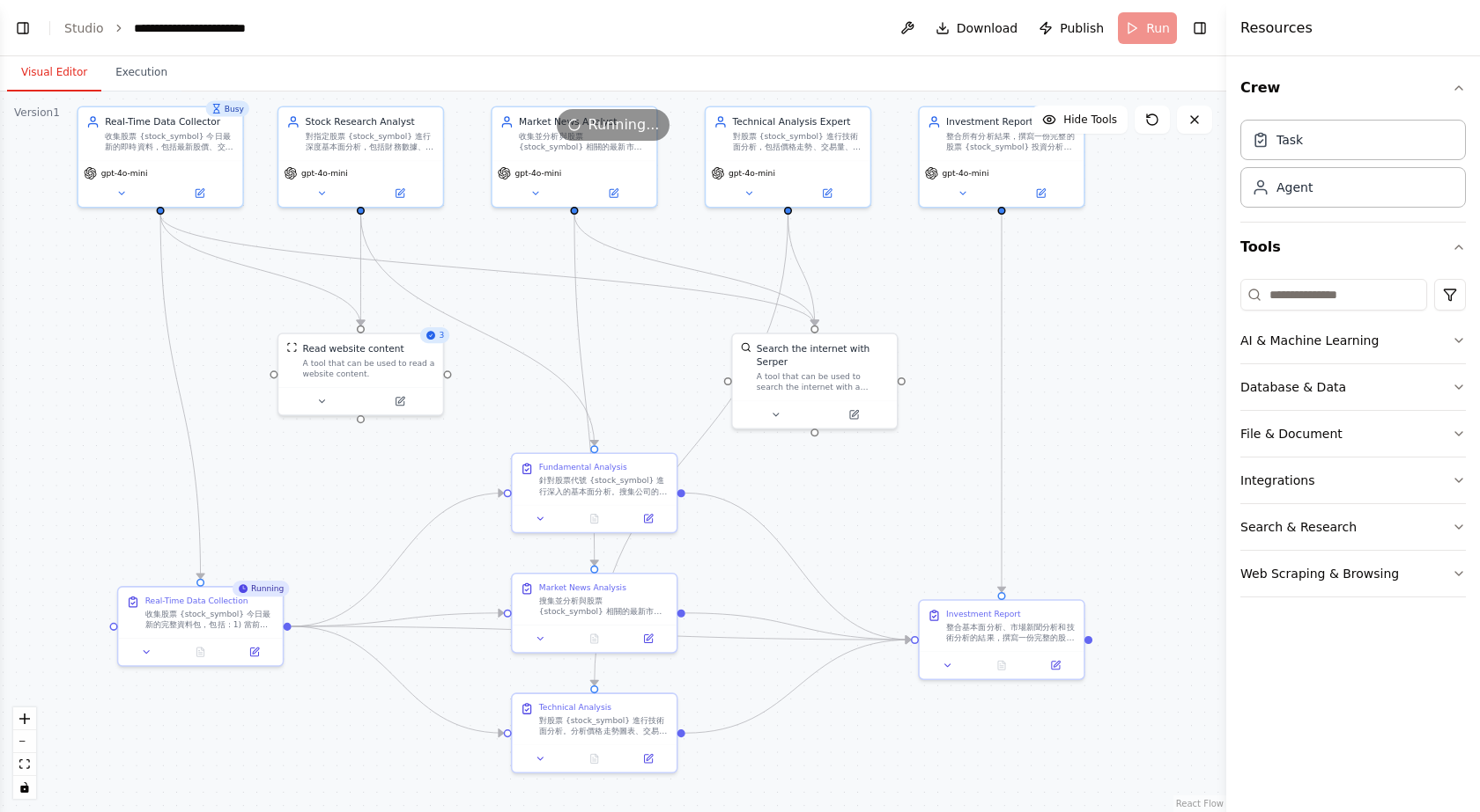
drag, startPoint x: 643, startPoint y: 300, endPoint x: 627, endPoint y: 318, distance: 24.1
click at [627, 318] on div ".deletable-edge-delete-btn { width: 20px; height: 20px; border: 0px solid #ffff…" at bounding box center [613, 452] width 1226 height 721
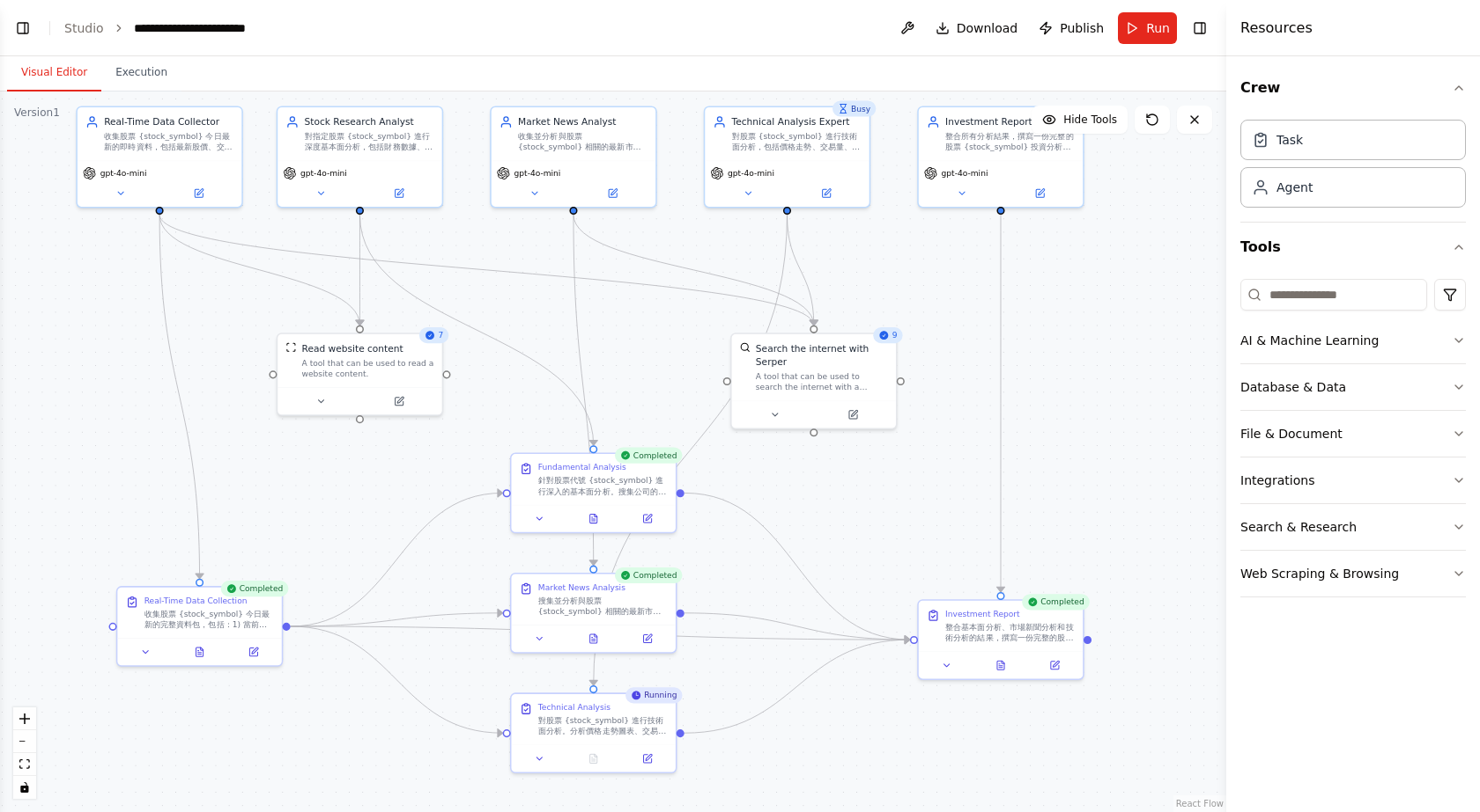
click at [1125, 235] on div ".deletable-edge-delete-btn { width: 20px; height: 20px; border: 0px solid #ffff…" at bounding box center [613, 452] width 1226 height 721
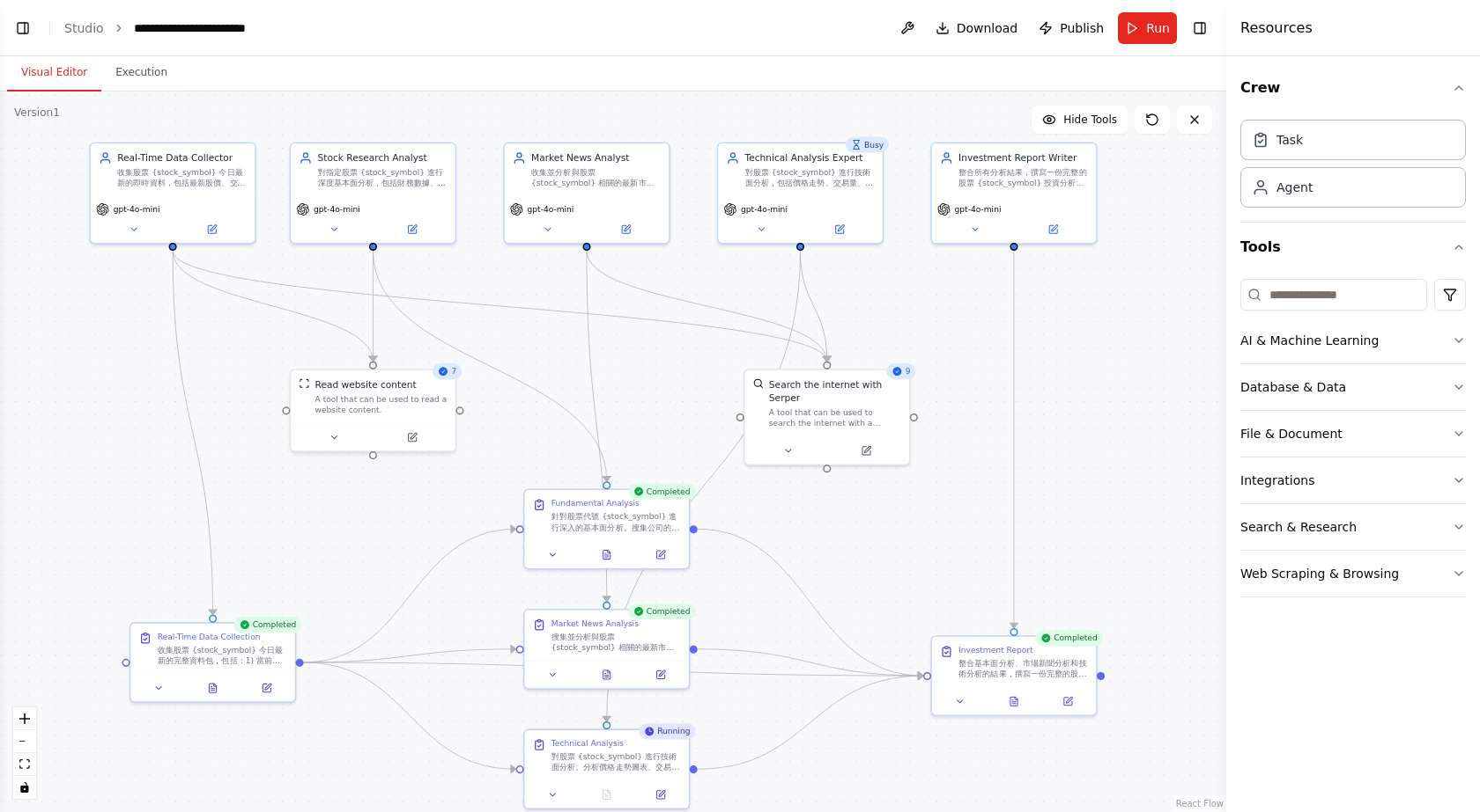
drag, startPoint x: 1126, startPoint y: 324, endPoint x: 1136, endPoint y: 306, distance: 20.6
click at [1136, 306] on div ".deletable-edge-delete-btn { width: 20px; height: 20px; border: 0px solid #ffff…" at bounding box center [613, 452] width 1226 height 721
click at [1010, 698] on icon at bounding box center [1011, 697] width 3 height 3
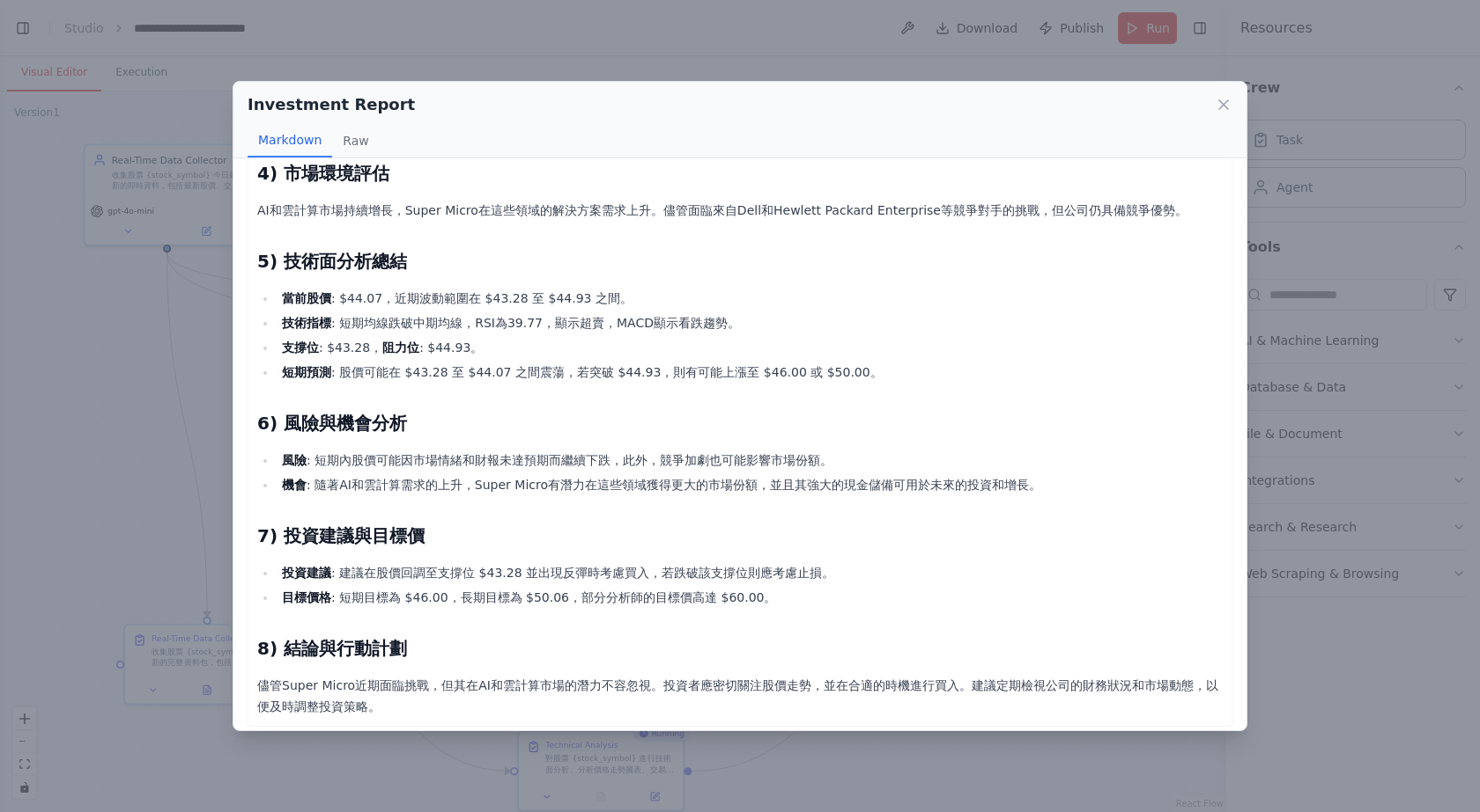
scroll to position [475, 0]
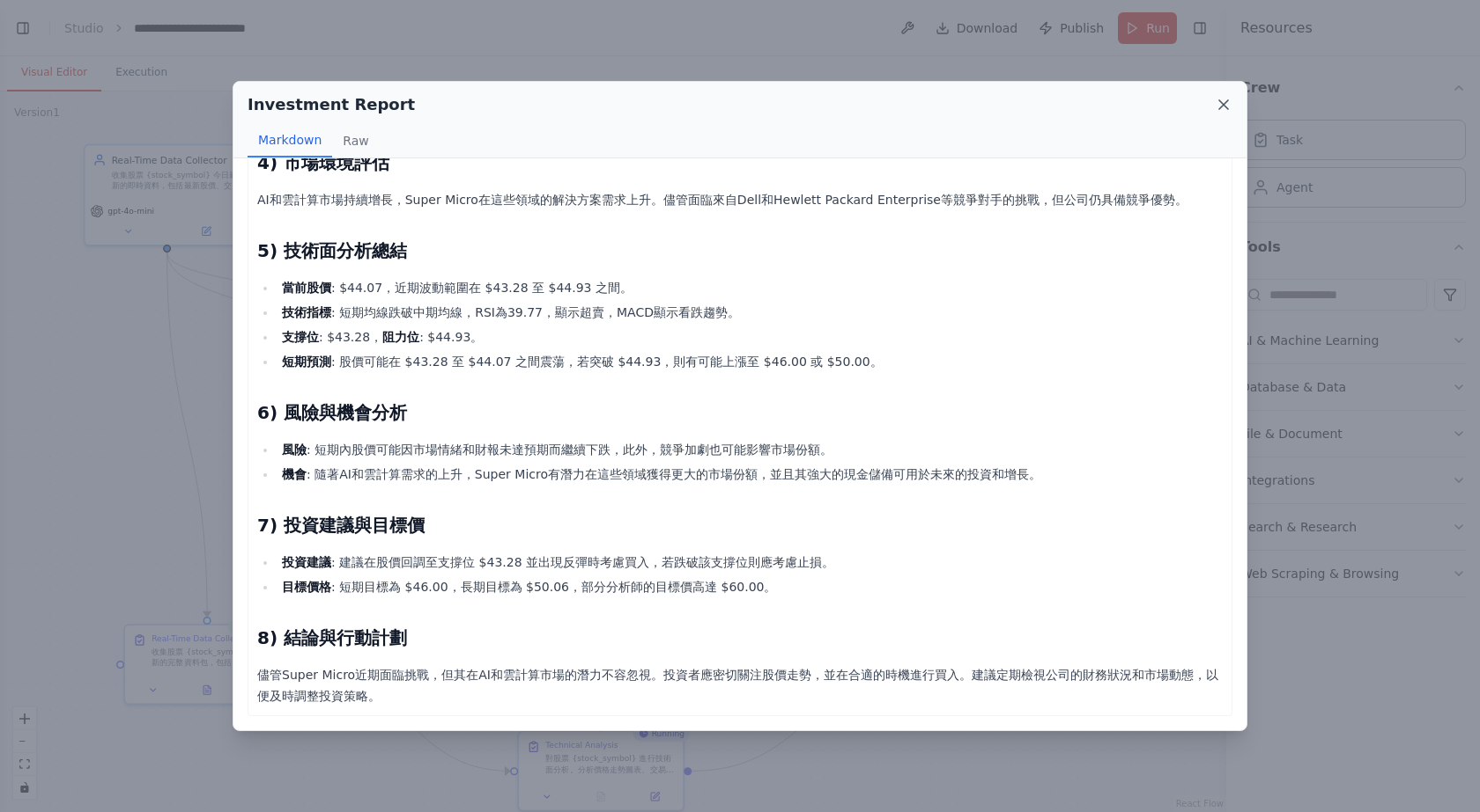
click at [1228, 108] on icon at bounding box center [1223, 105] width 17 height 17
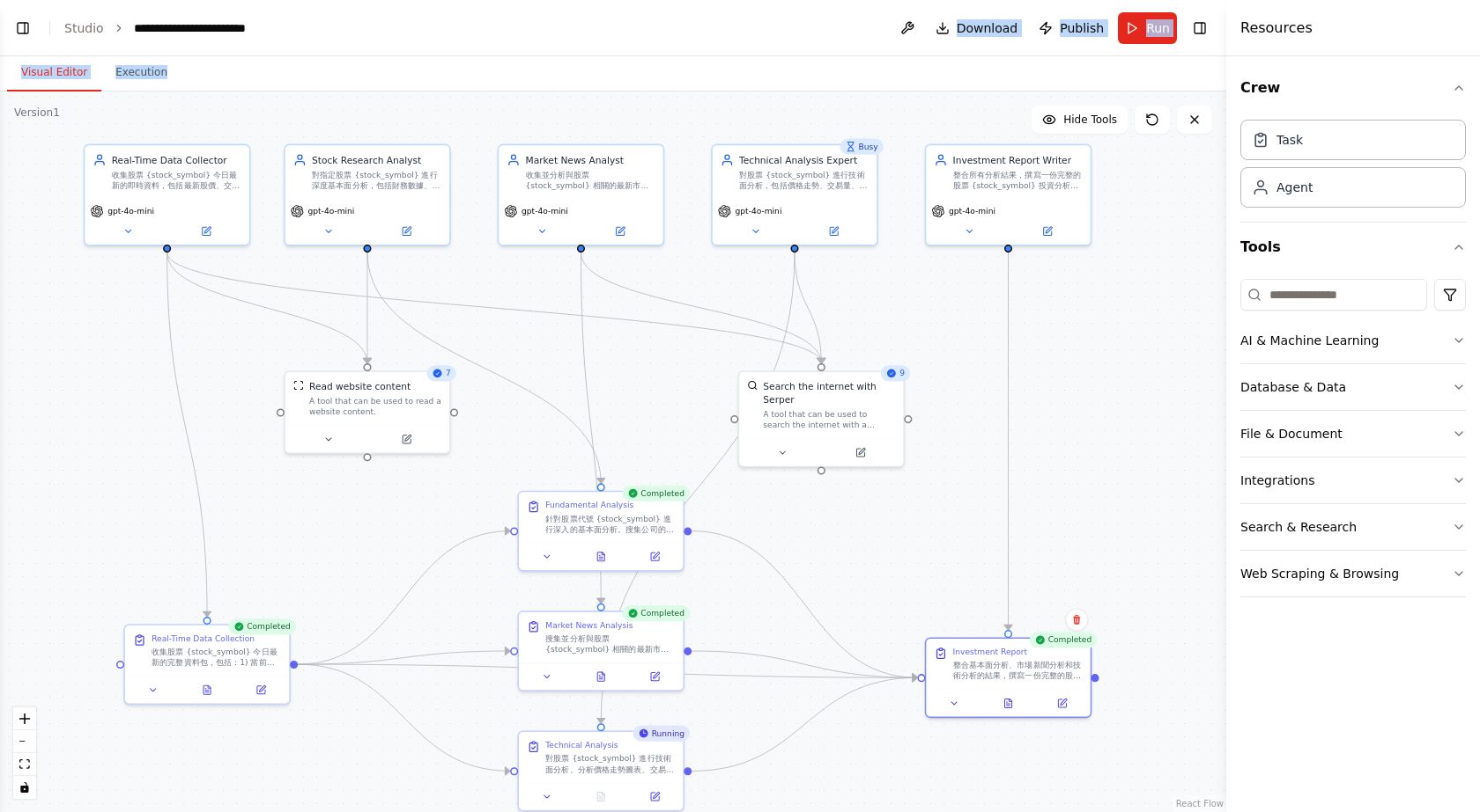
drag, startPoint x: 696, startPoint y: 63, endPoint x: 832, endPoint y: 64, distance: 136.0
click at [945, 31] on main "**********" at bounding box center [613, 406] width 1226 height 812
drag, startPoint x: 10, startPoint y: 324, endPoint x: 44, endPoint y: 327, distance: 34.1
click at [12, 324] on div ".deletable-edge-delete-btn { width: 20px; height: 20px; border: 0px solid #ffff…" at bounding box center [613, 452] width 1226 height 721
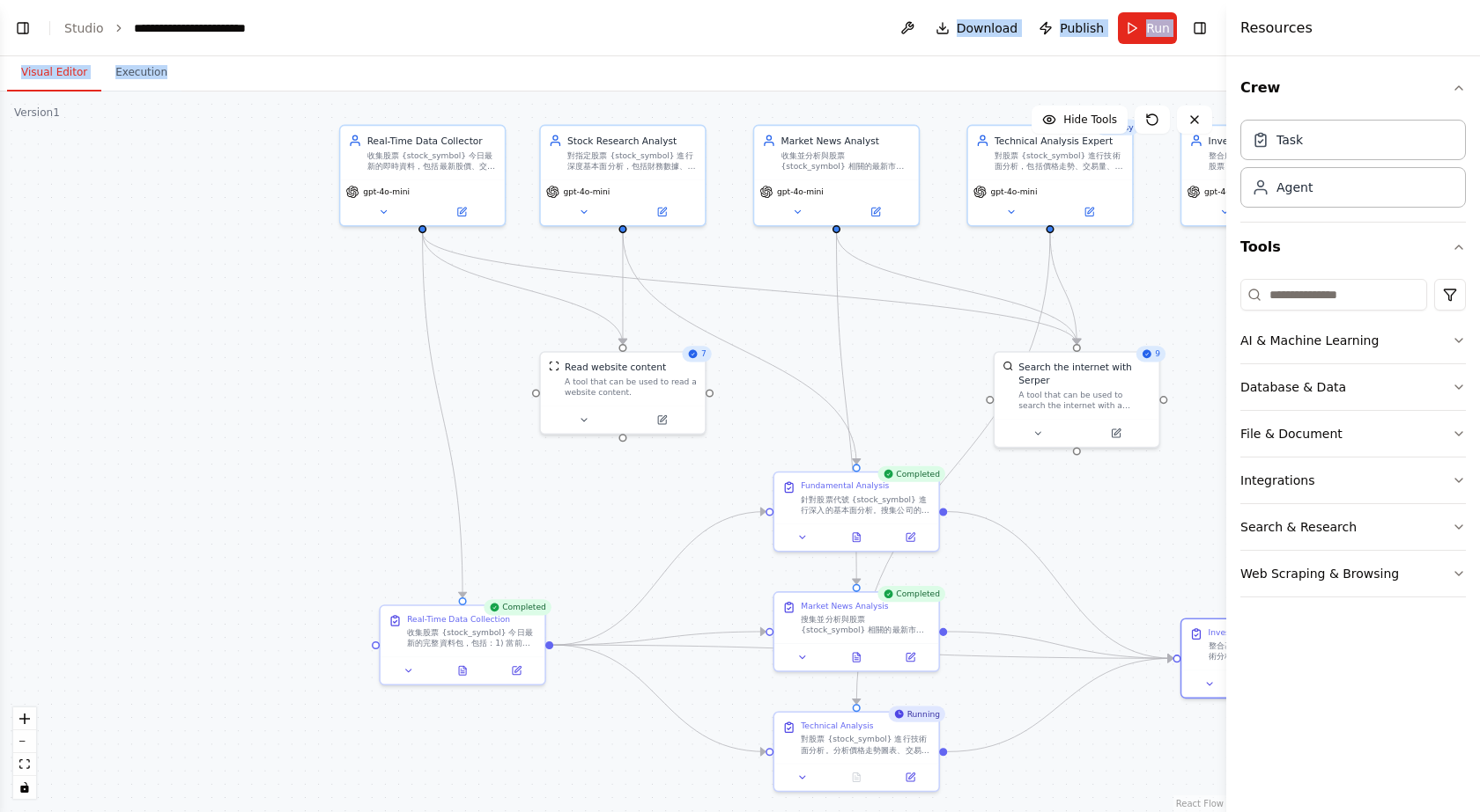
drag, startPoint x: 96, startPoint y: 342, endPoint x: 131, endPoint y: 117, distance: 227.7
click at [375, 317] on div ".deletable-edge-delete-btn { width: 20px; height: 20px; border: 0px solid #ffff…" at bounding box center [613, 452] width 1226 height 721
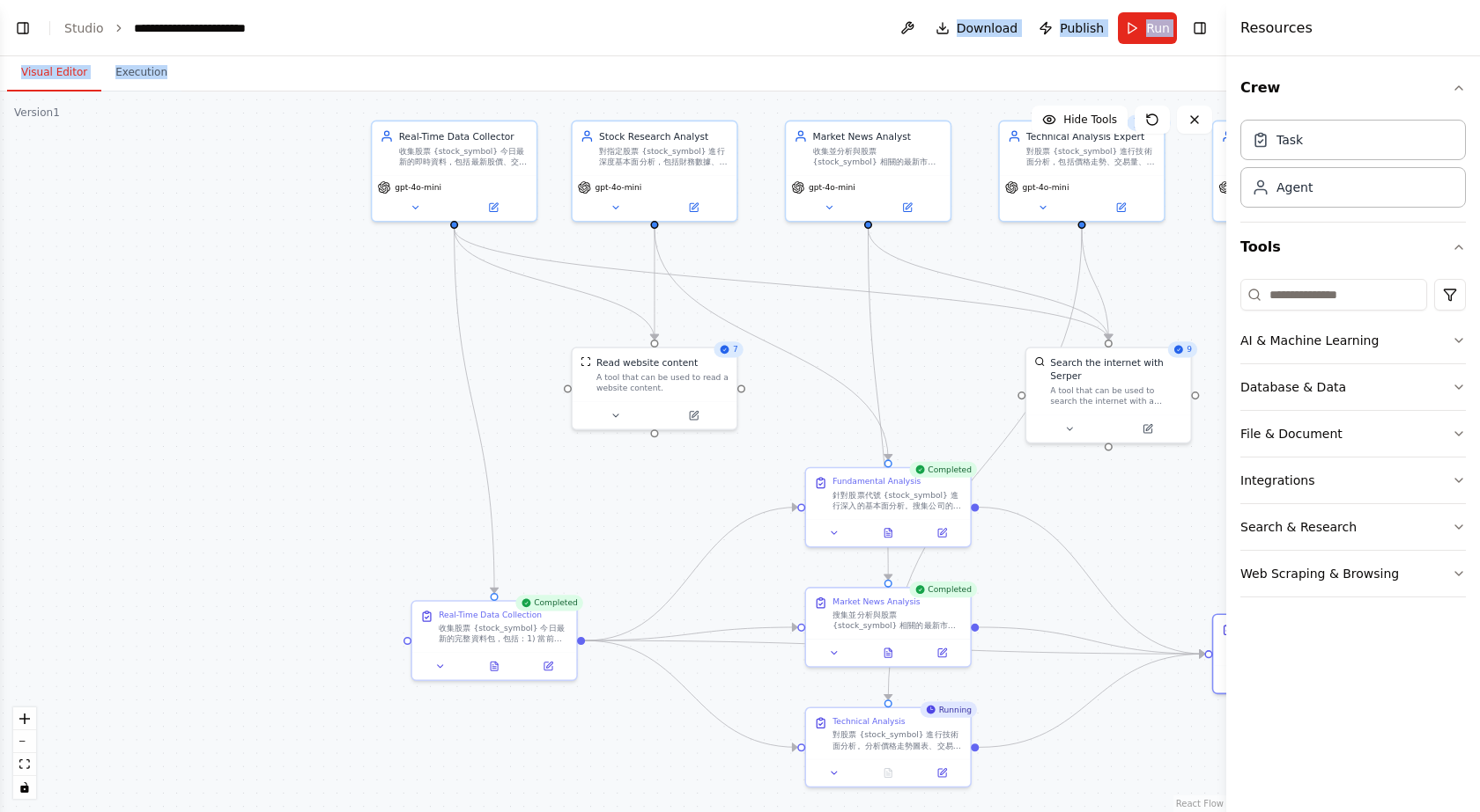
click at [68, 85] on button "Visual Editor" at bounding box center [53, 73] width 94 height 37
click at [33, 32] on button "Toggle Left Sidebar" at bounding box center [22, 27] width 24 height 24
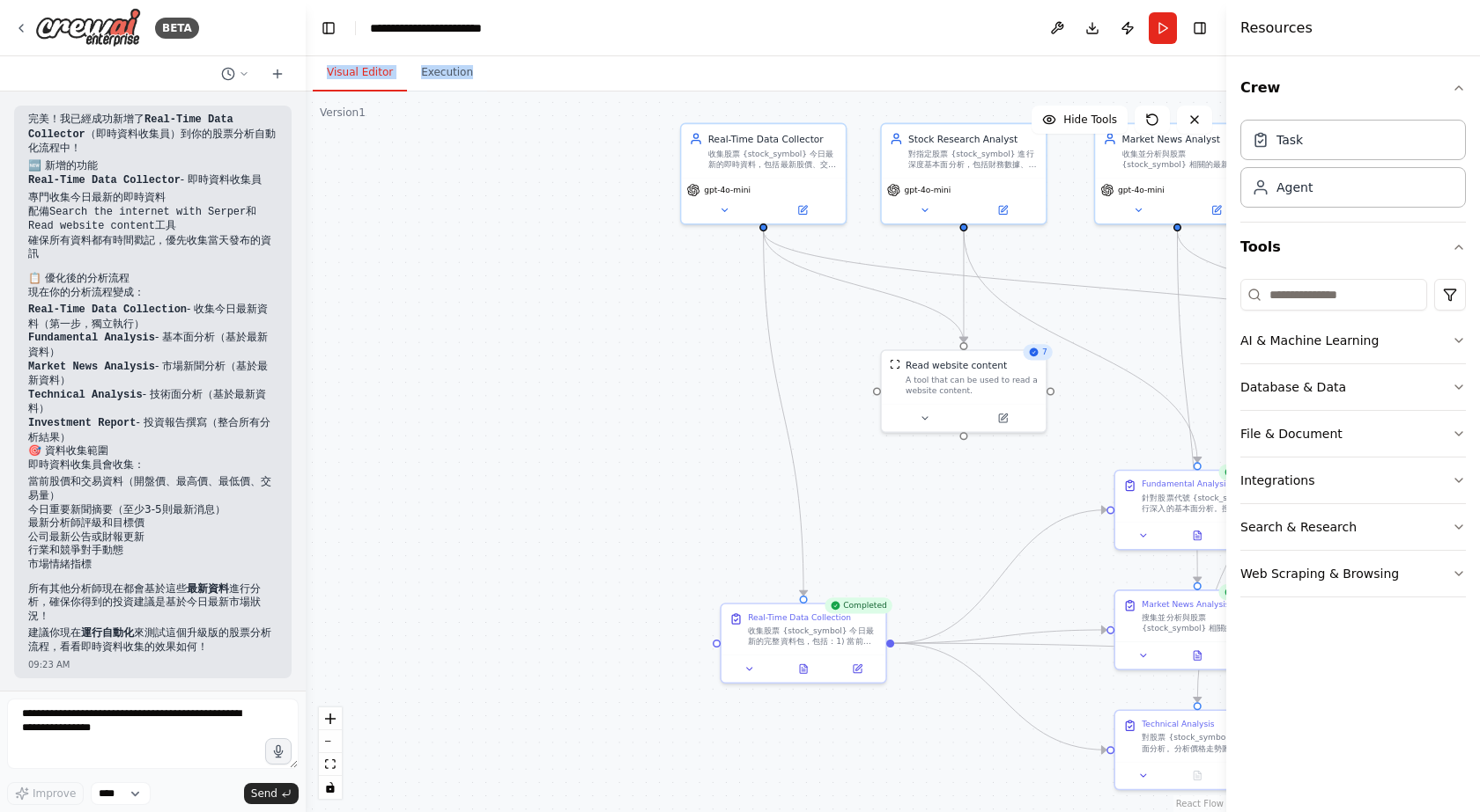
click at [411, 188] on div ".deletable-edge-delete-btn { width: 20px; height: 20px; border: 0px solid #ffff…" at bounding box center [765, 452] width 920 height 721
click at [716, 208] on button at bounding box center [724, 208] width 76 height 16
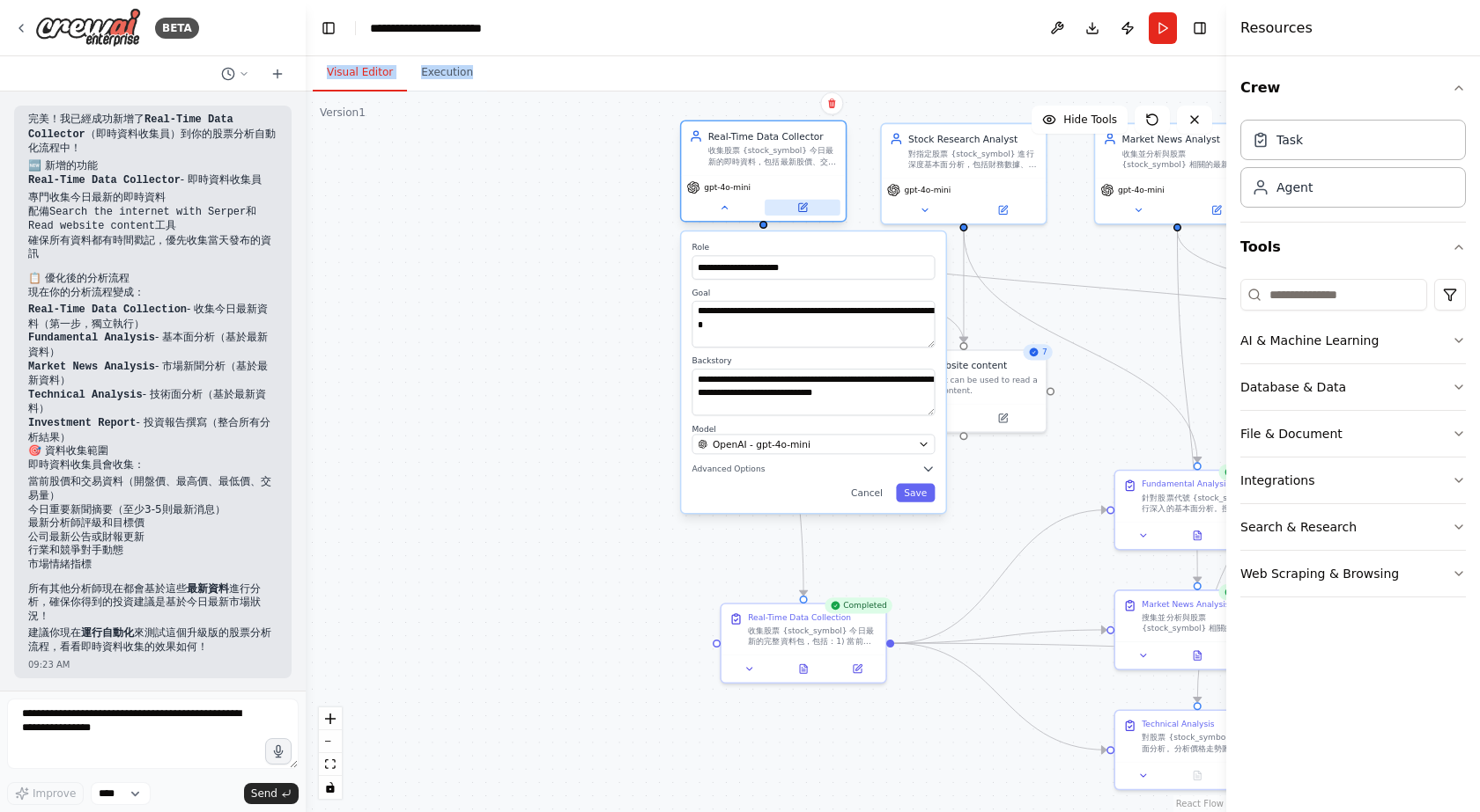
click at [807, 212] on icon at bounding box center [802, 207] width 11 height 11
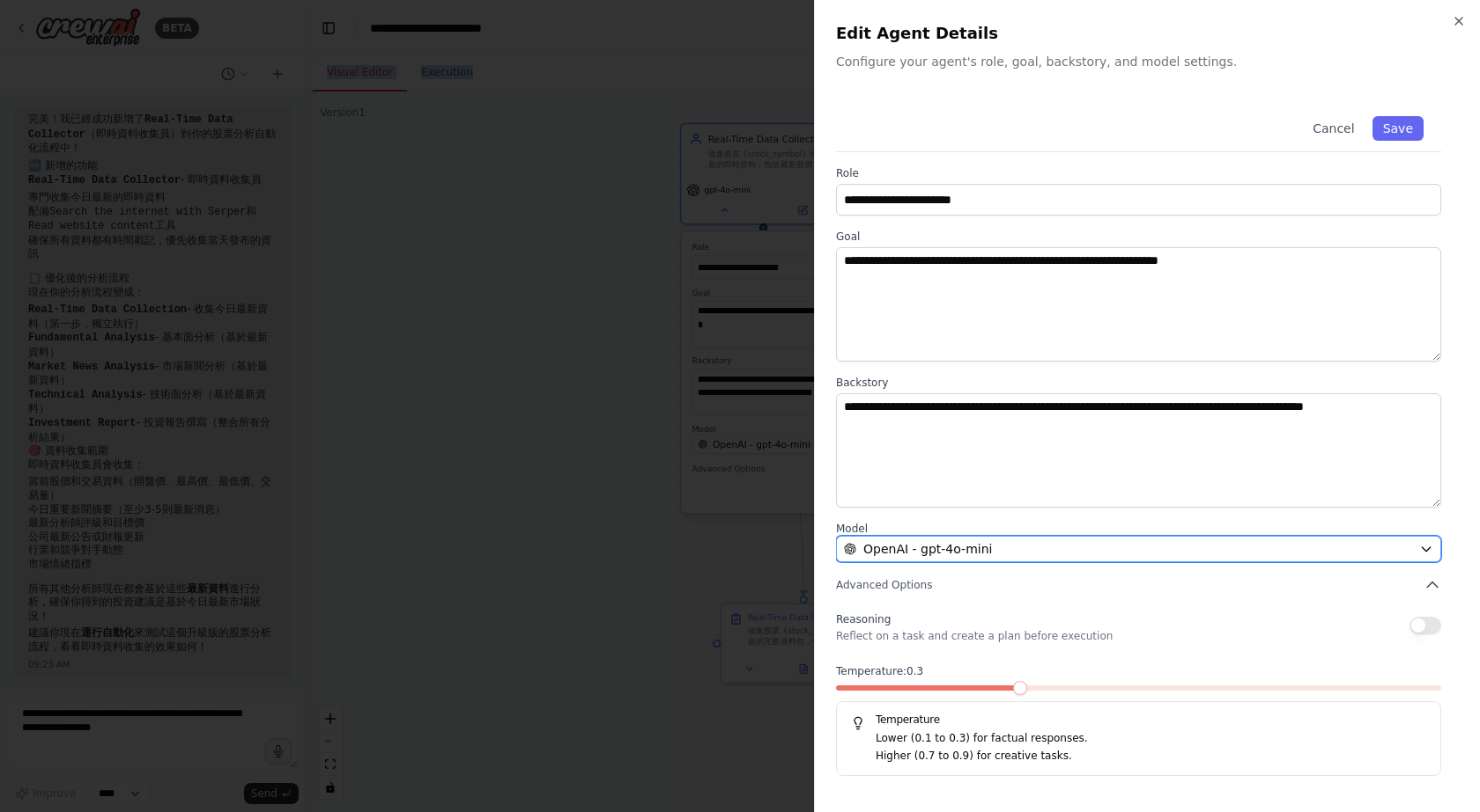
click at [1029, 552] on div "OpenAI - gpt-4o-mini" at bounding box center [1127, 549] width 568 height 17
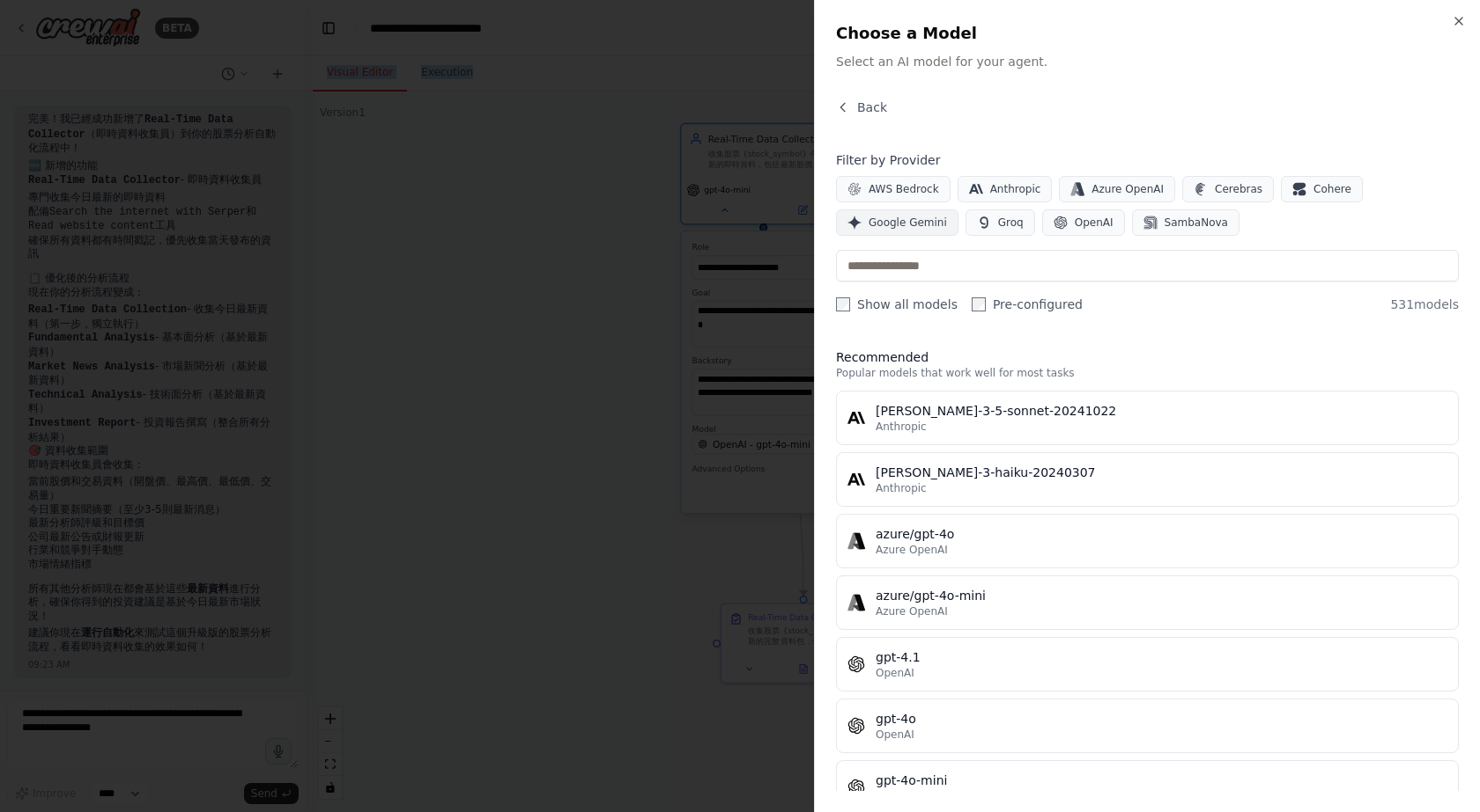
click at [947, 216] on span "Google Gemini" at bounding box center [908, 222] width 79 height 15
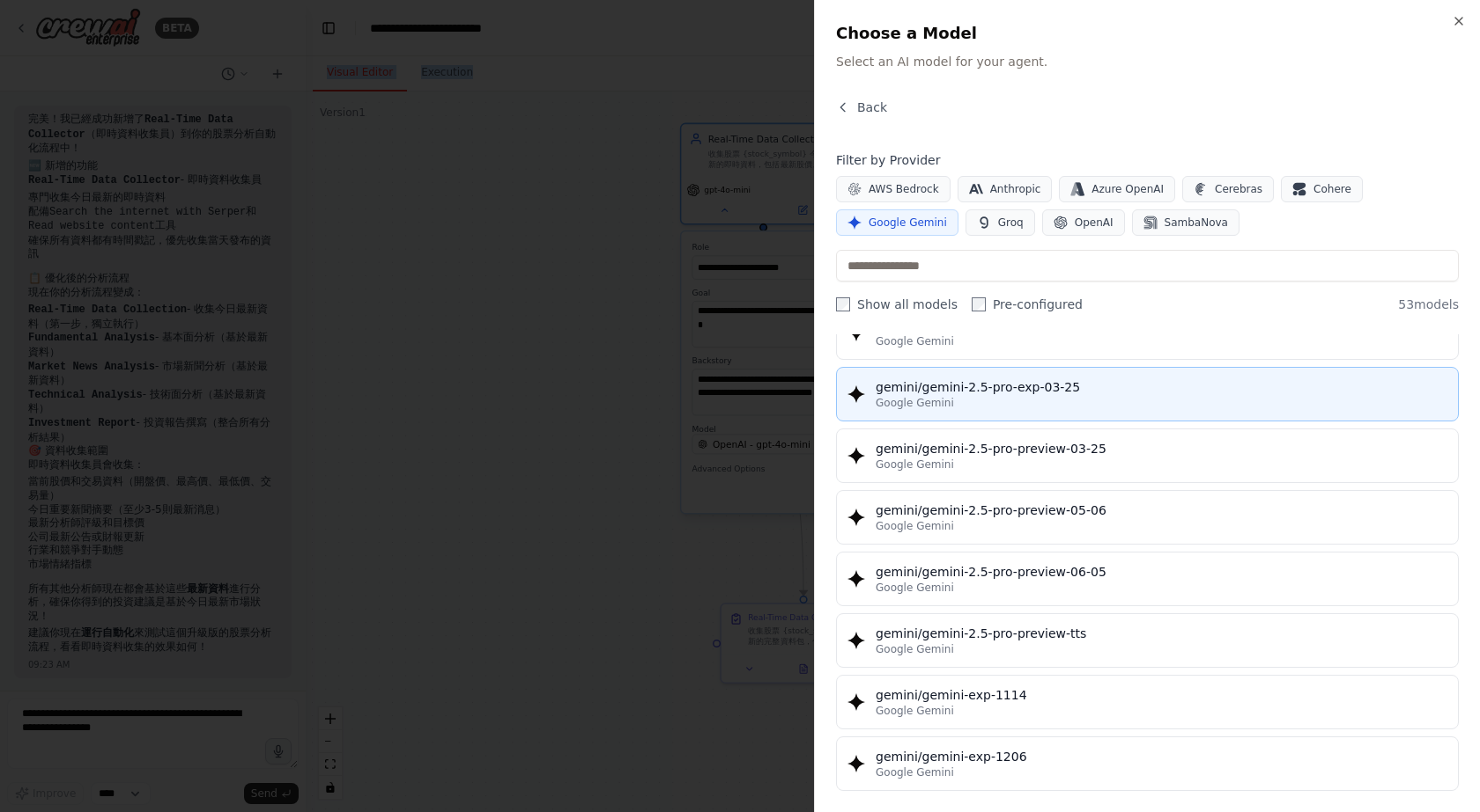
scroll to position [1937, 0]
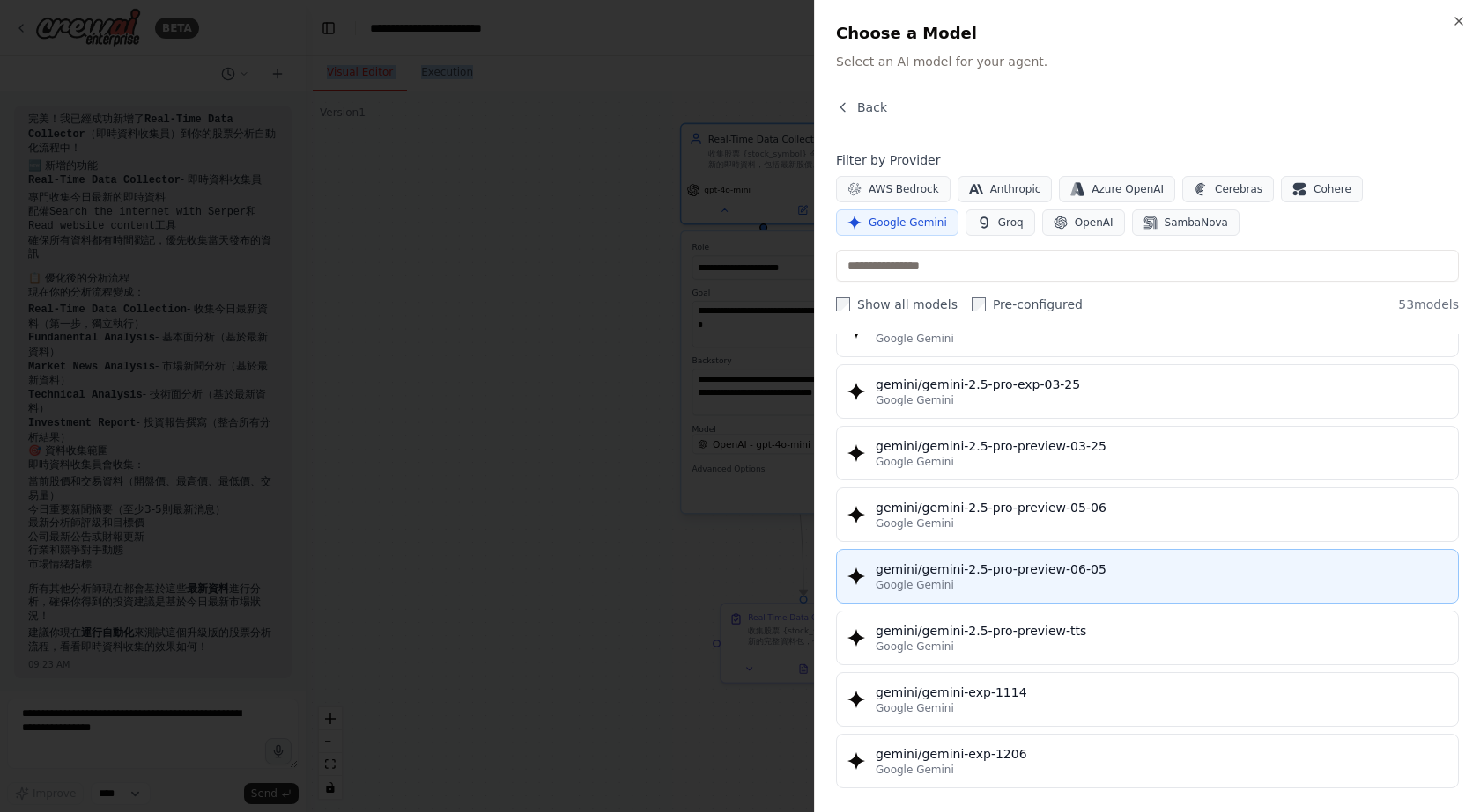
click at [1104, 579] on div "Google Gemini" at bounding box center [1161, 585] width 571 height 15
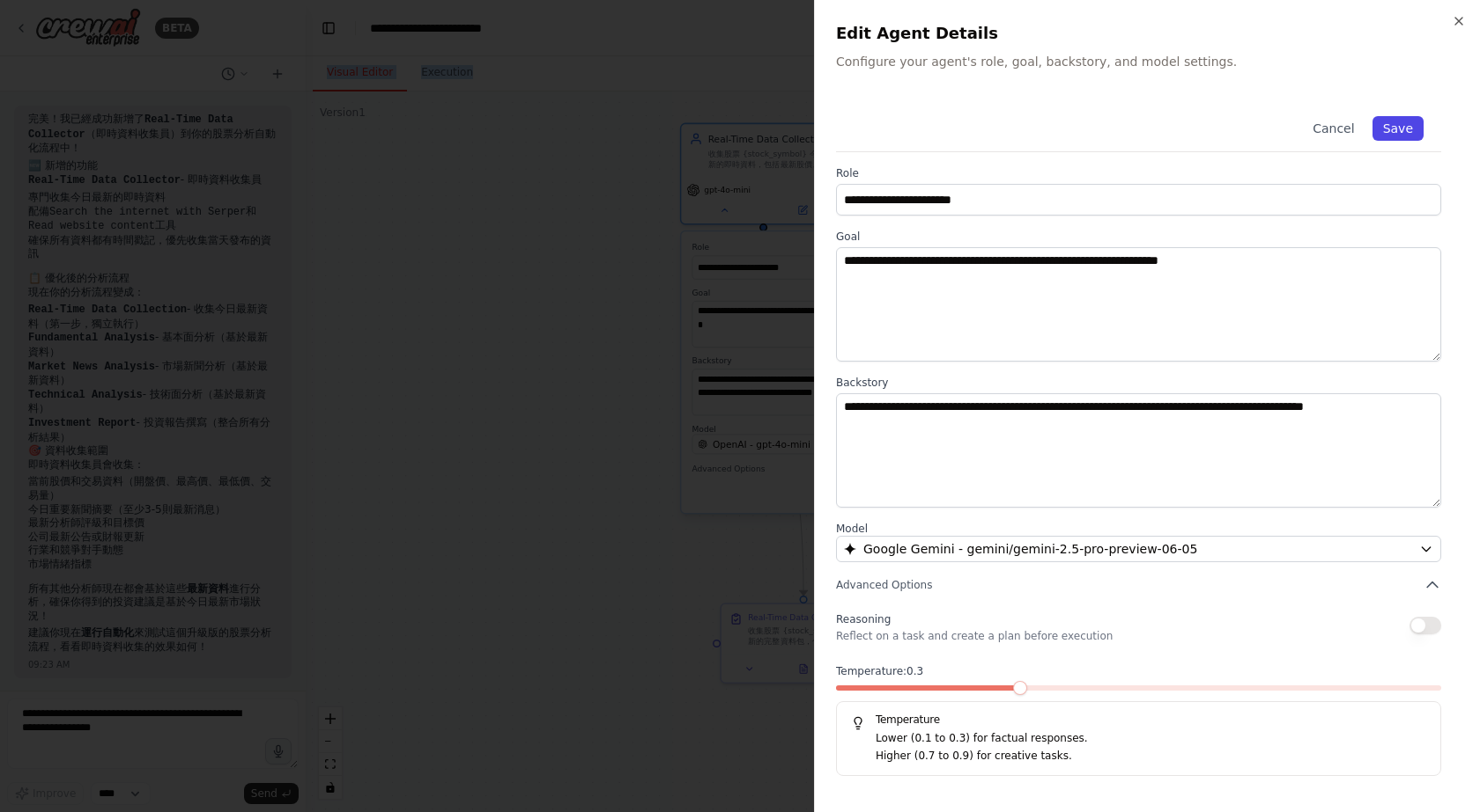
click at [1405, 123] on button "Save" at bounding box center [1397, 128] width 52 height 24
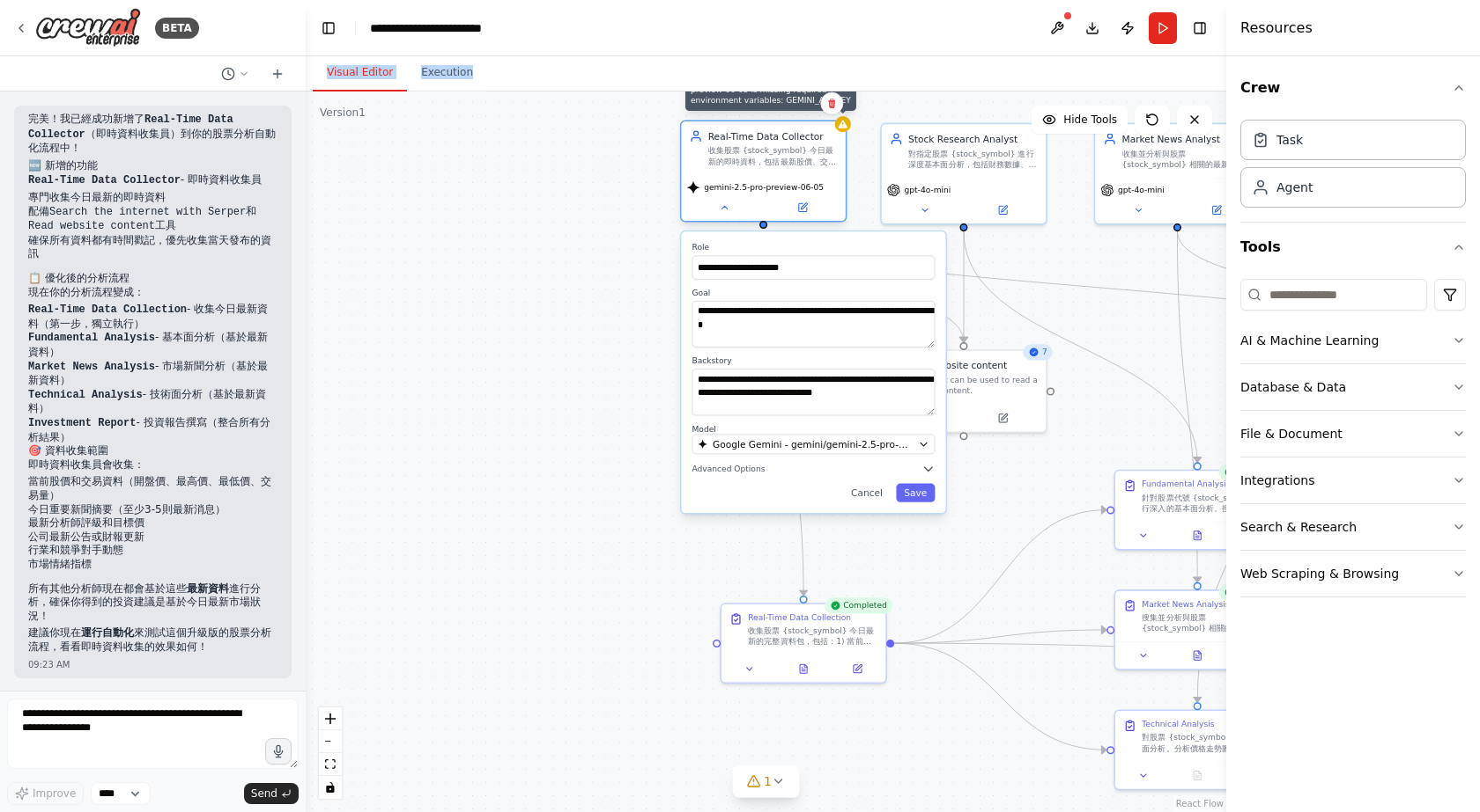
click at [845, 129] on icon at bounding box center [843, 123] width 11 height 11
click at [798, 204] on icon at bounding box center [802, 207] width 8 height 8
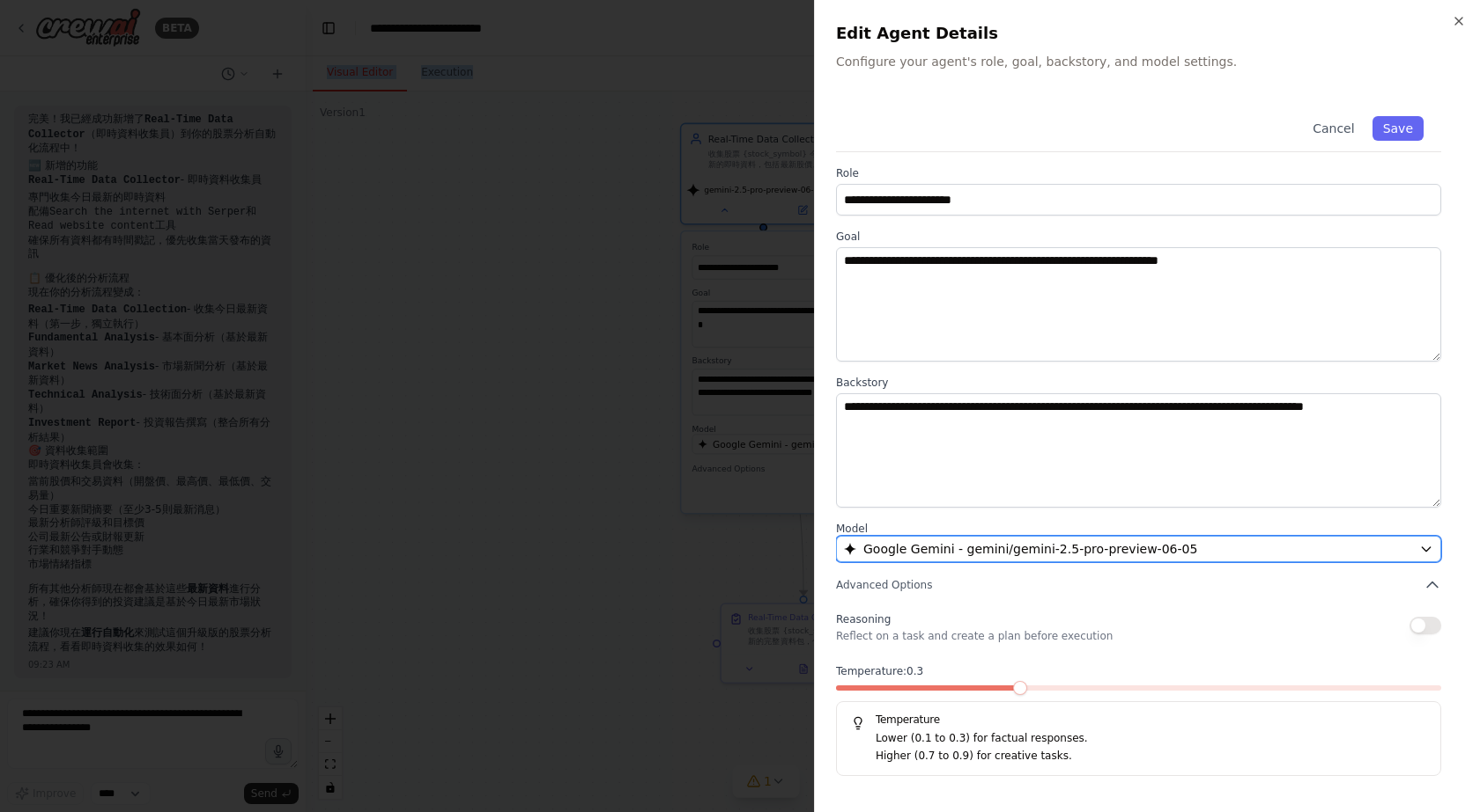
click at [977, 539] on button "Google Gemini - gemini/gemini-2.5-pro-preview-06-05" at bounding box center [1138, 549] width 605 height 26
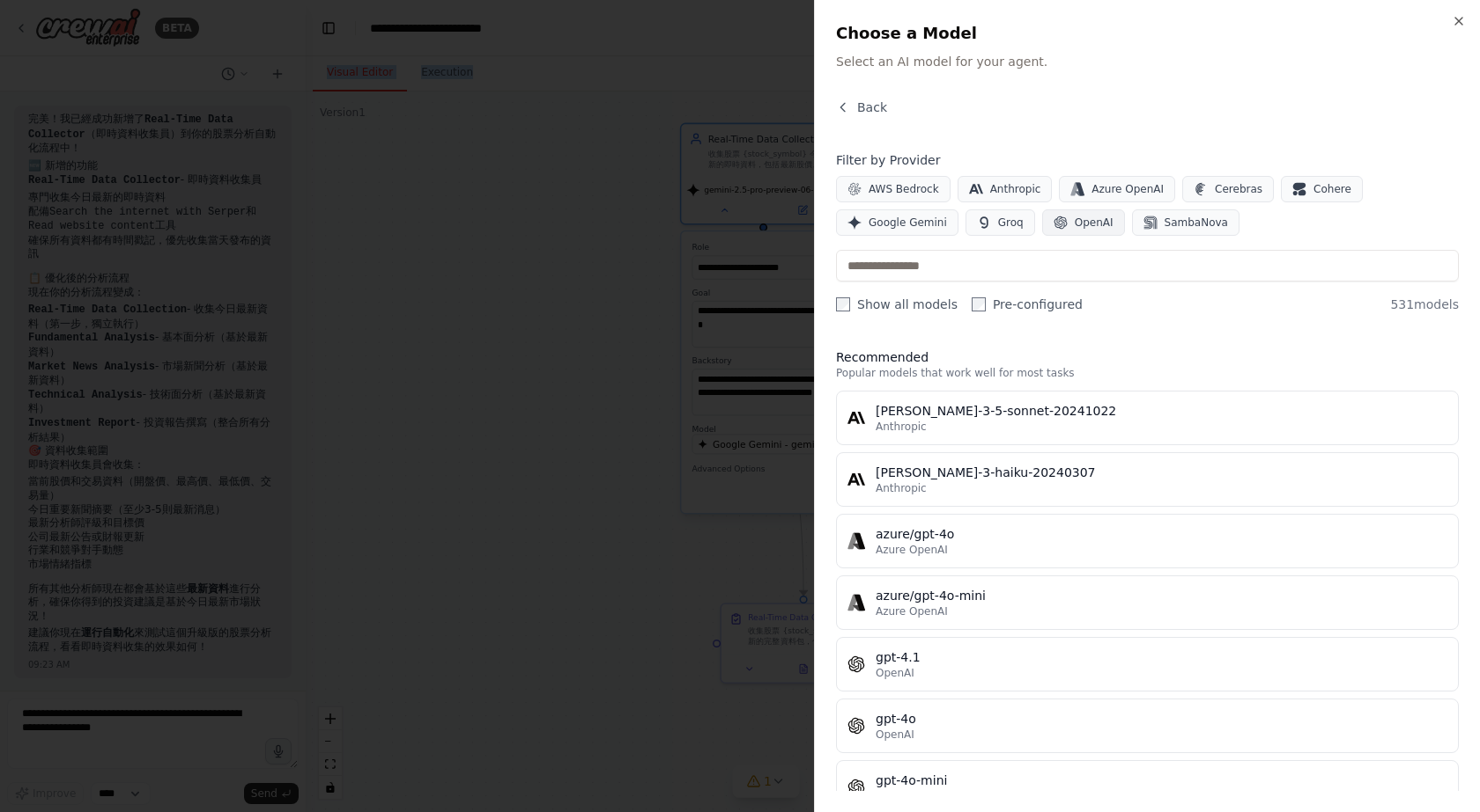
click at [1075, 220] on span "OpenAI" at bounding box center [1094, 222] width 39 height 15
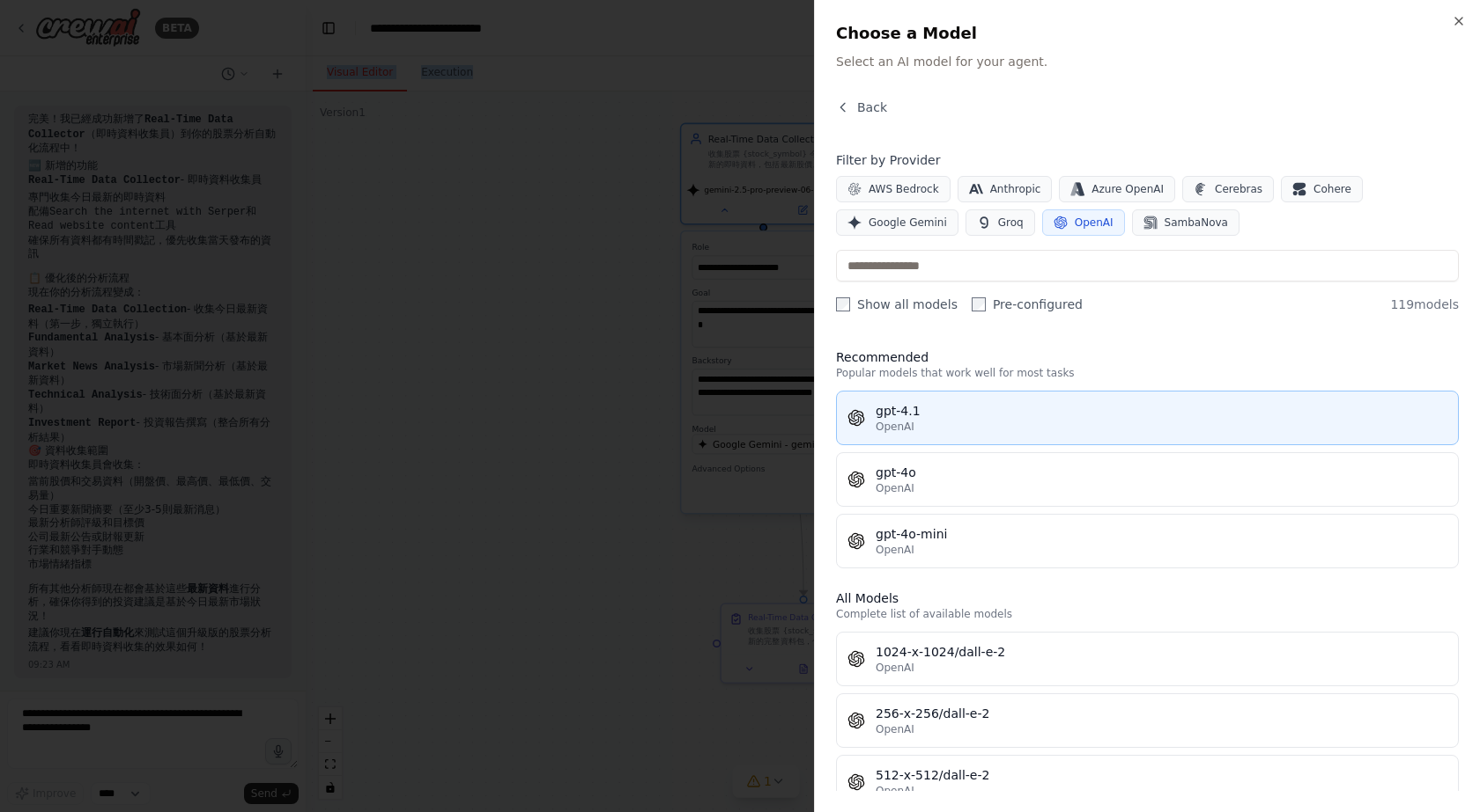
click at [1047, 417] on div "gpt-4.1" at bounding box center [1161, 411] width 571 height 17
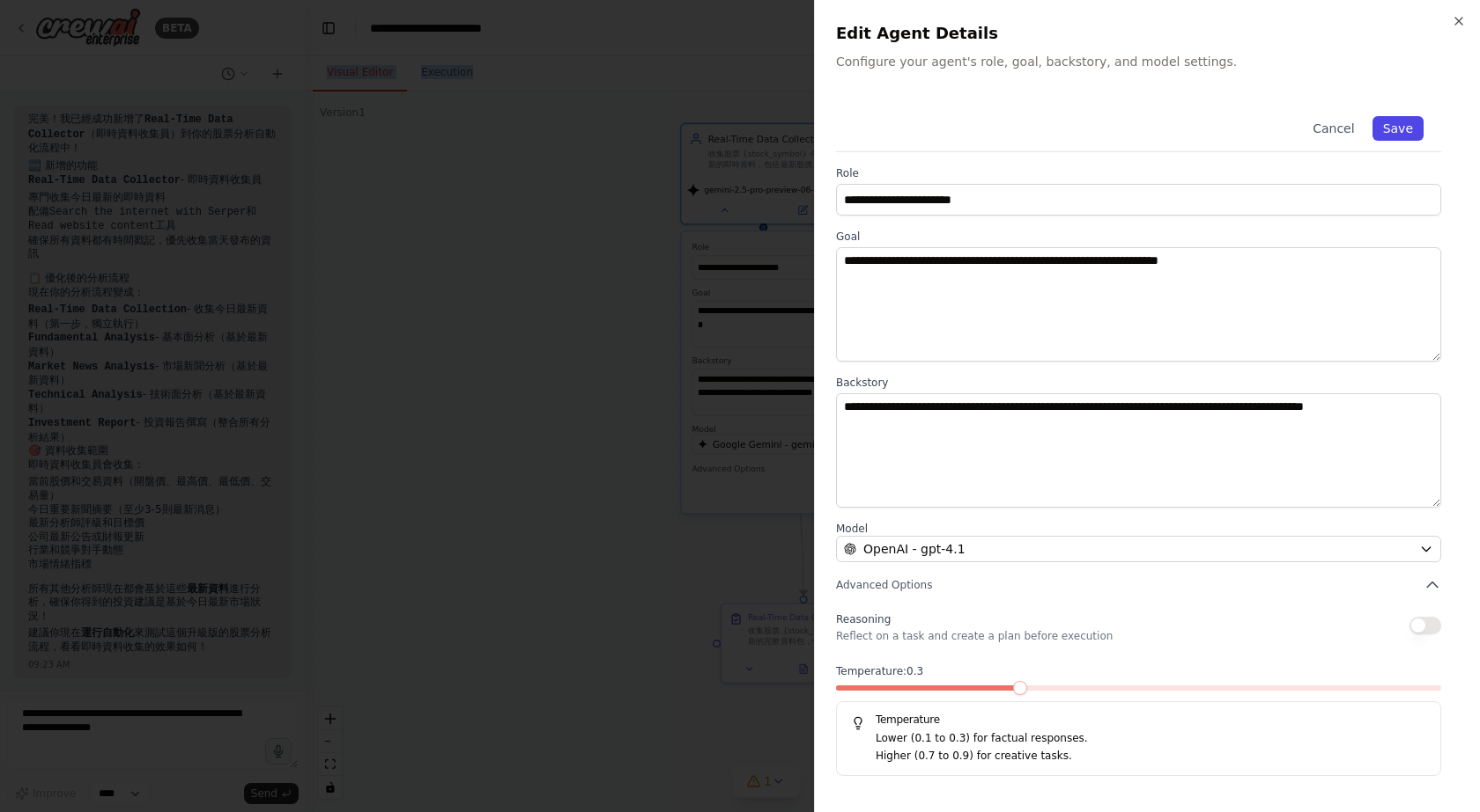
click at [1399, 127] on button "Save" at bounding box center [1397, 128] width 52 height 24
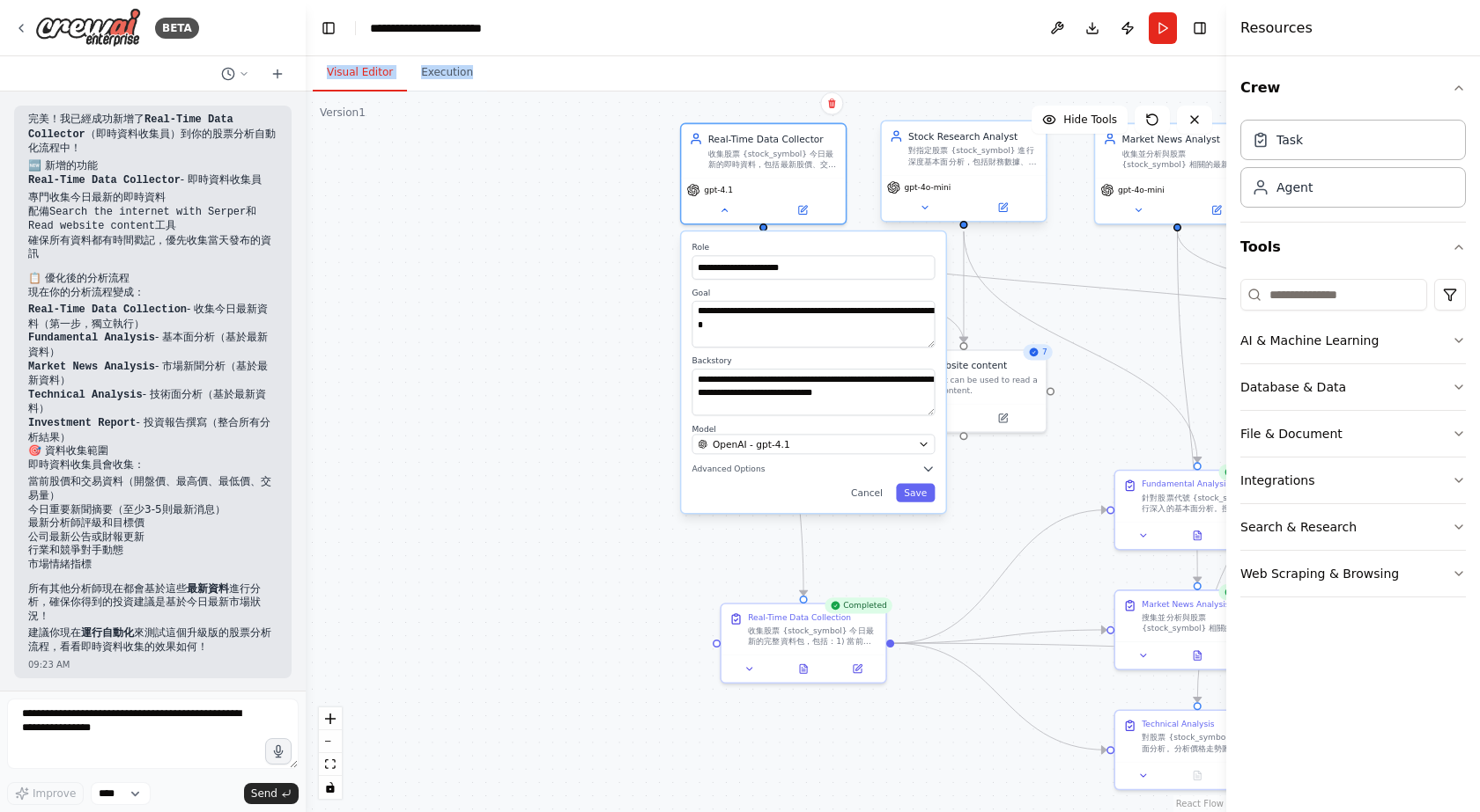
click at [939, 195] on div "gpt-4o-mini" at bounding box center [963, 197] width 164 height 46
click at [1017, 206] on button at bounding box center [1002, 208] width 76 height 16
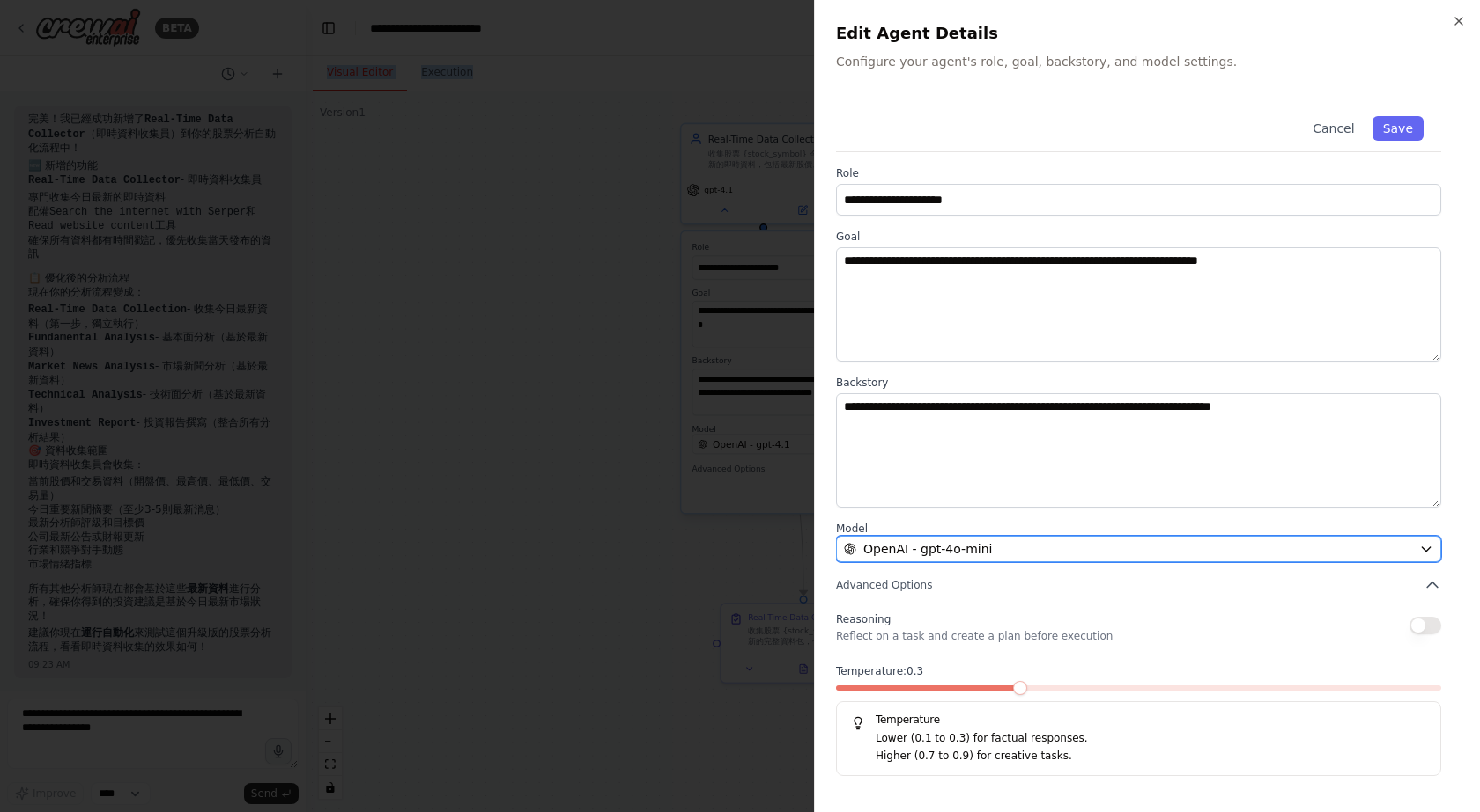
click at [989, 552] on div "OpenAI - gpt-4o-mini" at bounding box center [1127, 549] width 568 height 17
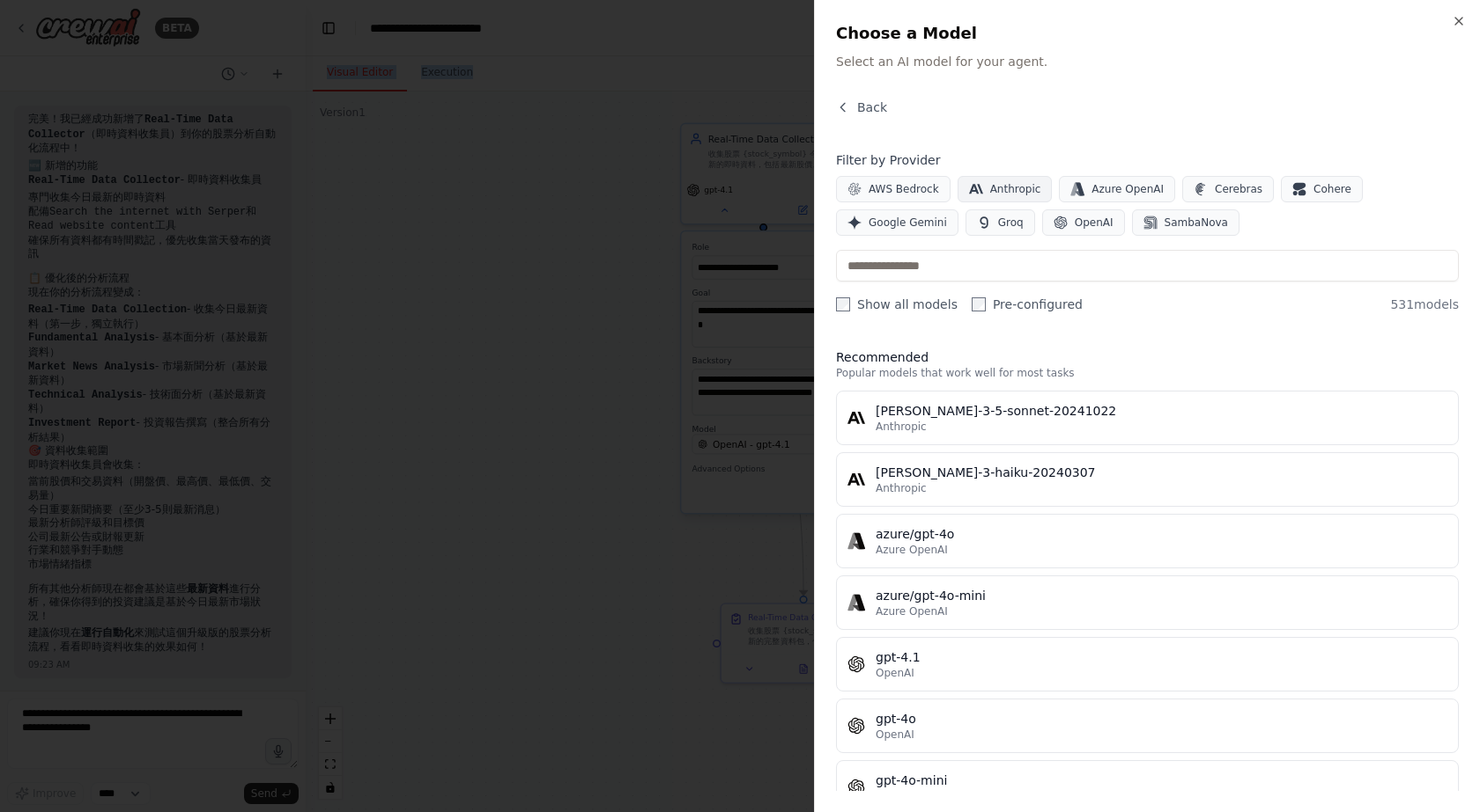
click at [1025, 189] on span "Anthropic" at bounding box center [1015, 189] width 52 height 15
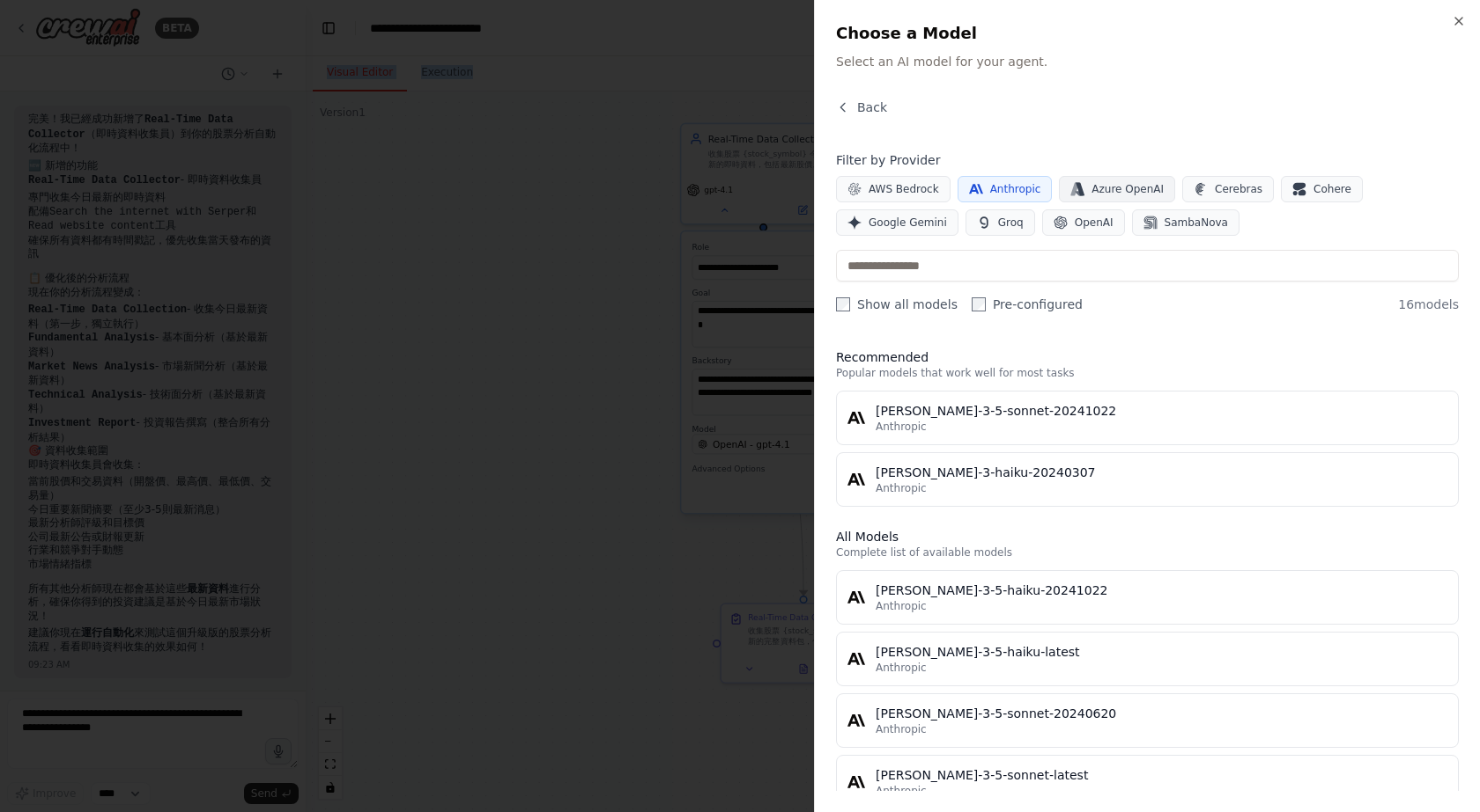
click at [1091, 186] on span "Azure OpenAI" at bounding box center [1127, 189] width 72 height 15
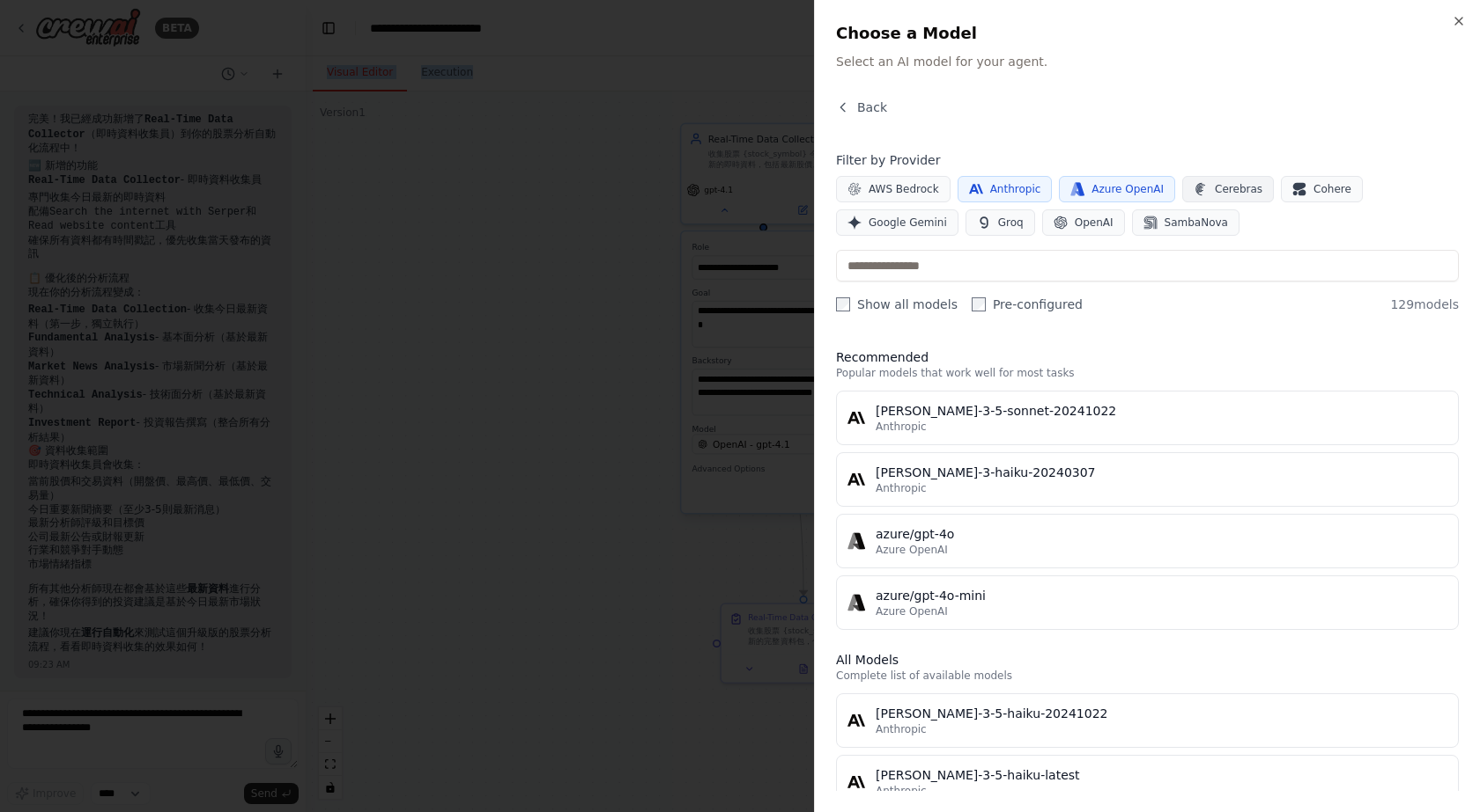
click at [1219, 184] on span "Cerebras" at bounding box center [1238, 189] width 48 height 15
click at [1118, 186] on span "Azure OpenAI" at bounding box center [1127, 189] width 72 height 15
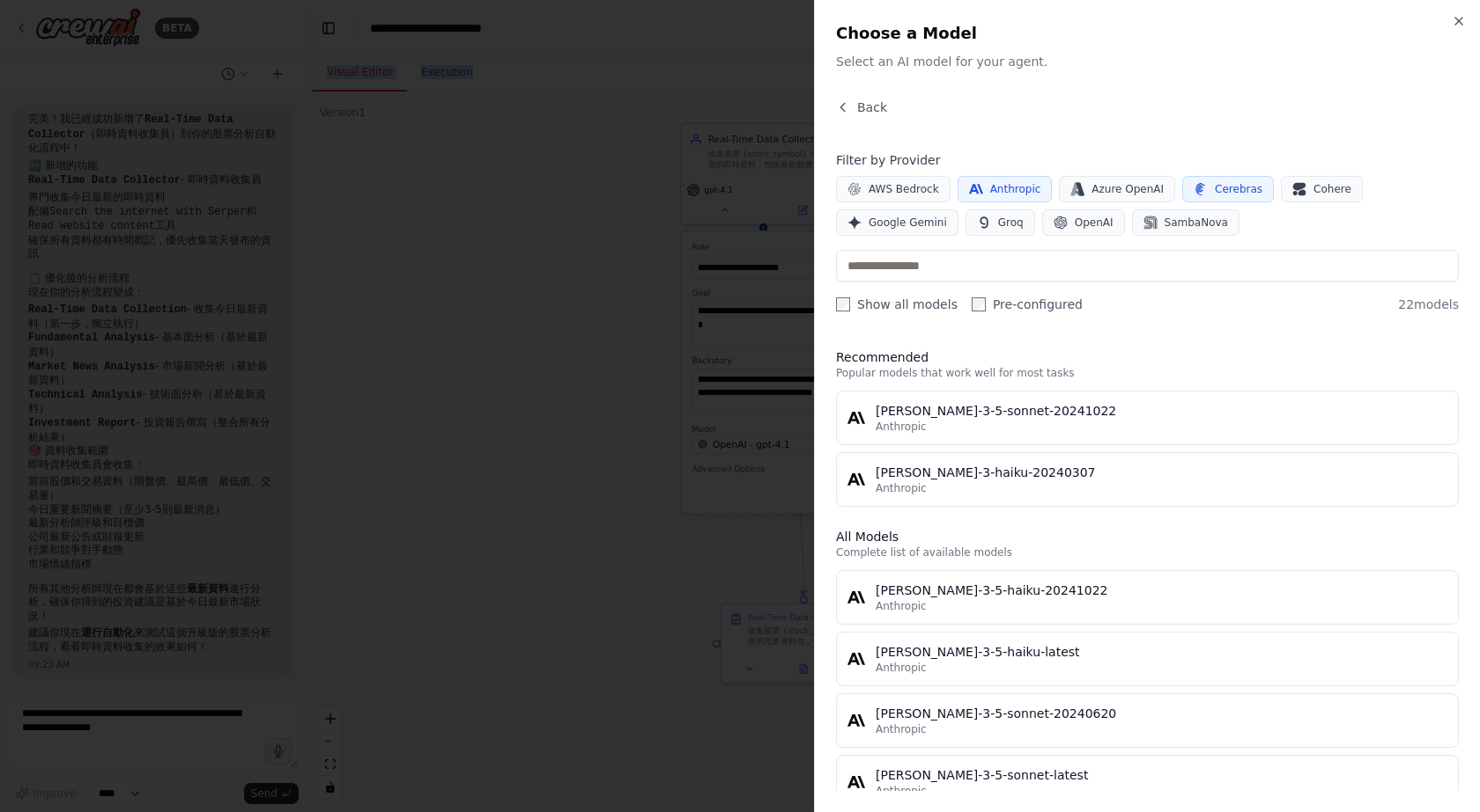
click at [1011, 177] on button "Anthropic" at bounding box center [1005, 188] width 95 height 26
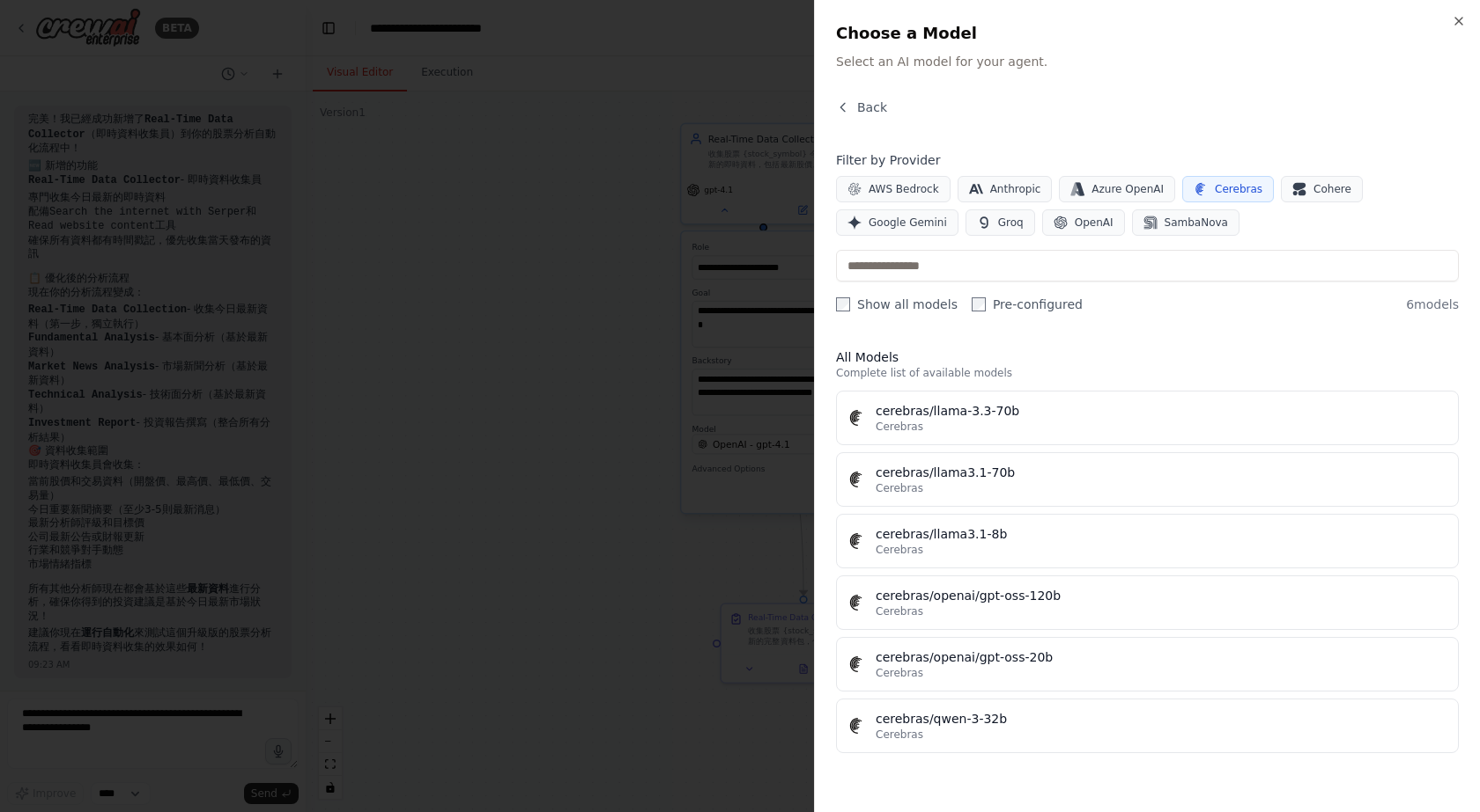
click at [1106, 175] on div "Filter by Provider AWS Bedrock Anthropic Azure OpenAI Cerebras Cohere Google Ge…" at bounding box center [1147, 193] width 623 height 85
click at [1215, 186] on span "Cerebras" at bounding box center [1238, 189] width 48 height 15
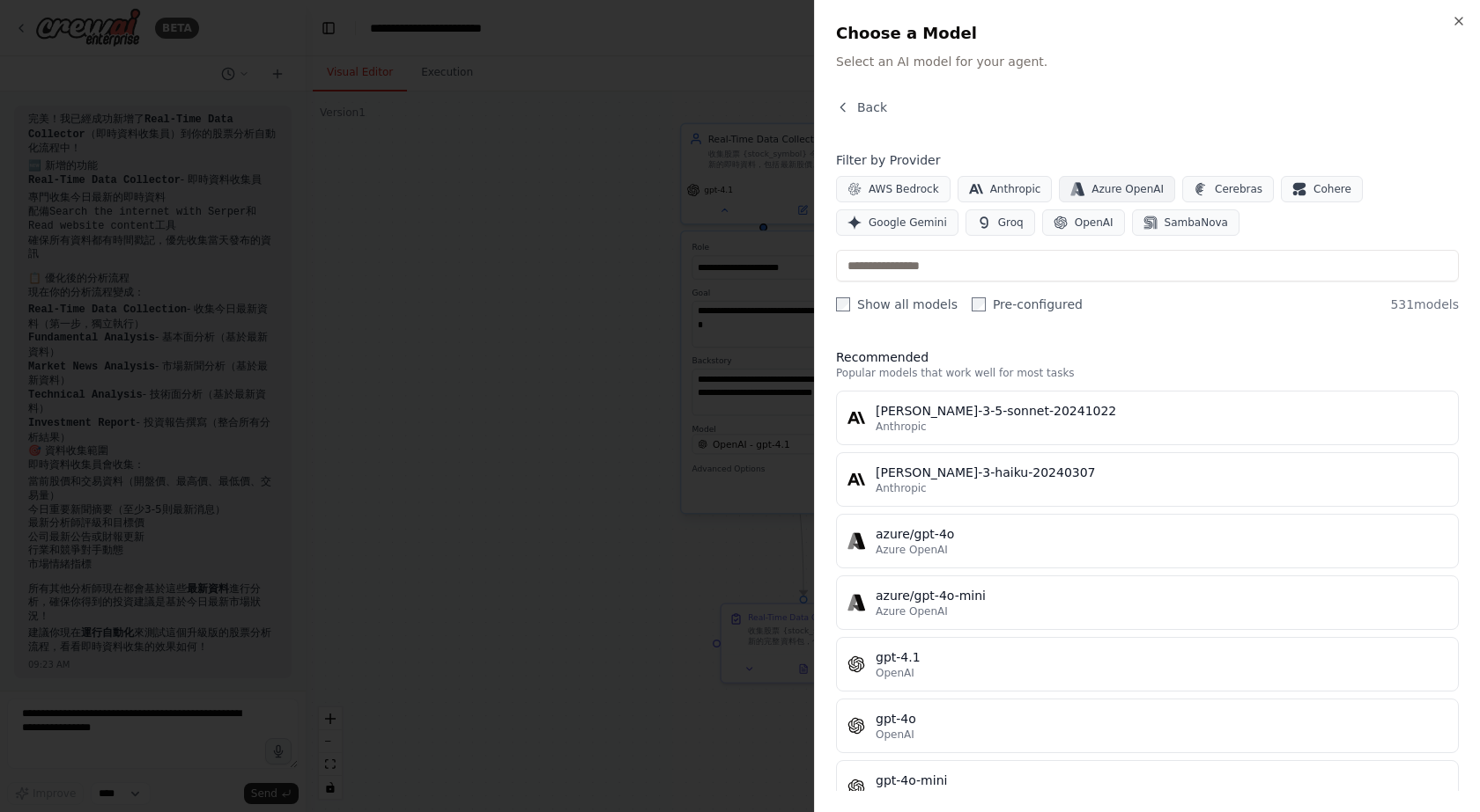
click at [1104, 184] on span "Azure OpenAI" at bounding box center [1127, 189] width 72 height 15
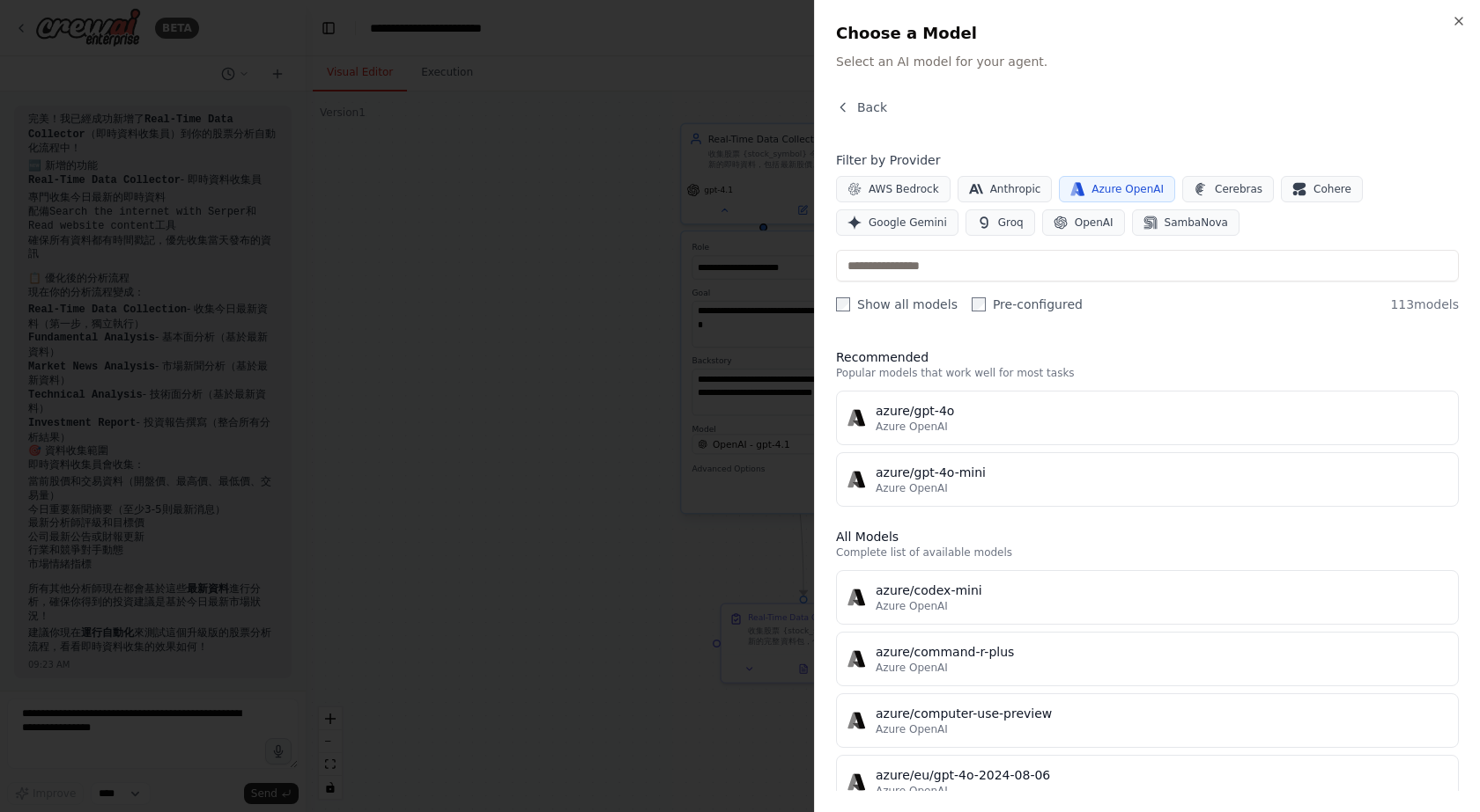
click at [1114, 184] on span "Azure OpenAI" at bounding box center [1127, 189] width 72 height 15
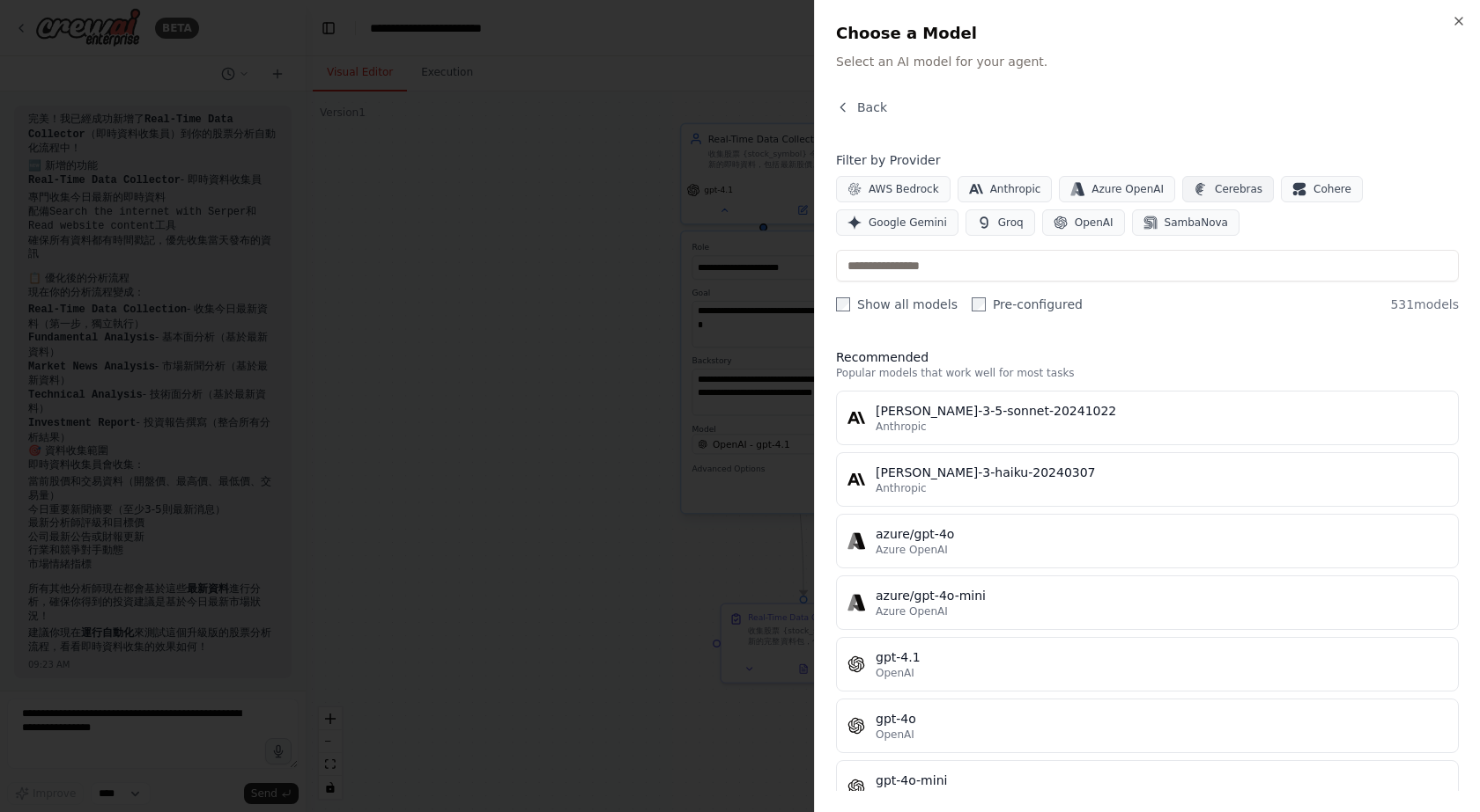
click at [1192, 190] on button "Cerebras" at bounding box center [1227, 188] width 91 height 26
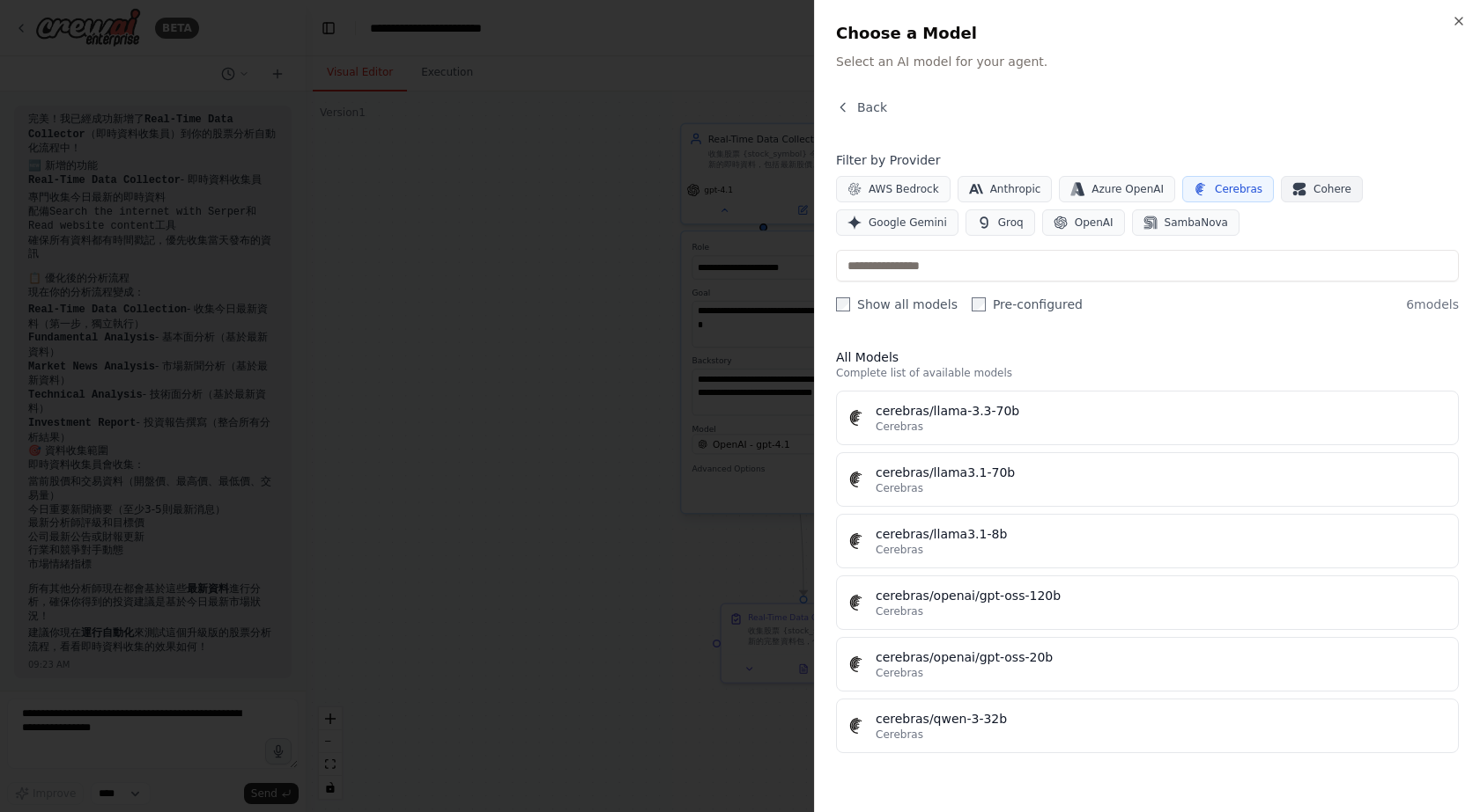
drag, startPoint x: 1195, startPoint y: 190, endPoint x: 1275, endPoint y: 185, distance: 80.2
click at [1215, 190] on span "Cerebras" at bounding box center [1238, 189] width 48 height 15
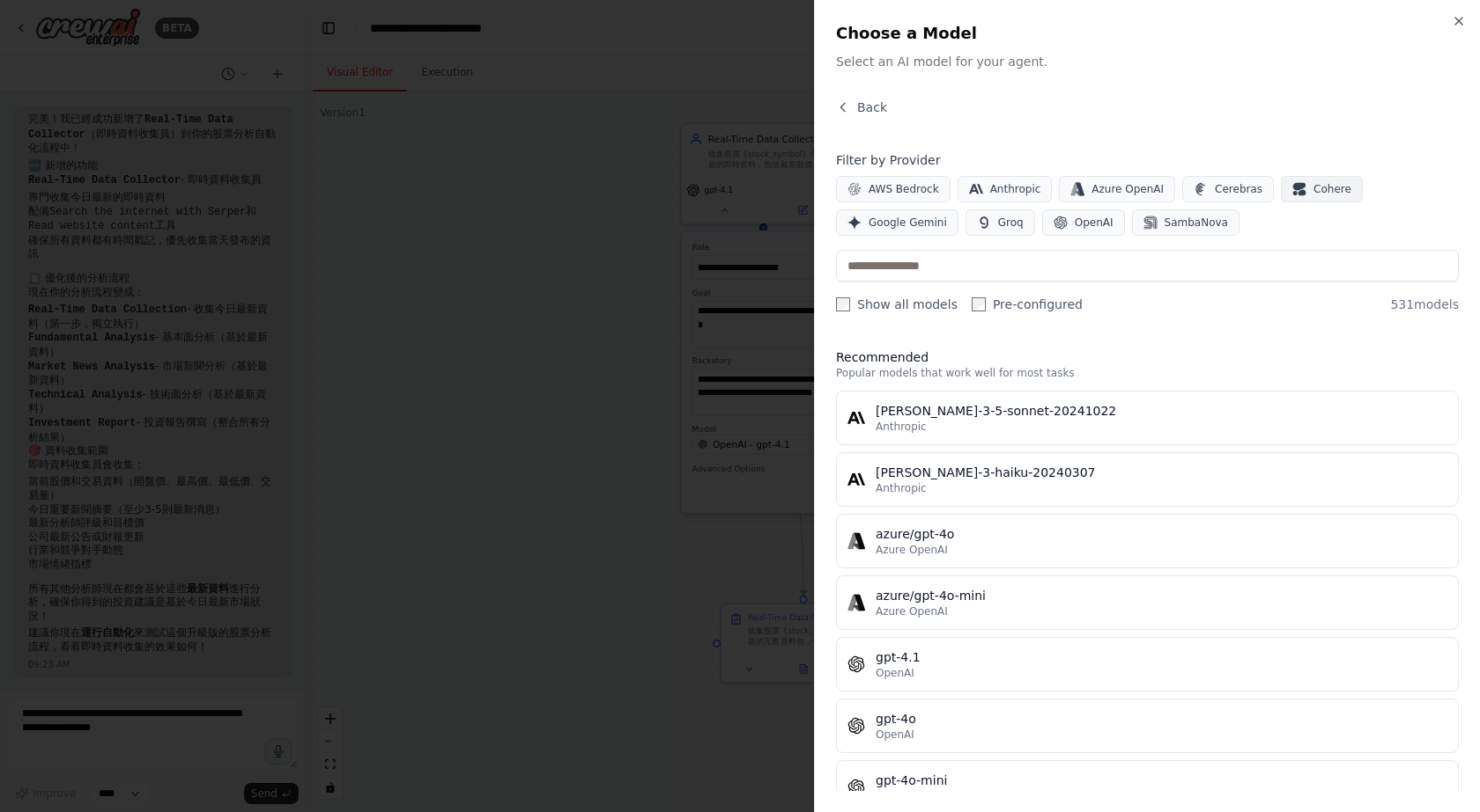
click at [1295, 182] on button "Cohere" at bounding box center [1322, 188] width 82 height 26
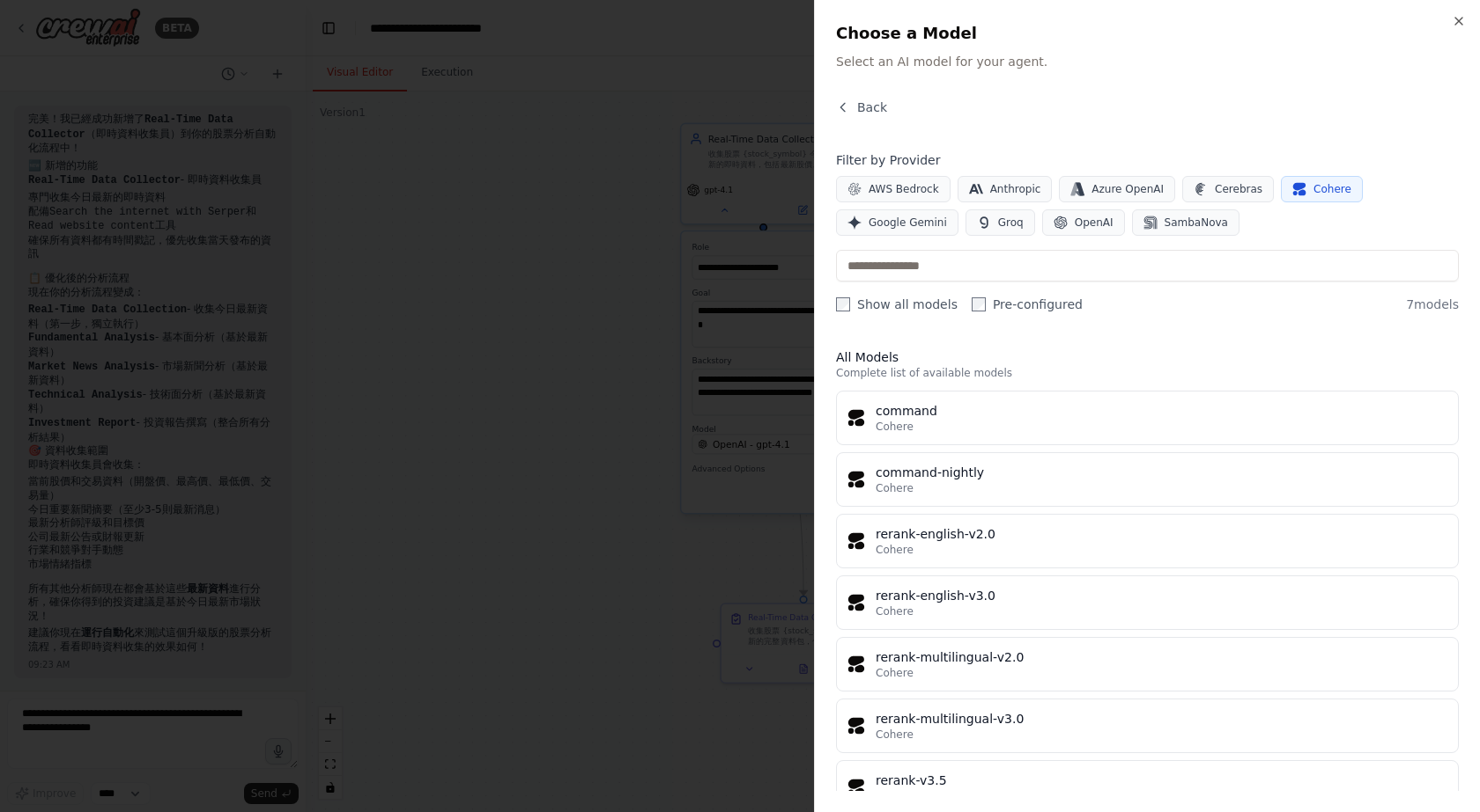
scroll to position [38, 0]
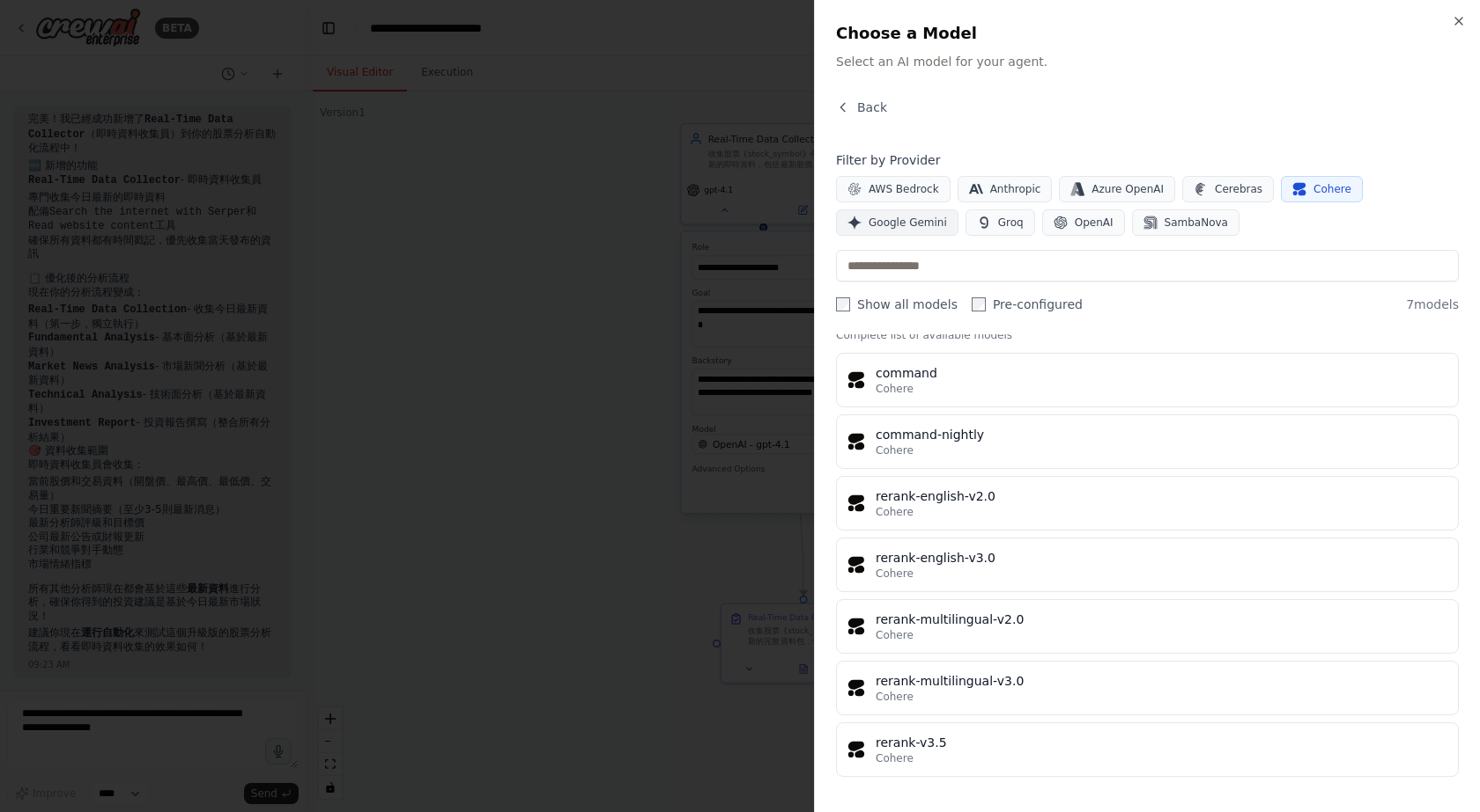
click at [1313, 185] on span "Cohere" at bounding box center [1331, 189] width 38 height 15
click at [947, 216] on span "Google Gemini" at bounding box center [908, 222] width 79 height 15
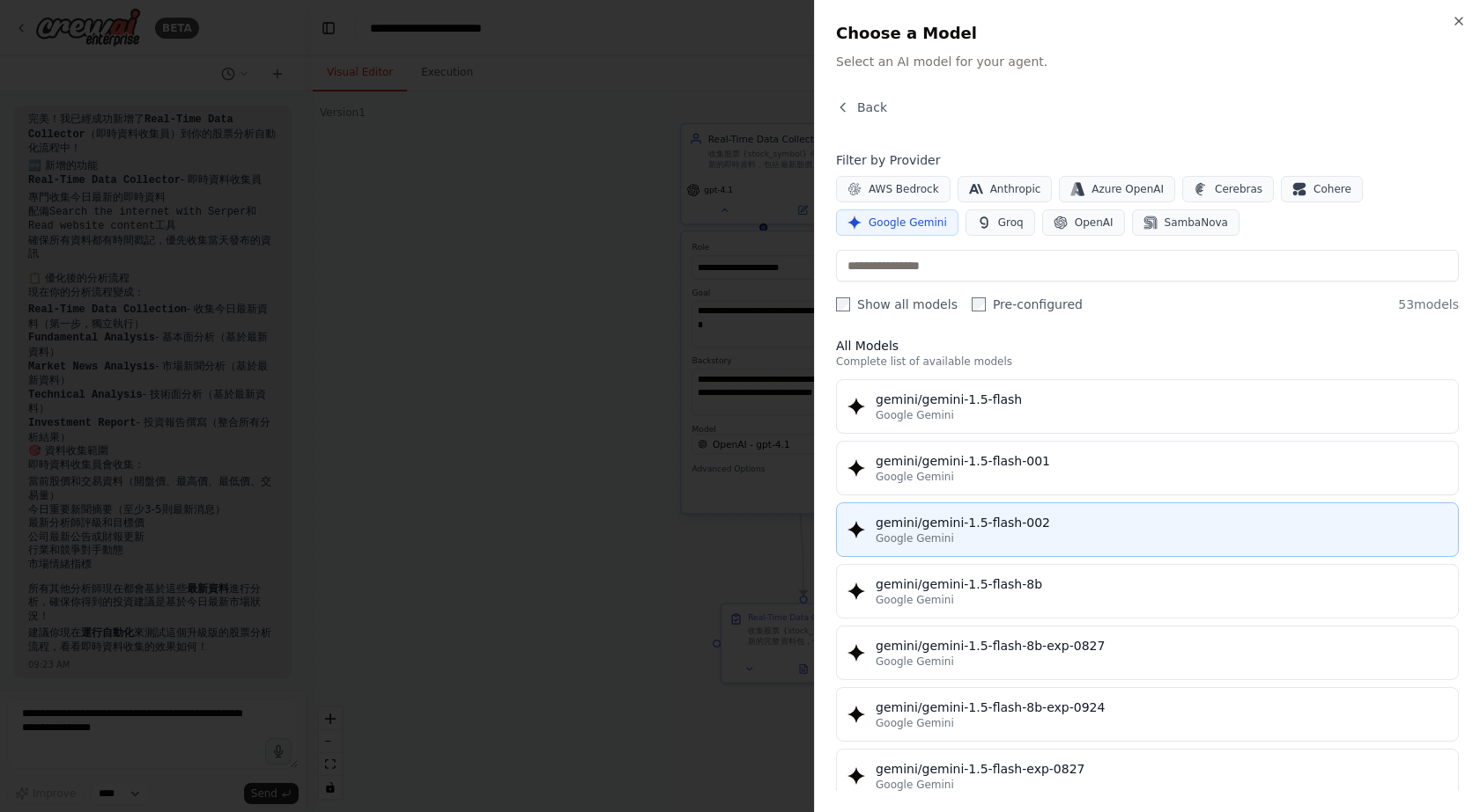
scroll to position [0, 0]
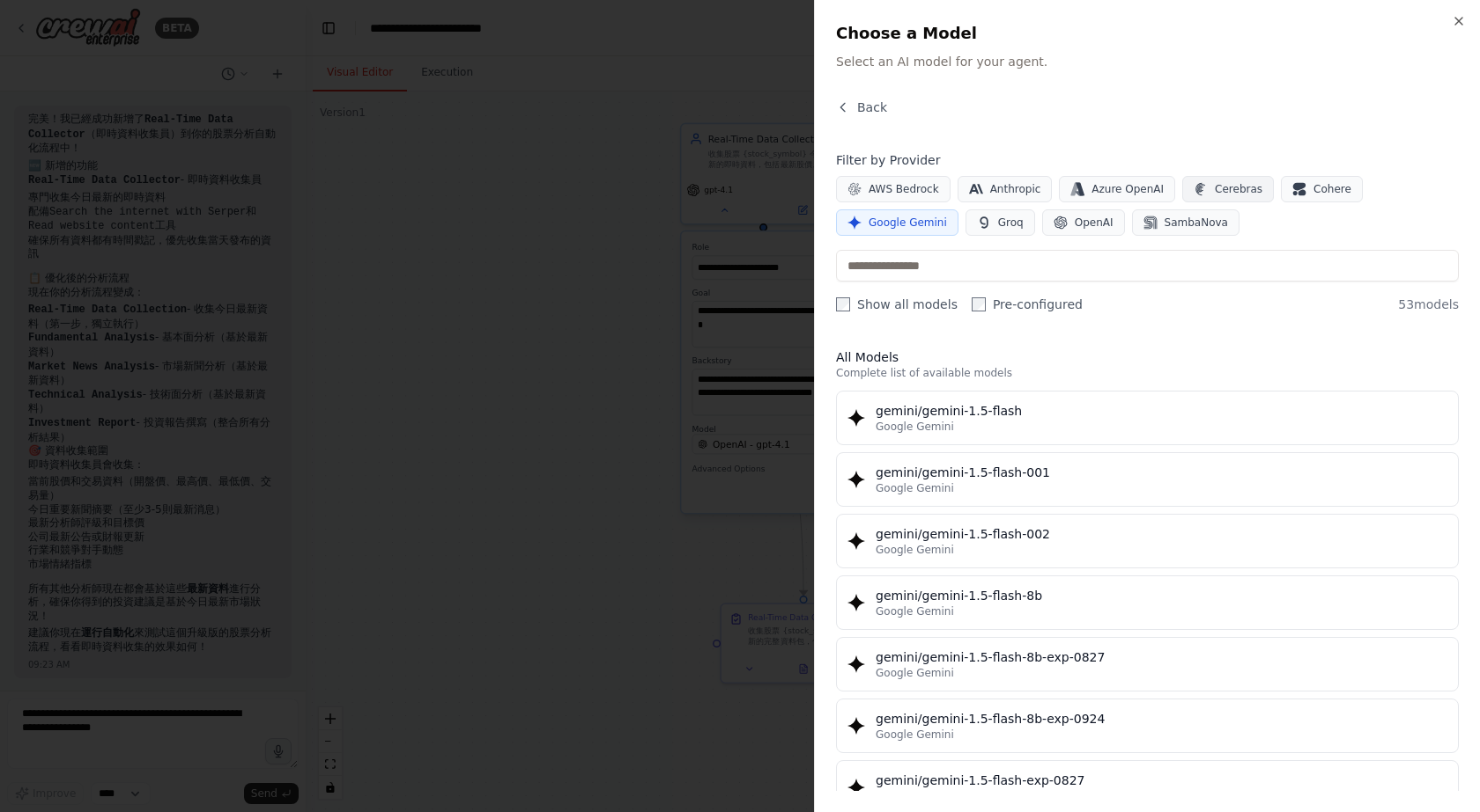
drag, startPoint x: 1379, startPoint y: 185, endPoint x: 1183, endPoint y: 201, distance: 196.7
click at [947, 216] on span "Google Gemini" at bounding box center [908, 222] width 79 height 15
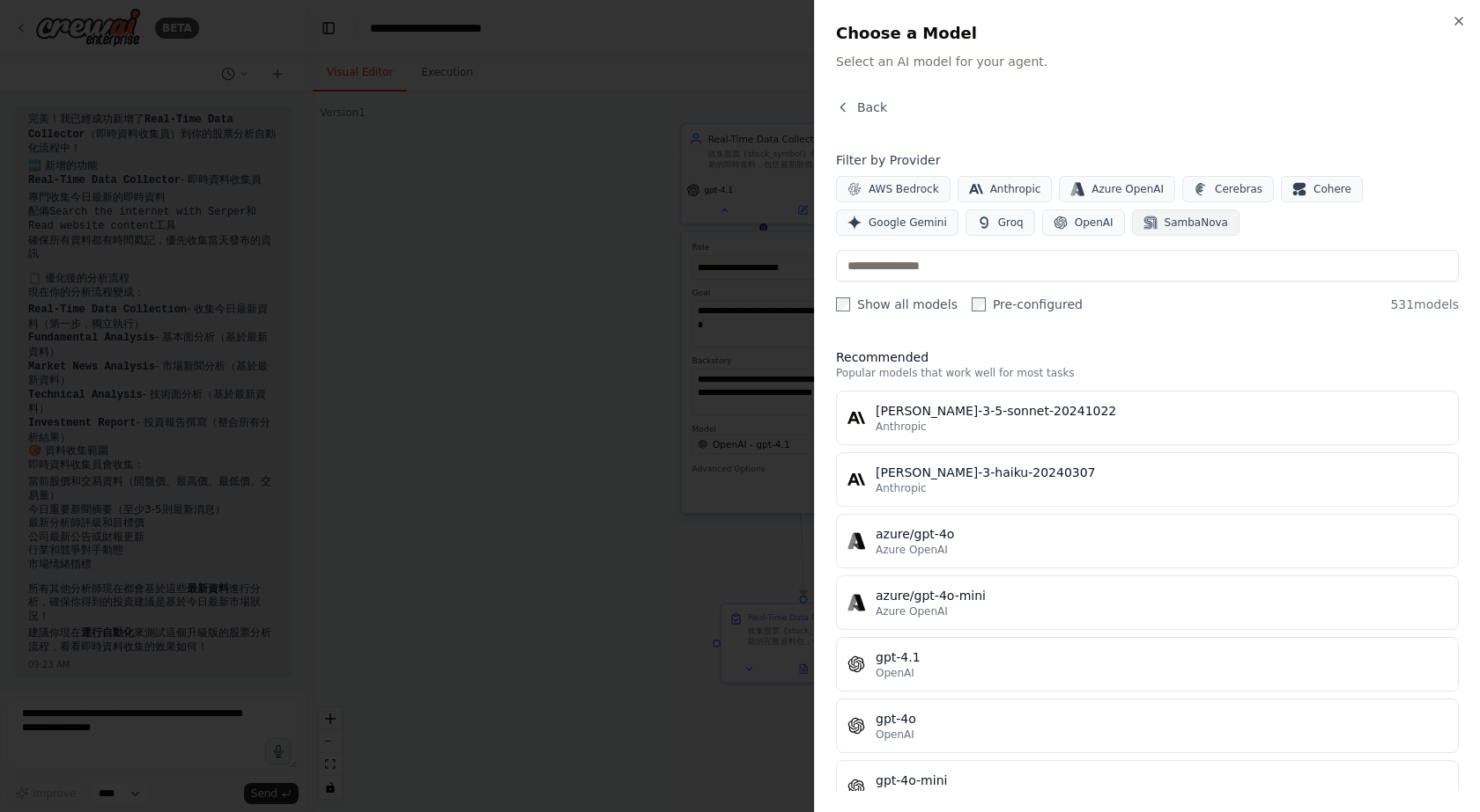
click at [1164, 227] on span "SambaNova" at bounding box center [1195, 222] width 63 height 15
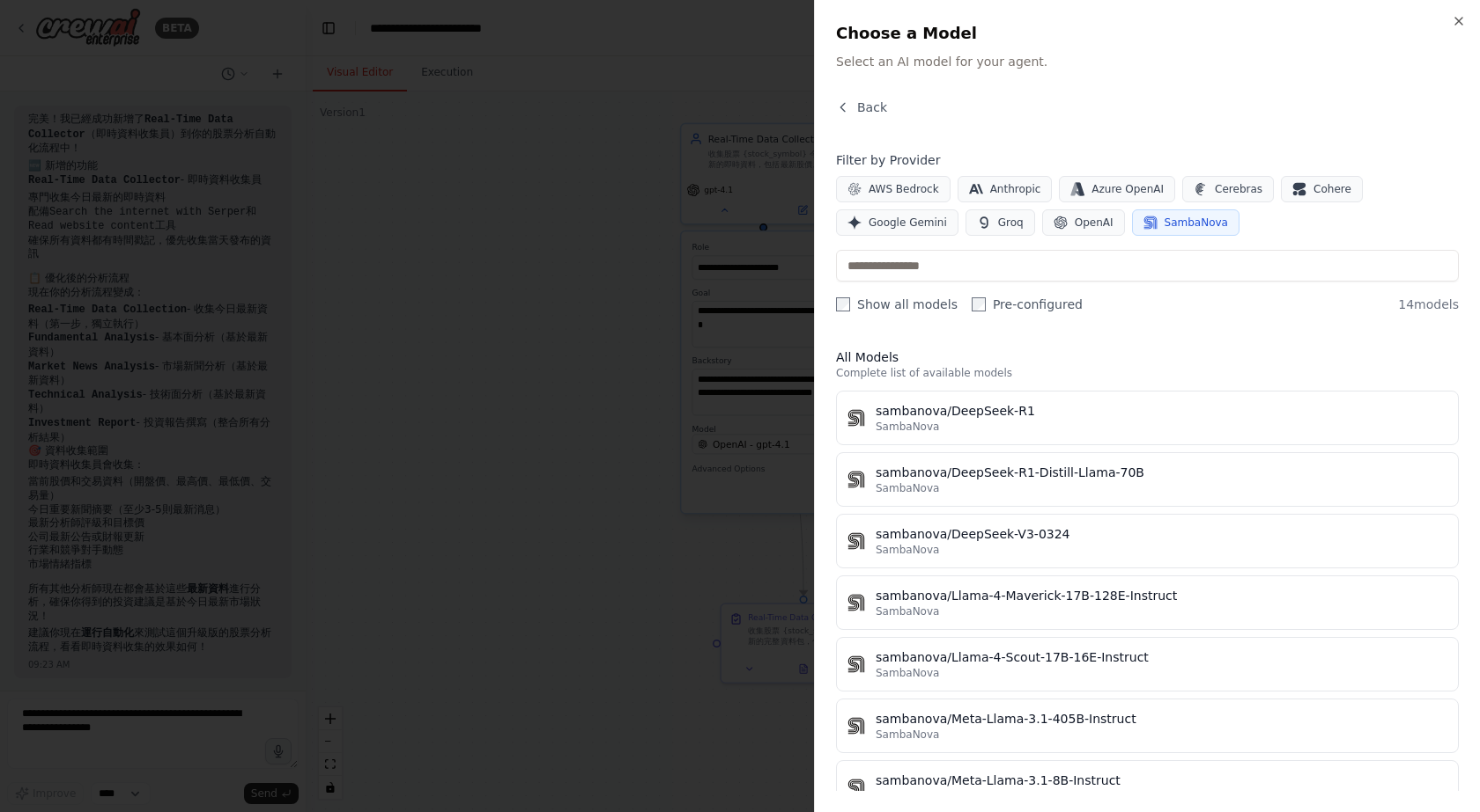
click at [1164, 224] on span "SambaNova" at bounding box center [1195, 222] width 63 height 15
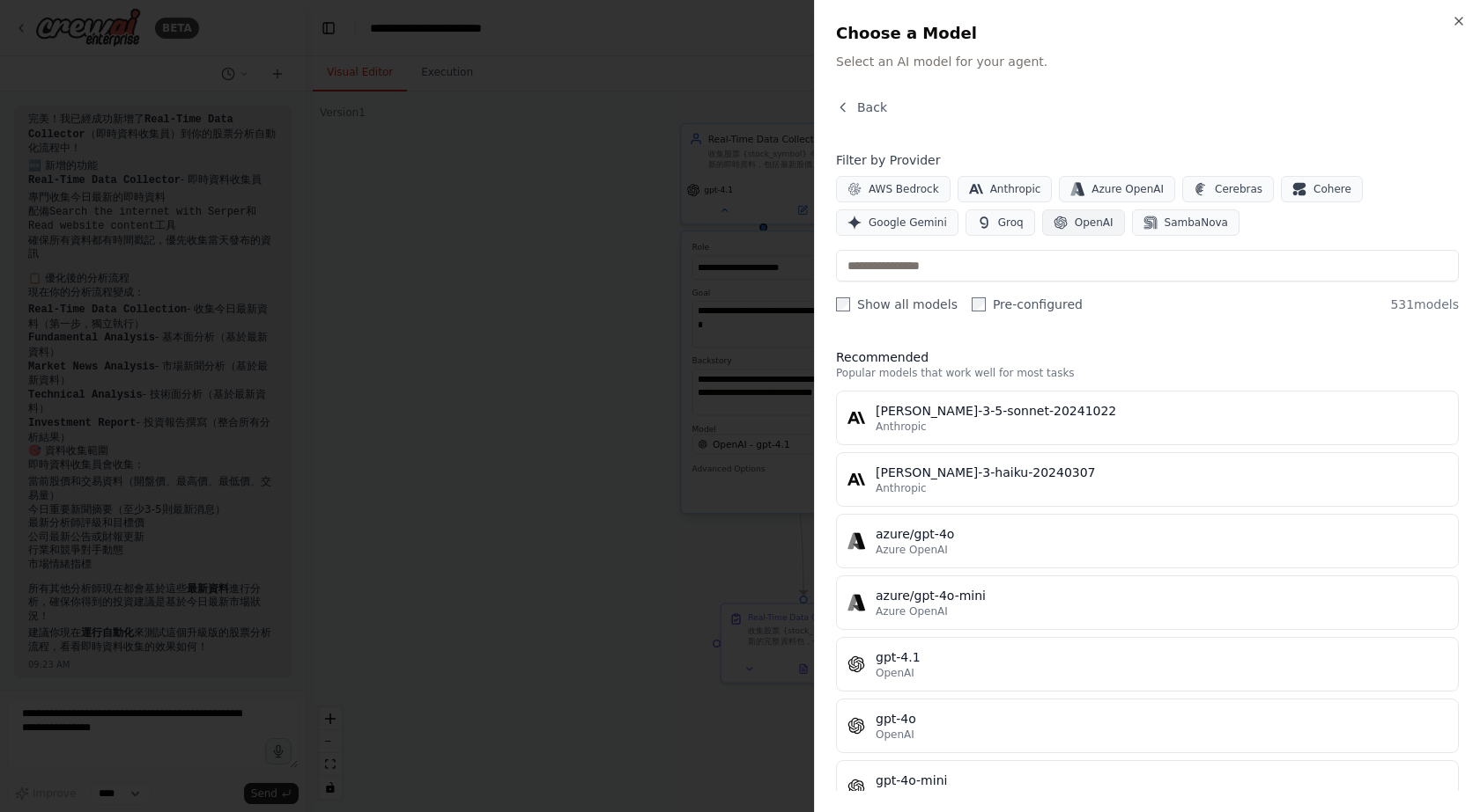
click at [1042, 221] on button "OpenAI" at bounding box center [1083, 222] width 83 height 26
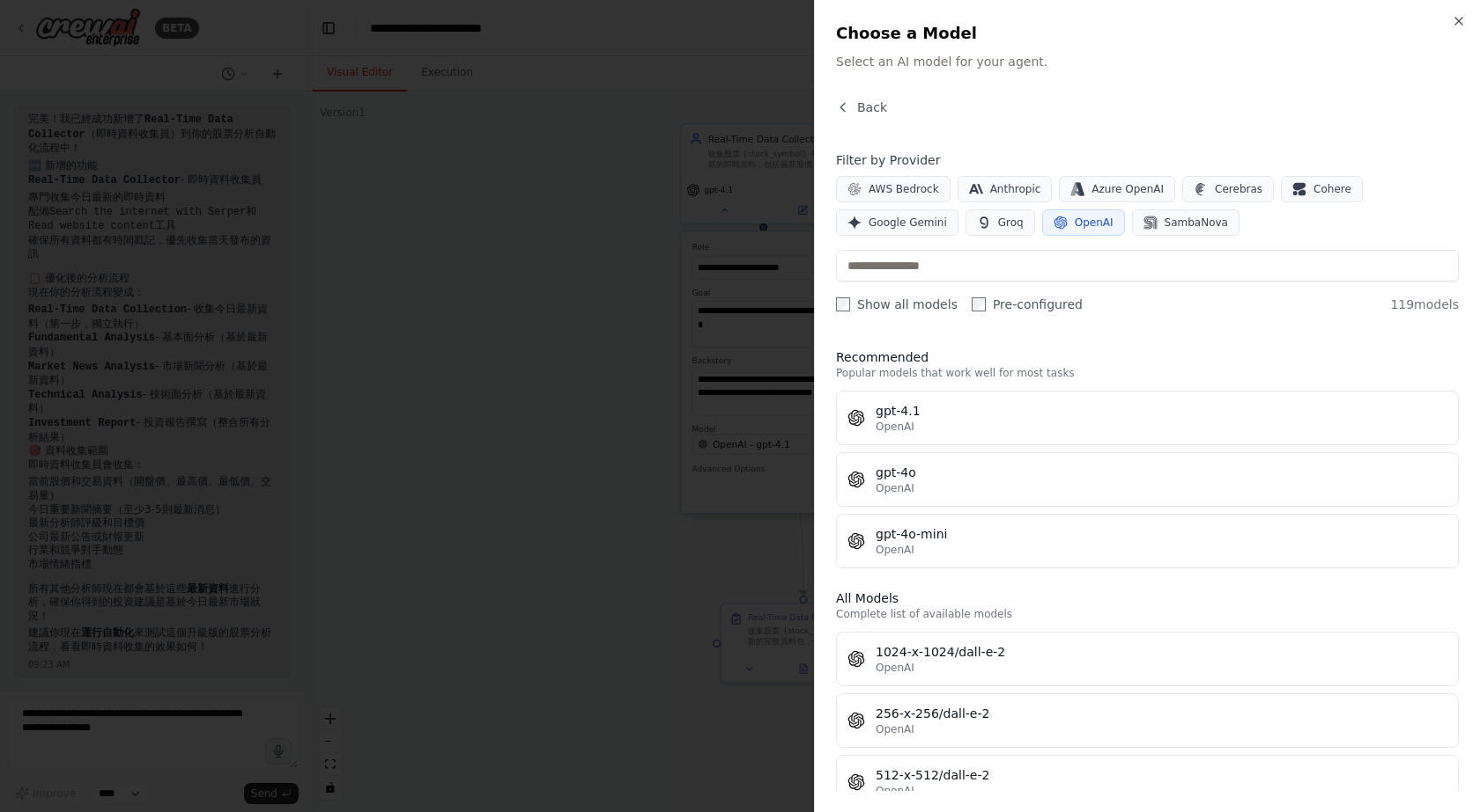
click at [1042, 221] on button "OpenAI" at bounding box center [1083, 222] width 83 height 26
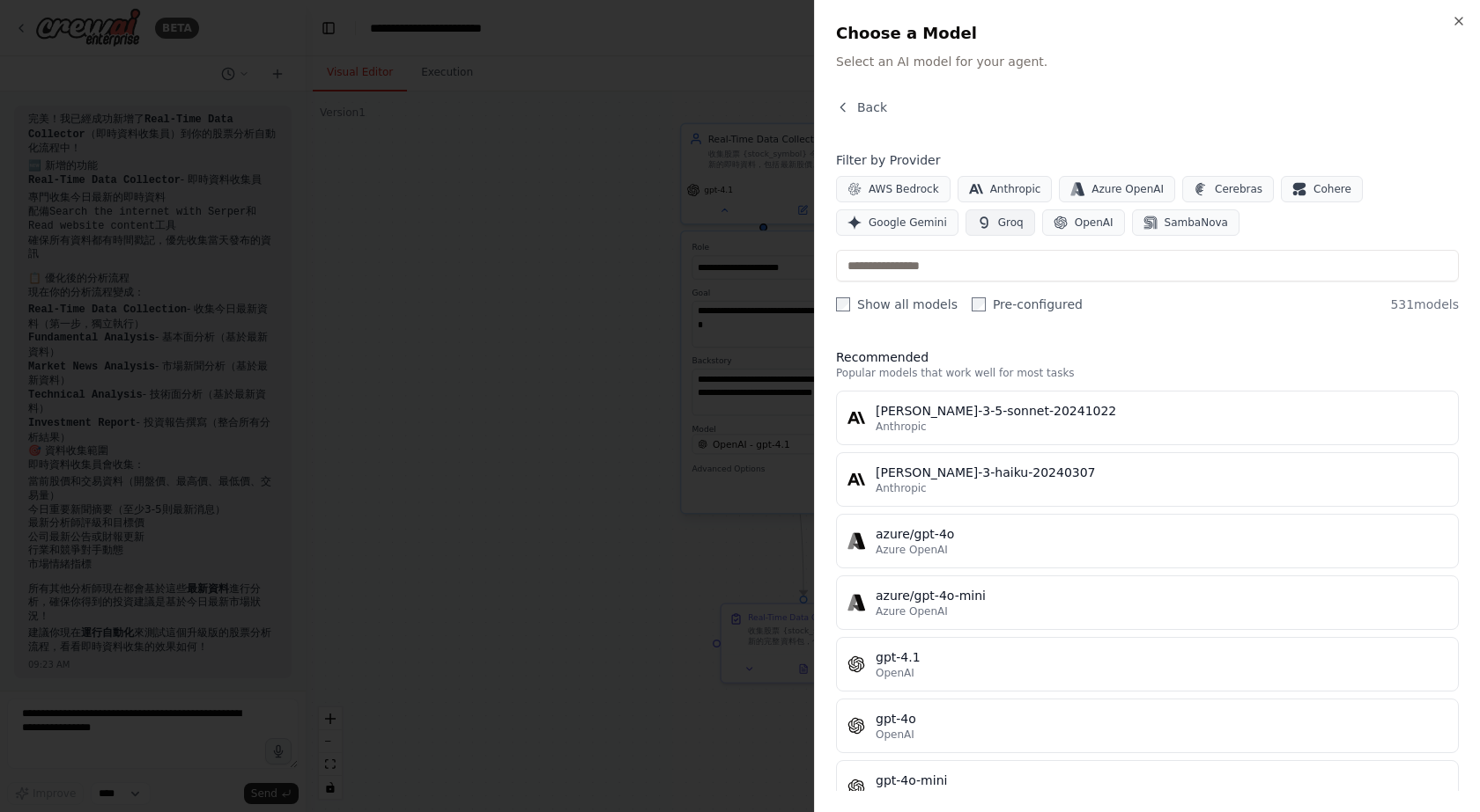
click at [965, 223] on button "Groq" at bounding box center [1000, 222] width 70 height 26
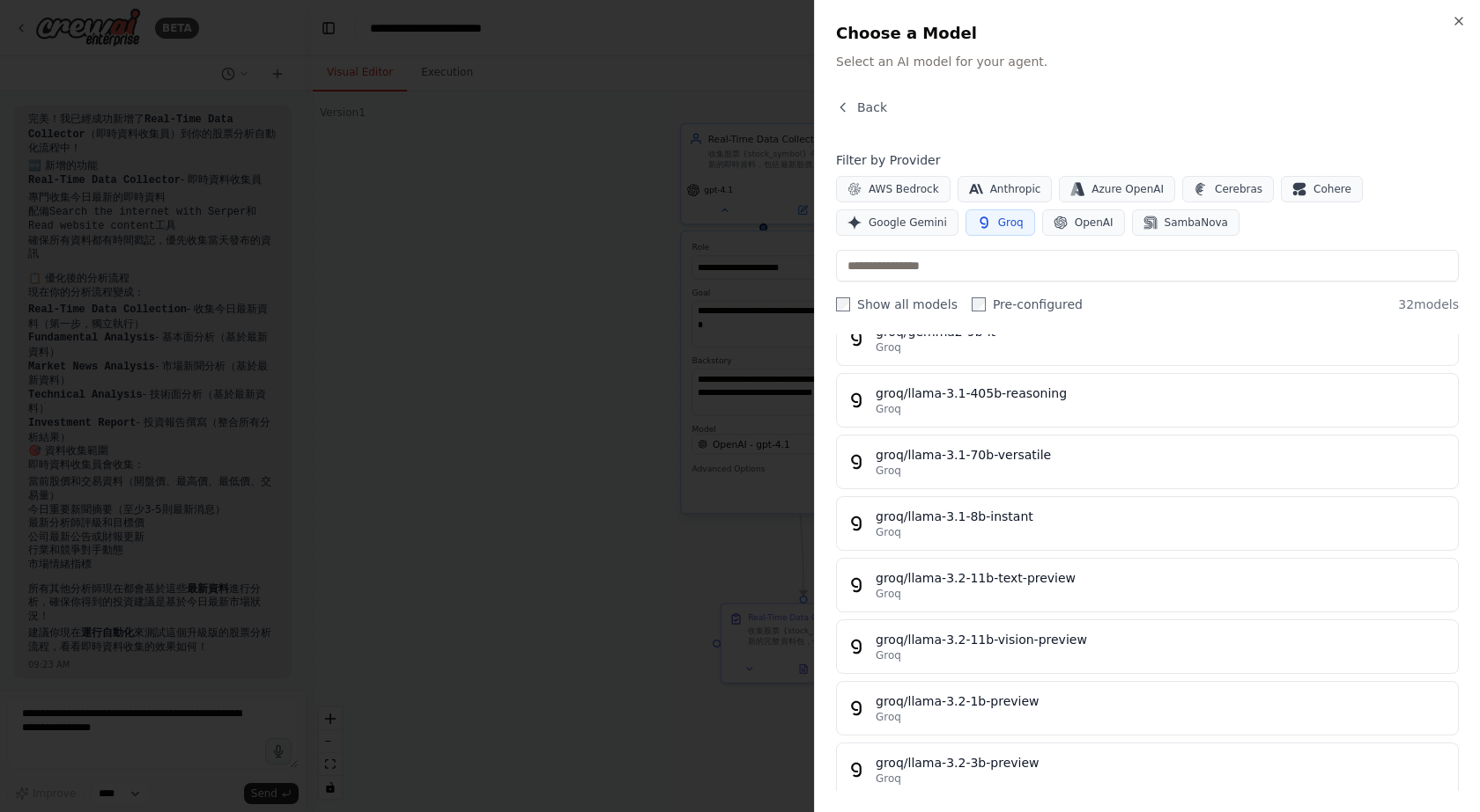
scroll to position [88, 0]
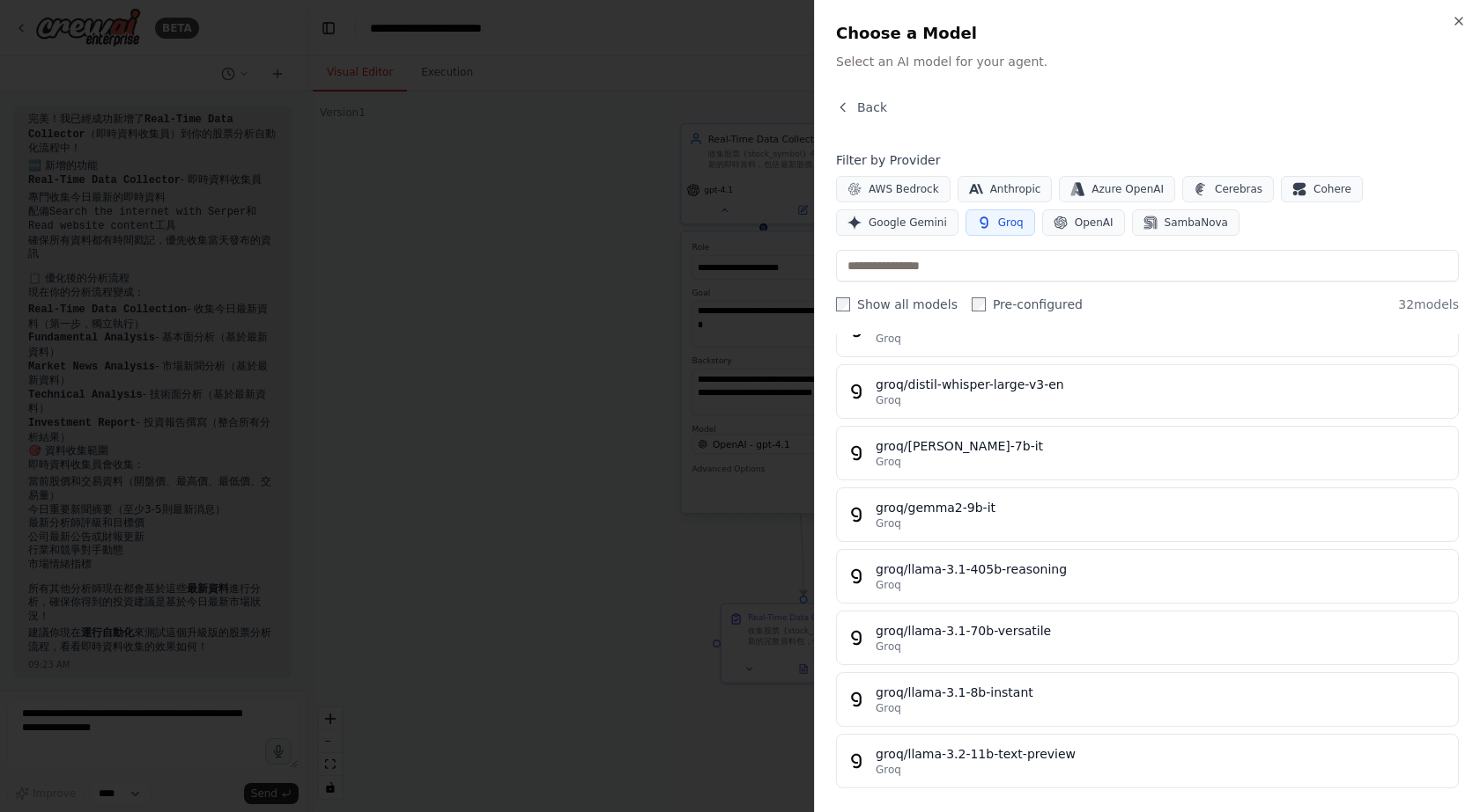
click at [998, 222] on span "Groq" at bounding box center [1011, 222] width 25 height 15
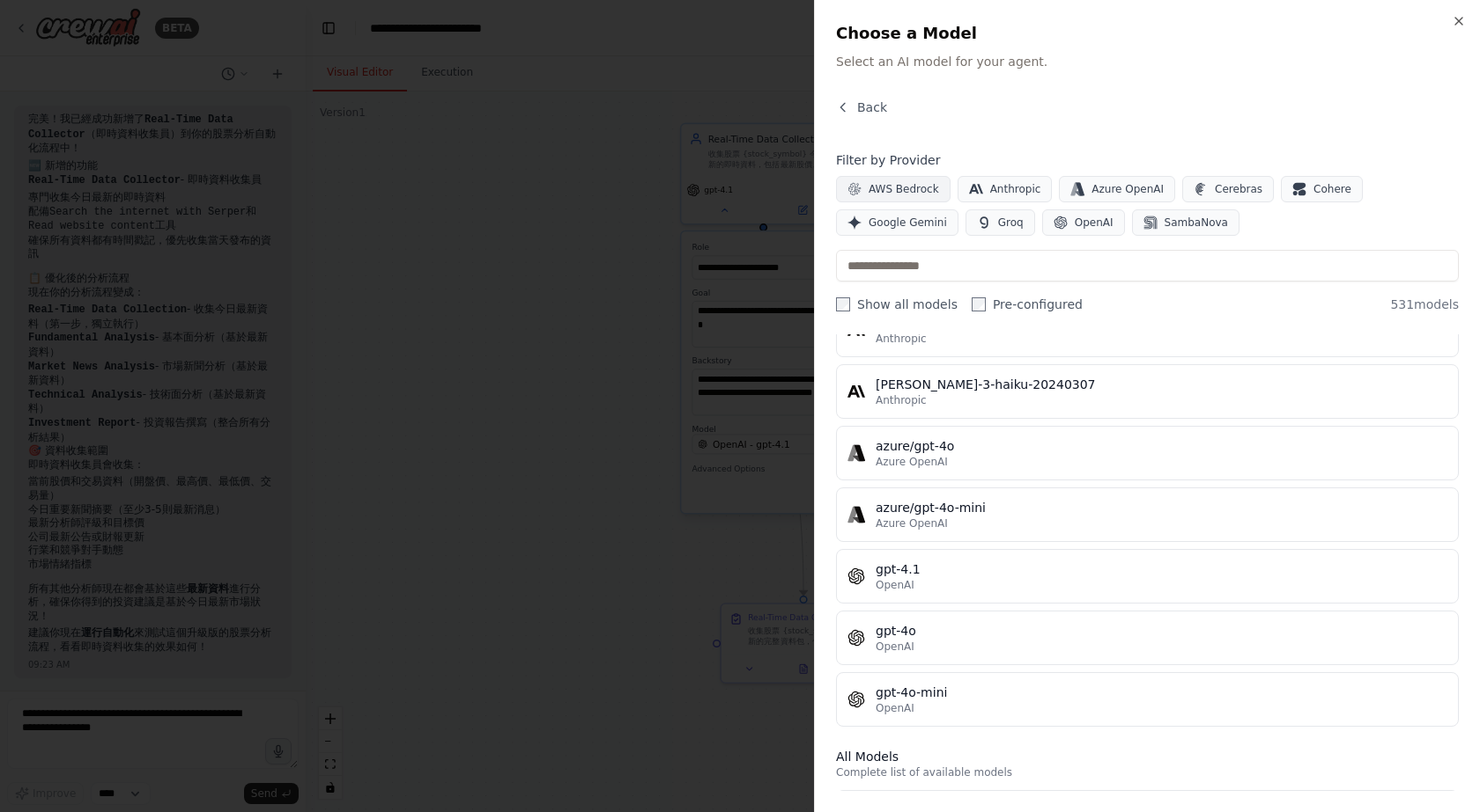
click at [892, 192] on span "AWS Bedrock" at bounding box center [904, 189] width 71 height 15
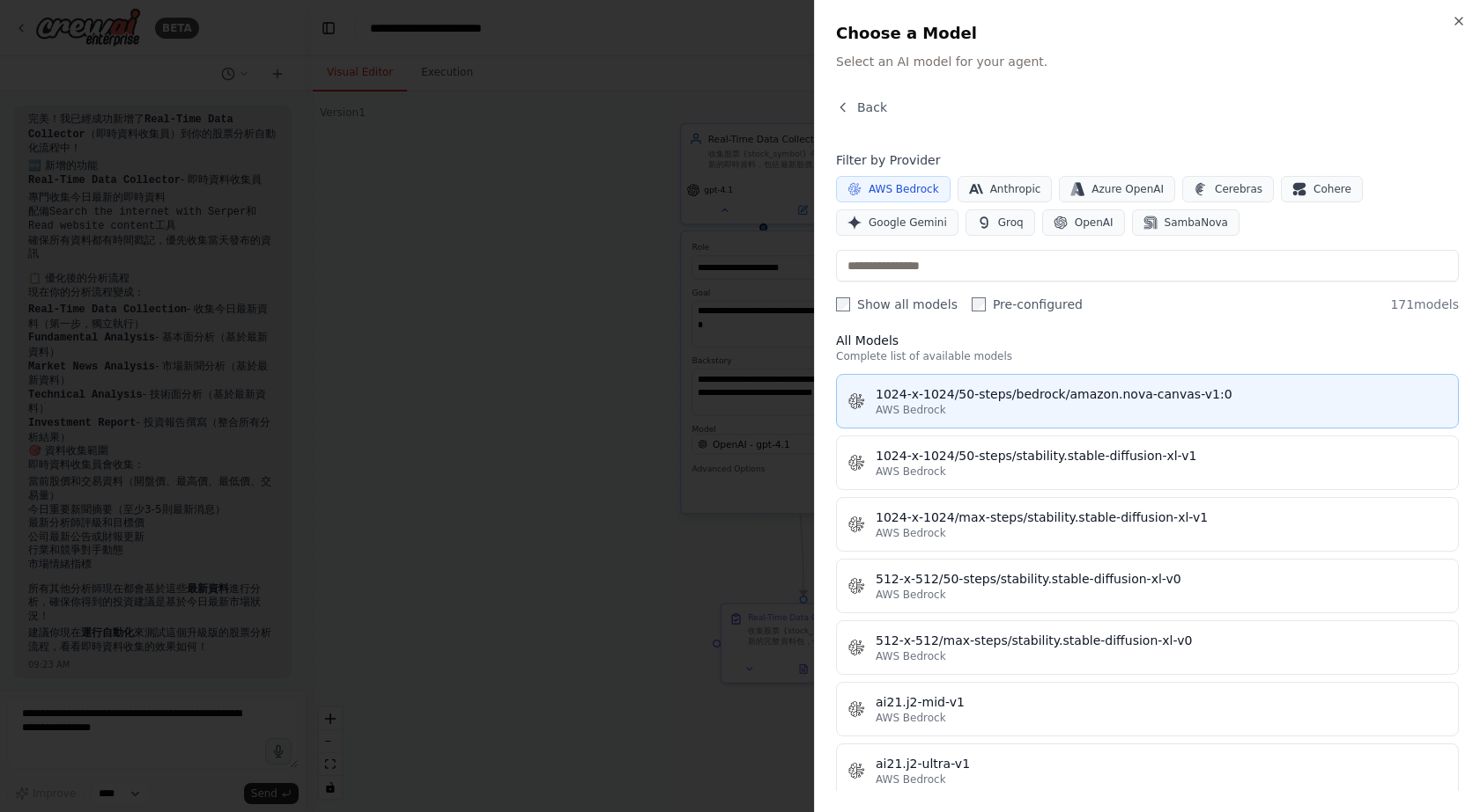
scroll to position [0, 0]
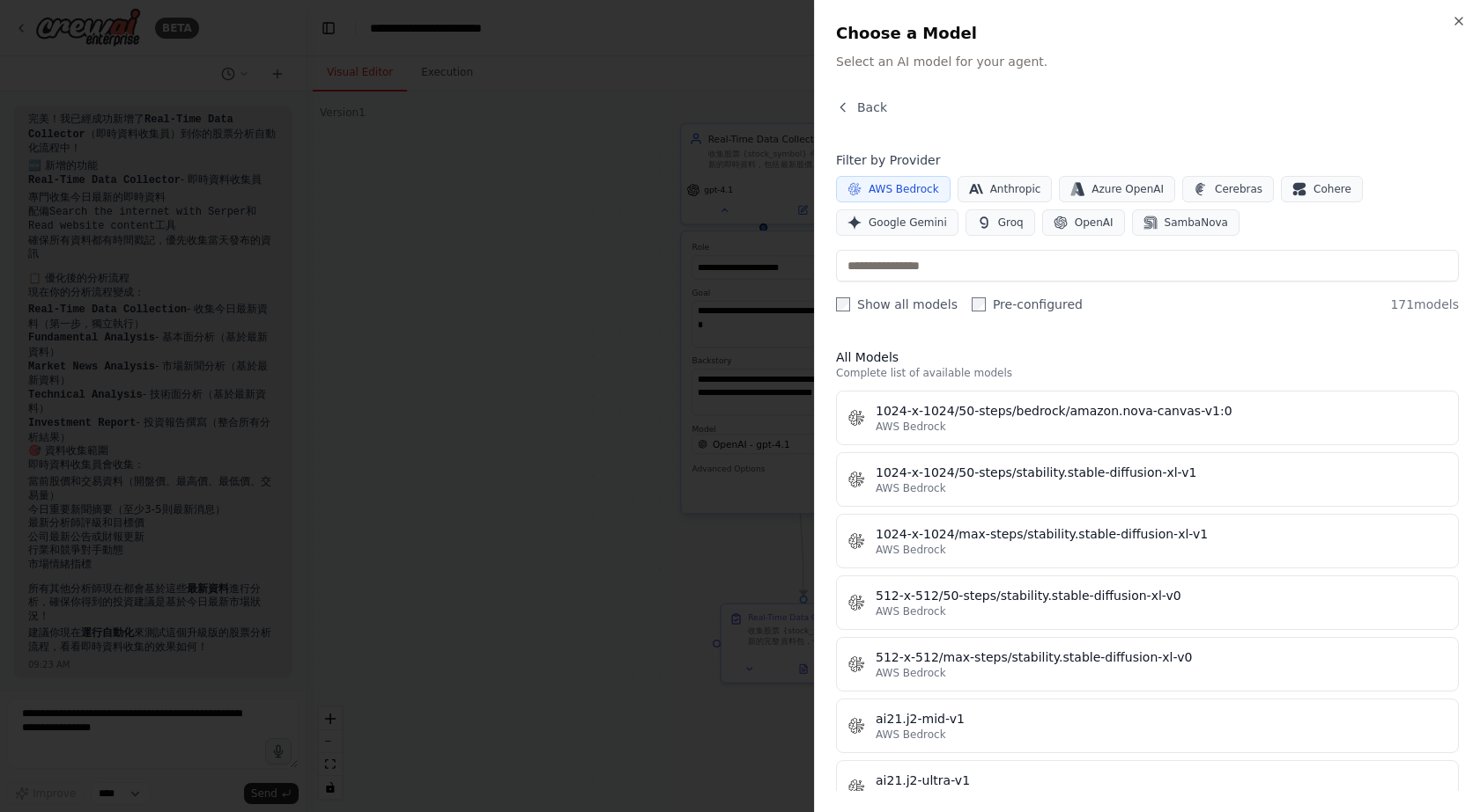
click at [907, 189] on span "AWS Bedrock" at bounding box center [904, 189] width 71 height 15
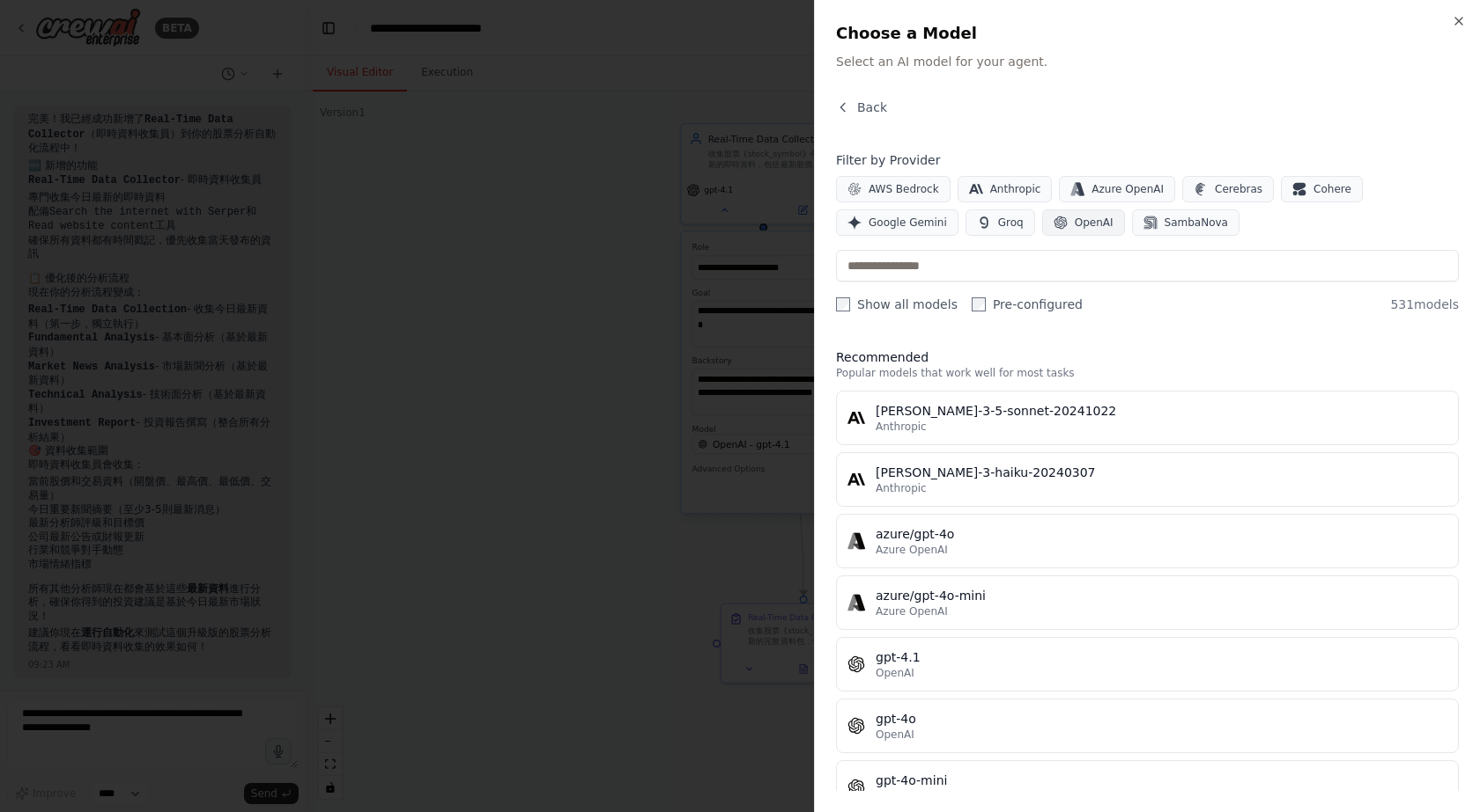
click at [1075, 226] on span "OpenAI" at bounding box center [1094, 222] width 39 height 15
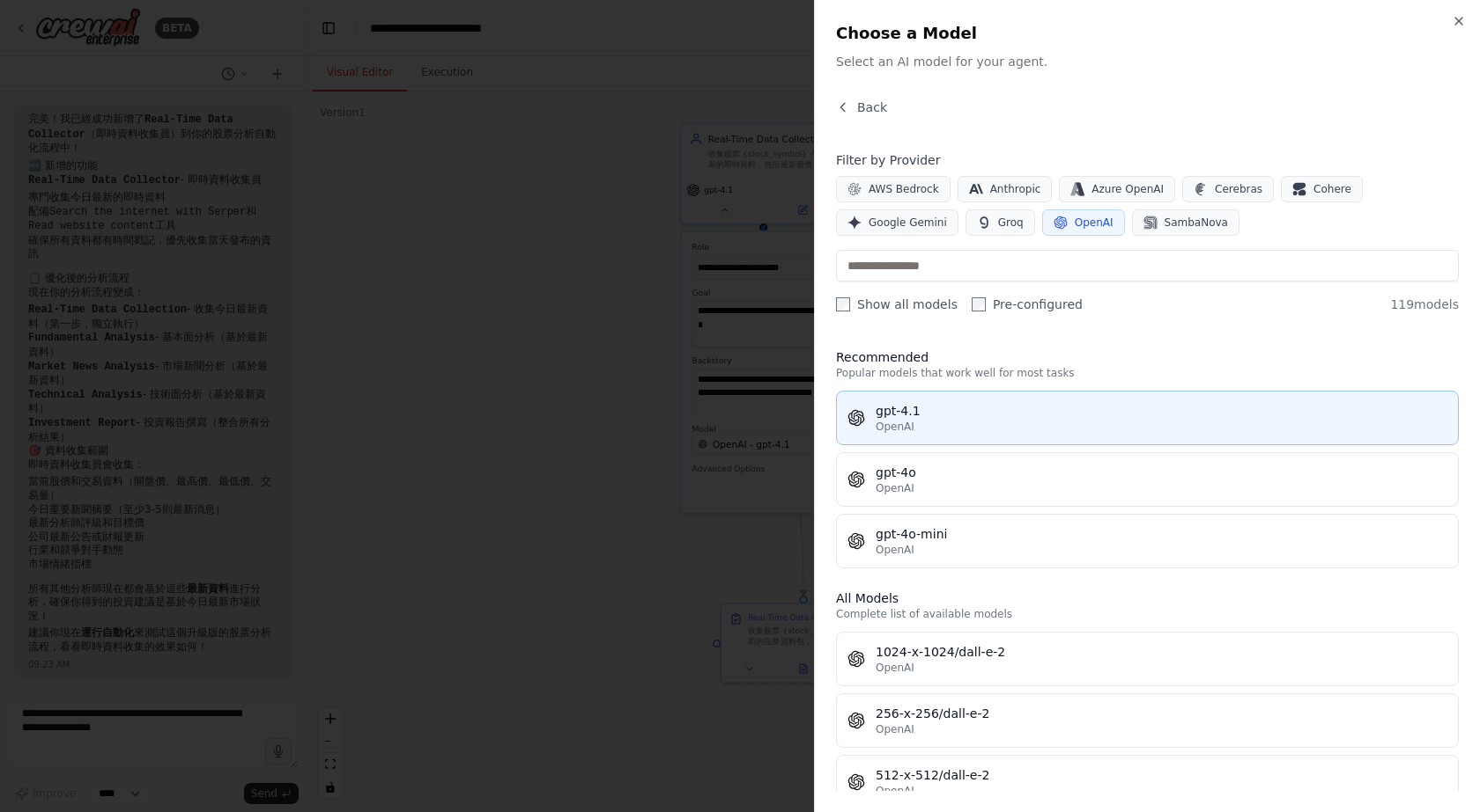
click at [993, 420] on div "OpenAI" at bounding box center [1161, 426] width 571 height 15
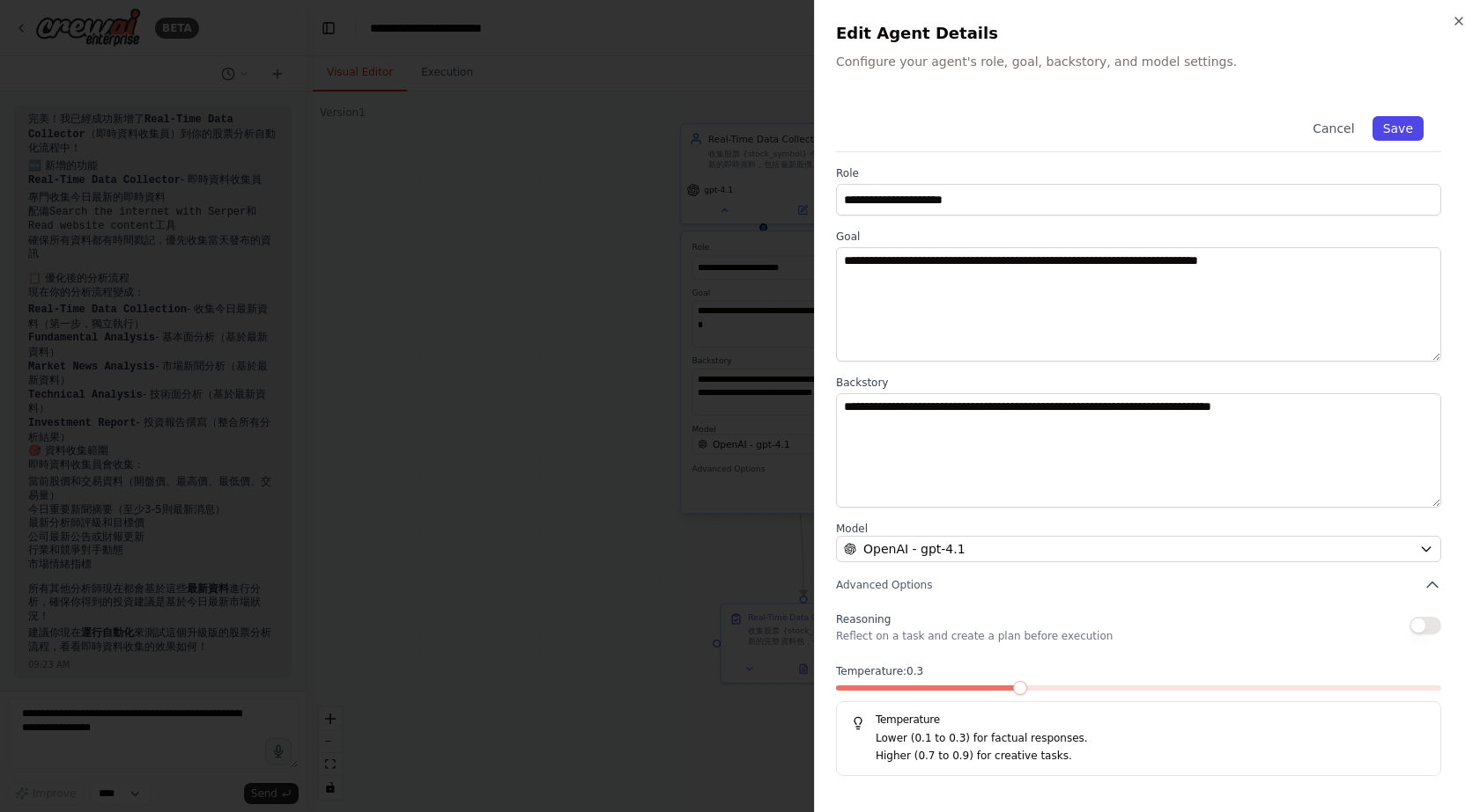
click at [1408, 128] on button "Save" at bounding box center [1397, 128] width 52 height 24
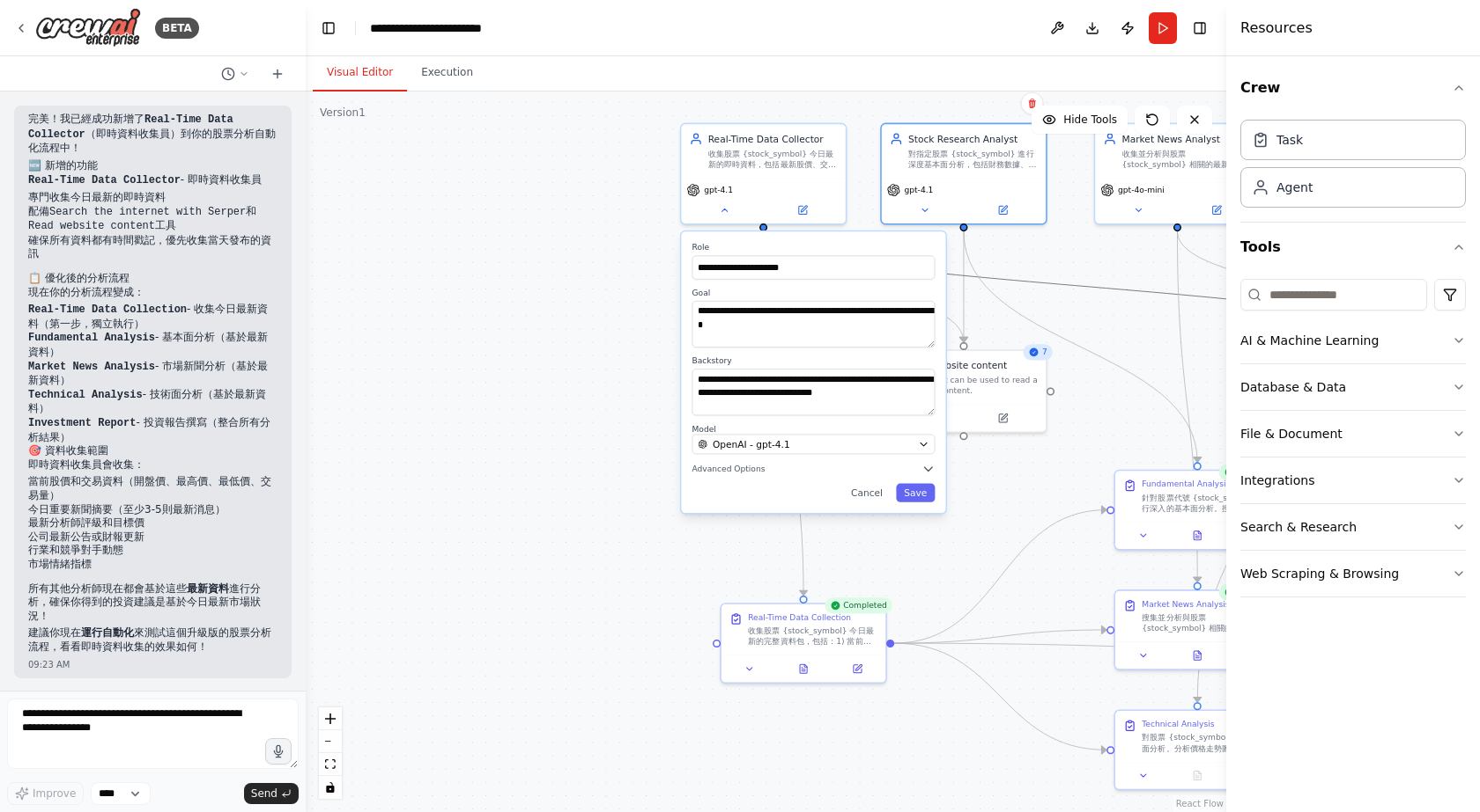
drag, startPoint x: 1102, startPoint y: 285, endPoint x: 689, endPoint y: 412, distance: 432.1
click at [812, 412] on div ".deletable-edge-delete-btn { width: 20px; height: 20px; border: 0px solid #ffff…" at bounding box center [1161, 329] width 698 height 547
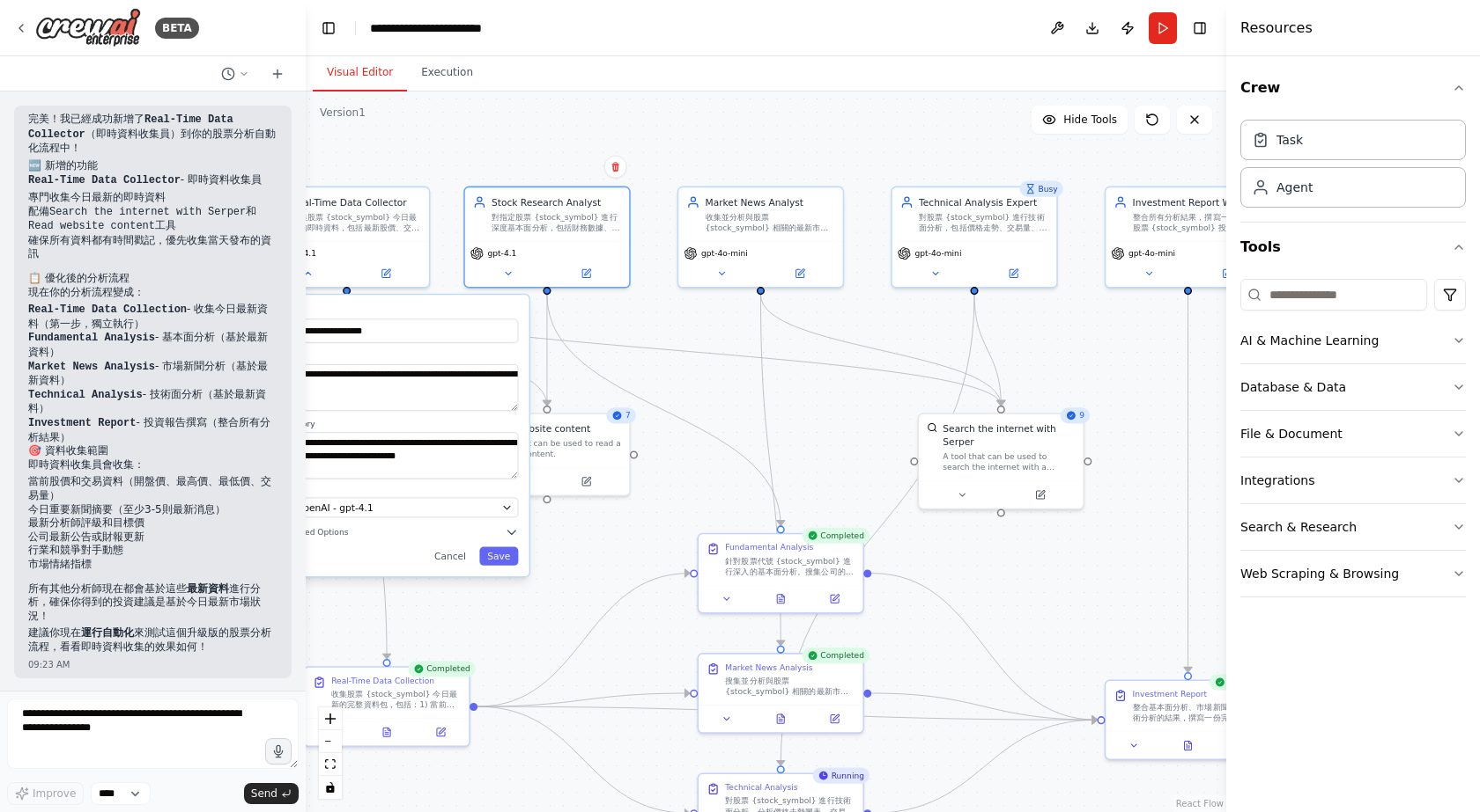
drag, startPoint x: 1078, startPoint y: 261, endPoint x: 644, endPoint y: 321, distance: 438.1
click at [644, 321] on div ".deletable-edge-delete-btn { width: 20px; height: 20px; border: 0px solid #ffff…" at bounding box center [765, 452] width 920 height 721
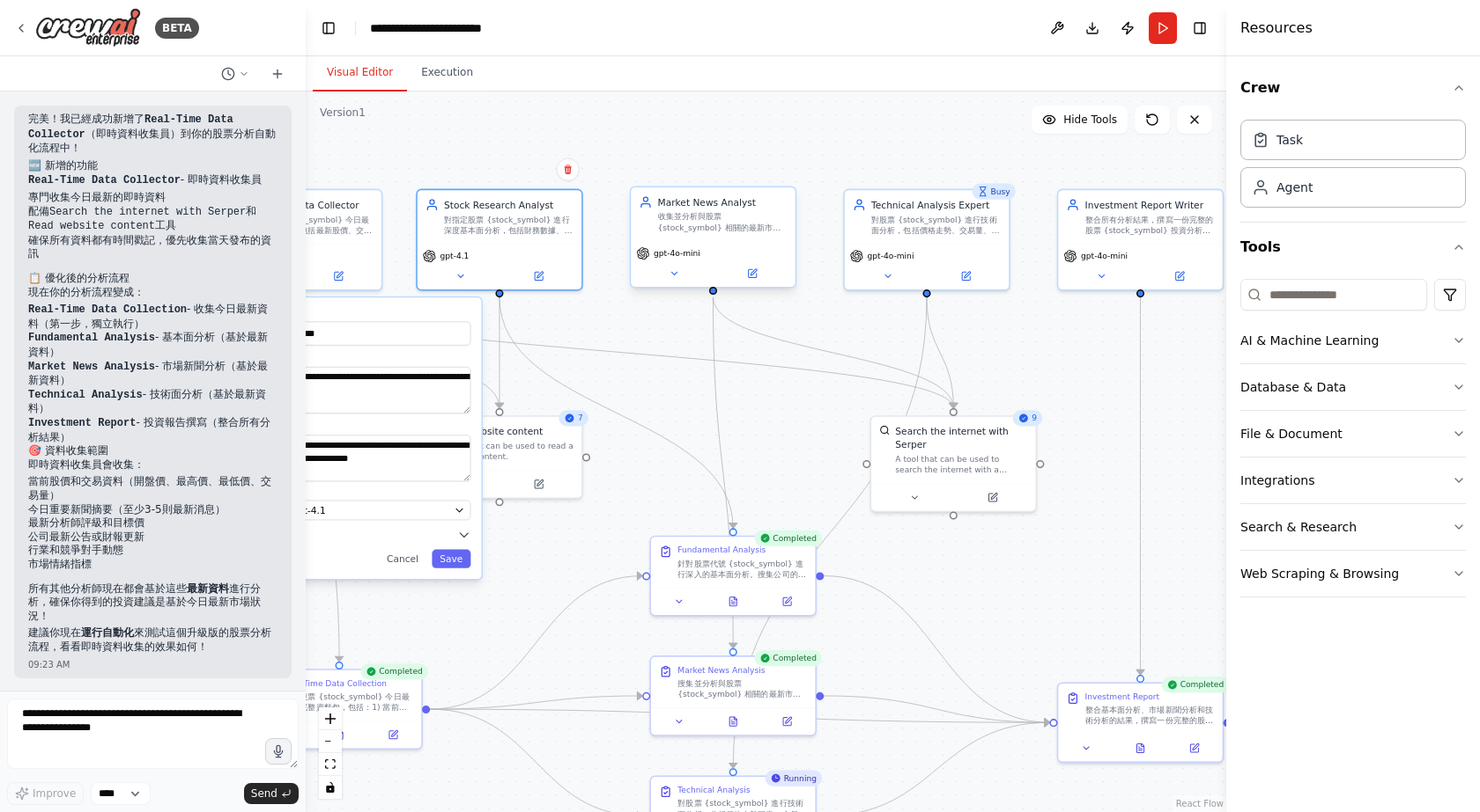
click at [683, 253] on span "gpt-4o-mini" at bounding box center [676, 254] width 47 height 11
click at [751, 273] on icon at bounding box center [753, 272] width 6 height 6
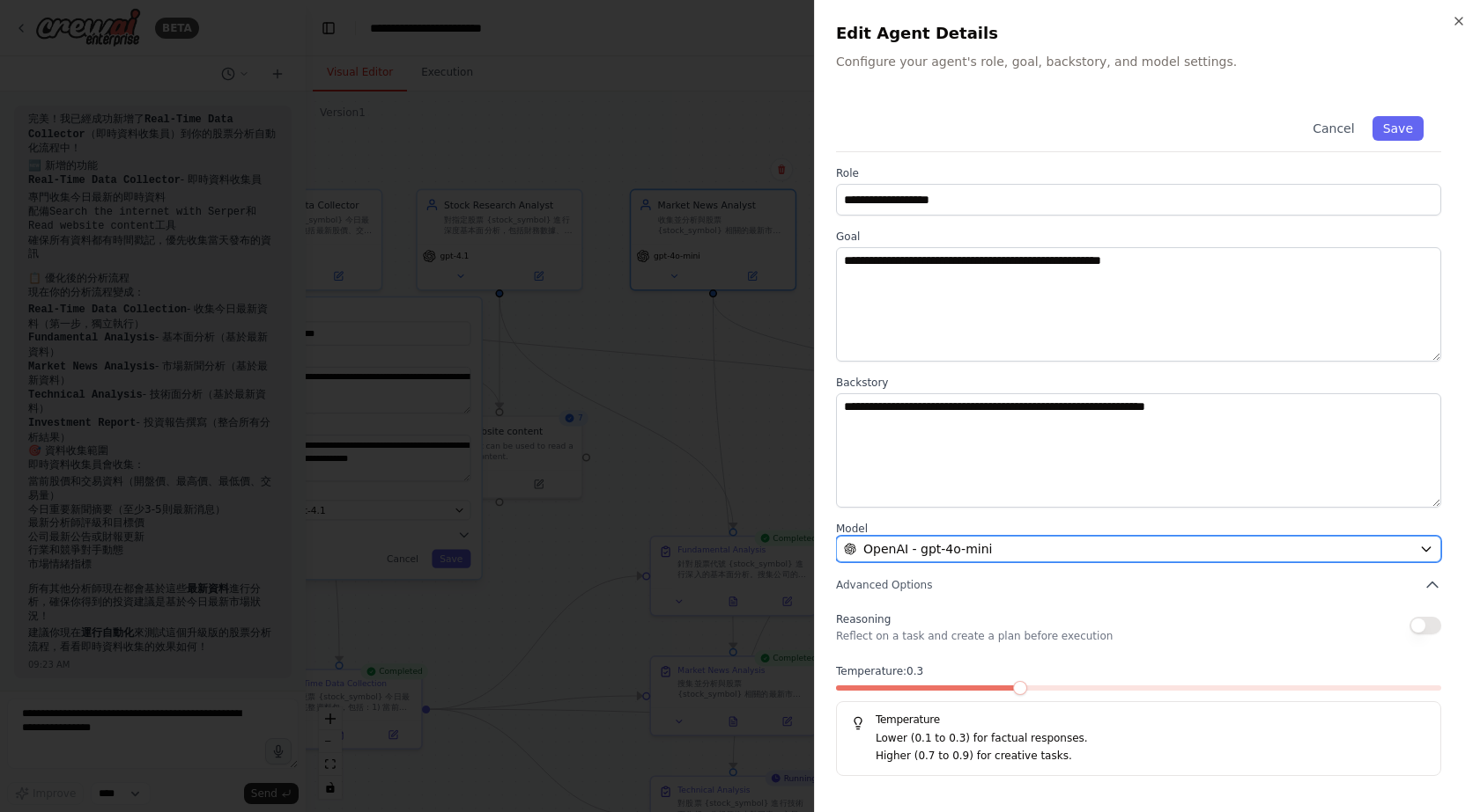
click at [1014, 544] on div "OpenAI - gpt-4o-mini" at bounding box center [1127, 549] width 568 height 17
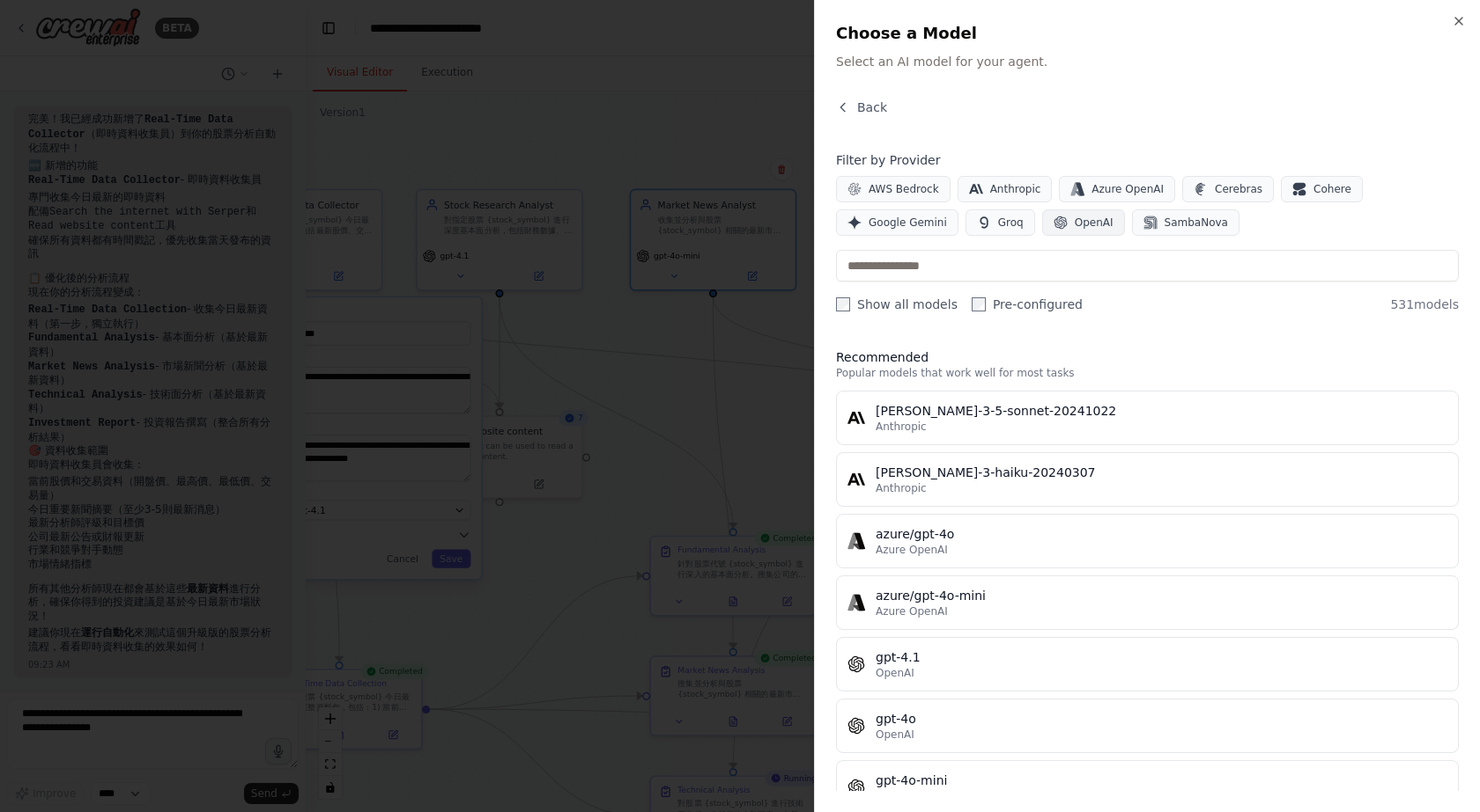
click at [1042, 212] on button "OpenAI" at bounding box center [1083, 222] width 83 height 26
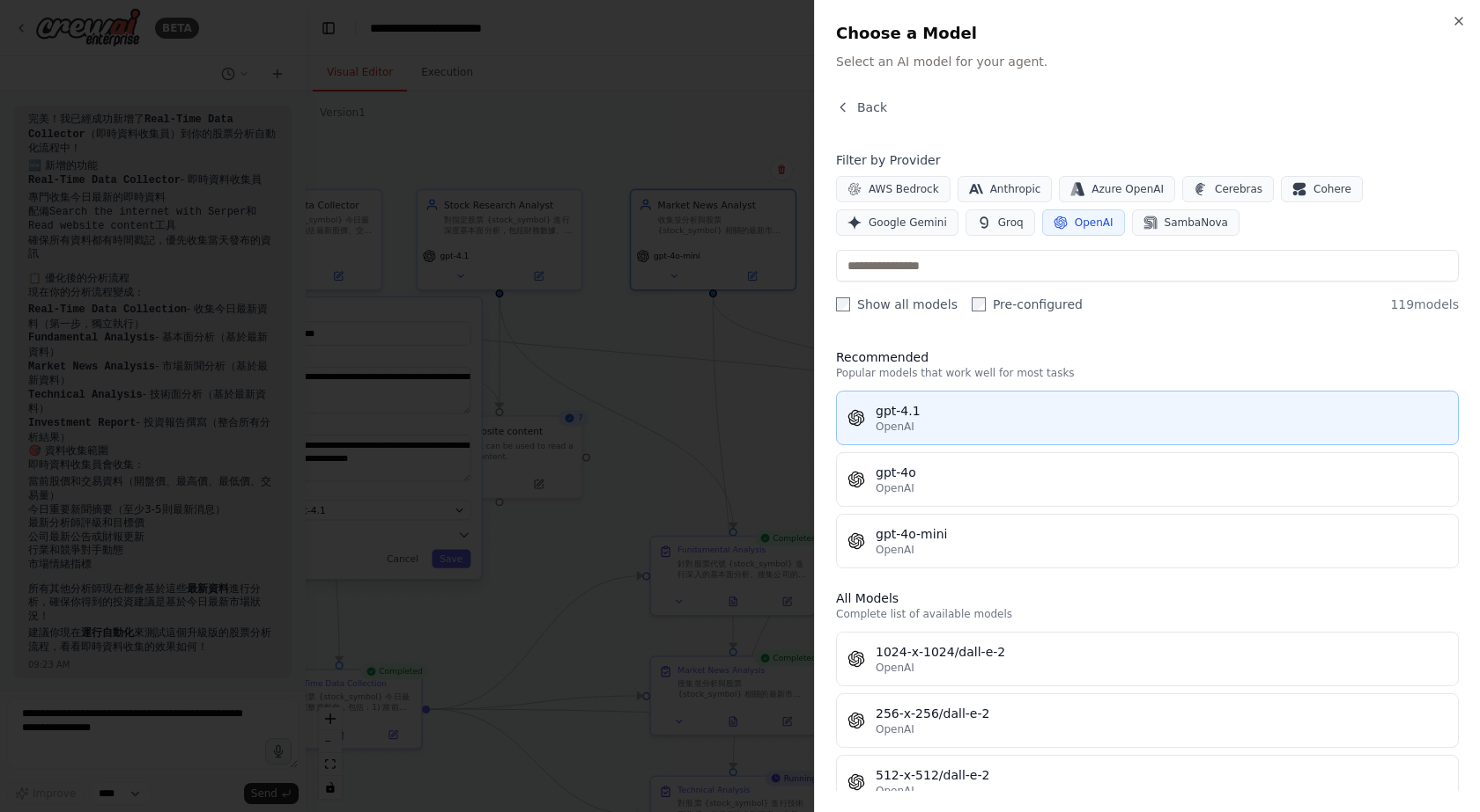
click at [953, 419] on div "gpt-4.1" at bounding box center [1161, 411] width 571 height 17
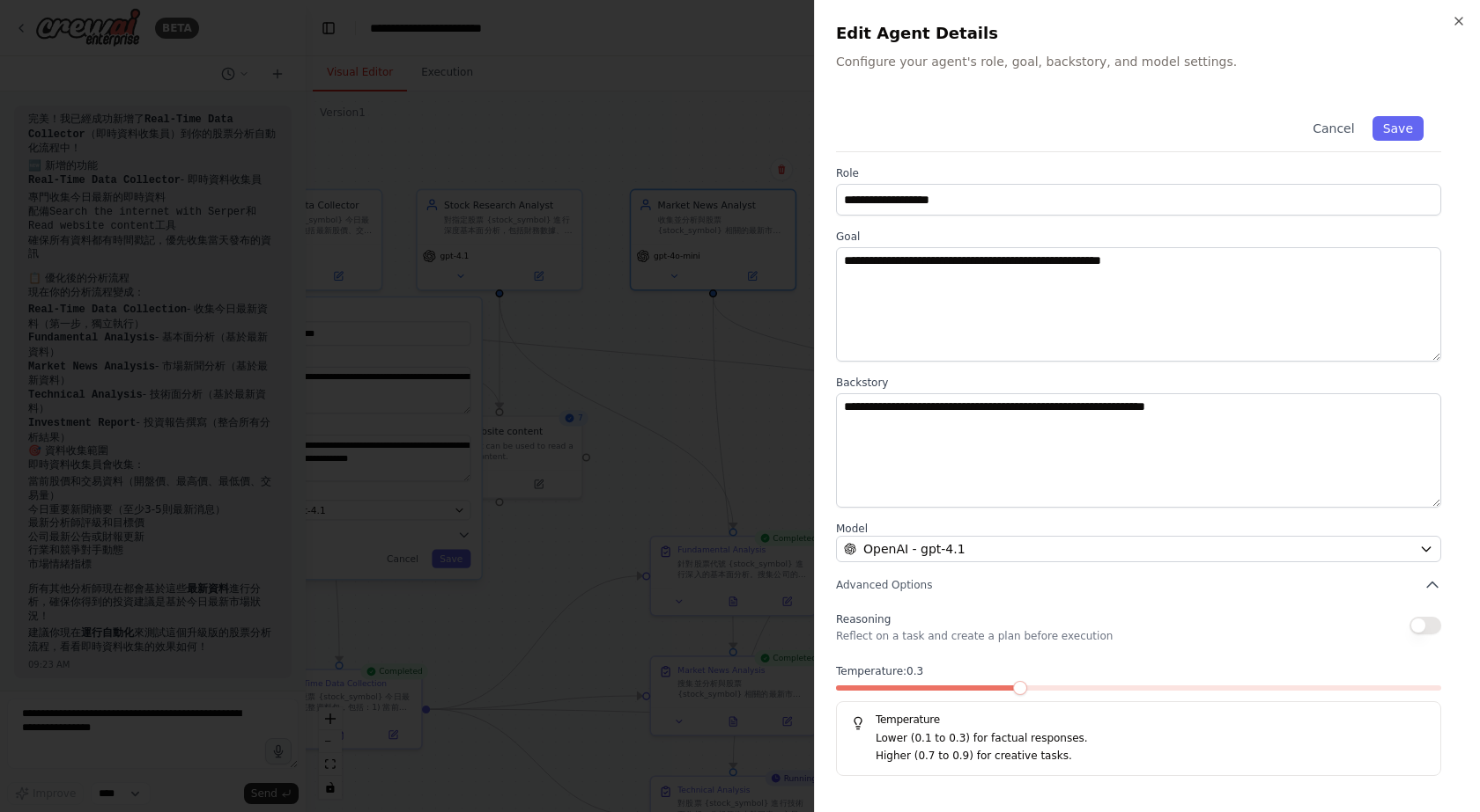
click at [1411, 116] on div "Cancel Save" at bounding box center [1138, 125] width 605 height 53
click at [1406, 123] on button "Save" at bounding box center [1397, 128] width 52 height 24
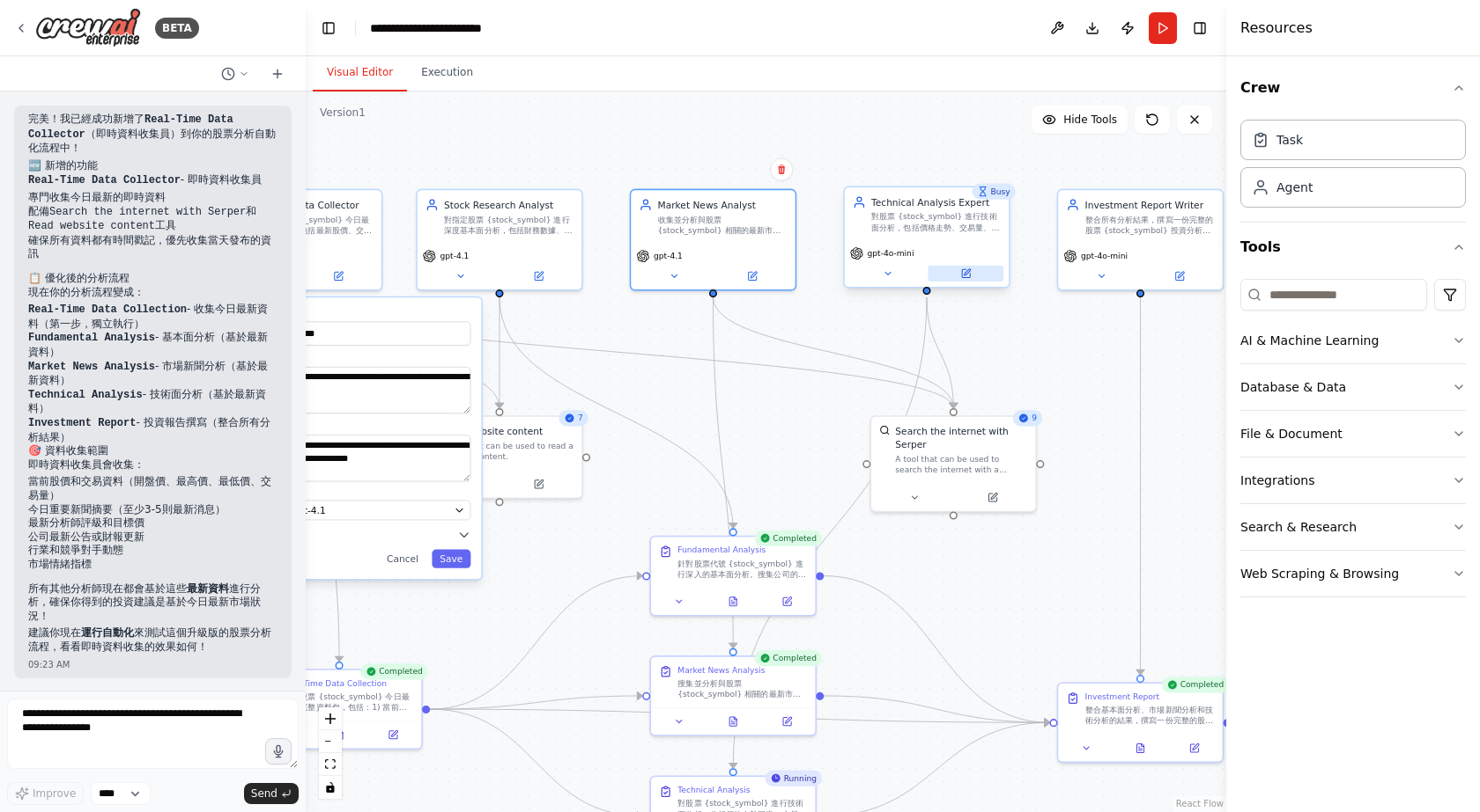
click at [963, 276] on icon at bounding box center [966, 273] width 8 height 8
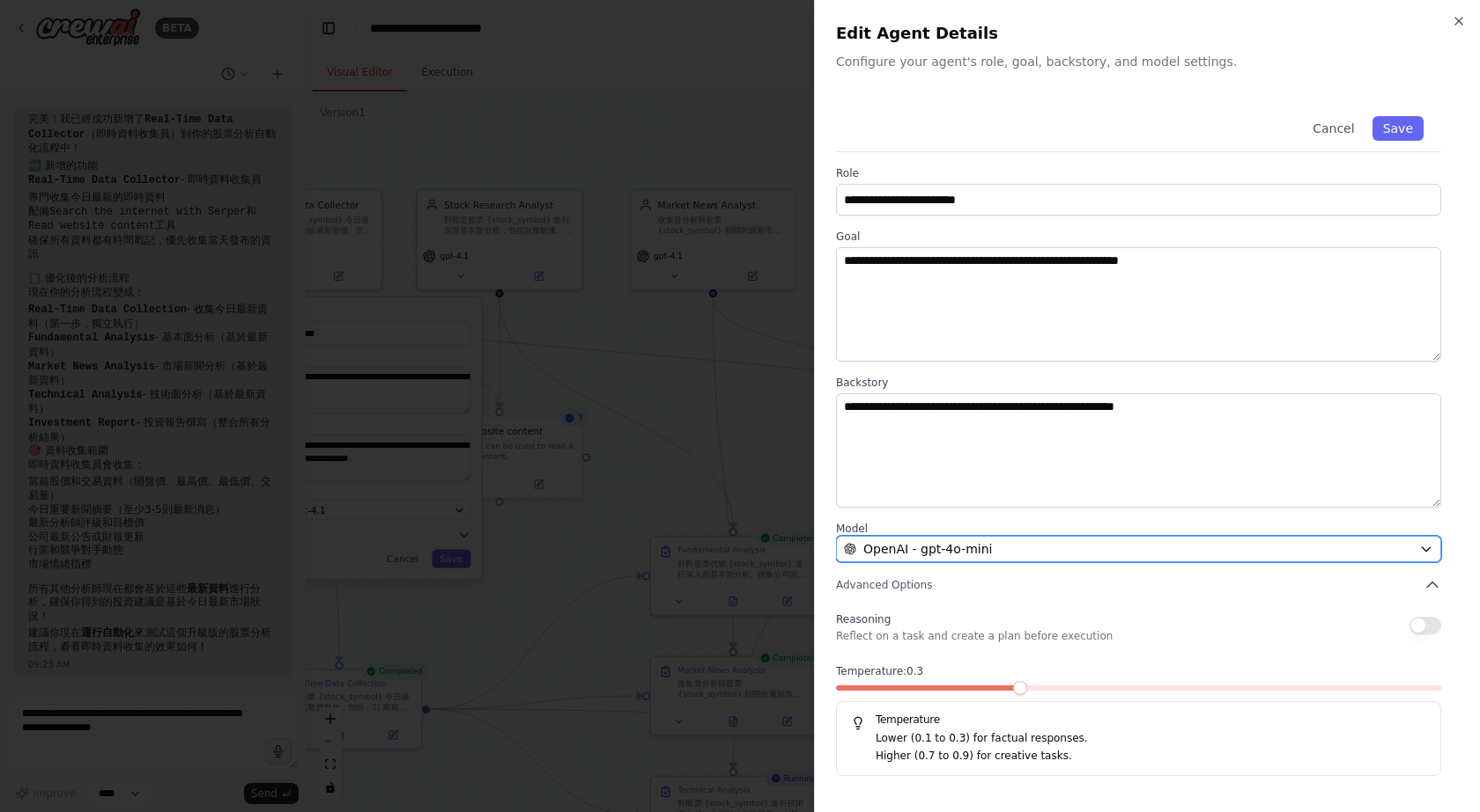
click at [993, 550] on div "OpenAI - gpt-4o-mini" at bounding box center [1127, 549] width 568 height 17
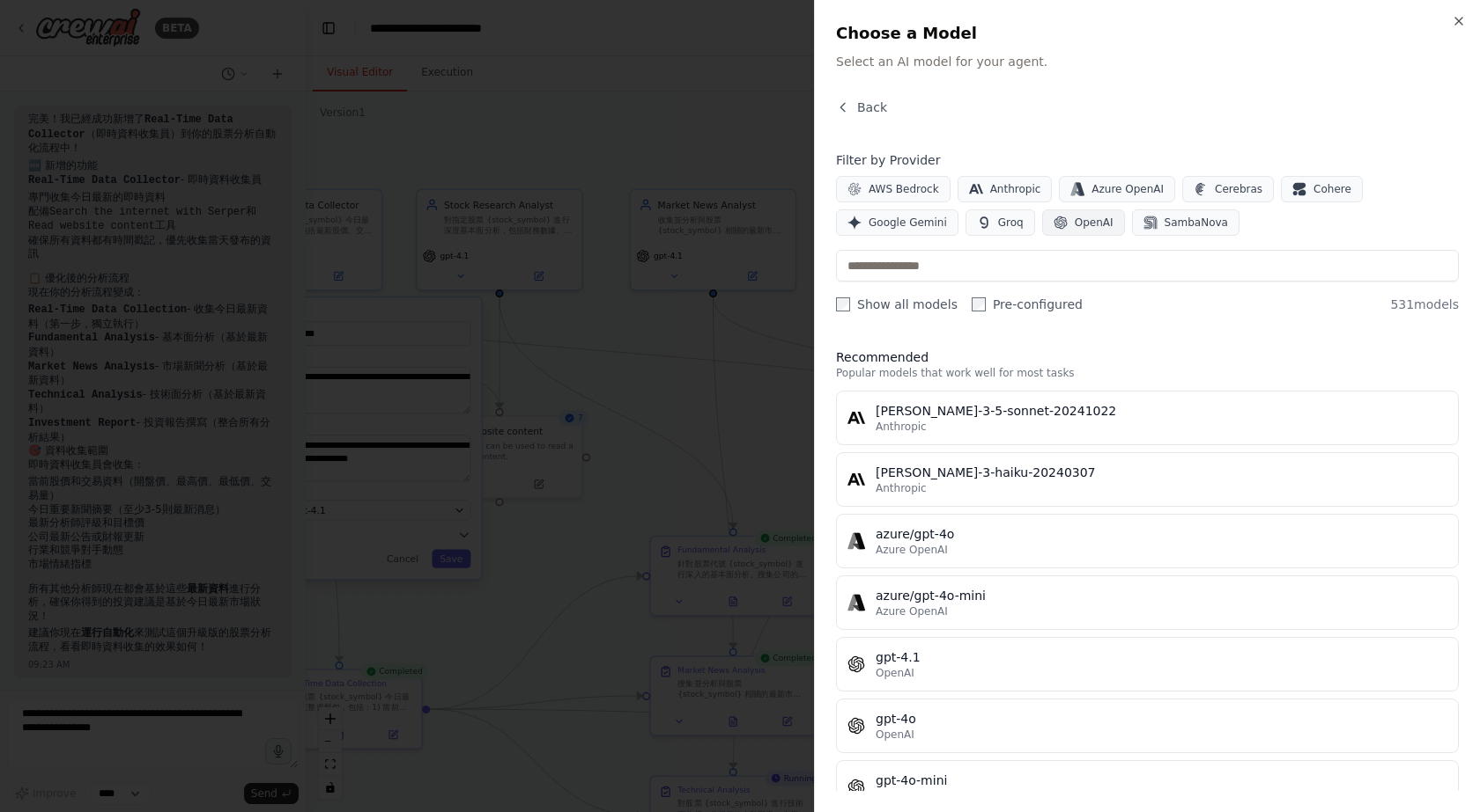
click at [1075, 224] on span "OpenAI" at bounding box center [1094, 222] width 39 height 15
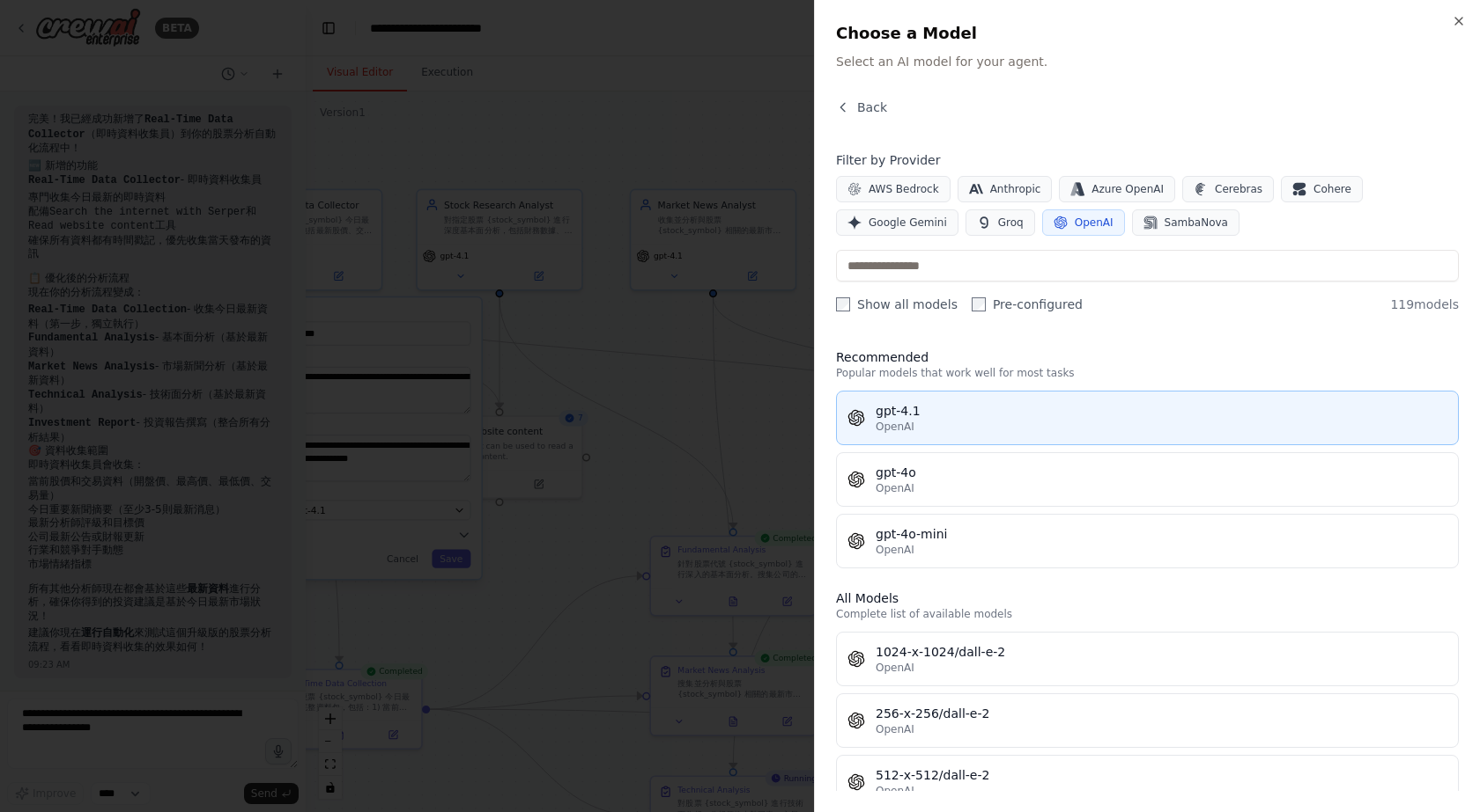
click at [940, 429] on div "OpenAI" at bounding box center [1161, 426] width 571 height 15
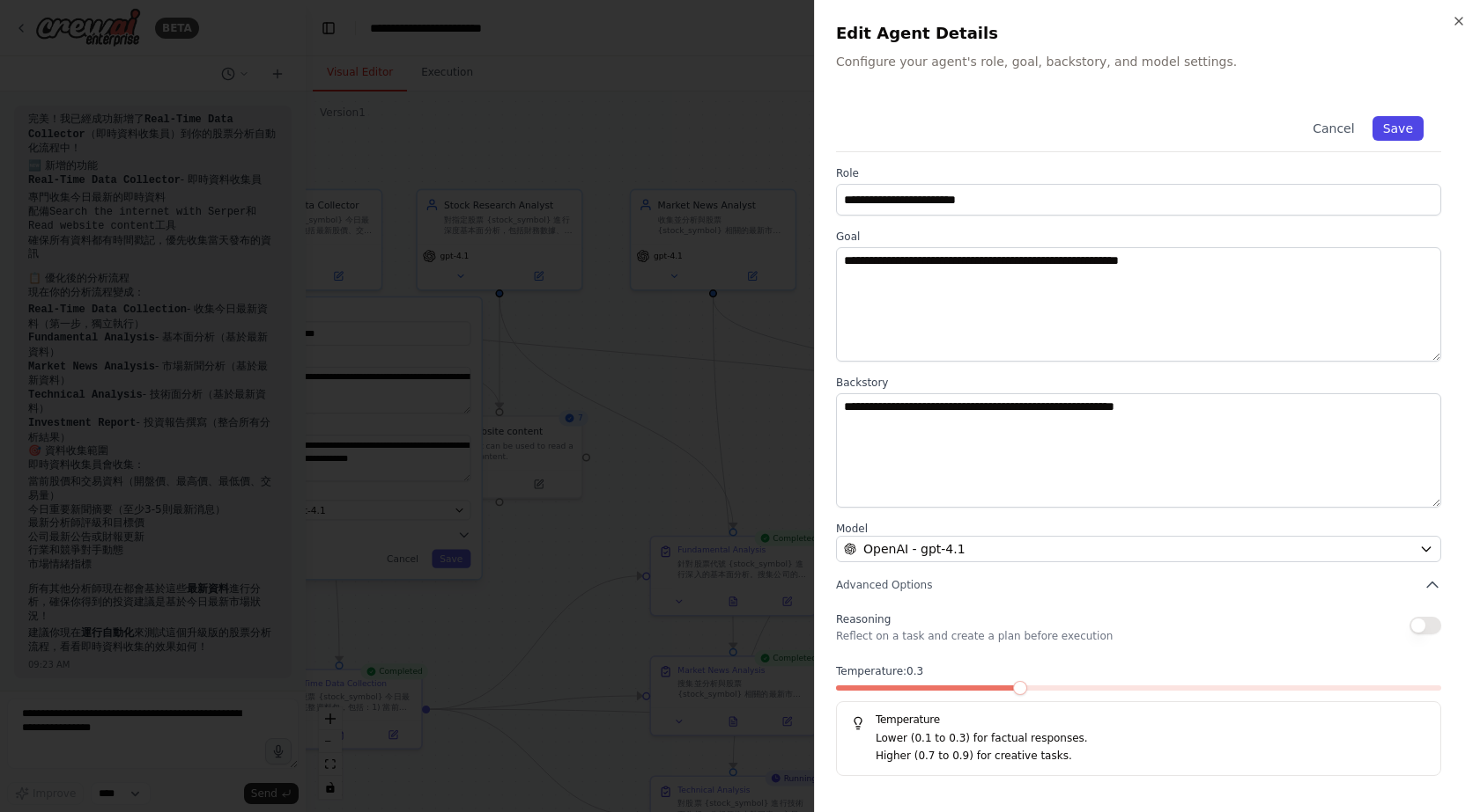
click at [1400, 123] on button "Save" at bounding box center [1397, 128] width 52 height 24
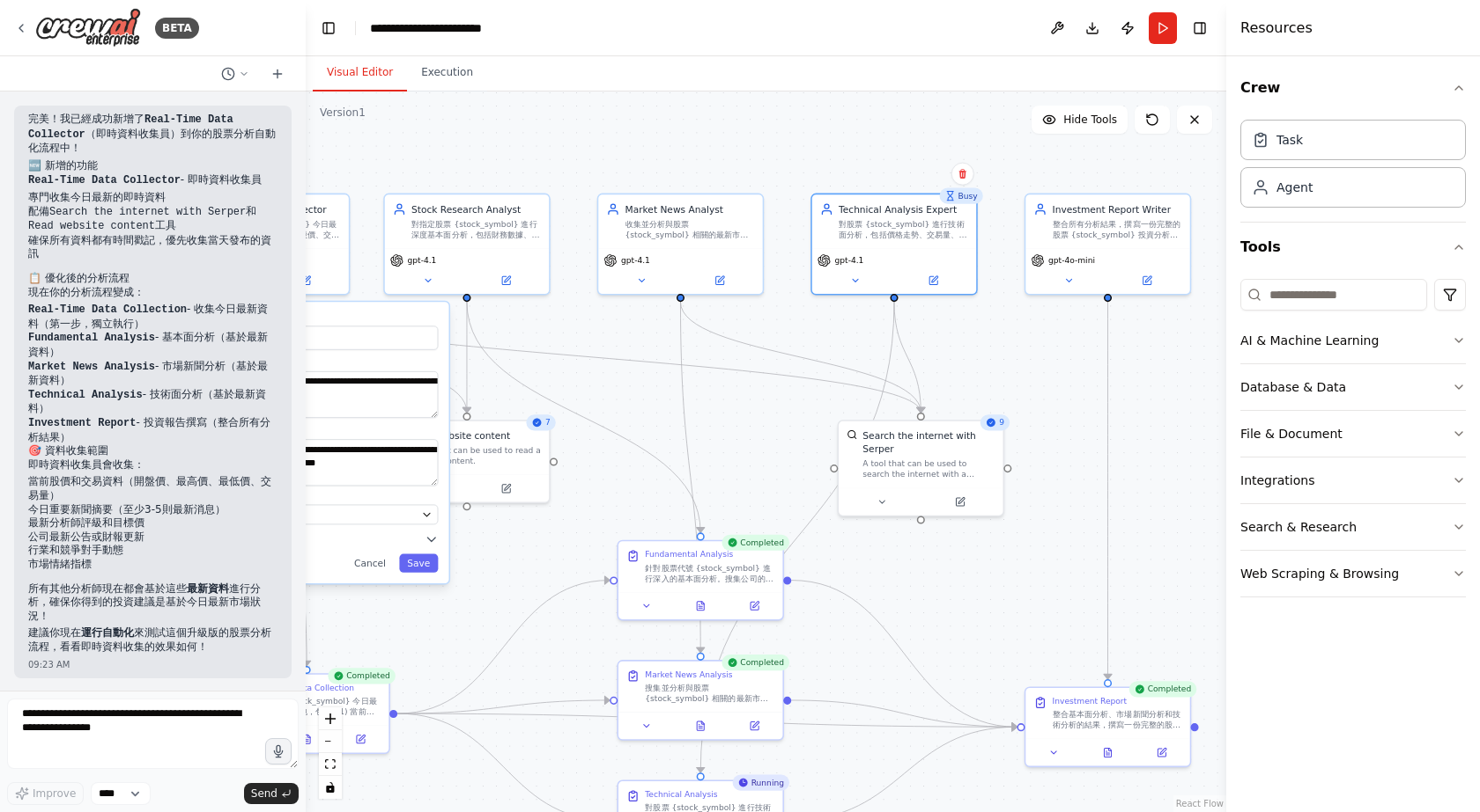
drag, startPoint x: 940, startPoint y: 136, endPoint x: 715, endPoint y: 146, distance: 225.2
click at [715, 146] on div ".deletable-edge-delete-btn { width: 20px; height: 20px; border: 0px solid #ffff…" at bounding box center [765, 452] width 920 height 721
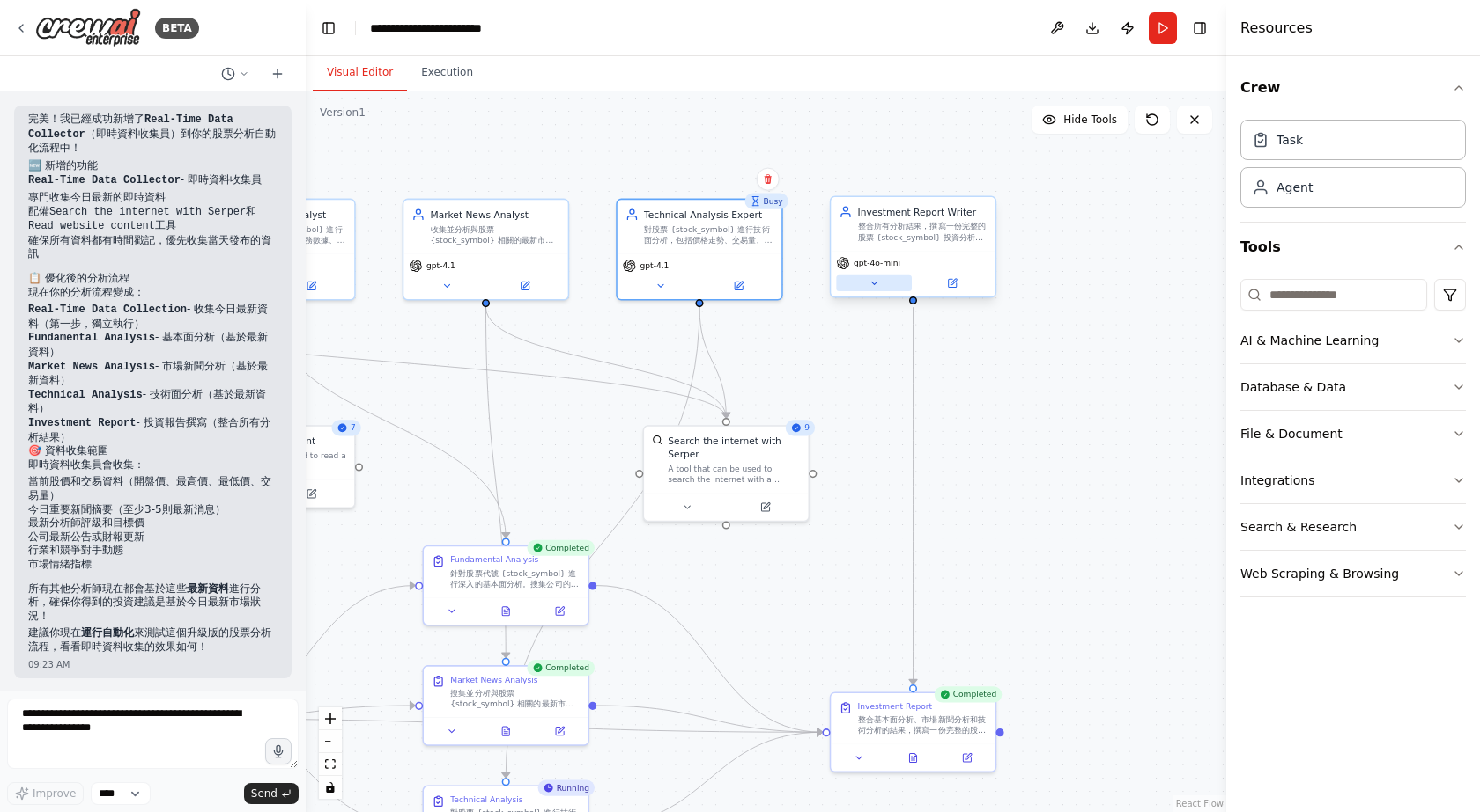
click at [902, 277] on button at bounding box center [874, 284] width 76 height 16
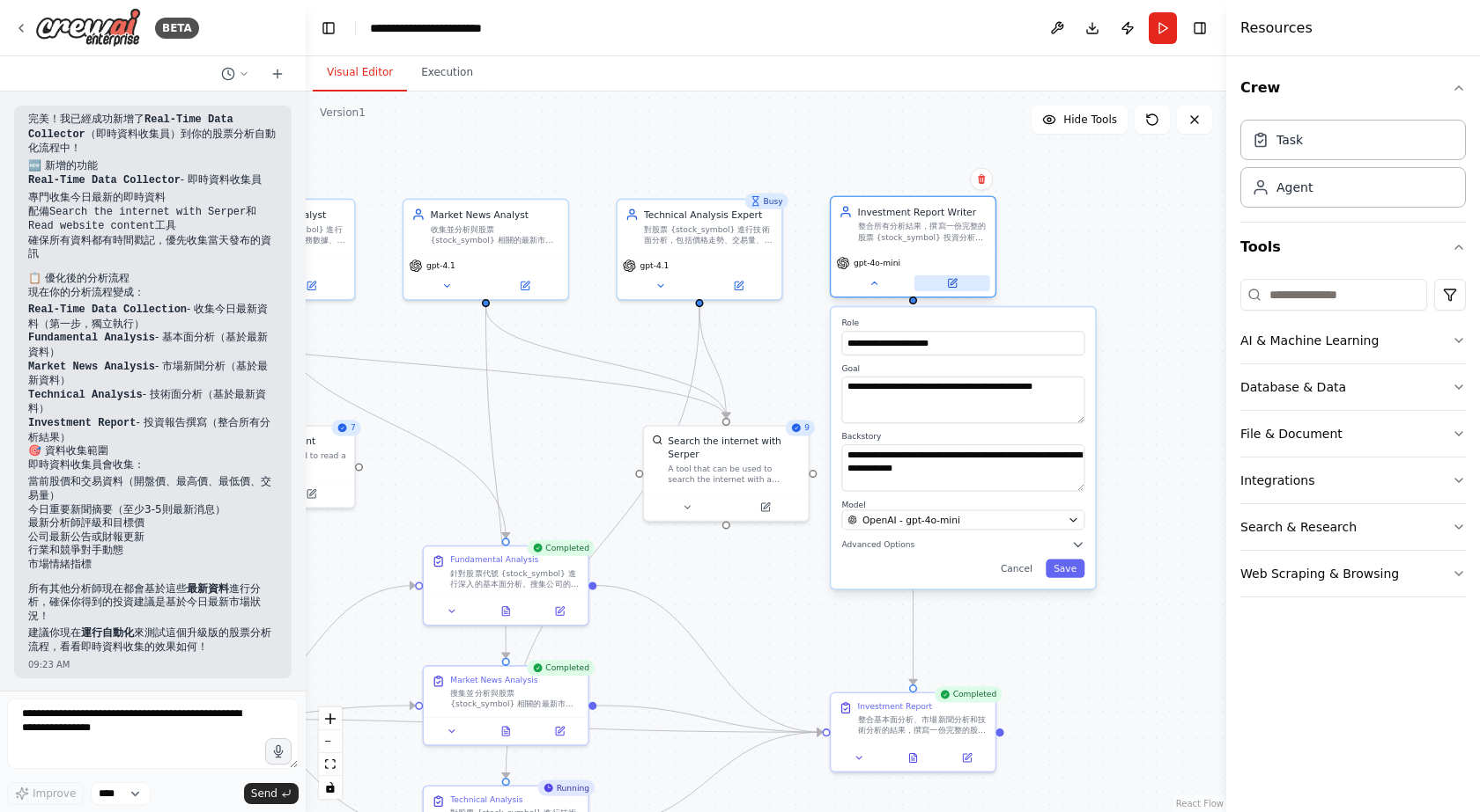
click at [938, 279] on button at bounding box center [952, 284] width 76 height 16
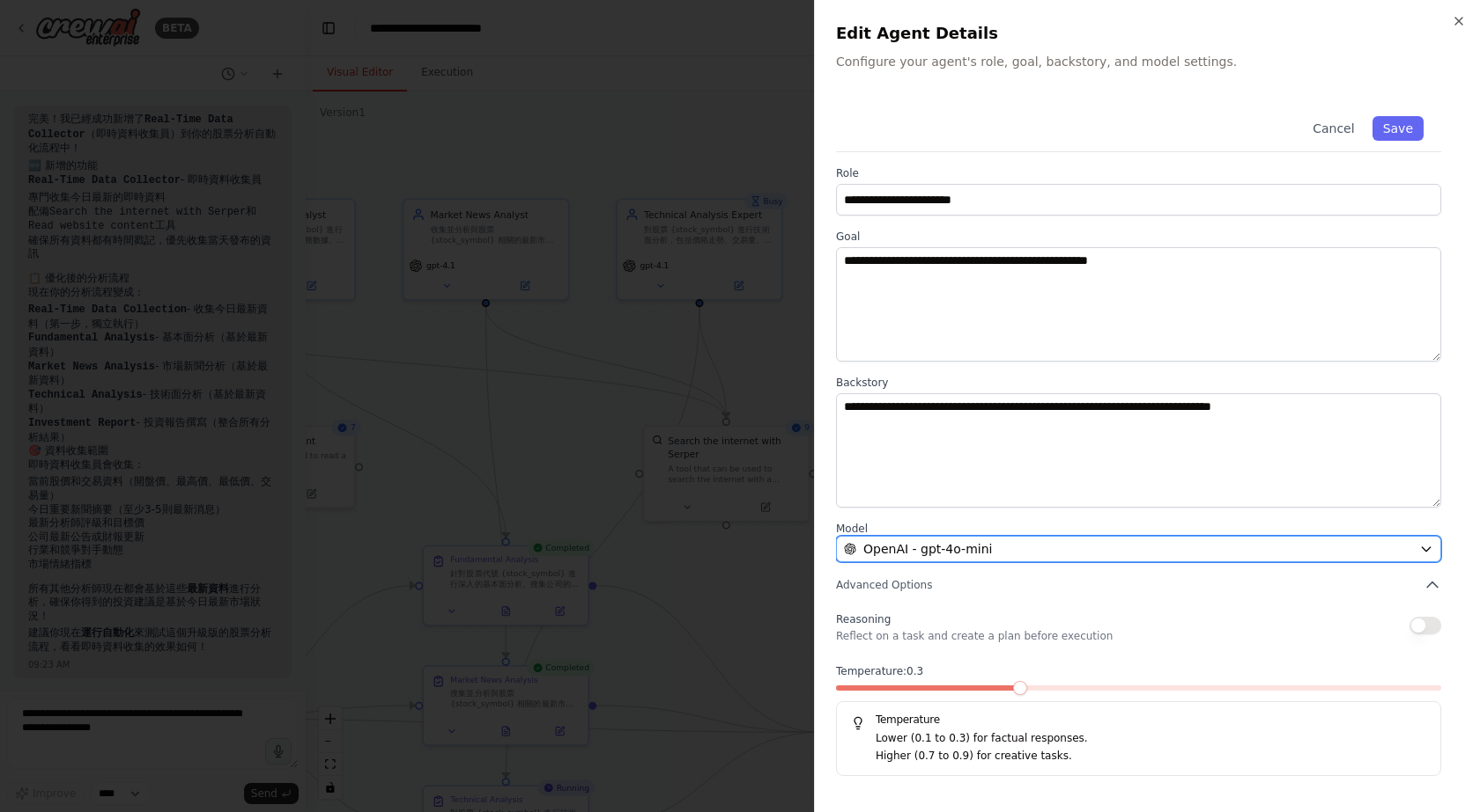
click at [1020, 551] on div "OpenAI - gpt-4o-mini" at bounding box center [1127, 549] width 568 height 17
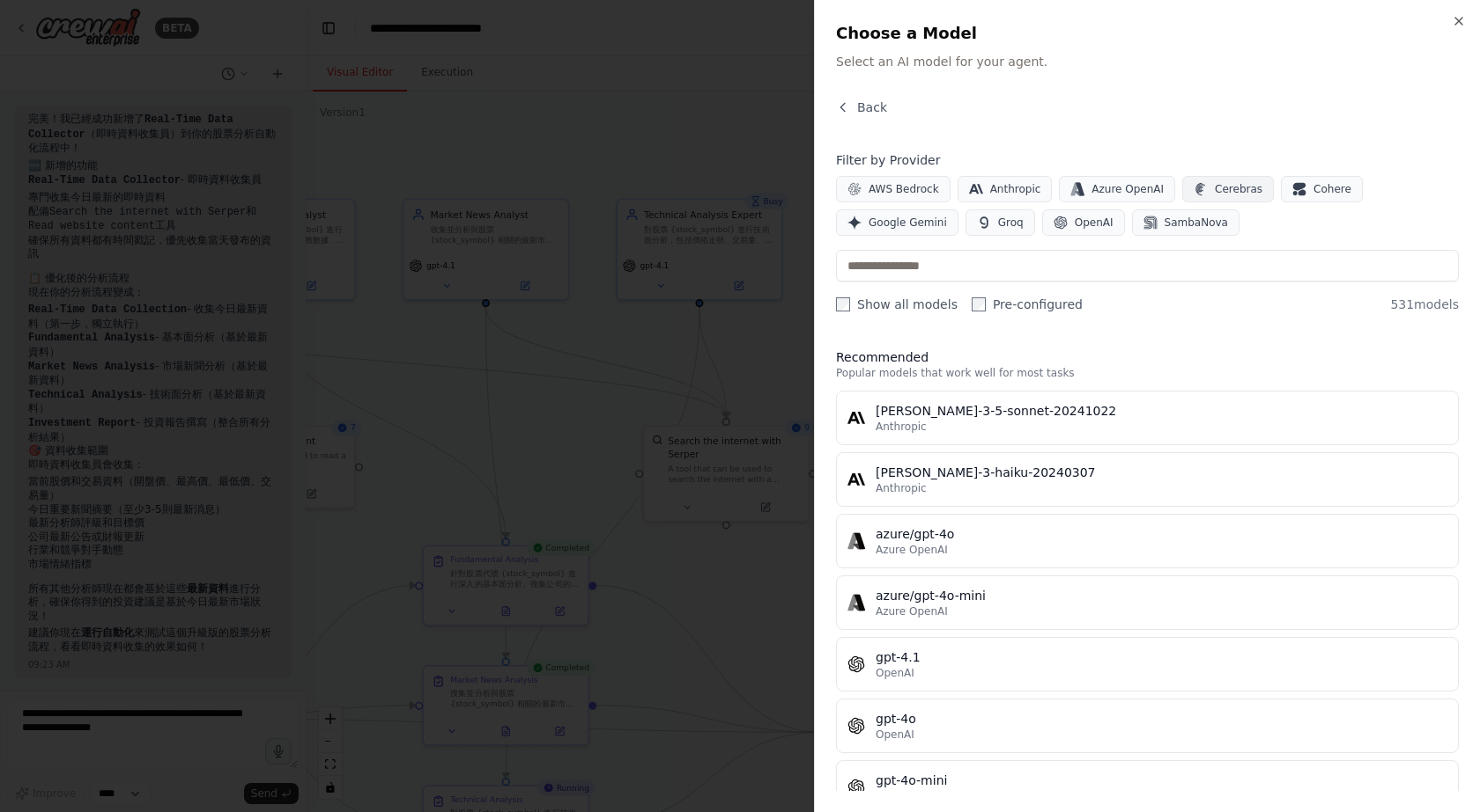
click at [1215, 184] on span "Cerebras" at bounding box center [1238, 189] width 48 height 15
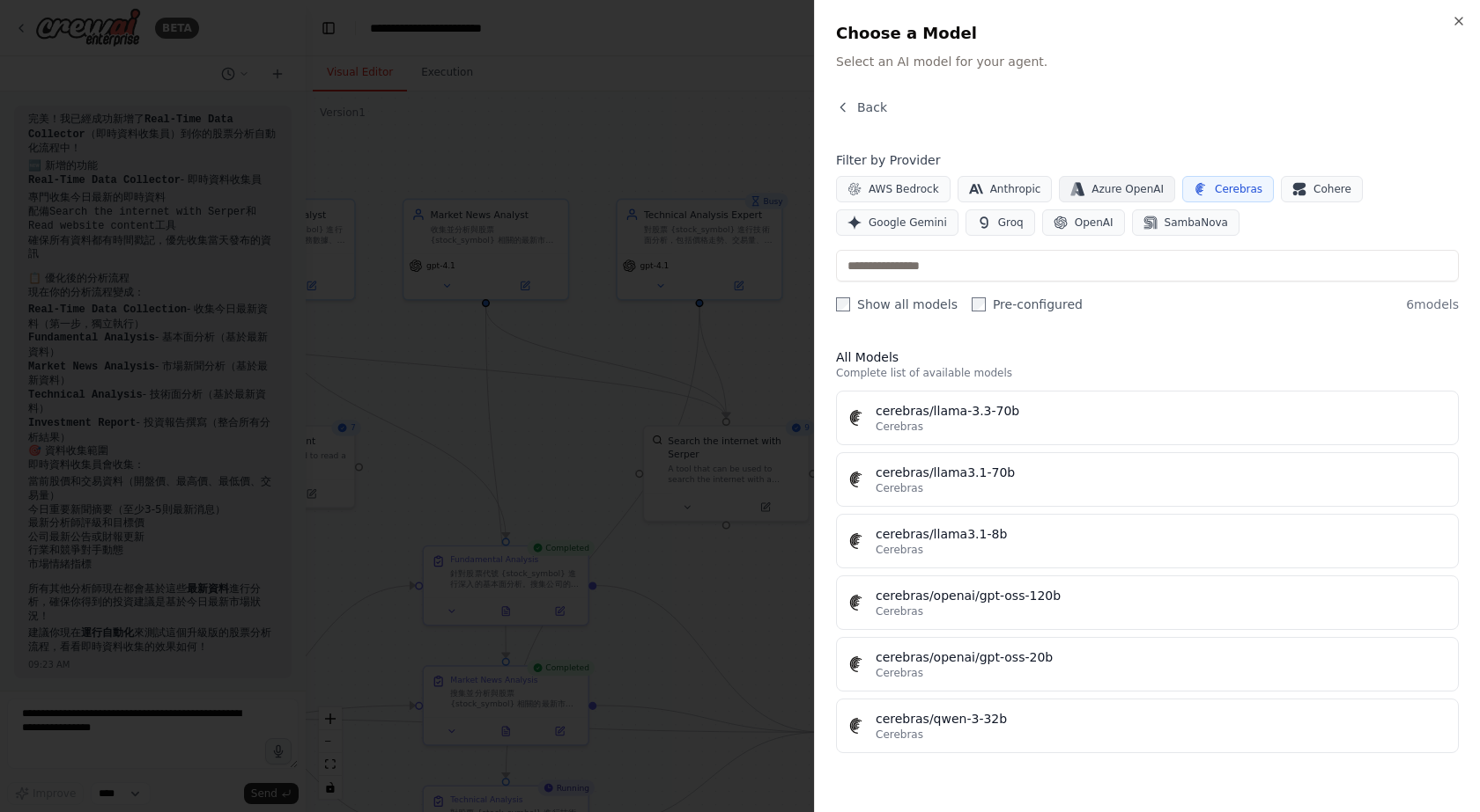
click at [1213, 179] on button "Cerebras" at bounding box center [1227, 188] width 91 height 26
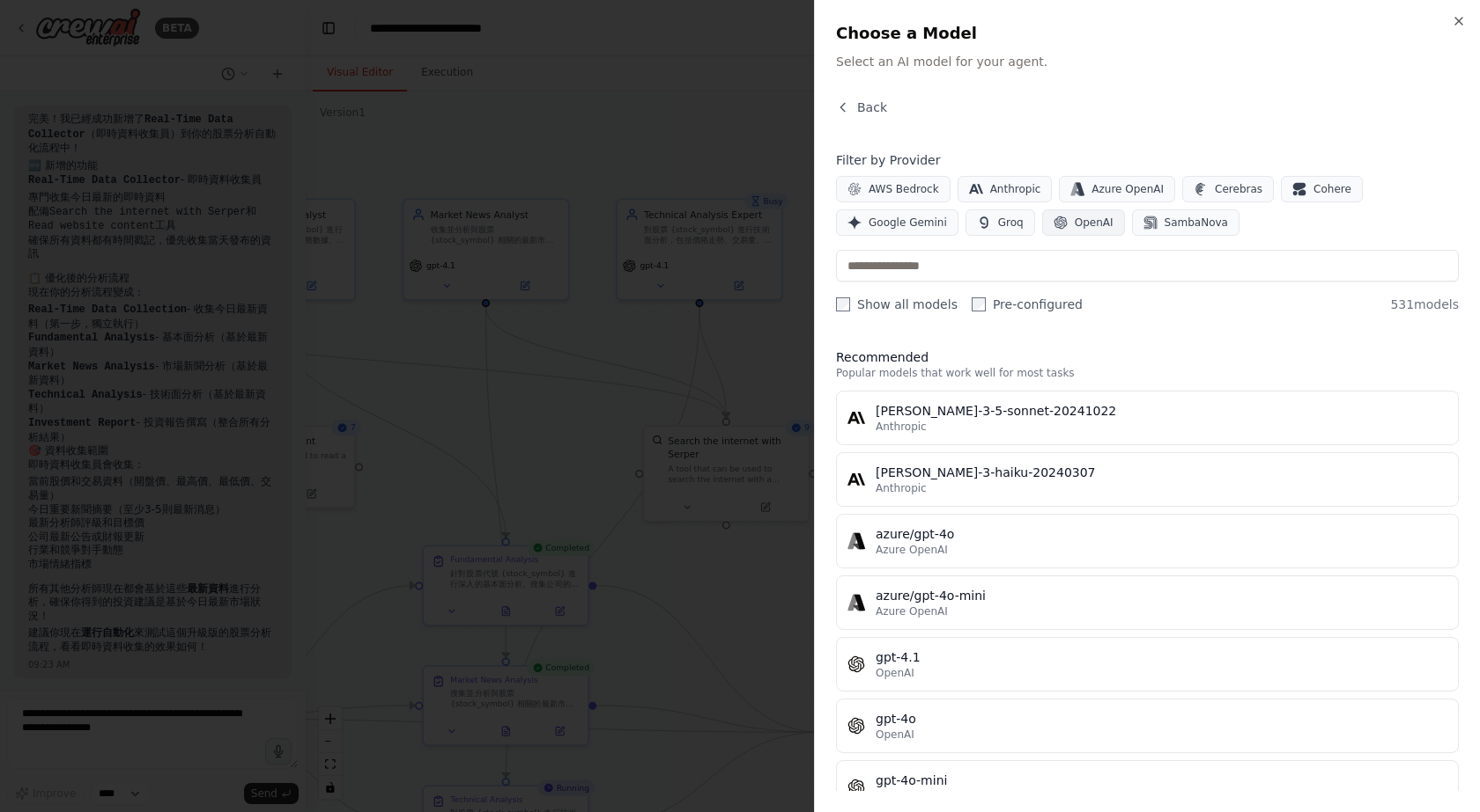
click at [1075, 219] on span "OpenAI" at bounding box center [1094, 222] width 39 height 15
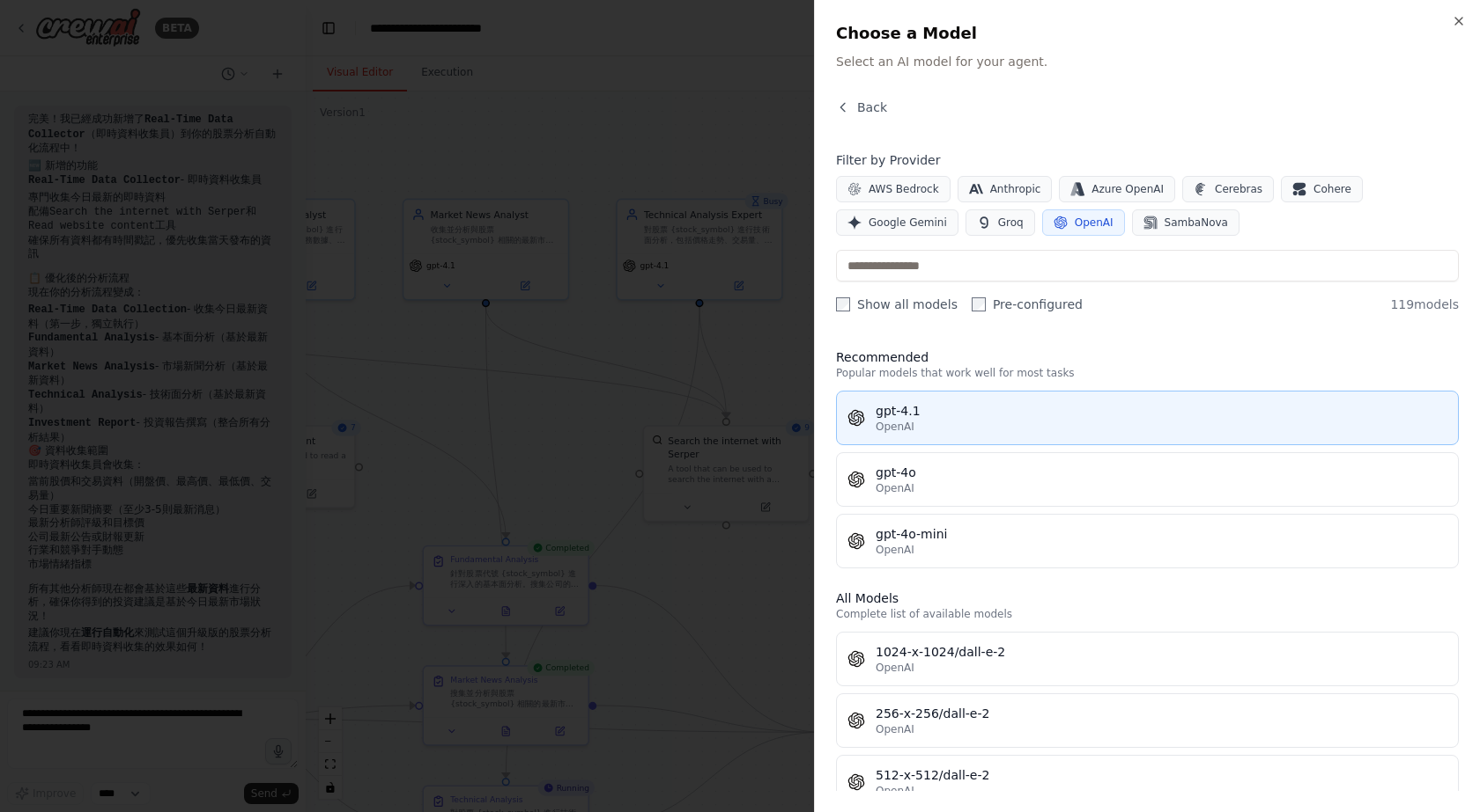
click at [927, 418] on div "gpt-4.1" at bounding box center [1161, 411] width 571 height 17
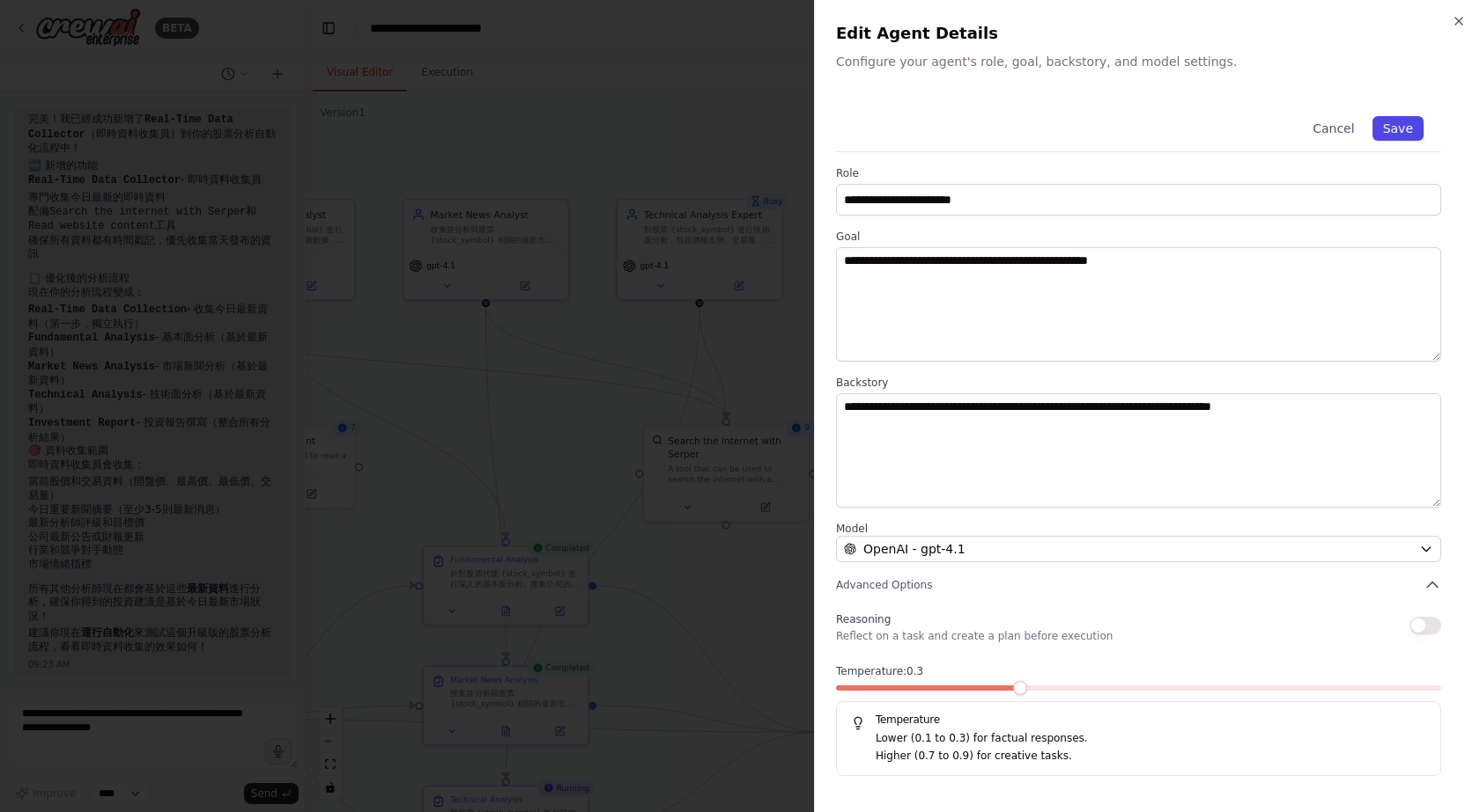
click at [1405, 130] on button "Save" at bounding box center [1397, 128] width 52 height 24
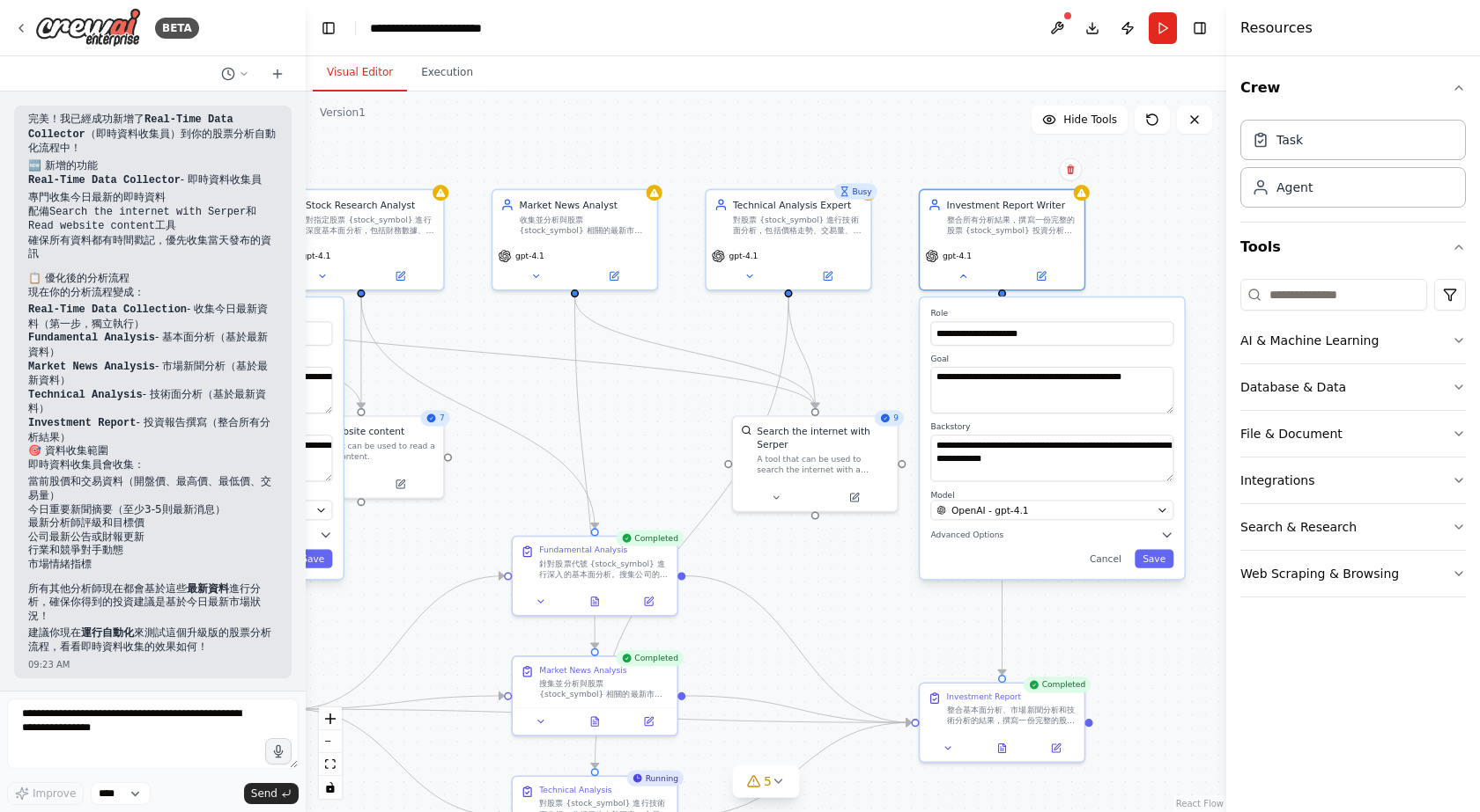
drag, startPoint x: 1150, startPoint y: 201, endPoint x: 1167, endPoint y: 196, distance: 17.7
click at [1167, 196] on div ".deletable-edge-delete-btn { width: 20px; height: 20px; border: 0px solid #ffff…" at bounding box center [765, 452] width 920 height 721
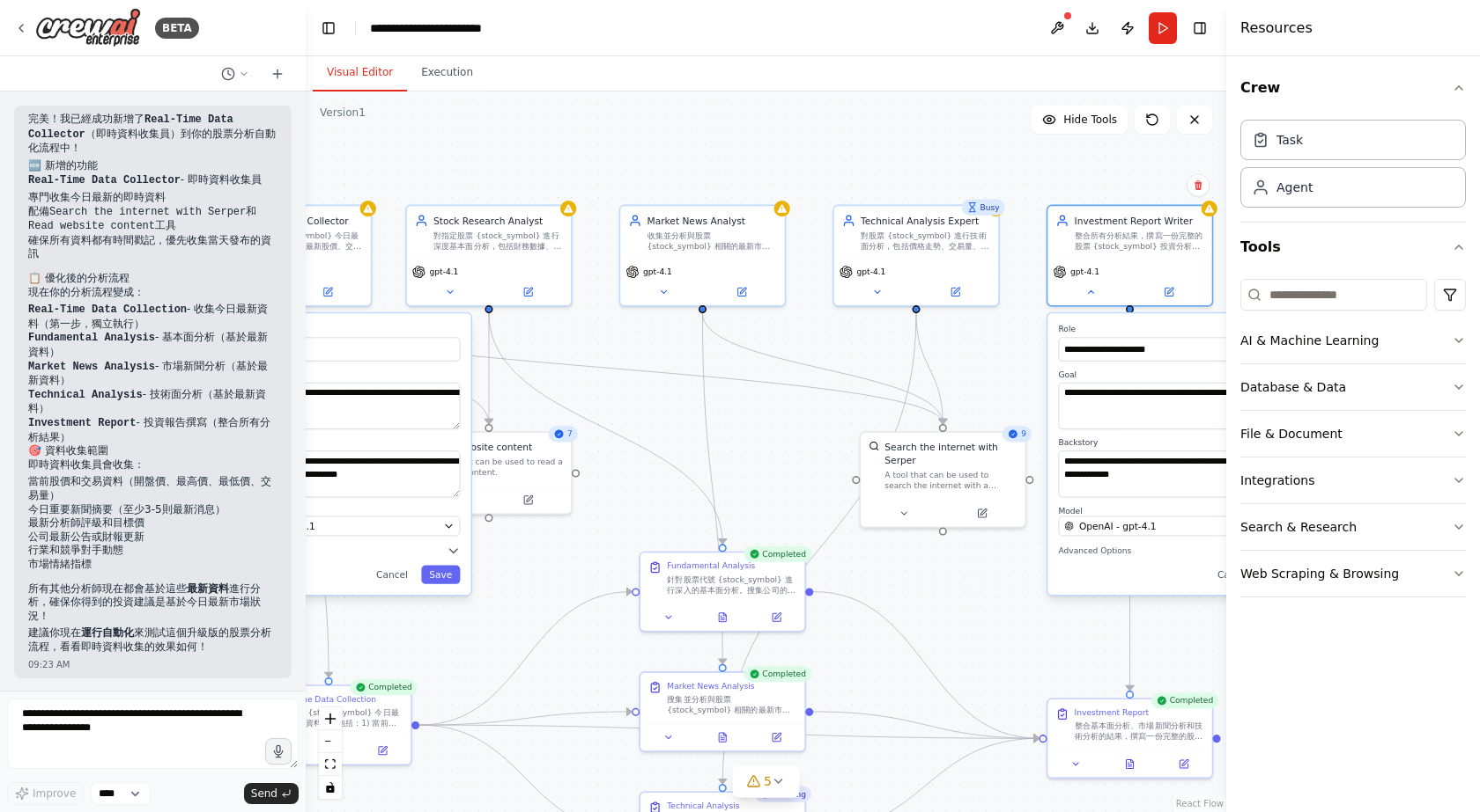
drag, startPoint x: 874, startPoint y: 146, endPoint x: 973, endPoint y: 152, distance: 99.2
click at [973, 152] on div ".deletable-edge-delete-btn { width: 20px; height: 20px; border: 0px solid #ffff…" at bounding box center [765, 452] width 920 height 721
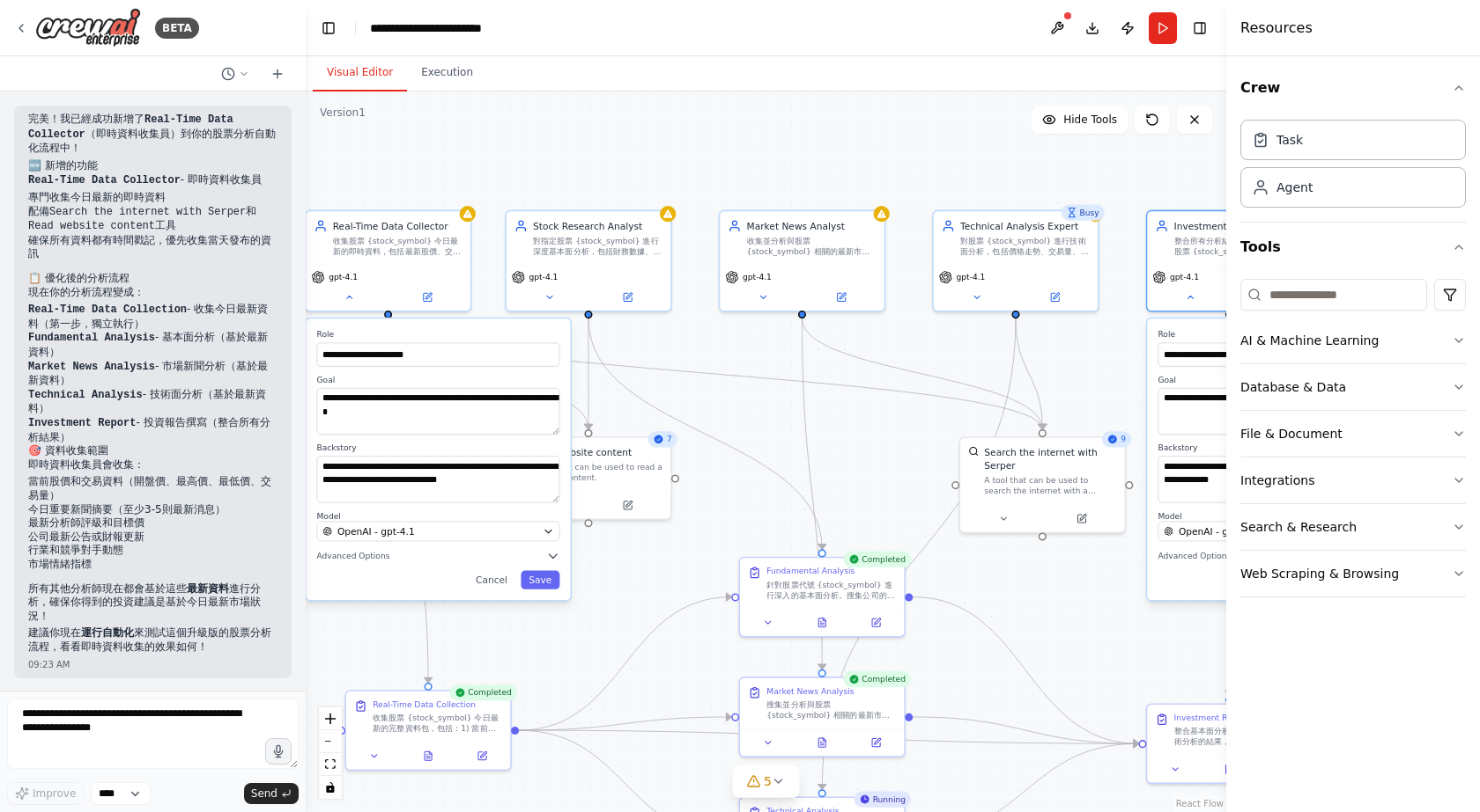
click at [742, 415] on div ".deletable-edge-delete-btn { width: 20px; height: 20px; border: 0px solid #ffff…" at bounding box center [765, 452] width 920 height 721
click at [526, 539] on button "OpenAI - gpt-4.1" at bounding box center [438, 531] width 243 height 20
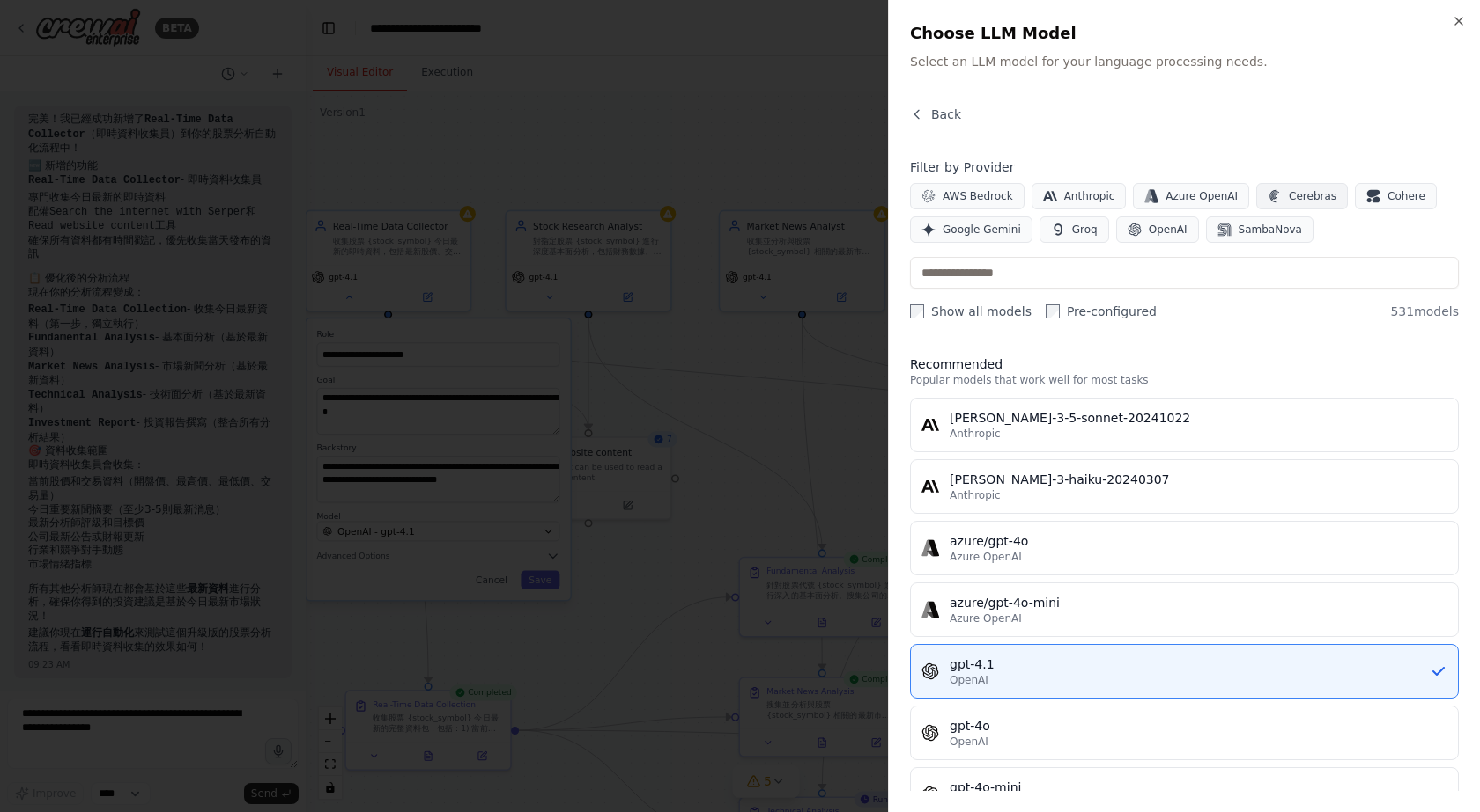
click at [1289, 198] on span "Cerebras" at bounding box center [1312, 196] width 48 height 15
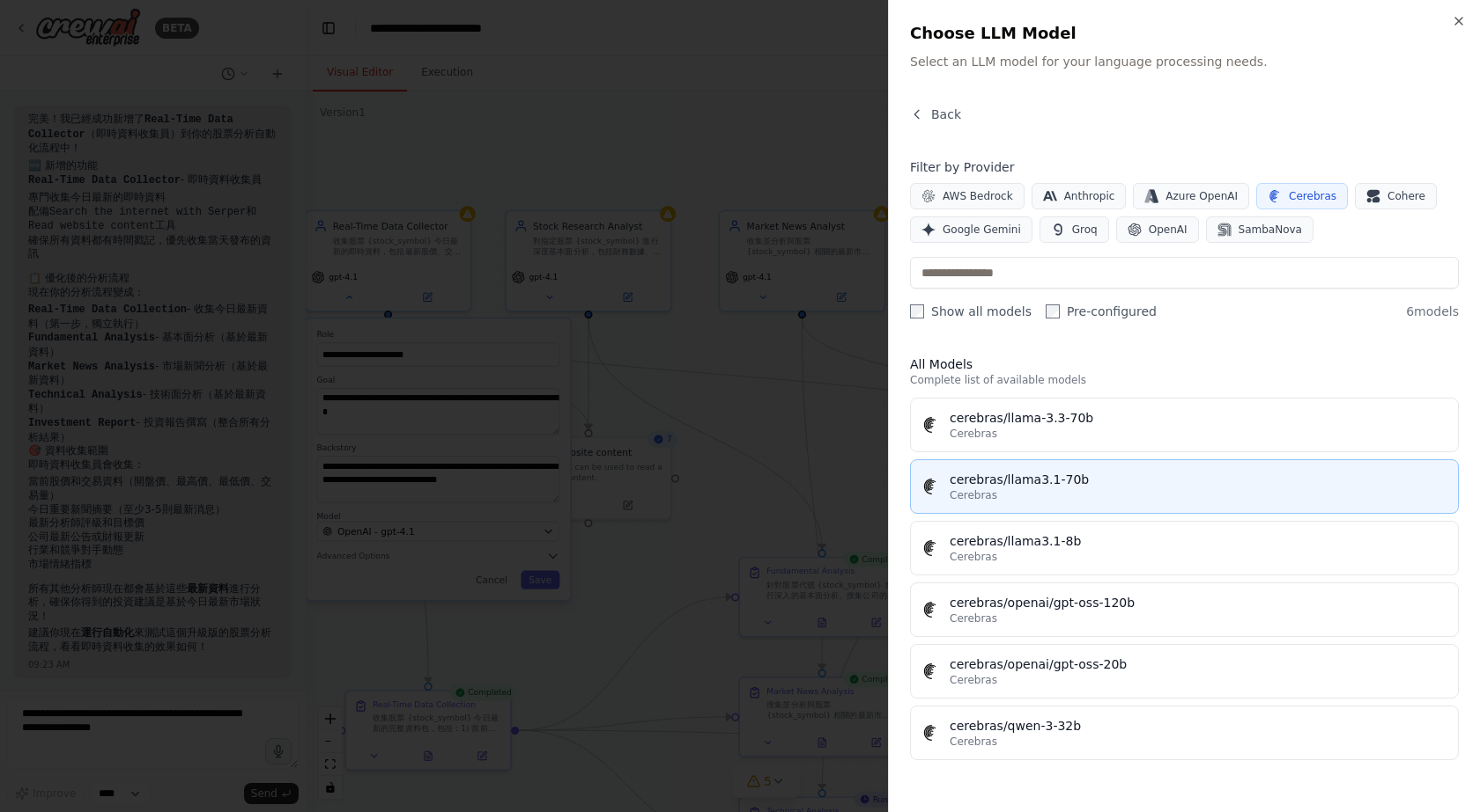
click at [1134, 483] on div "cerebras/llama3.1-70b" at bounding box center [1198, 480] width 498 height 17
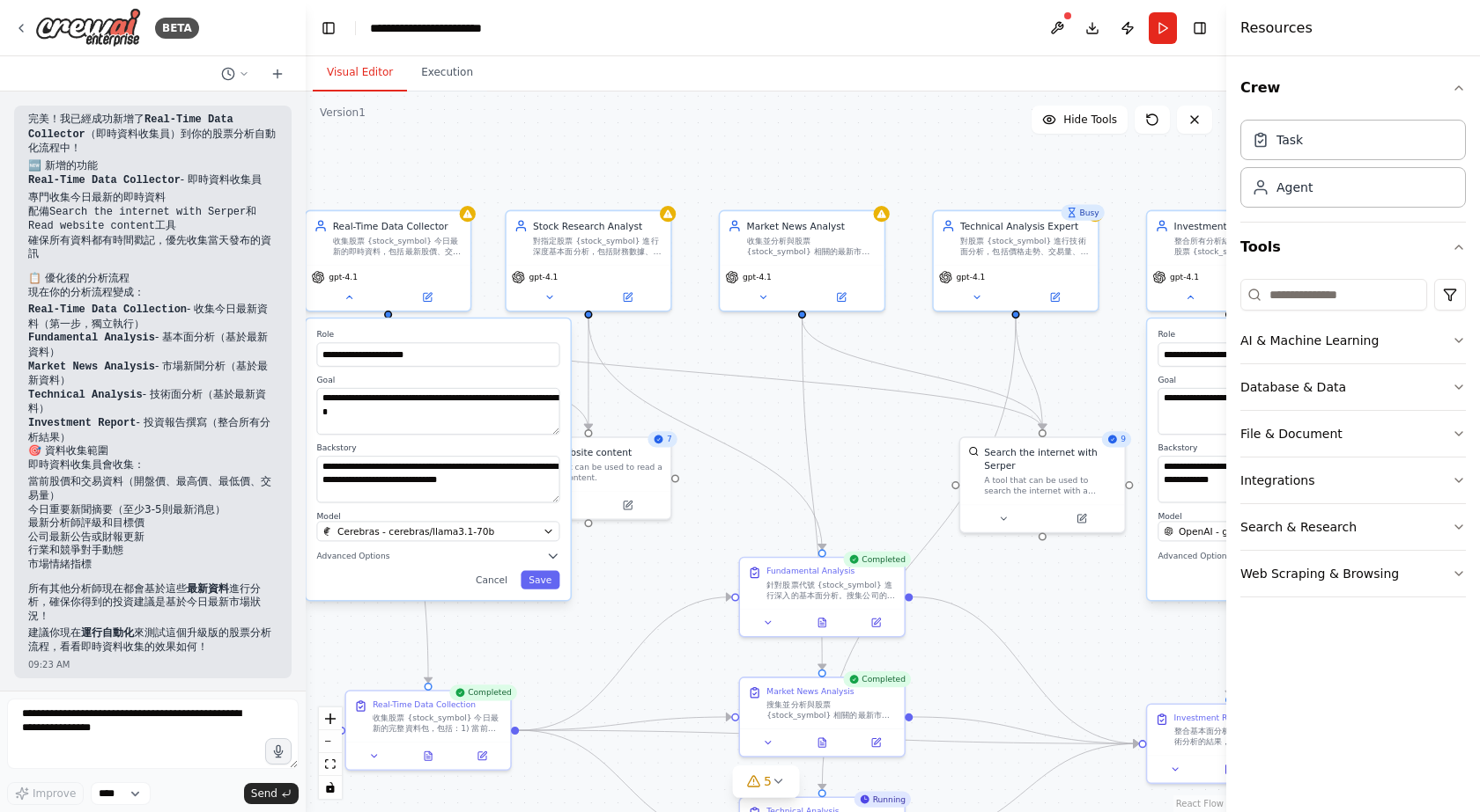
click at [738, 389] on div ".deletable-edge-delete-btn { width: 20px; height: 20px; border: 0px solid #ffff…" at bounding box center [765, 452] width 920 height 721
click at [437, 268] on div "gpt-4.1" at bounding box center [388, 275] width 154 height 14
click at [487, 572] on button "Cancel" at bounding box center [491, 580] width 48 height 18
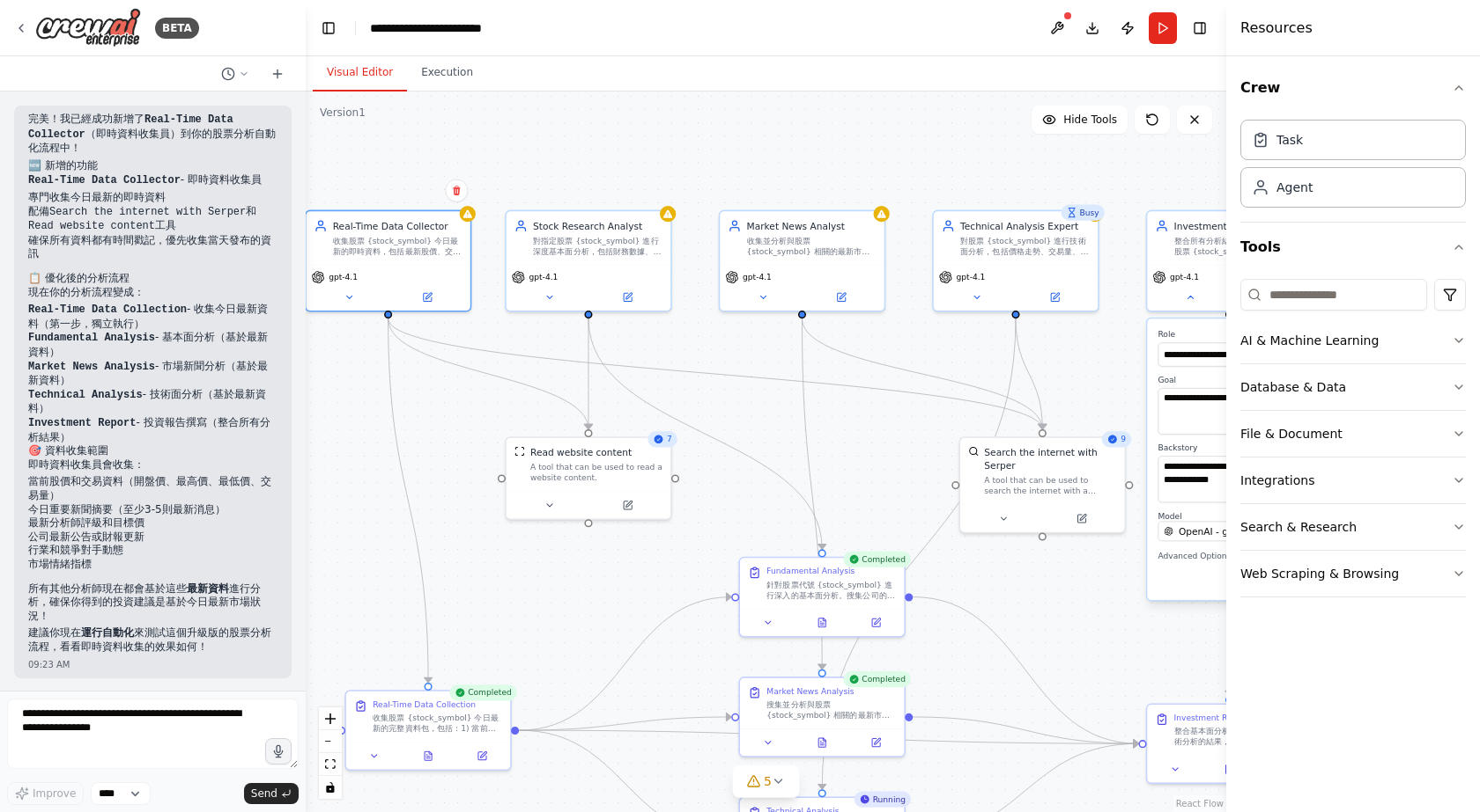
drag, startPoint x: 665, startPoint y: 115, endPoint x: 771, endPoint y: 115, distance: 106.0
click at [771, 115] on div ".deletable-edge-delete-btn { width: 20px; height: 20px; border: 0px solid #ffff…" at bounding box center [765, 452] width 920 height 721
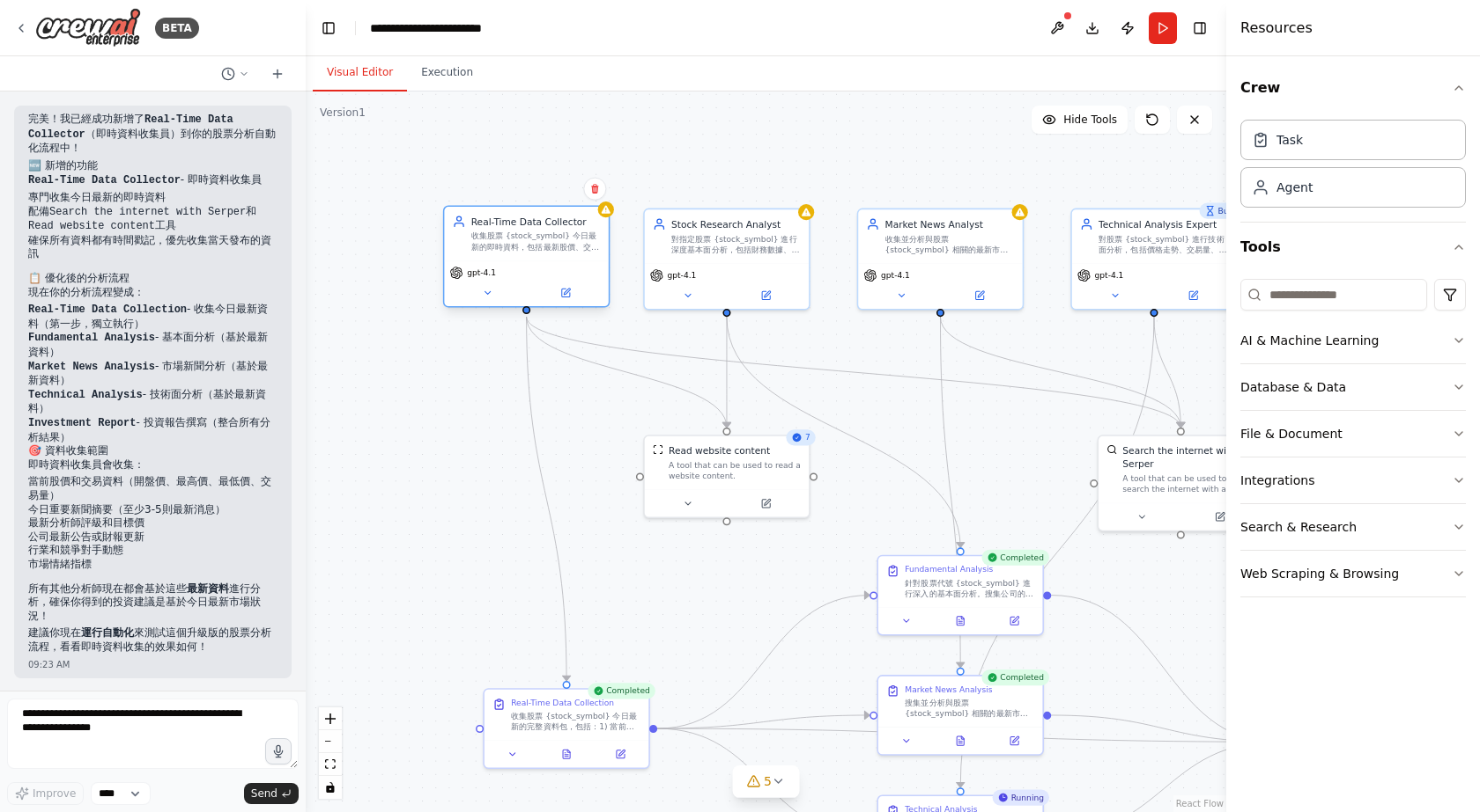
click at [571, 252] on div "收集股票 {stock_symbol} 今日最新的即時資料，包括最新股價、交易量、新聞、公告、分析師評級和市場動態，確保所有資料都是當天最新的" at bounding box center [535, 241] width 129 height 21
click at [564, 294] on icon at bounding box center [567, 291] width 6 height 6
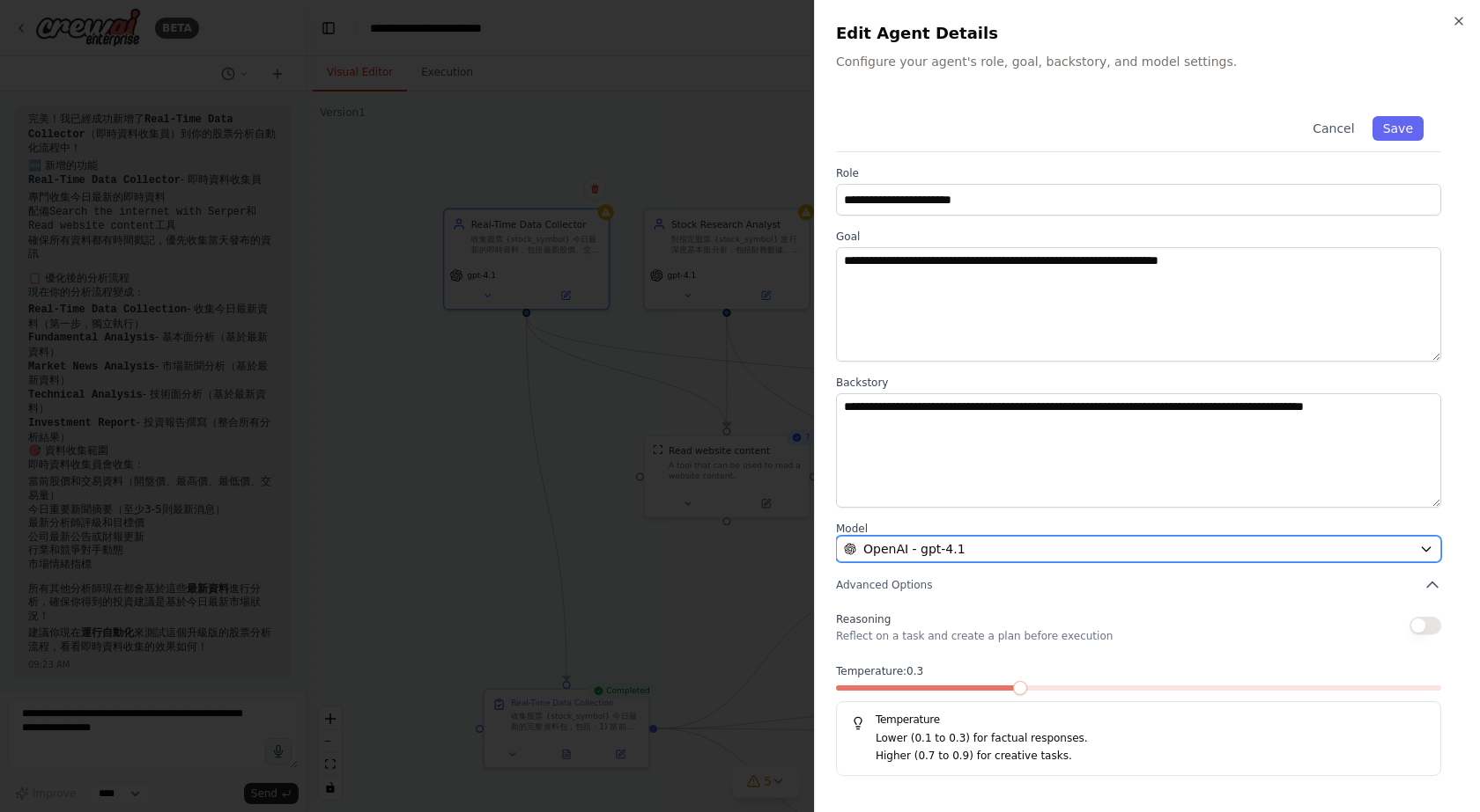
click at [983, 550] on div "OpenAI - gpt-4.1" at bounding box center [1127, 549] width 568 height 17
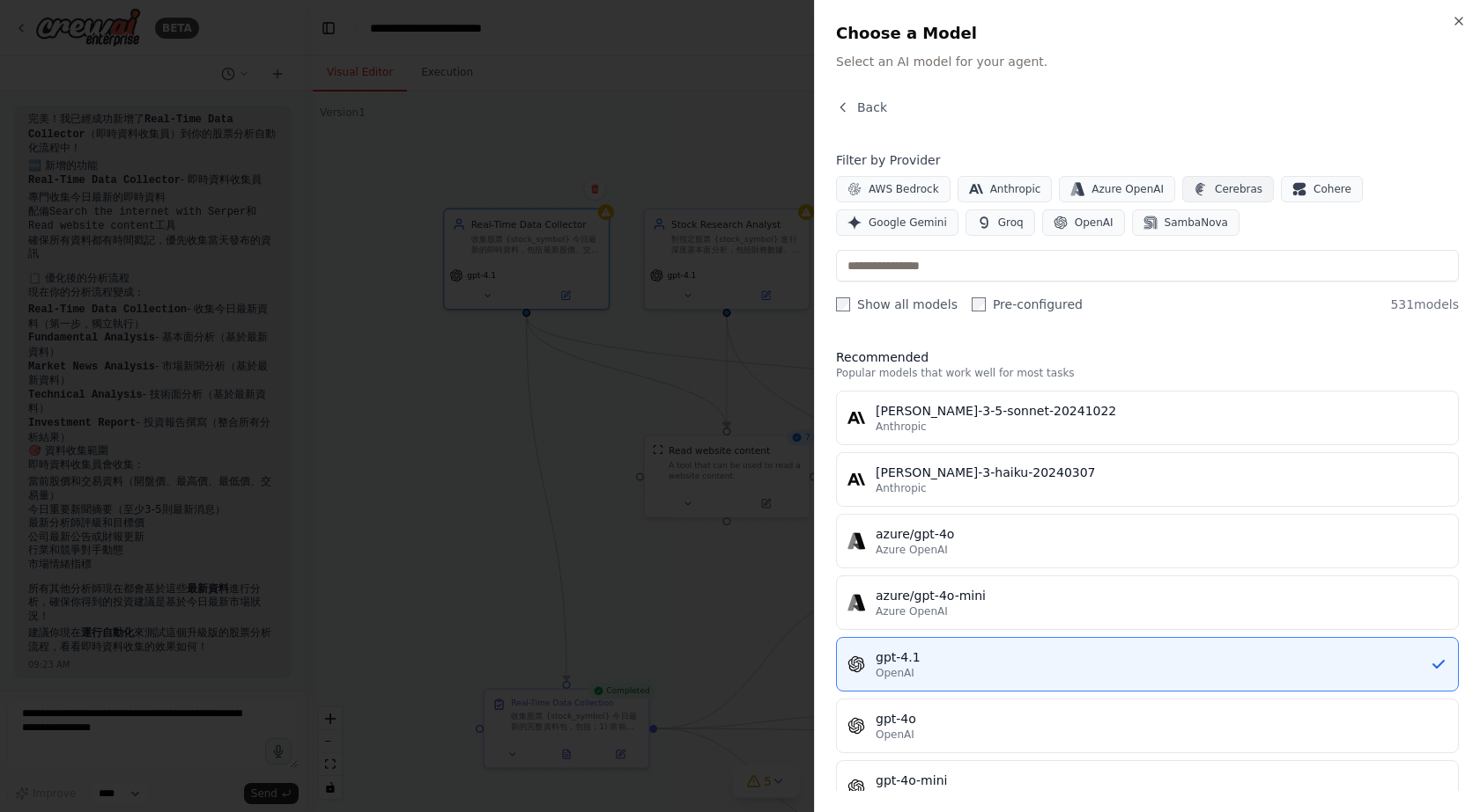
click at [1215, 192] on span "Cerebras" at bounding box center [1238, 189] width 48 height 15
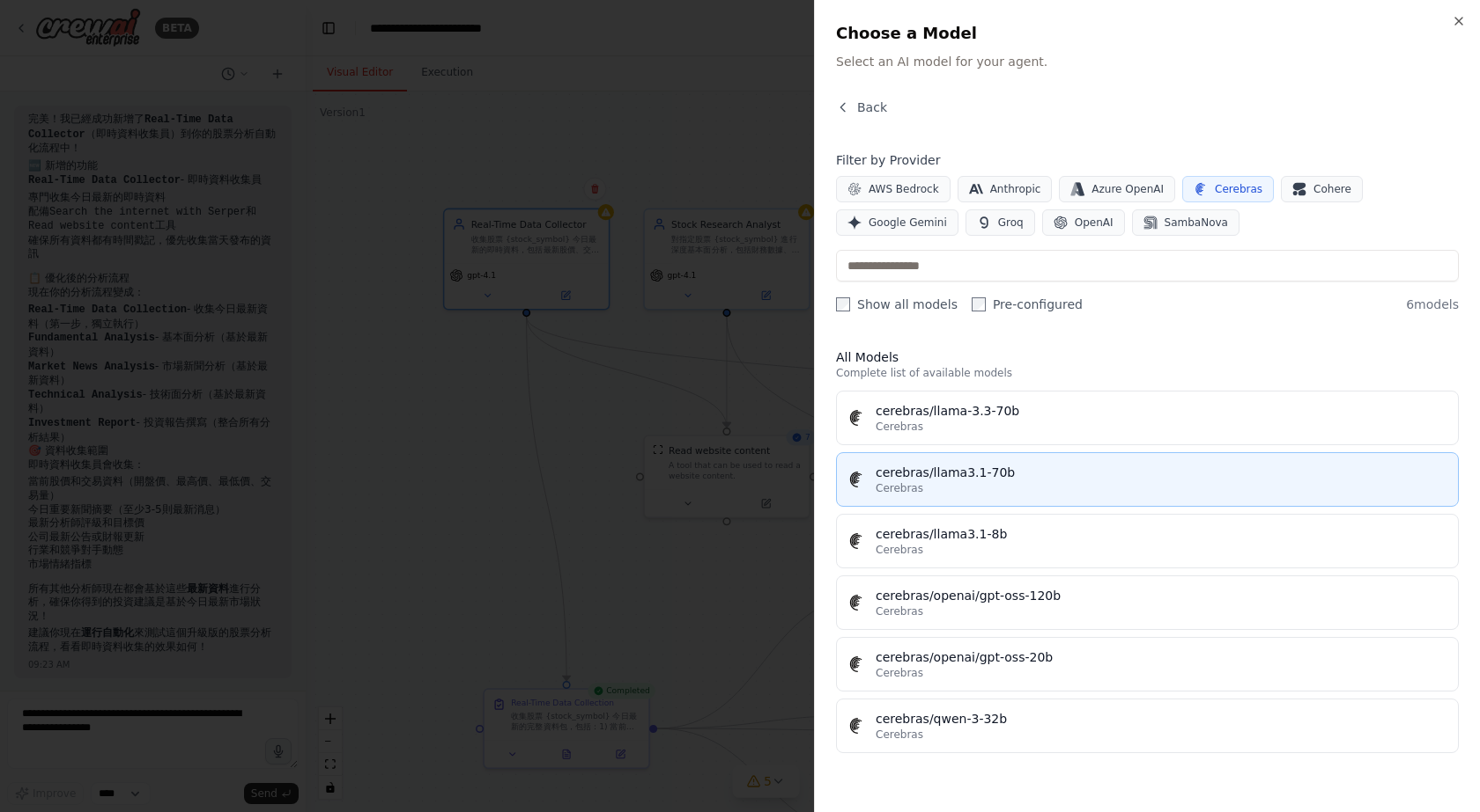
click at [981, 470] on div "cerebras/llama3.1-70b" at bounding box center [1161, 473] width 571 height 17
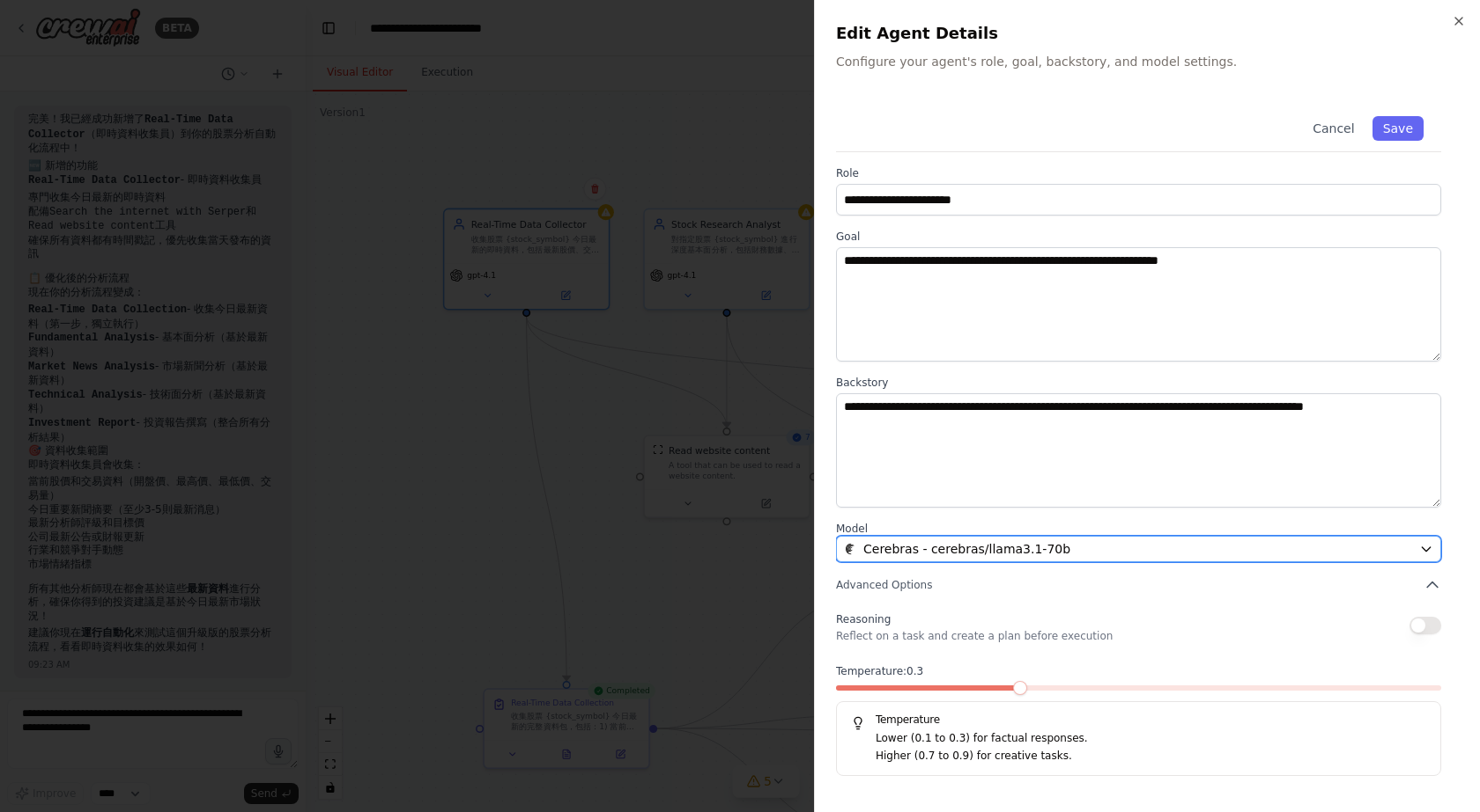
click at [1039, 550] on span "Cerebras - cerebras/llama3.1-70b" at bounding box center [966, 549] width 207 height 17
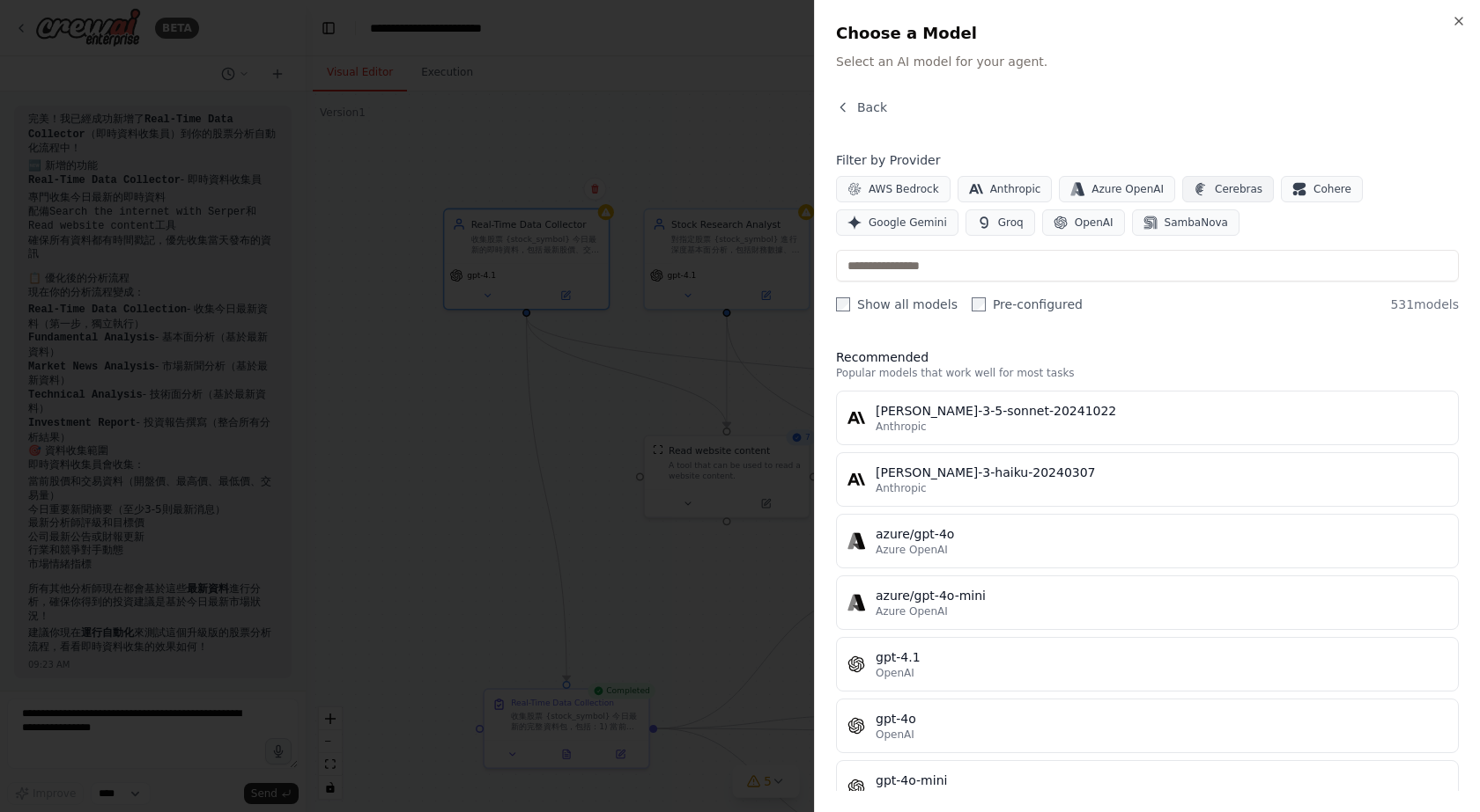
click at [1215, 192] on span "Cerebras" at bounding box center [1238, 189] width 48 height 15
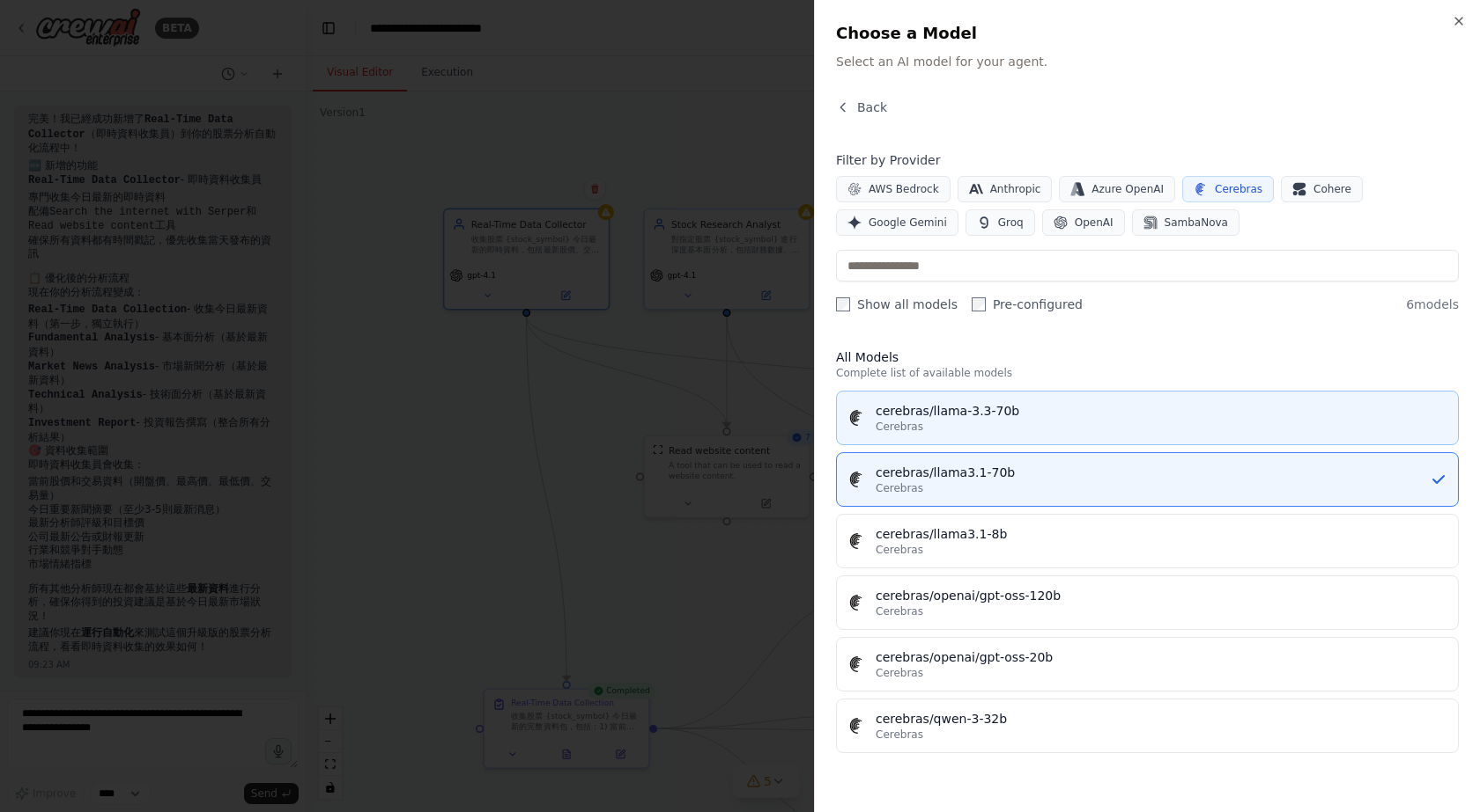
click at [1039, 415] on div "cerebras/llama-3.3-70b" at bounding box center [1161, 411] width 571 height 17
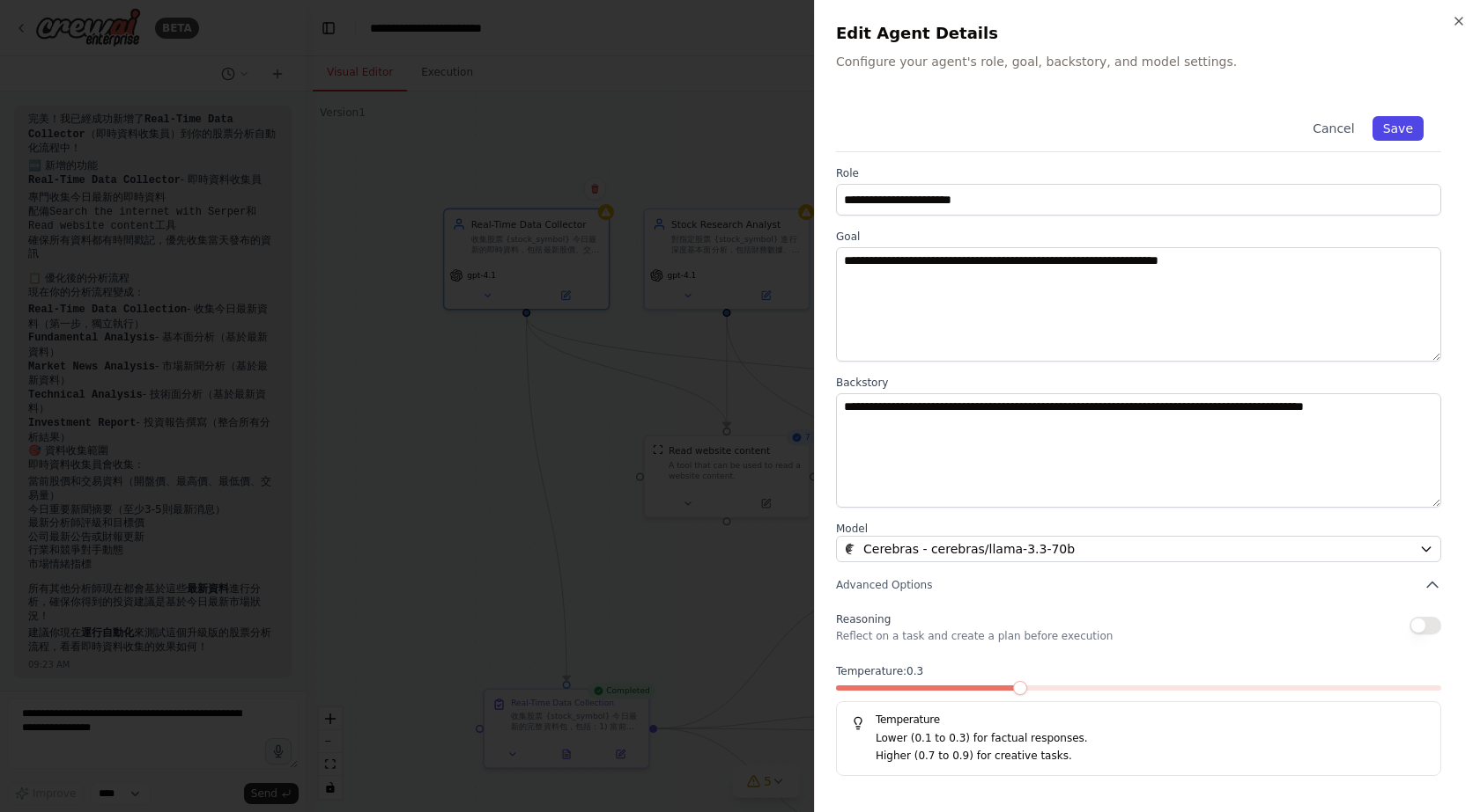
click at [1391, 118] on button "Save" at bounding box center [1397, 128] width 52 height 24
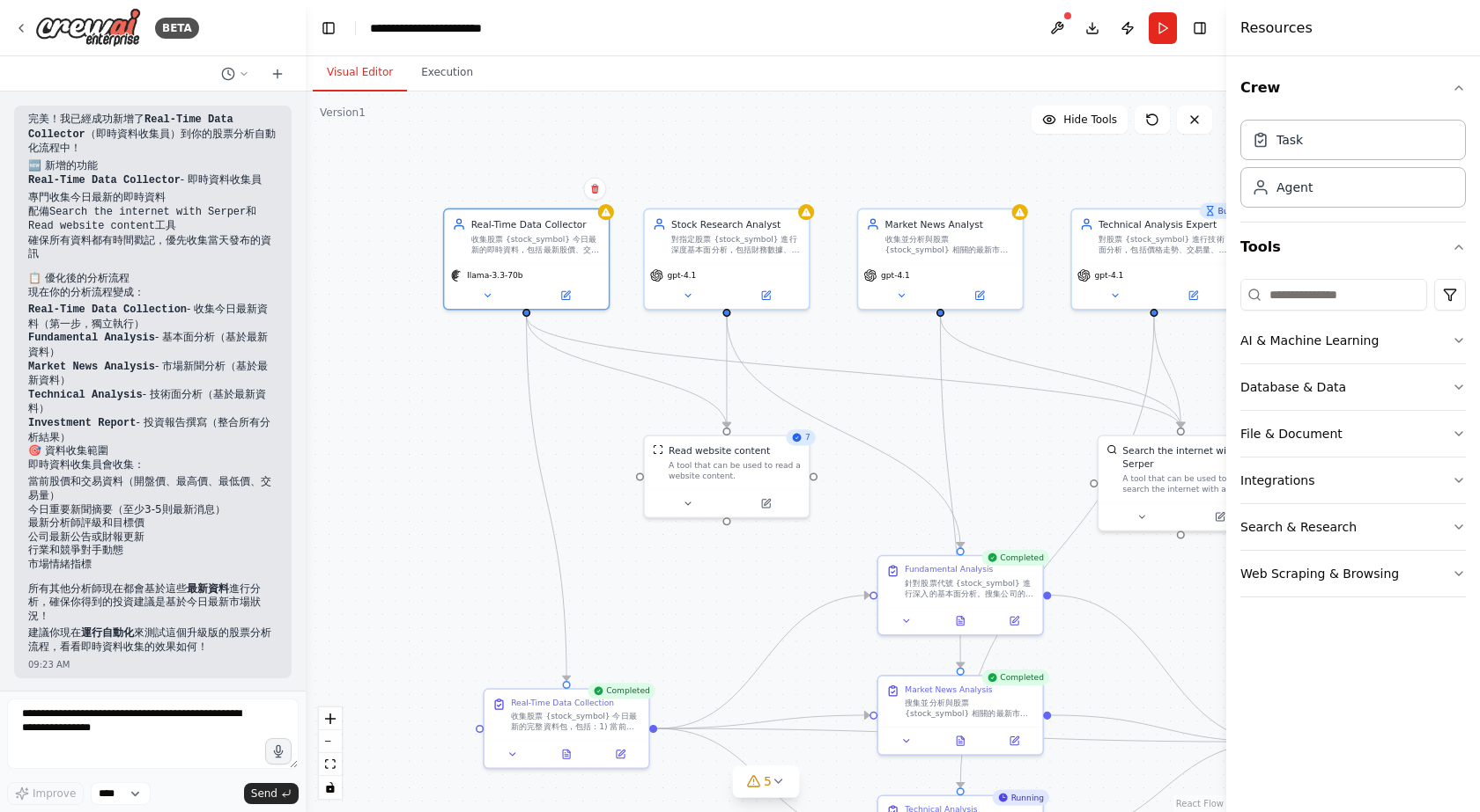
click at [798, 162] on div ".deletable-edge-delete-btn { width: 20px; height: 20px; border: 0px solid #ffff…" at bounding box center [765, 452] width 920 height 721
click at [609, 208] on icon at bounding box center [605, 209] width 11 height 11
click at [671, 146] on div ".deletable-edge-delete-btn { width: 20px; height: 20px; border: 0px solid #ffff…" at bounding box center [765, 452] width 920 height 721
click at [577, 295] on button at bounding box center [566, 293] width 76 height 16
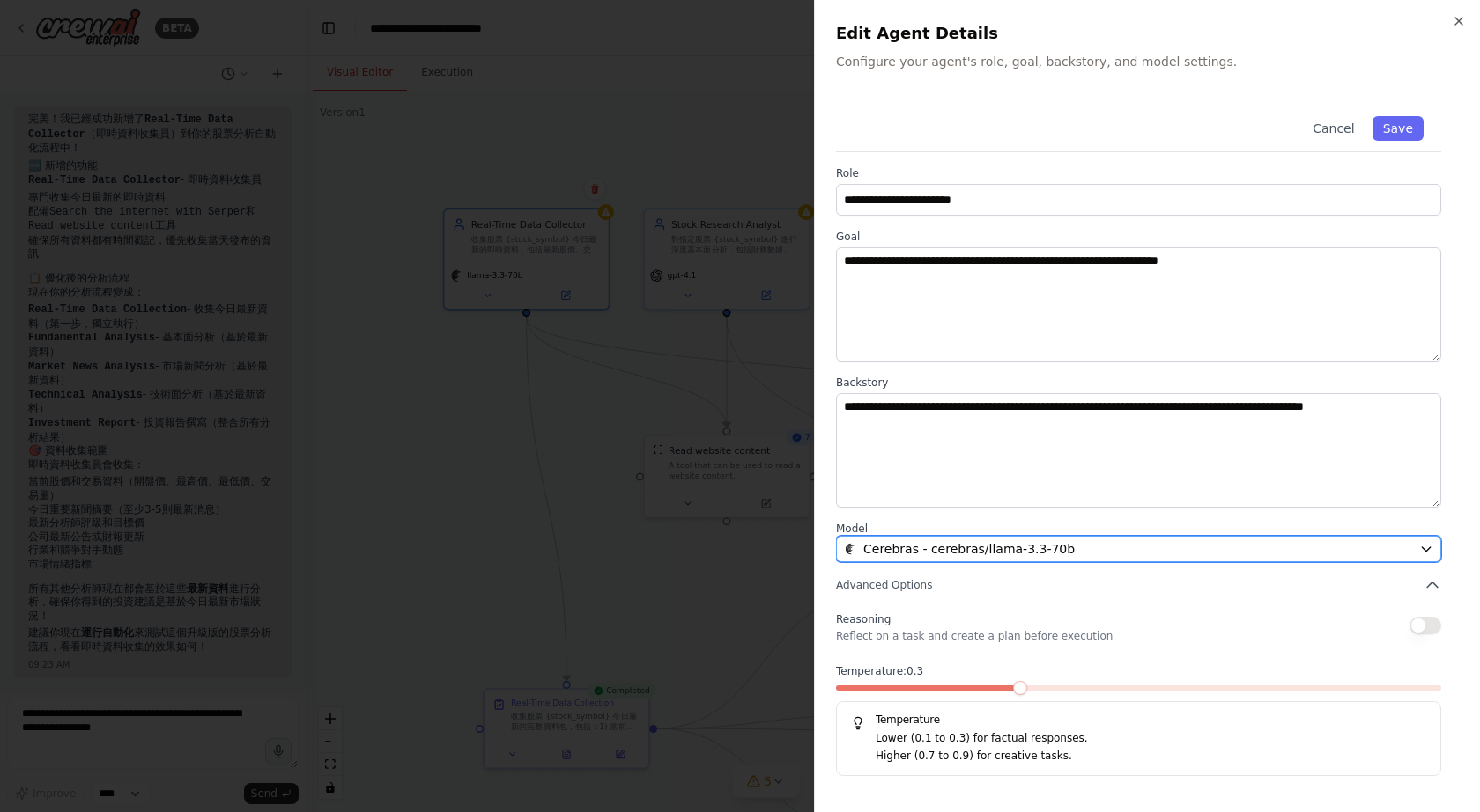
click at [1131, 547] on div "Cerebras - cerebras/llama-3.3-70b" at bounding box center [1127, 549] width 568 height 17
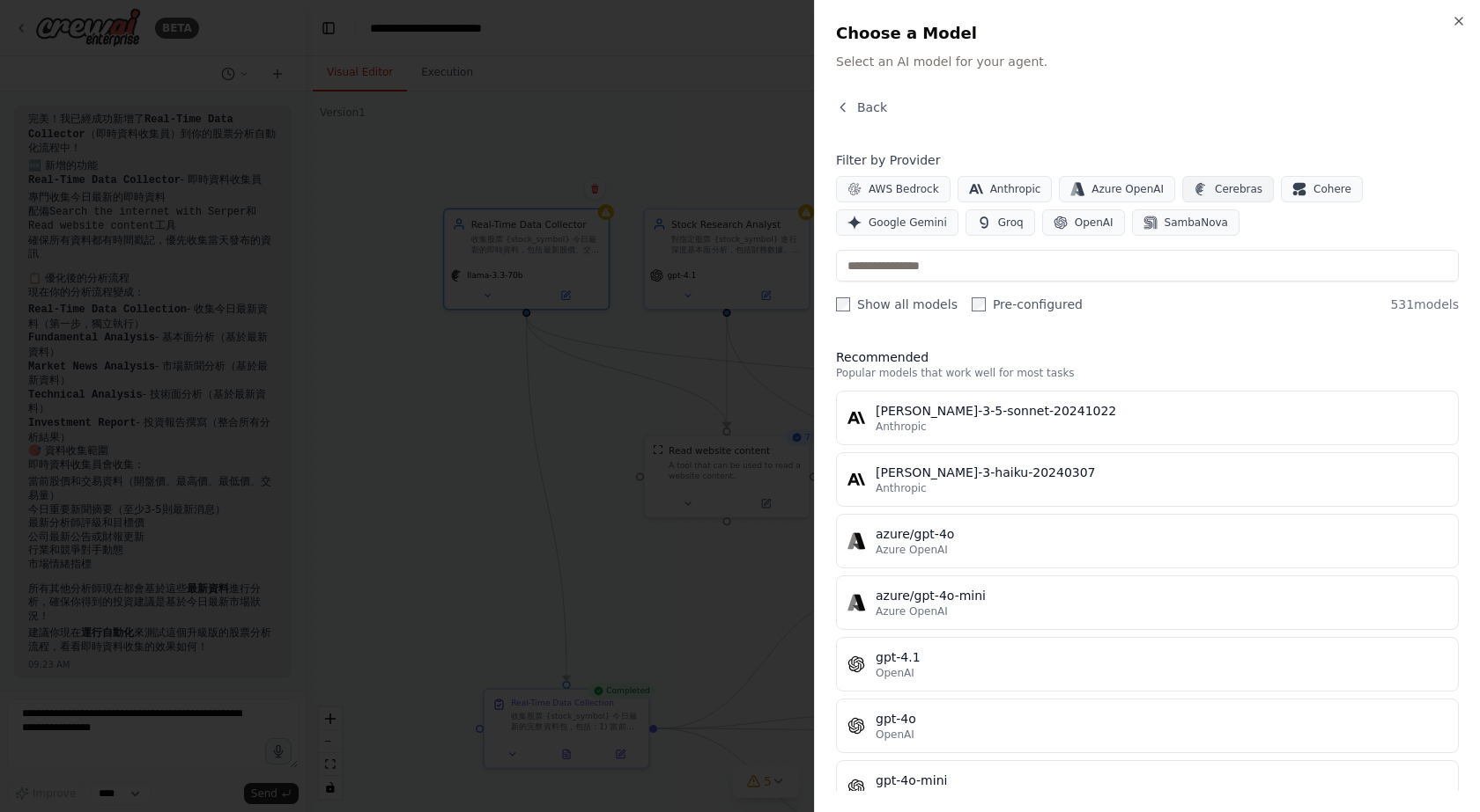
click at [1215, 194] on span "Cerebras" at bounding box center [1238, 189] width 48 height 15
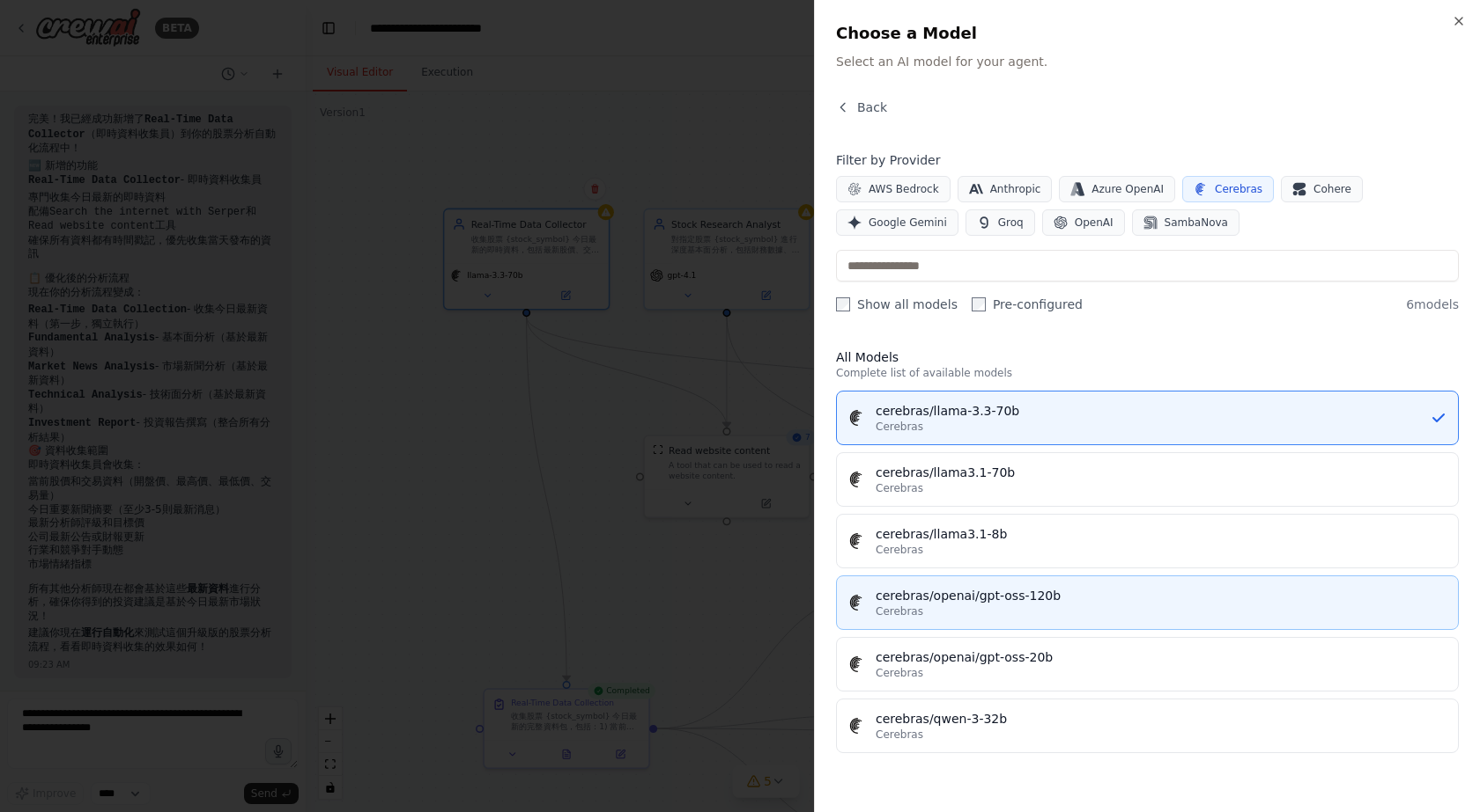
click at [1023, 592] on div "cerebras/openai/gpt-oss-120b" at bounding box center [1161, 595] width 571 height 17
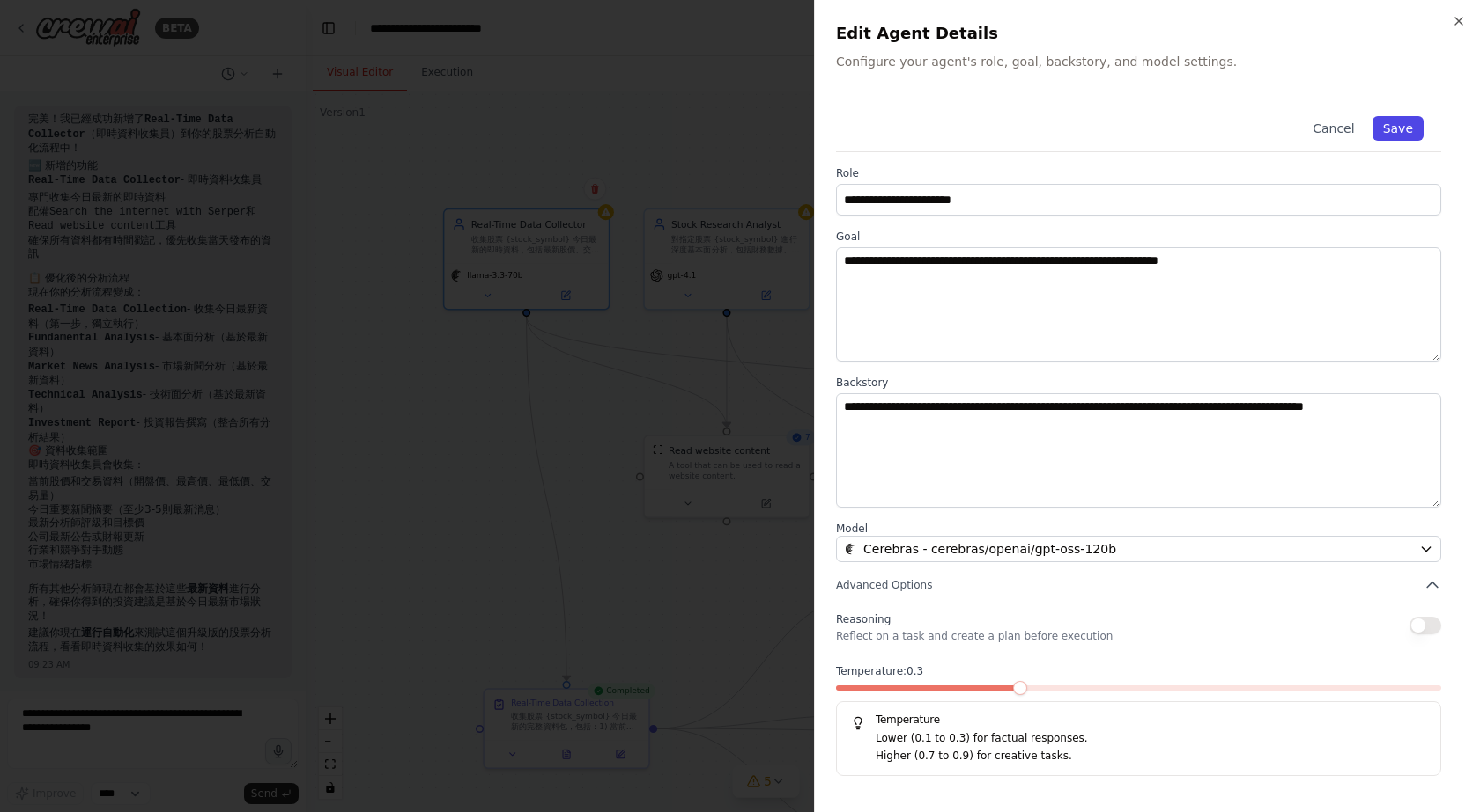
click at [1403, 119] on button "Save" at bounding box center [1397, 128] width 52 height 24
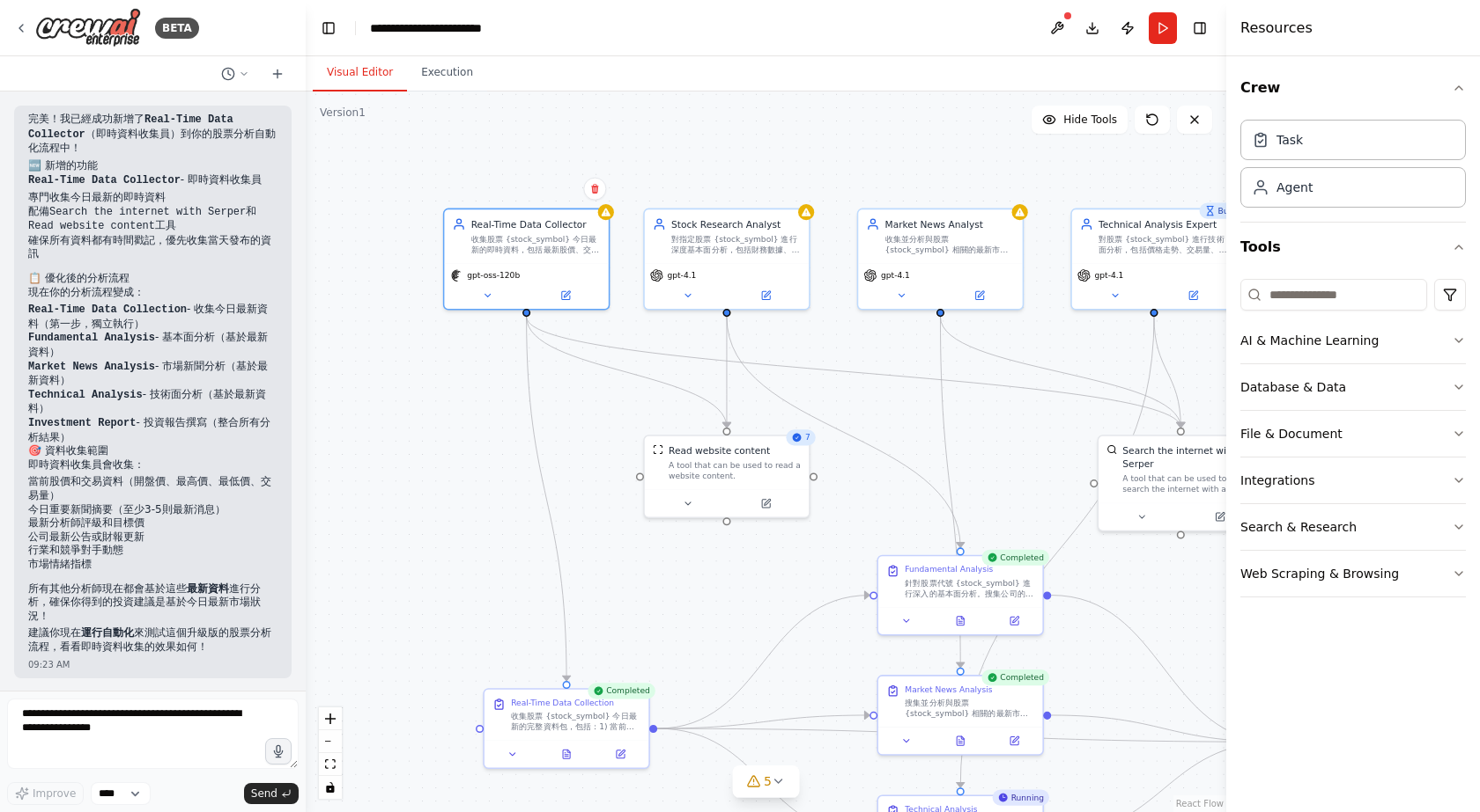
click at [771, 169] on div ".deletable-edge-delete-btn { width: 20px; height: 20px; border: 0px solid #ffff…" at bounding box center [765, 452] width 920 height 721
click at [607, 215] on icon at bounding box center [605, 209] width 11 height 11
click at [570, 297] on icon at bounding box center [565, 292] width 11 height 11
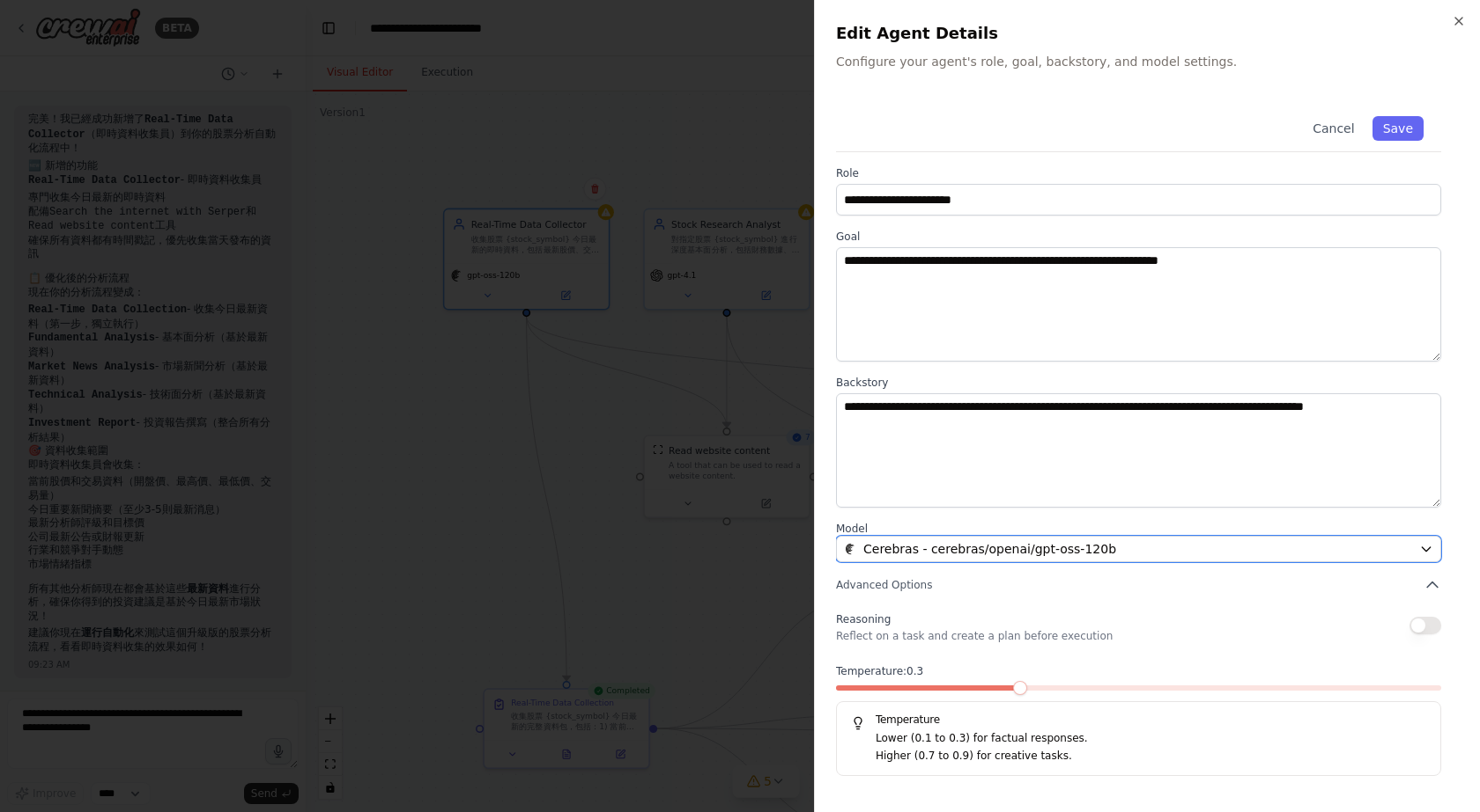
click at [1057, 543] on span "Cerebras - cerebras/openai/gpt-oss-120b" at bounding box center [989, 549] width 253 height 17
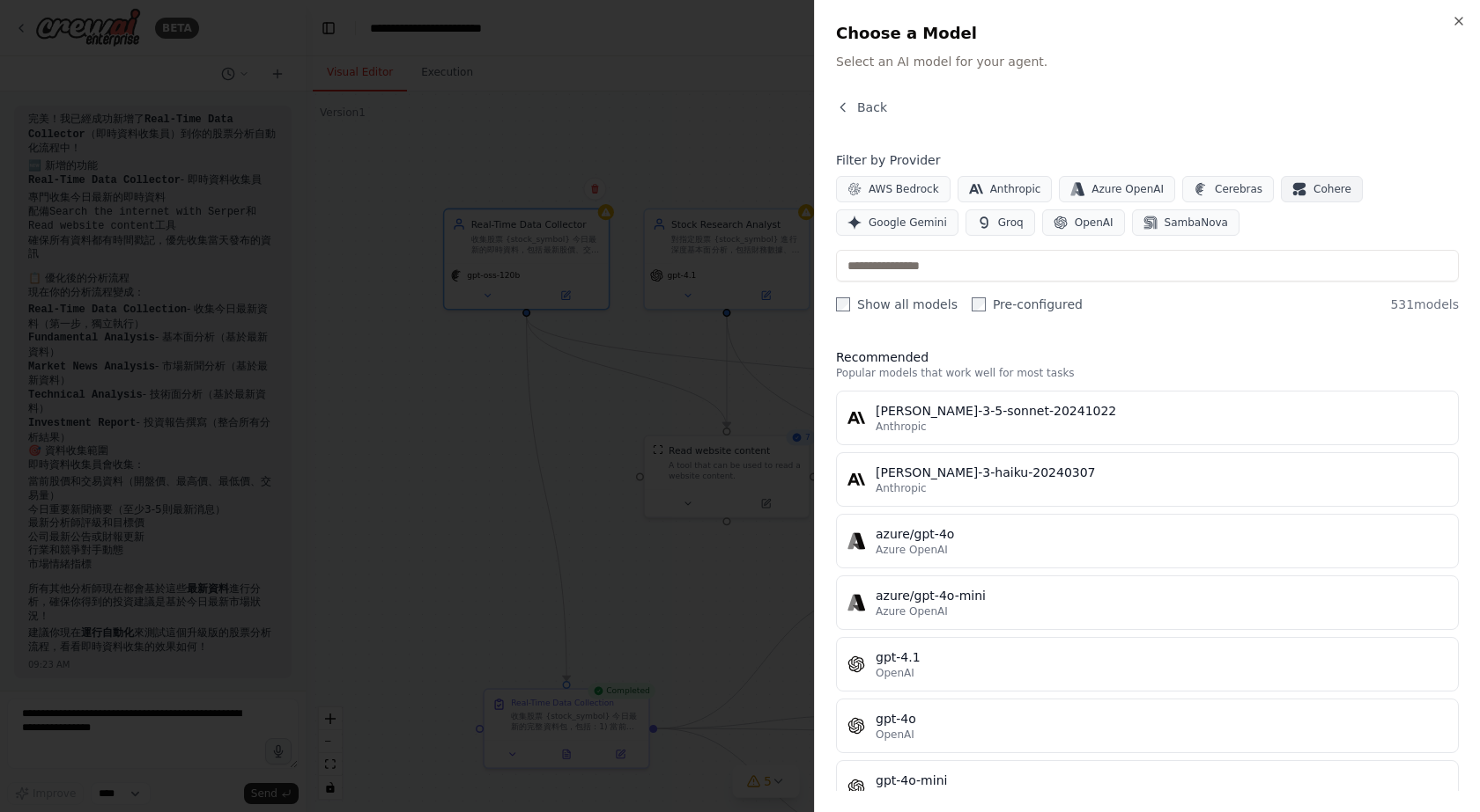
click at [1283, 191] on button "Cohere" at bounding box center [1322, 188] width 82 height 26
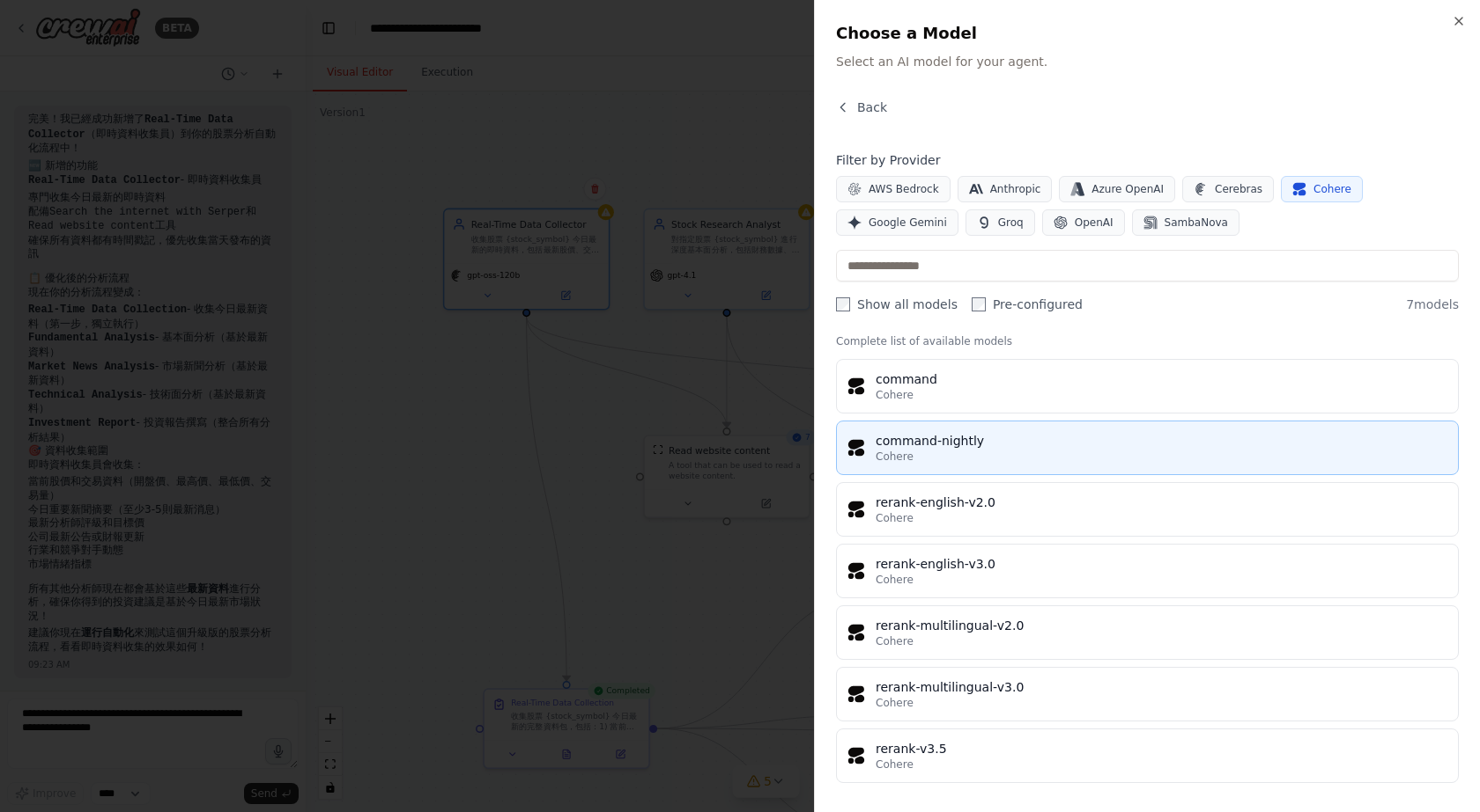
scroll to position [38, 0]
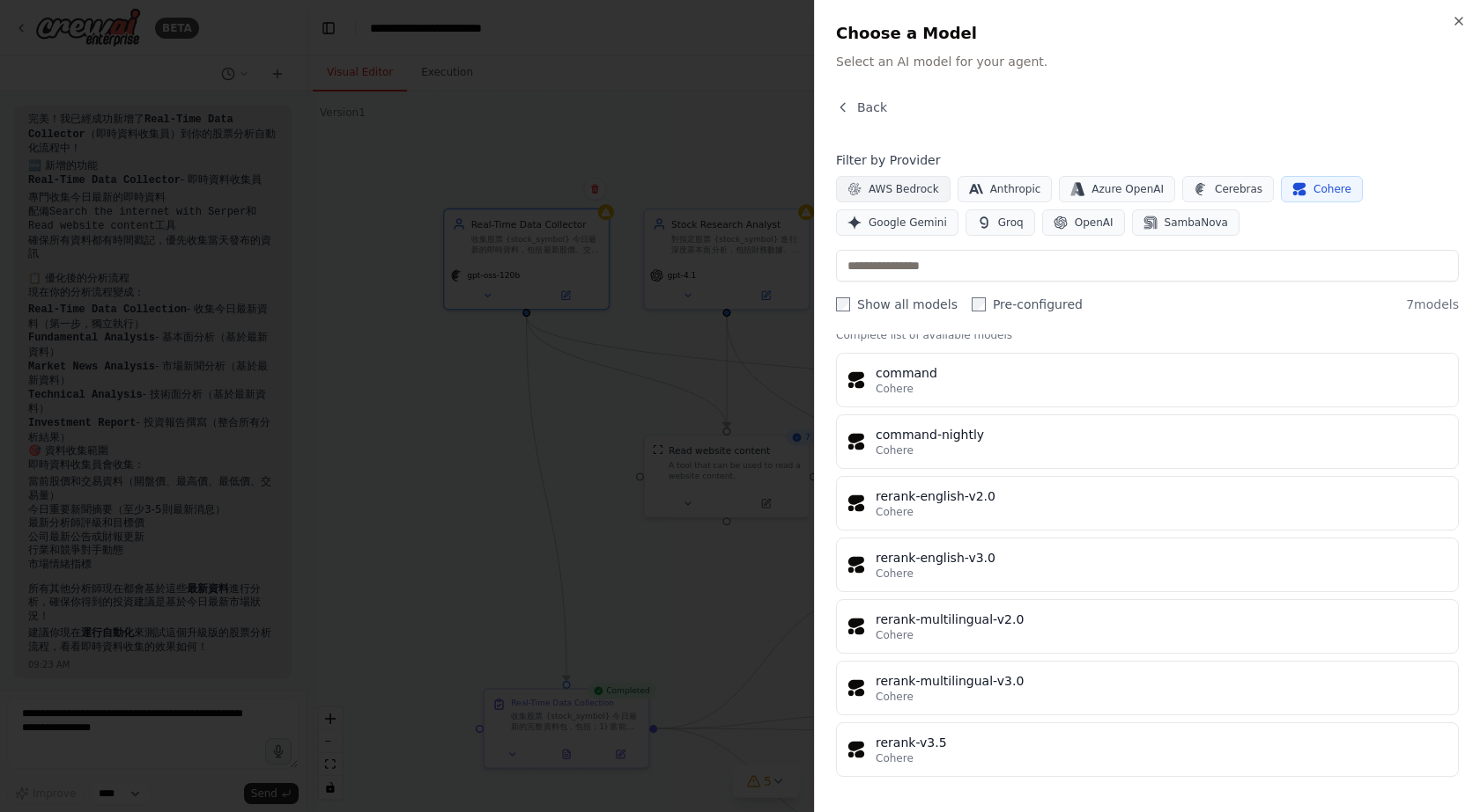
click at [904, 183] on span "AWS Bedrock" at bounding box center [904, 189] width 71 height 15
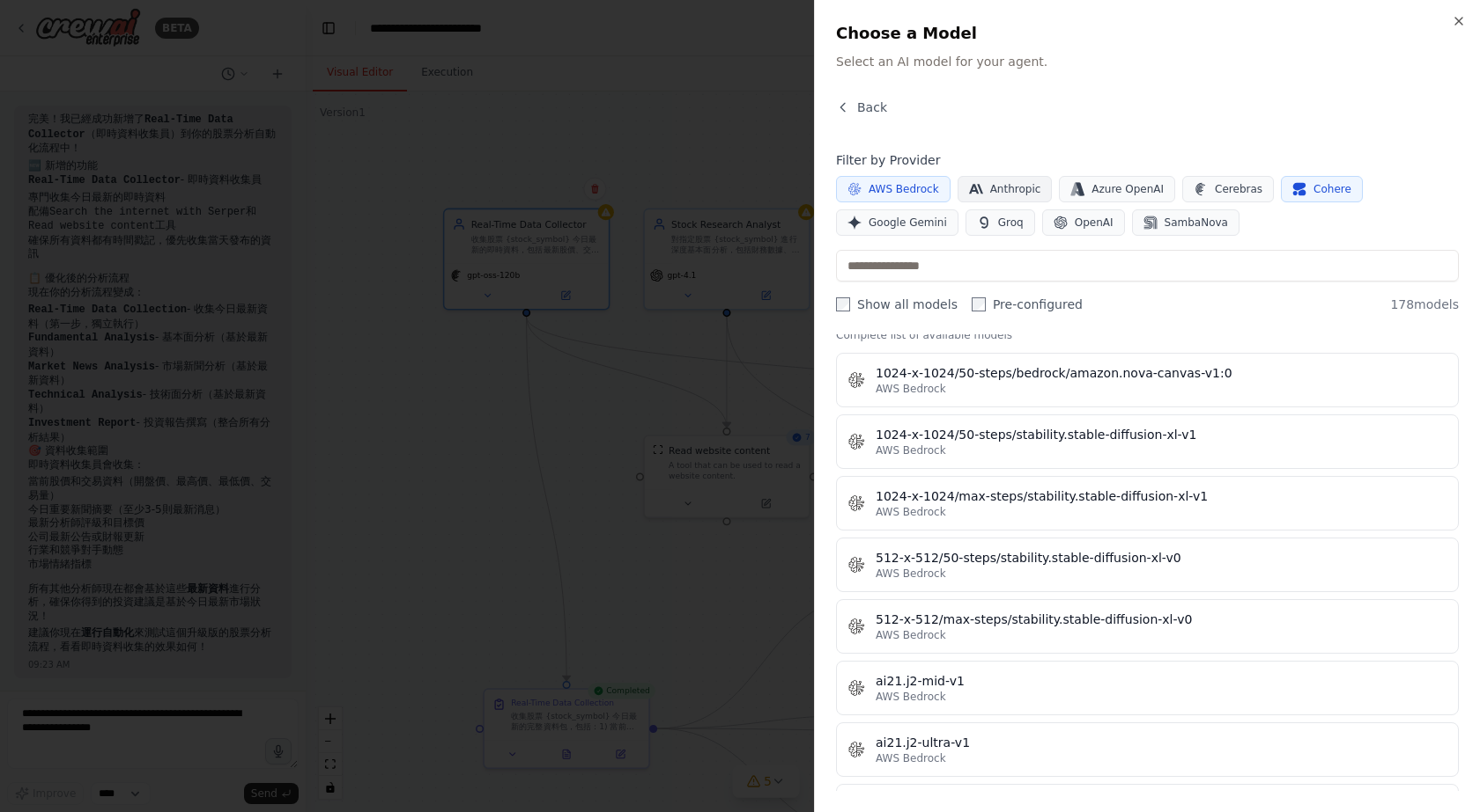
click at [1001, 194] on span "Anthropic" at bounding box center [1015, 189] width 52 height 15
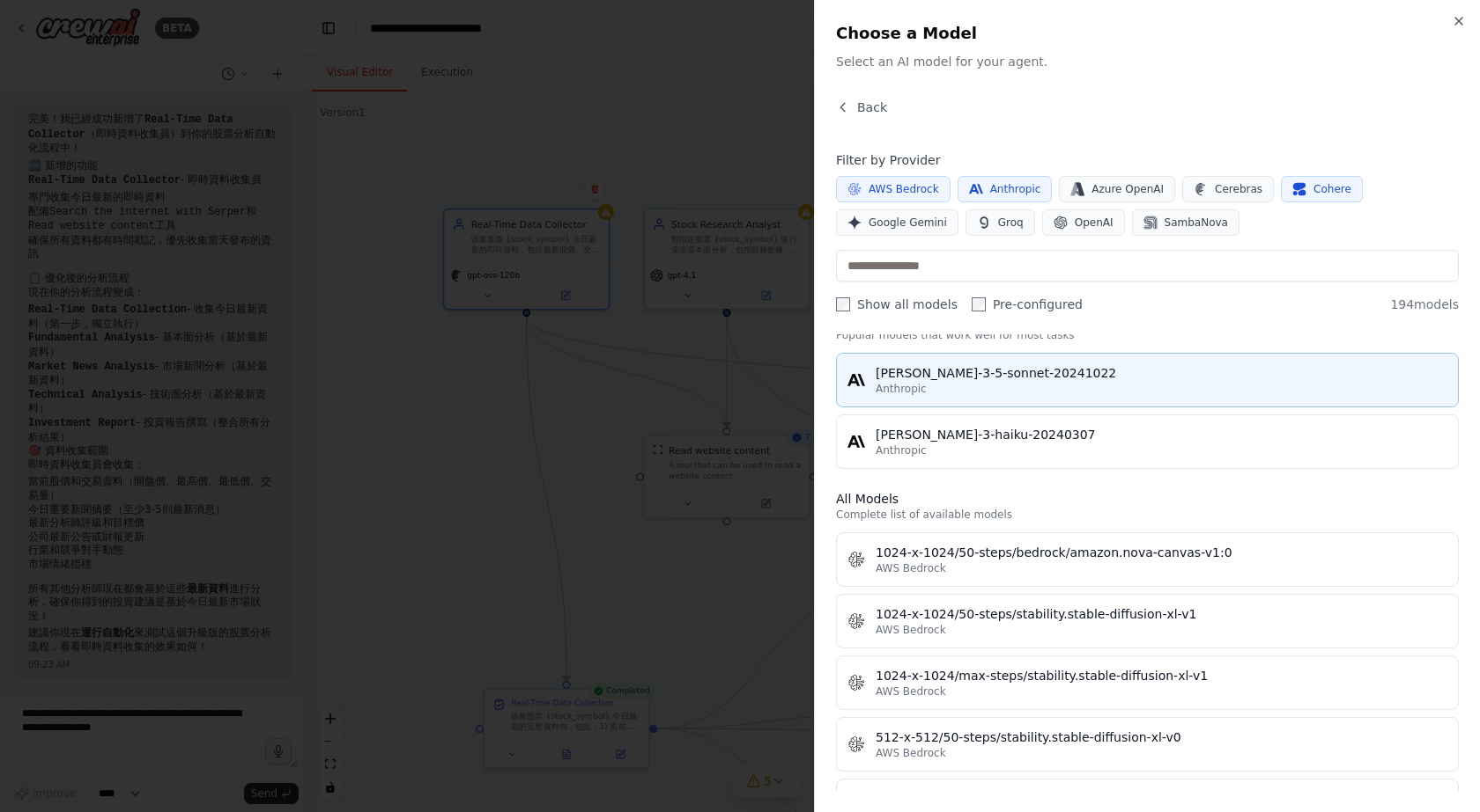
click at [1029, 377] on div "claude-3-5-sonnet-20241022" at bounding box center [1161, 373] width 571 height 17
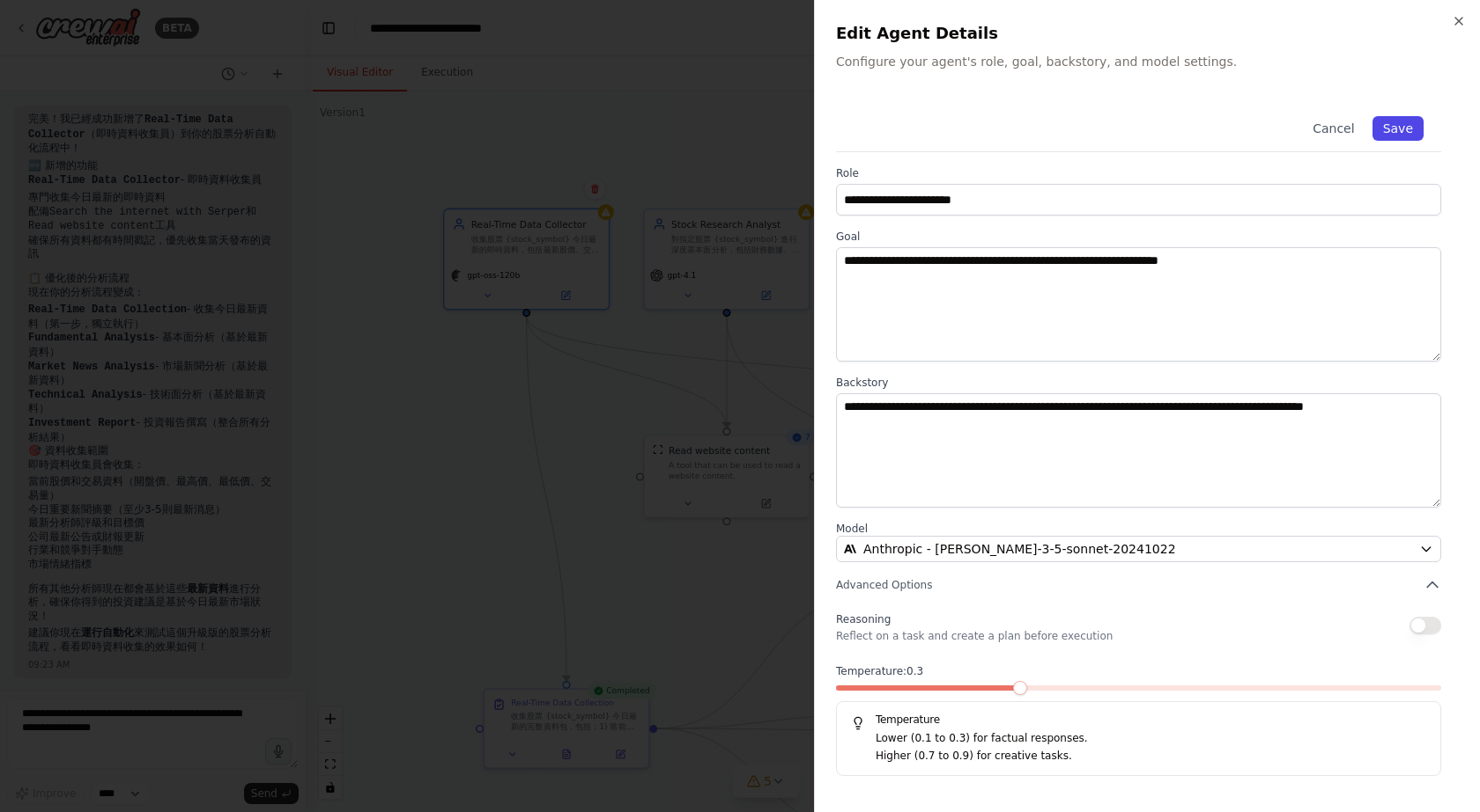
click at [1415, 123] on button "Save" at bounding box center [1397, 128] width 52 height 24
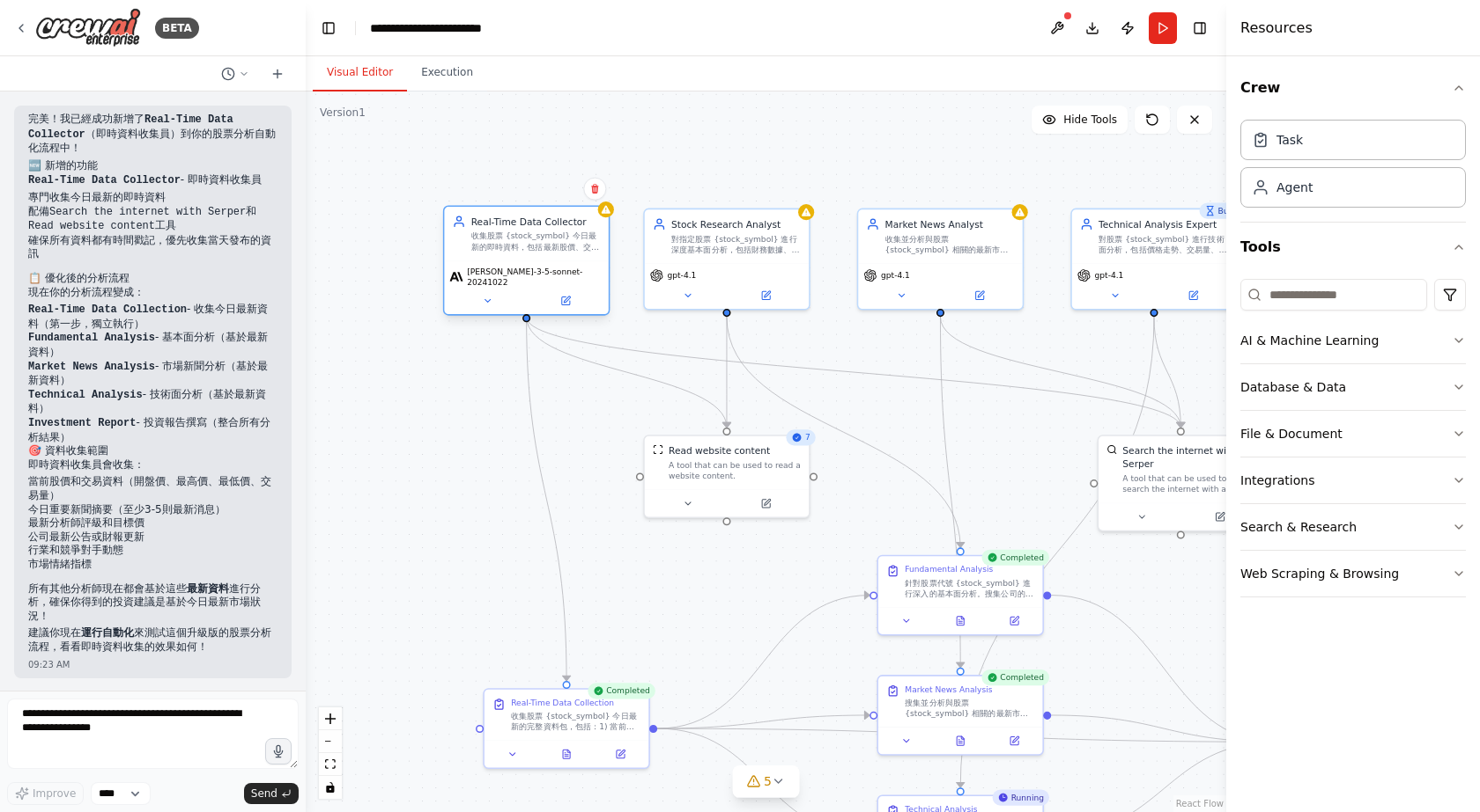
click at [607, 218] on div "Real-Time Data Collector 收集股票 {stock_symbol} 今日最新的即時資料，包括最新股價、交易量、新聞、公告、分析師評級和市…" at bounding box center [526, 233] width 164 height 53
click at [607, 214] on icon at bounding box center [605, 209] width 11 height 11
click at [568, 297] on icon at bounding box center [565, 301] width 11 height 11
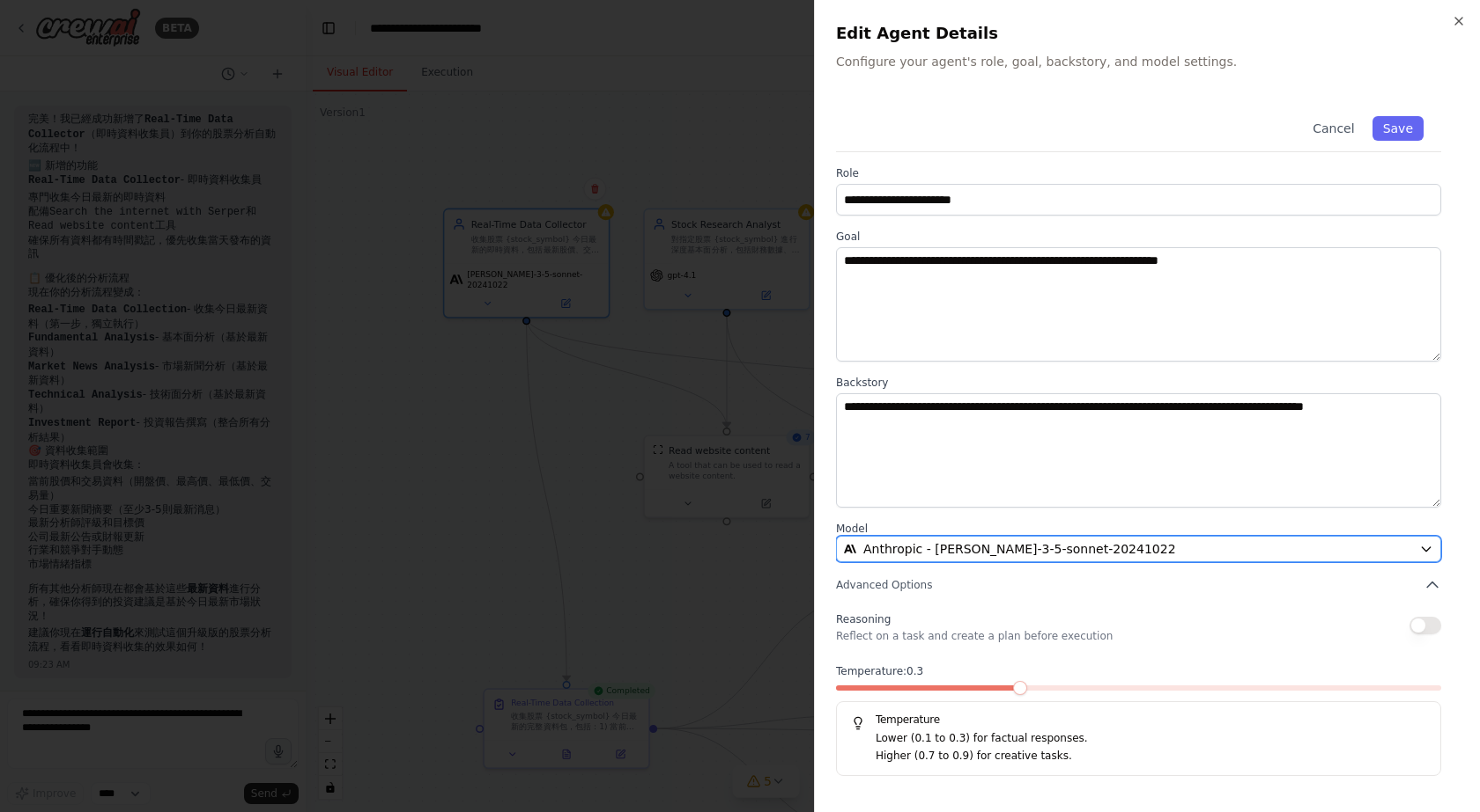
click at [1058, 542] on span "Anthropic - claude-3-5-sonnet-20241022" at bounding box center [1019, 549] width 313 height 17
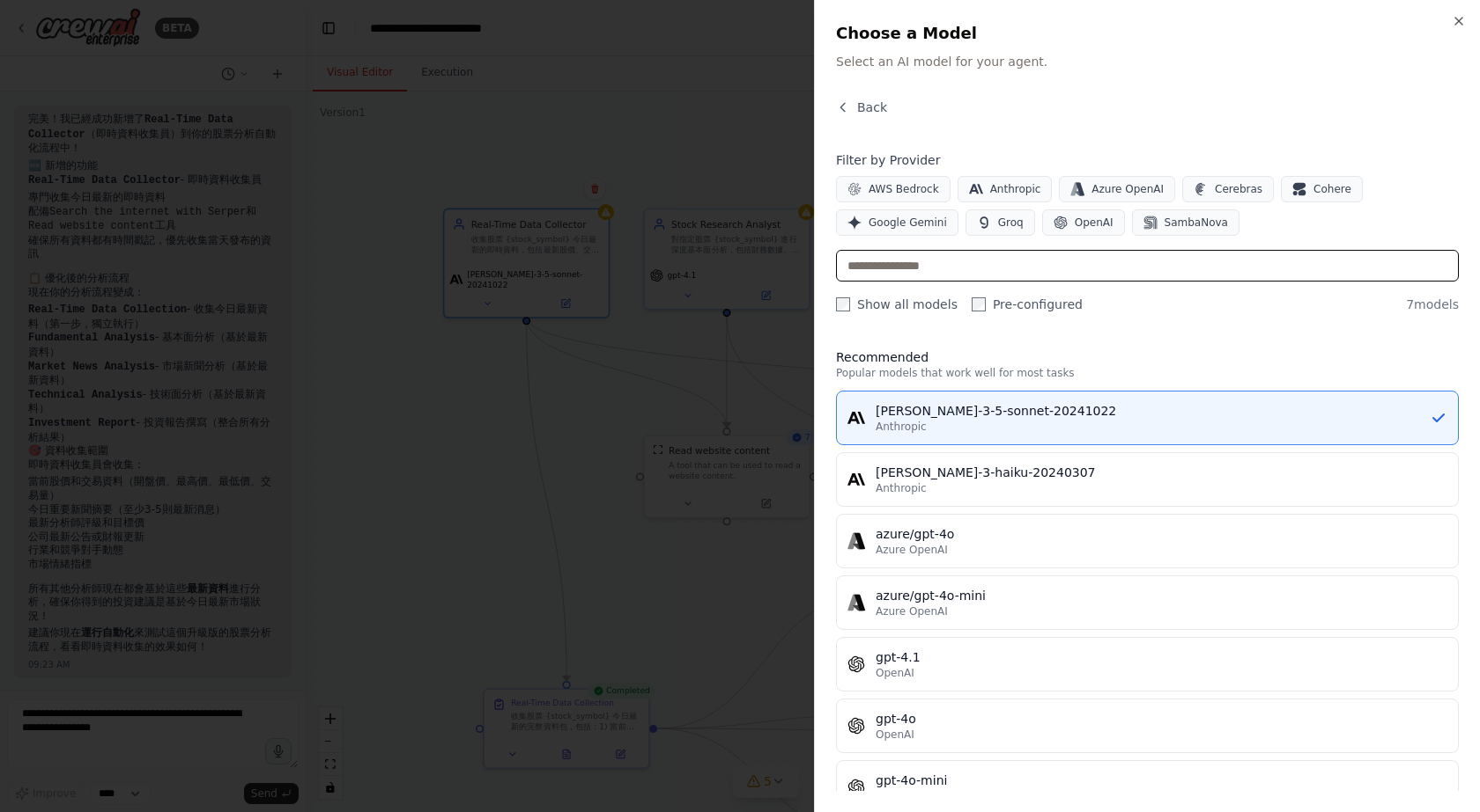
click at [913, 277] on input "text" at bounding box center [1147, 265] width 623 height 32
click at [1054, 303] on label "Pre-configured" at bounding box center [1027, 305] width 111 height 17
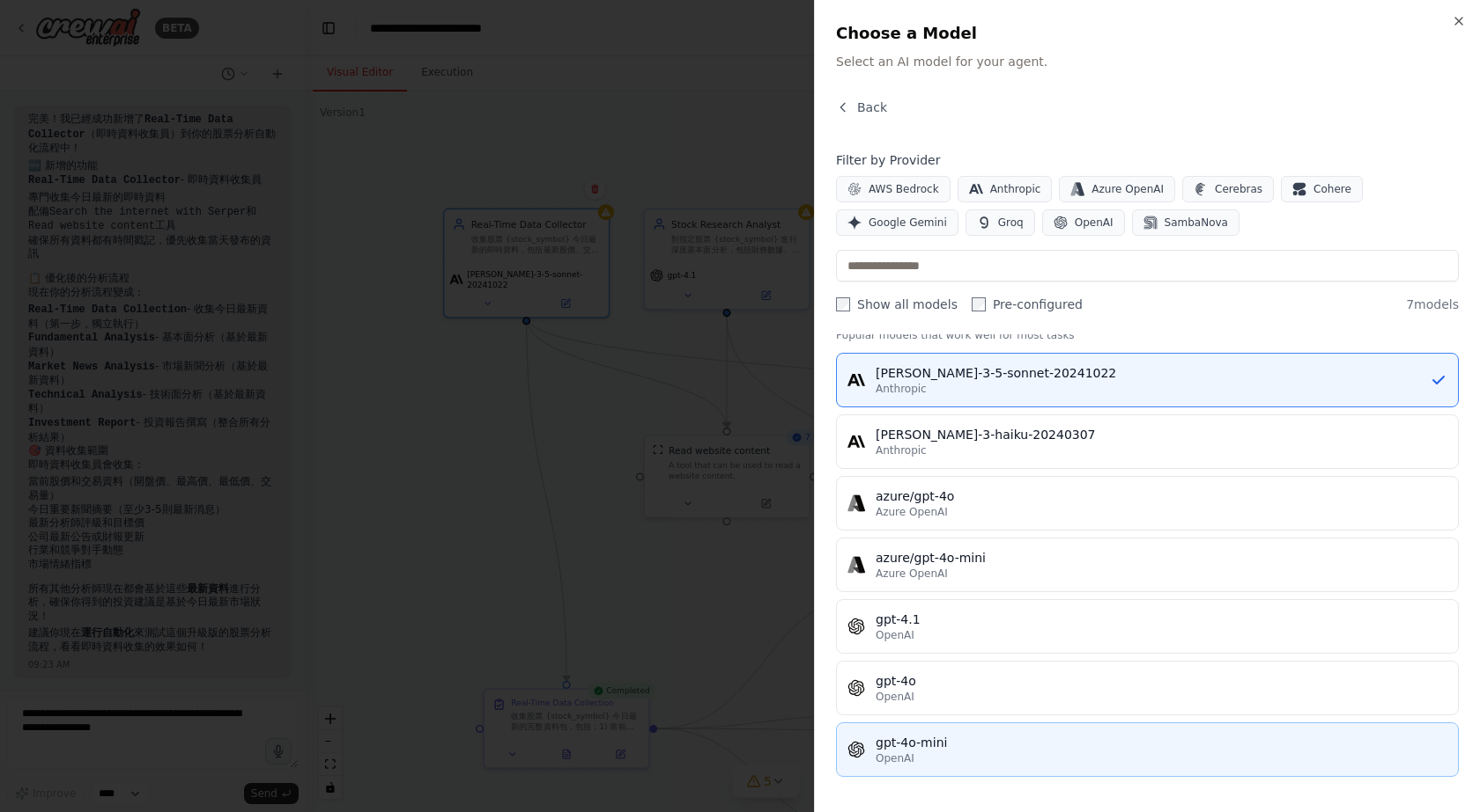
click at [928, 744] on div "gpt-4o-mini" at bounding box center [1161, 743] width 571 height 17
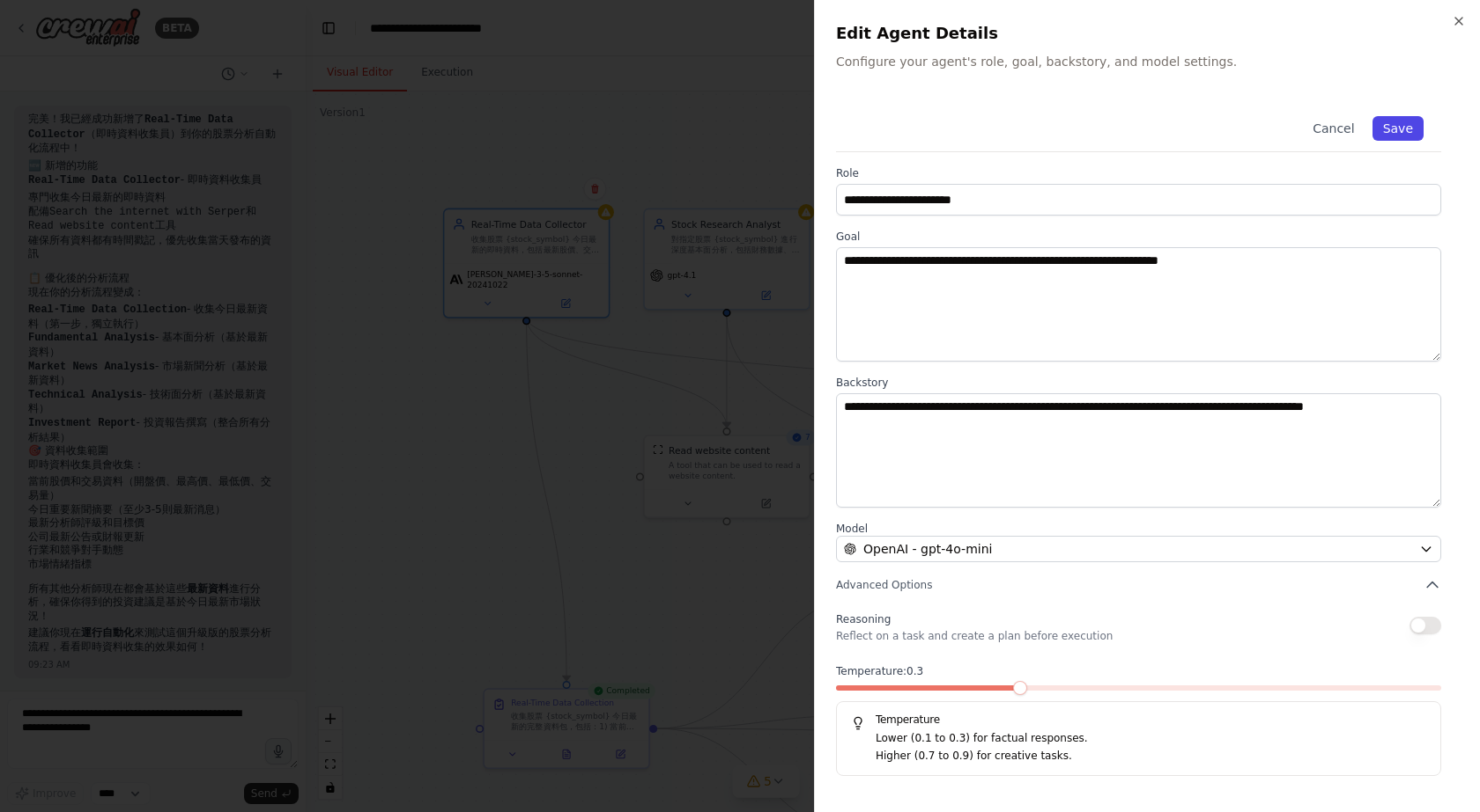
click at [1415, 127] on button "Save" at bounding box center [1397, 128] width 52 height 24
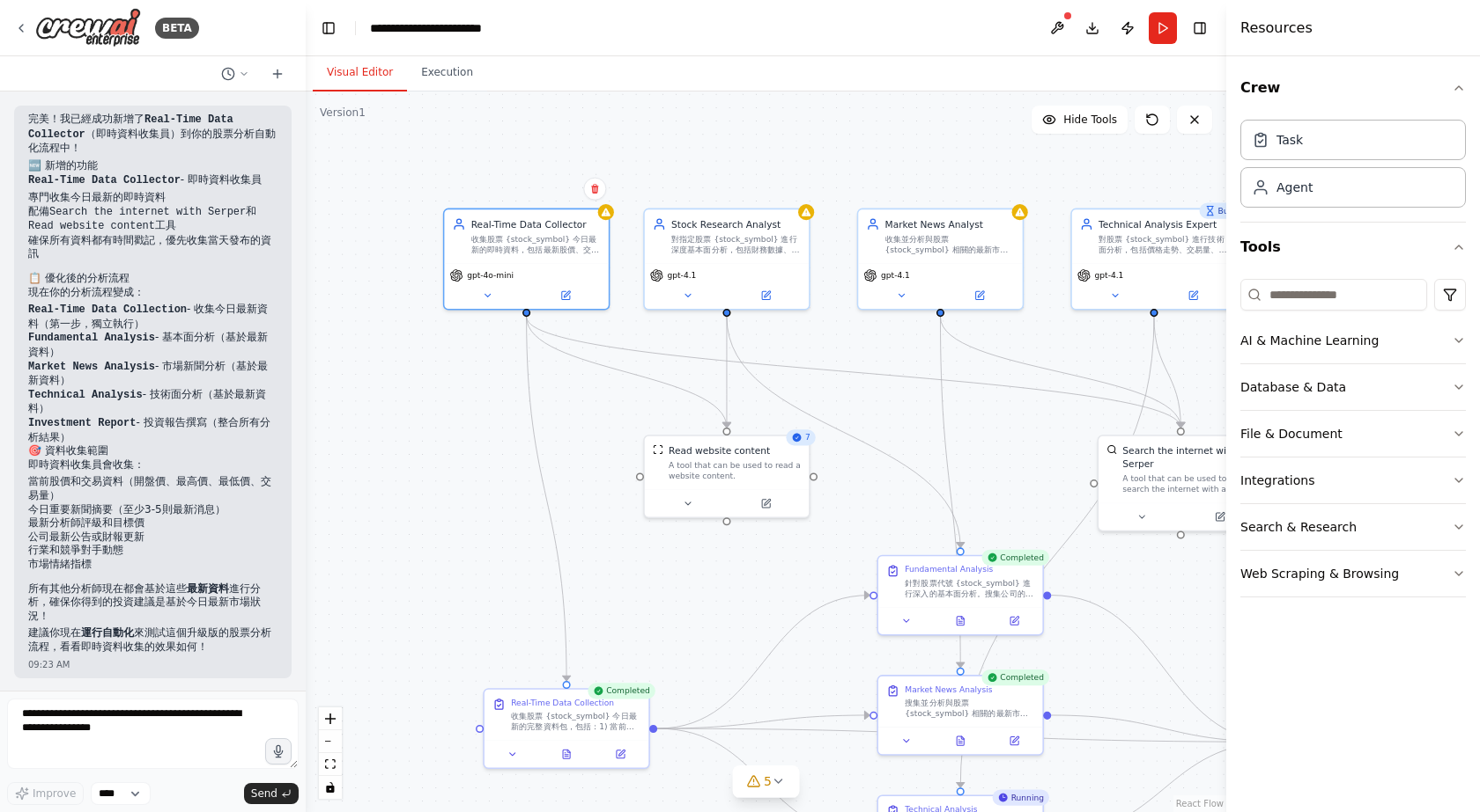
click at [487, 369] on div ".deletable-edge-delete-btn { width: 20px; height: 20px; border: 0px solid #ffff…" at bounding box center [765, 452] width 920 height 721
click at [747, 113] on div ".deletable-edge-delete-btn { width: 20px; height: 20px; border: 0px solid #ffff…" at bounding box center [765, 452] width 920 height 721
drag, startPoint x: 774, startPoint y: 139, endPoint x: 696, endPoint y: 145, distance: 78.2
click at [696, 145] on div ".deletable-edge-delete-btn { width: 20px; height: 20px; border: 0px solid #ffff…" at bounding box center [765, 452] width 920 height 721
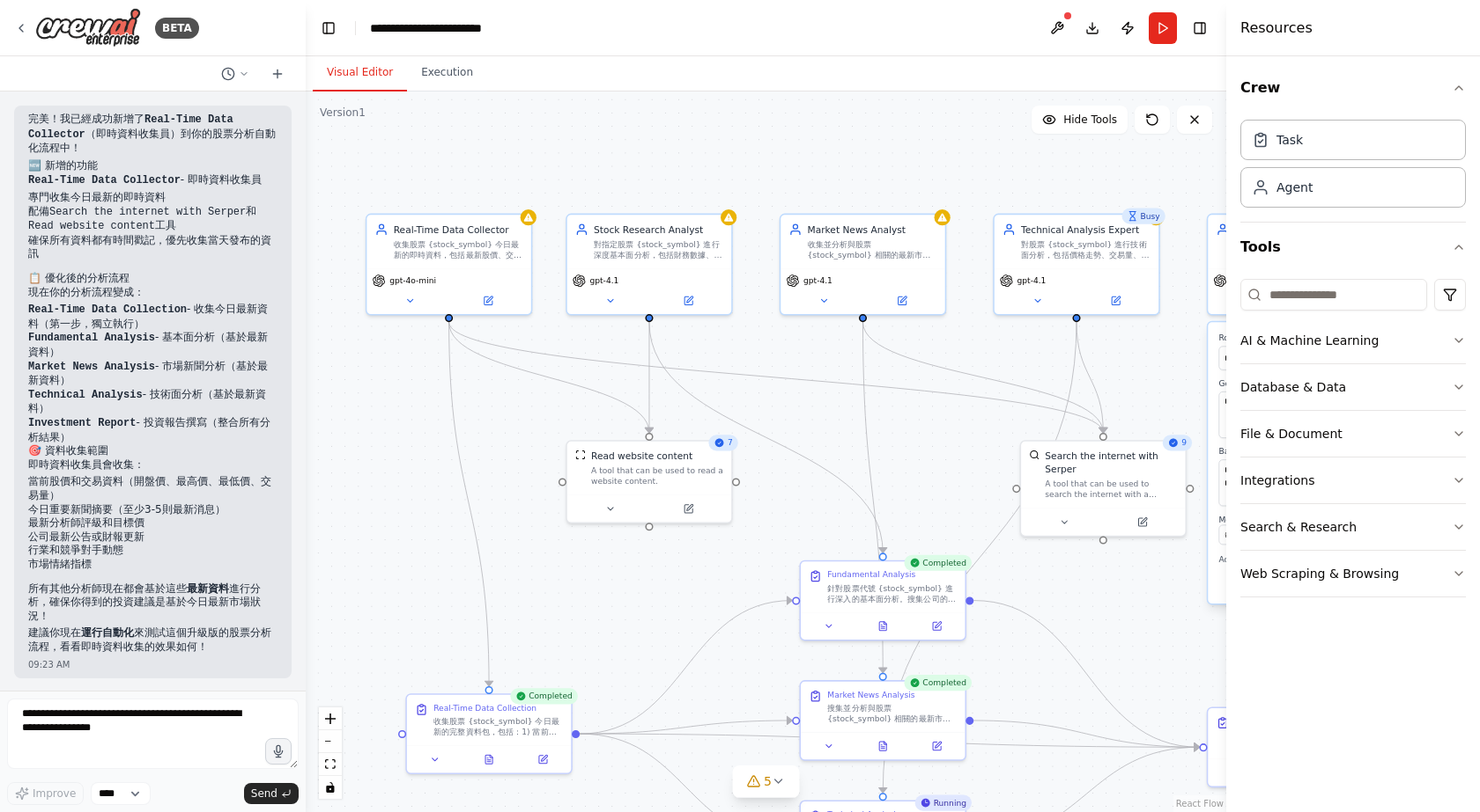
click at [769, 155] on div ".deletable-edge-delete-btn { width: 20px; height: 20px; border: 0px solid #ffff…" at bounding box center [765, 452] width 920 height 721
drag, startPoint x: 923, startPoint y: 165, endPoint x: 934, endPoint y: 167, distance: 11.2
click at [934, 167] on div ".deletable-edge-delete-btn { width: 20px; height: 20px; border: 0px solid #ffff…" at bounding box center [765, 452] width 920 height 721
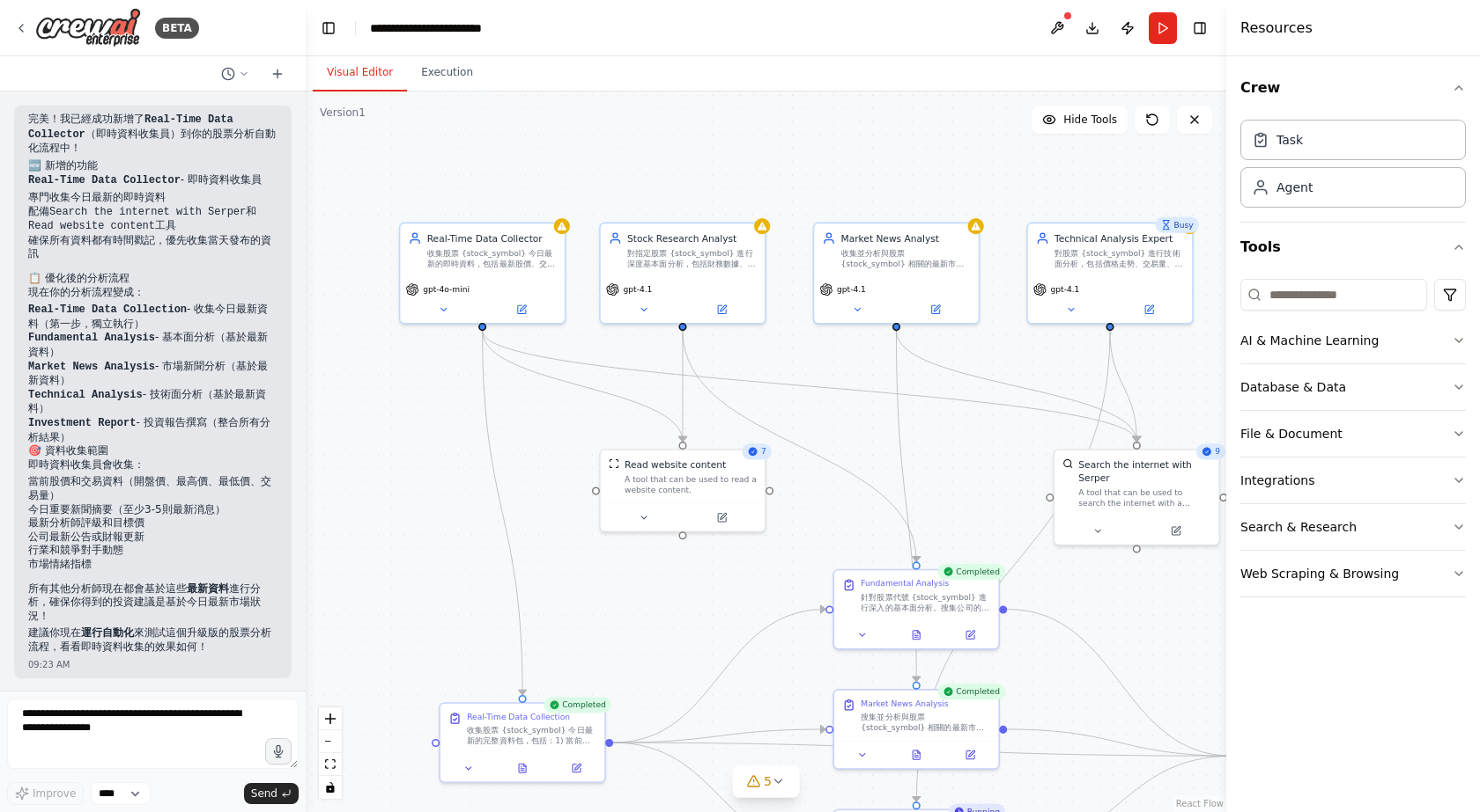
drag, startPoint x: 984, startPoint y: 166, endPoint x: 962, endPoint y: 169, distance: 22.2
click at [964, 169] on div ".deletable-edge-delete-btn { width: 20px; height: 20px; border: 0px solid #ffff…" at bounding box center [765, 452] width 920 height 721
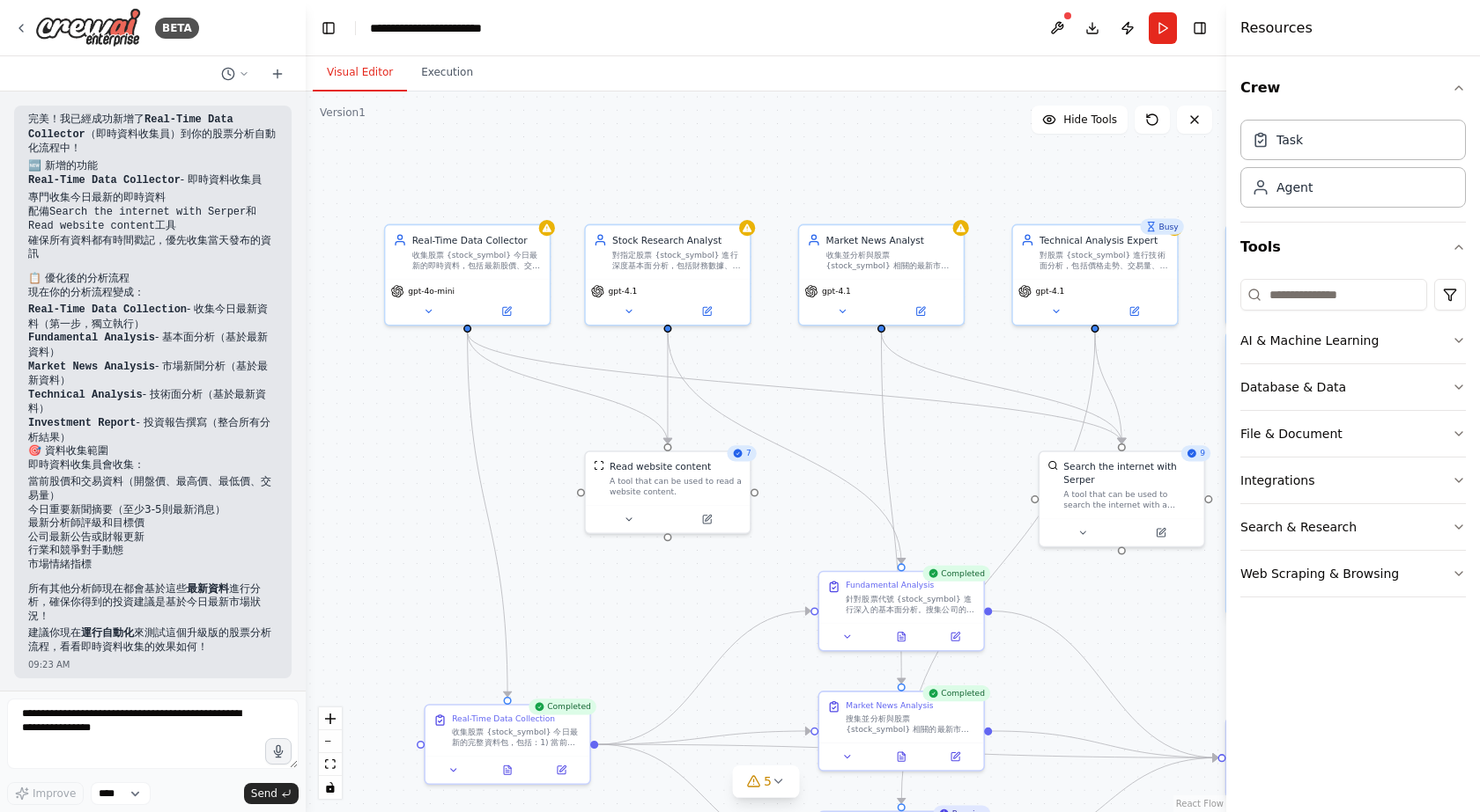
click at [1065, 31] on button at bounding box center [1056, 28] width 28 height 32
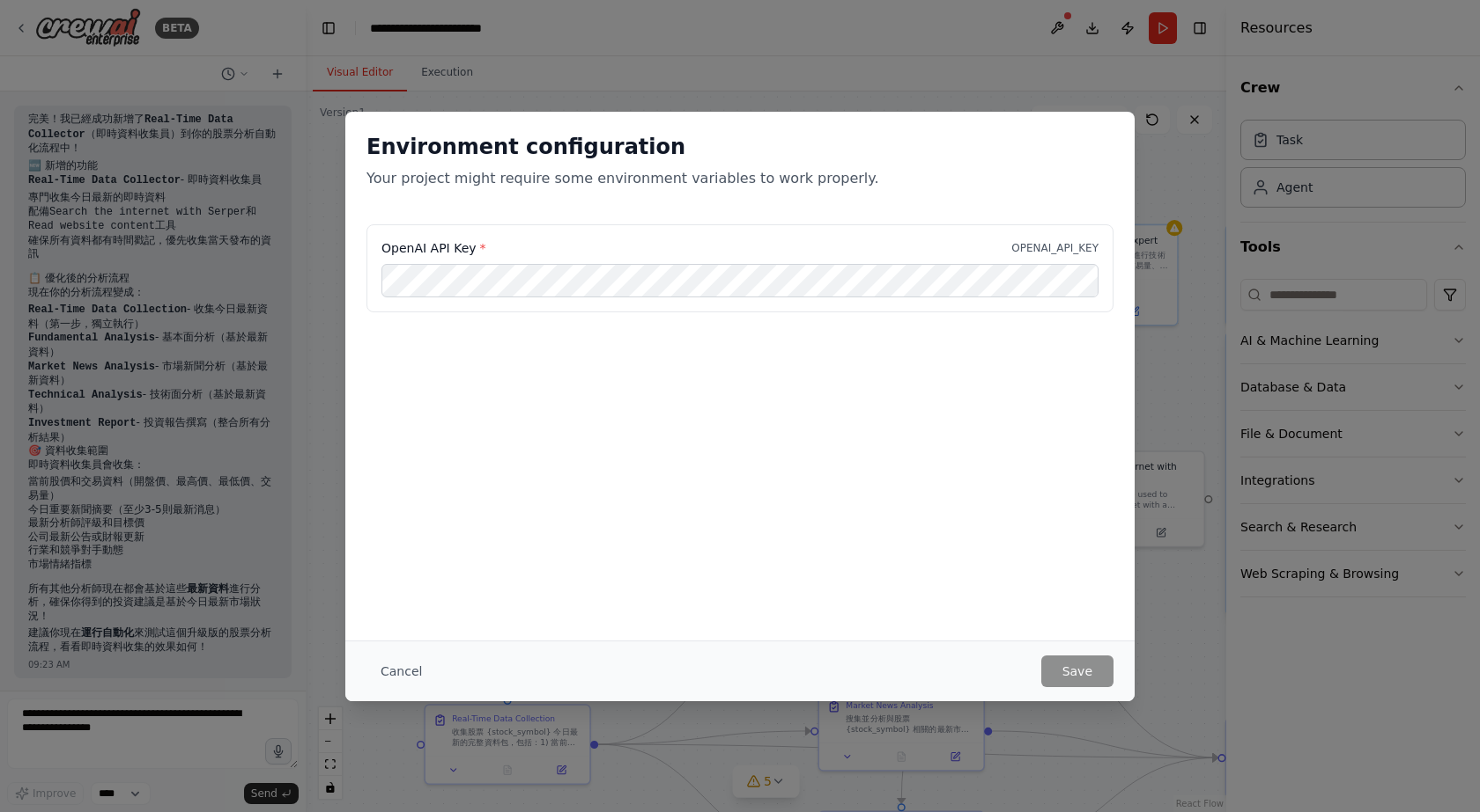
click at [1011, 262] on div "OpenAI API Key * OPENAI_API_KEY" at bounding box center [740, 268] width 747 height 88
click at [366, 678] on button "Cancel" at bounding box center [401, 671] width 70 height 32
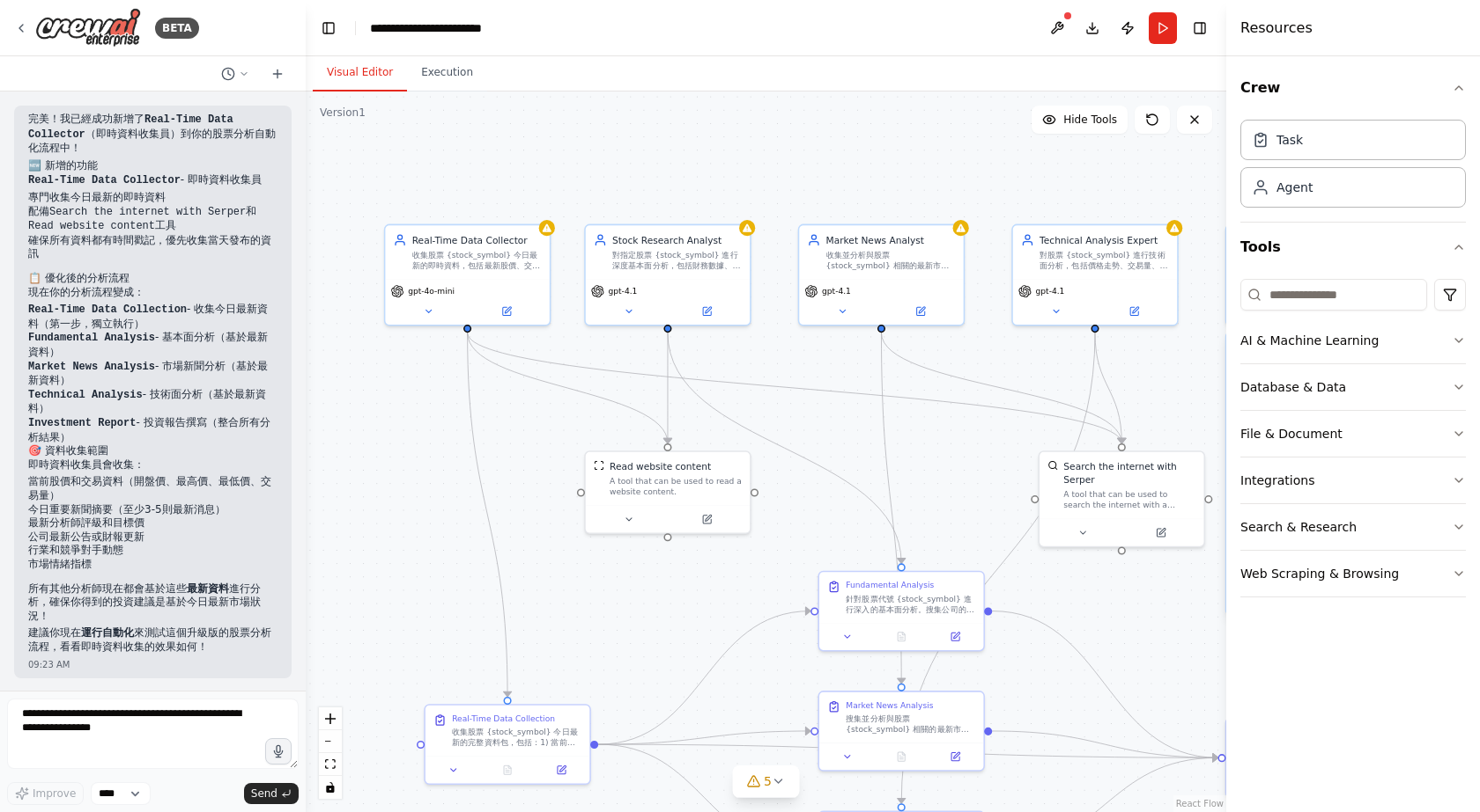
click at [430, 454] on div ".deletable-edge-delete-btn { width: 20px; height: 20px; border: 0px solid #ffff…" at bounding box center [765, 452] width 920 height 721
drag, startPoint x: 429, startPoint y: 453, endPoint x: 446, endPoint y: 428, distance: 30.2
click at [446, 428] on div ".deletable-edge-delete-btn { width: 20px; height: 20px; border: 0px solid #ffff…" at bounding box center [765, 452] width 920 height 721
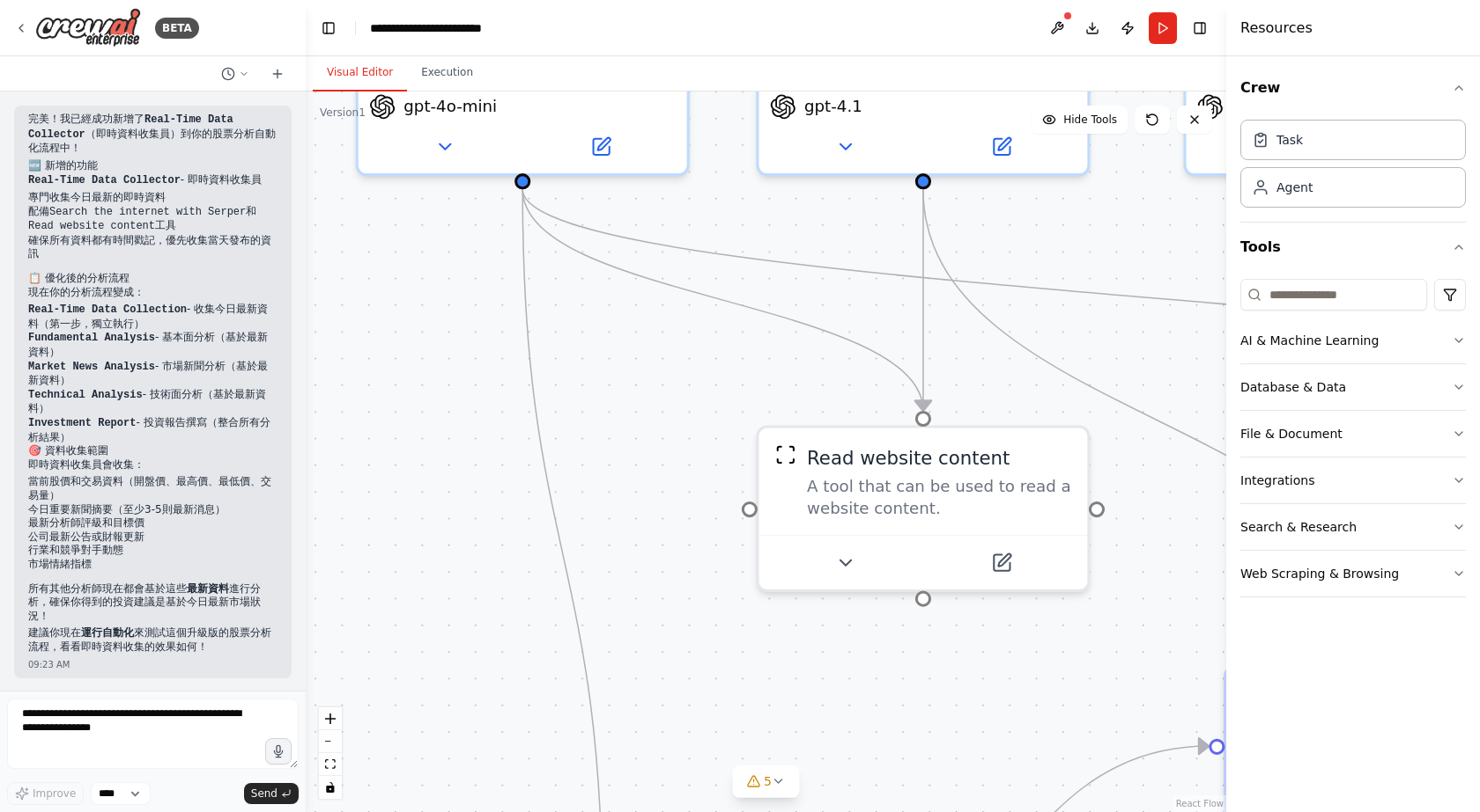
click at [572, 343] on div ".deletable-edge-delete-btn { width: 20px; height: 20px; border: 0px solid #ffff…" at bounding box center [765, 452] width 920 height 721
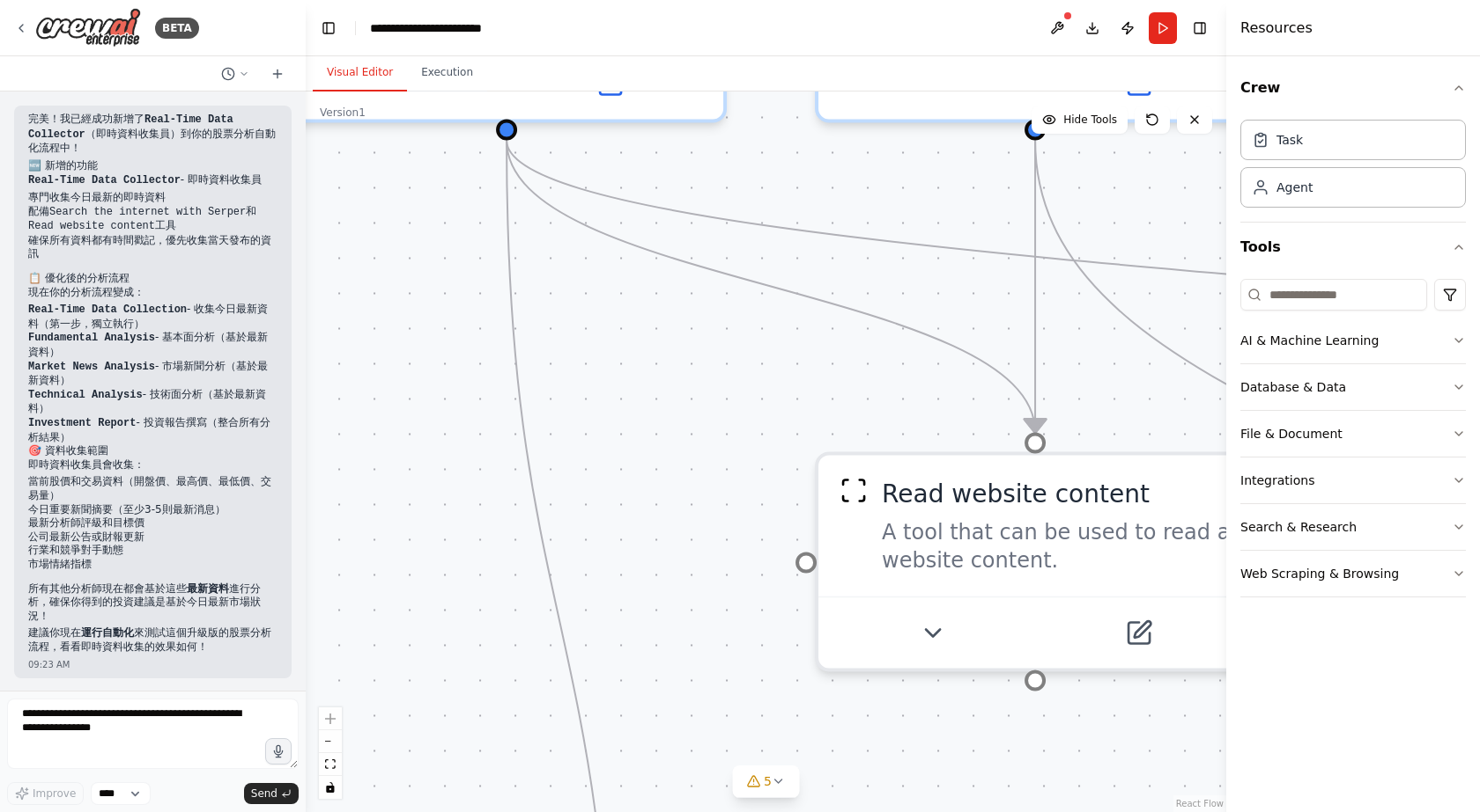
click at [583, 322] on div ".deletable-edge-delete-btn { width: 20px; height: 20px; border: 0px solid #ffff…" at bounding box center [765, 452] width 920 height 721
click at [1056, 26] on button at bounding box center [1056, 28] width 28 height 32
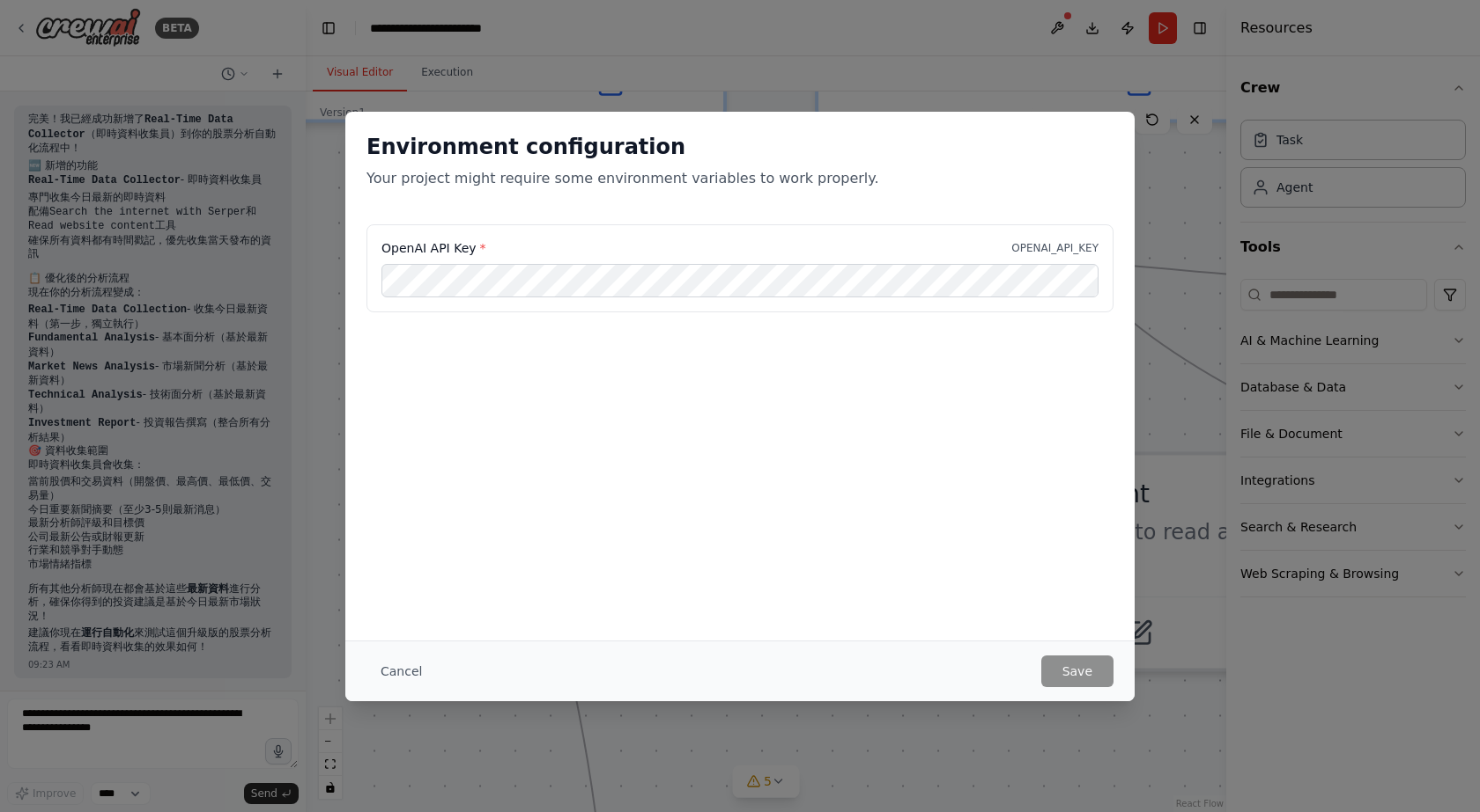
click at [944, 257] on div "OpenAI API Key * OPENAI_API_KEY" at bounding box center [740, 268] width 747 height 88
click at [724, 230] on div "OpenAI API Key * OPENAI_API_KEY" at bounding box center [740, 268] width 747 height 88
click at [412, 666] on button "Cancel" at bounding box center [401, 671] width 70 height 32
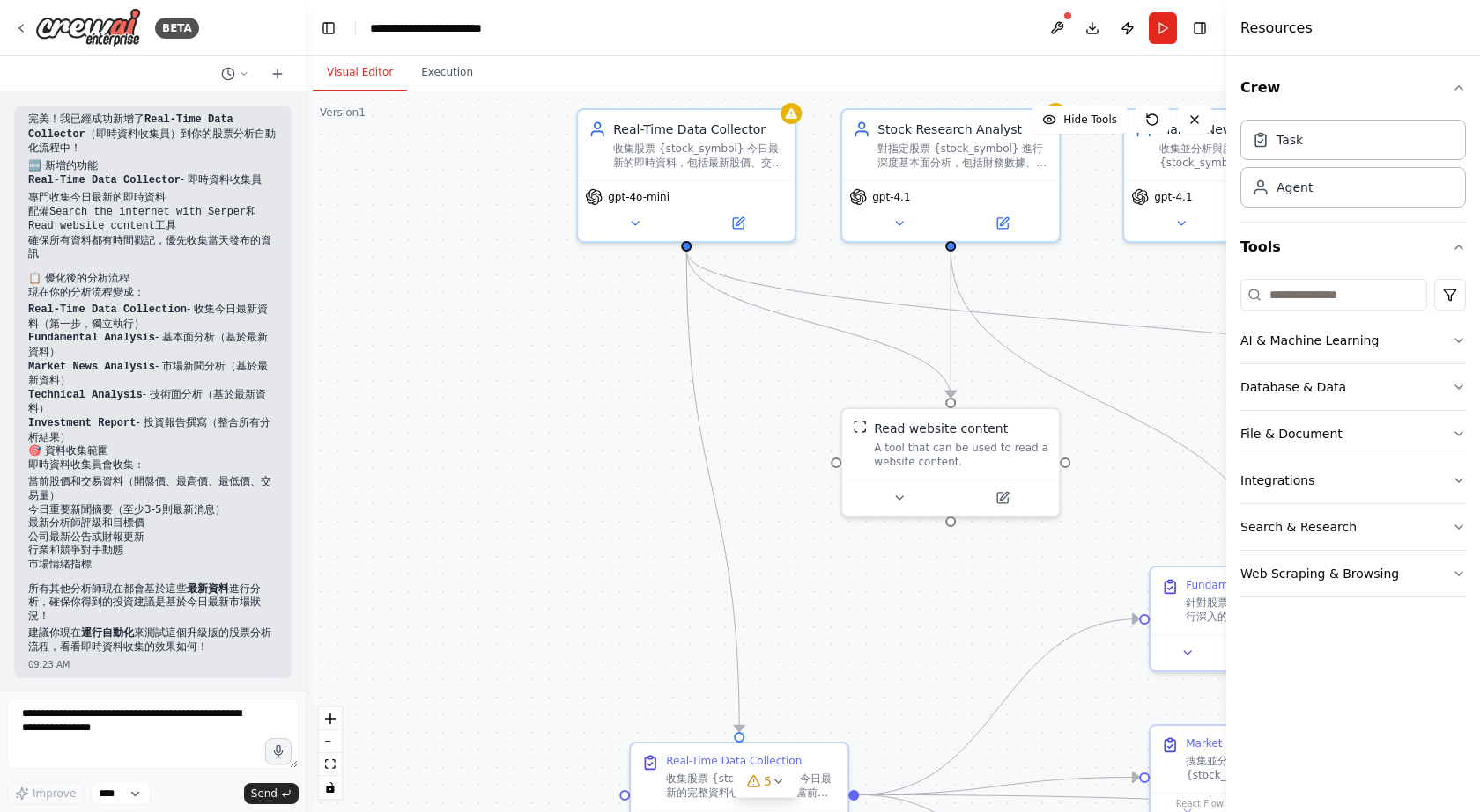
drag, startPoint x: 822, startPoint y: 337, endPoint x: 352, endPoint y: 526, distance: 506.6
click at [352, 526] on div ".deletable-edge-delete-btn { width: 20px; height: 20px; border: 0px solid #ffff…" at bounding box center [765, 452] width 920 height 721
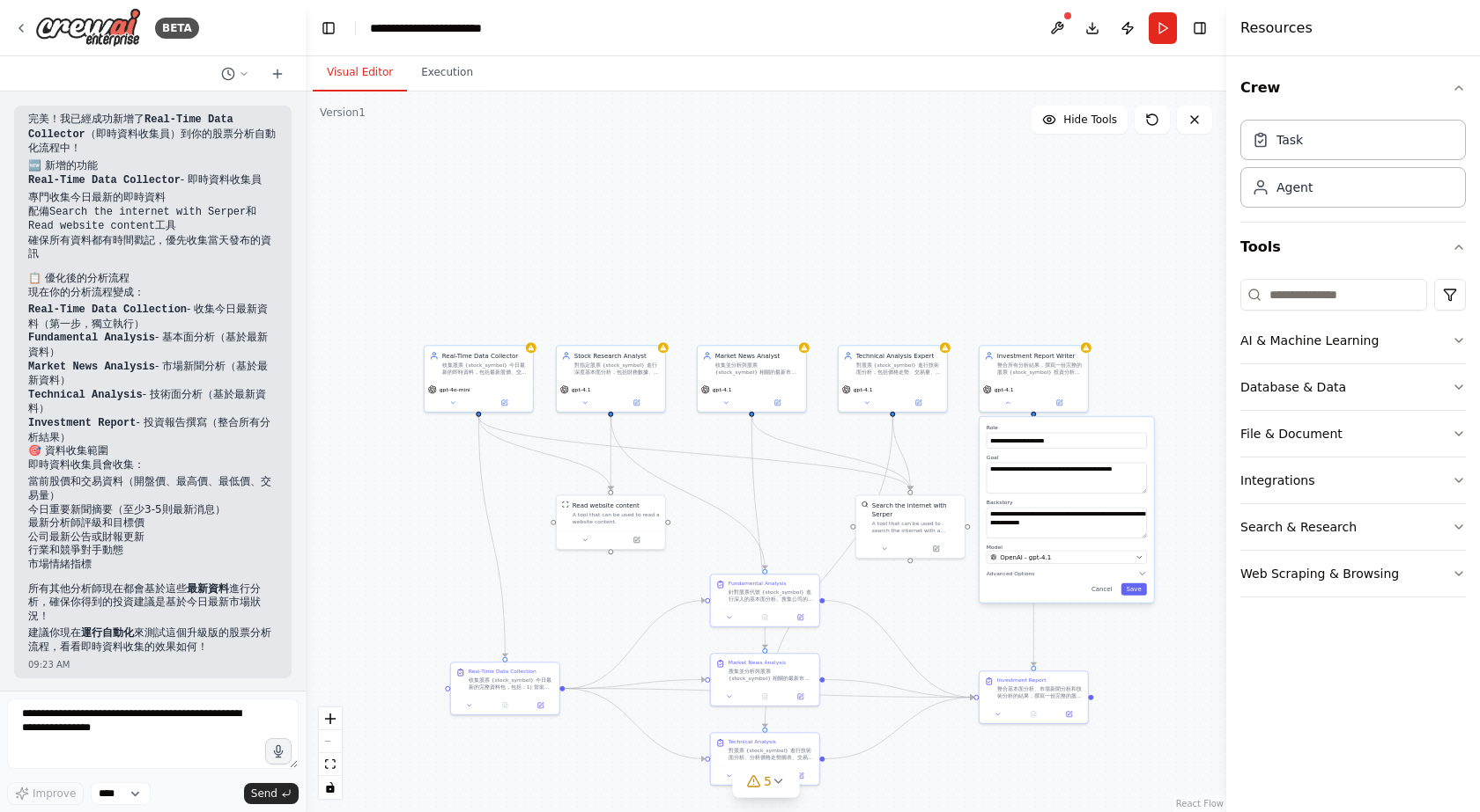
drag, startPoint x: 827, startPoint y: 308, endPoint x: 871, endPoint y: 236, distance: 84.4
click at [867, 240] on div ".deletable-edge-delete-btn { width: 20px; height: 20px; border: 0px solid #ffff…" at bounding box center [765, 452] width 920 height 721
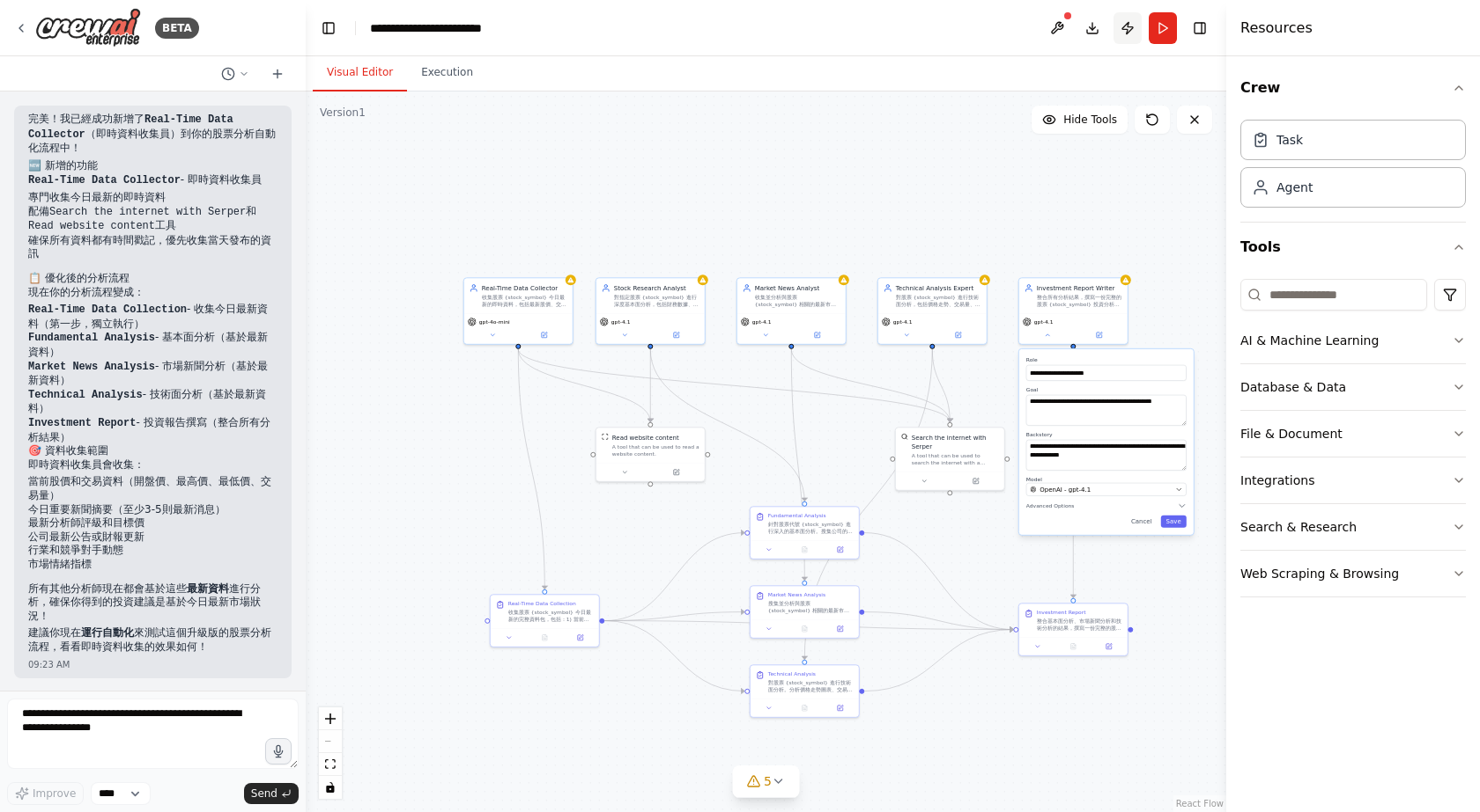
click at [1133, 32] on button "Publish" at bounding box center [1127, 28] width 28 height 32
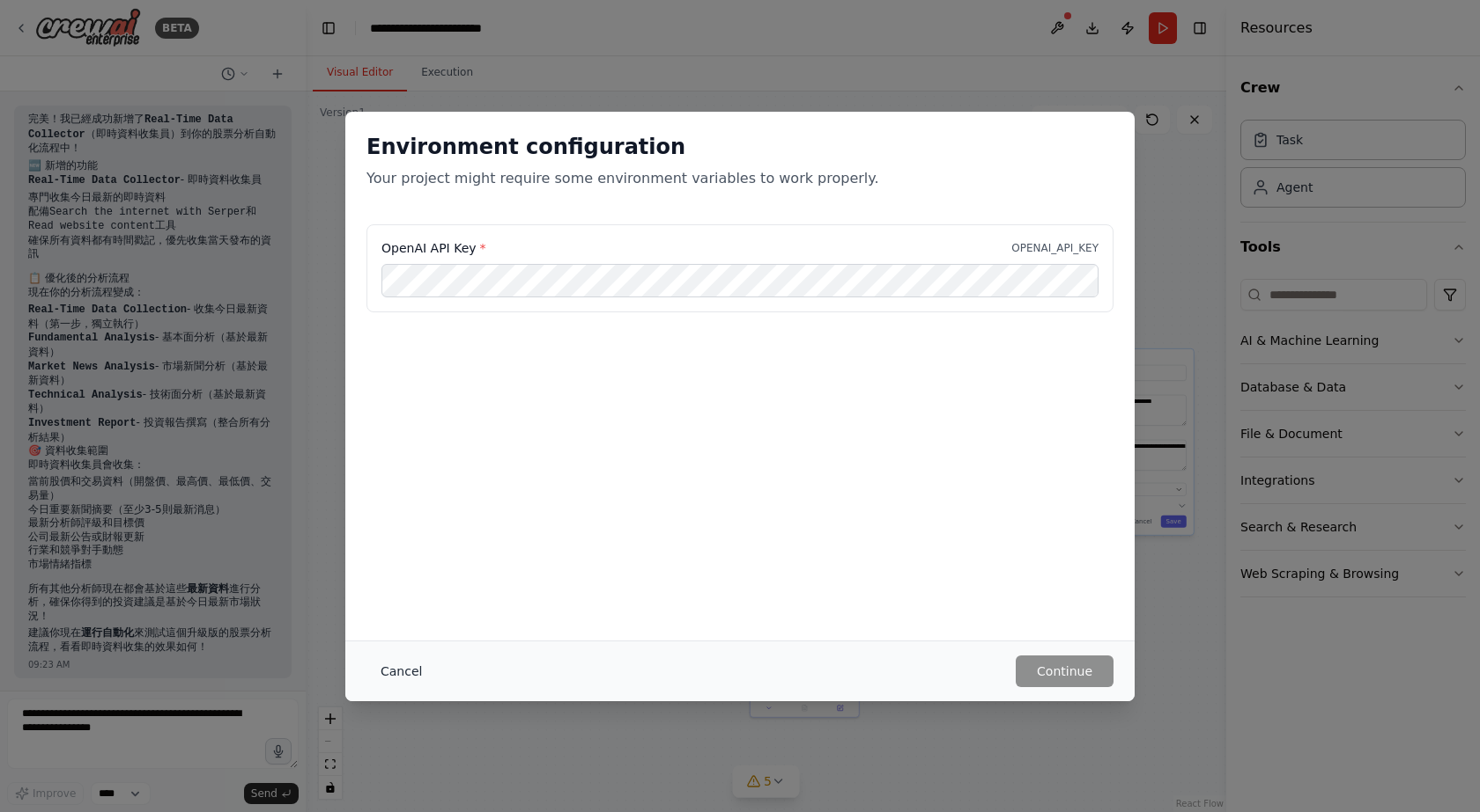
click at [381, 674] on button "Cancel" at bounding box center [401, 671] width 70 height 32
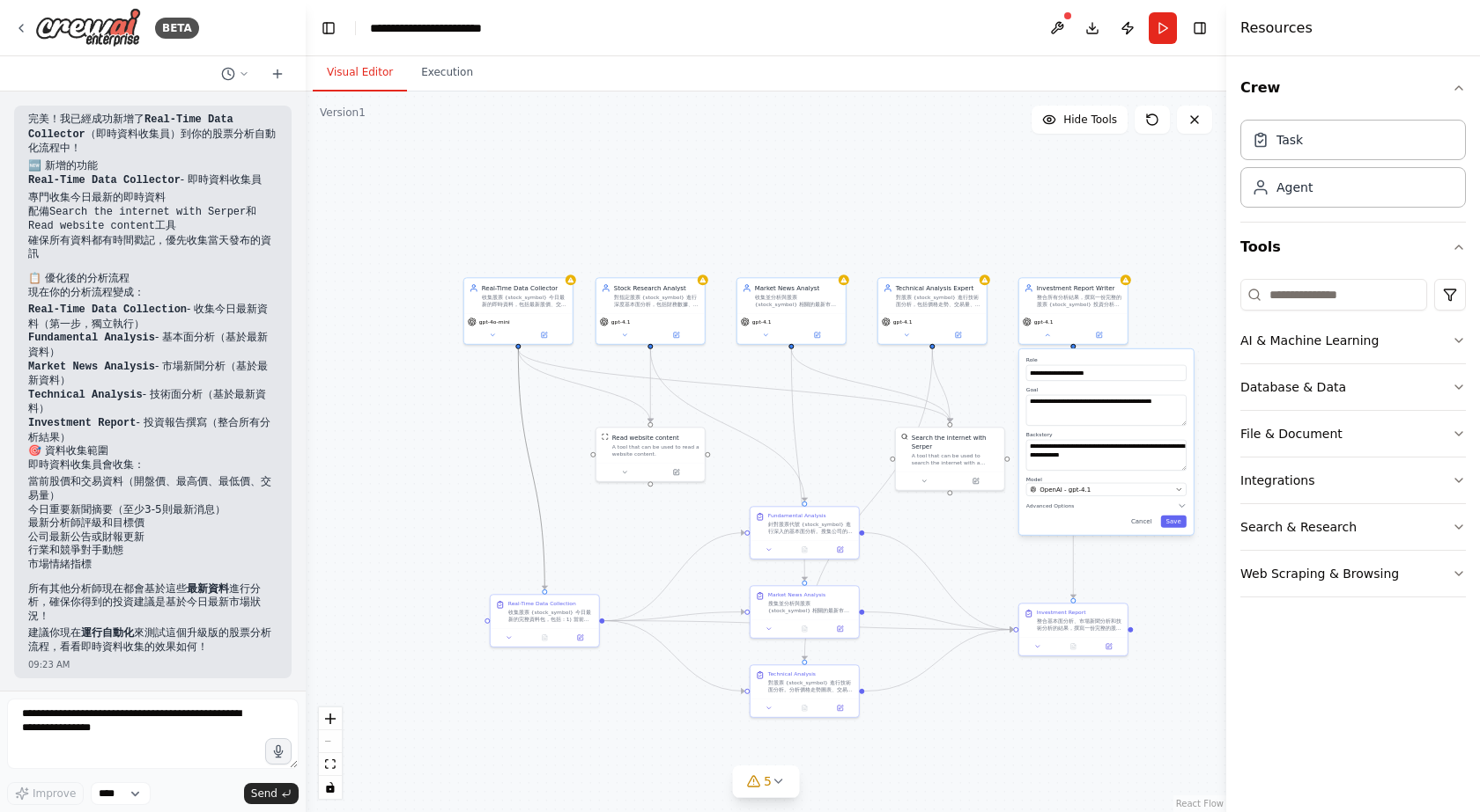
drag, startPoint x: 516, startPoint y: 391, endPoint x: 469, endPoint y: 349, distance: 63.0
click at [469, 349] on div ".deletable-edge-delete-btn { width: 20px; height: 20px; border: 0px solid #ffff…" at bounding box center [765, 452] width 920 height 721
drag, startPoint x: 978, startPoint y: 186, endPoint x: 926, endPoint y: 159, distance: 58.6
click at [926, 160] on div ".deletable-edge-delete-btn { width: 20px; height: 20px; border: 0px solid #ffff…" at bounding box center [765, 452] width 920 height 721
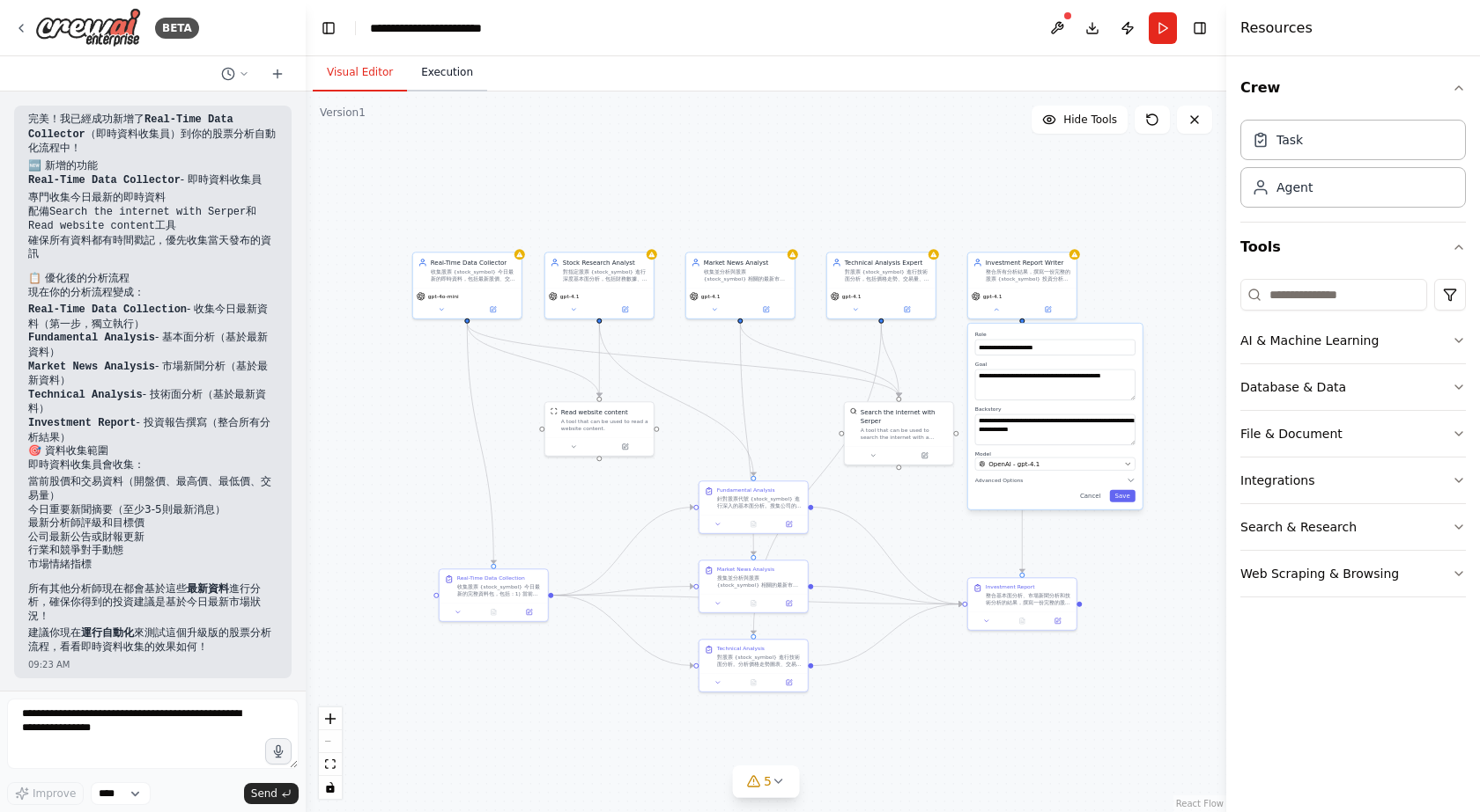
click at [434, 78] on button "Execution" at bounding box center [447, 73] width 80 height 37
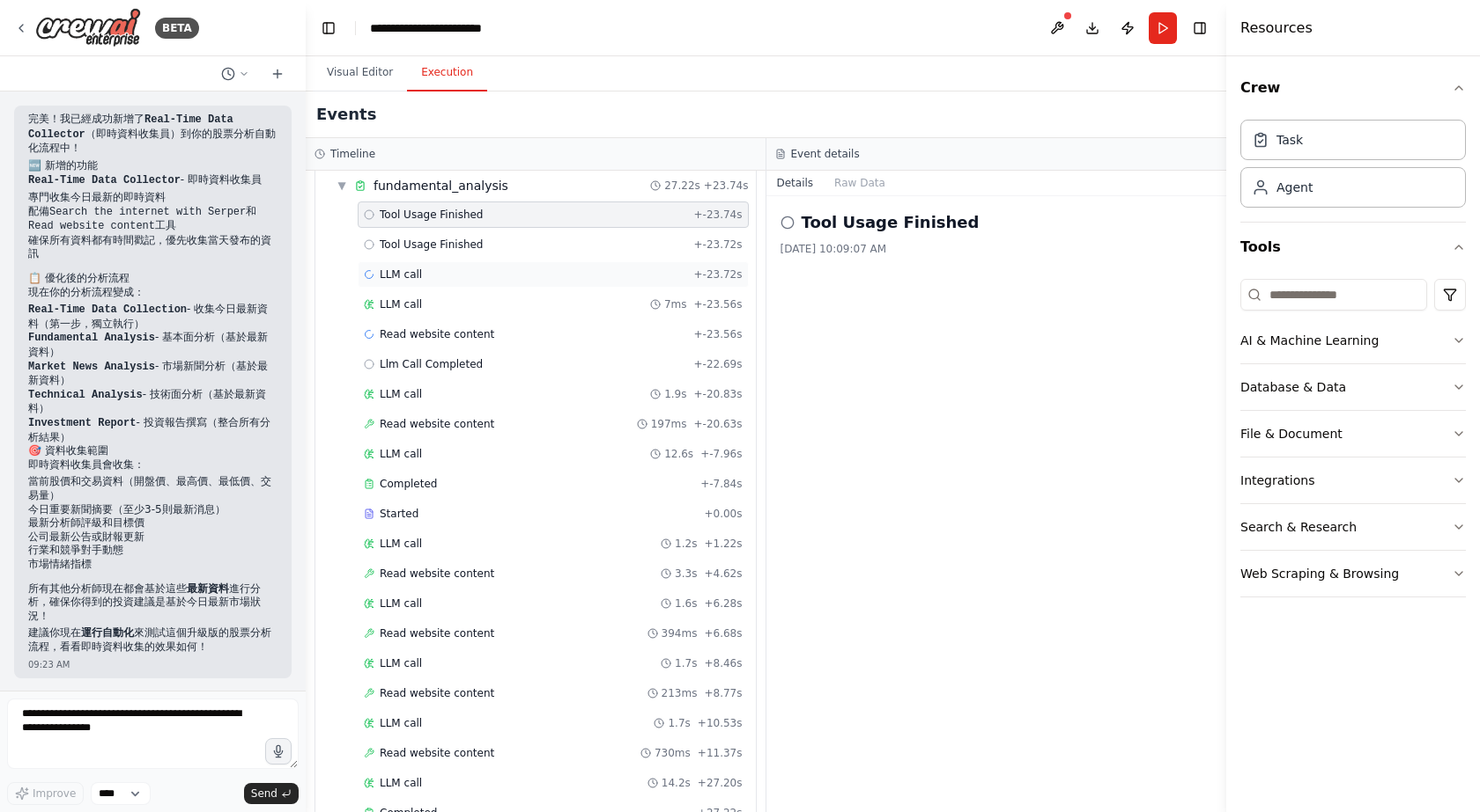
scroll to position [0, 0]
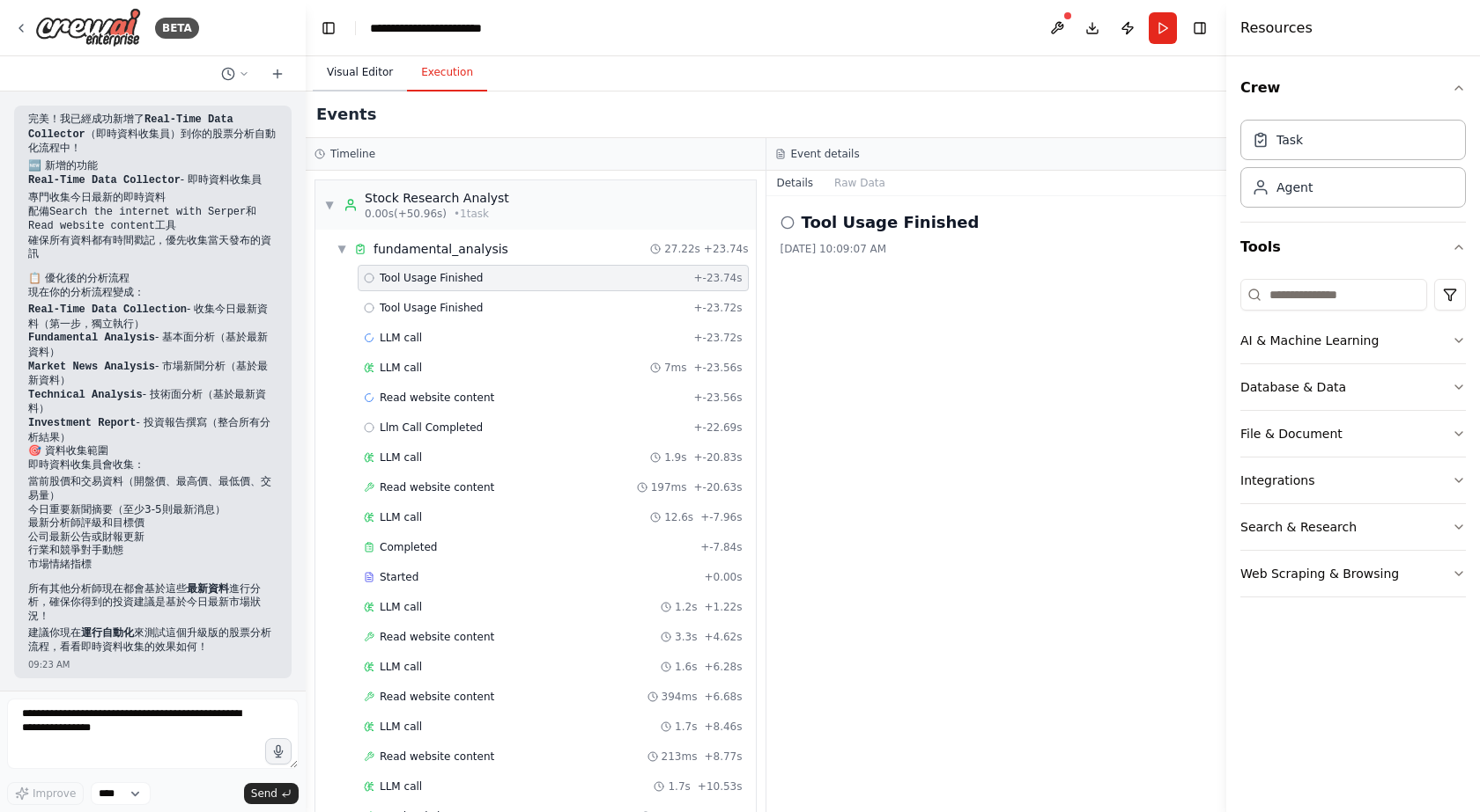
click at [366, 74] on button "Visual Editor" at bounding box center [360, 73] width 94 height 37
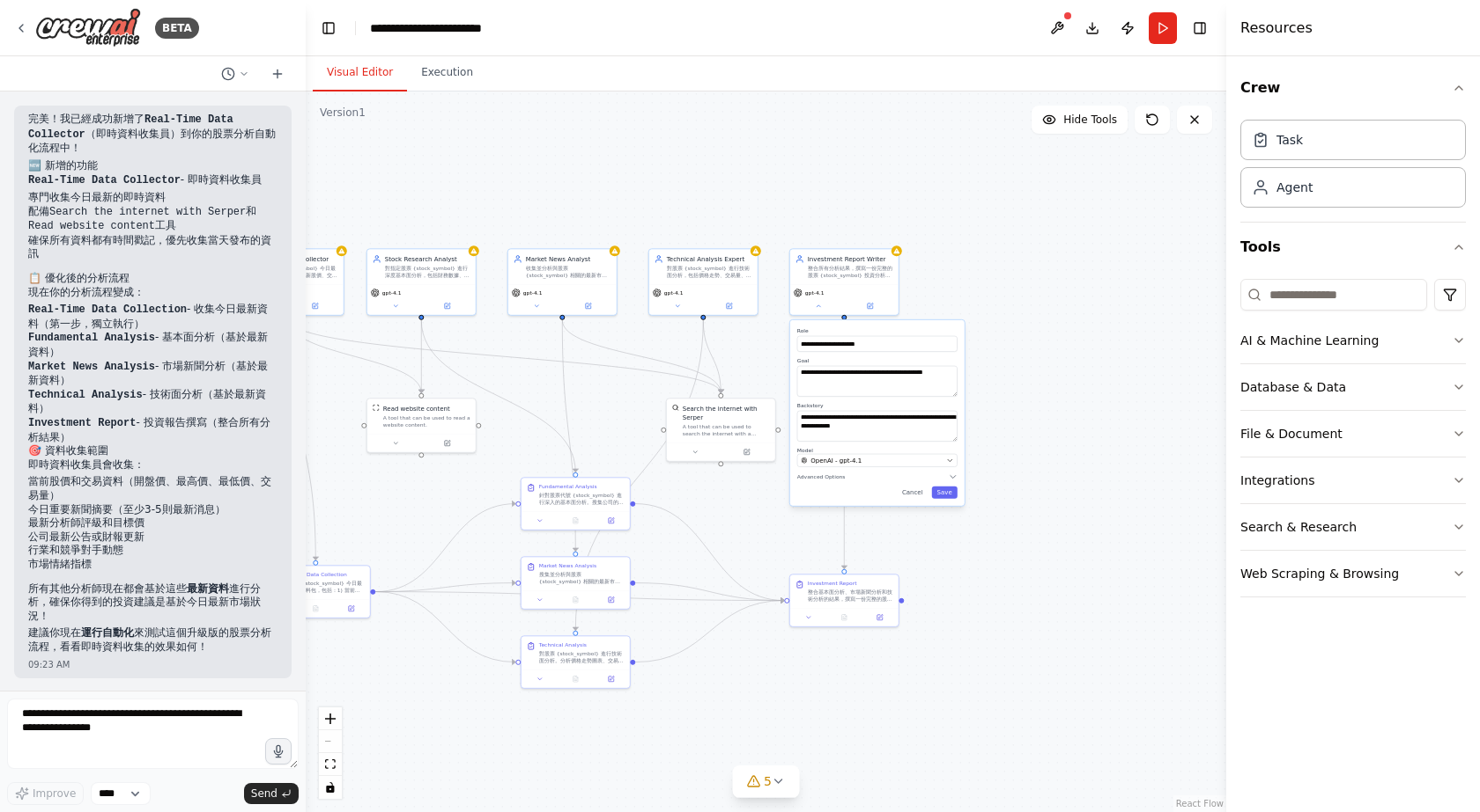
drag, startPoint x: 719, startPoint y: 184, endPoint x: 649, endPoint y: 180, distance: 70.1
click at [649, 180] on div ".deletable-edge-delete-btn { width: 20px; height: 20px; border: 0px solid #ffff…" at bounding box center [765, 452] width 920 height 721
drag, startPoint x: 834, startPoint y: 197, endPoint x: 756, endPoint y: 197, distance: 78.0
click at [769, 200] on div ".deletable-edge-delete-btn { width: 20px; height: 20px; border: 0px solid #ffff…" at bounding box center [765, 452] width 920 height 721
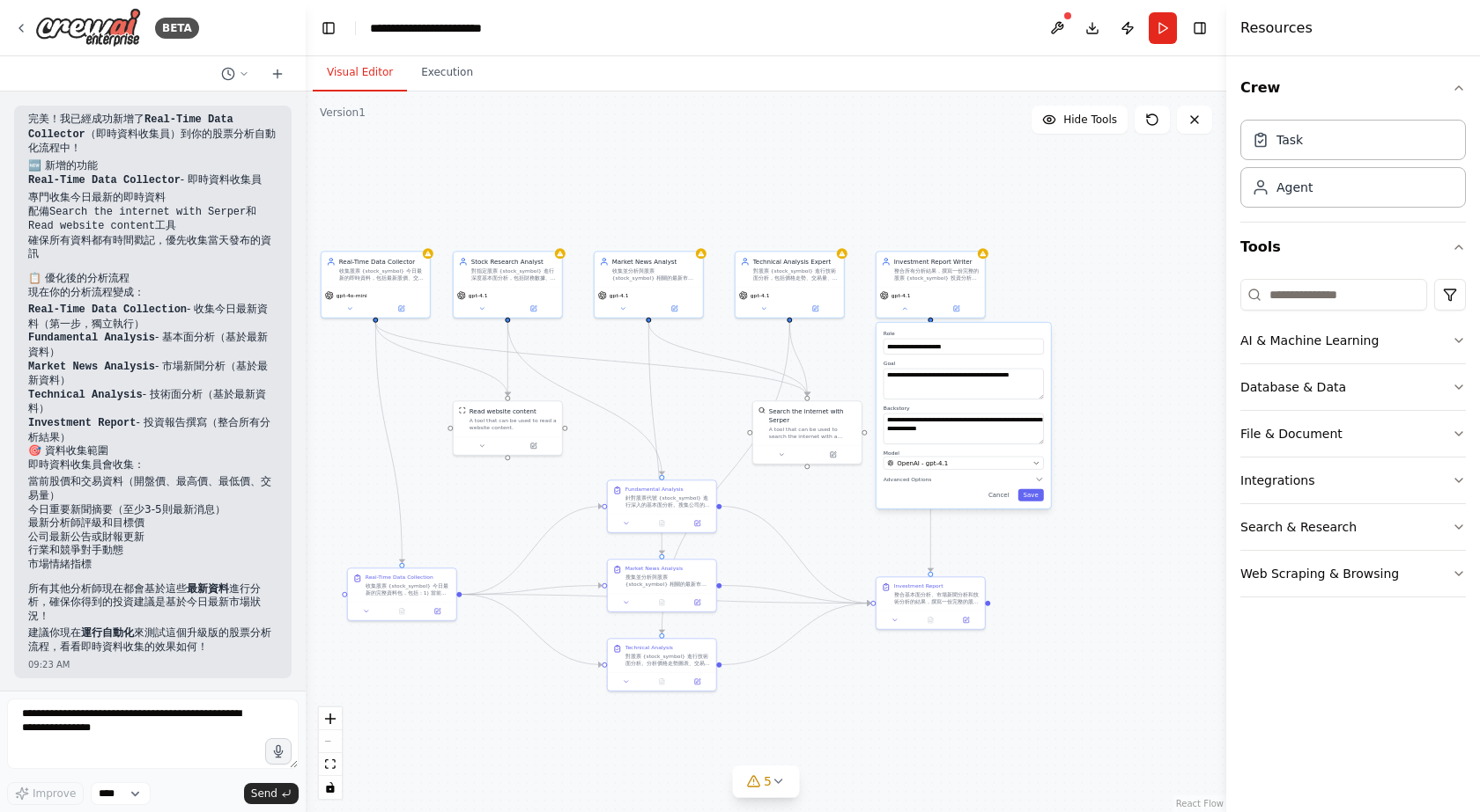
drag, startPoint x: 886, startPoint y: 188, endPoint x: 1084, endPoint y: 176, distance: 198.4
click at [1073, 188] on div ".deletable-edge-delete-btn { width: 20px; height: 20px; border: 0px solid #ffff…" at bounding box center [765, 452] width 920 height 721
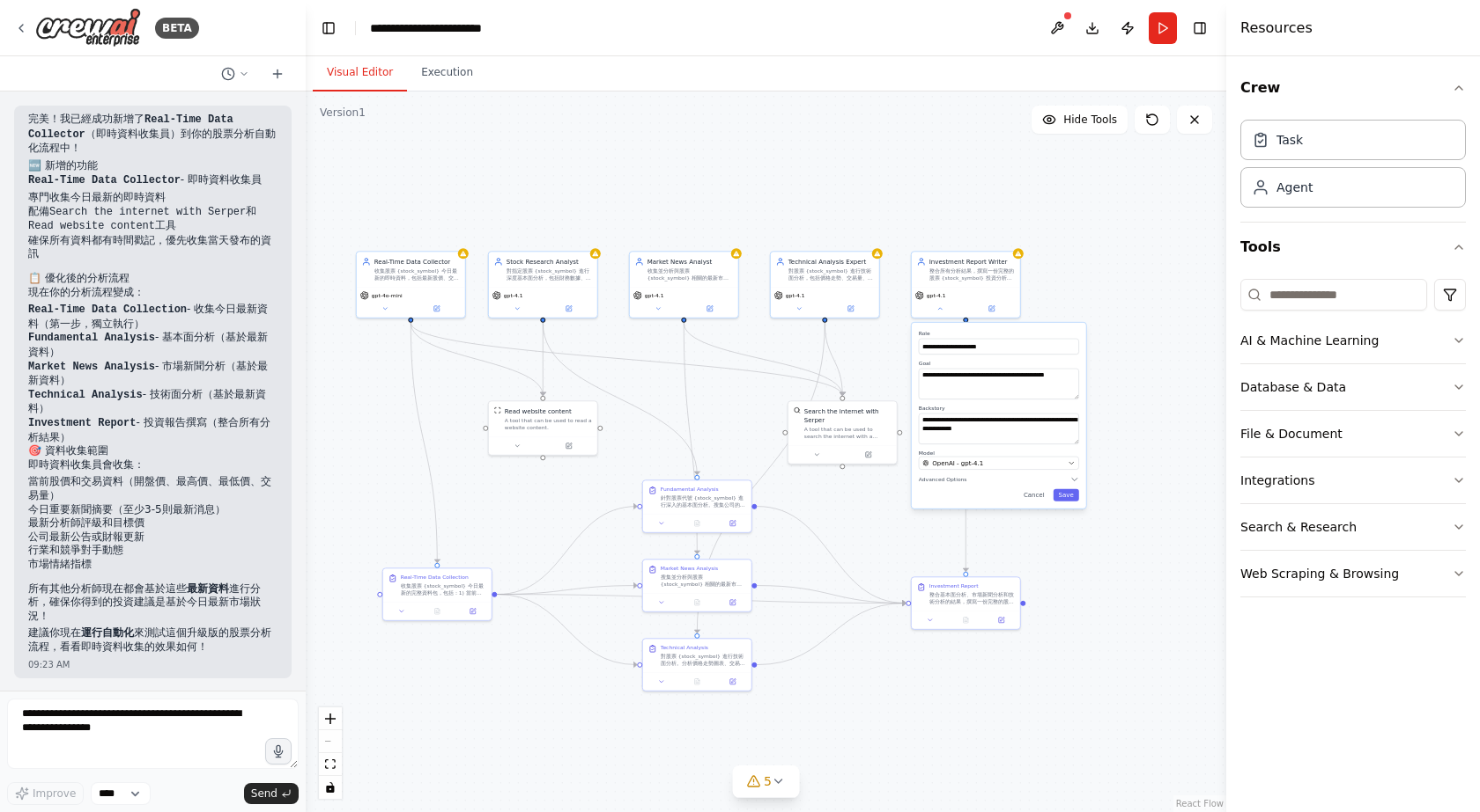
click at [1030, 182] on div ".deletable-edge-delete-btn { width: 20px; height: 20px; border: 0px solid #ffff…" at bounding box center [765, 452] width 920 height 721
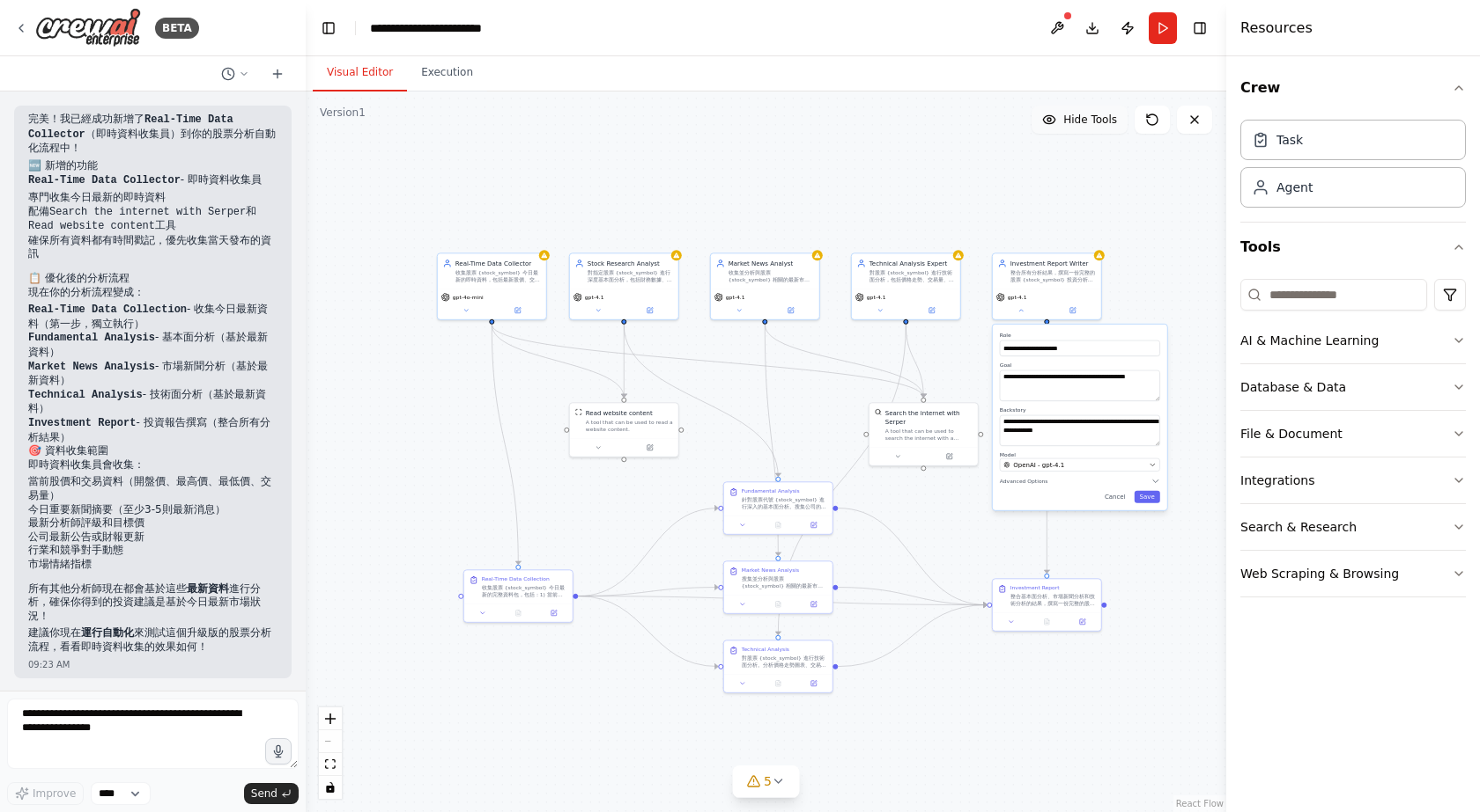
click at [1071, 128] on button "Hide Tools" at bounding box center [1079, 119] width 96 height 28
click at [1073, 118] on span "Show Tools" at bounding box center [1087, 119] width 58 height 15
click at [1073, 118] on span "Hide Tools" at bounding box center [1089, 119] width 53 height 15
click at [1073, 118] on span "Show Tools" at bounding box center [1087, 119] width 58 height 15
click at [1146, 112] on button at bounding box center [1152, 119] width 35 height 28
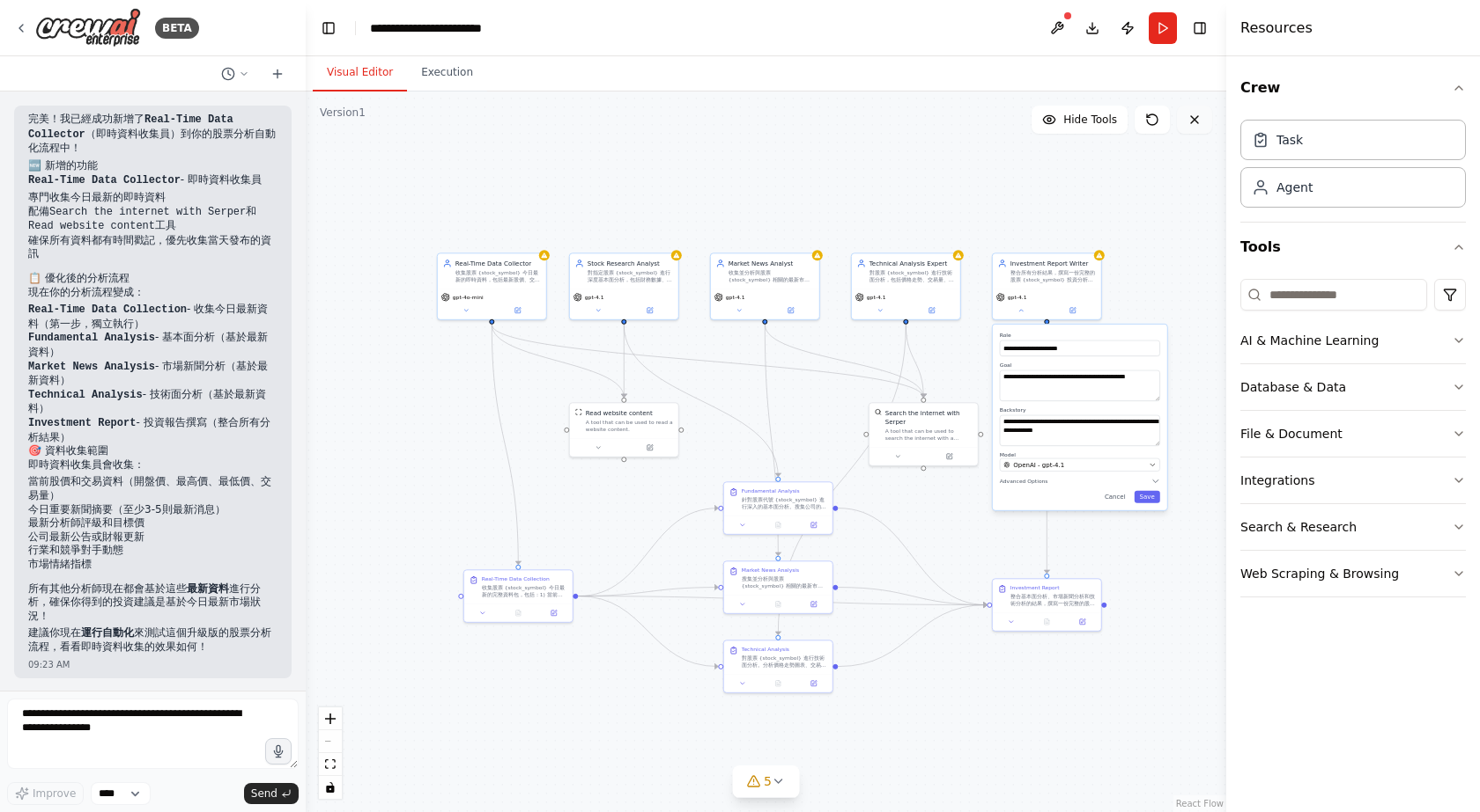
click at [1200, 118] on icon at bounding box center [1194, 119] width 15 height 15
click at [1188, 120] on icon at bounding box center [1194, 119] width 15 height 15
click at [1143, 215] on div ".deletable-edge-delete-btn { width: 20px; height: 20px; border: 0px solid #ffff…" at bounding box center [765, 452] width 920 height 721
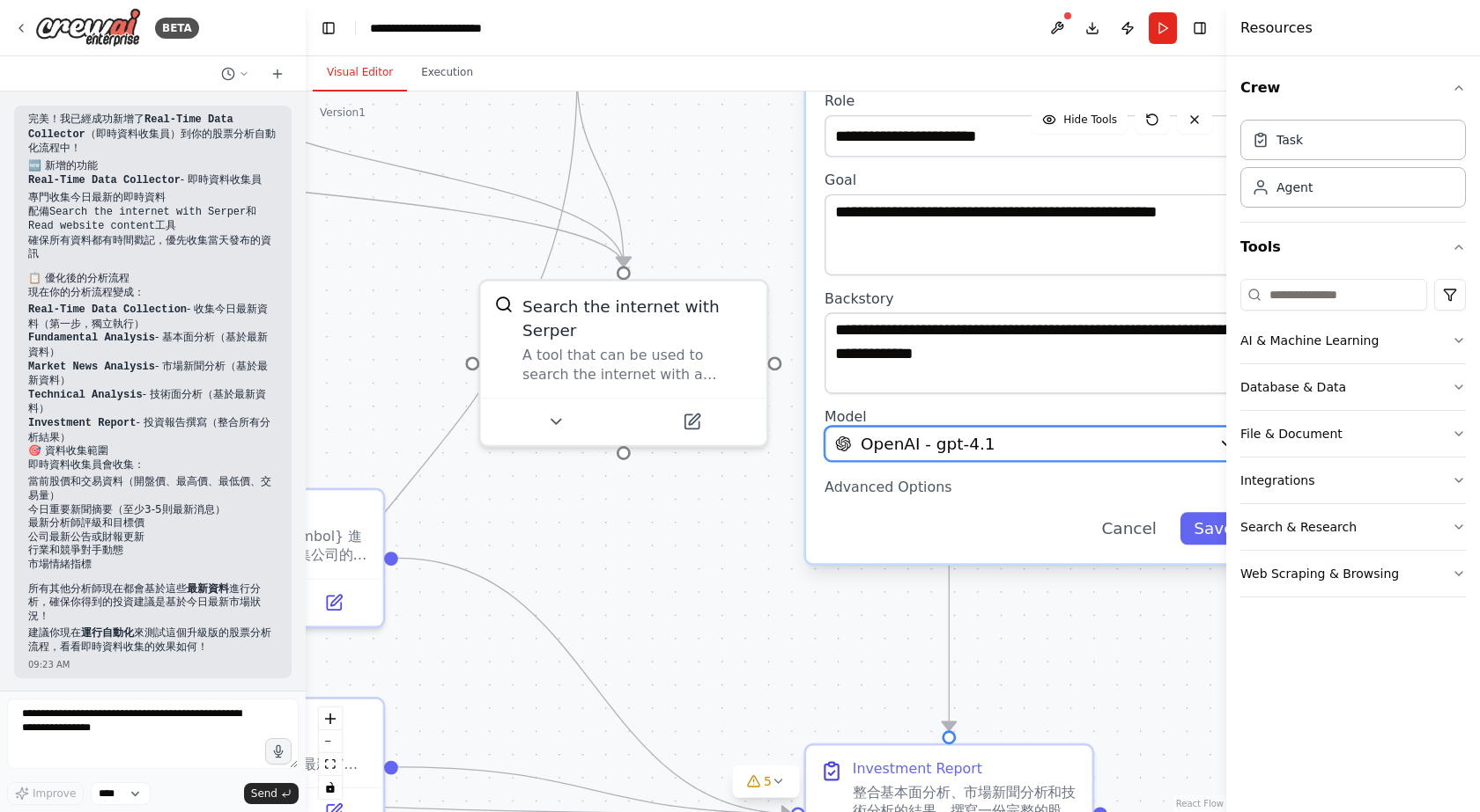
click at [953, 438] on span "OpenAI - gpt-4.1" at bounding box center [927, 444] width 135 height 23
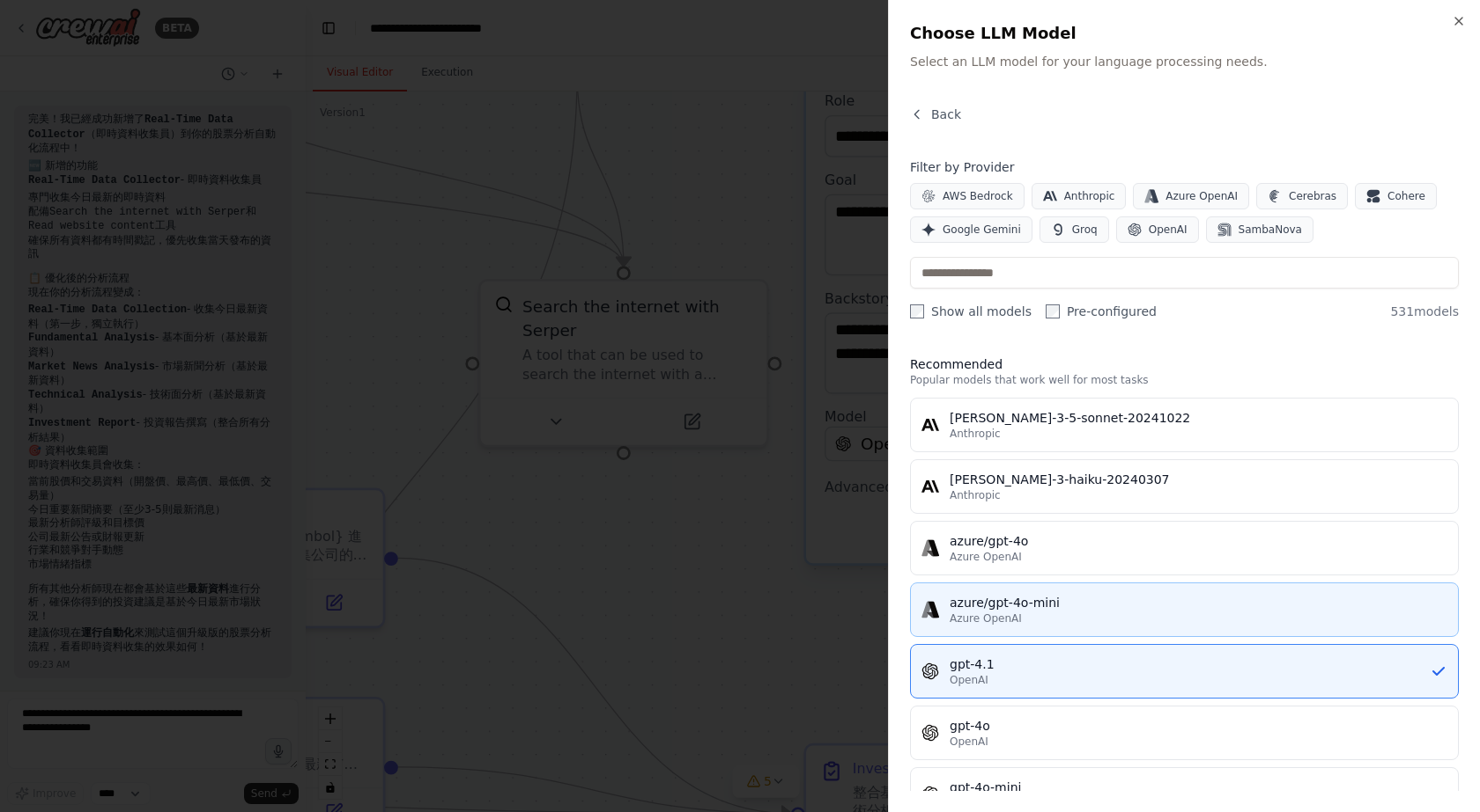
click at [1061, 607] on div "azure/gpt-4o-mini" at bounding box center [1198, 603] width 498 height 17
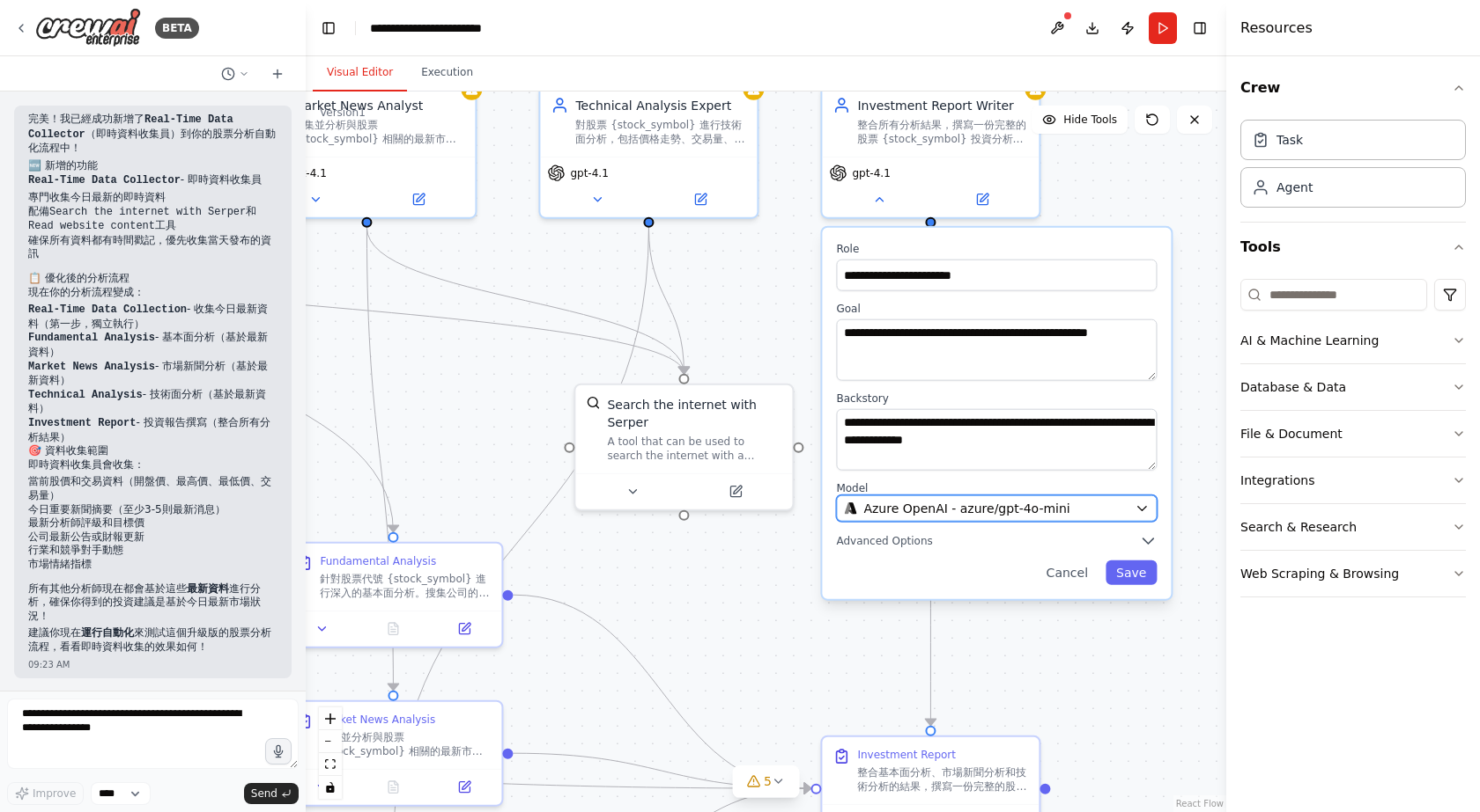
click at [1088, 512] on div "Azure OpenAI - azure/gpt-4o-mini" at bounding box center [985, 509] width 284 height 17
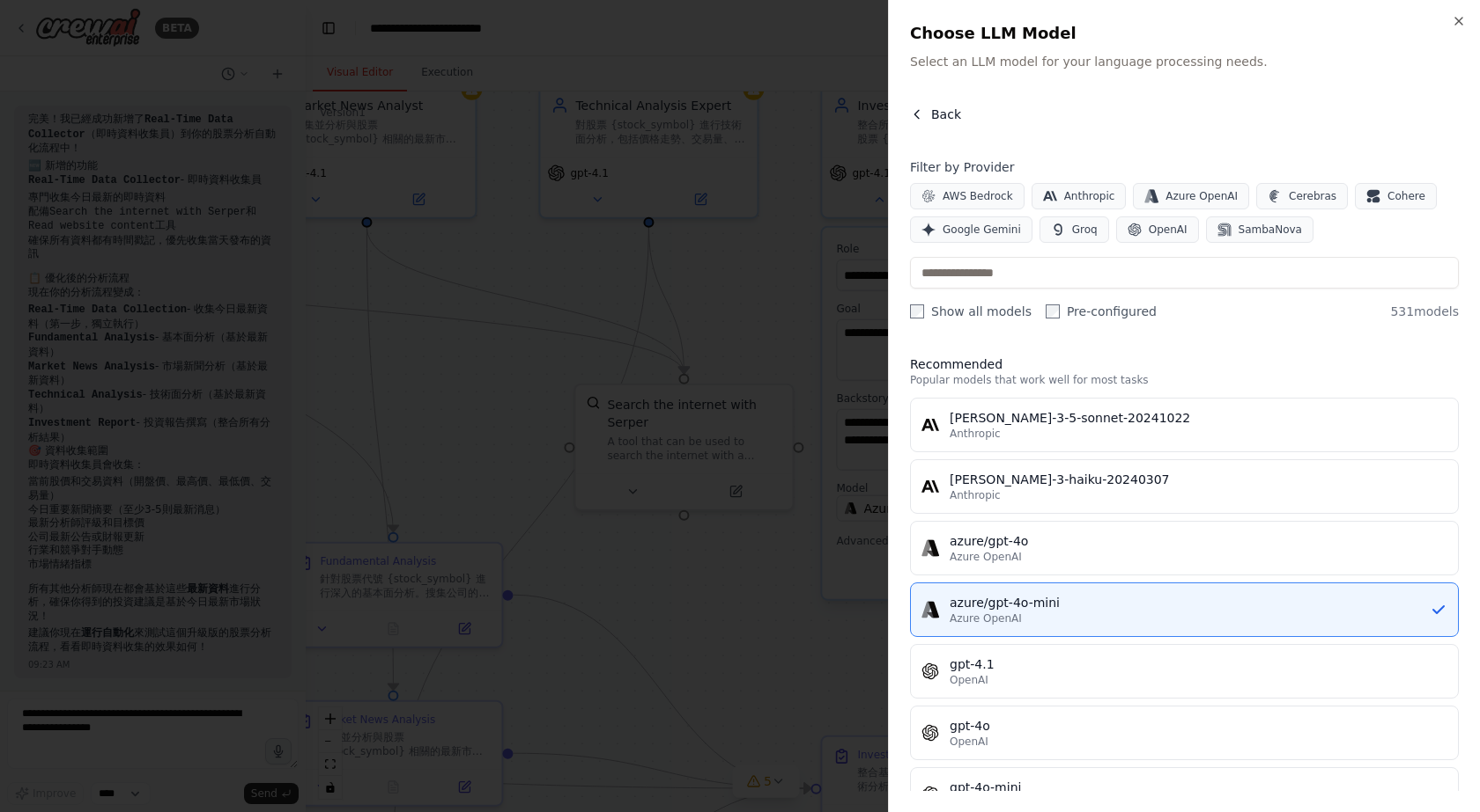
click at [938, 118] on span "Back" at bounding box center [946, 115] width 30 height 17
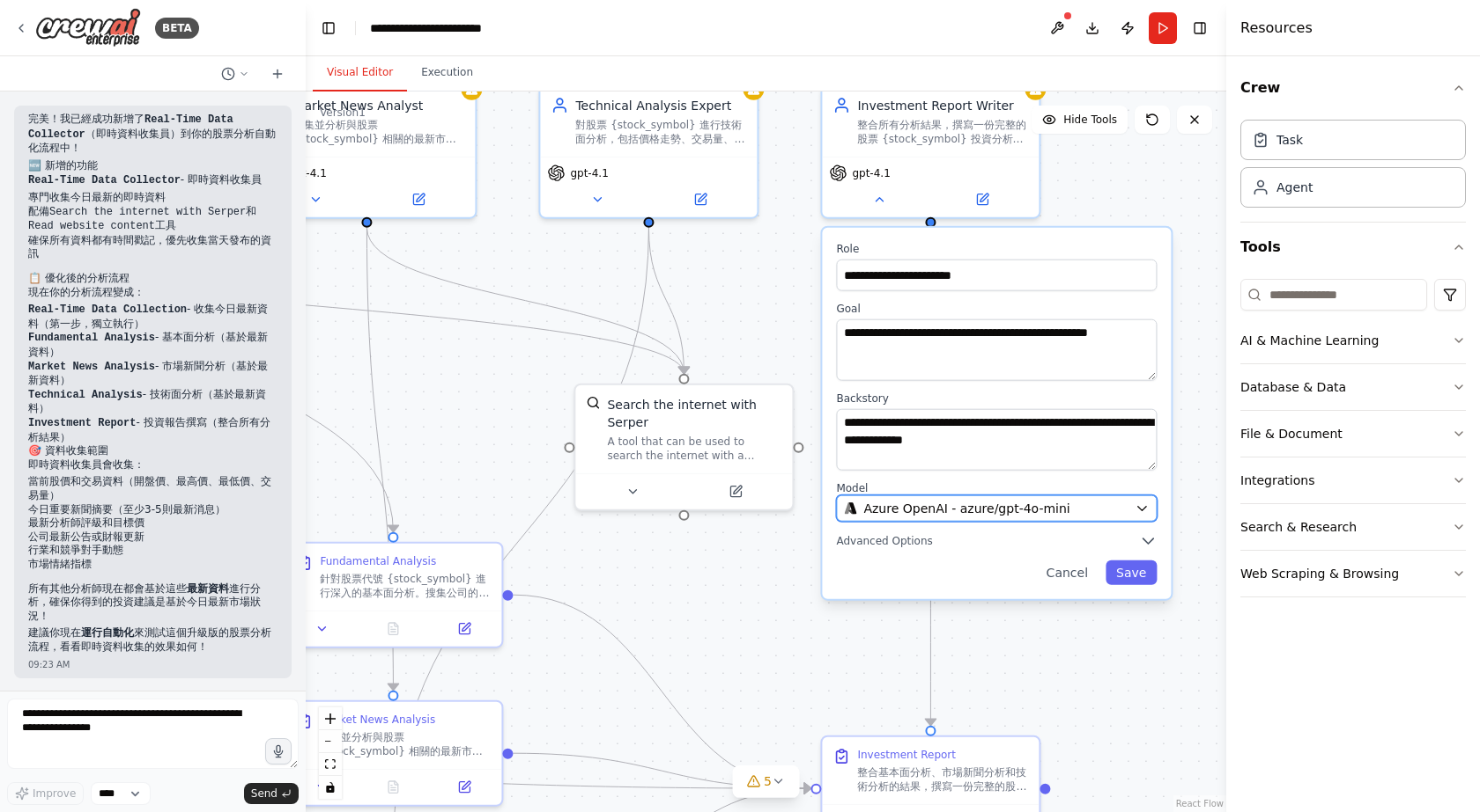
click at [1122, 514] on div "Azure OpenAI - azure/gpt-4o-mini" at bounding box center [985, 509] width 284 height 17
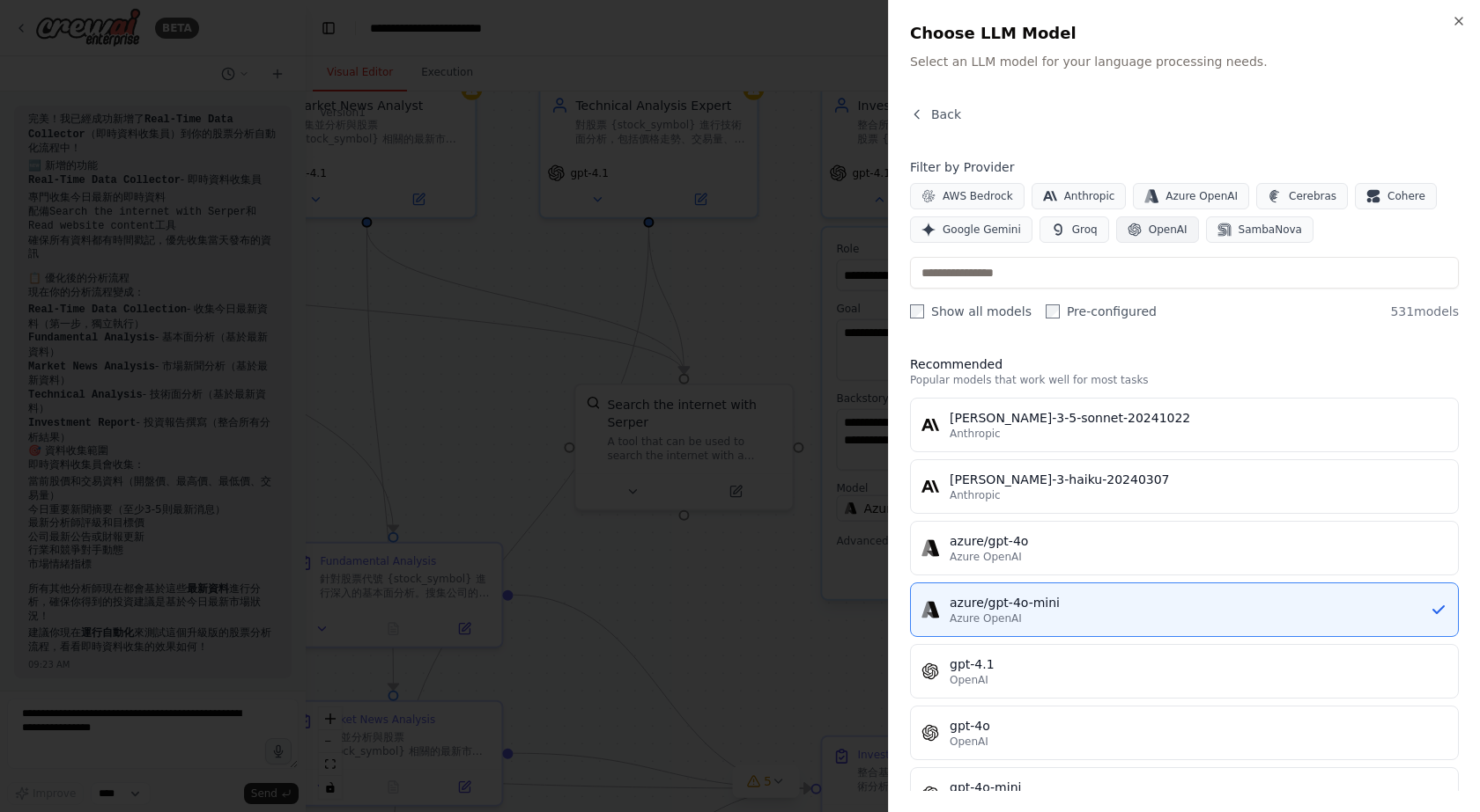
click at [1131, 228] on button "OpenAI" at bounding box center [1156, 229] width 83 height 26
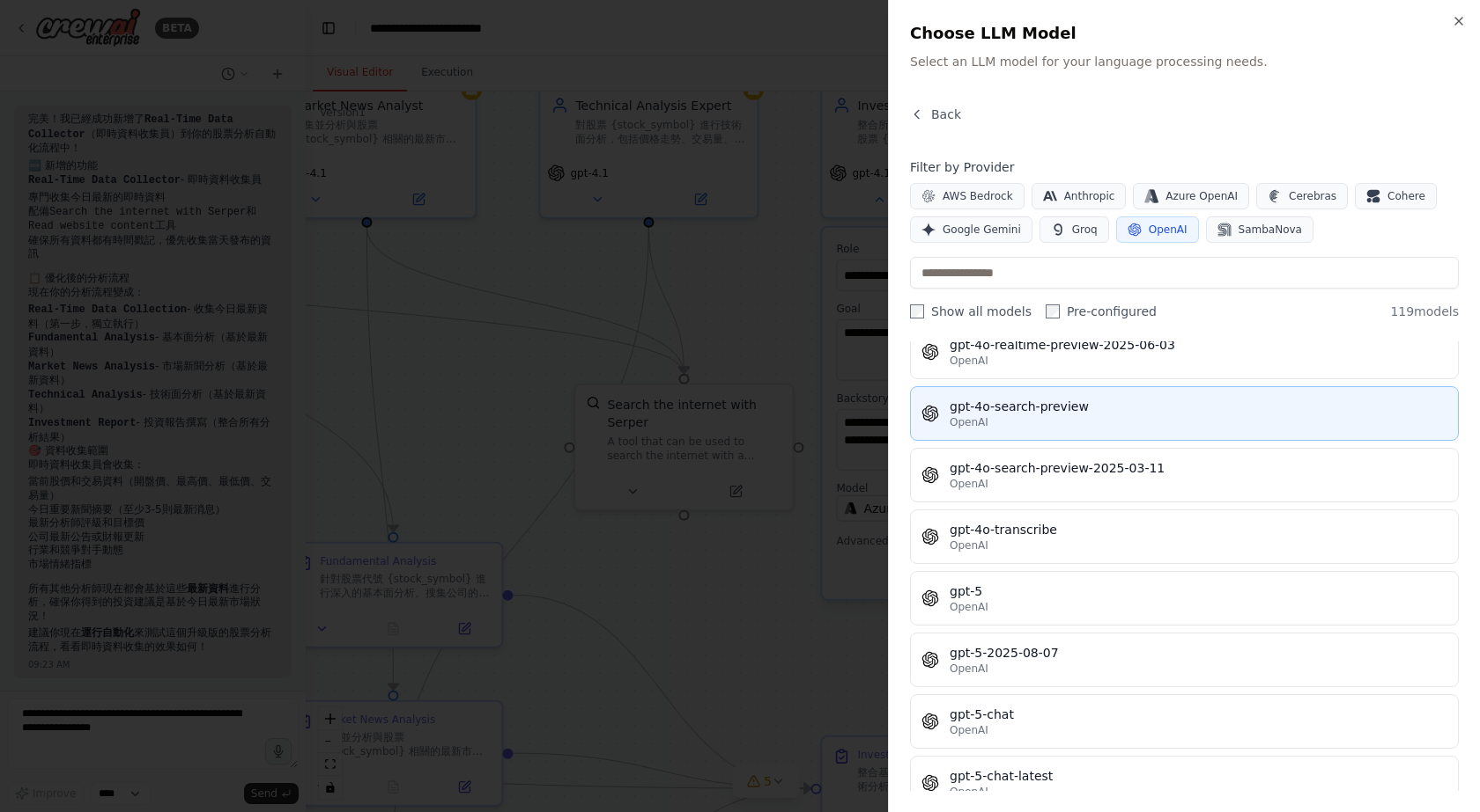
scroll to position [3874, 0]
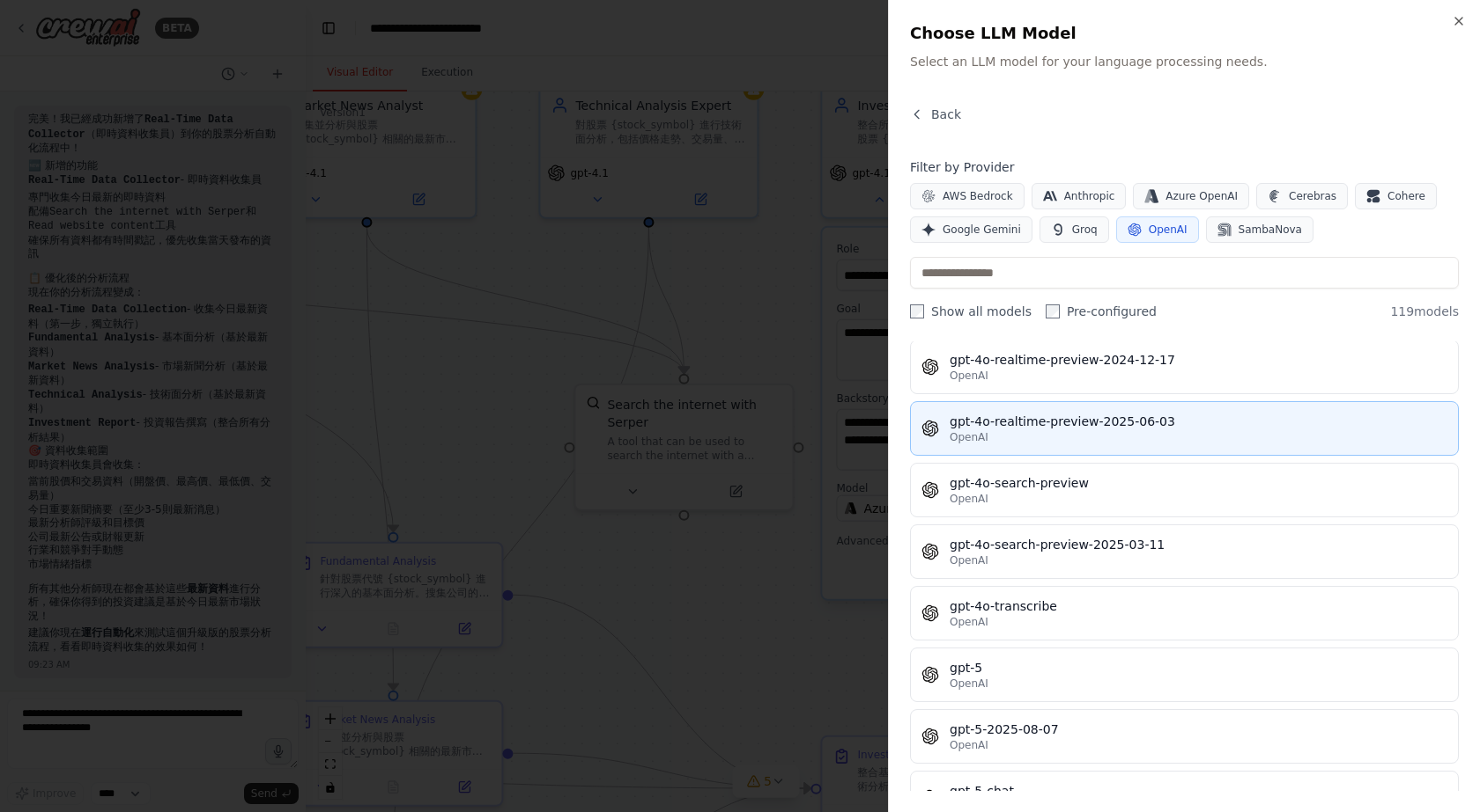
click at [1153, 429] on div "gpt-4o-realtime-preview-2025-06-03" at bounding box center [1198, 422] width 498 height 17
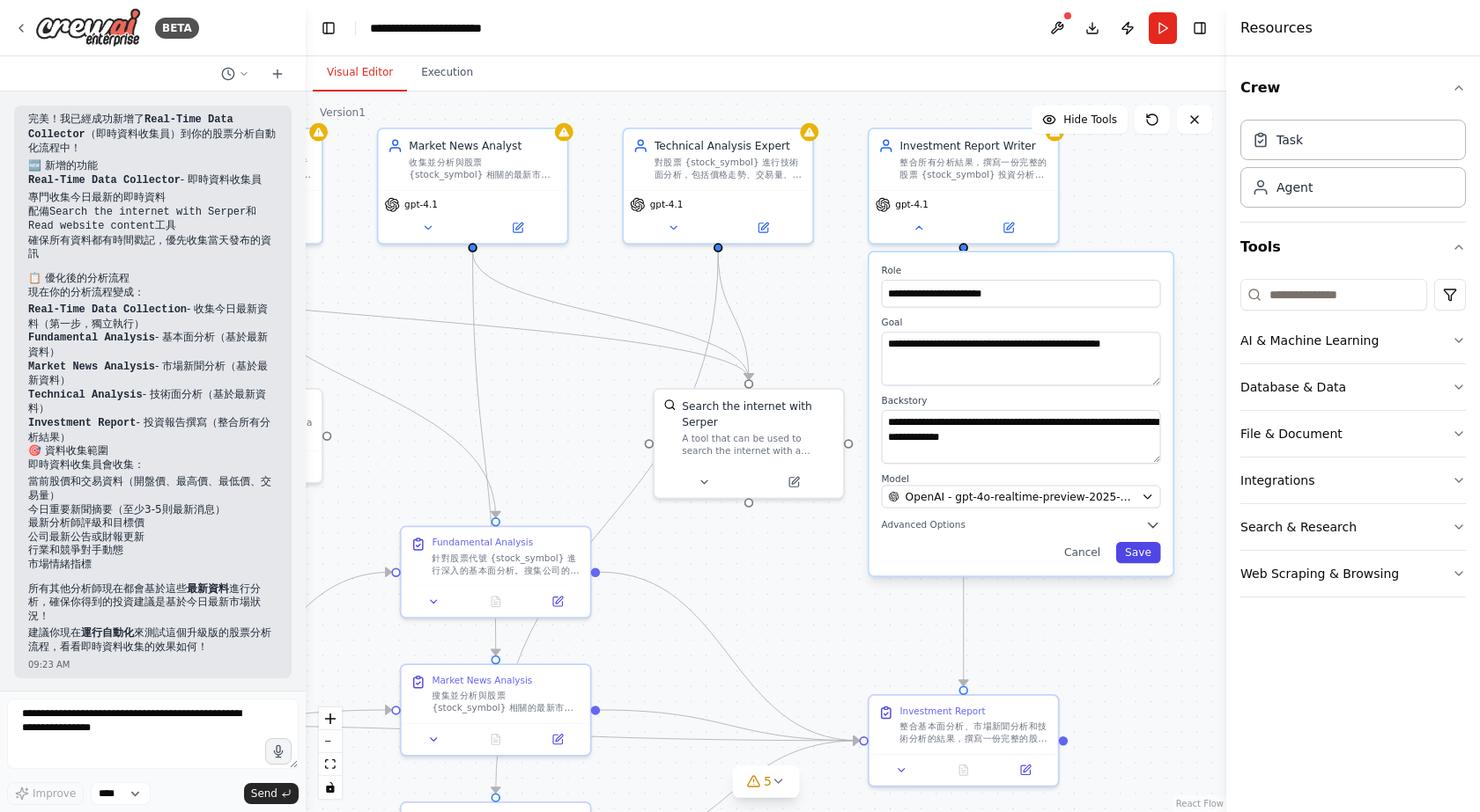
click at [1154, 558] on button "Save" at bounding box center [1138, 553] width 45 height 21
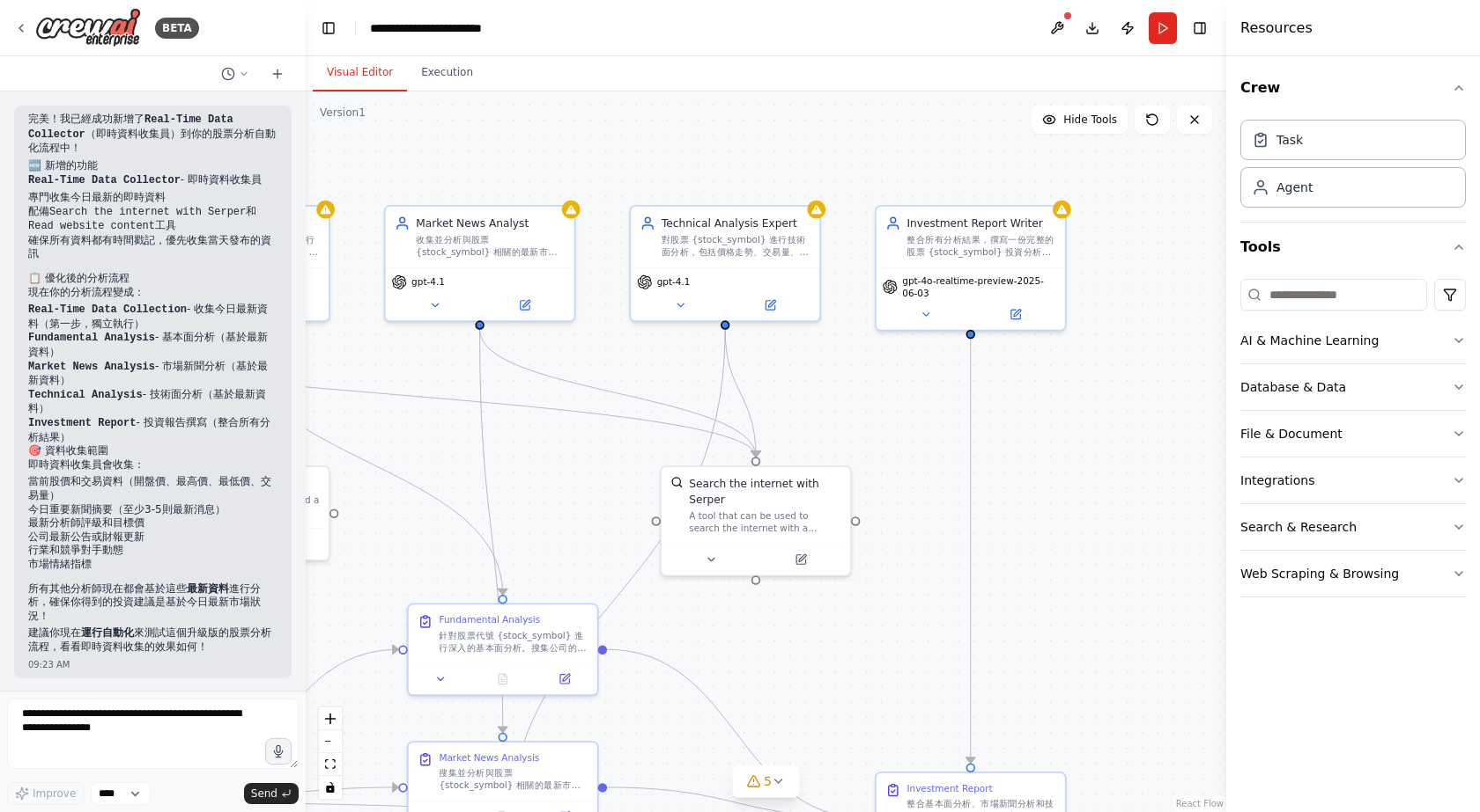
drag, startPoint x: 1156, startPoint y: 268, endPoint x: 1163, endPoint y: 345, distance: 77.3
click at [1163, 345] on div ".deletable-edge-delete-btn { width: 20px; height: 20px; border: 0px solid #ffff…" at bounding box center [765, 452] width 920 height 721
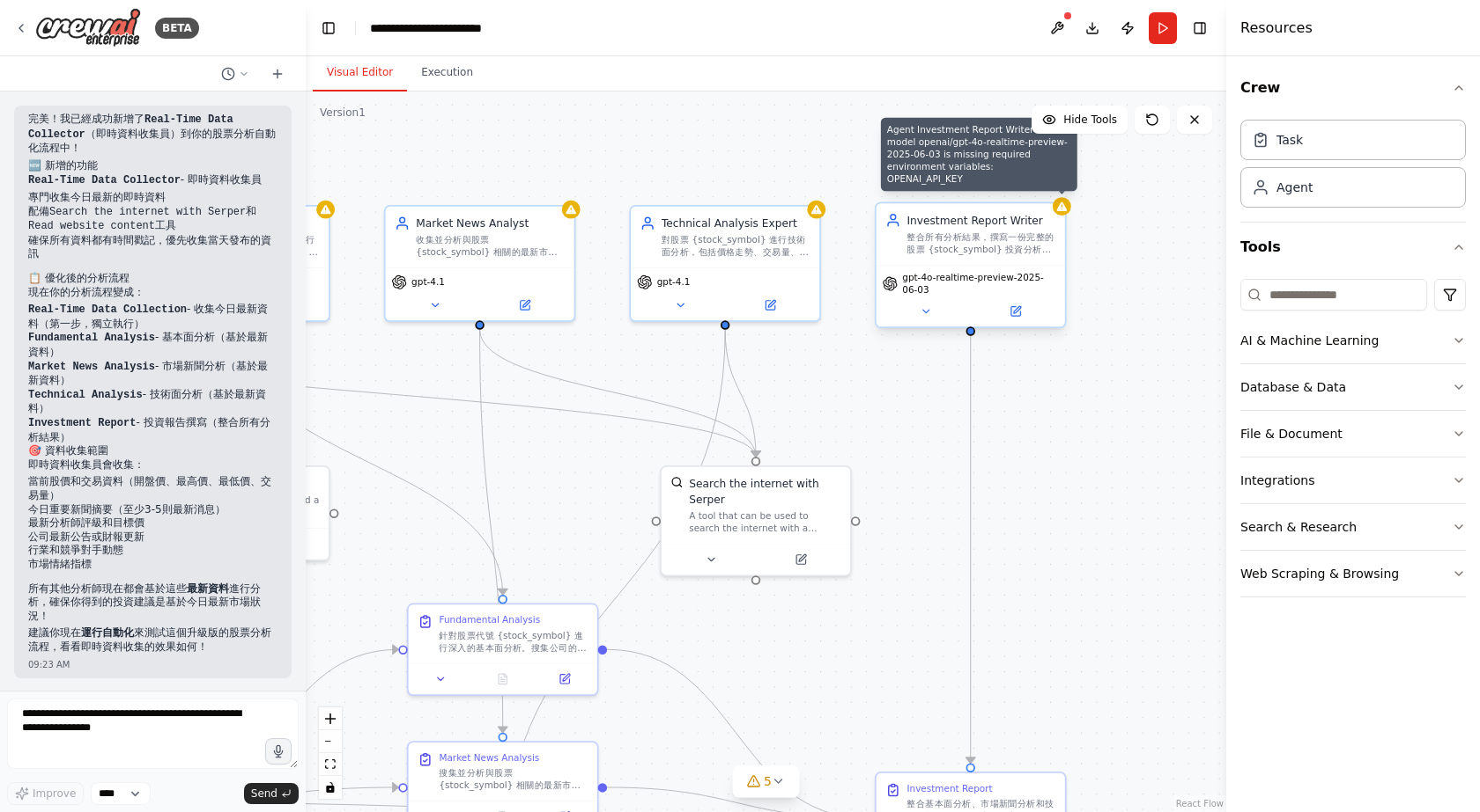
click at [910, 176] on div "Agent Investment Report Writer LLM model openai/gpt-4o-realtime-preview-2025-06…" at bounding box center [979, 154] width 196 height 74
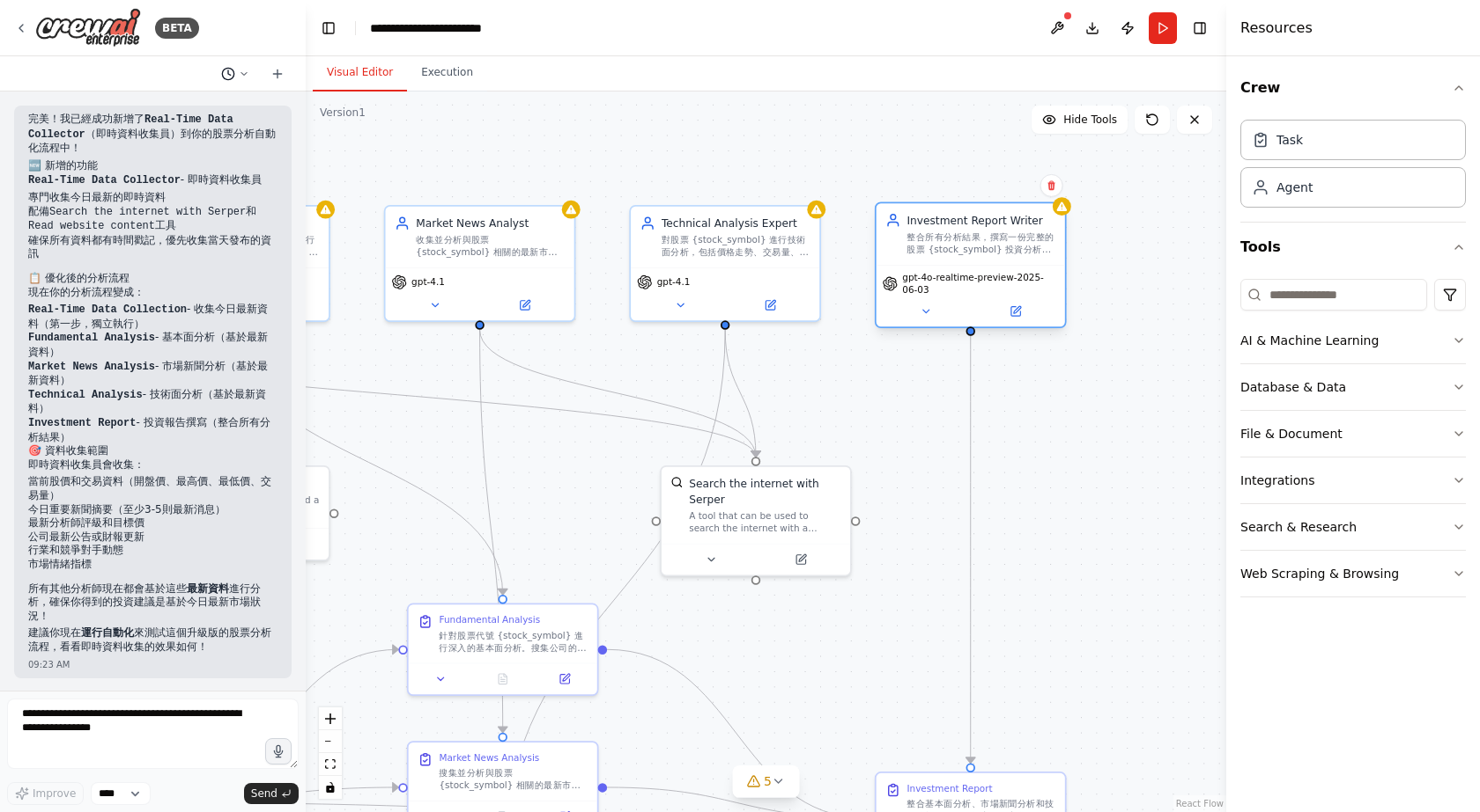
click at [236, 71] on button at bounding box center [235, 74] width 43 height 21
click at [244, 108] on span "Yesterday 05:01 PM" at bounding box center [260, 110] width 74 height 15
click at [414, 138] on div ".deletable-edge-delete-btn { width: 20px; height: 20px; border: 0px solid #ffff…" at bounding box center [765, 452] width 920 height 721
click at [430, 84] on button "Execution" at bounding box center [447, 73] width 80 height 37
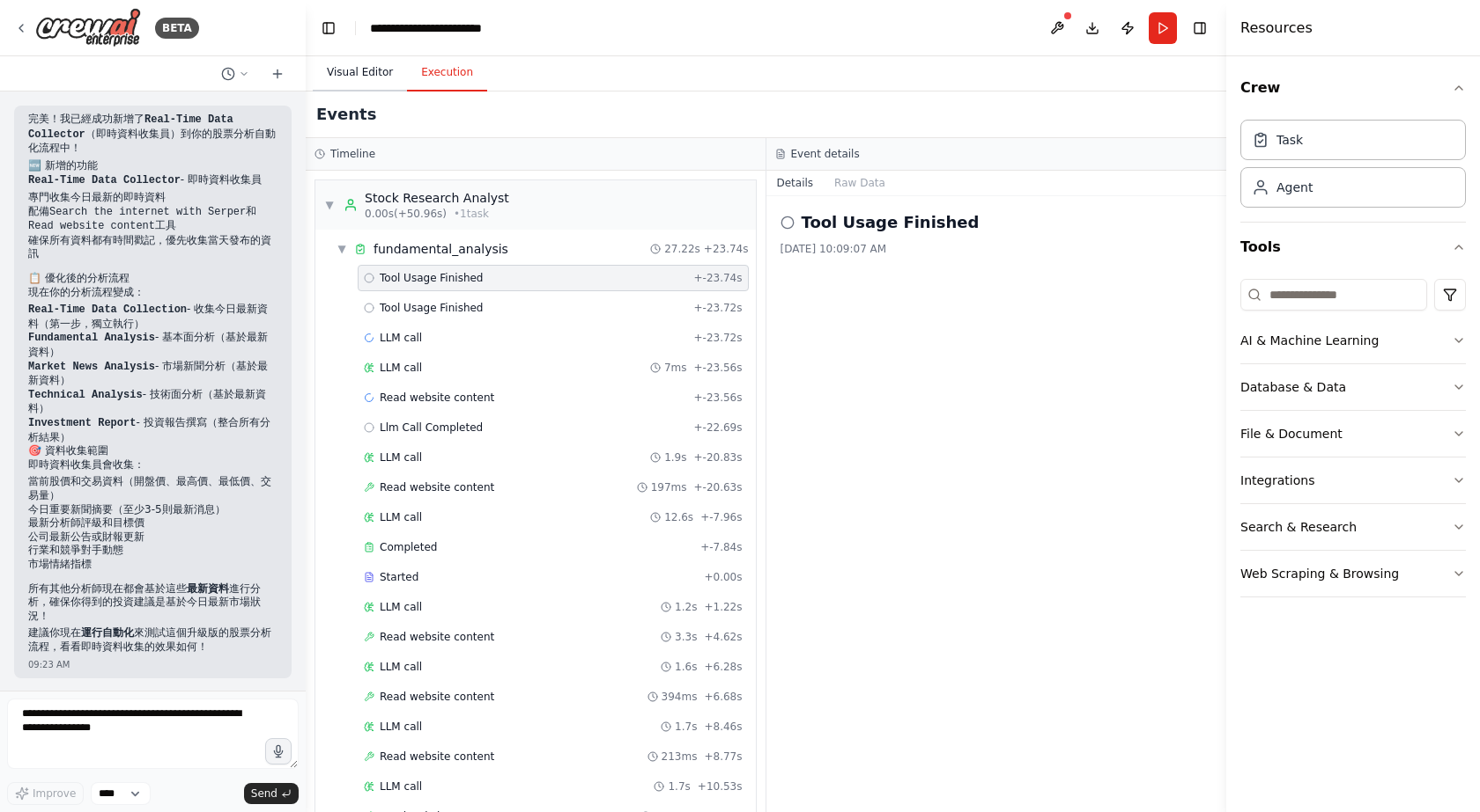
click at [367, 75] on button "Visual Editor" at bounding box center [360, 73] width 94 height 37
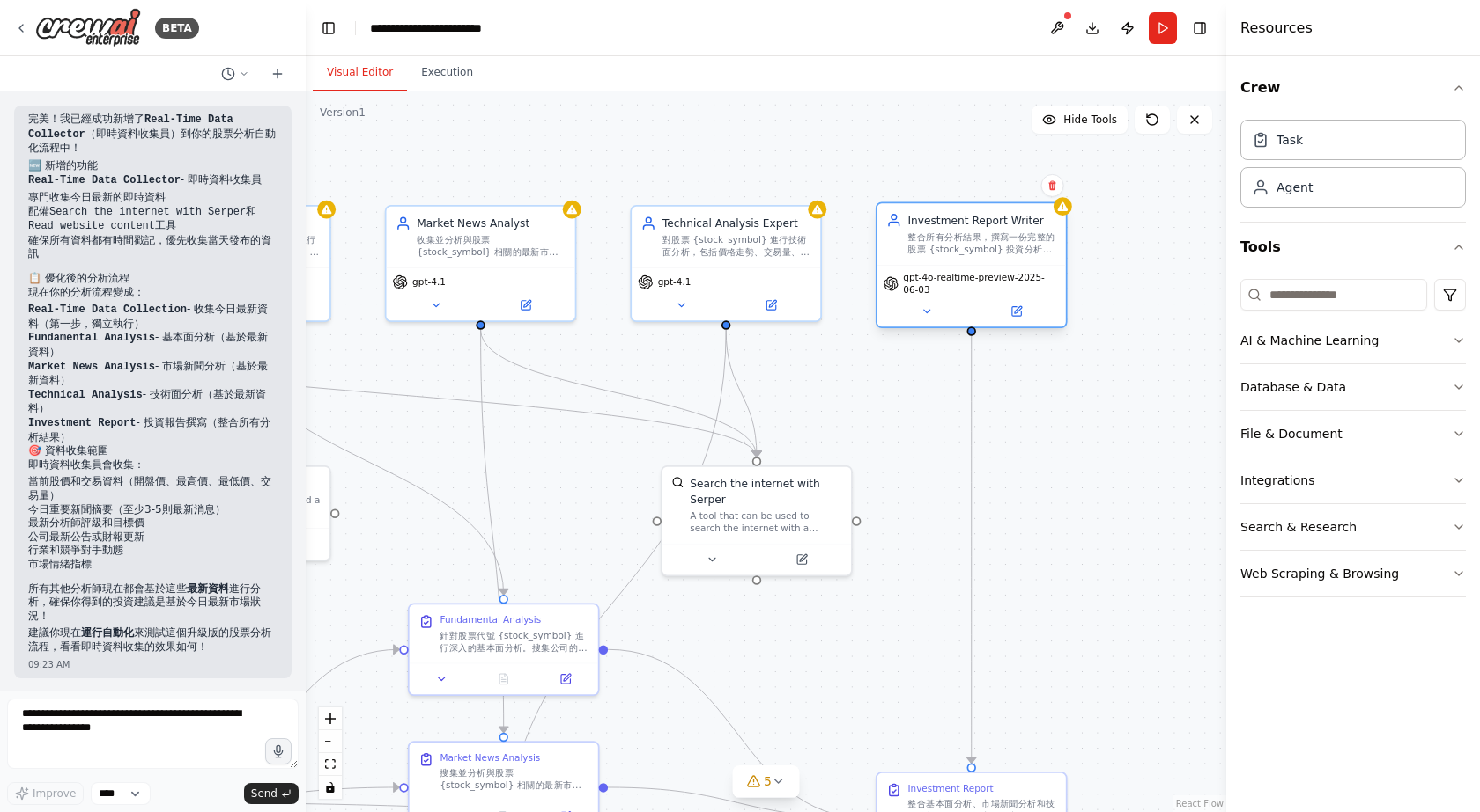
click at [495, 157] on div ".deletable-edge-delete-btn { width: 20px; height: 20px; border: 0px solid #ffff…" at bounding box center [765, 452] width 920 height 721
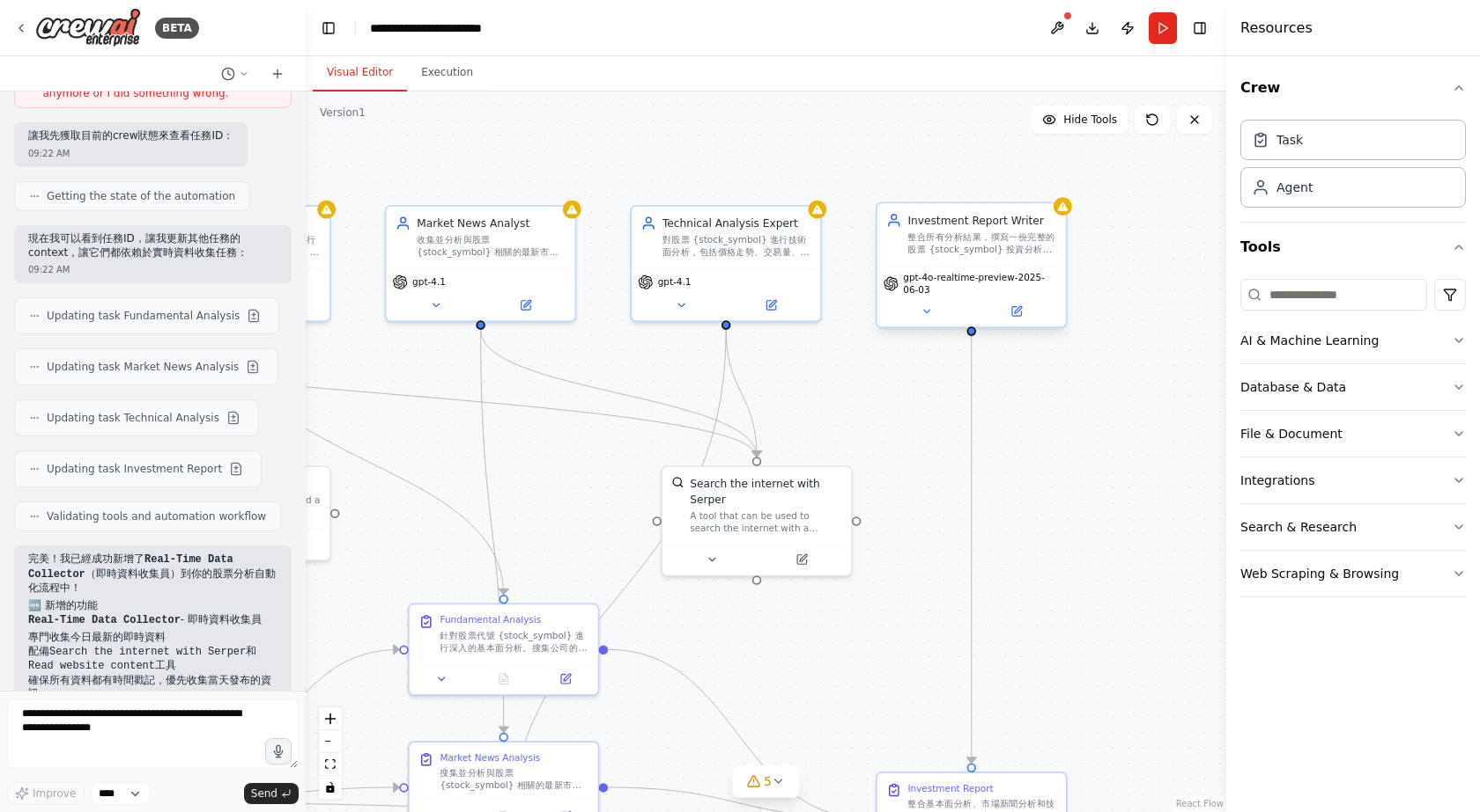
scroll to position [2465, 0]
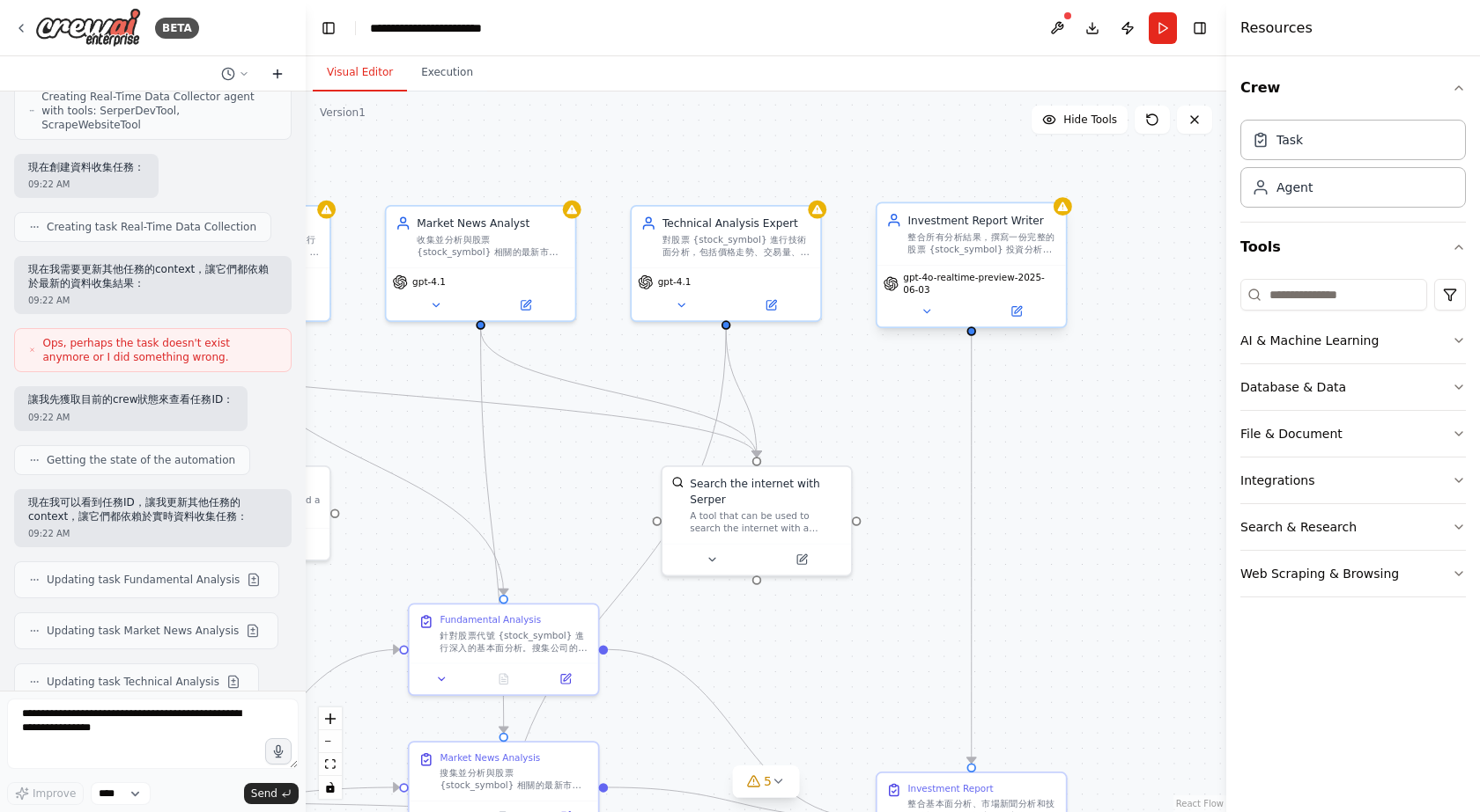
click at [276, 72] on icon at bounding box center [277, 74] width 15 height 15
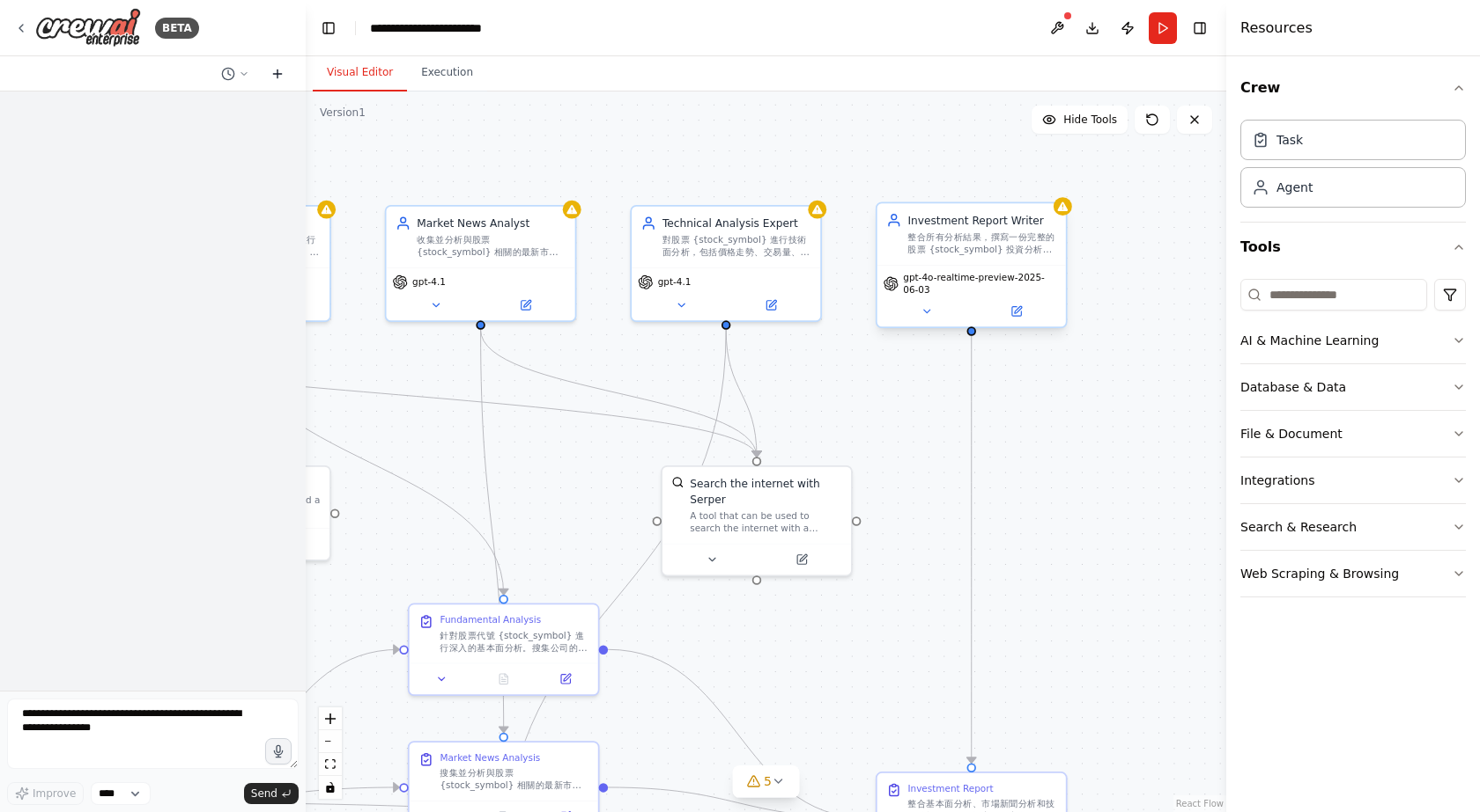
scroll to position [0, 0]
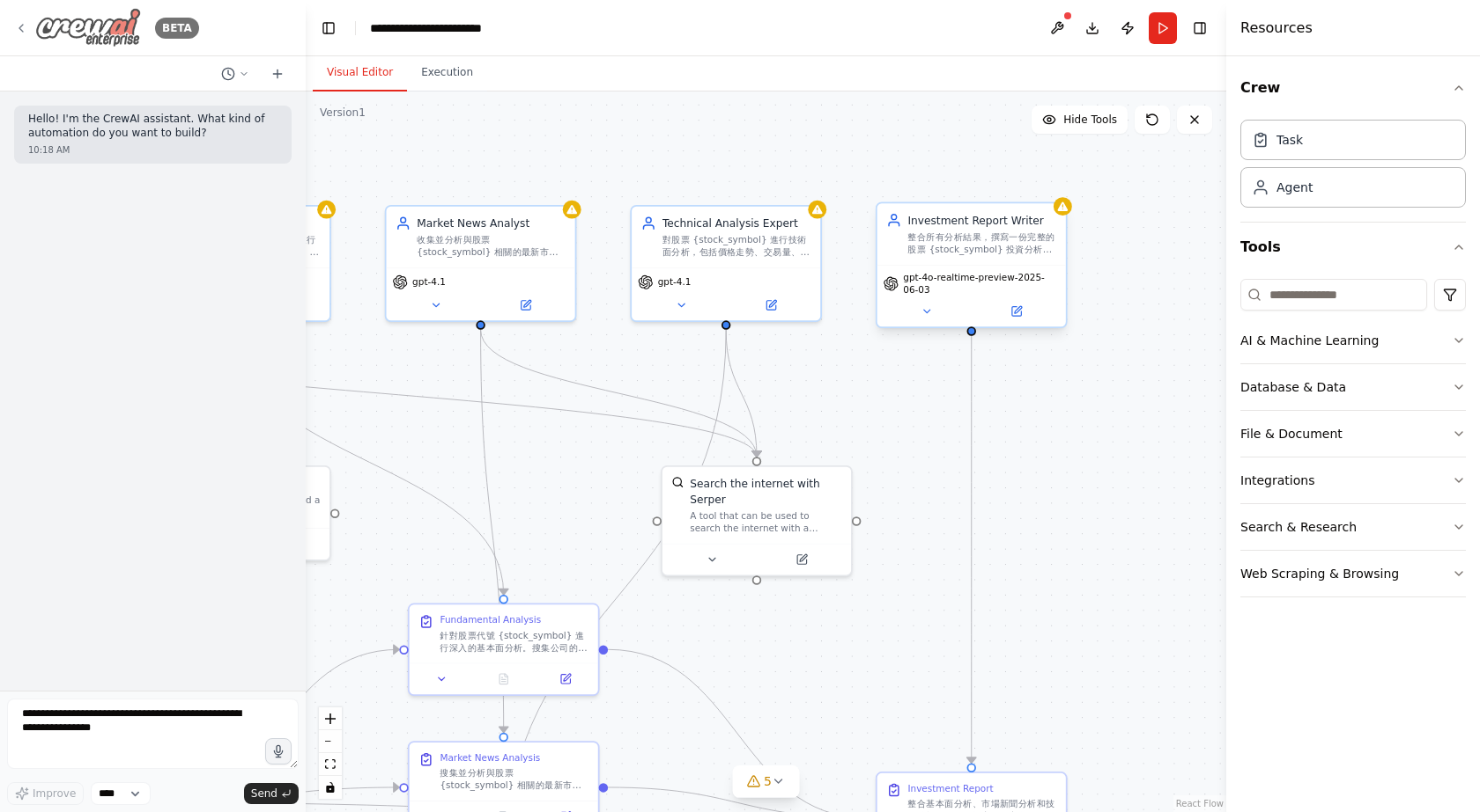
click at [17, 31] on icon at bounding box center [21, 28] width 15 height 15
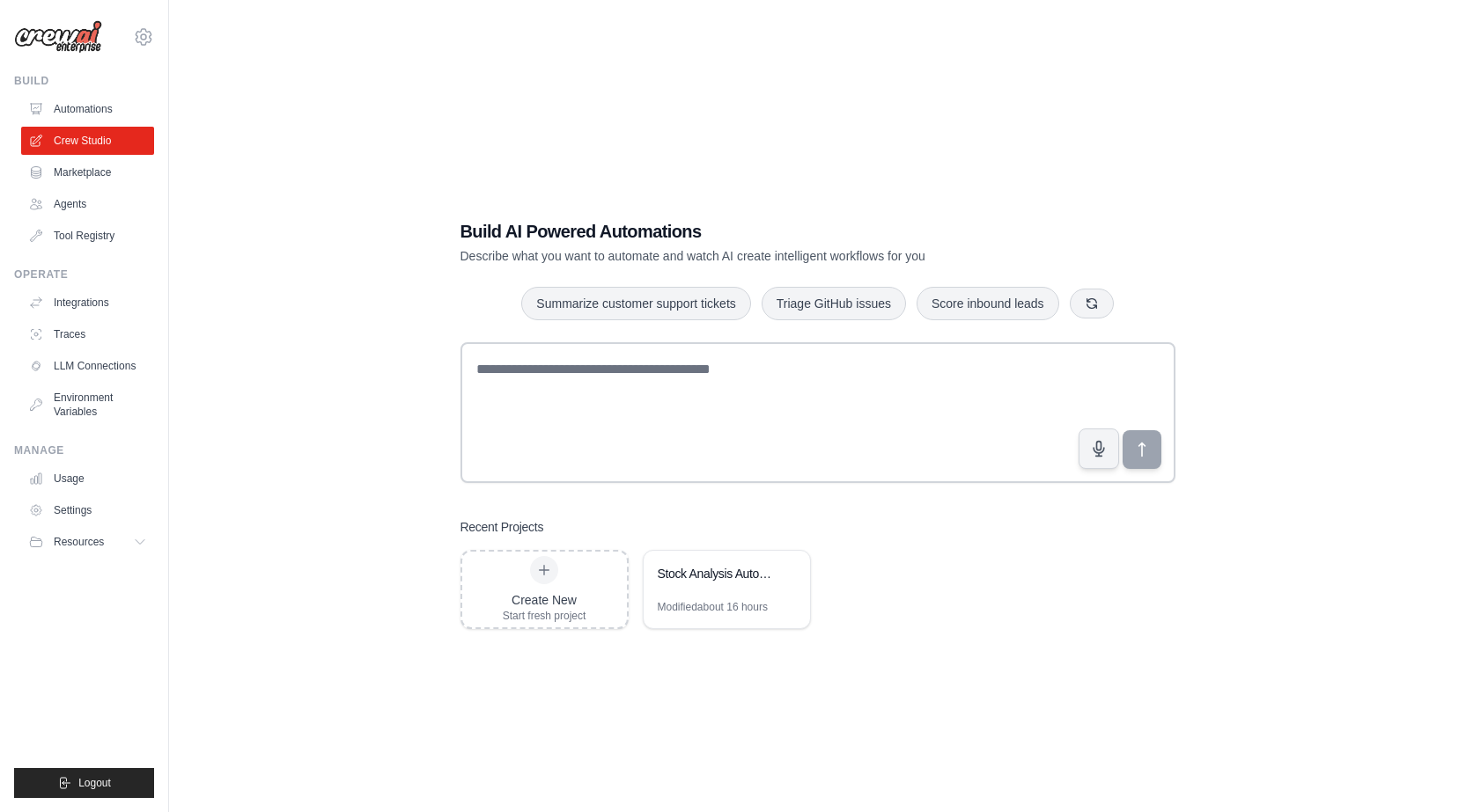
click at [422, 163] on div "Build AI Powered Automations Describe what you want to automate and watch AI cr…" at bounding box center [817, 423] width 1241 height 812
click at [789, 576] on icon at bounding box center [787, 573] width 11 height 11
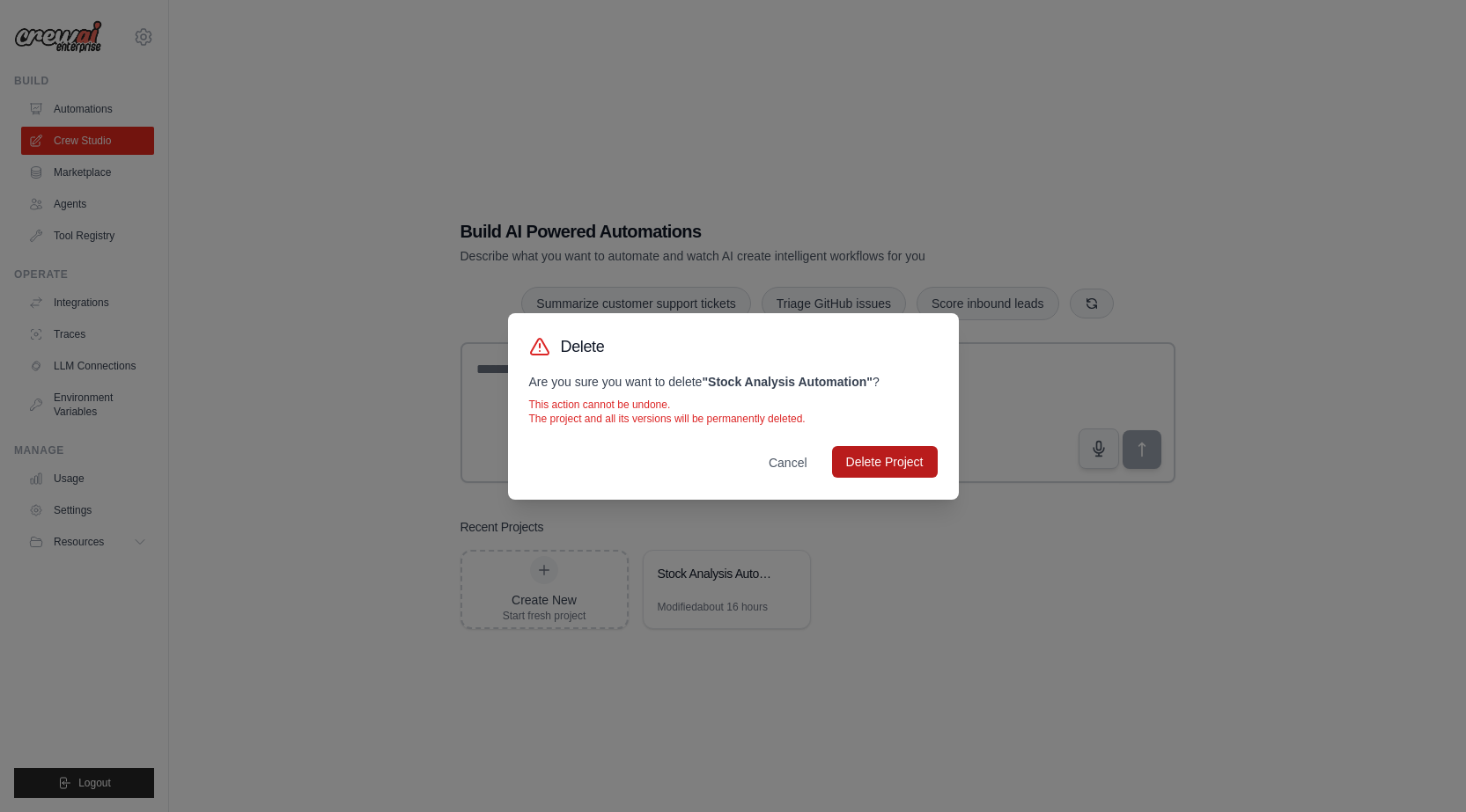
click at [897, 465] on button "Delete Project" at bounding box center [884, 461] width 106 height 32
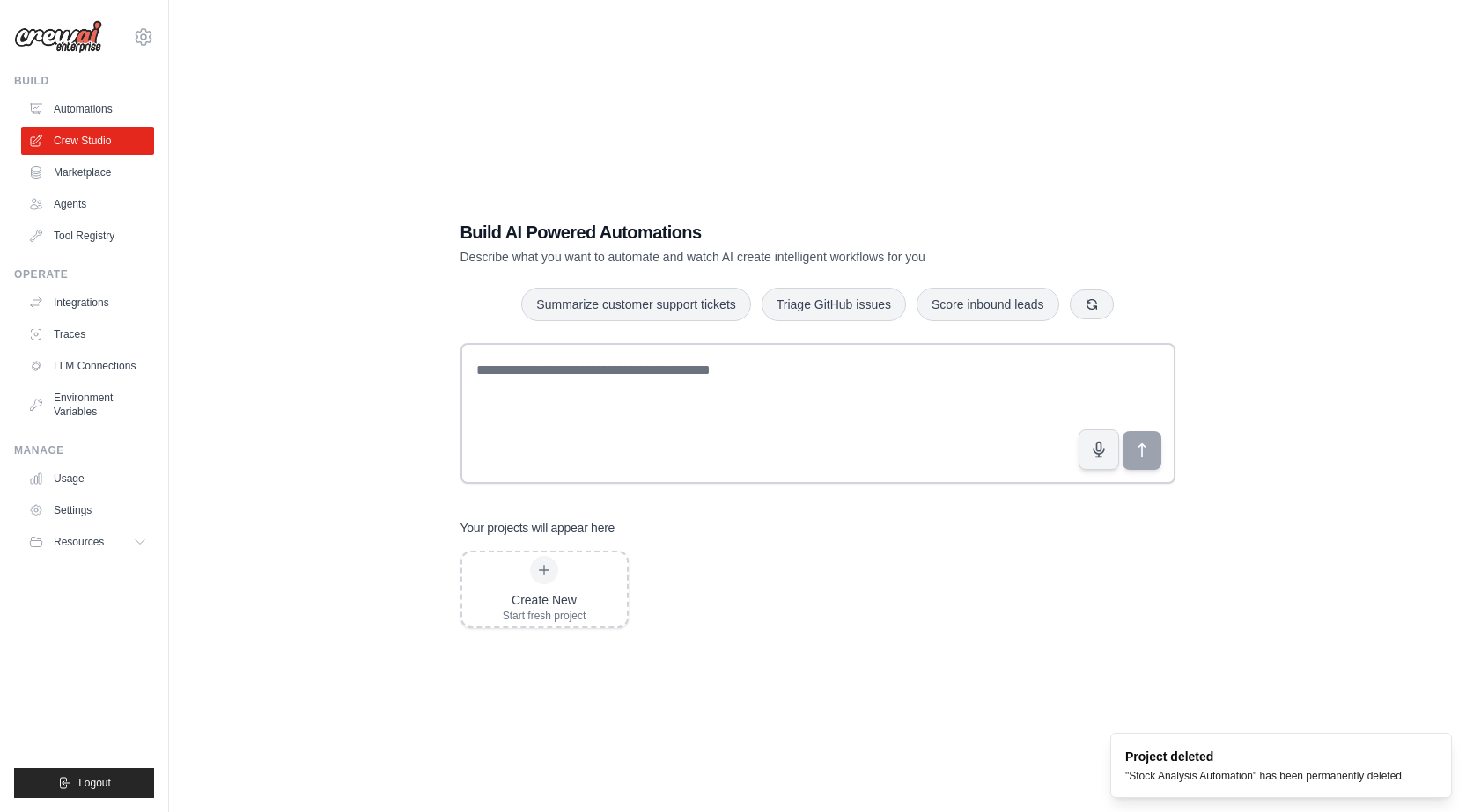
click at [869, 561] on div "Create New Start fresh project" at bounding box center [818, 590] width 715 height 78
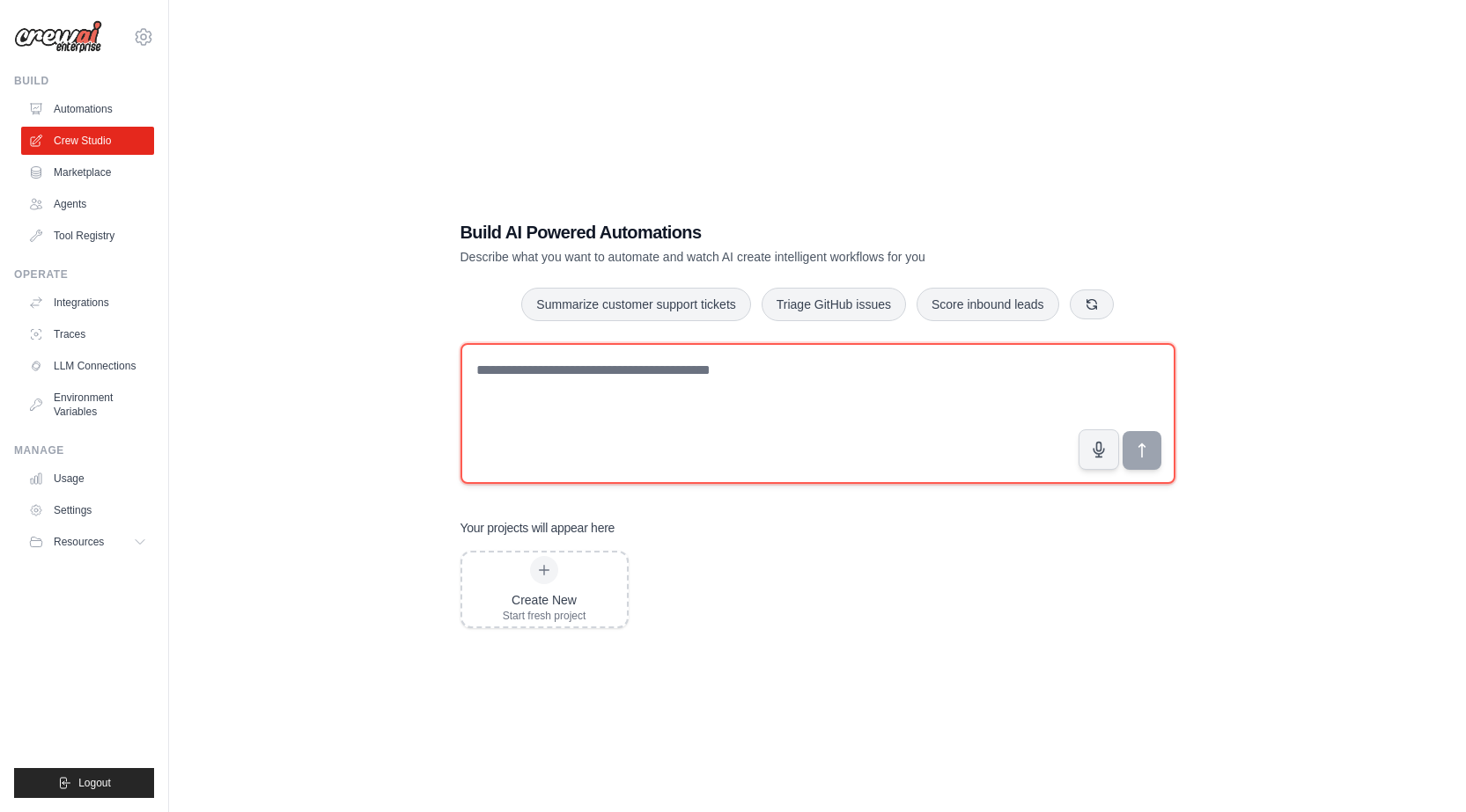
click at [987, 411] on textarea at bounding box center [818, 413] width 715 height 141
type textarea "*"
type textarea "**********"
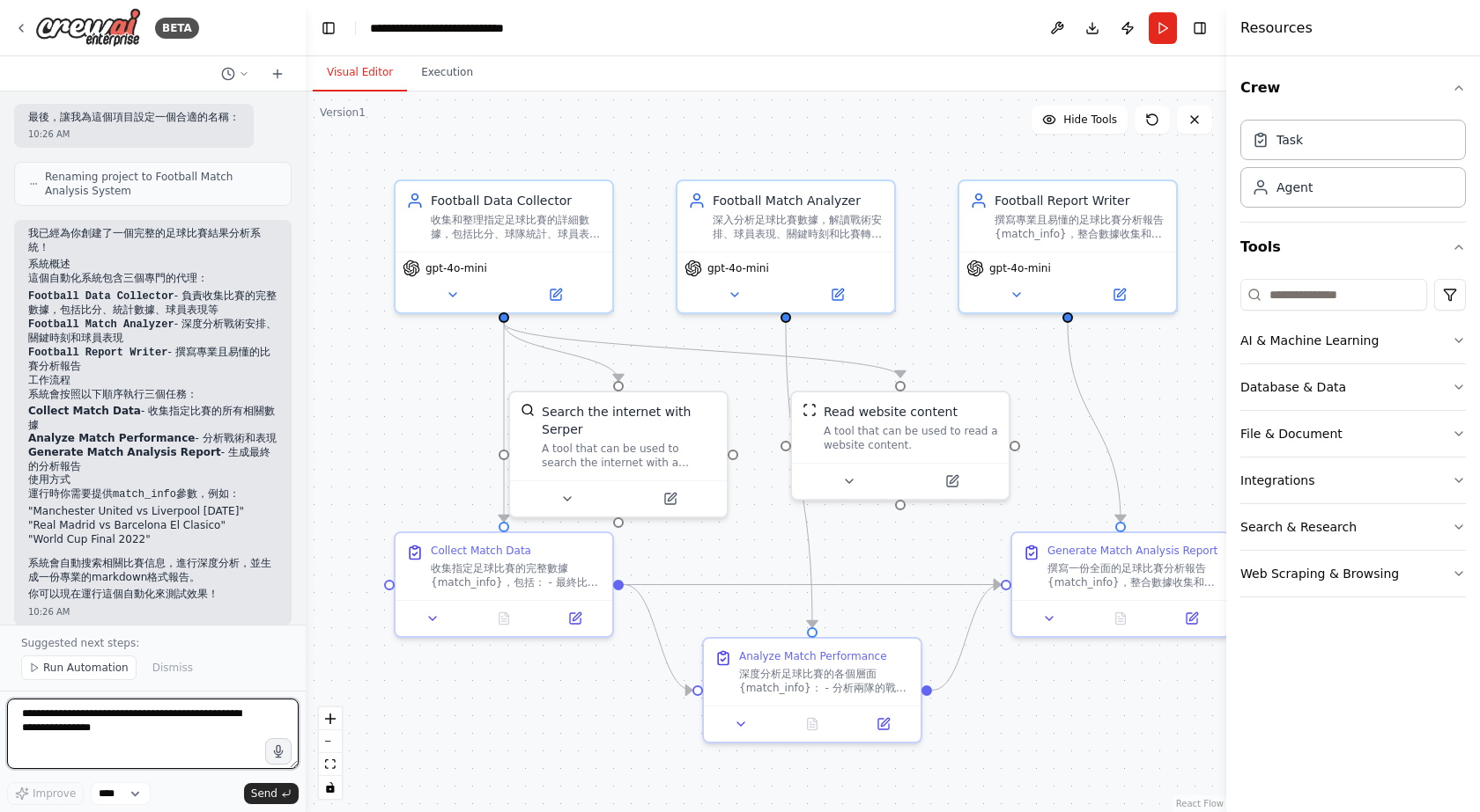
scroll to position [996, 0]
click at [1155, 20] on button "Run" at bounding box center [1162, 28] width 28 height 32
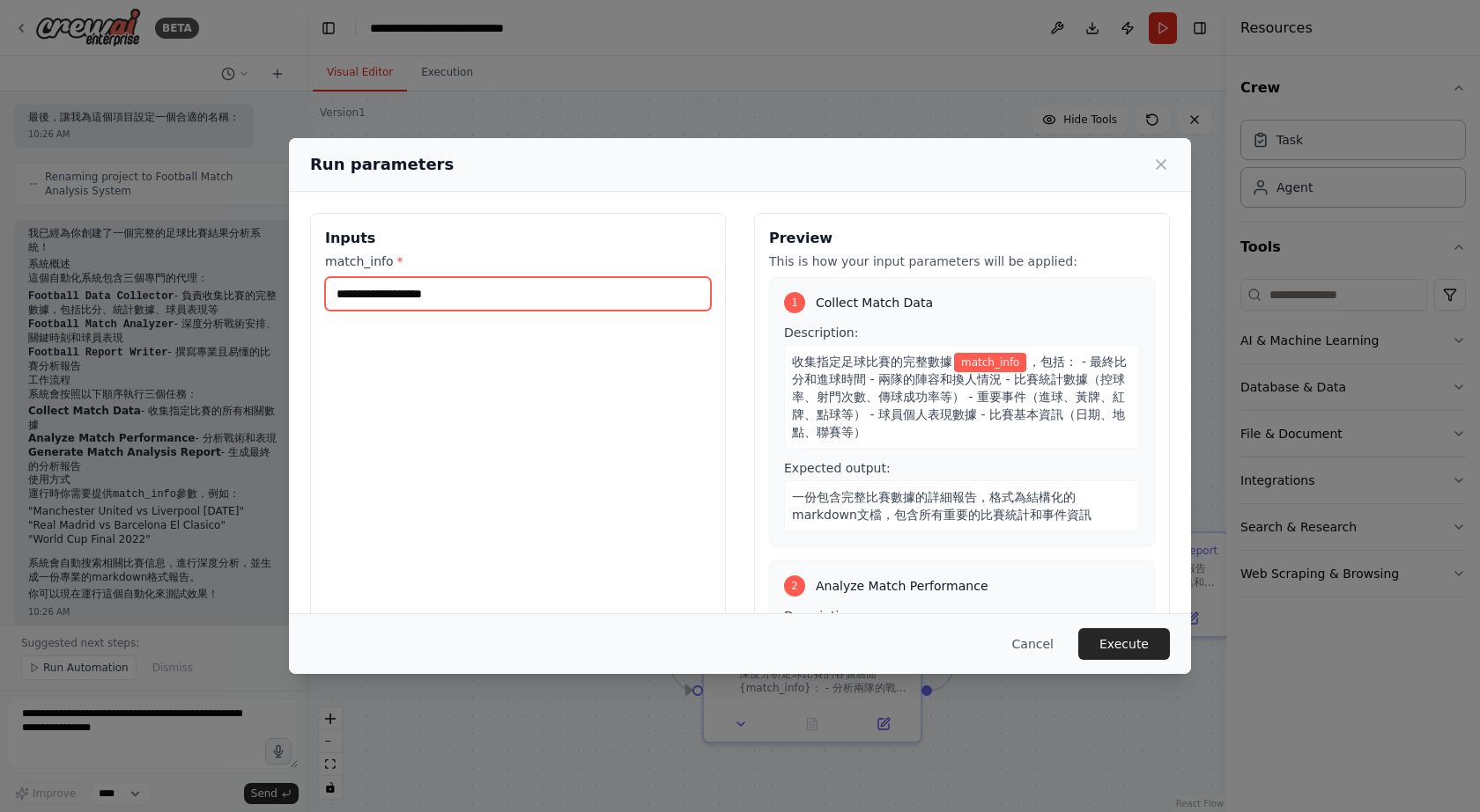
click at [472, 289] on input "match_info *" at bounding box center [517, 293] width 386 height 33
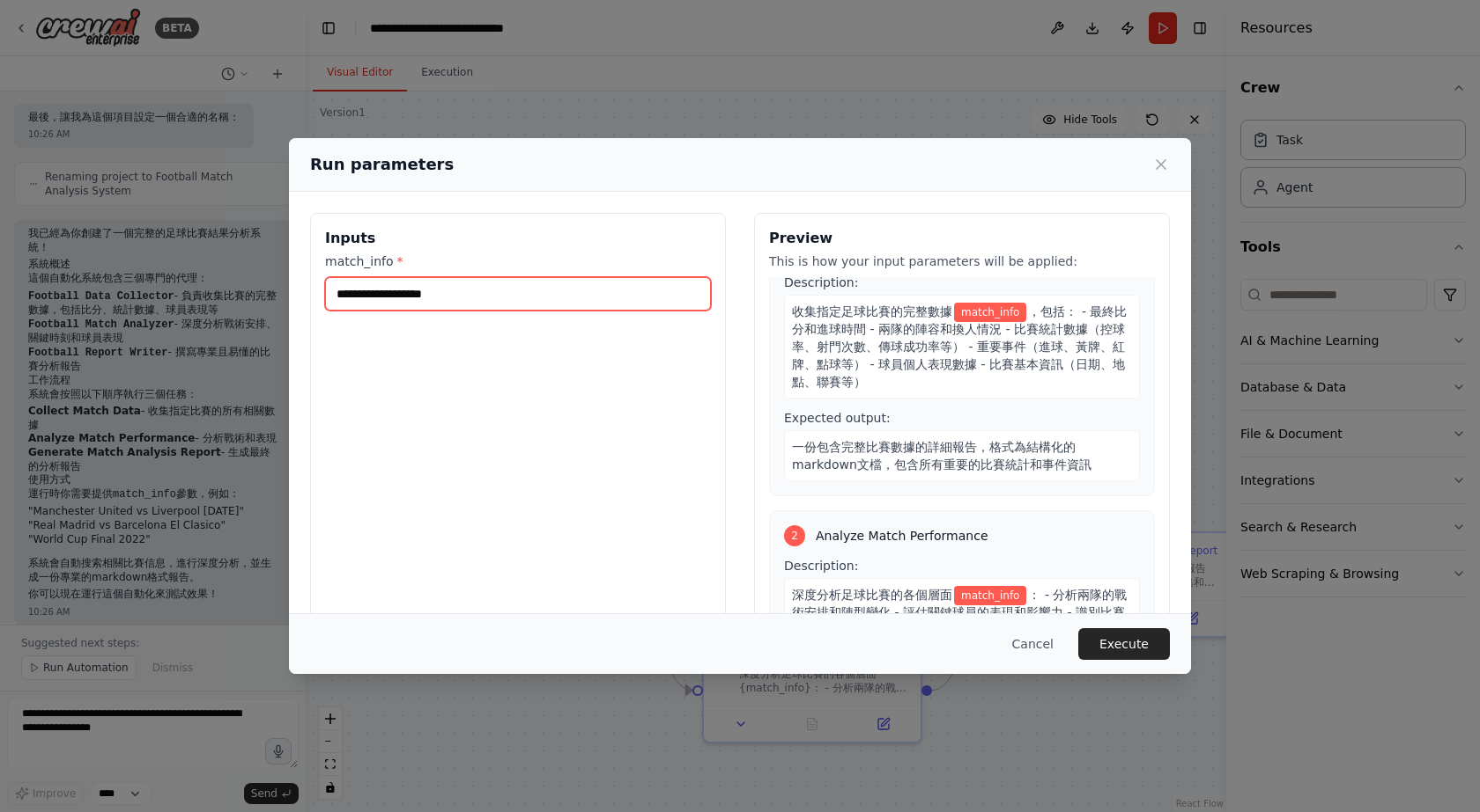
scroll to position [0, 0]
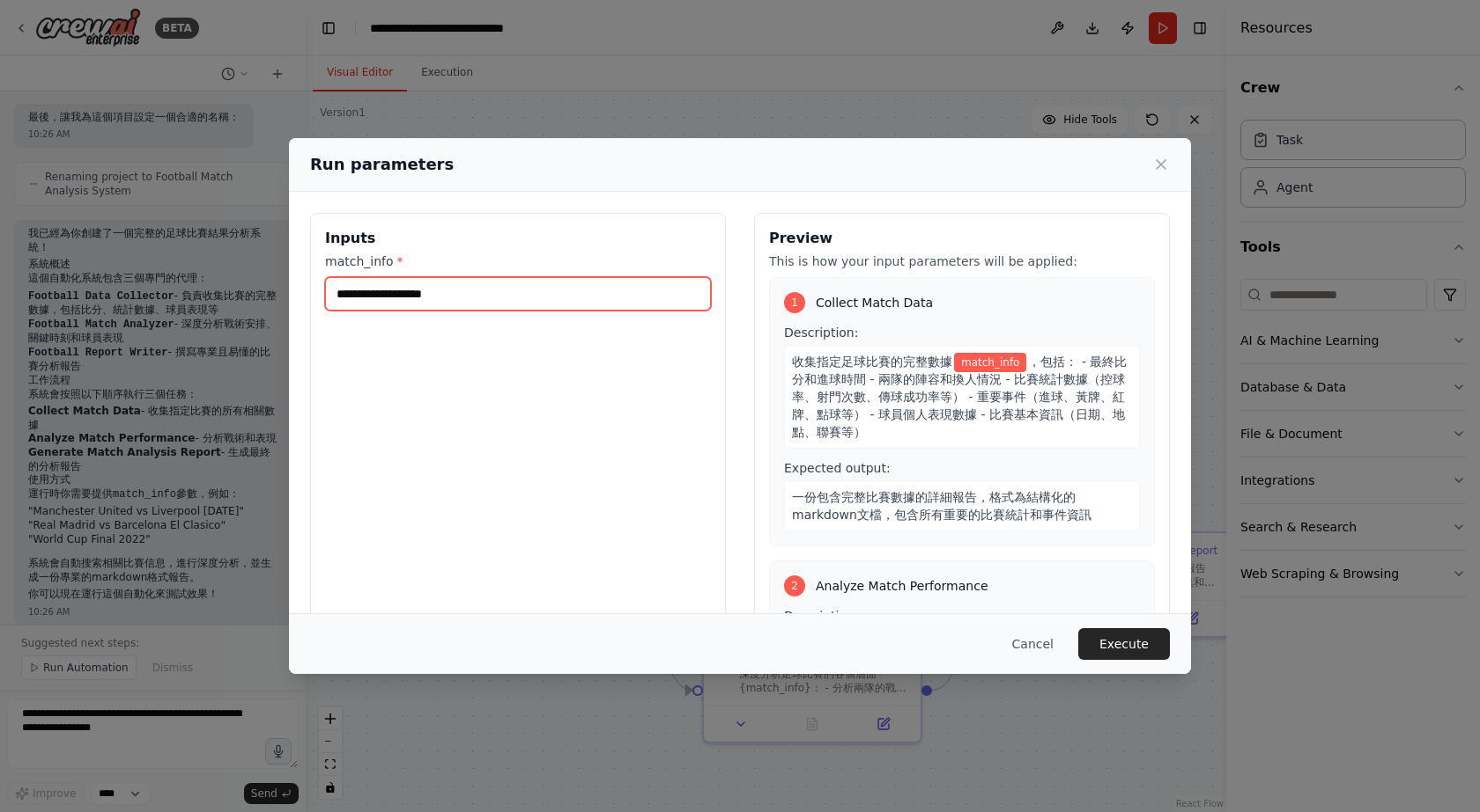
type input "*"
type input "******"
click at [1146, 646] on button "Execute" at bounding box center [1123, 644] width 91 height 32
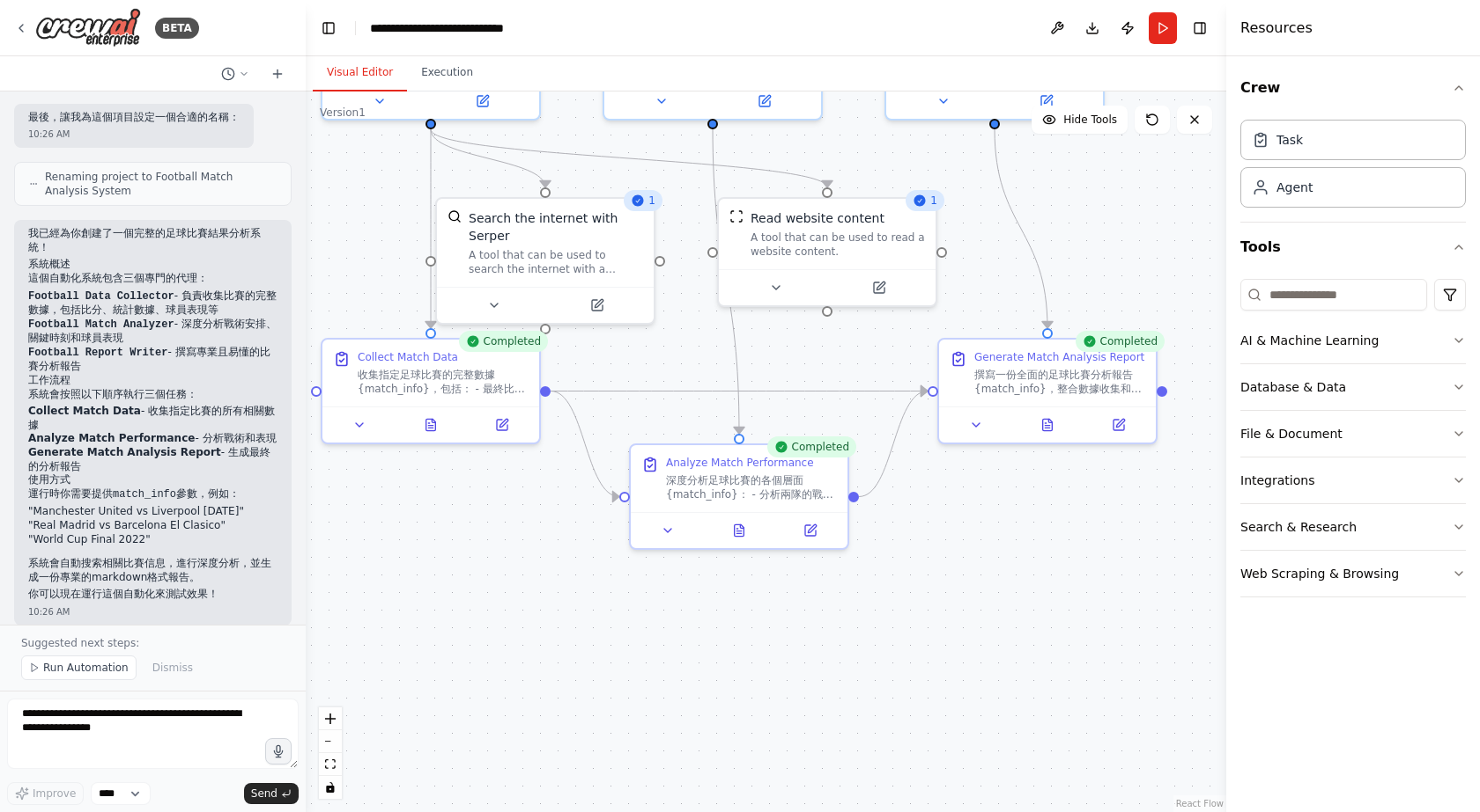
drag, startPoint x: 1039, startPoint y: 681, endPoint x: 966, endPoint y: 488, distance: 206.3
click at [966, 488] on div ".deletable-edge-delete-btn { width: 20px; height: 20px; border: 0px solid #ffff…" at bounding box center [765, 452] width 920 height 721
click at [1050, 423] on icon at bounding box center [1048, 422] width 10 height 12
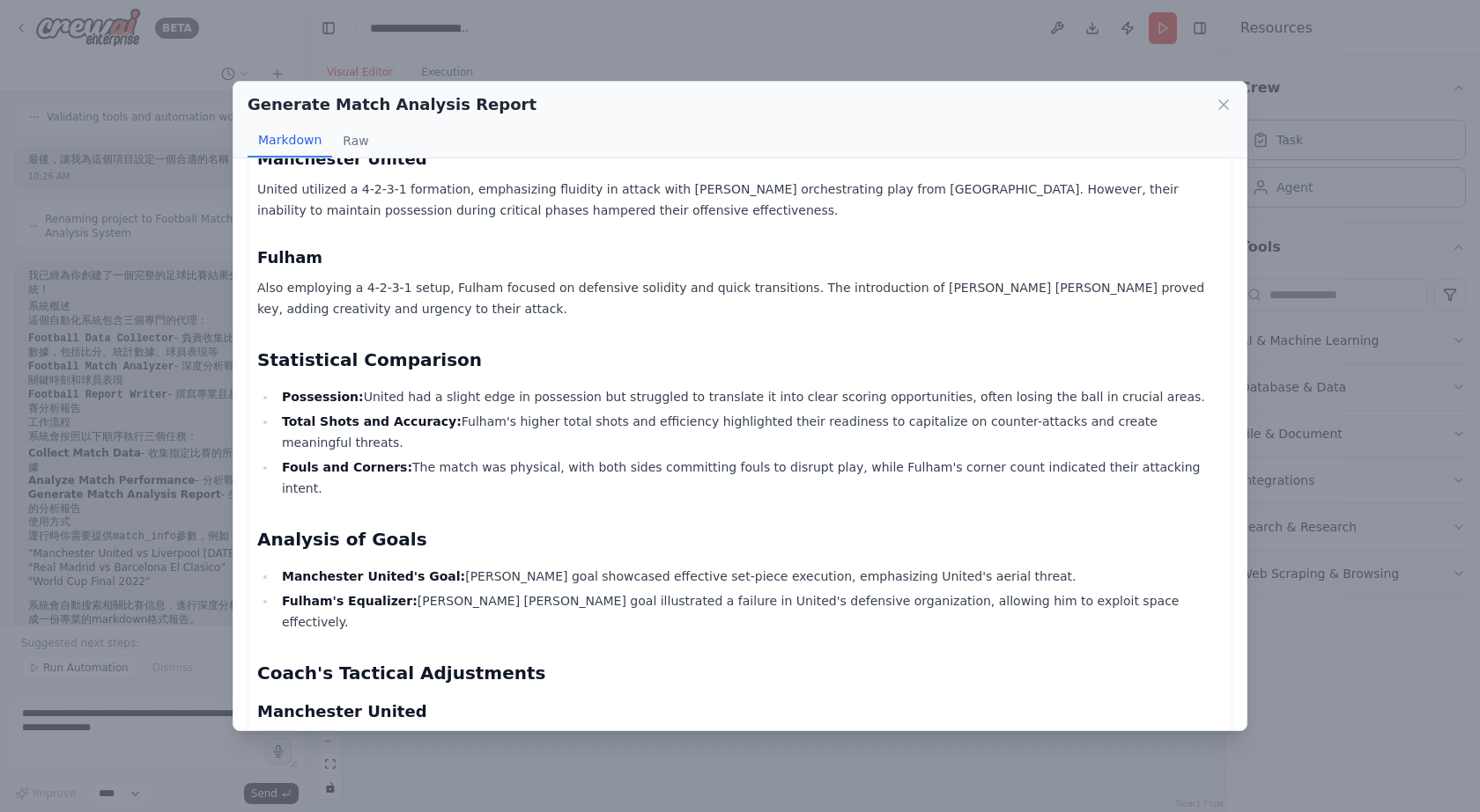
scroll to position [1179, 0]
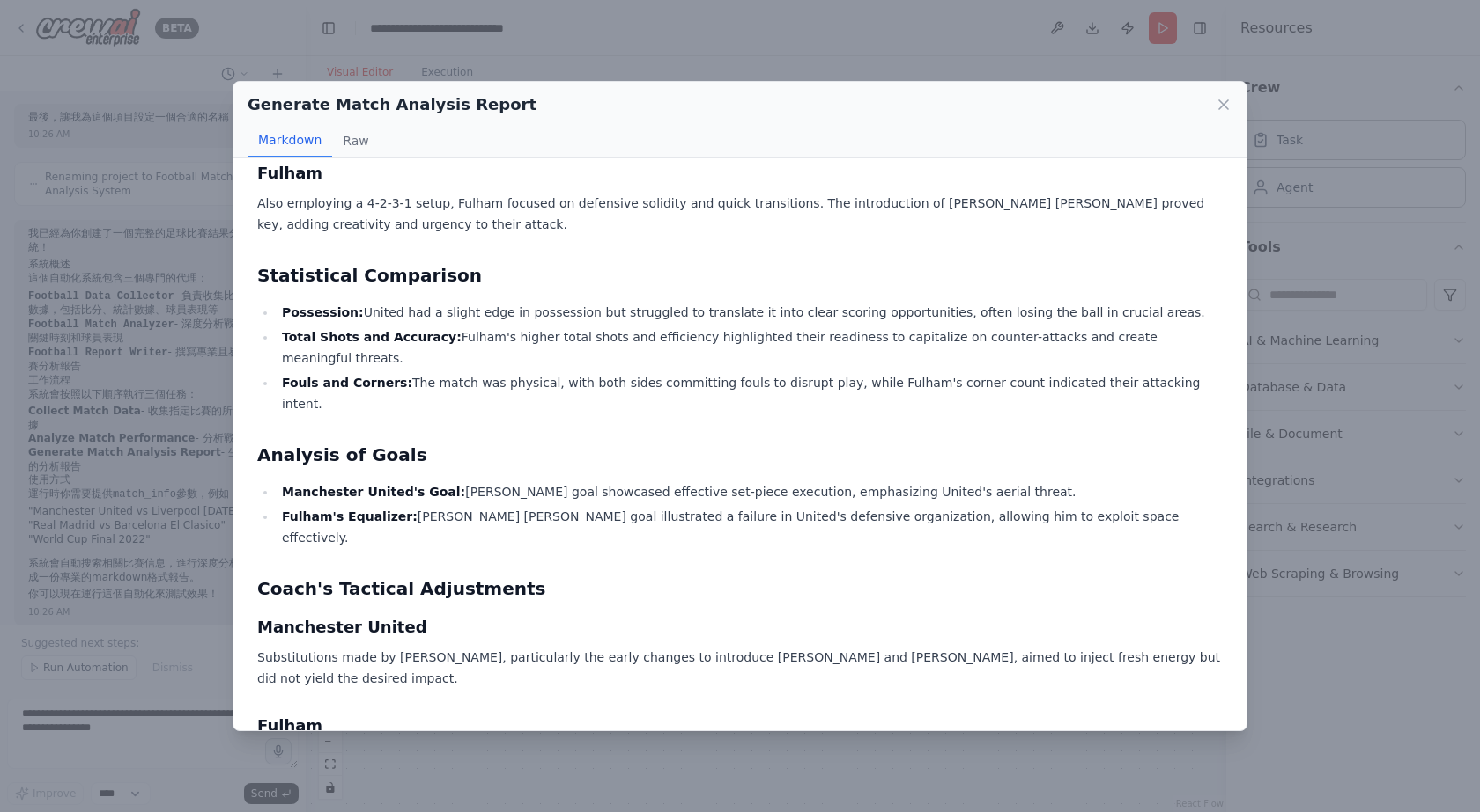
click at [1339, 355] on div "Generate Match Analysis Report Markdown Raw Match Analysis Report: Manchester U…" at bounding box center [740, 406] width 1480 height 812
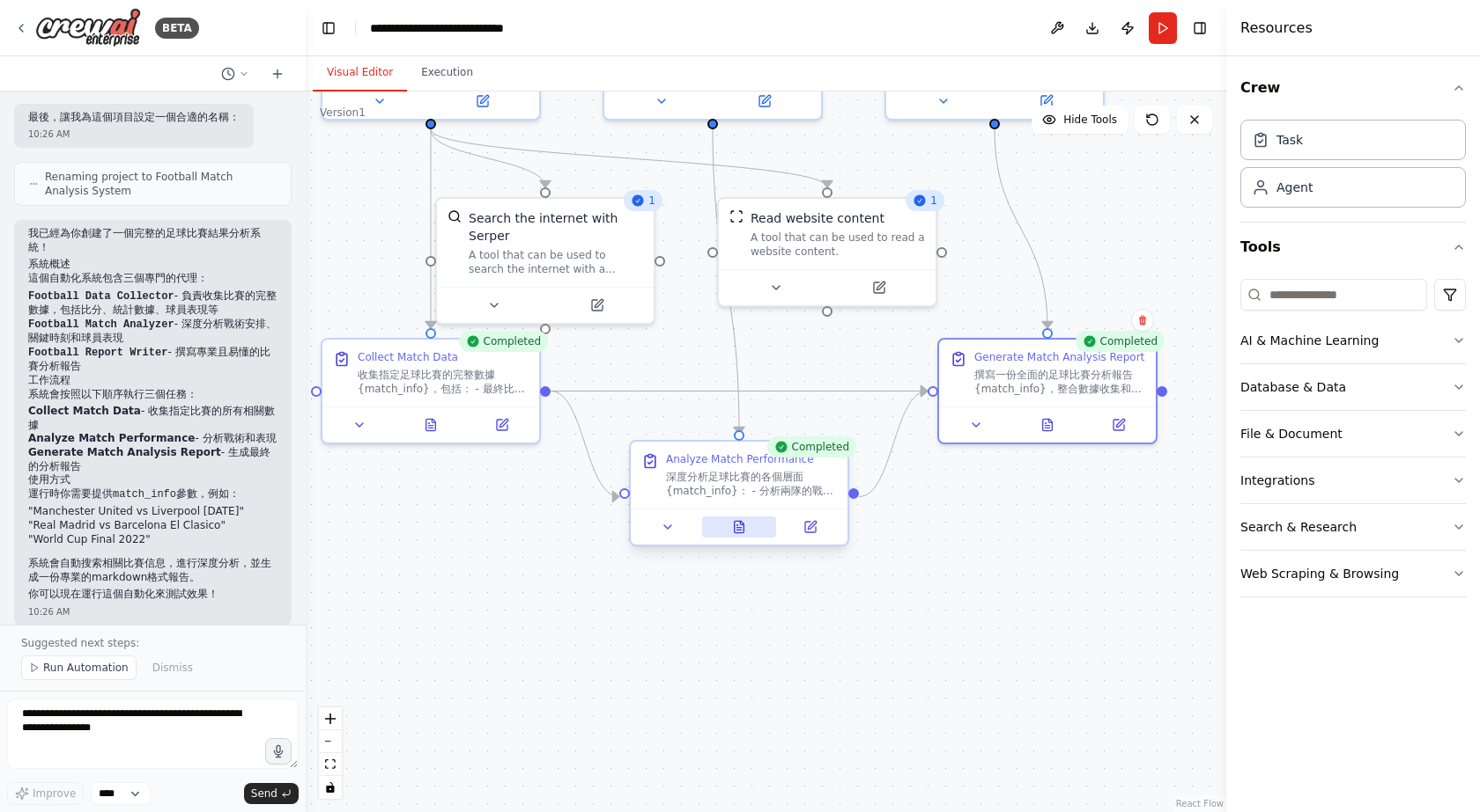
click at [742, 532] on icon at bounding box center [740, 527] width 10 height 12
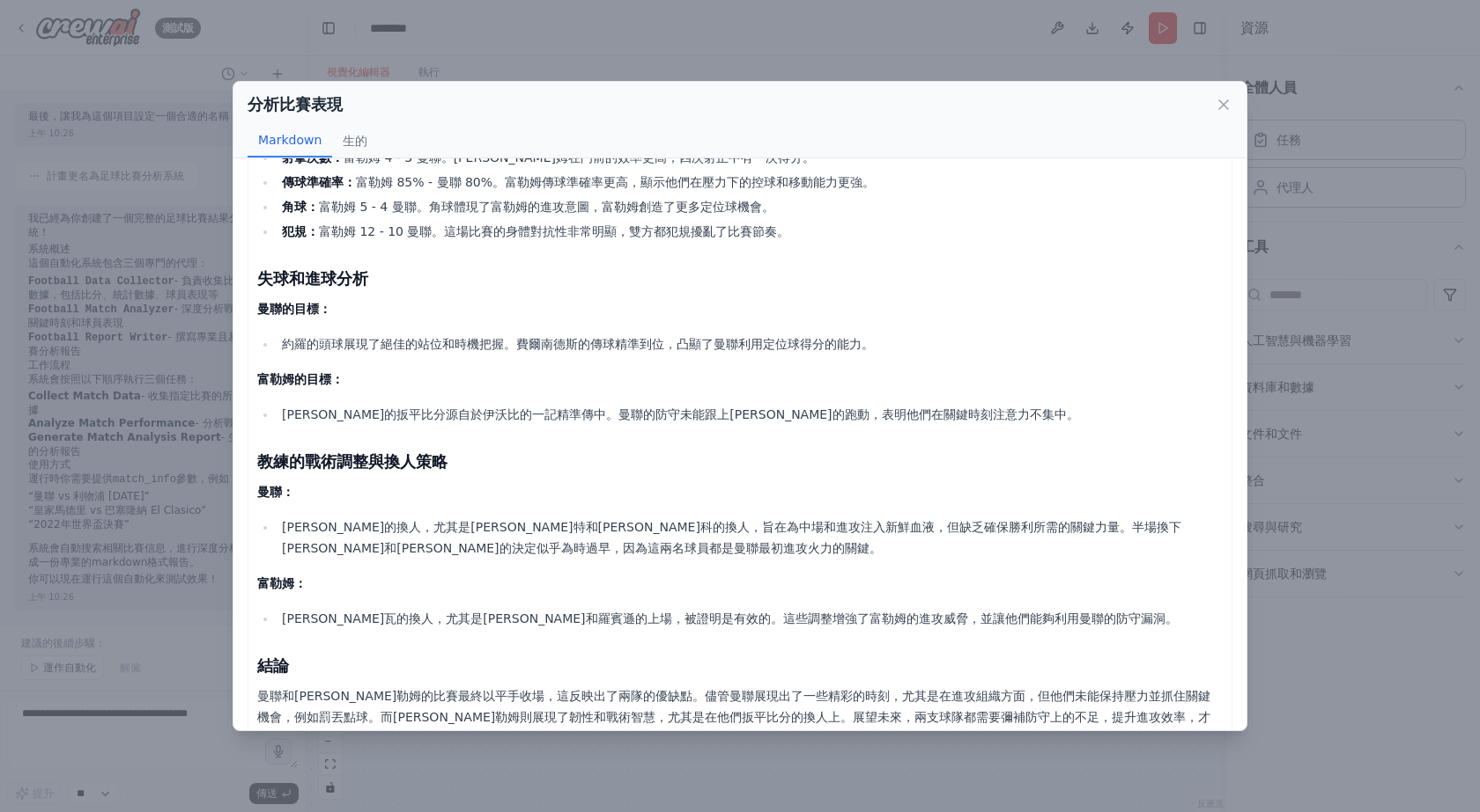
scroll to position [1046, 0]
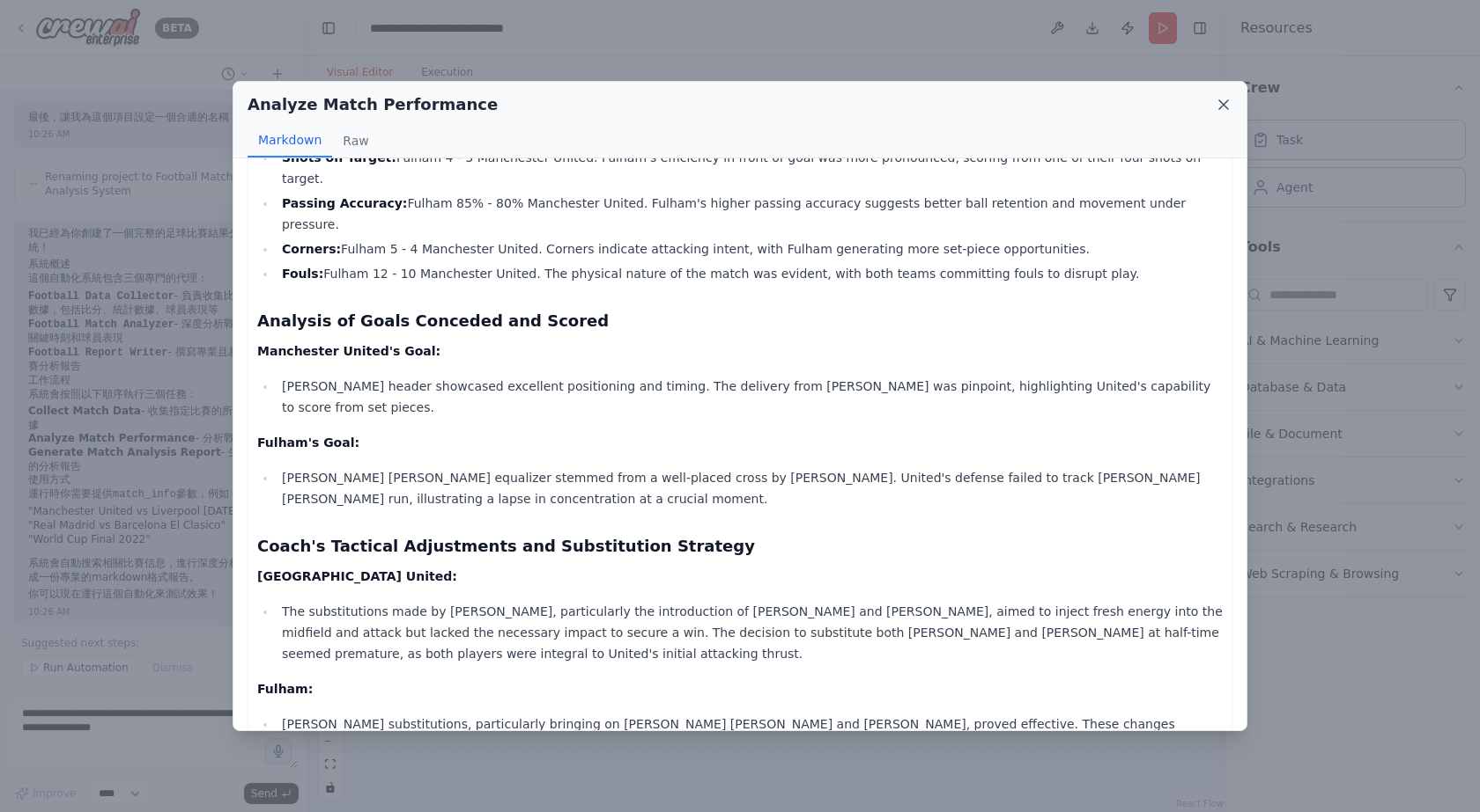
click at [1230, 107] on icon at bounding box center [1223, 105] width 17 height 17
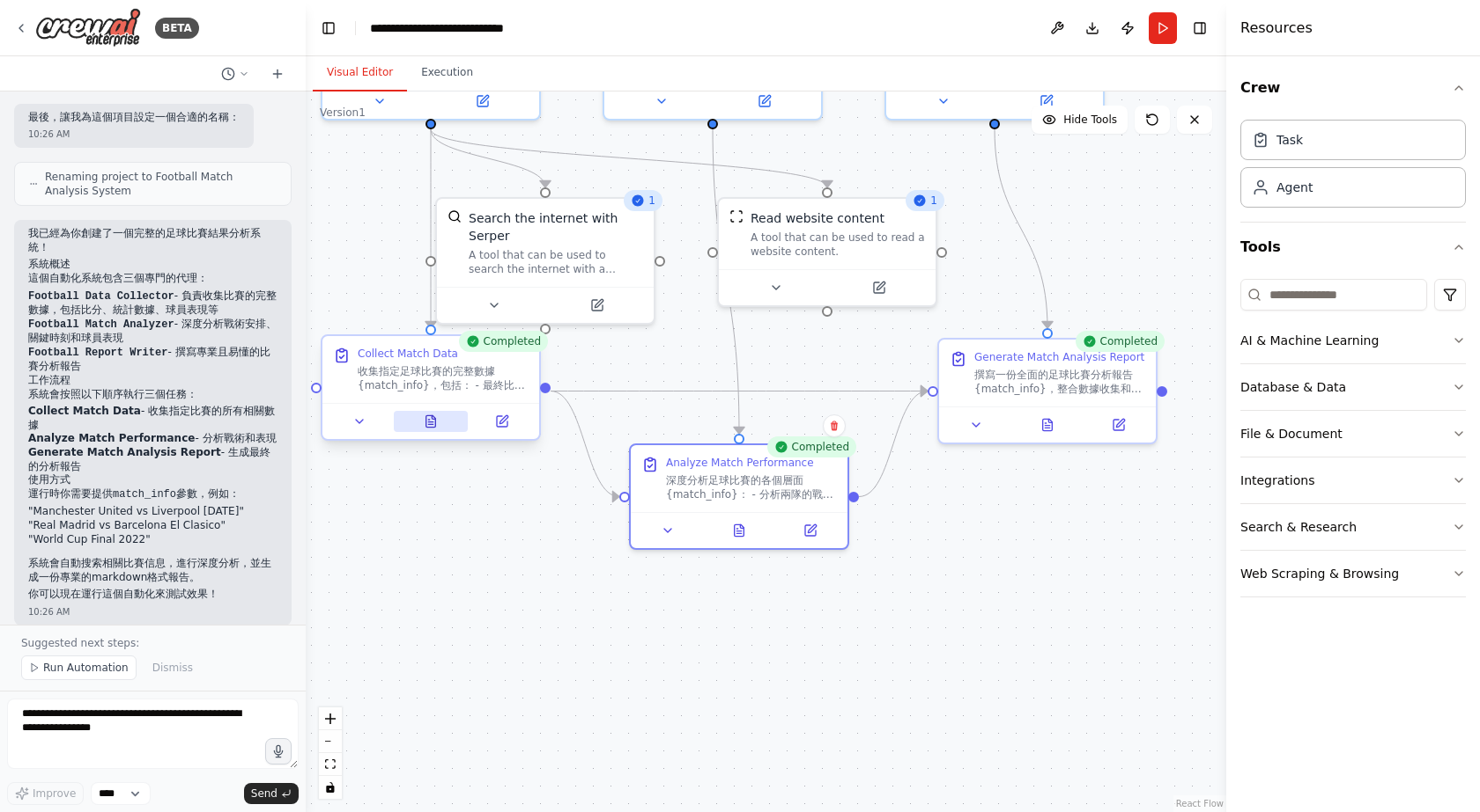
click at [431, 423] on icon at bounding box center [430, 423] width 5 height 0
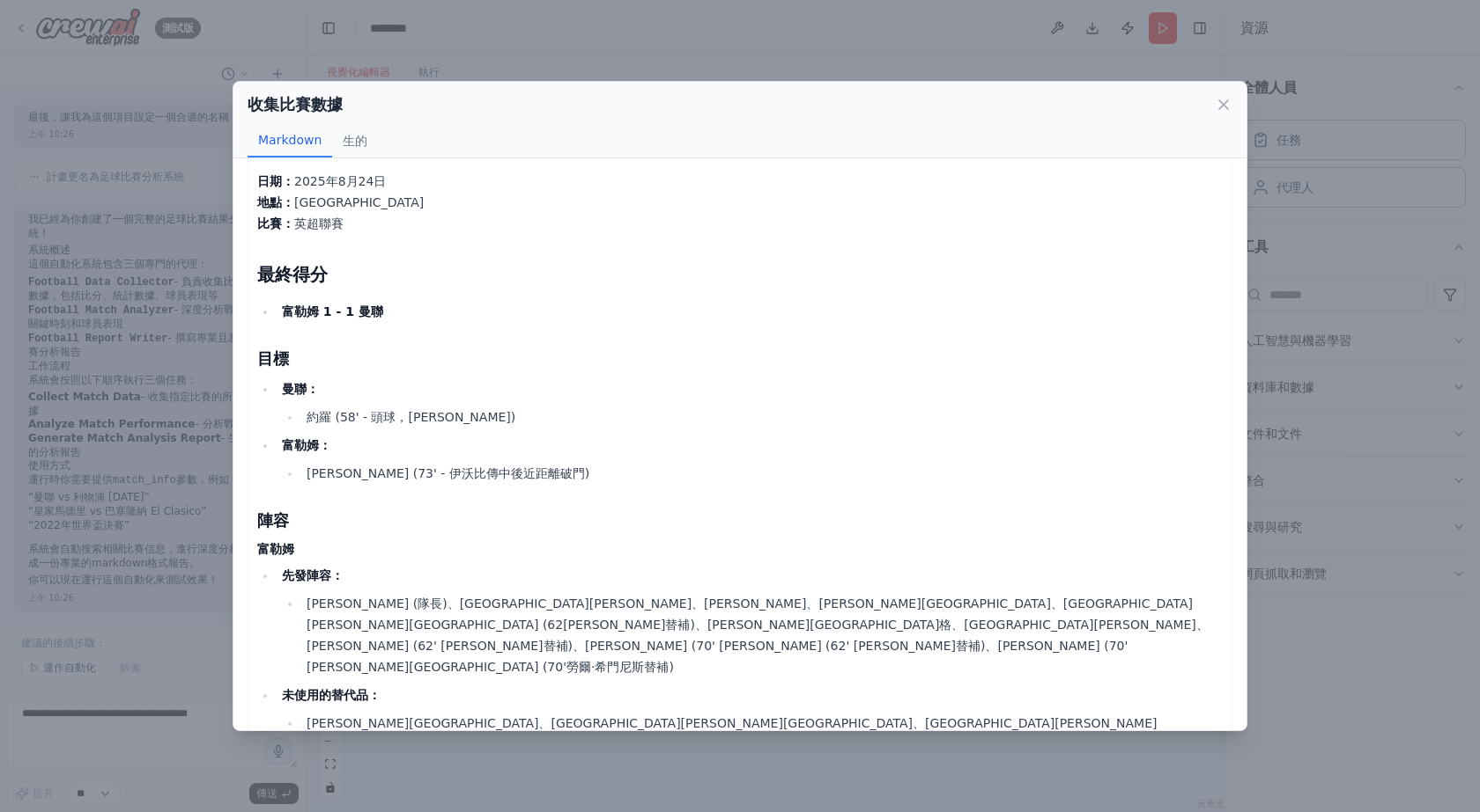
scroll to position [0, 0]
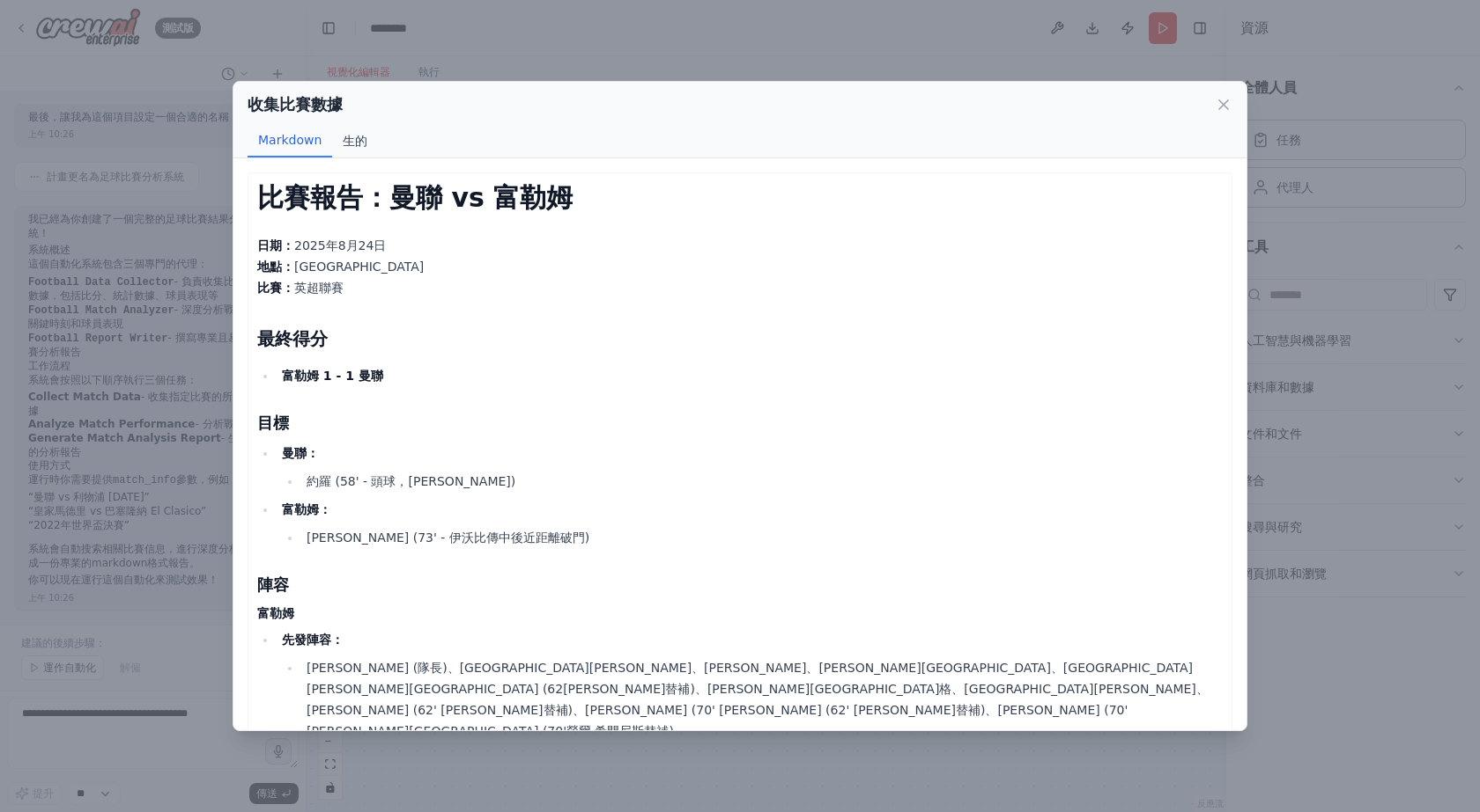
click at [358, 148] on font "生的" at bounding box center [355, 141] width 24 height 15
click at [358, 149] on button "生的" at bounding box center [355, 141] width 46 height 33
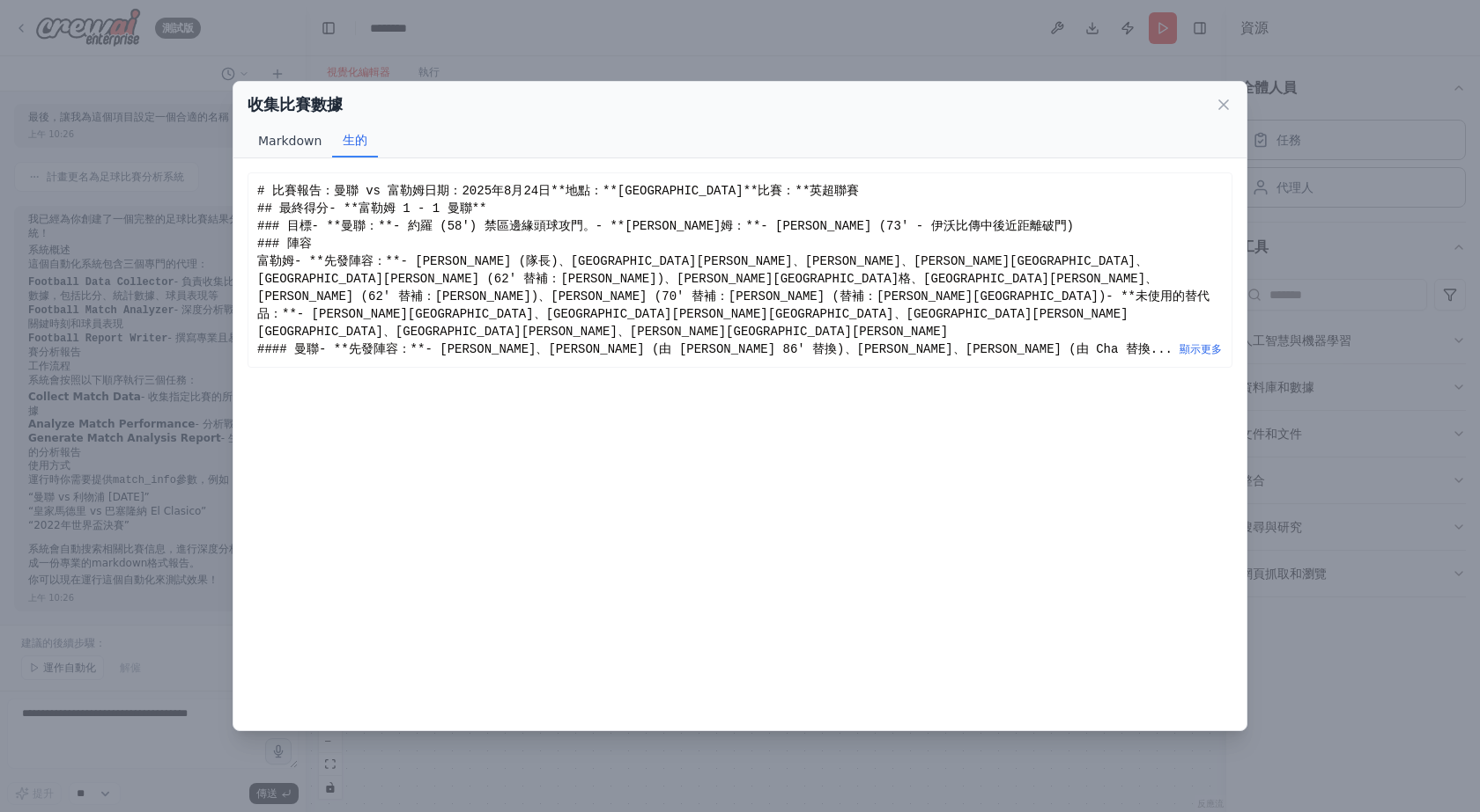
click at [305, 144] on font "Markdown" at bounding box center [290, 141] width 63 height 15
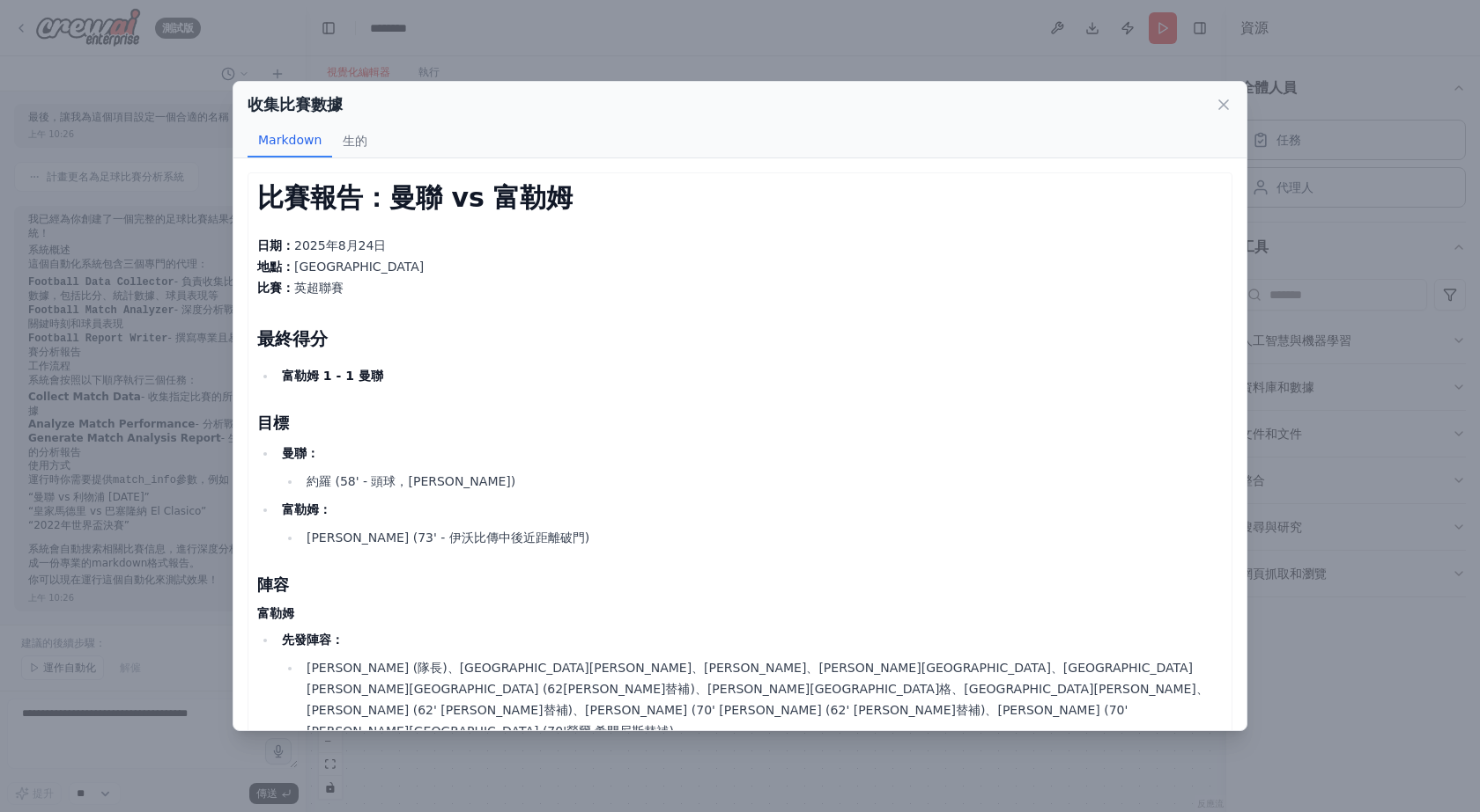
click at [1213, 101] on div "收集比賽數據" at bounding box center [740, 104] width 984 height 24
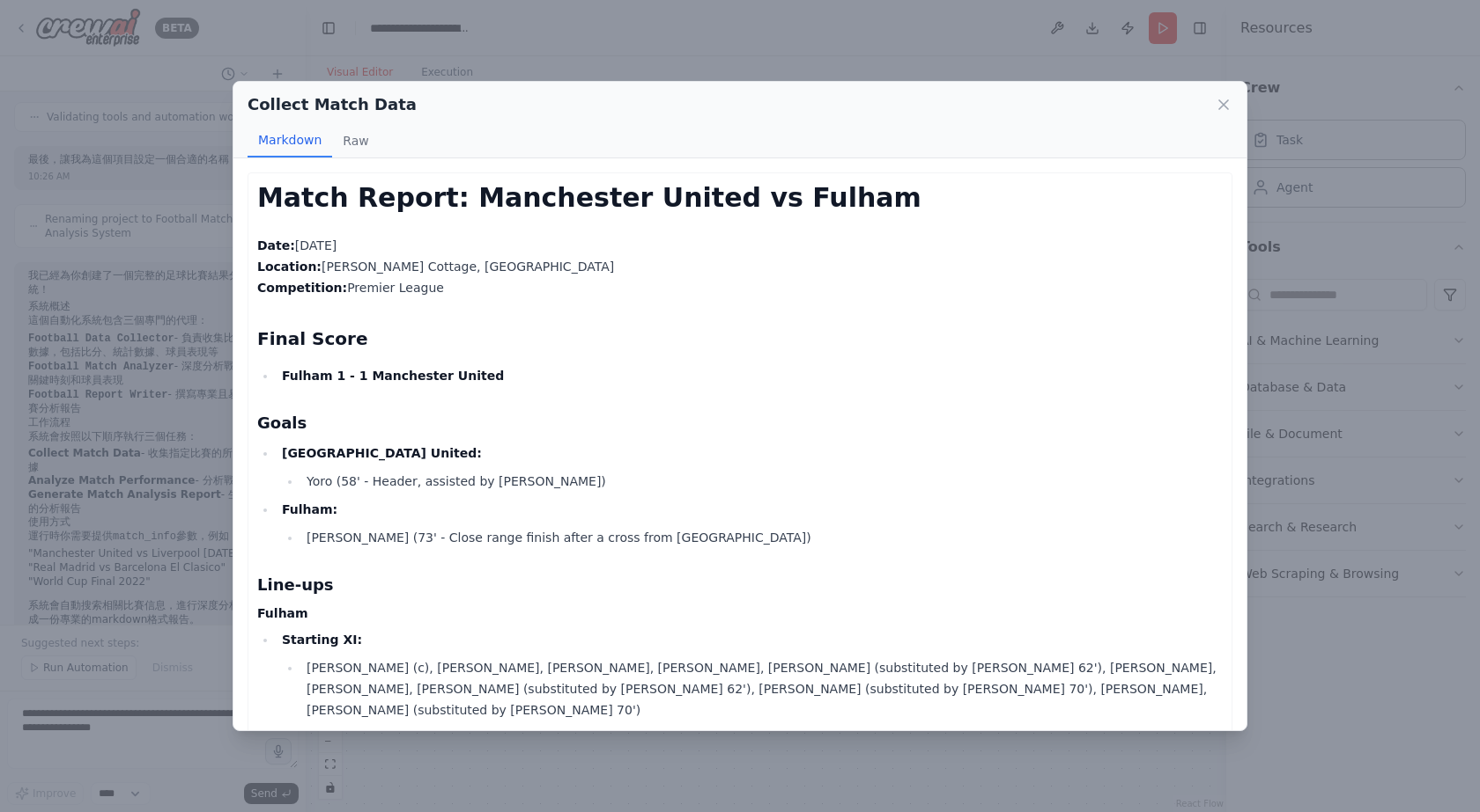
scroll to position [996, 0]
click at [1215, 101] on icon at bounding box center [1223, 105] width 17 height 17
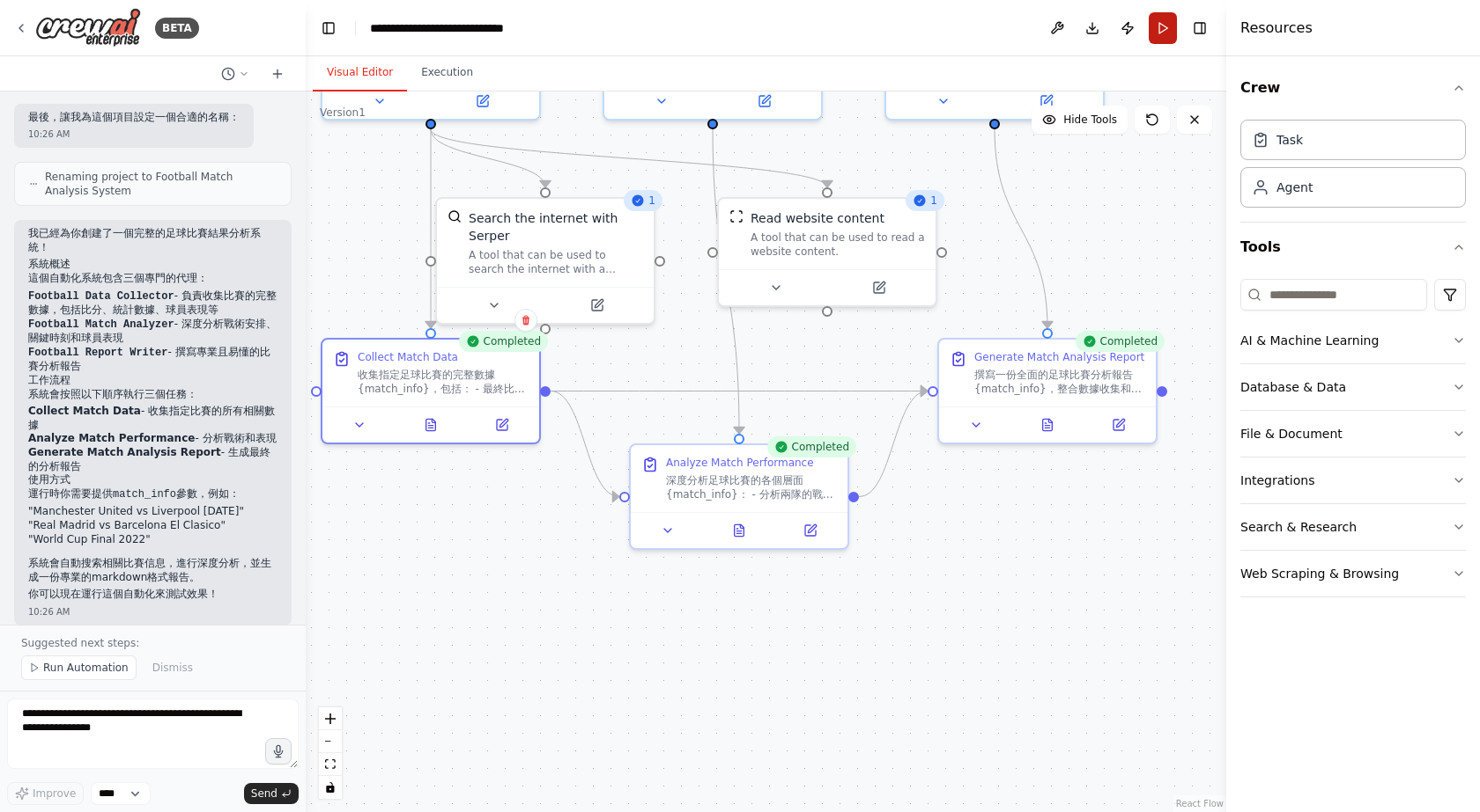
click at [1156, 17] on button "Run" at bounding box center [1162, 28] width 28 height 32
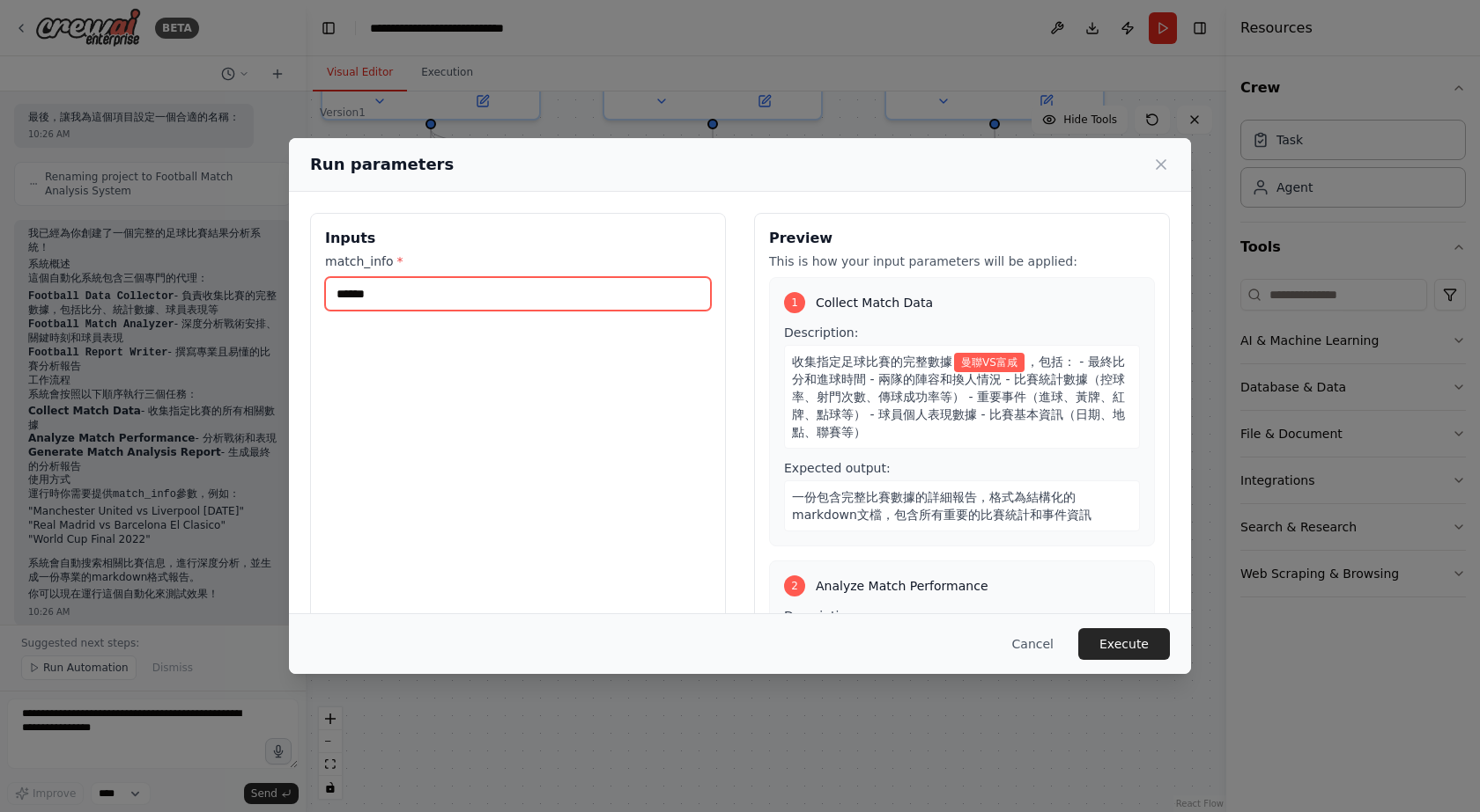
click at [437, 280] on input "******" at bounding box center [517, 293] width 386 height 33
type input "*******"
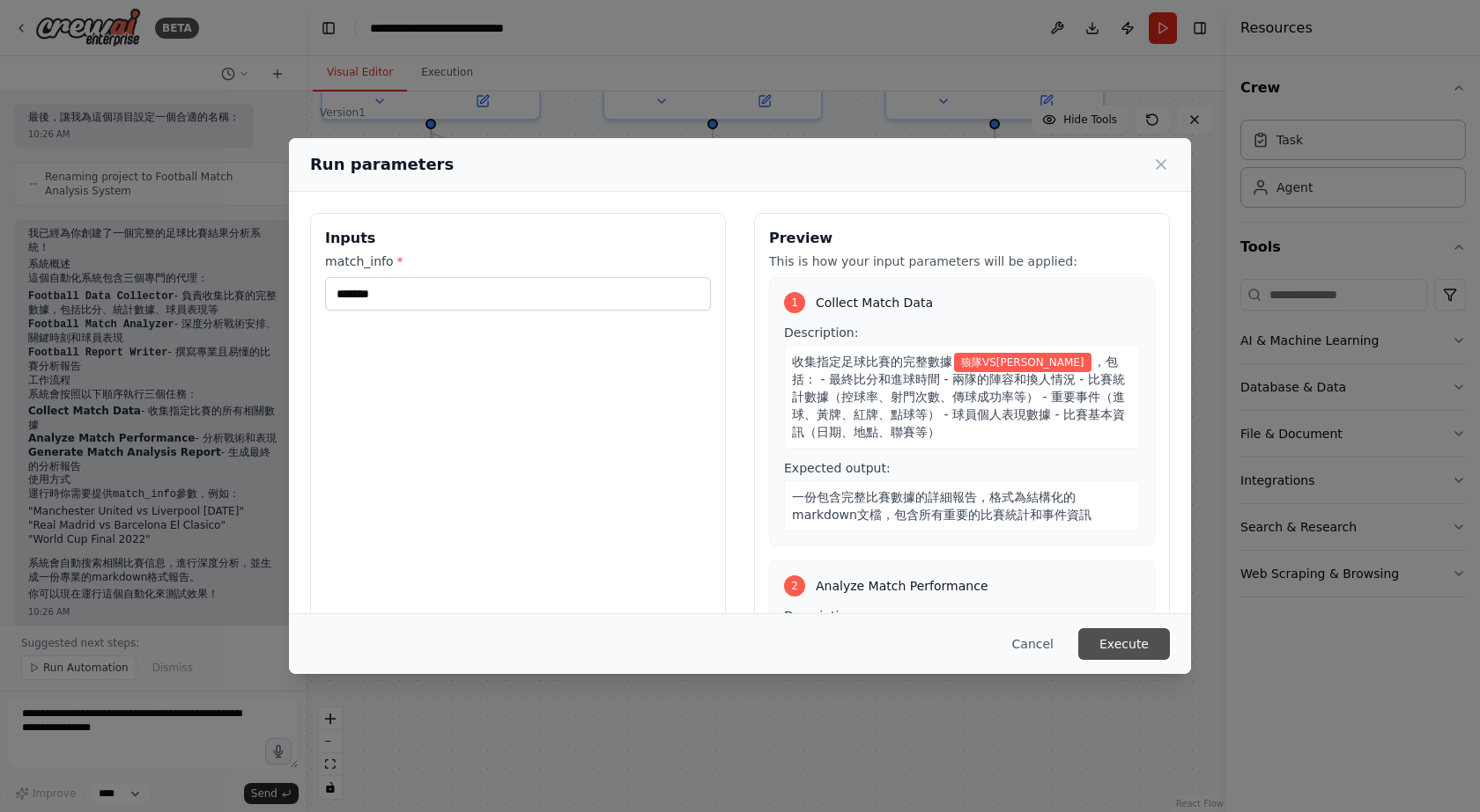
click at [1117, 642] on button "Execute" at bounding box center [1123, 644] width 91 height 32
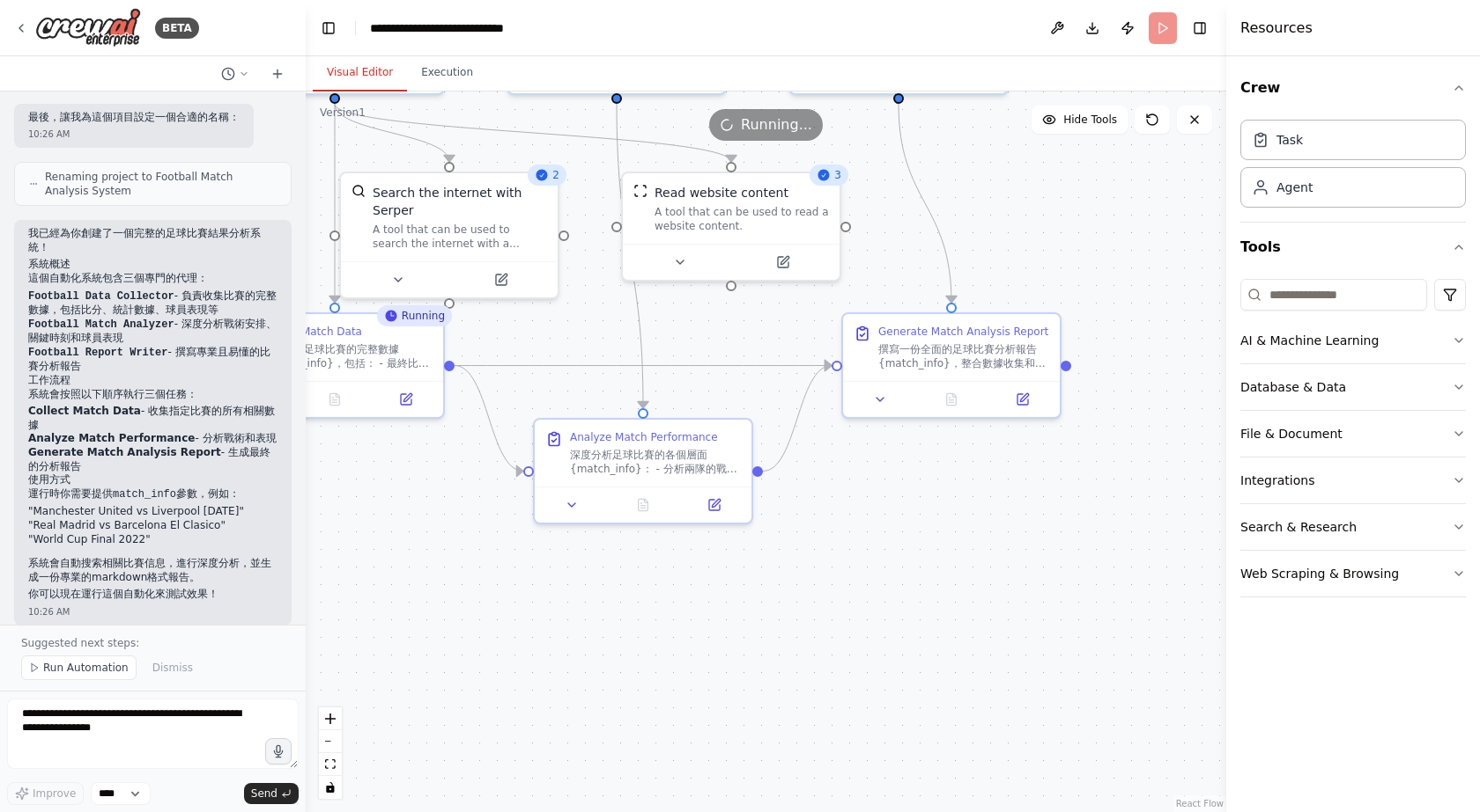
drag, startPoint x: 1084, startPoint y: 225, endPoint x: 988, endPoint y: 200, distance: 99.2
click at [988, 200] on div ".deletable-edge-delete-btn { width: 20px; height: 20px; border: 0px solid #ffff…" at bounding box center [765, 452] width 920 height 721
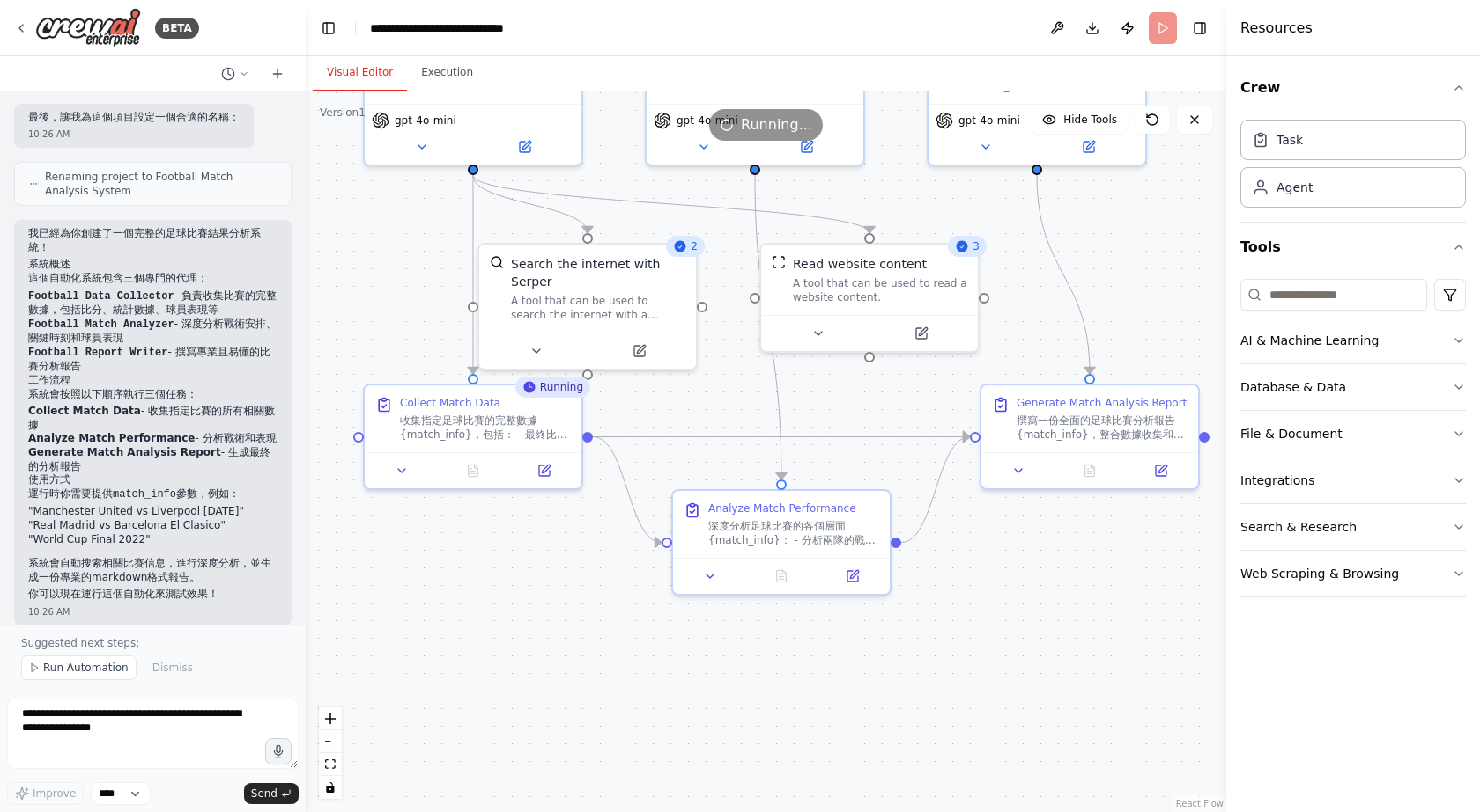
drag, startPoint x: 988, startPoint y: 200, endPoint x: 1132, endPoint y: 283, distance: 166.2
click at [1132, 283] on div ".deletable-edge-delete-btn { width: 20px; height: 20px; border: 0px solid #ffff…" at bounding box center [765, 452] width 920 height 721
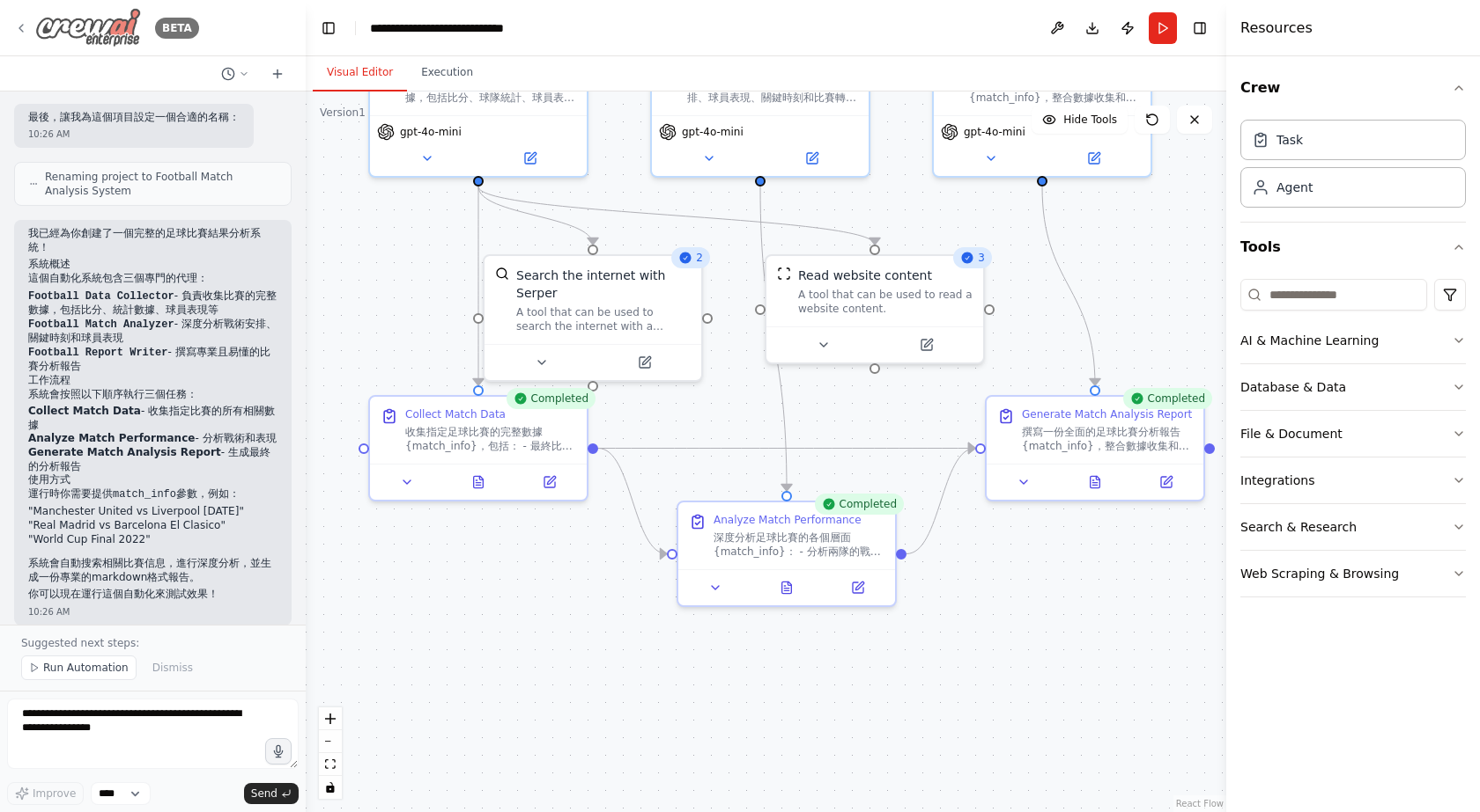
click at [23, 28] on icon at bounding box center [21, 28] width 15 height 15
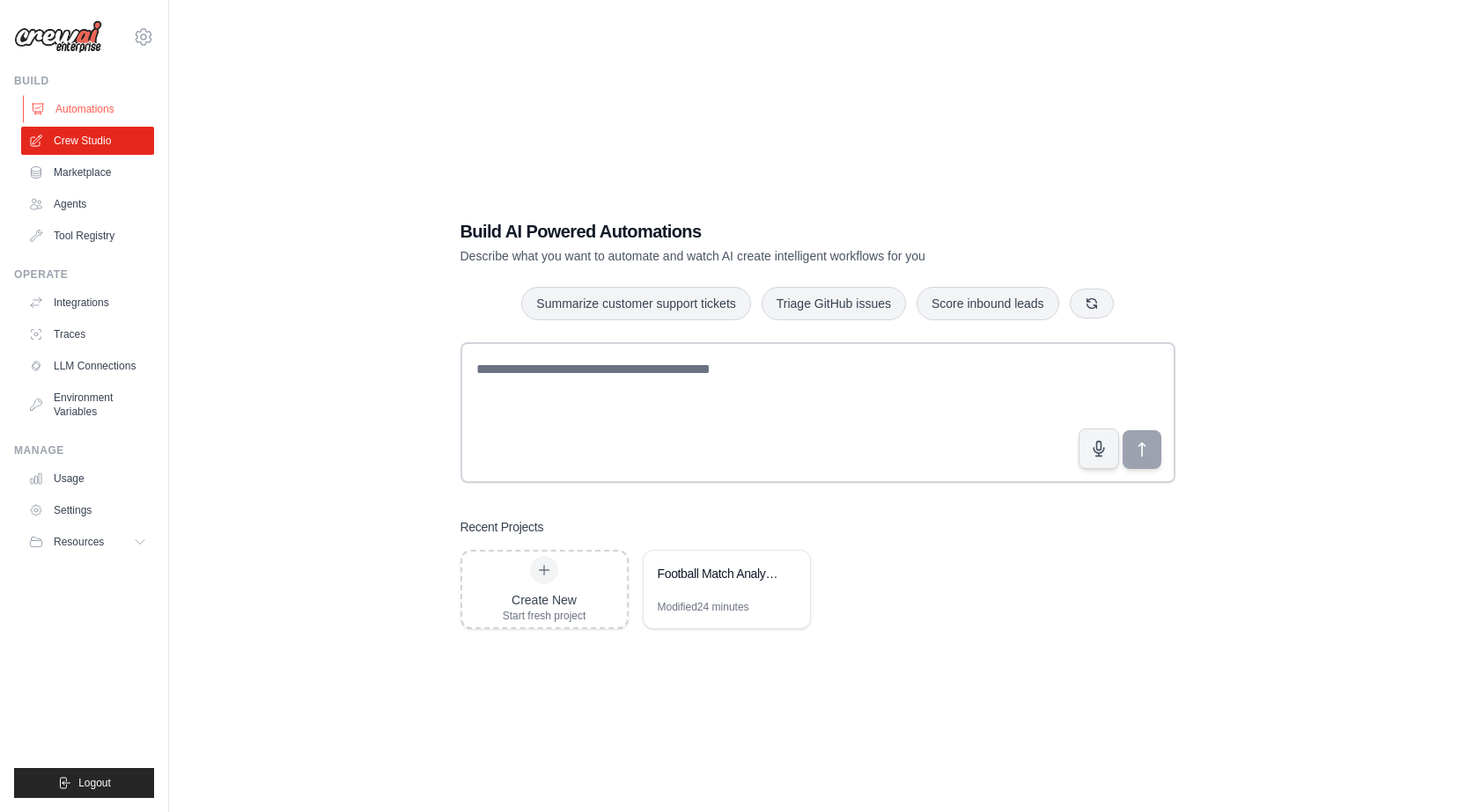
click at [111, 108] on link "Automations" at bounding box center [89, 109] width 133 height 28
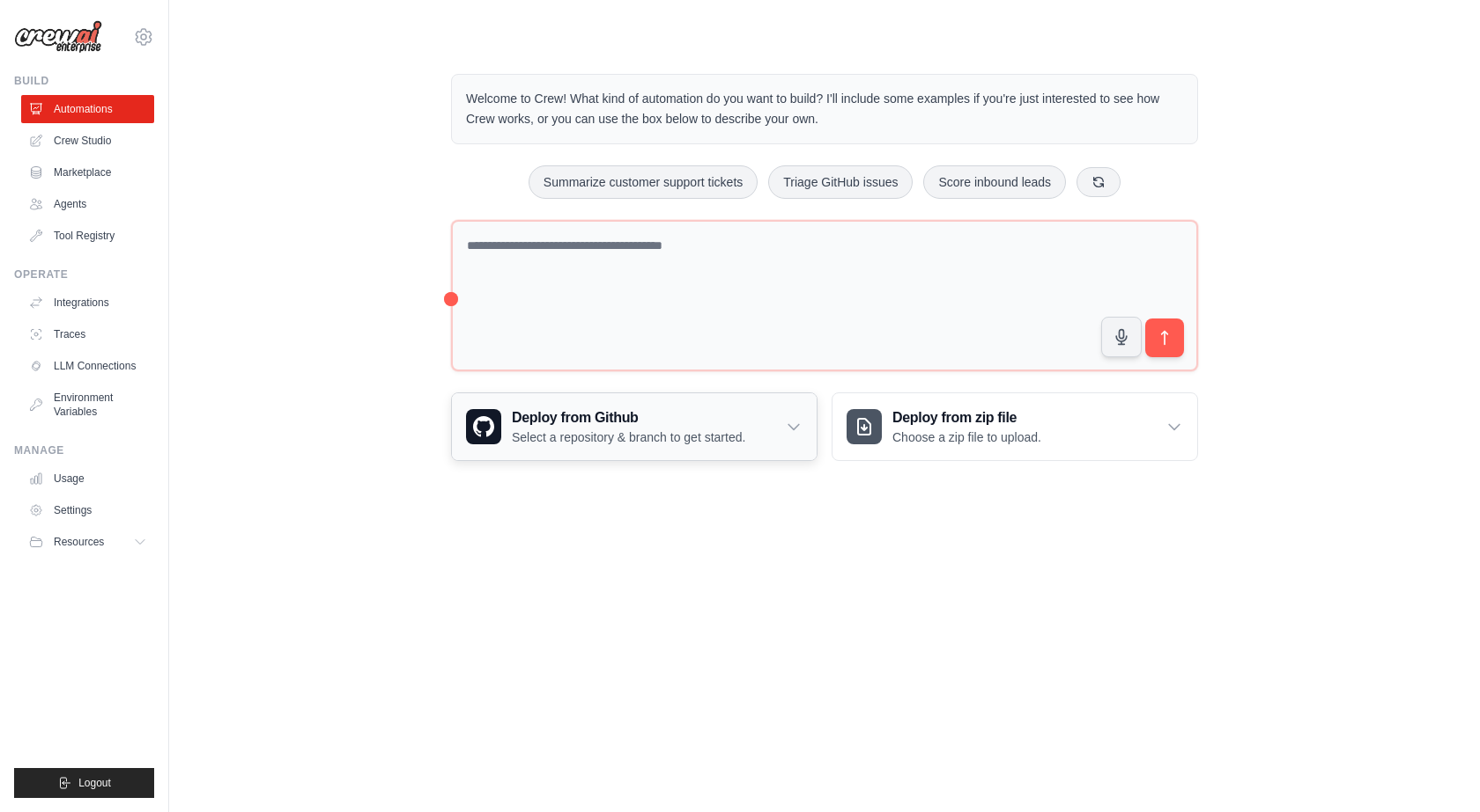
click at [796, 427] on icon at bounding box center [793, 427] width 11 height 5
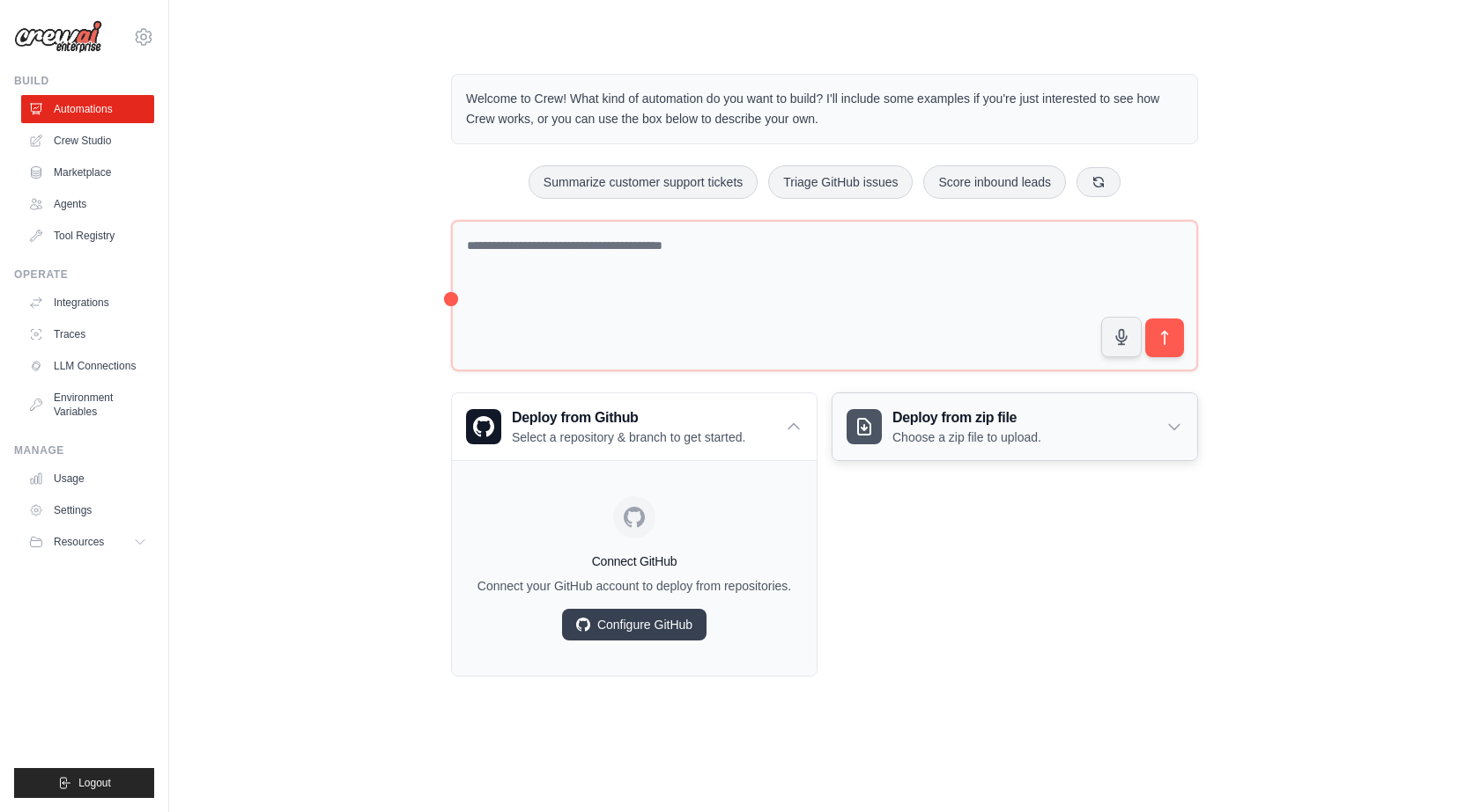
click at [1173, 424] on icon at bounding box center [1174, 426] width 17 height 17
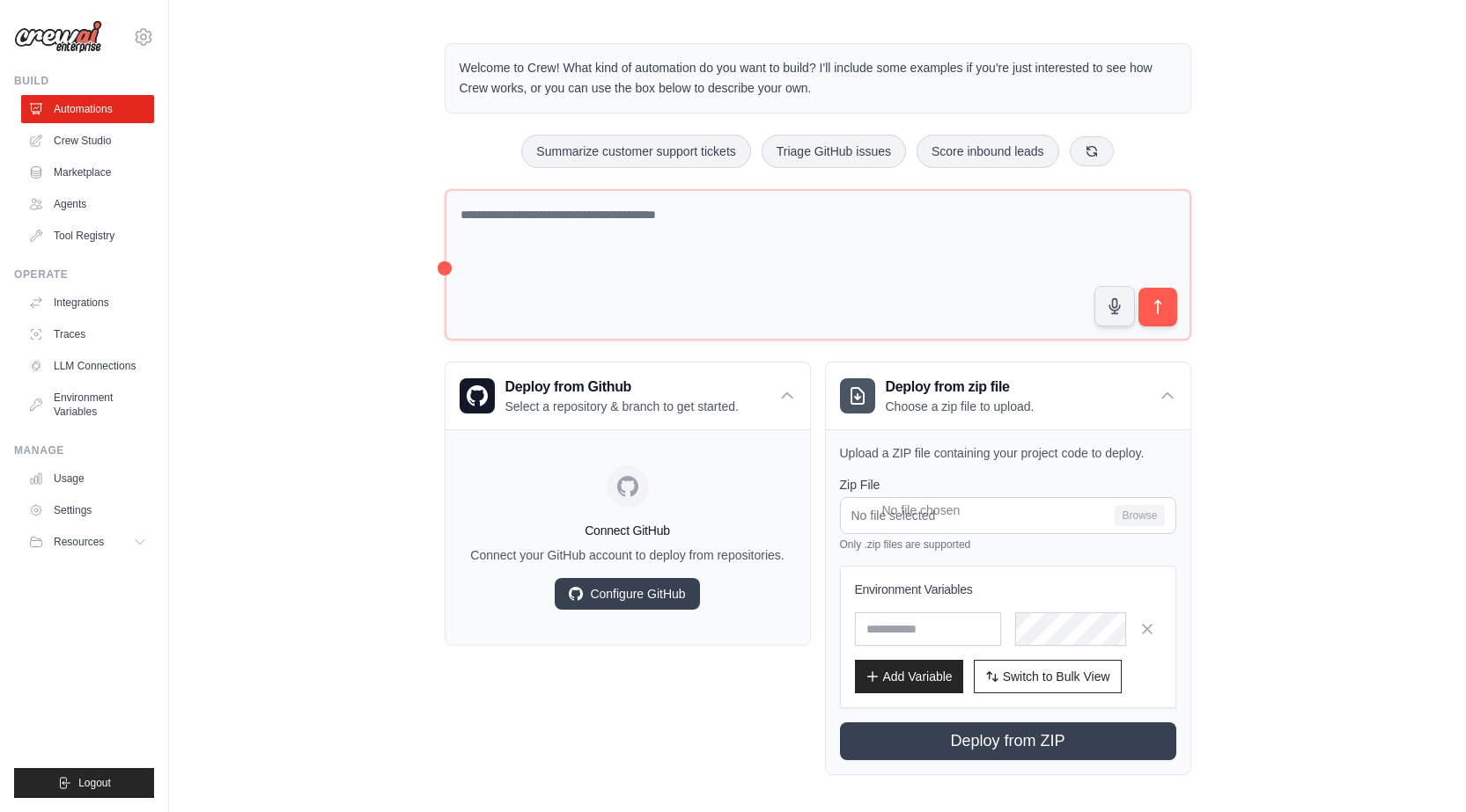
scroll to position [40, 0]
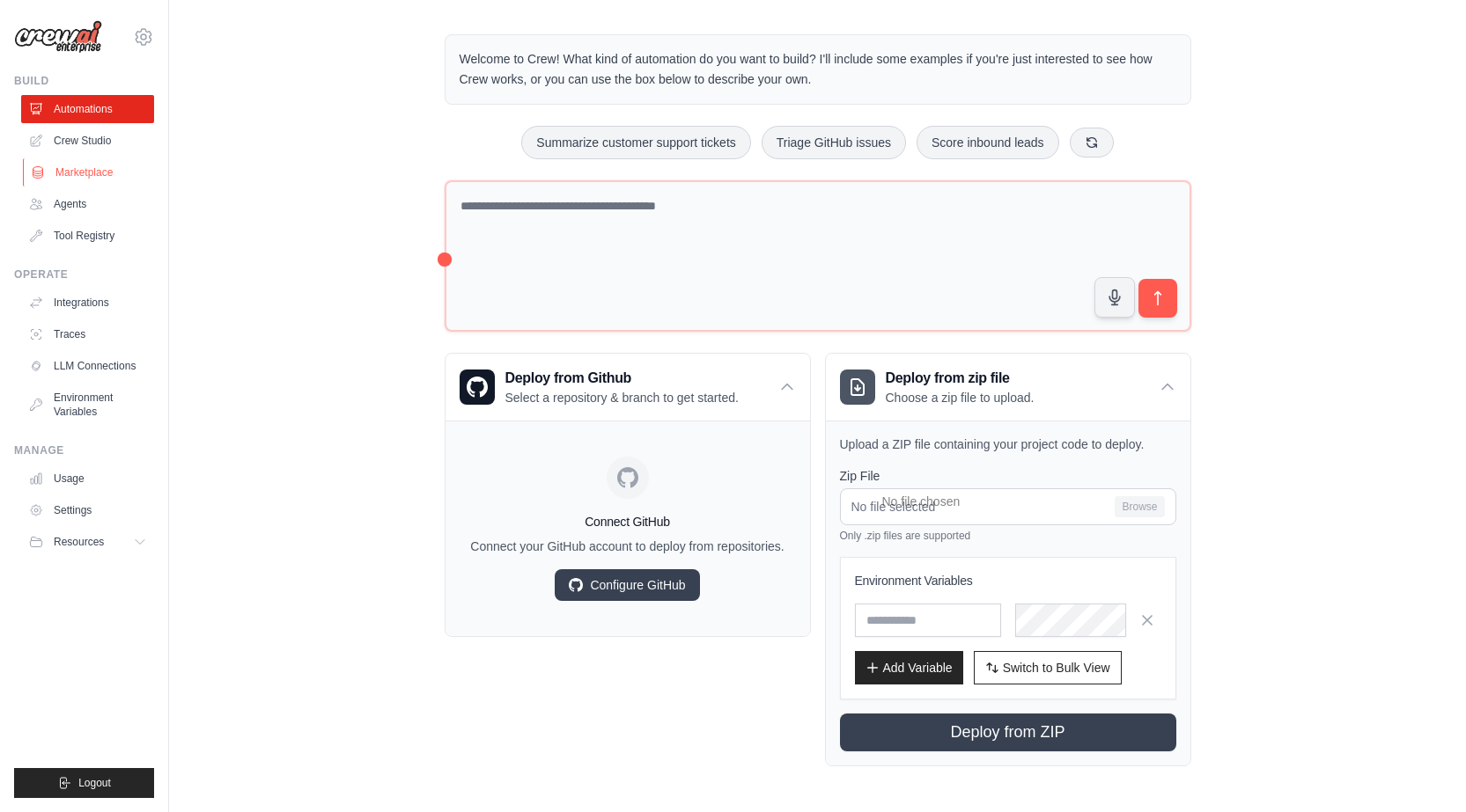
click at [103, 169] on link "Marketplace" at bounding box center [89, 172] width 133 height 28
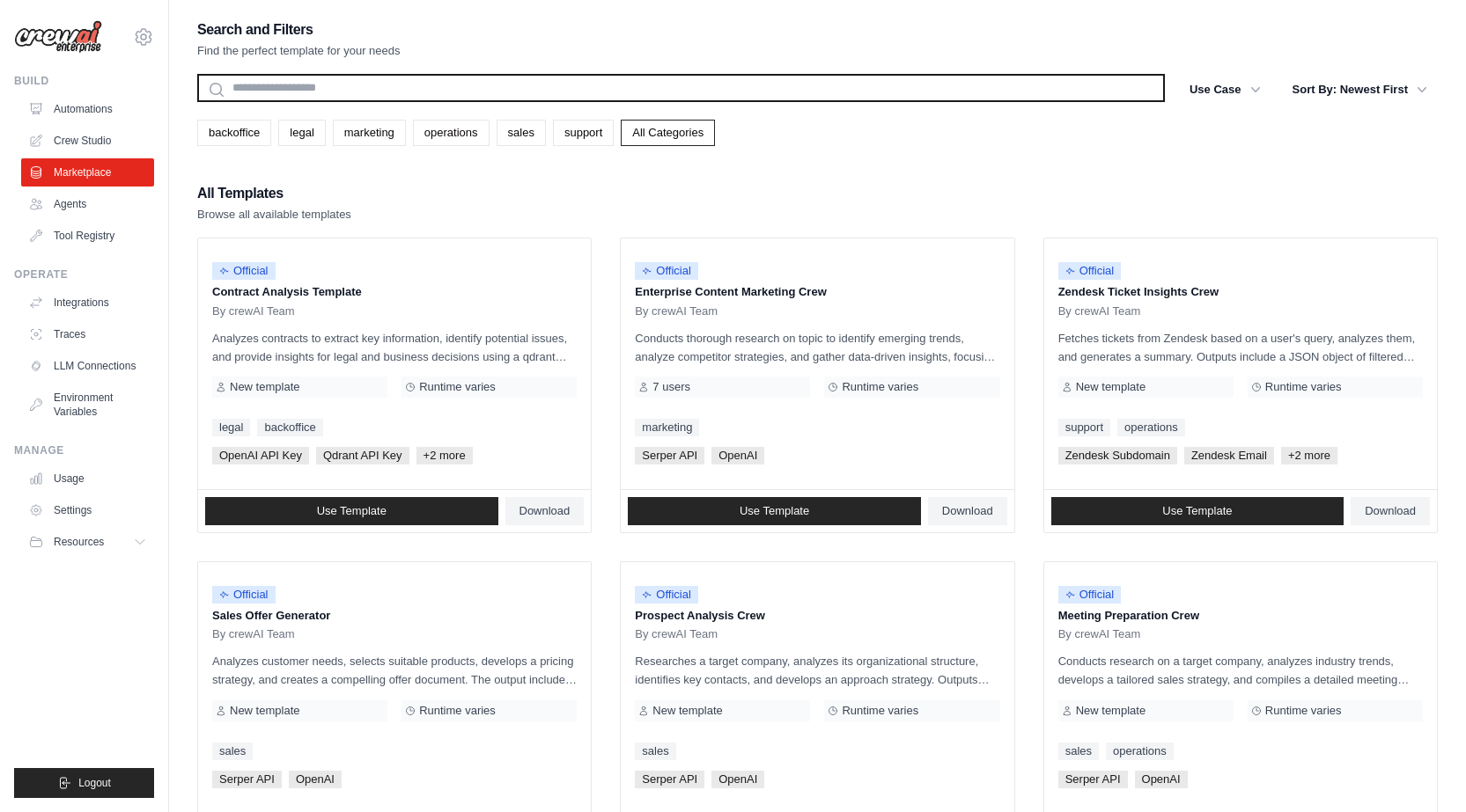
click at [392, 77] on input "text" at bounding box center [681, 87] width 968 height 28
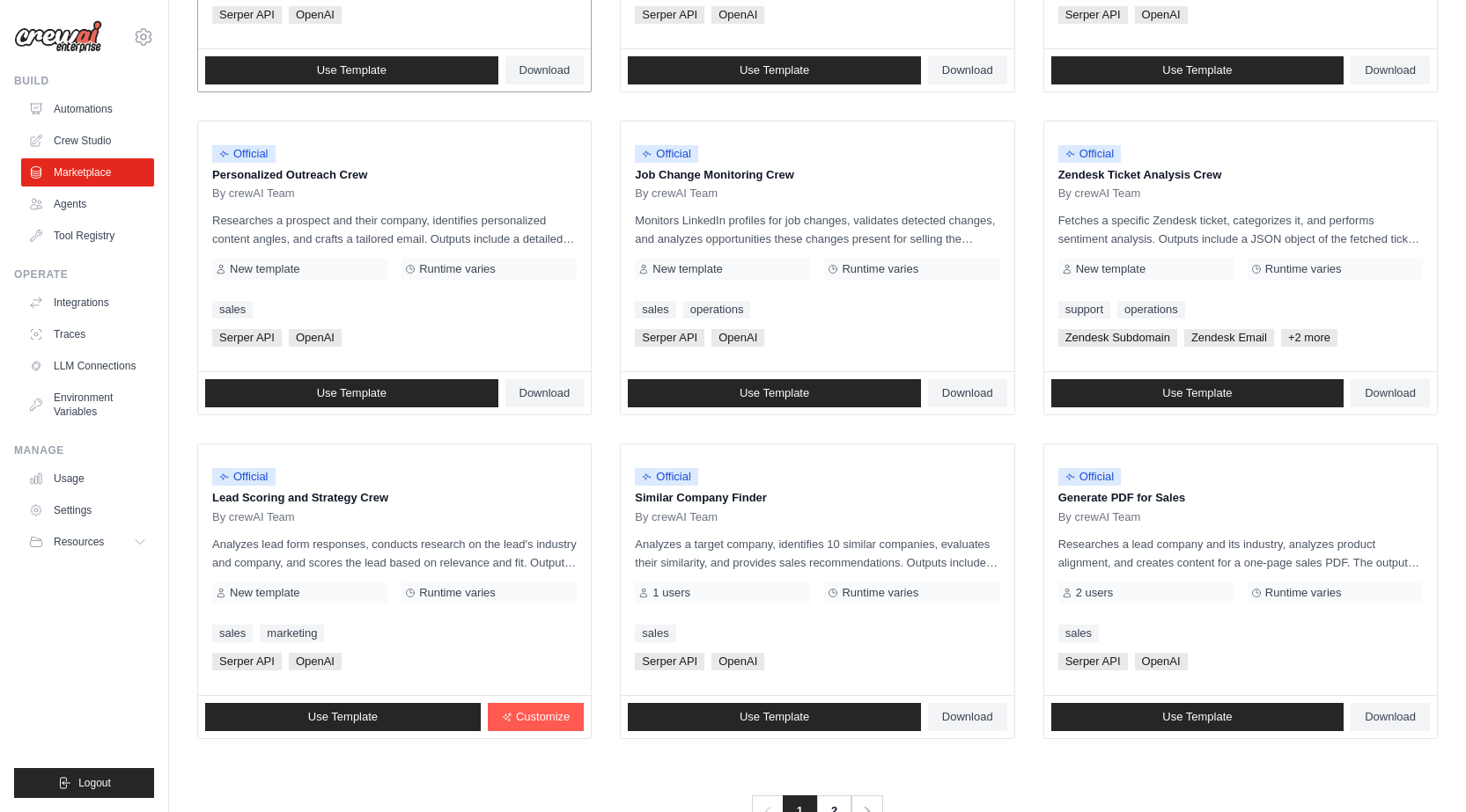
scroll to position [819, 0]
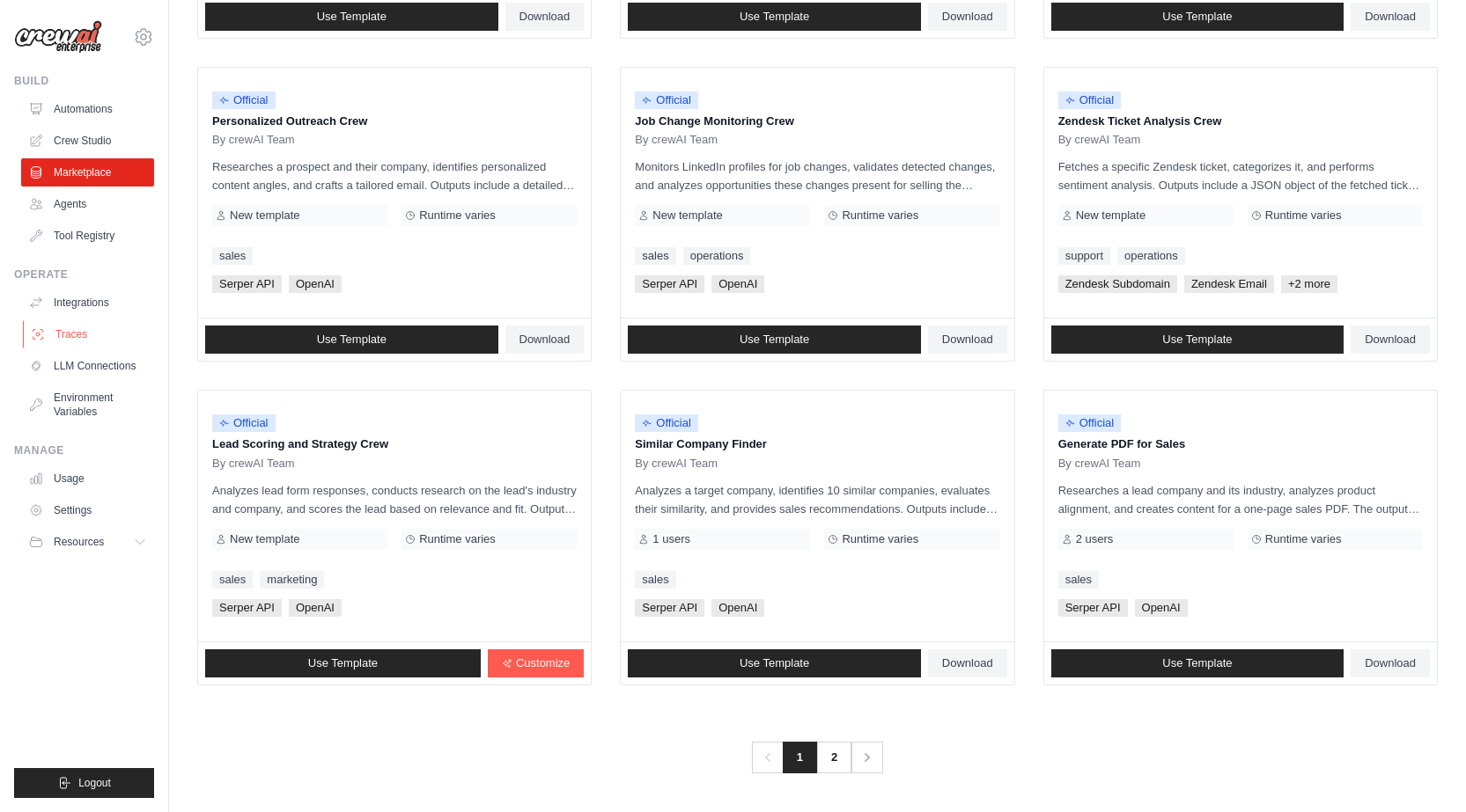
click at [75, 333] on link "Traces" at bounding box center [89, 334] width 133 height 28
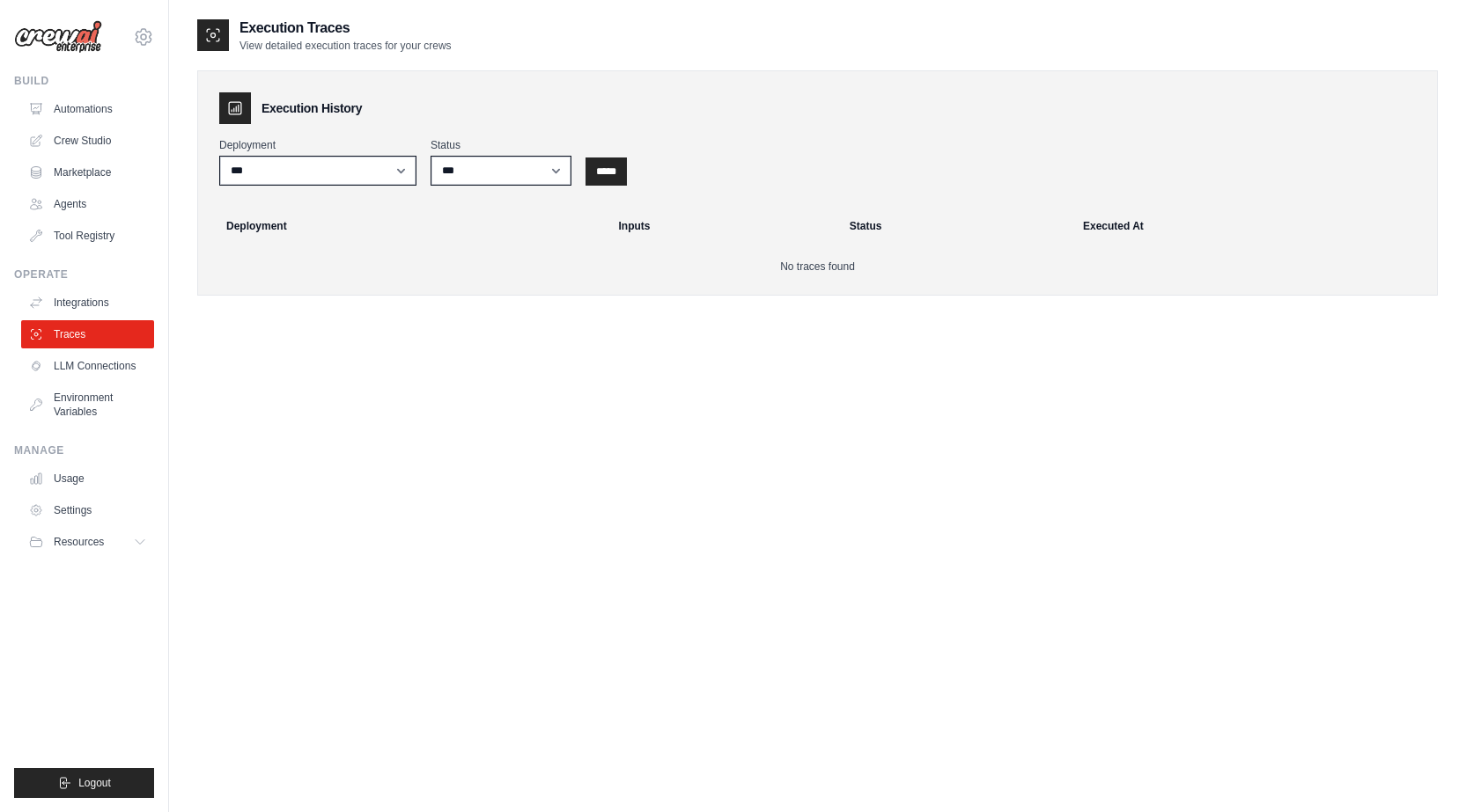
click at [43, 286] on div "Operate Integrations Traces LLM Connections Environment Variables" at bounding box center [85, 347] width 140 height 158
click at [52, 302] on link "Integrations" at bounding box center [89, 302] width 133 height 28
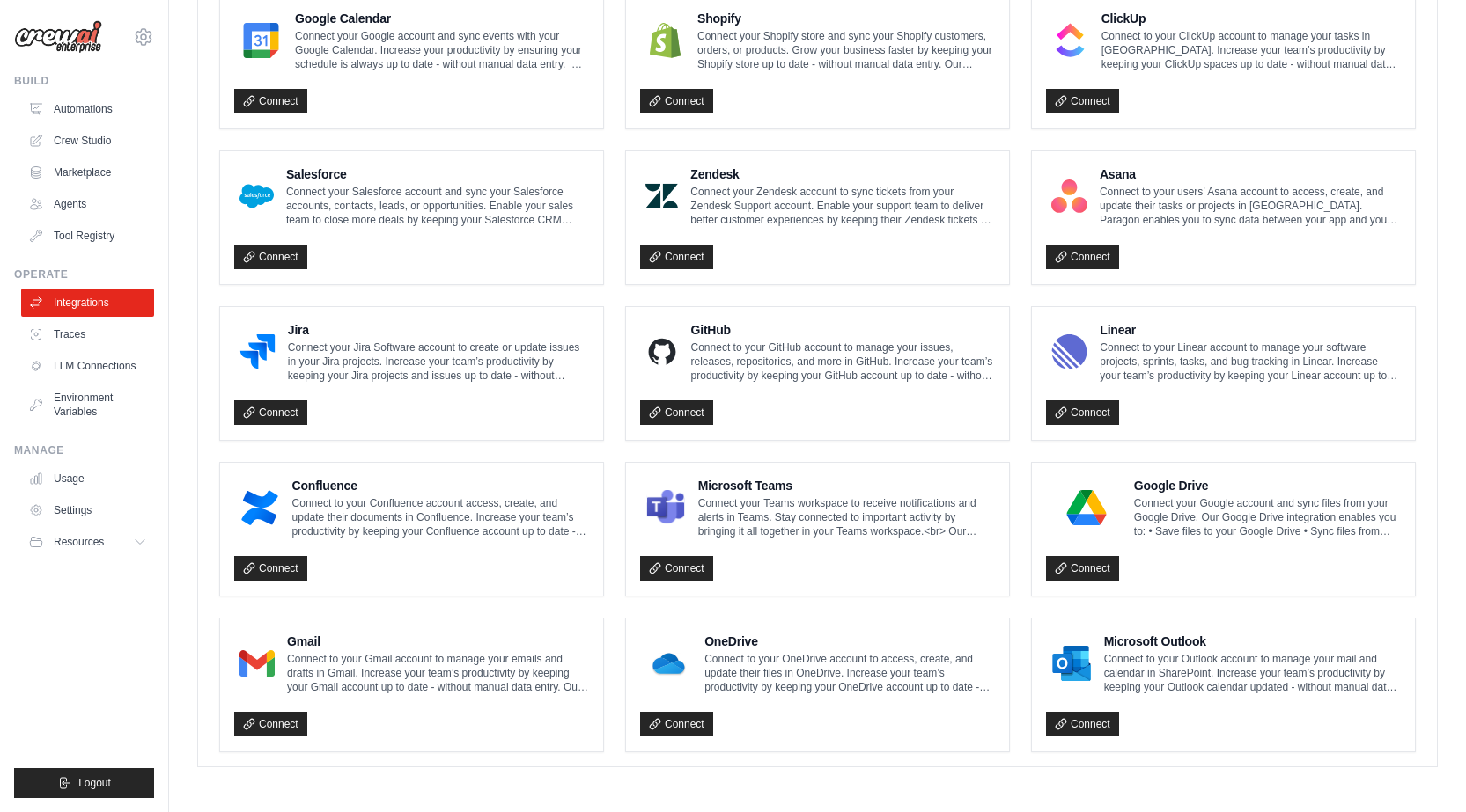
scroll to position [843, 0]
click at [80, 145] on link "Crew Studio" at bounding box center [89, 141] width 133 height 28
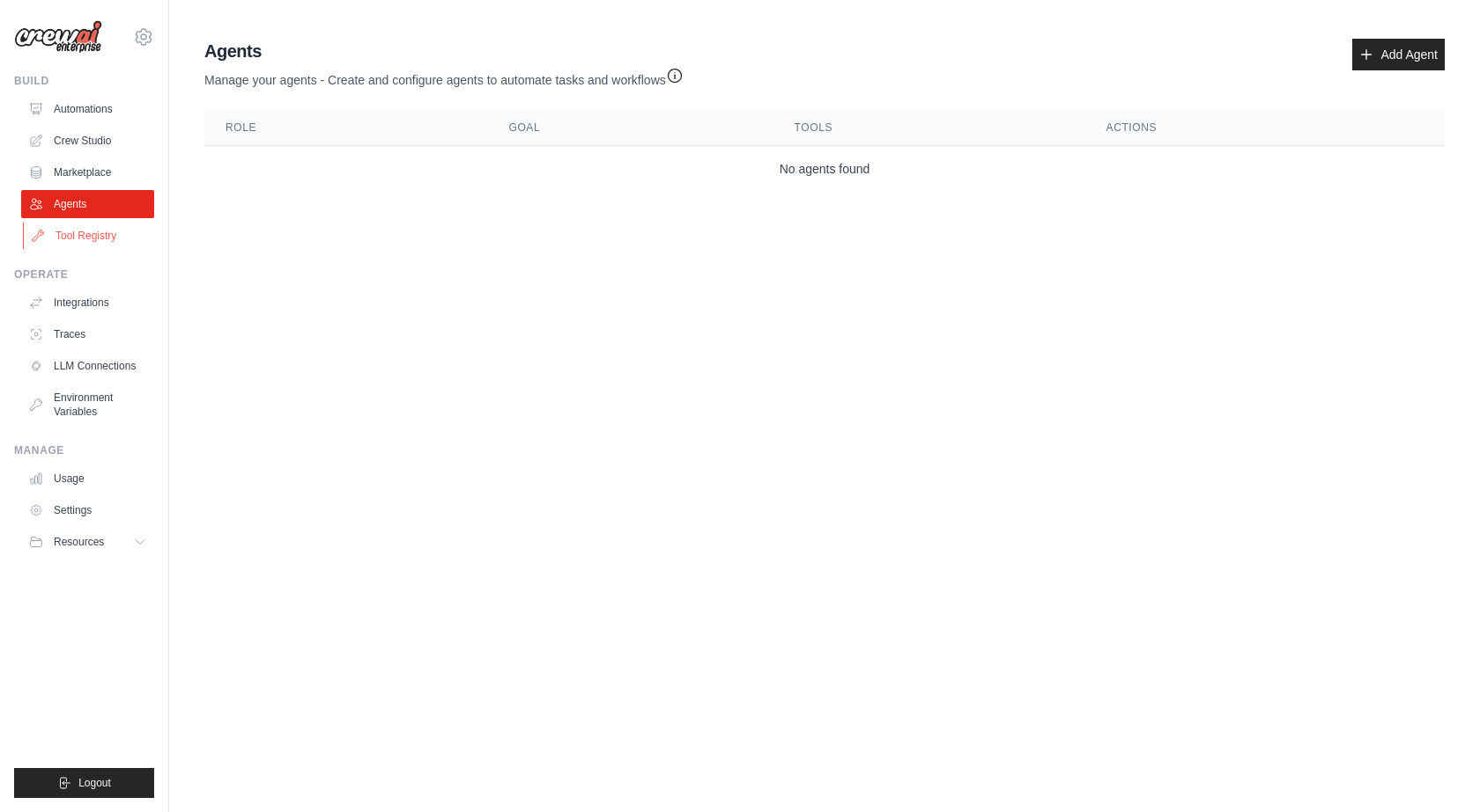
click at [73, 234] on link "Tool Registry" at bounding box center [89, 235] width 133 height 28
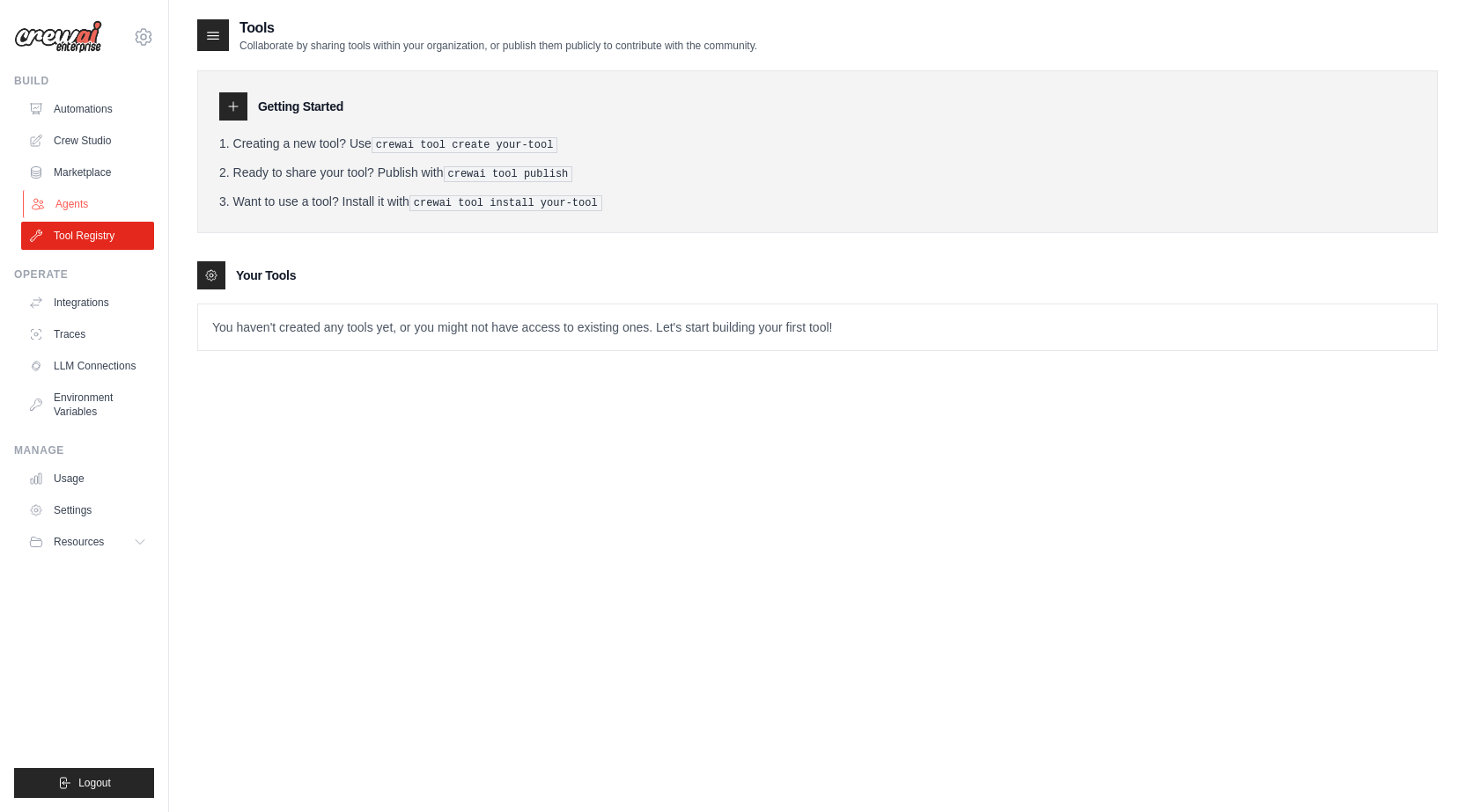
click at [76, 204] on link "Agents" at bounding box center [89, 204] width 133 height 28
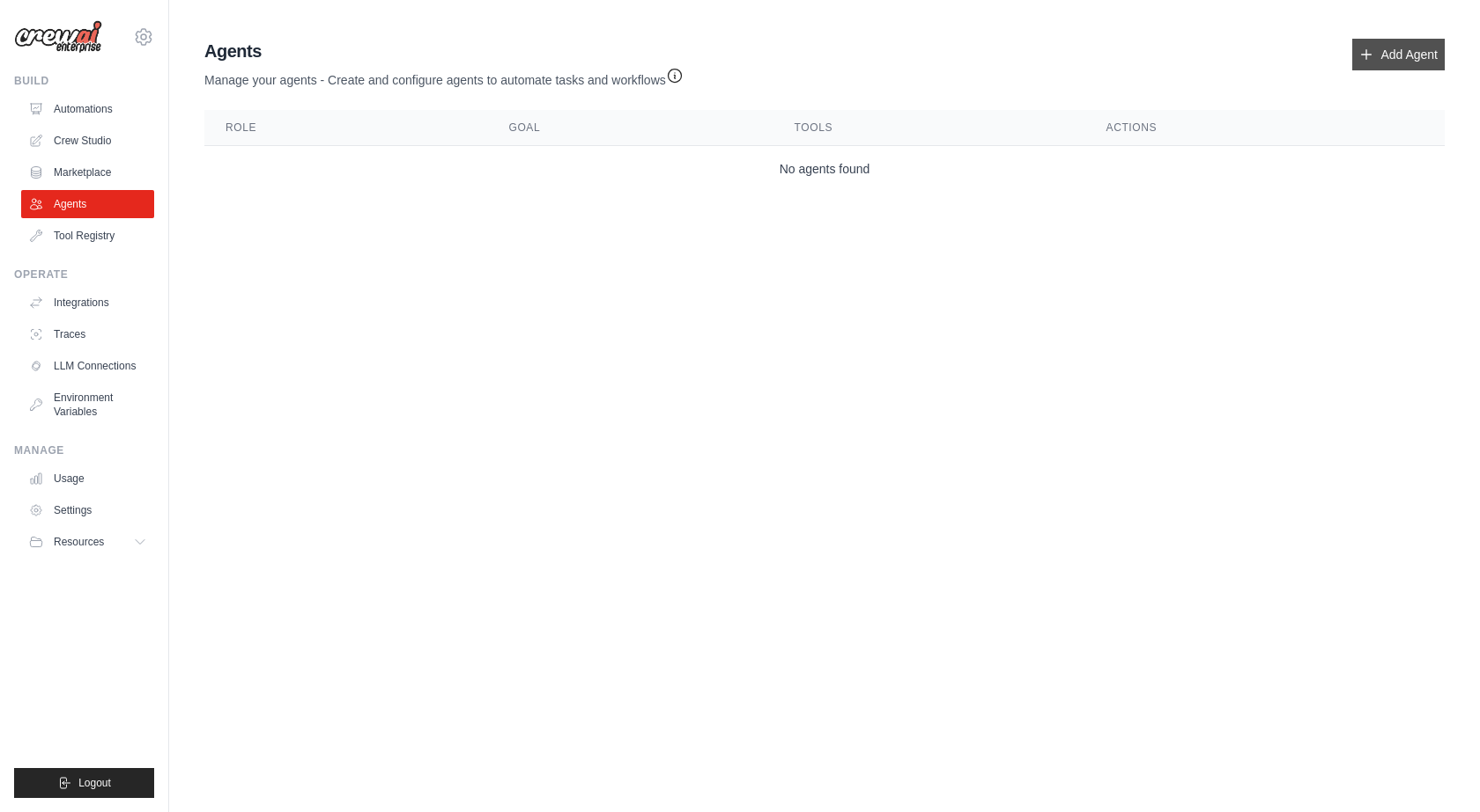
click at [1392, 55] on link "Add Agent" at bounding box center [1397, 54] width 92 height 32
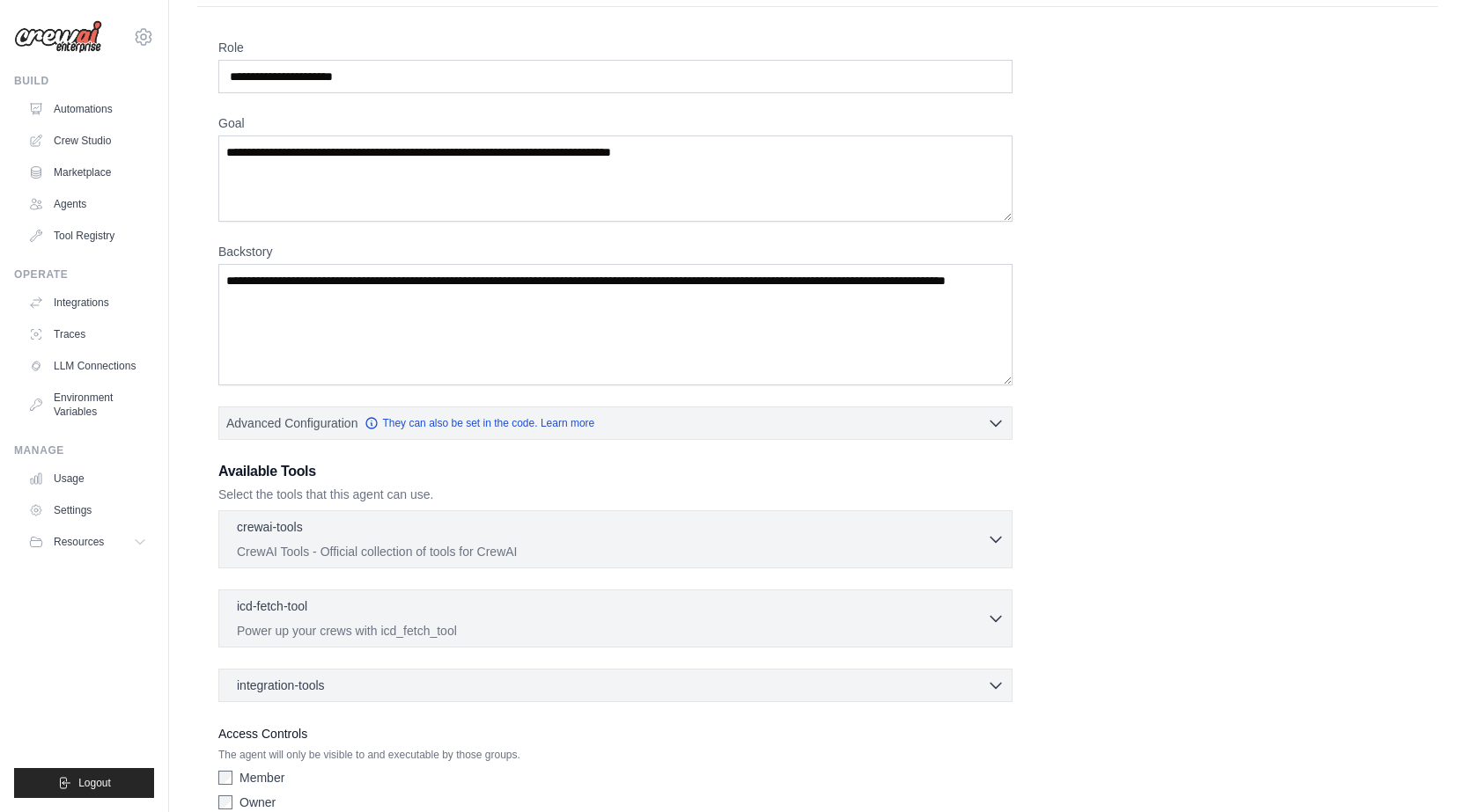
scroll to position [132, 0]
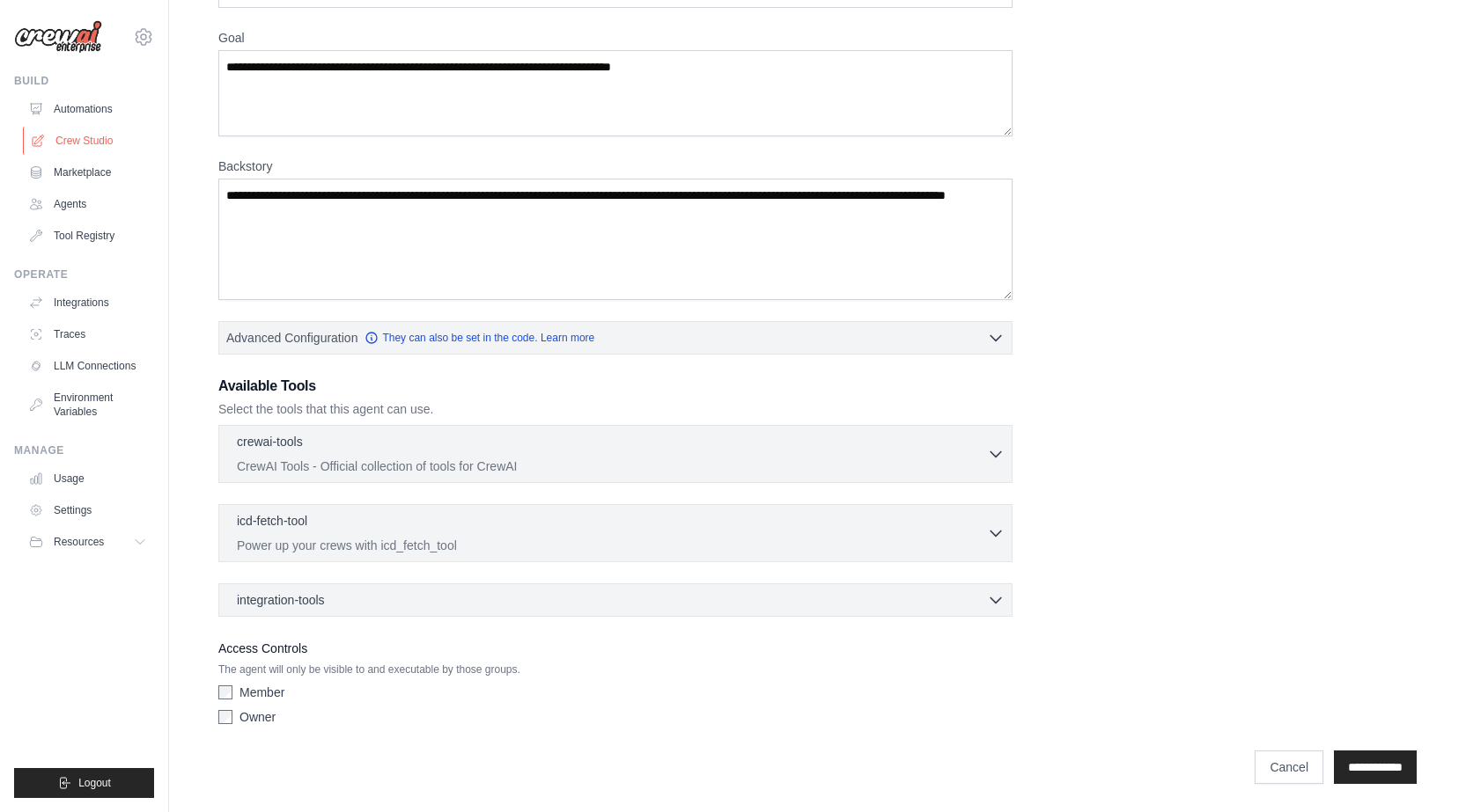
click at [93, 135] on link "Crew Studio" at bounding box center [89, 141] width 133 height 28
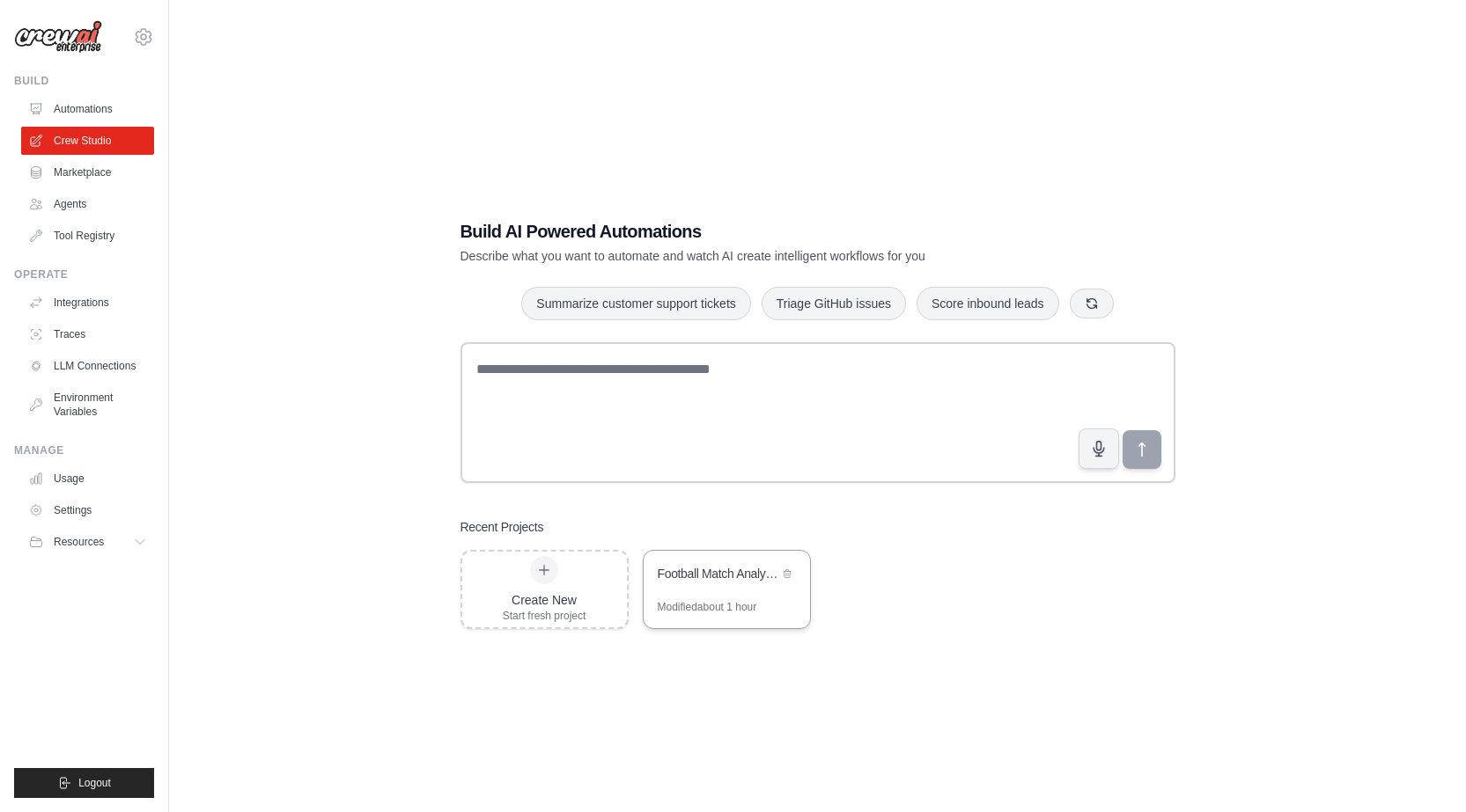
click at [781, 584] on div "Football Match Analysis System" at bounding box center [727, 576] width 138 height 21
click at [571, 613] on div "Start fresh project" at bounding box center [544, 616] width 84 height 15
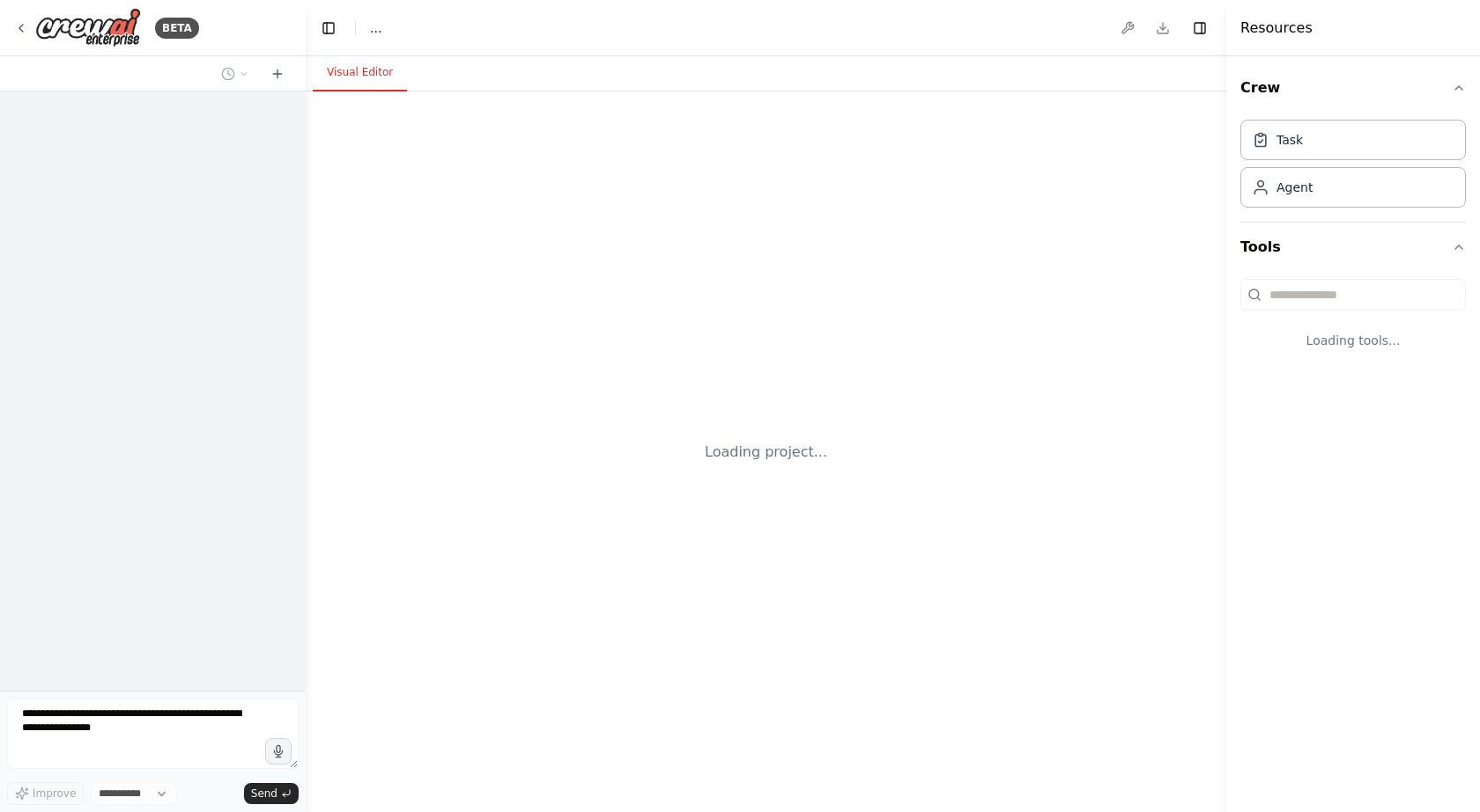
select select "****"
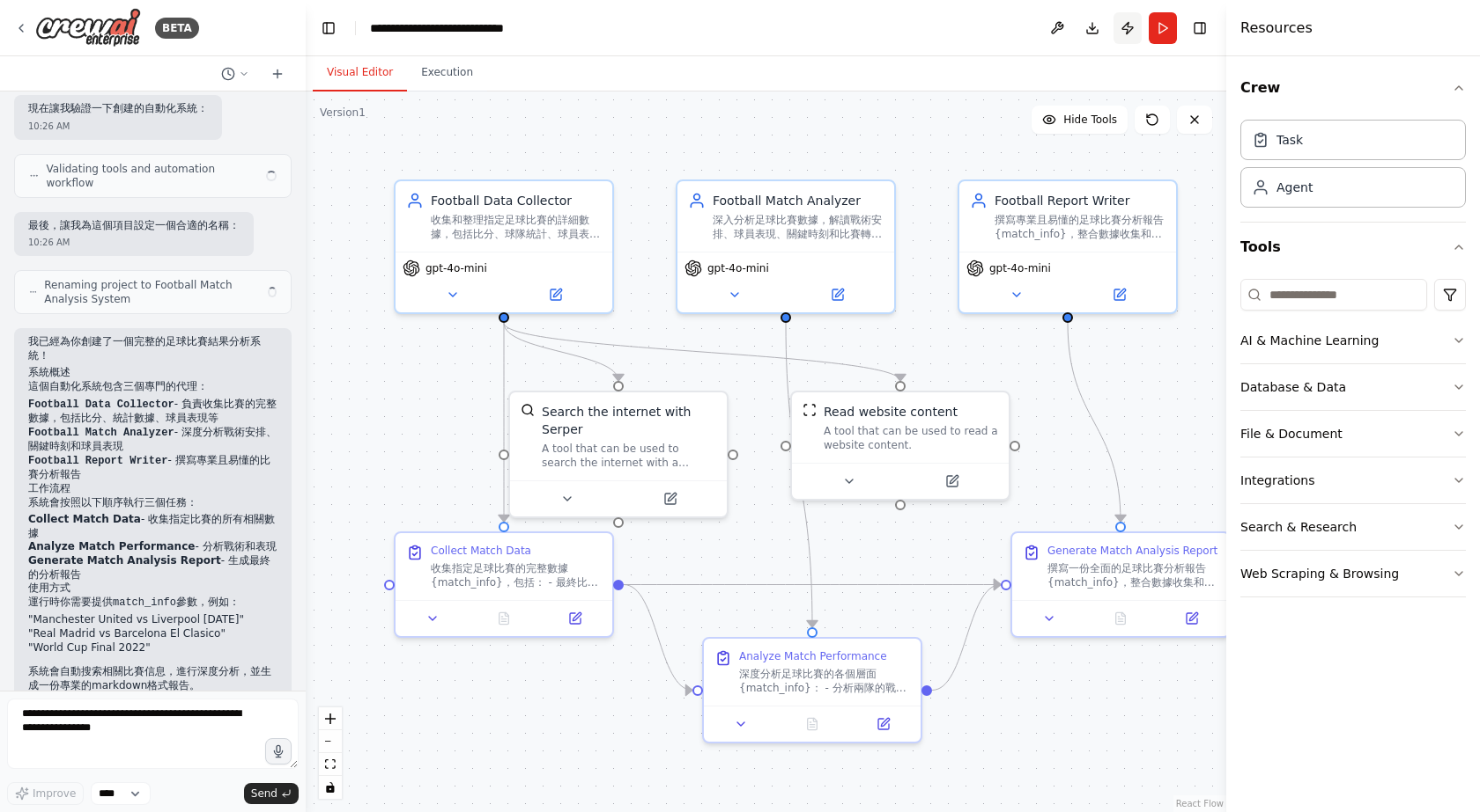
scroll to position [930, 0]
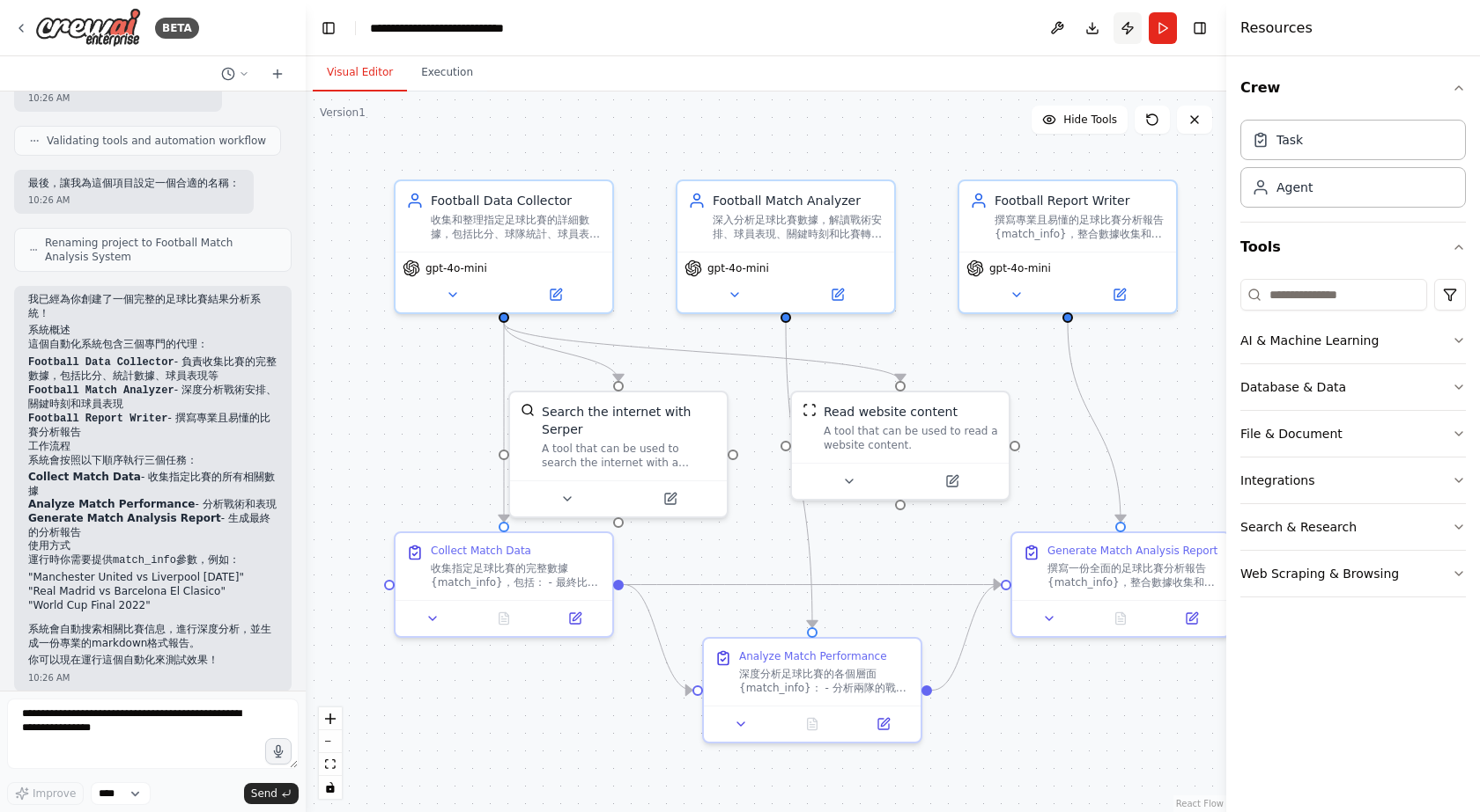
click at [1133, 35] on button "Publish" at bounding box center [1127, 28] width 28 height 32
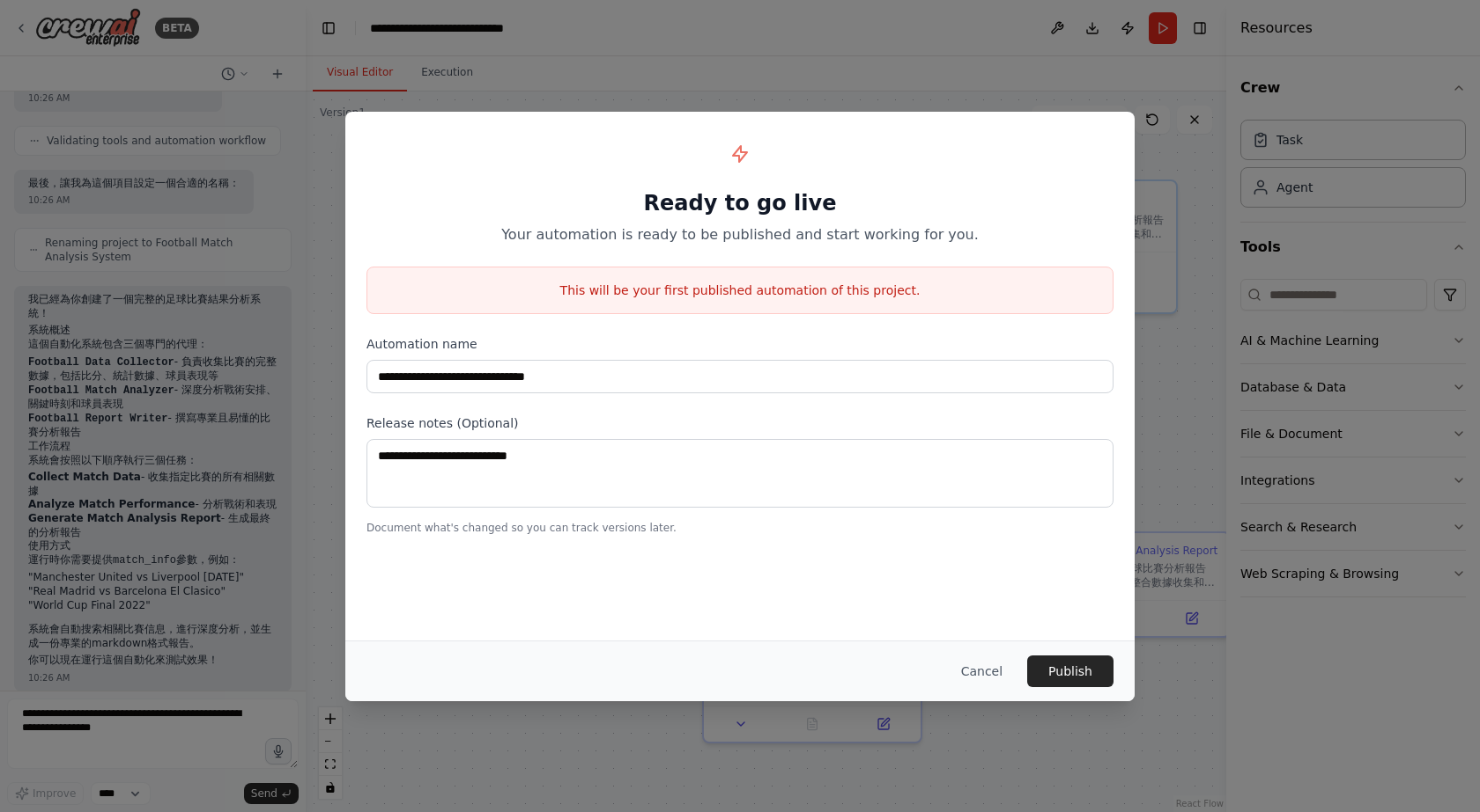
drag, startPoint x: 1068, startPoint y: 670, endPoint x: 957, endPoint y: 580, distance: 142.9
click at [957, 580] on div "**********" at bounding box center [740, 406] width 789 height 590
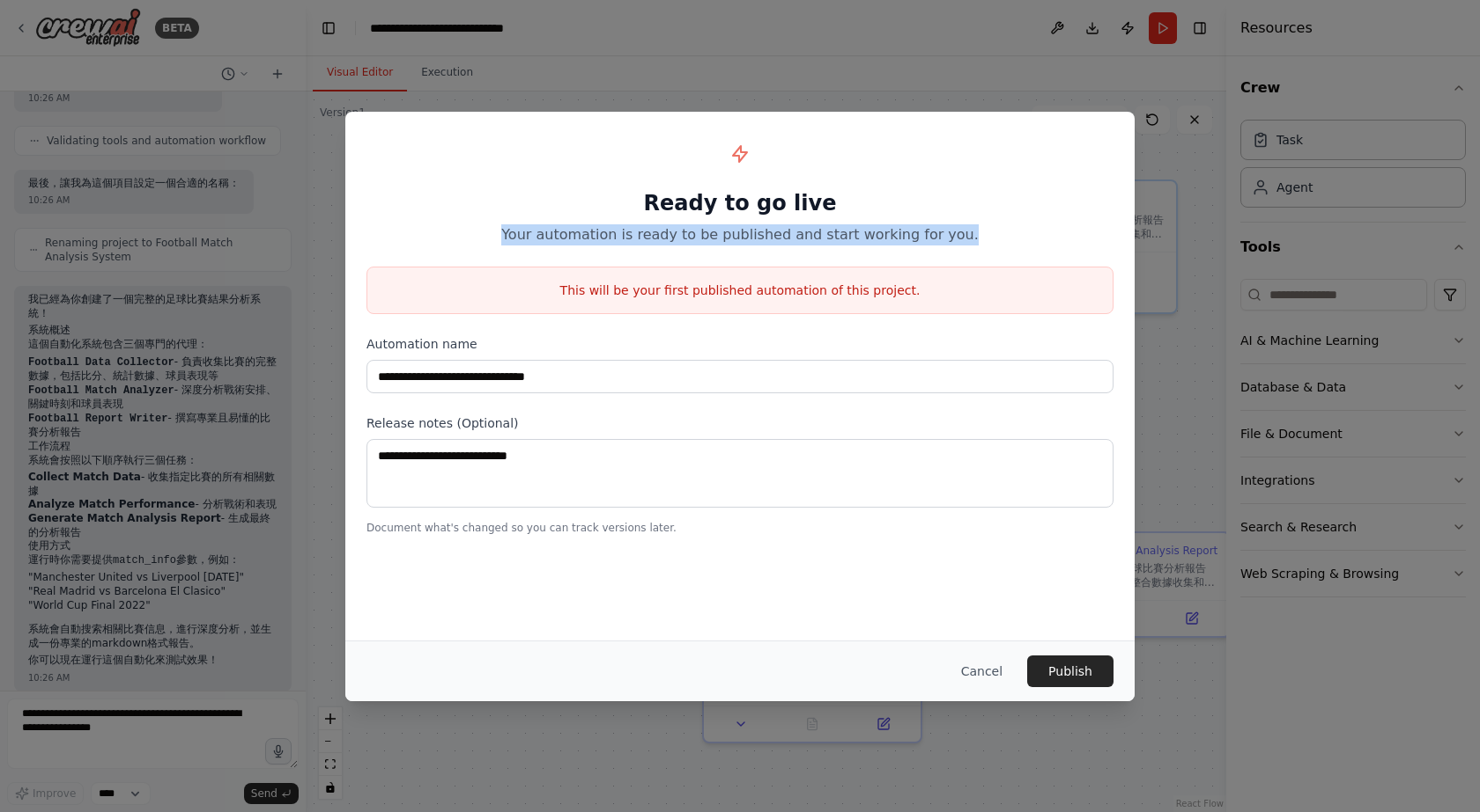
drag, startPoint x: 525, startPoint y: 239, endPoint x: 1002, endPoint y: 237, distance: 477.0
click at [1002, 237] on p "Your automation is ready to be published and start working for you." at bounding box center [740, 235] width 747 height 21
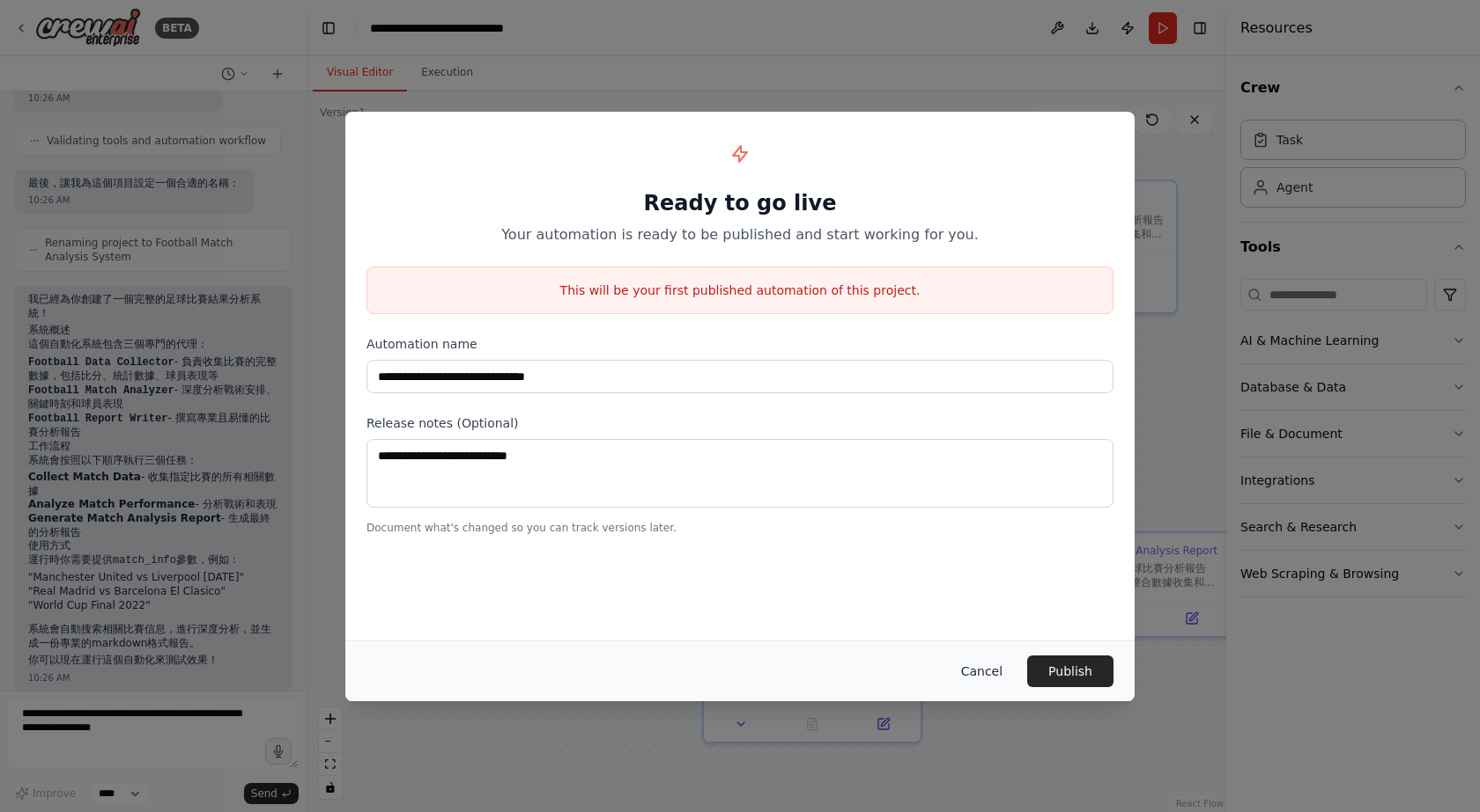
click at [1001, 663] on button "Cancel" at bounding box center [981, 671] width 70 height 32
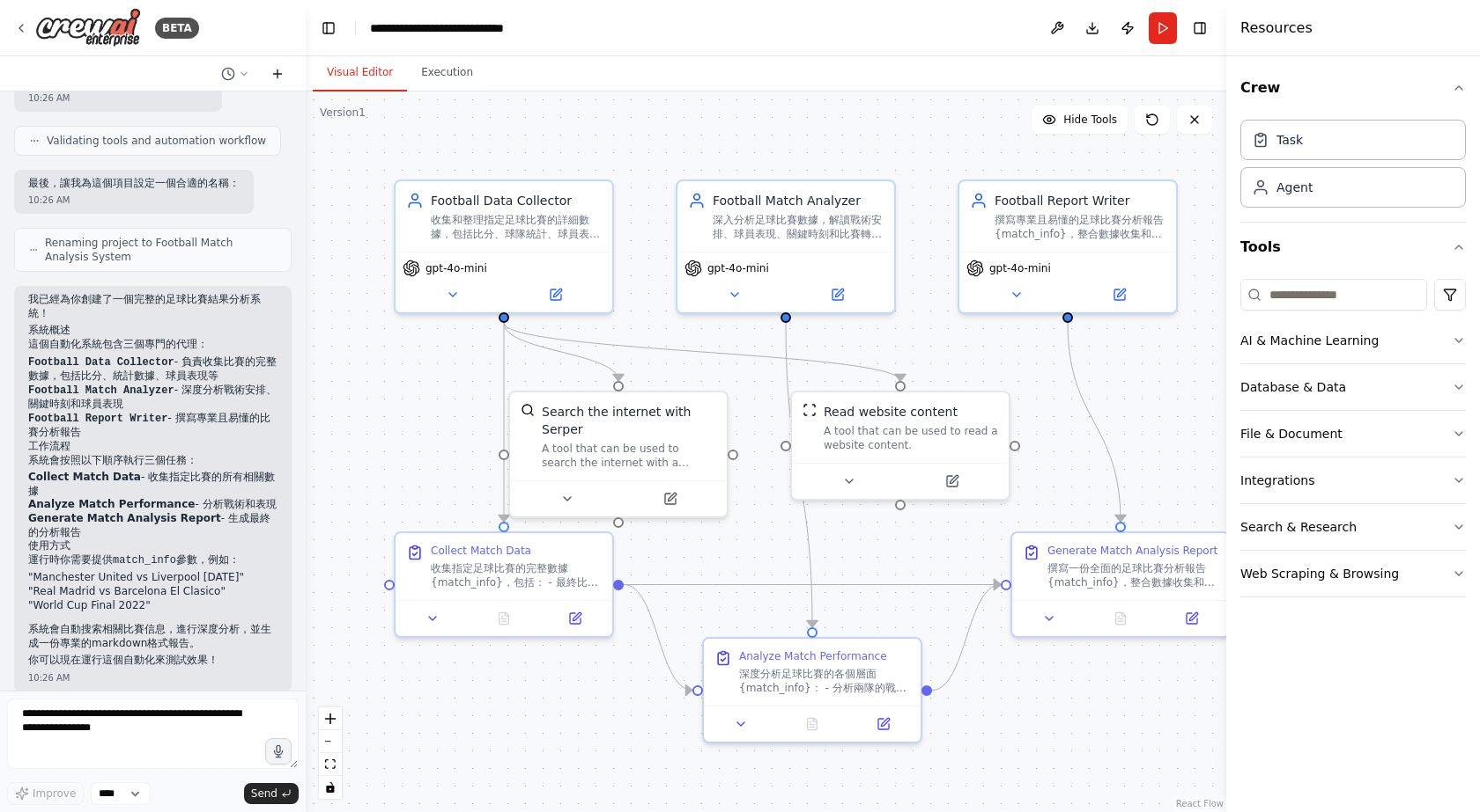
click at [279, 67] on icon at bounding box center [277, 74] width 15 height 15
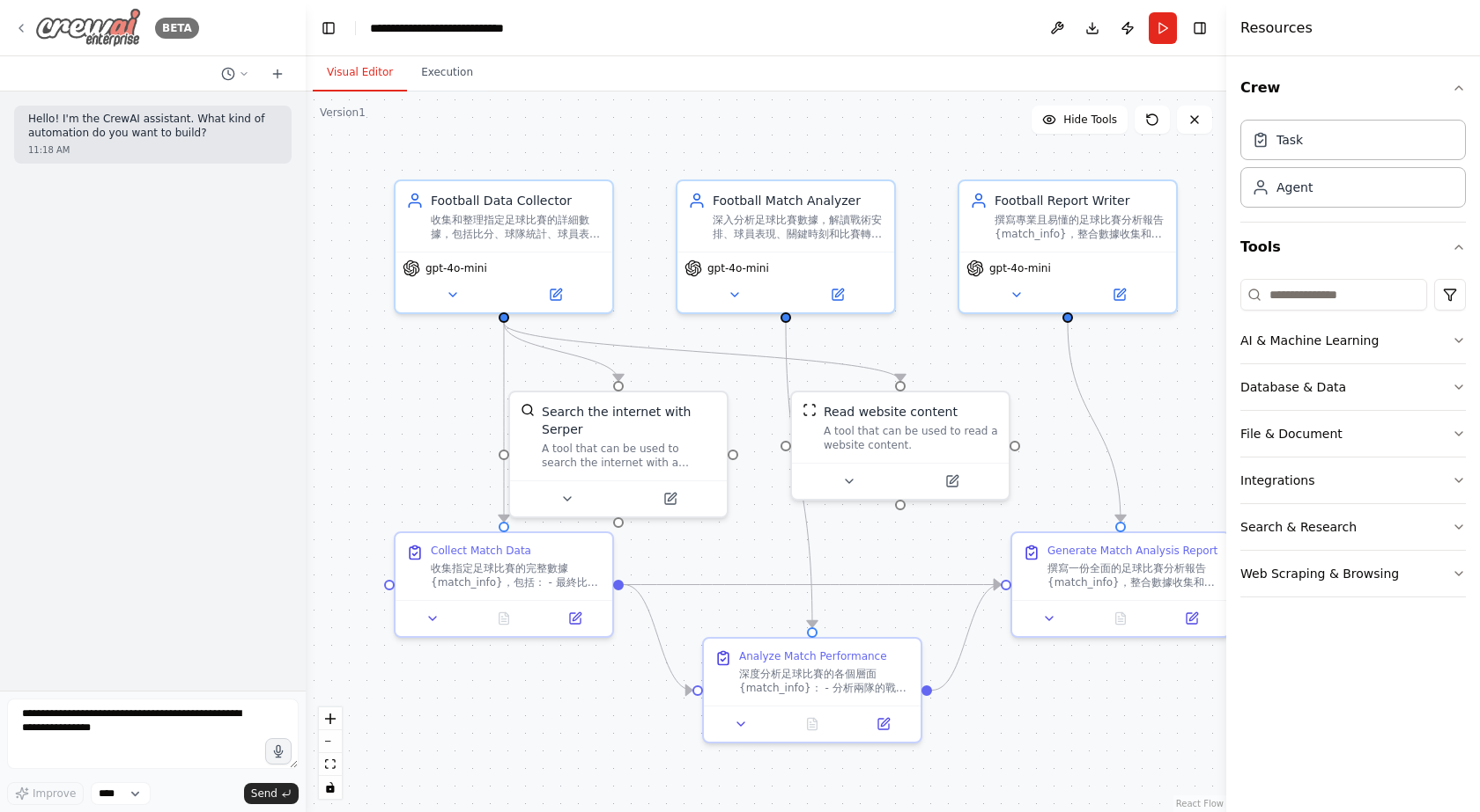
click at [109, 23] on img at bounding box center [87, 27] width 106 height 40
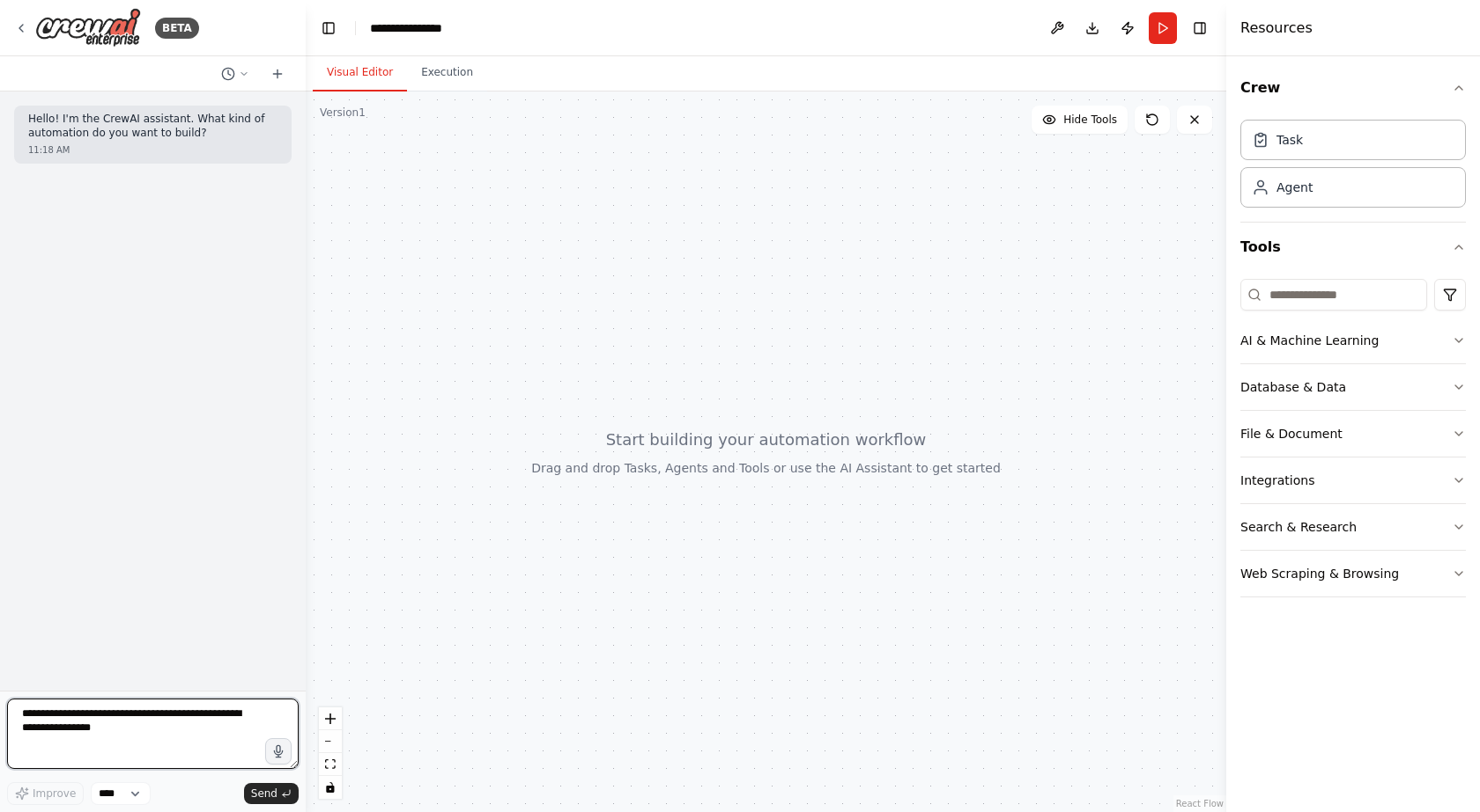
click at [156, 710] on textarea at bounding box center [153, 734] width 292 height 71
